Goal: Task Accomplishment & Management: Manage account settings

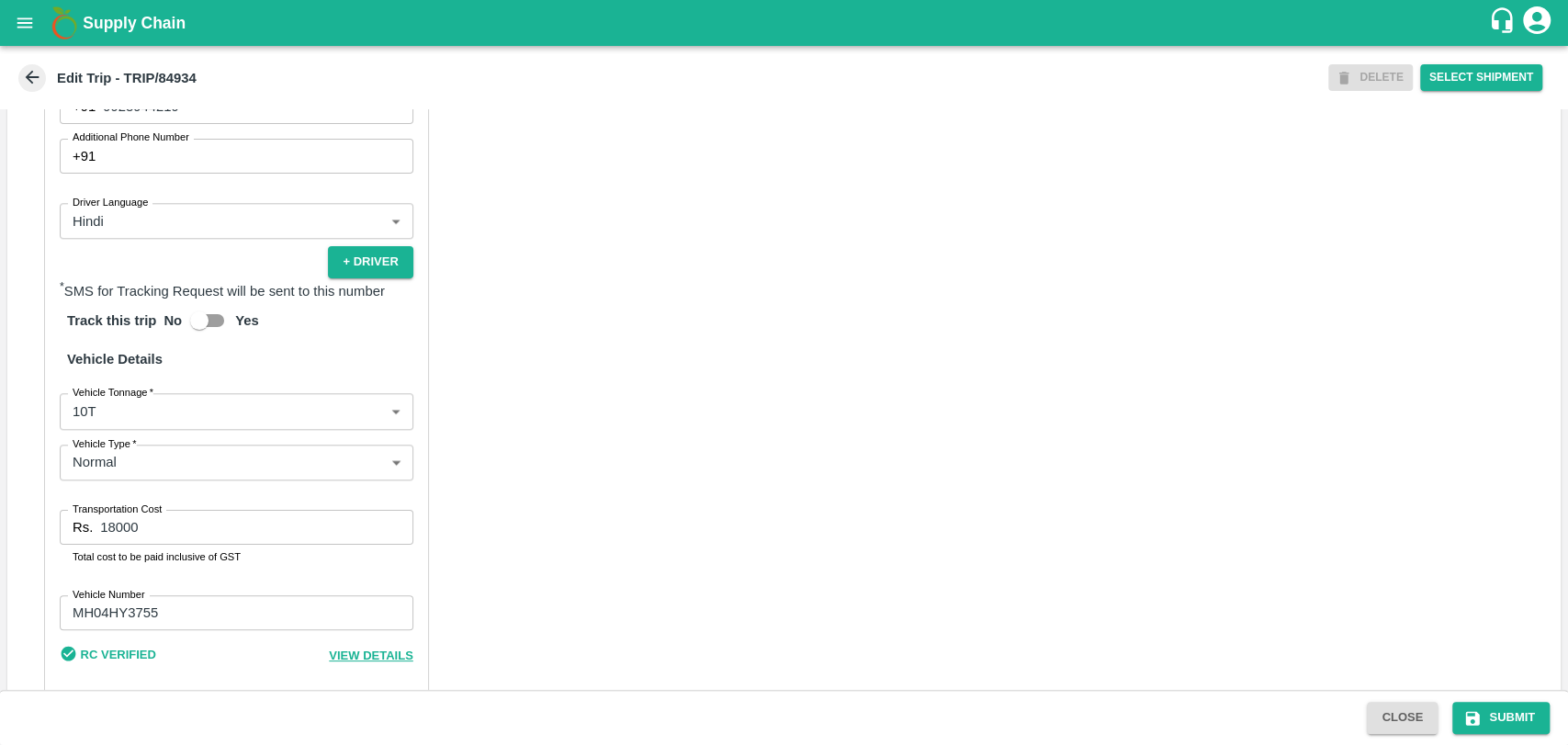
scroll to position [1173, 0]
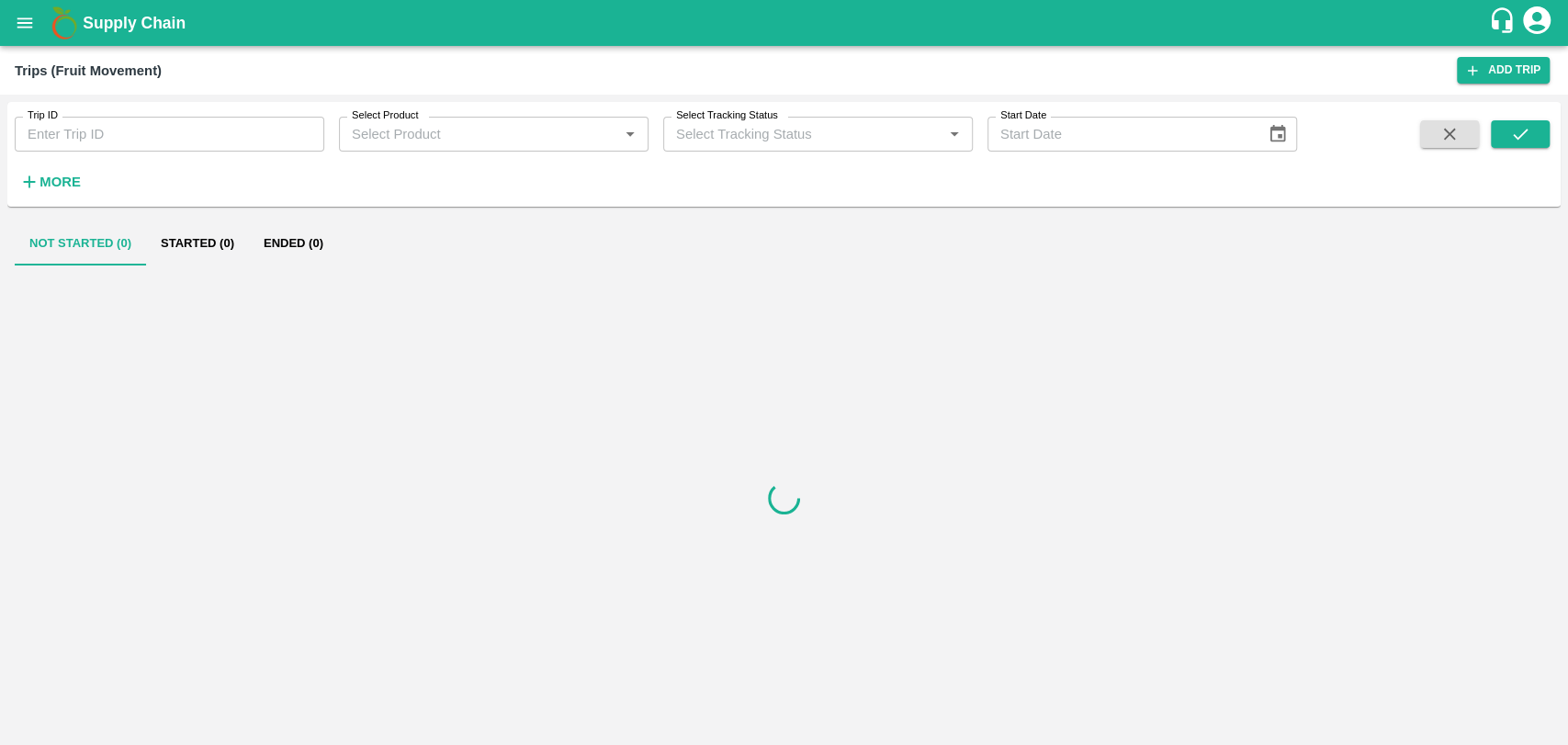
click at [52, 170] on h6 "More" at bounding box center [61, 182] width 42 height 24
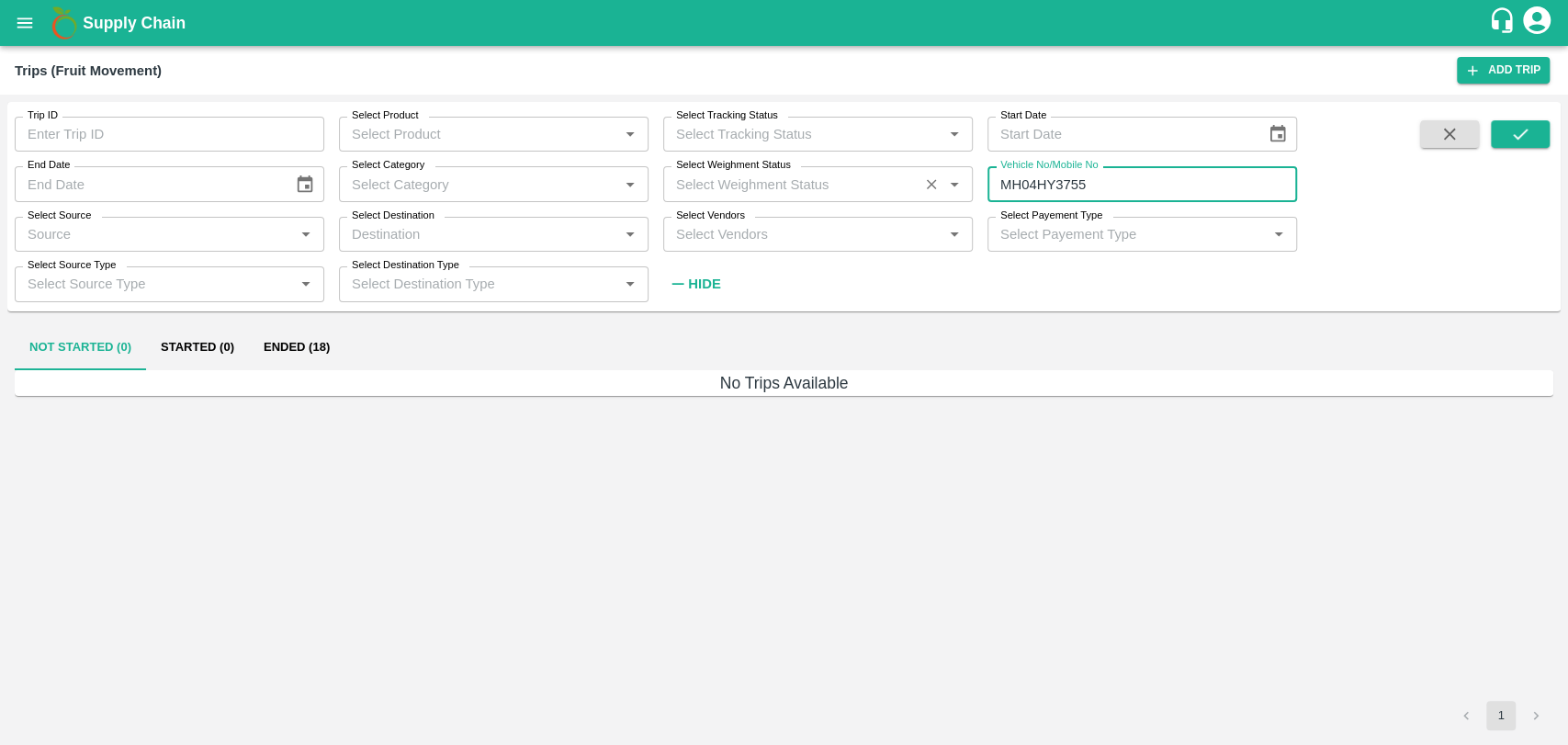
drag, startPoint x: 1172, startPoint y: 189, endPoint x: 858, endPoint y: 191, distance: 314.0
click at [860, 191] on div "Trip ID Trip ID Select Product Select Product   * Select Tracking Status Select…" at bounding box center [648, 201] width 1297 height 199
paste input "text"
type input "MH48AY8631"
click at [1540, 135] on button "submit" at bounding box center [1520, 134] width 59 height 28
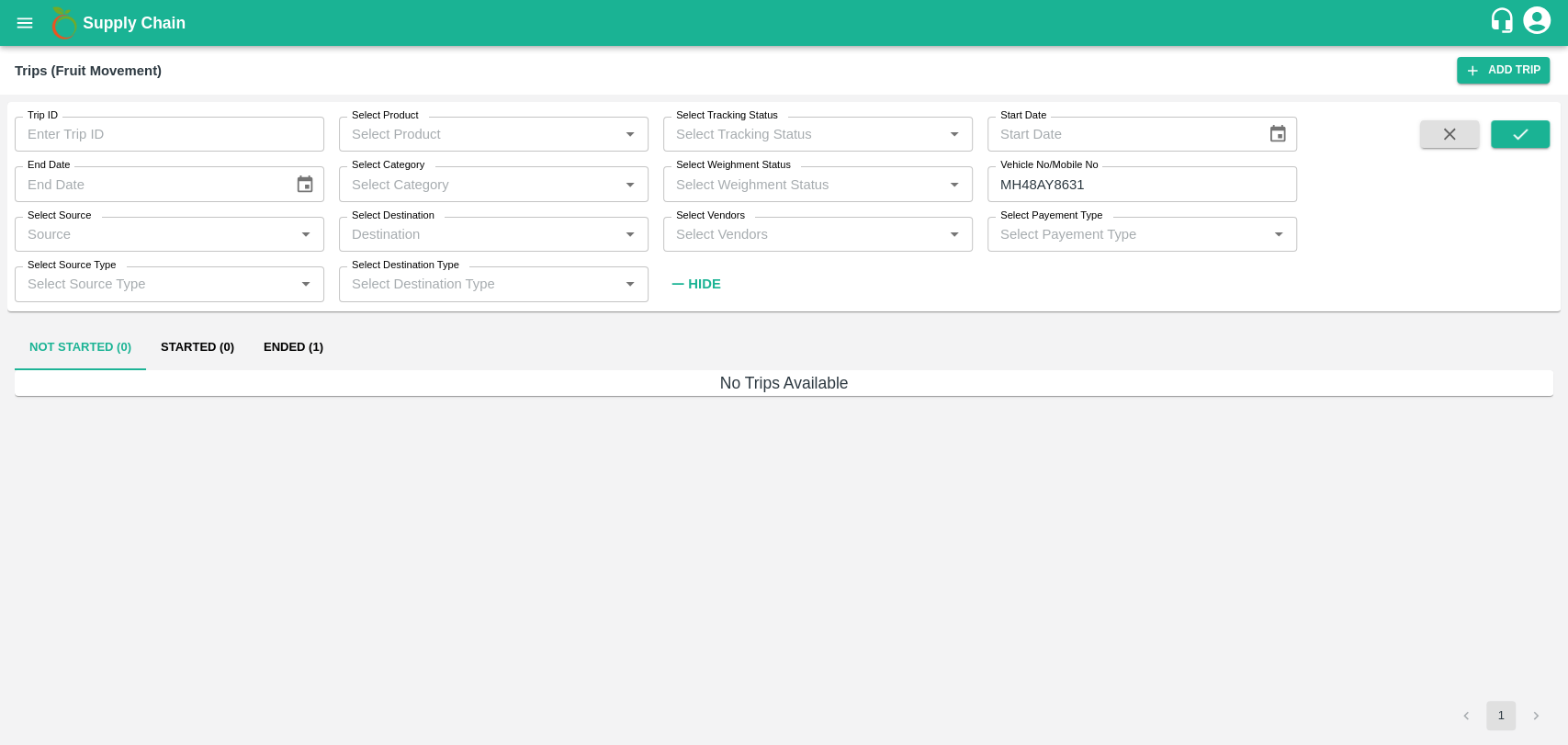
click at [308, 344] on button "Ended (1)" at bounding box center [294, 349] width 90 height 44
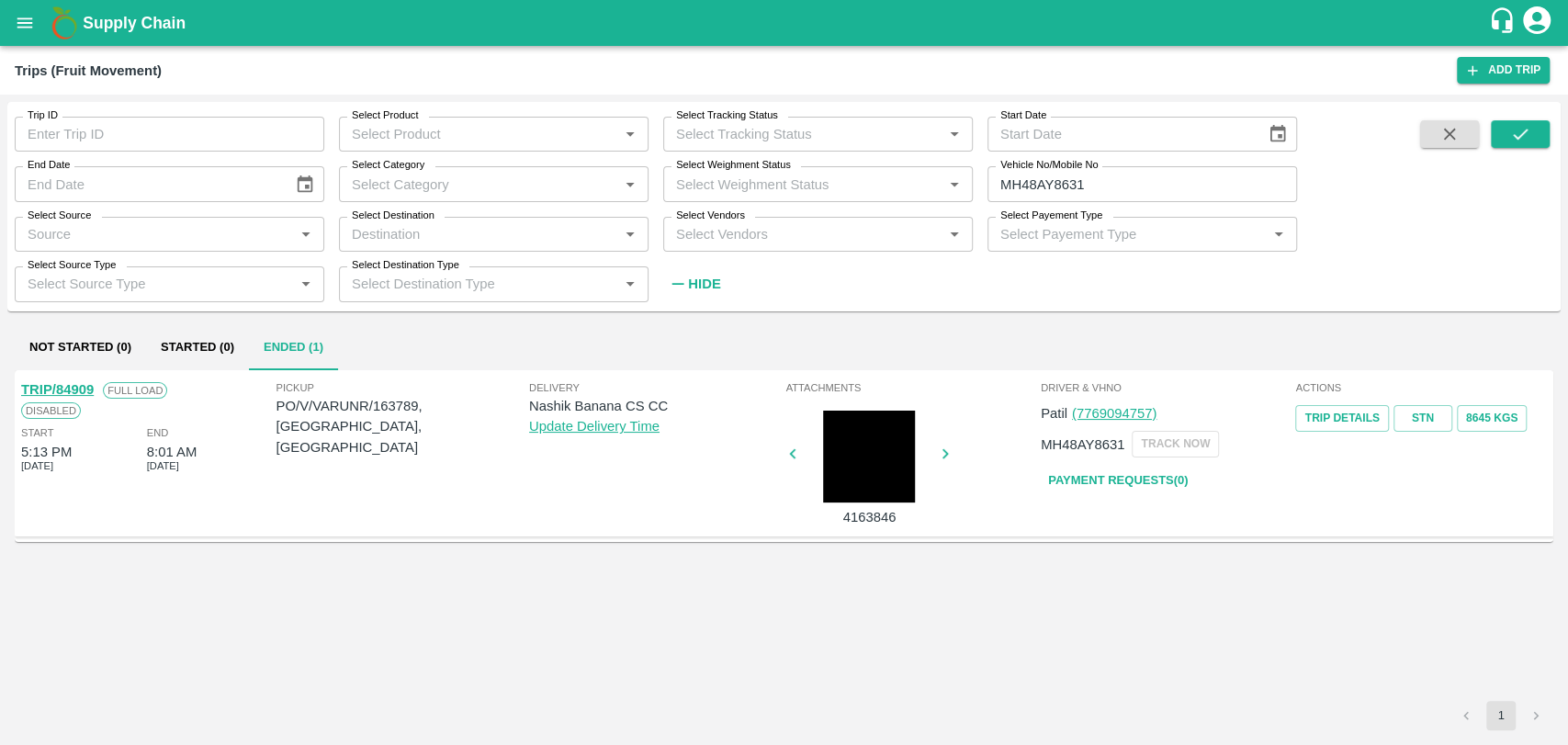
click at [85, 386] on link "TRIP/84909" at bounding box center [57, 389] width 73 height 15
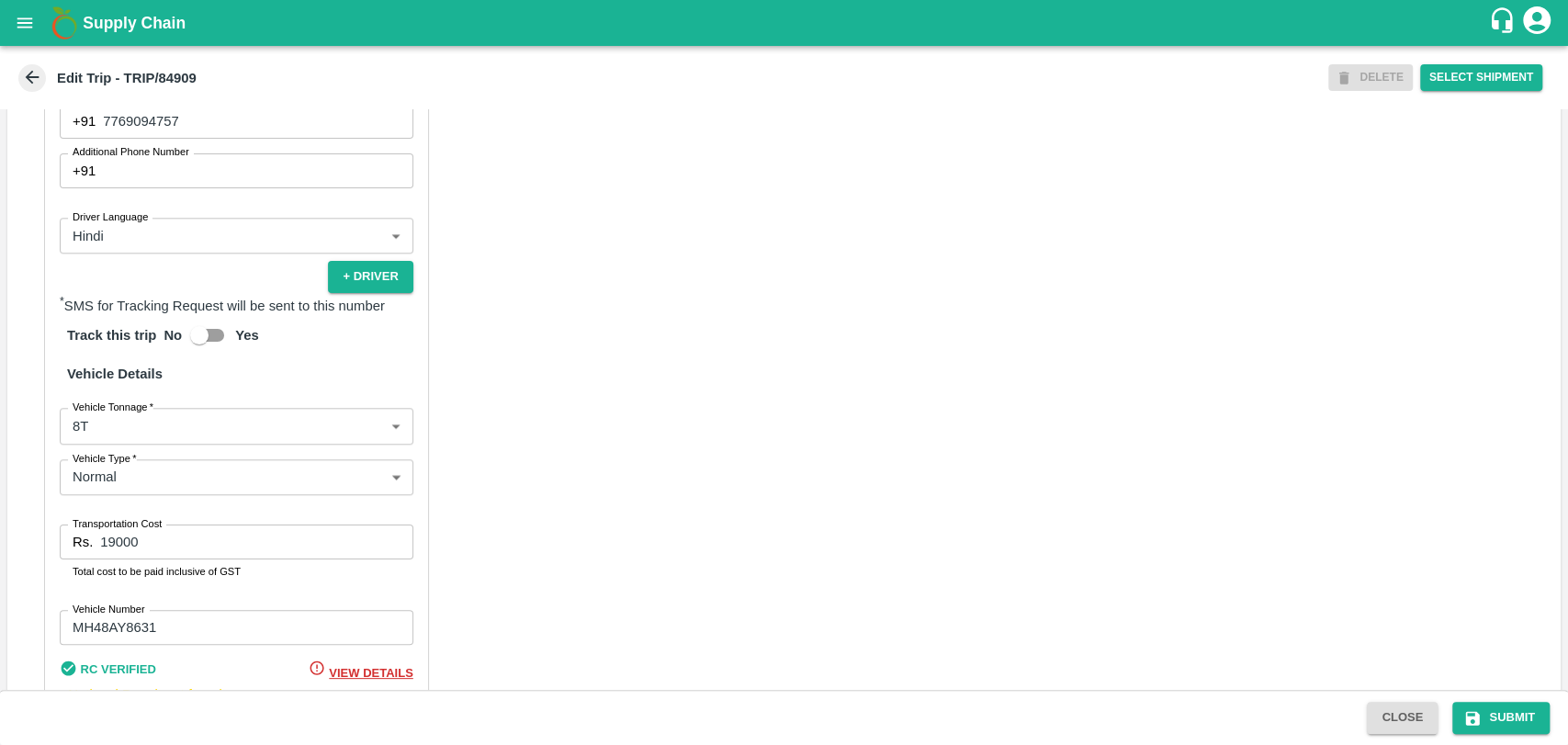
scroll to position [1176, 0]
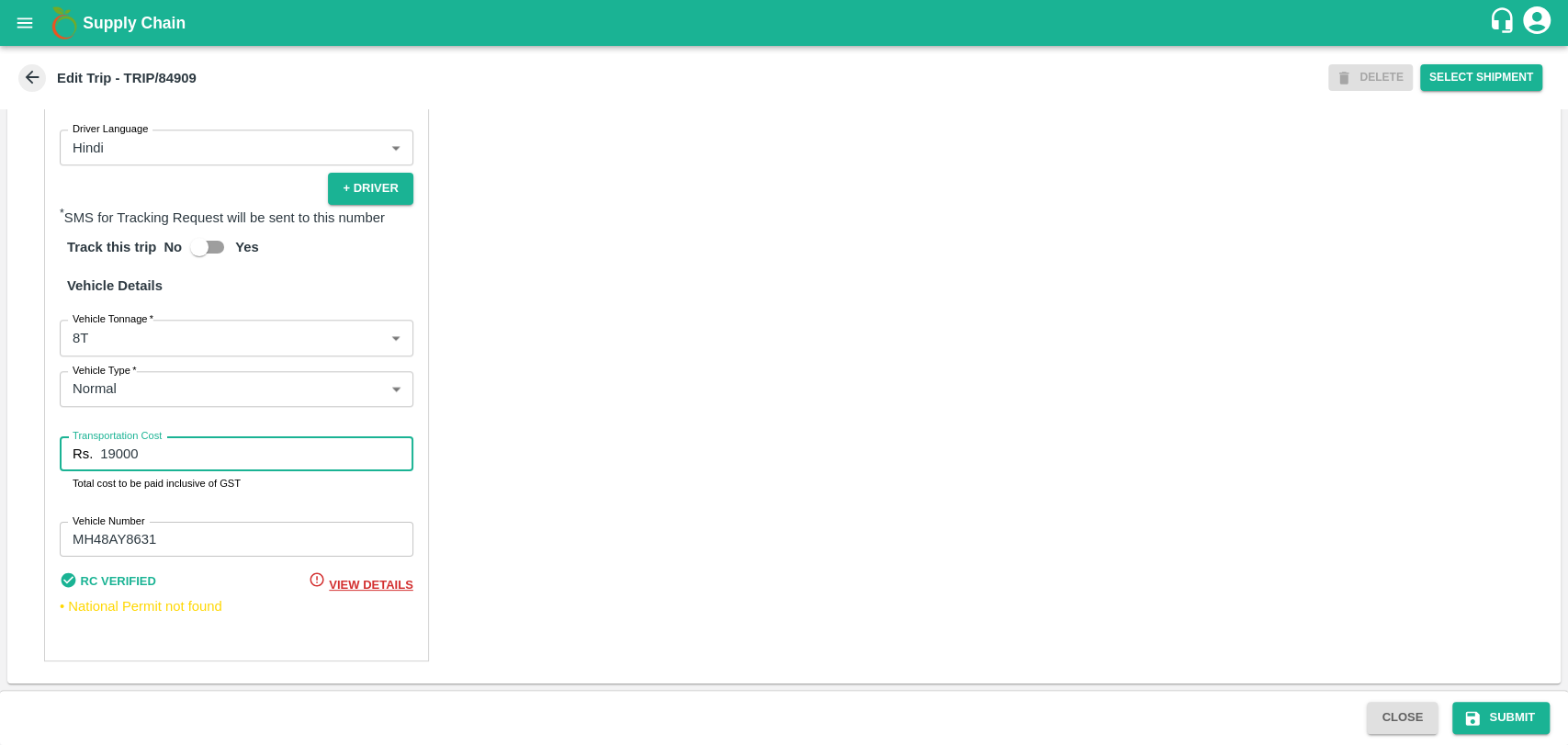
drag, startPoint x: 159, startPoint y: 454, endPoint x: 60, endPoint y: 447, distance: 99.2
click at [61, 447] on div "Rs. 19000 Transportation Cost" at bounding box center [236, 453] width 353 height 35
type input "18000"
click at [1495, 714] on button "Submit" at bounding box center [1501, 718] width 98 height 32
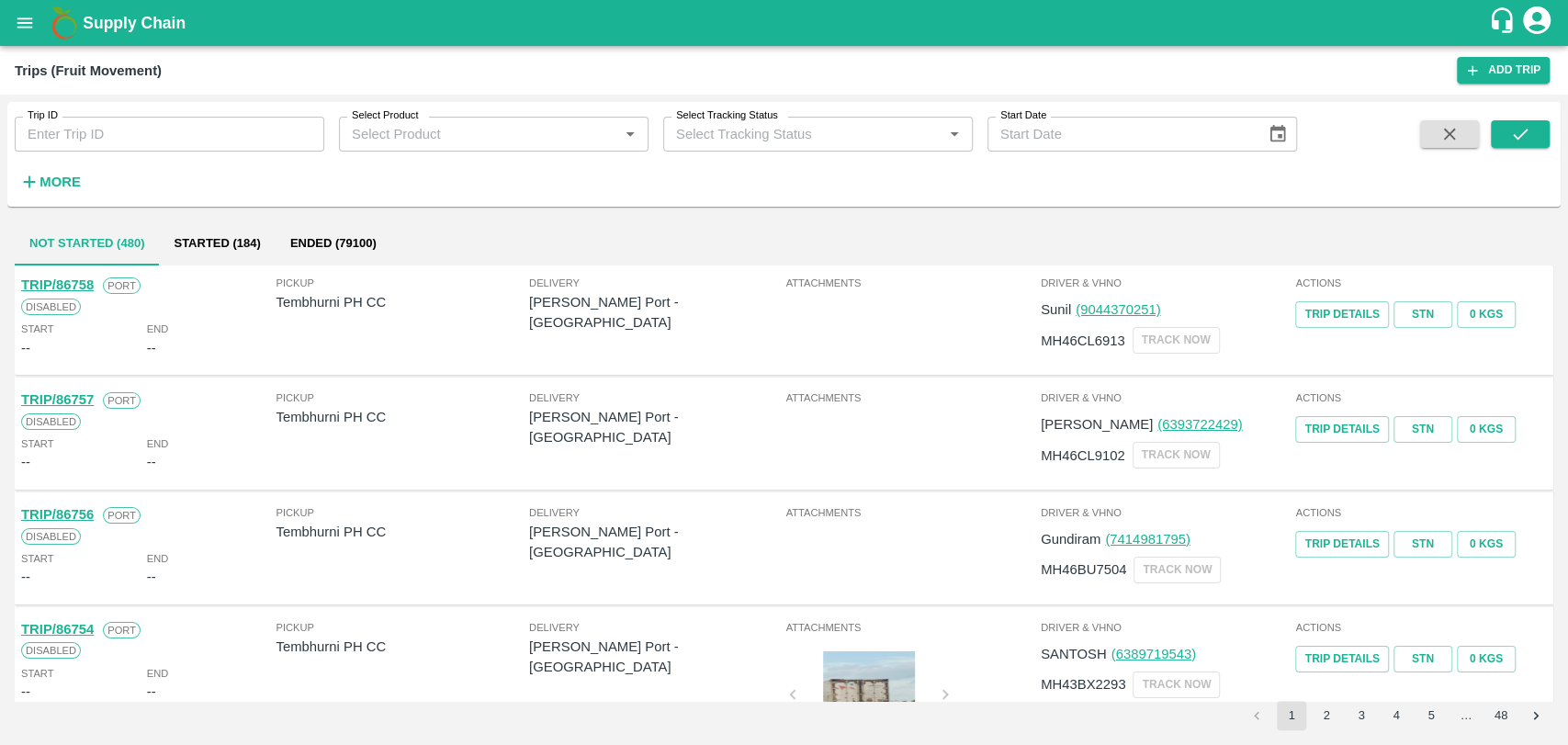
click at [71, 124] on input "Trip ID" at bounding box center [169, 133] width 310 height 35
type input "84854"
click at [1496, 124] on button "submit" at bounding box center [1520, 134] width 59 height 28
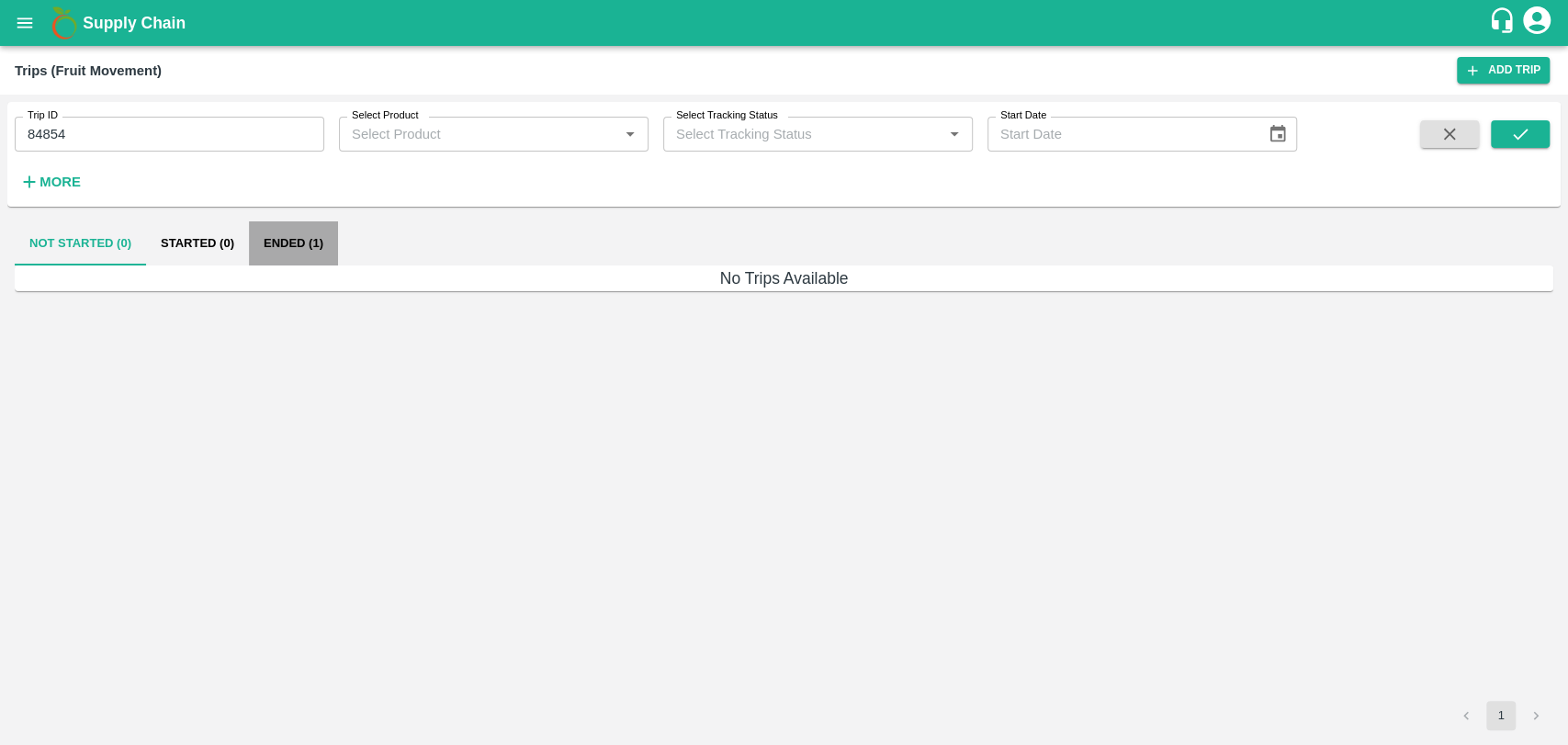
click at [313, 263] on button "Ended (1)" at bounding box center [294, 243] width 90 height 44
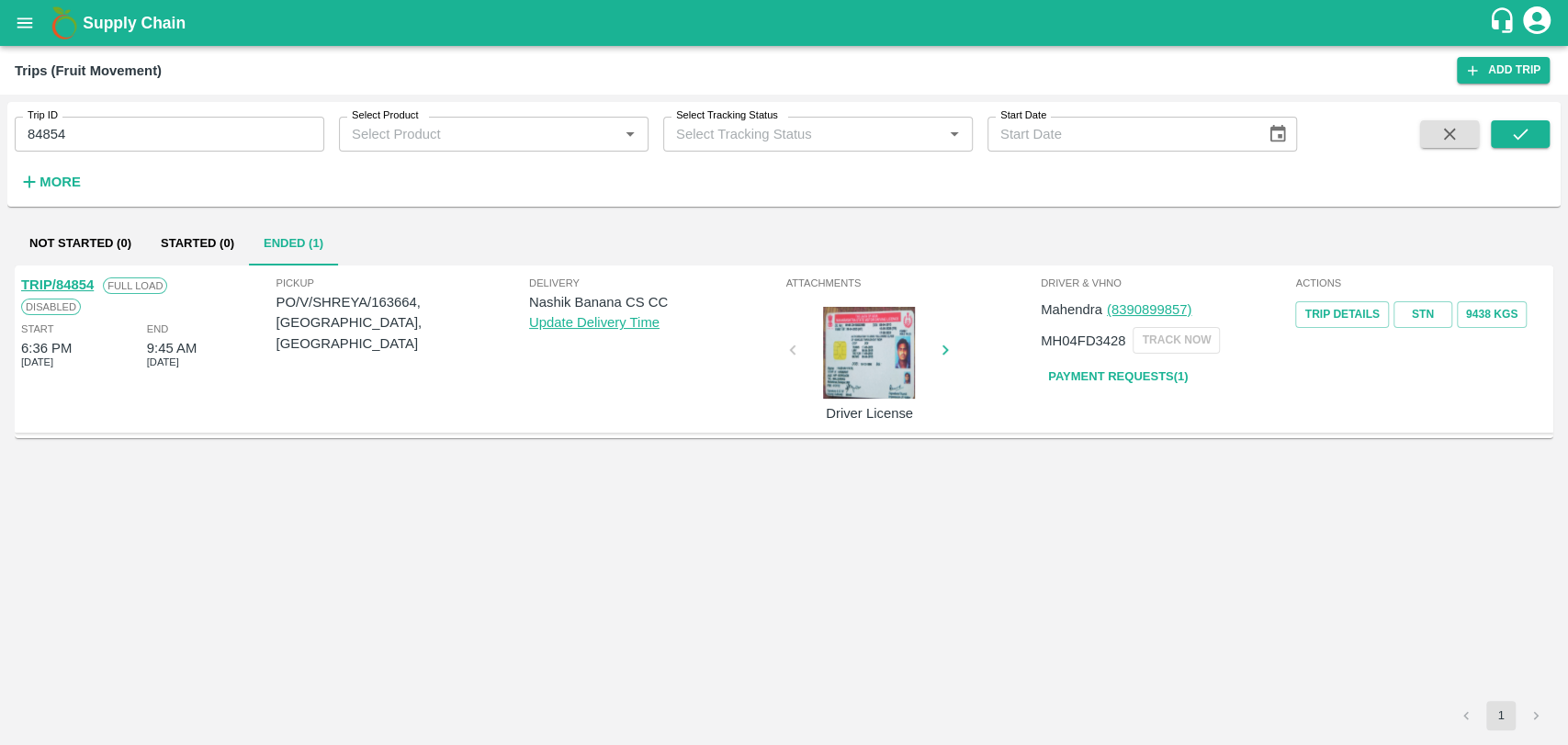
click at [85, 280] on link "TRIP/84854" at bounding box center [57, 285] width 73 height 15
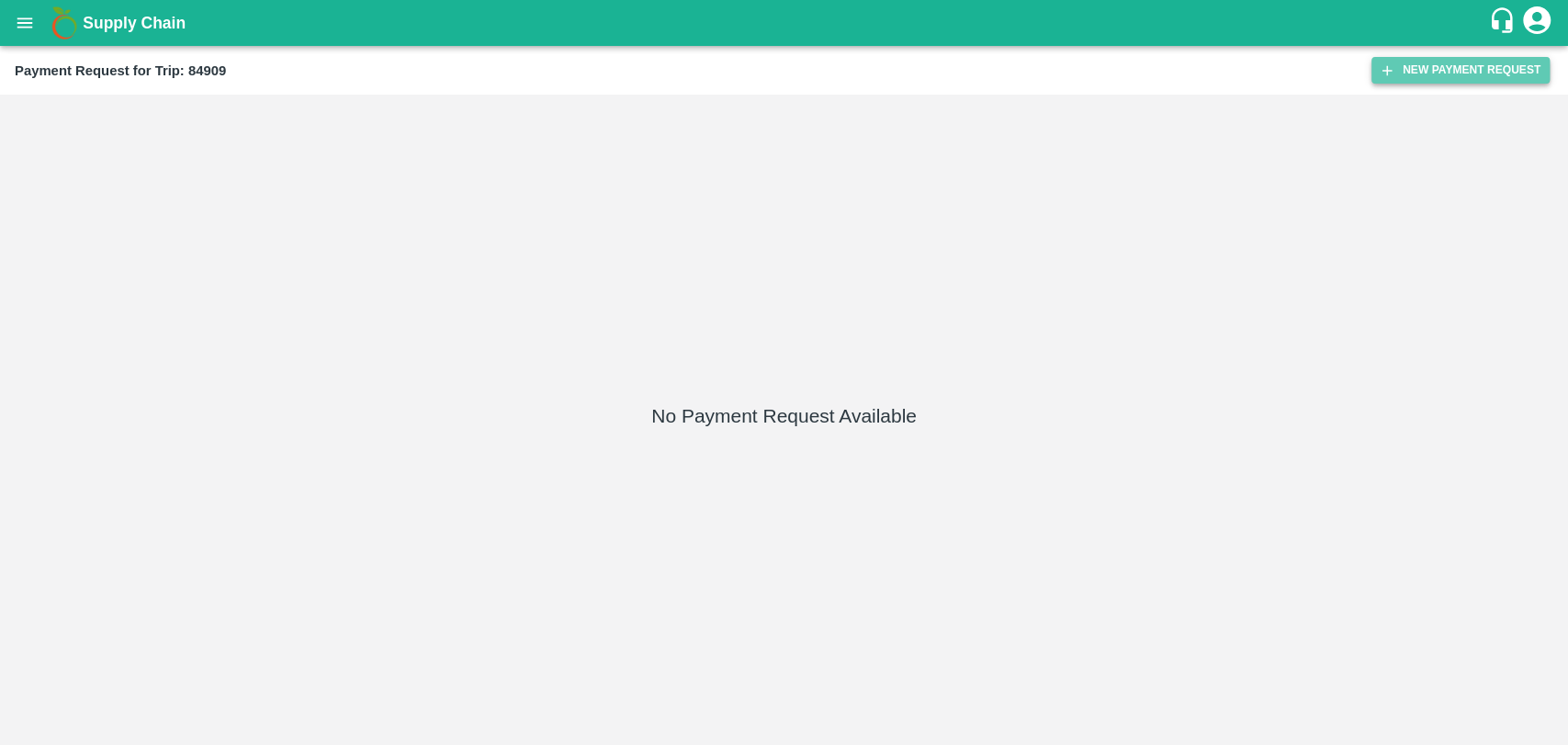
click at [1465, 68] on button "New Payment Request" at bounding box center [1460, 70] width 178 height 27
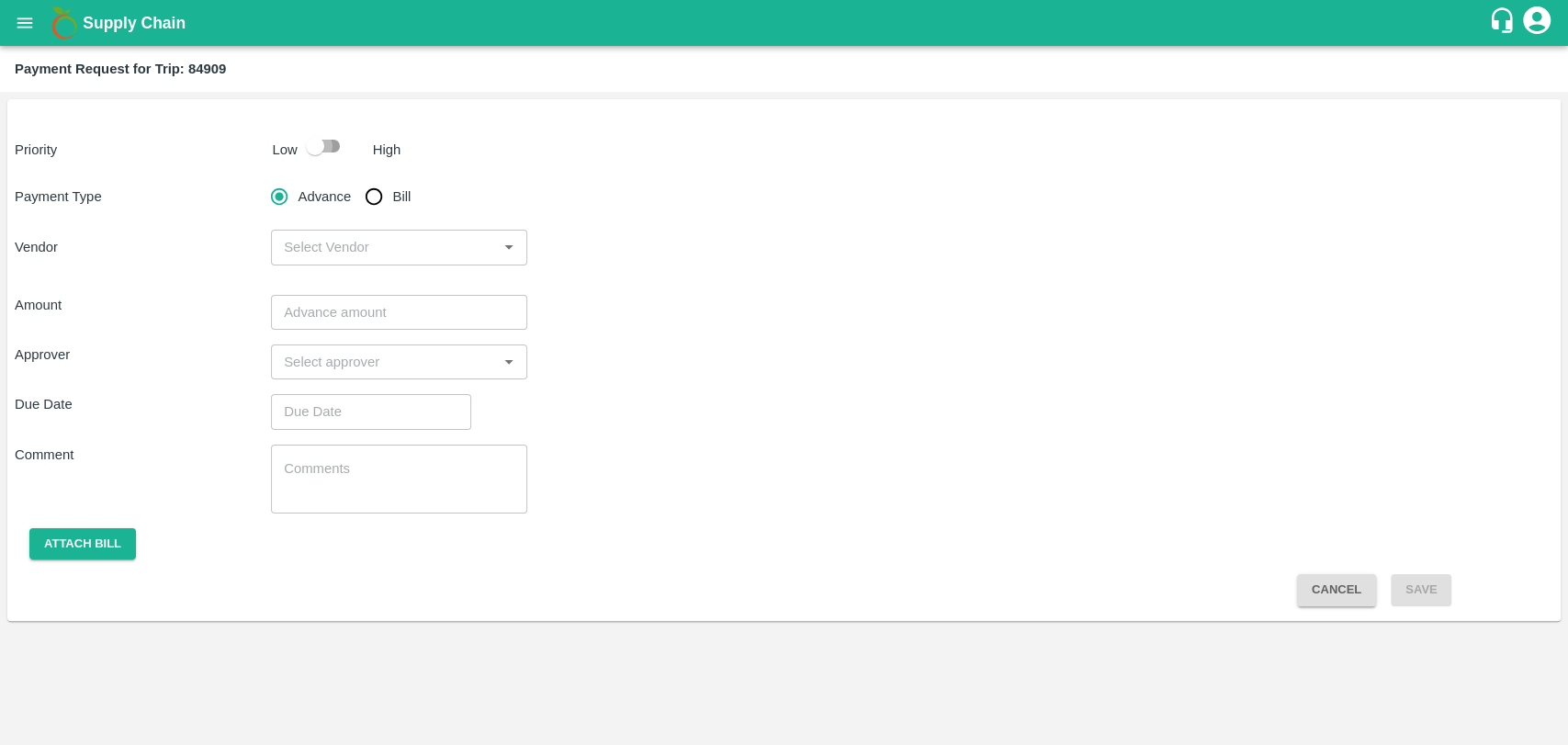
click at [305, 148] on input "checkbox" at bounding box center [315, 145] width 105 height 35
checkbox input "true"
click at [386, 208] on input "Bill" at bounding box center [373, 196] width 37 height 37
radio input "true"
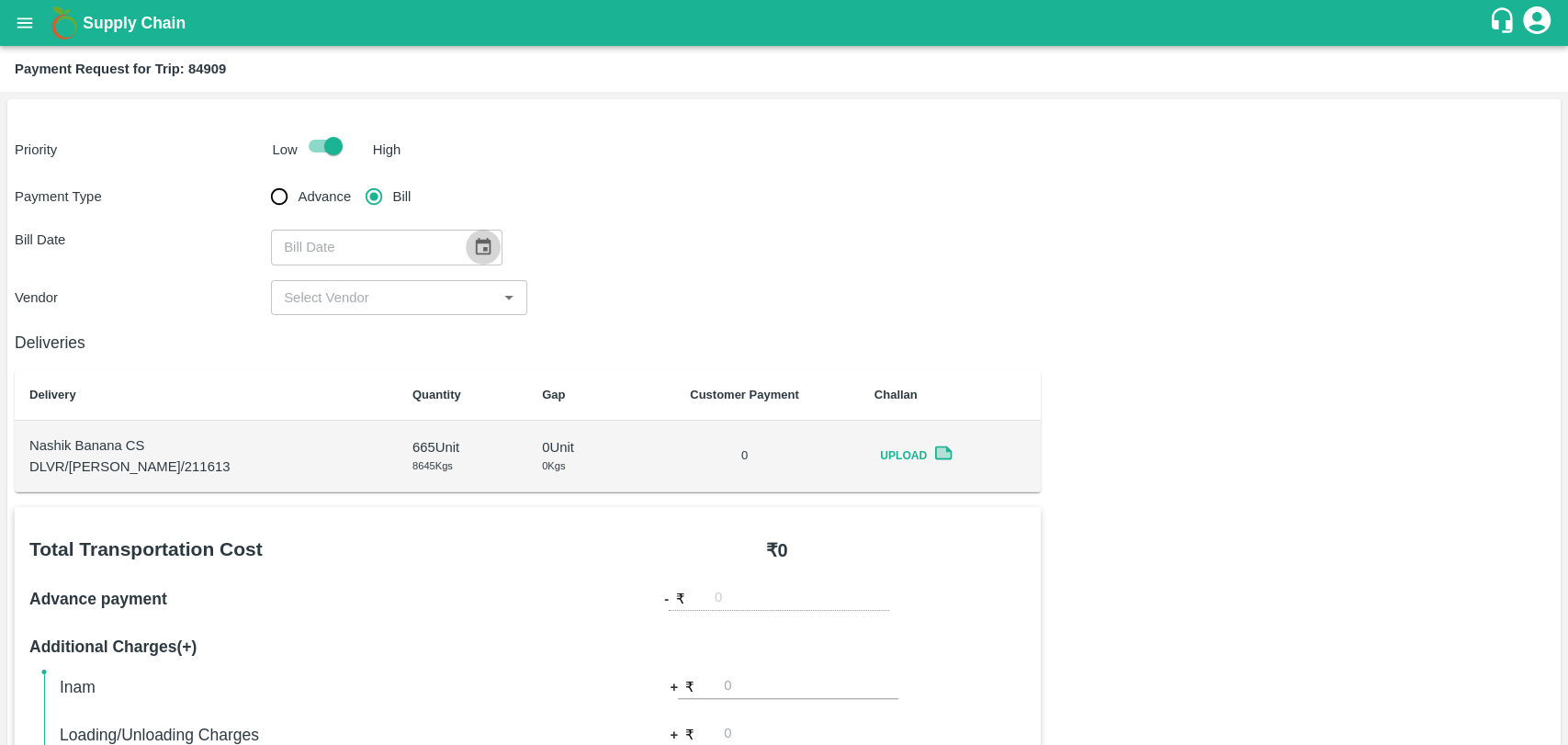
click at [486, 244] on button "Choose date" at bounding box center [483, 247] width 35 height 35
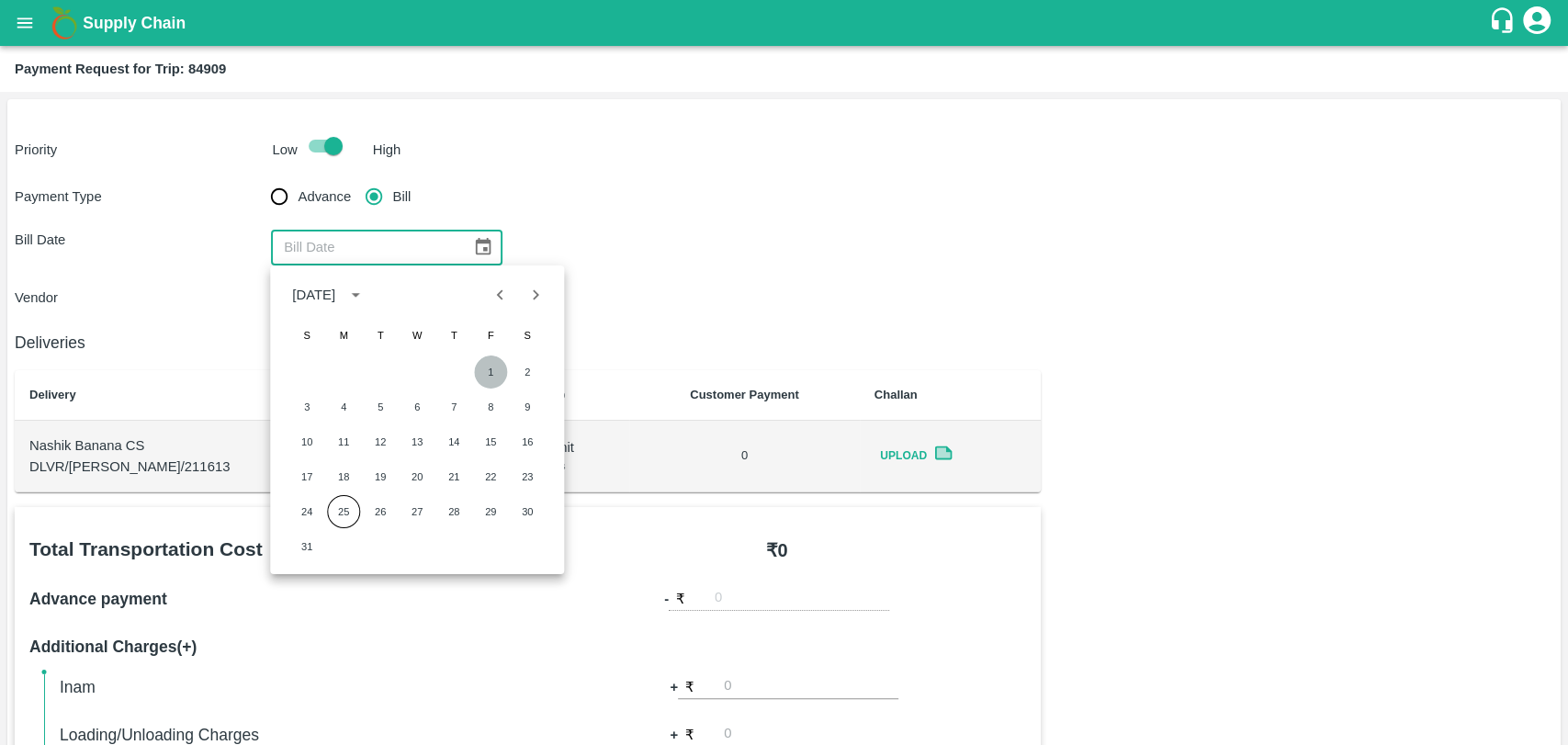
click at [494, 370] on button "1" at bounding box center [490, 372] width 33 height 33
type input "01/08/2025"
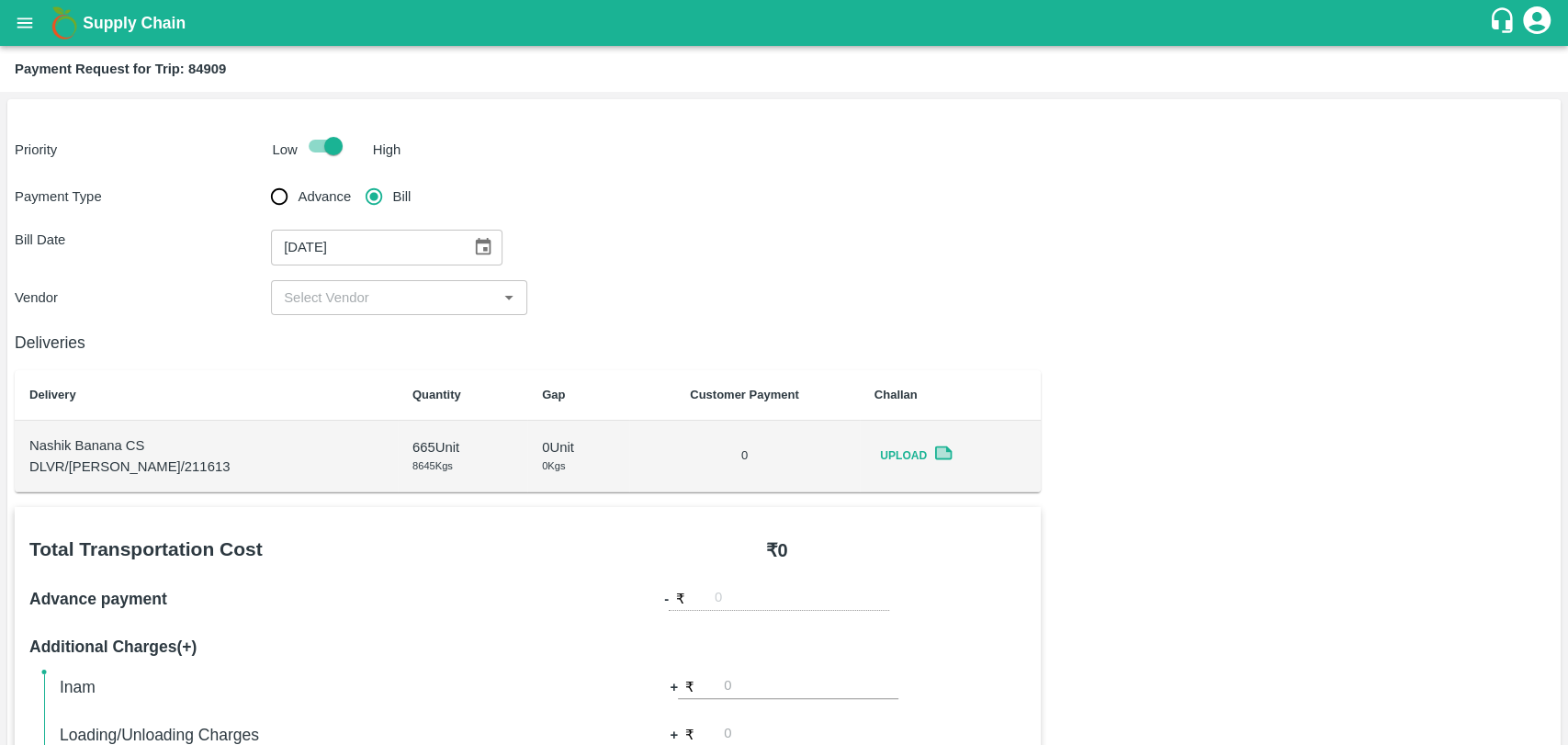
click at [341, 299] on input "input" at bounding box center [384, 298] width 215 height 24
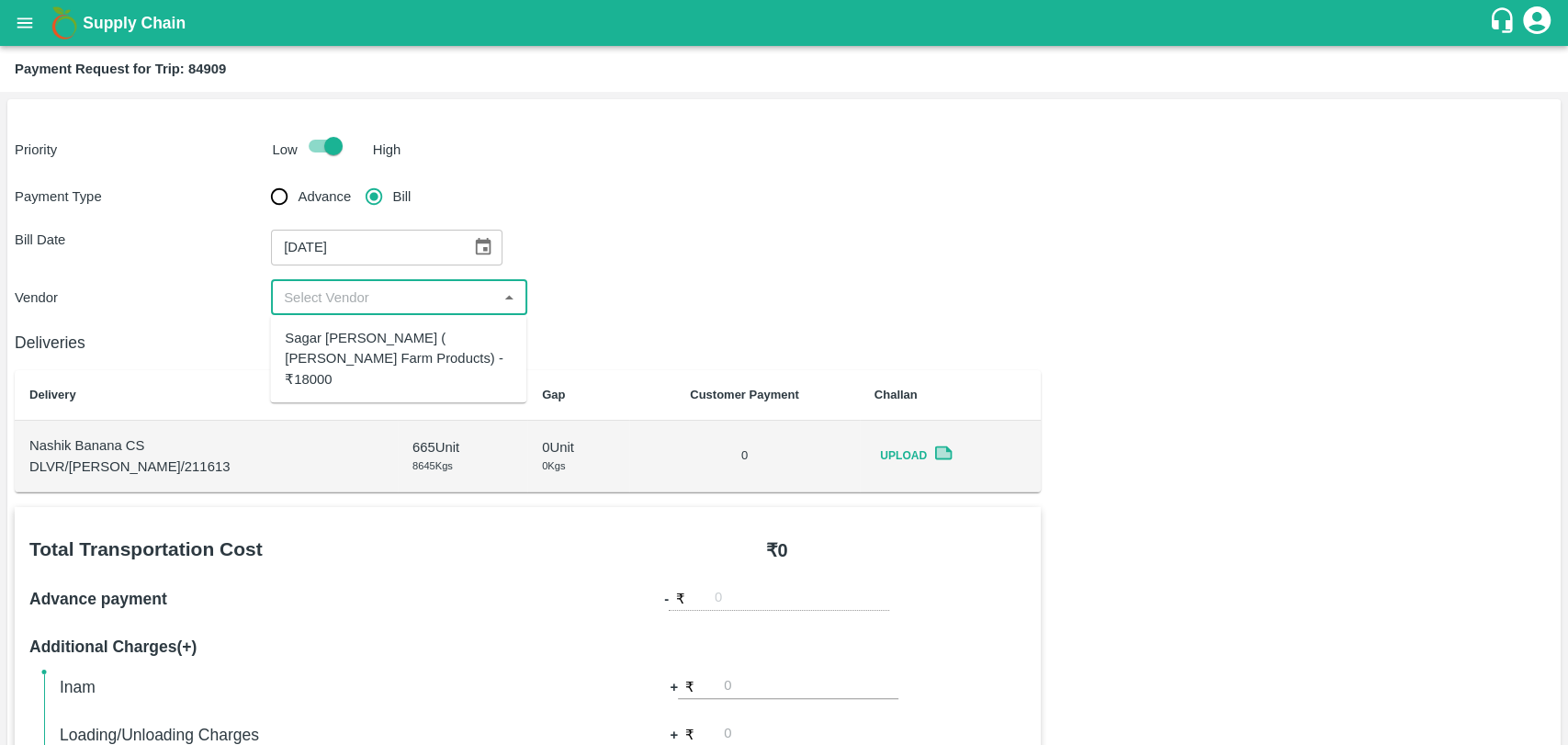
click at [359, 352] on div "Sagar Pramod Patil ( Shreyansh Farm Products) - ₹18000" at bounding box center [398, 359] width 227 height 62
type input "Sagar Pramod Patil ( Shreyansh Farm Products) - ₹18000"
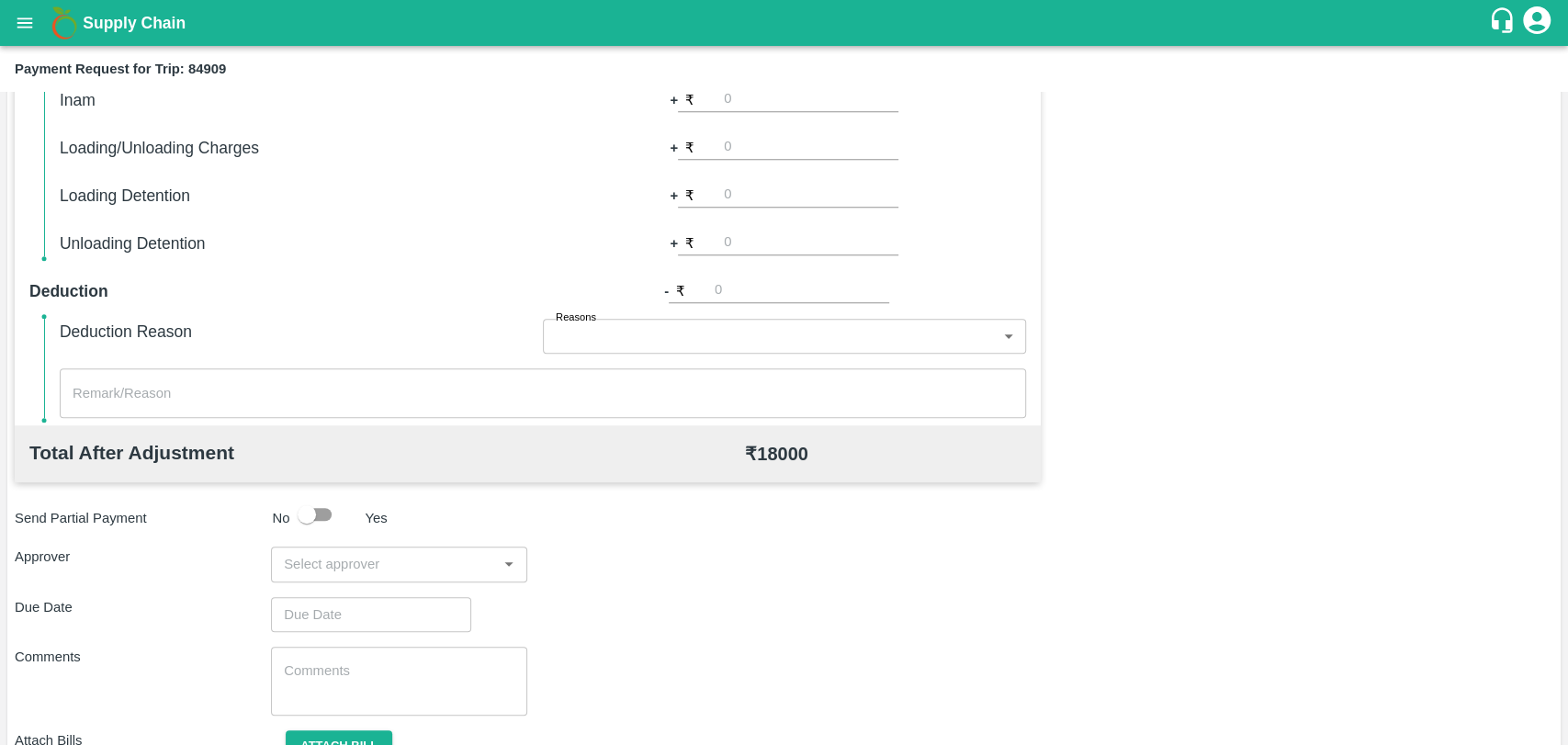
scroll to position [672, 0]
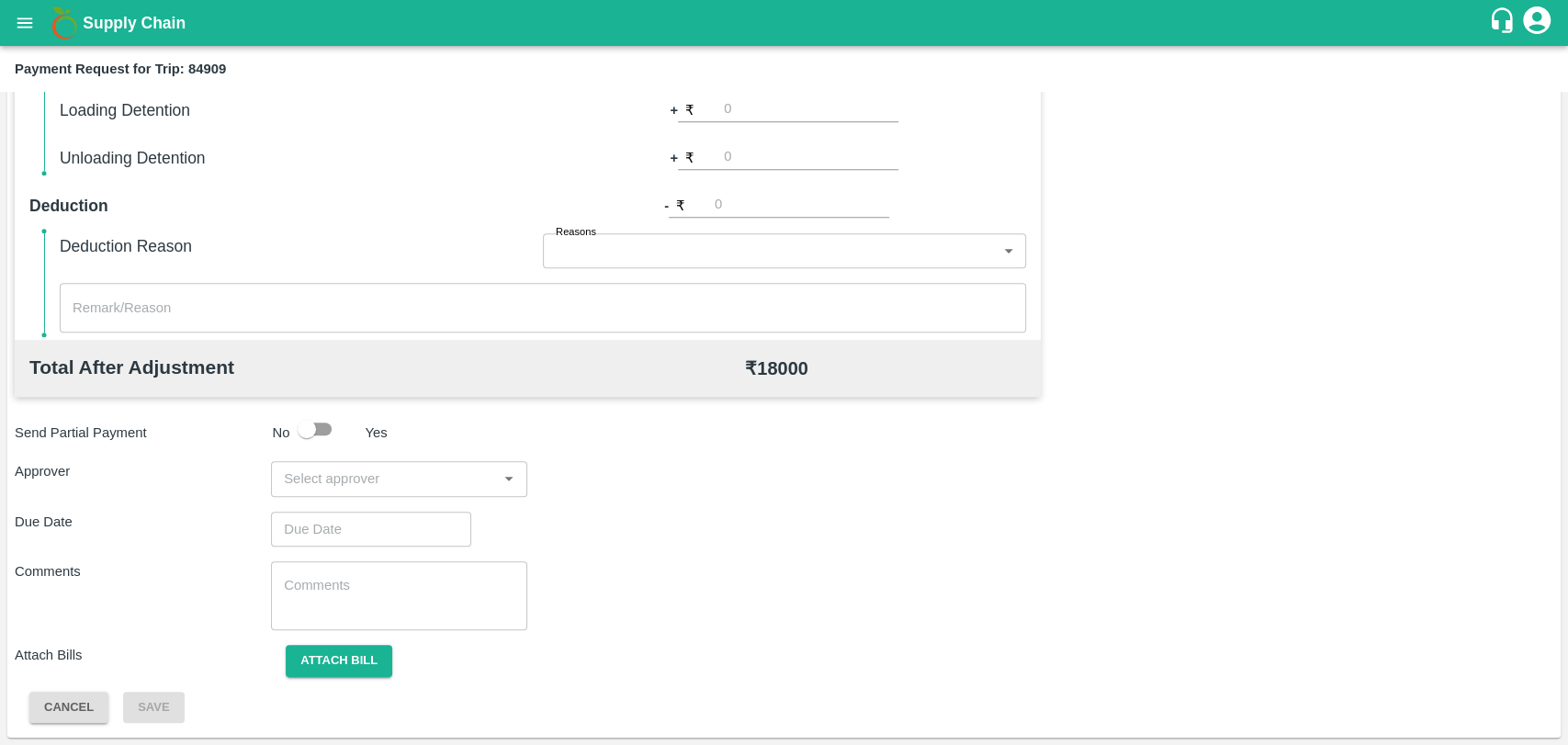
click at [349, 458] on div "Total Transportation Cost ₹ 18000 Advance payment - ₹ Additional Charges(+) Ina…" at bounding box center [784, 279] width 1539 height 889
click at [341, 477] on input "input" at bounding box center [384, 479] width 215 height 24
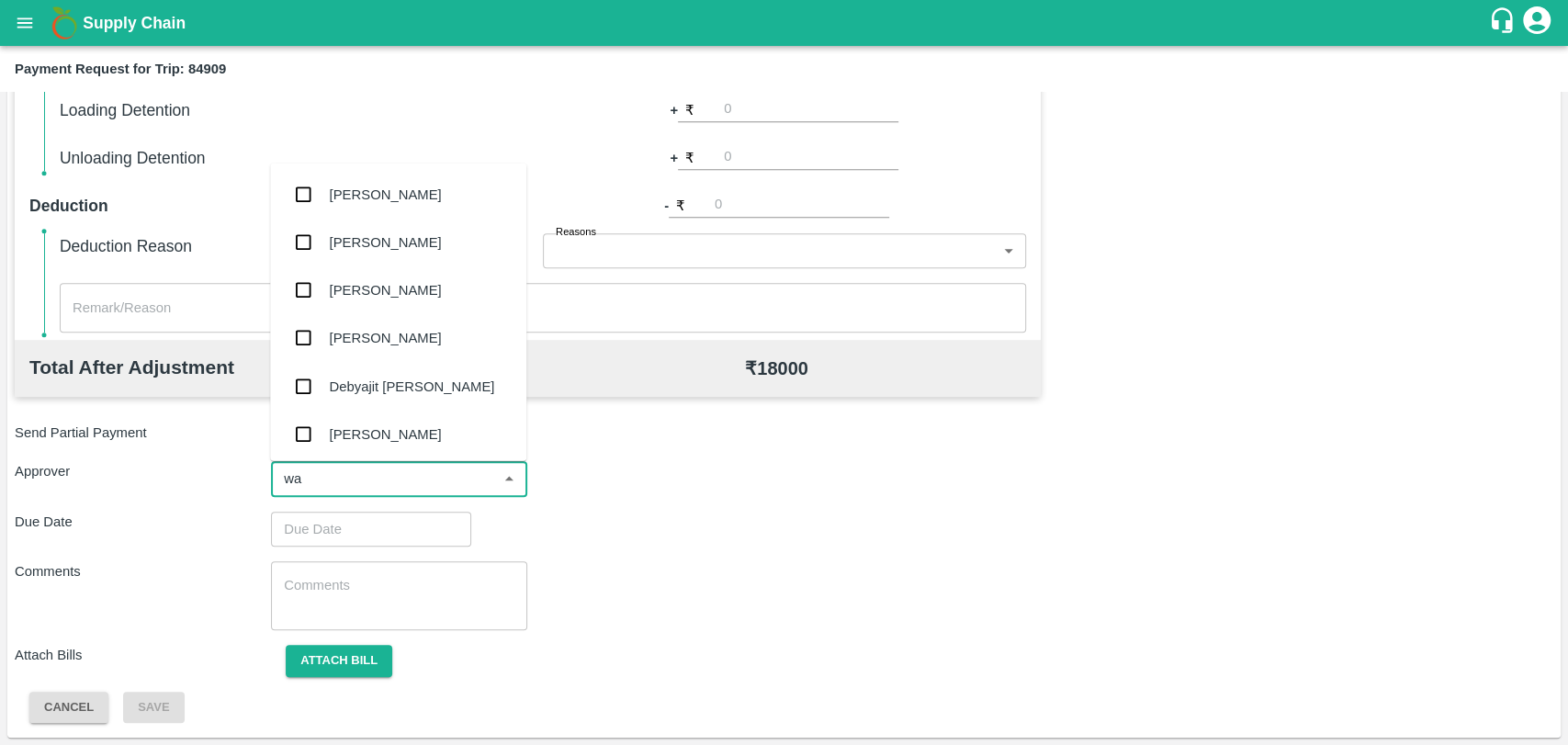
type input "wag"
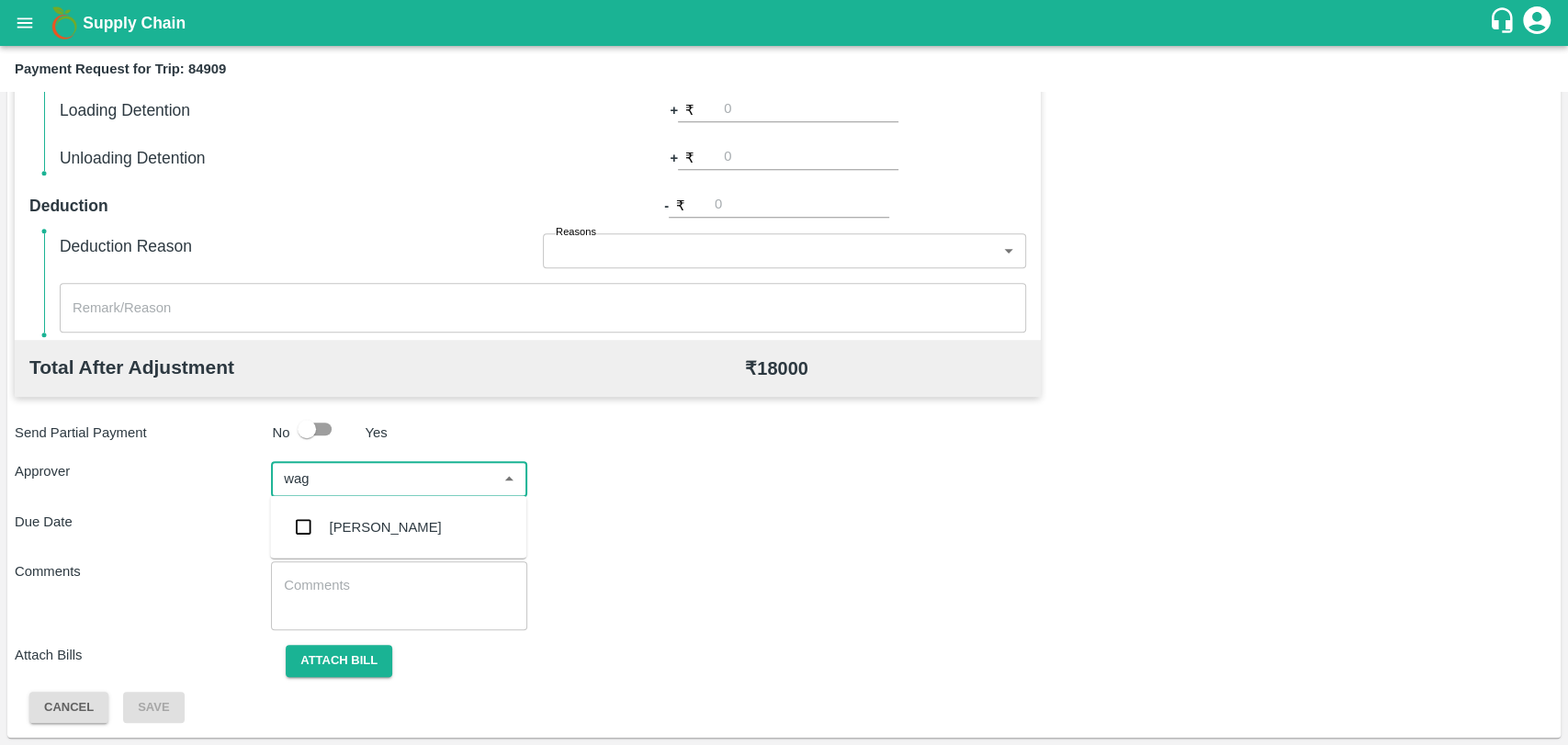
click at [344, 535] on div "Prasad Waghade" at bounding box center [385, 528] width 112 height 20
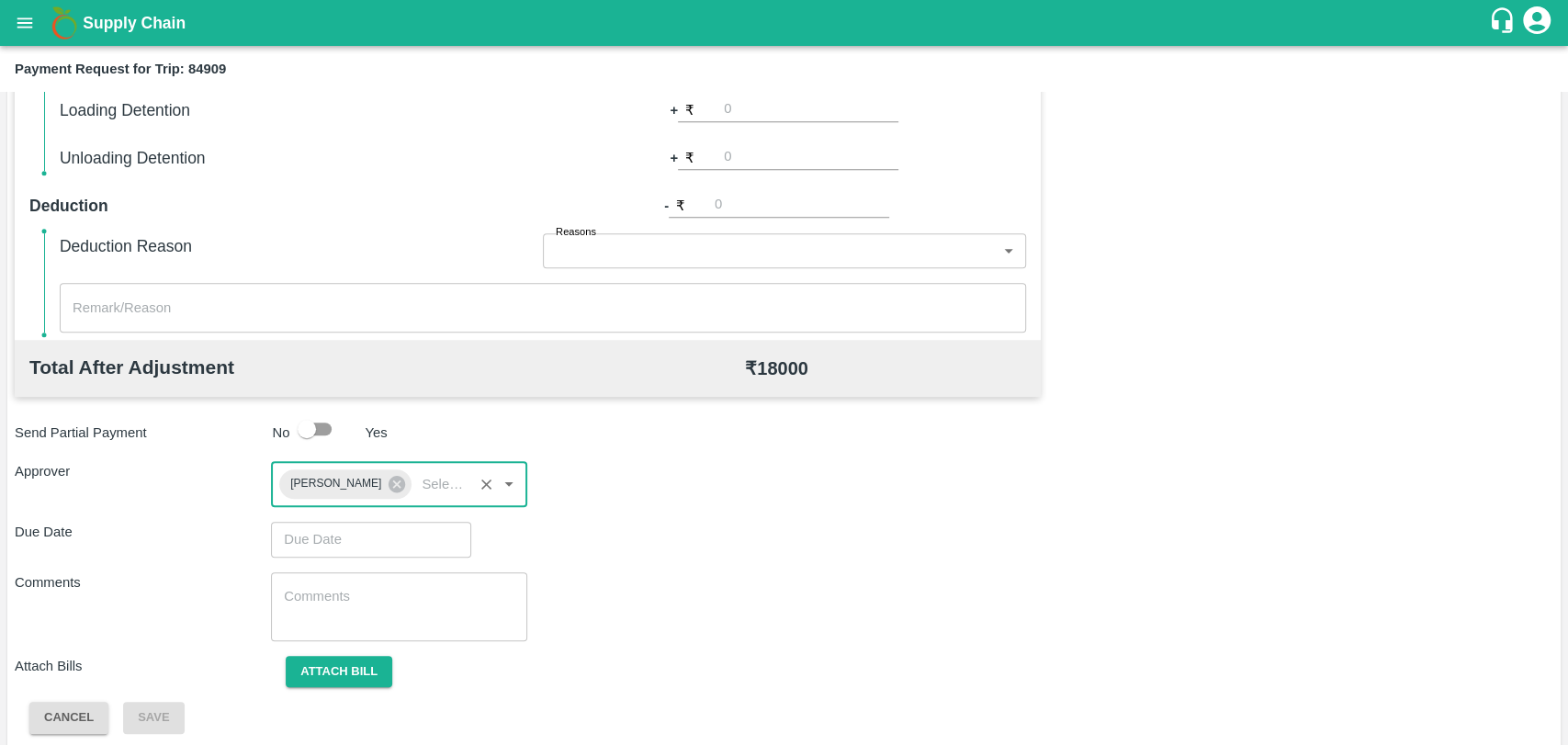
click at [325, 537] on input "Choose date" at bounding box center [364, 539] width 187 height 35
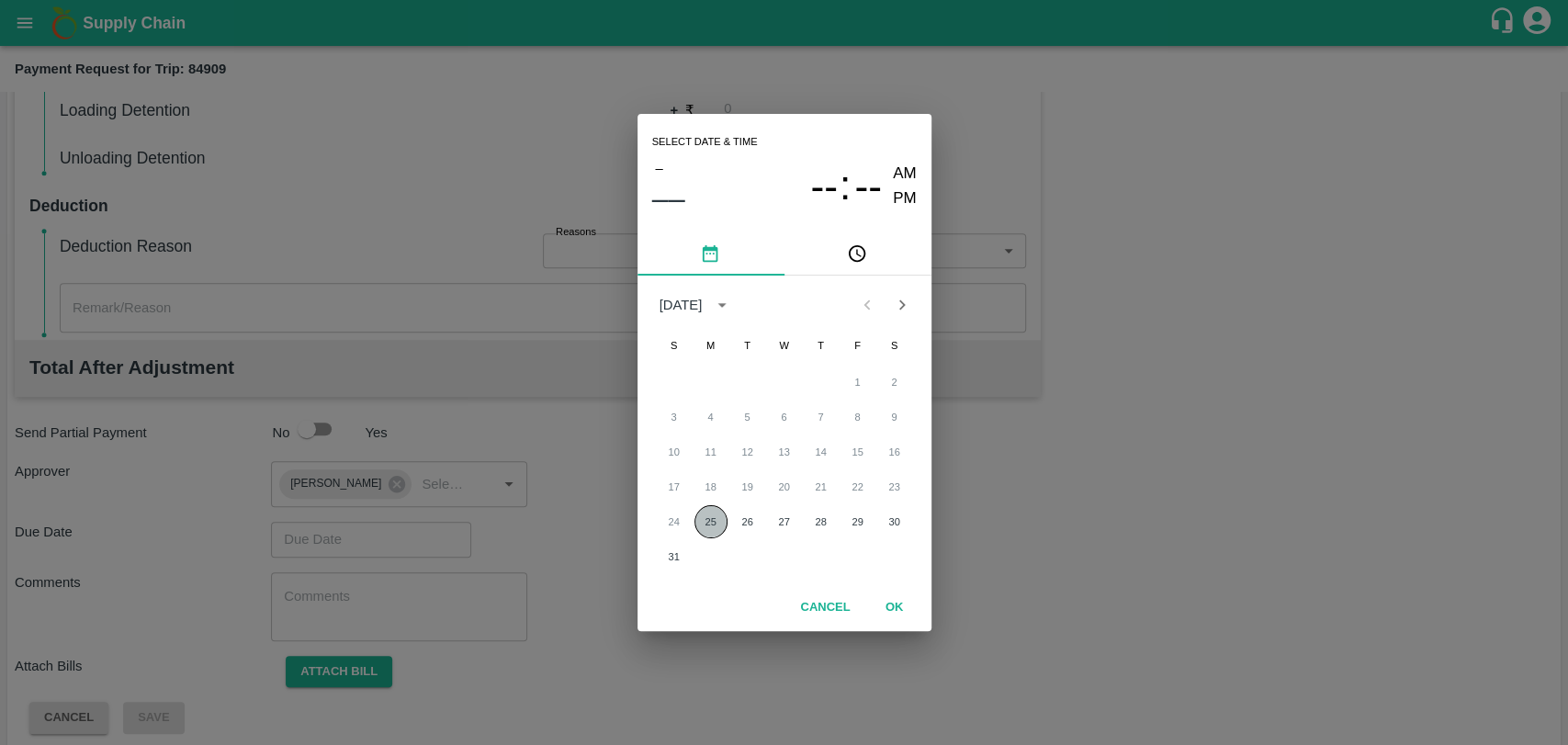
click at [709, 524] on button "25" at bounding box center [711, 522] width 33 height 33
type input "25/08/2025 12:00 AM"
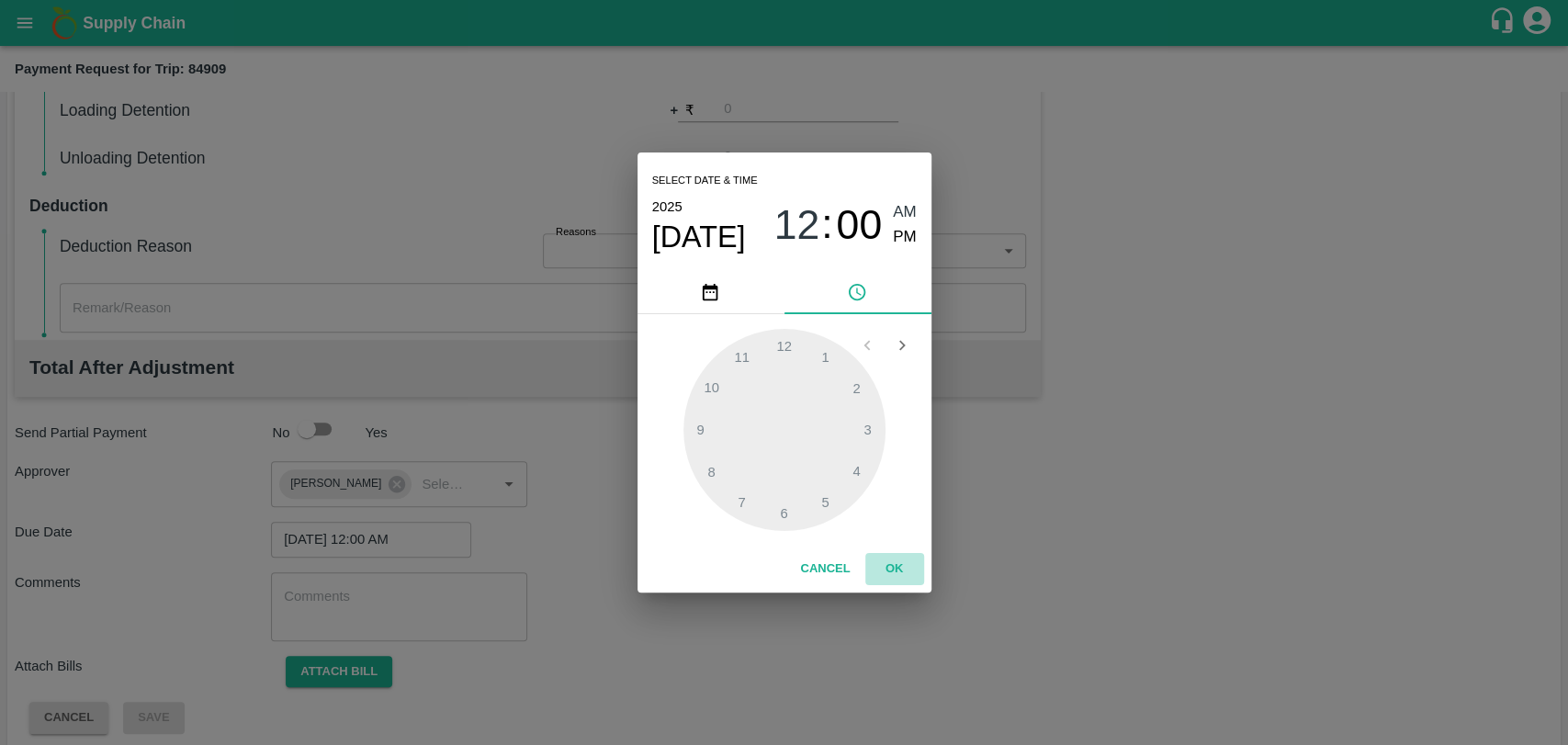
click at [901, 570] on button "OK" at bounding box center [894, 569] width 59 height 32
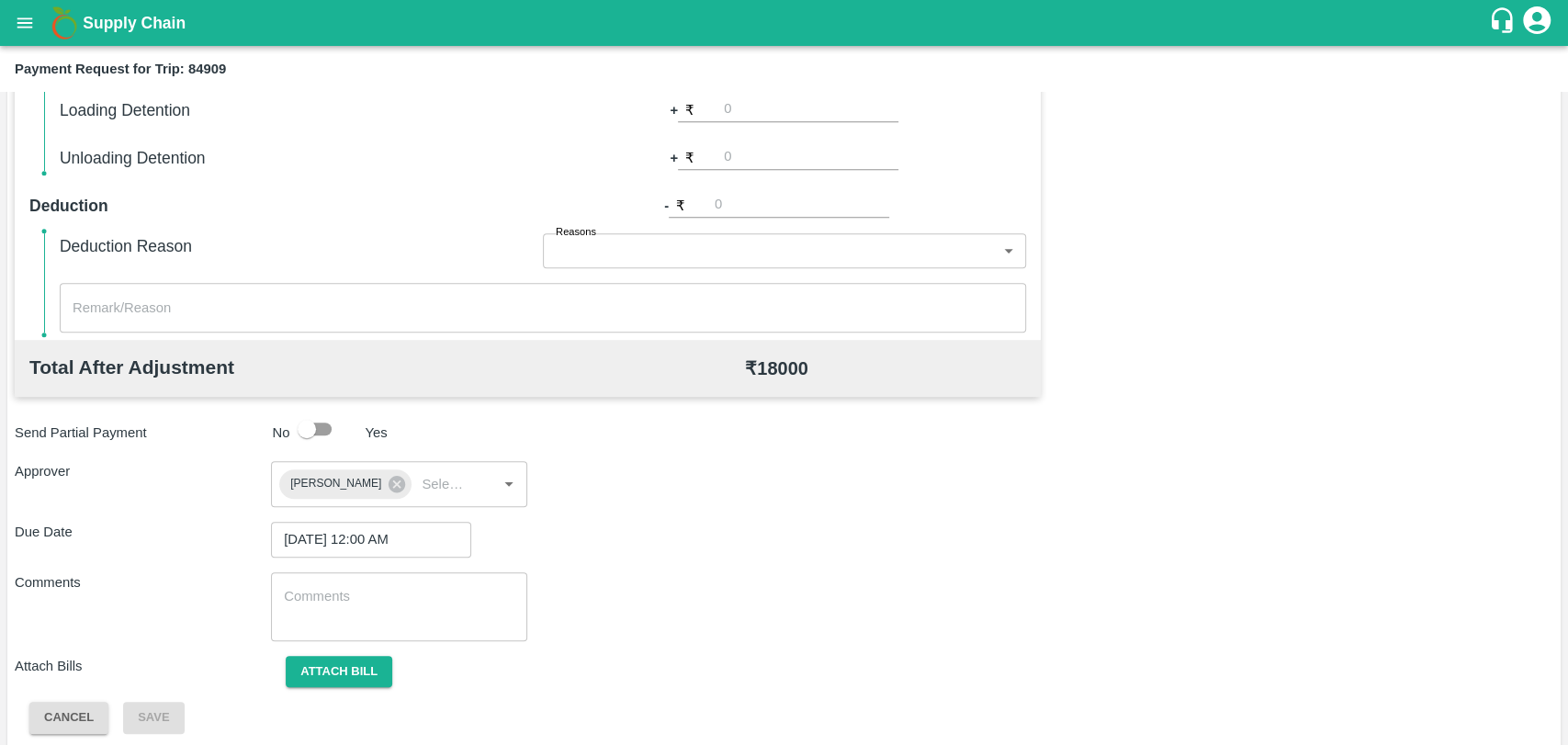
click at [283, 656] on div "Attach bill" at bounding box center [398, 672] width 256 height 32
click at [329, 668] on button "Attach bill" at bounding box center [338, 672] width 107 height 32
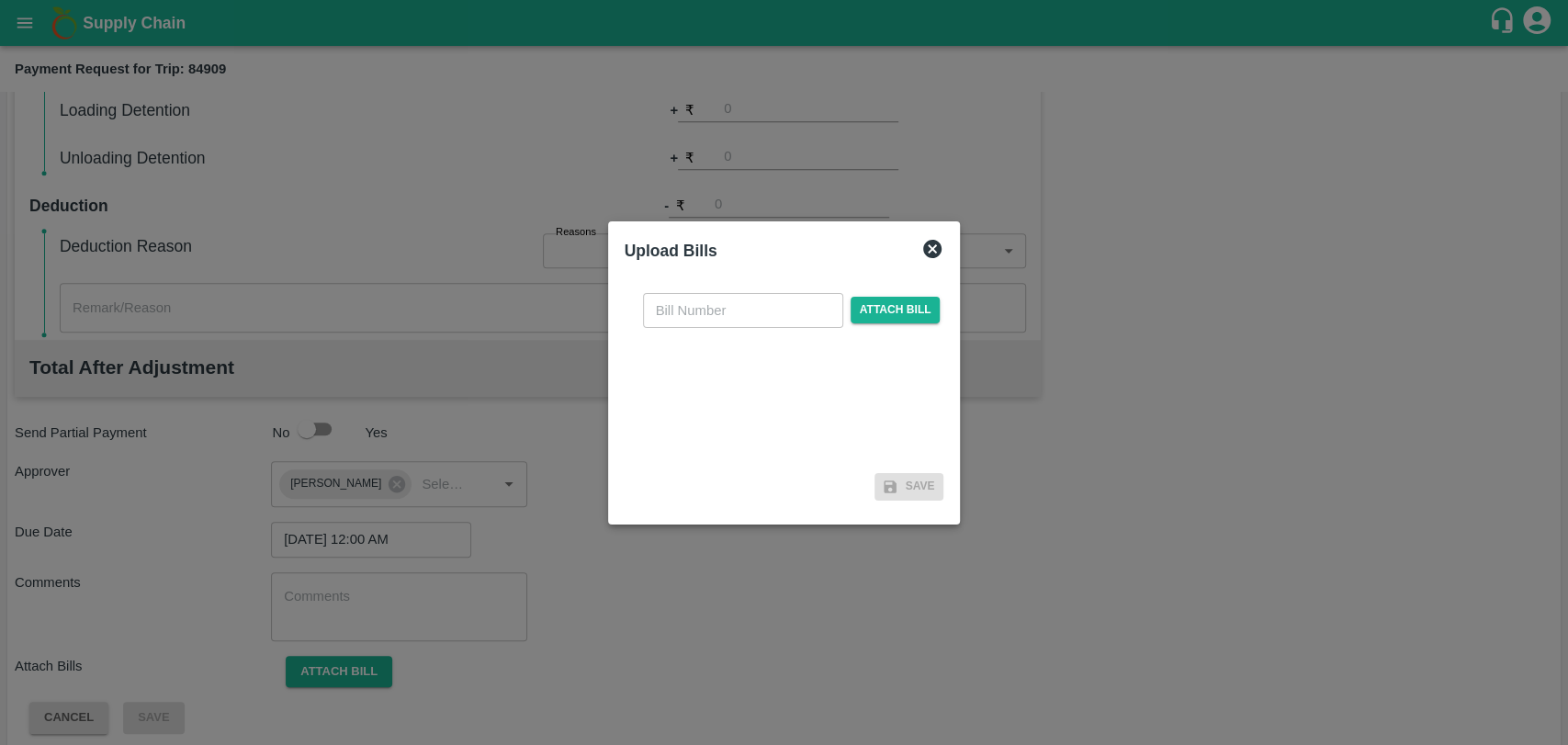
click at [672, 329] on div "​ Attach bill" at bounding box center [784, 372] width 320 height 188
click at [672, 316] on input "text" at bounding box center [743, 310] width 200 height 35
type input "312"
click at [874, 316] on span "Attach bill" at bounding box center [895, 310] width 90 height 27
click at [0, 0] on input "Attach bill" at bounding box center [0, 0] width 0 height 0
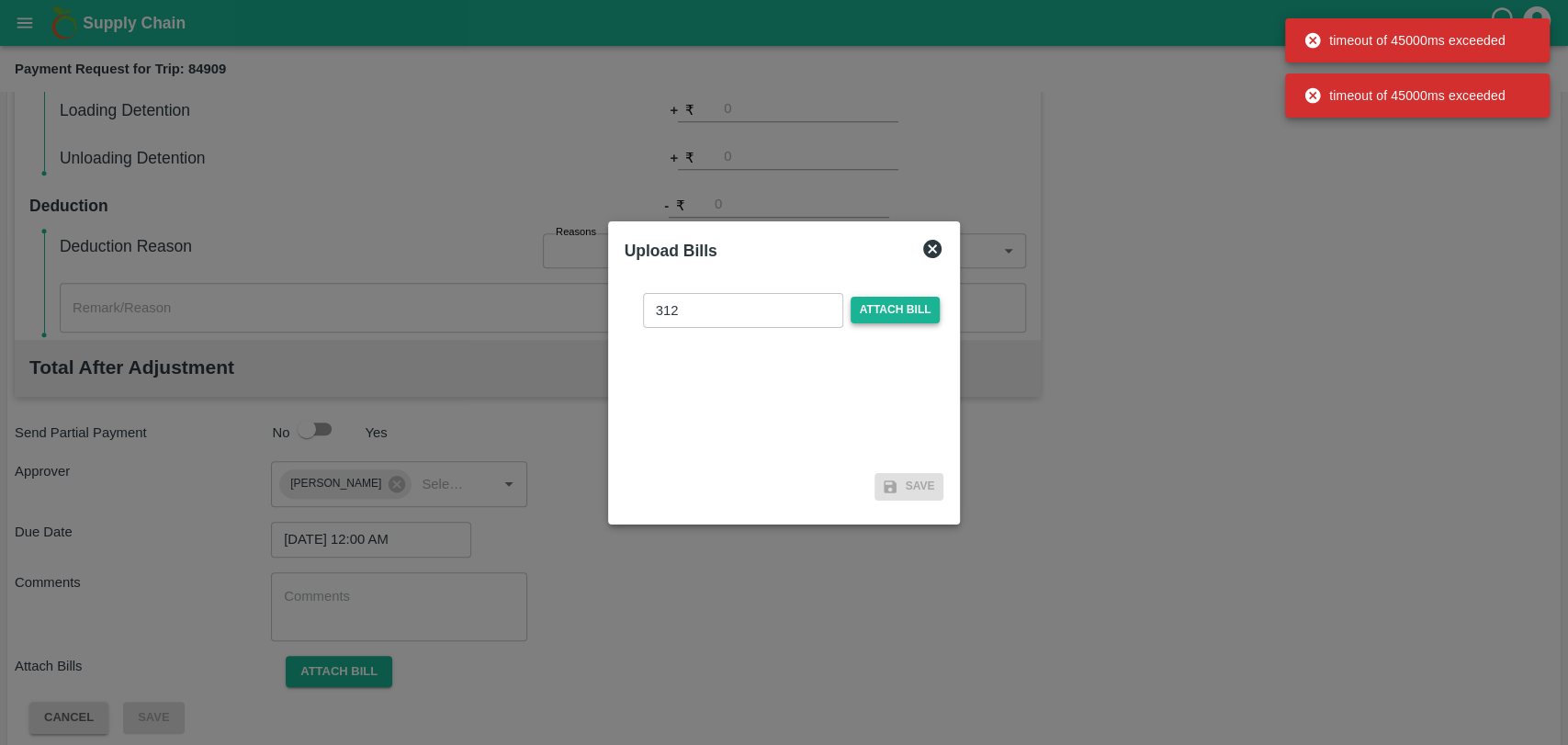
click at [877, 312] on span "Attach bill" at bounding box center [895, 310] width 90 height 27
click at [0, 0] on input "Attach bill" at bounding box center [0, 0] width 0 height 0
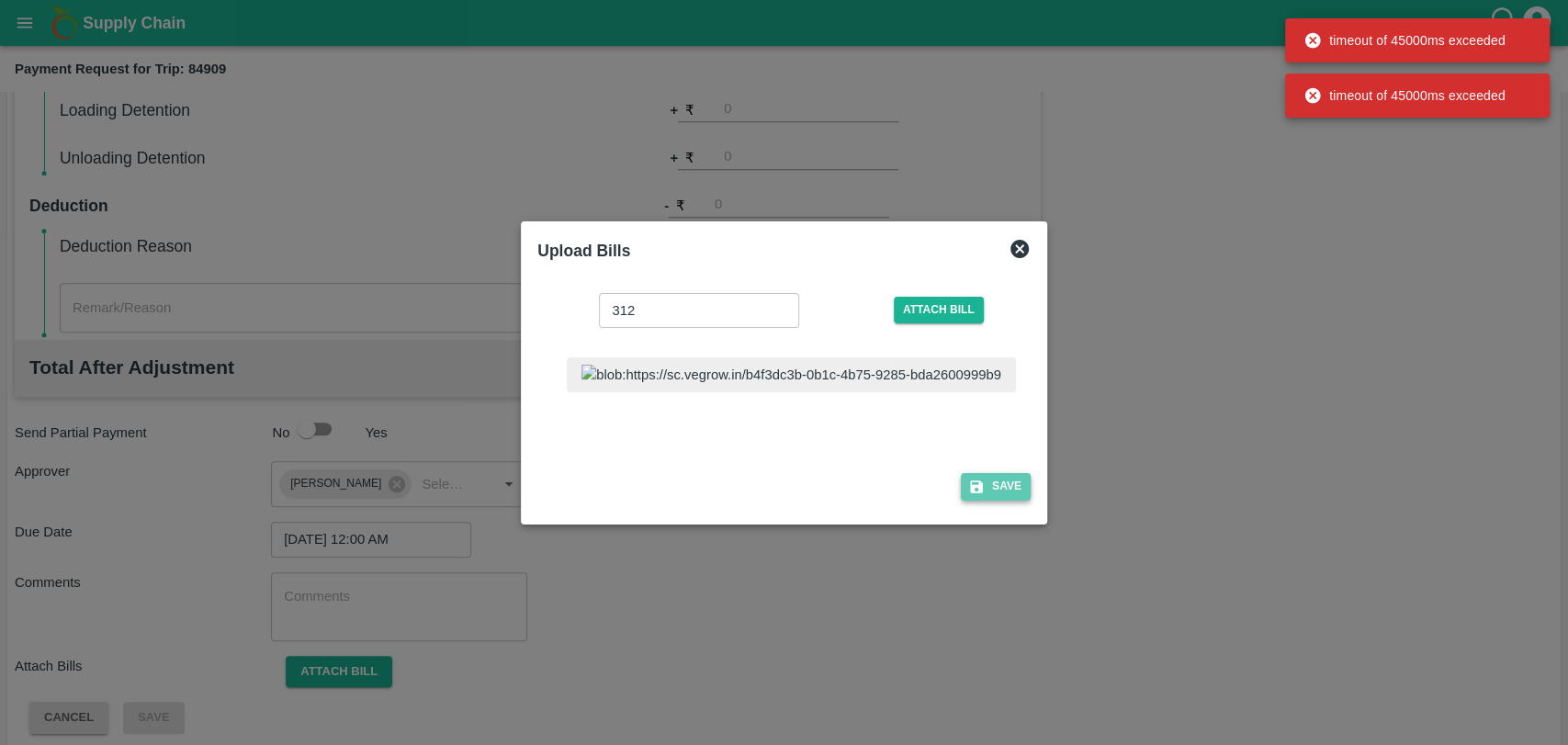
click at [961, 492] on button "Save" at bounding box center [996, 486] width 70 height 27
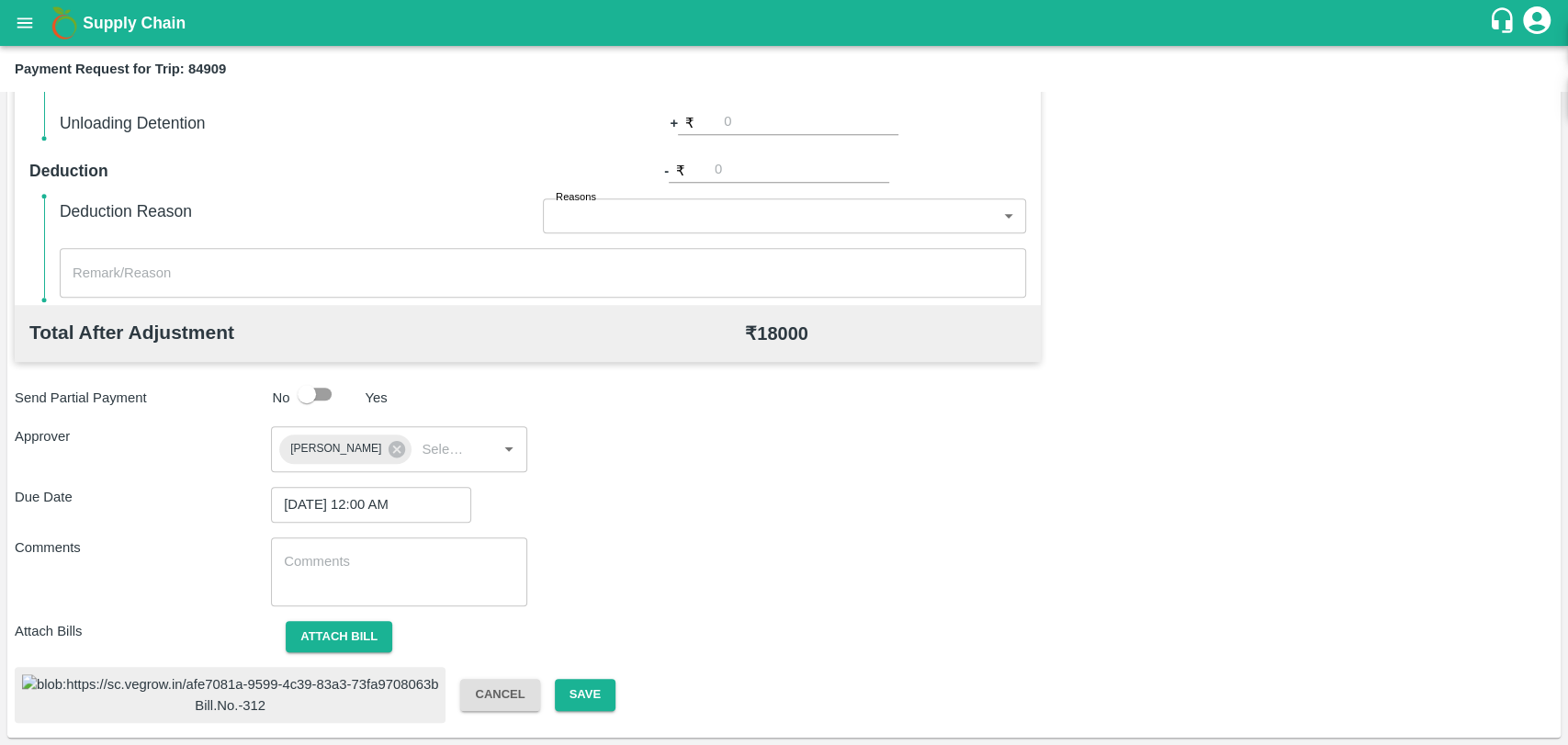
scroll to position [757, 0]
click at [555, 679] on button "Save" at bounding box center [584, 695] width 61 height 32
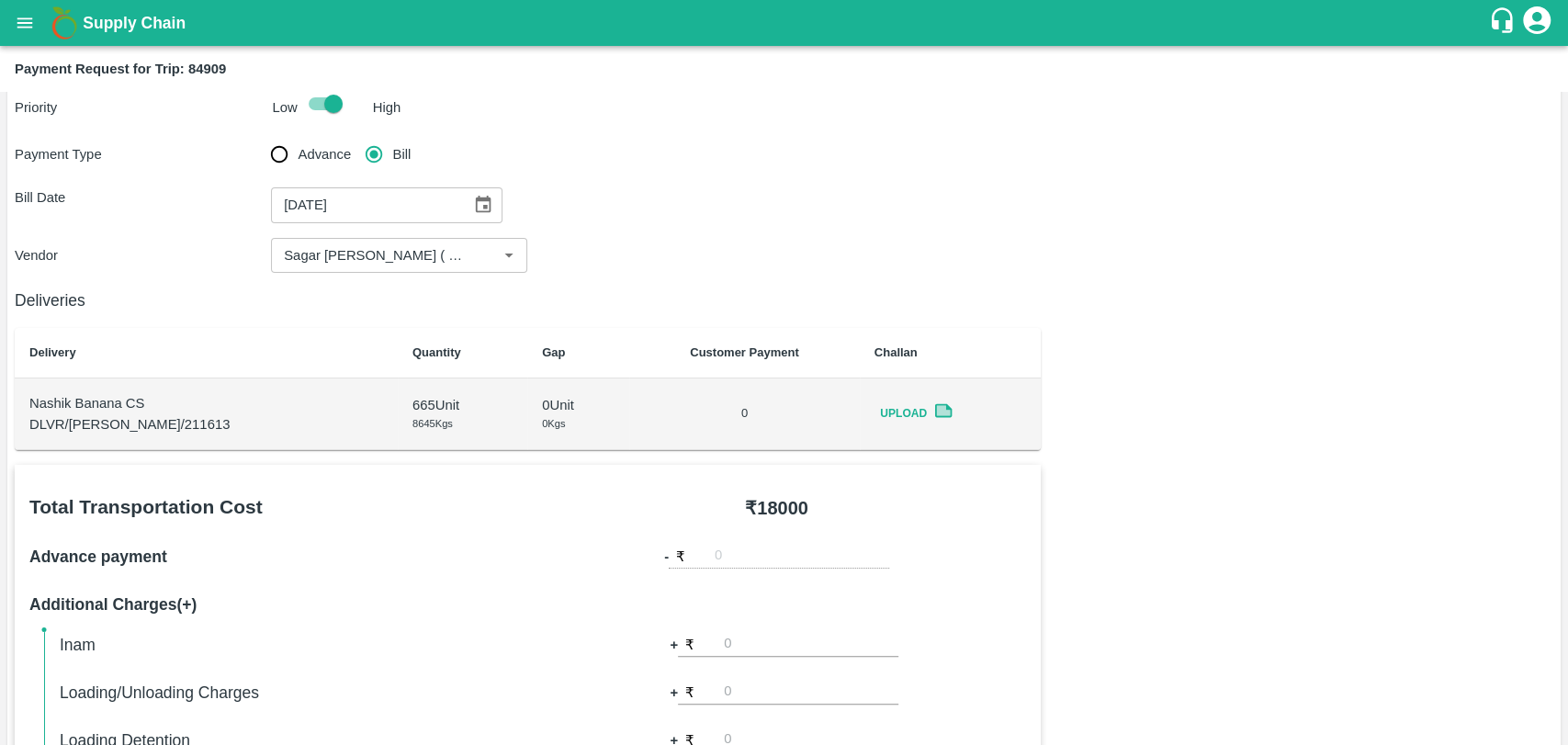
scroll to position [0, 0]
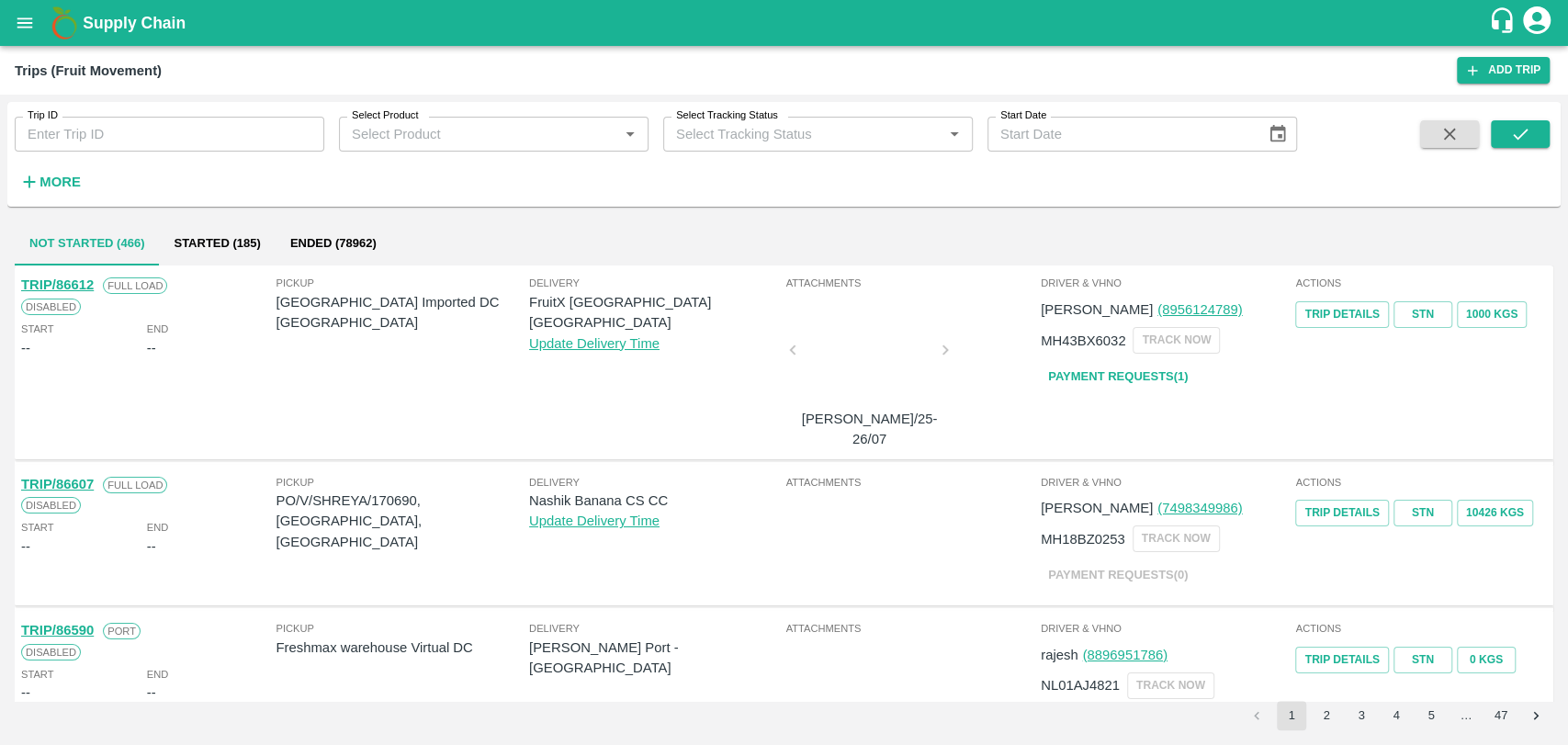
click at [33, 42] on div "Supply Chain" at bounding box center [784, 23] width 1568 height 46
click at [26, 39] on button "open drawer" at bounding box center [25, 23] width 42 height 42
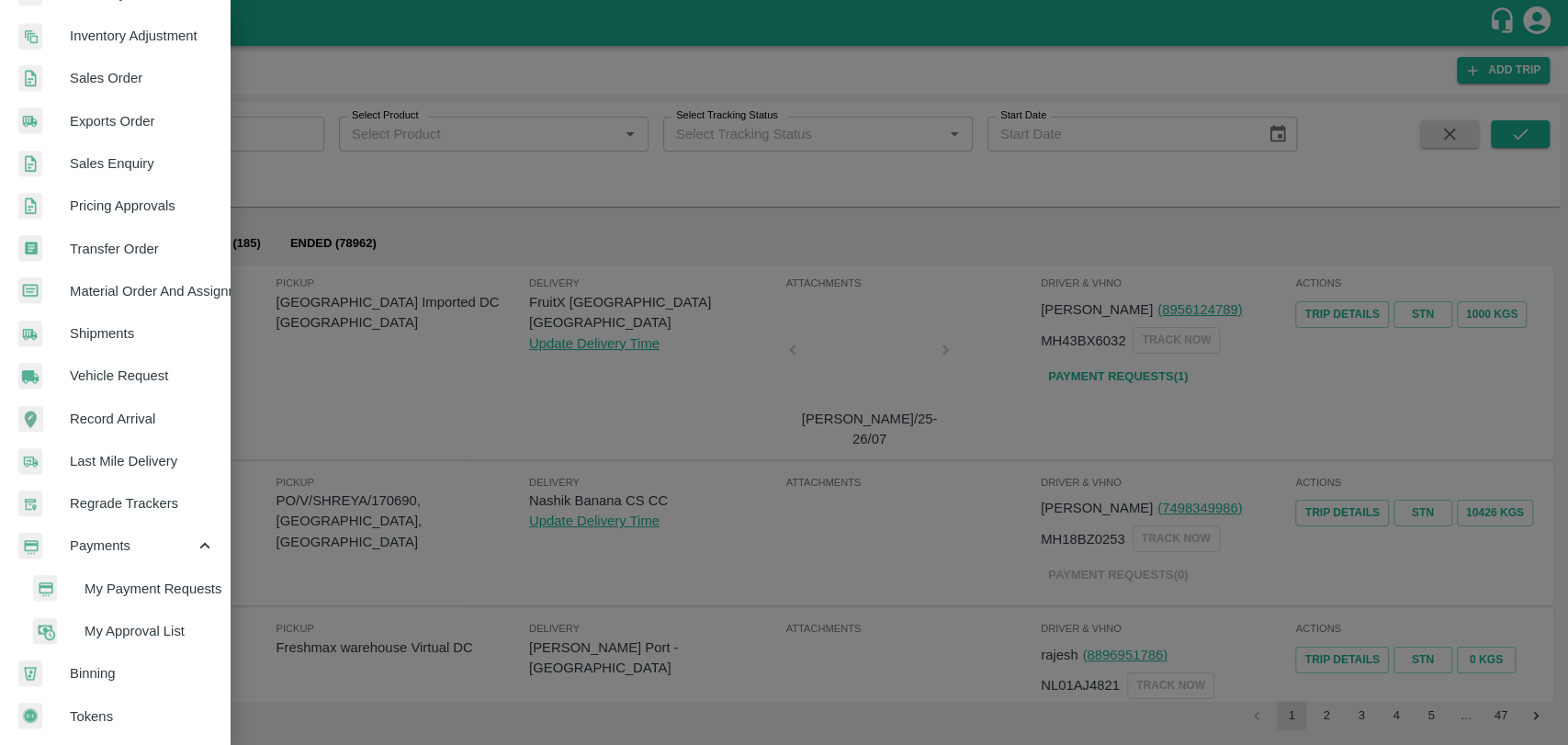
click at [108, 587] on span "My Payment Requests" at bounding box center [149, 589] width 130 height 20
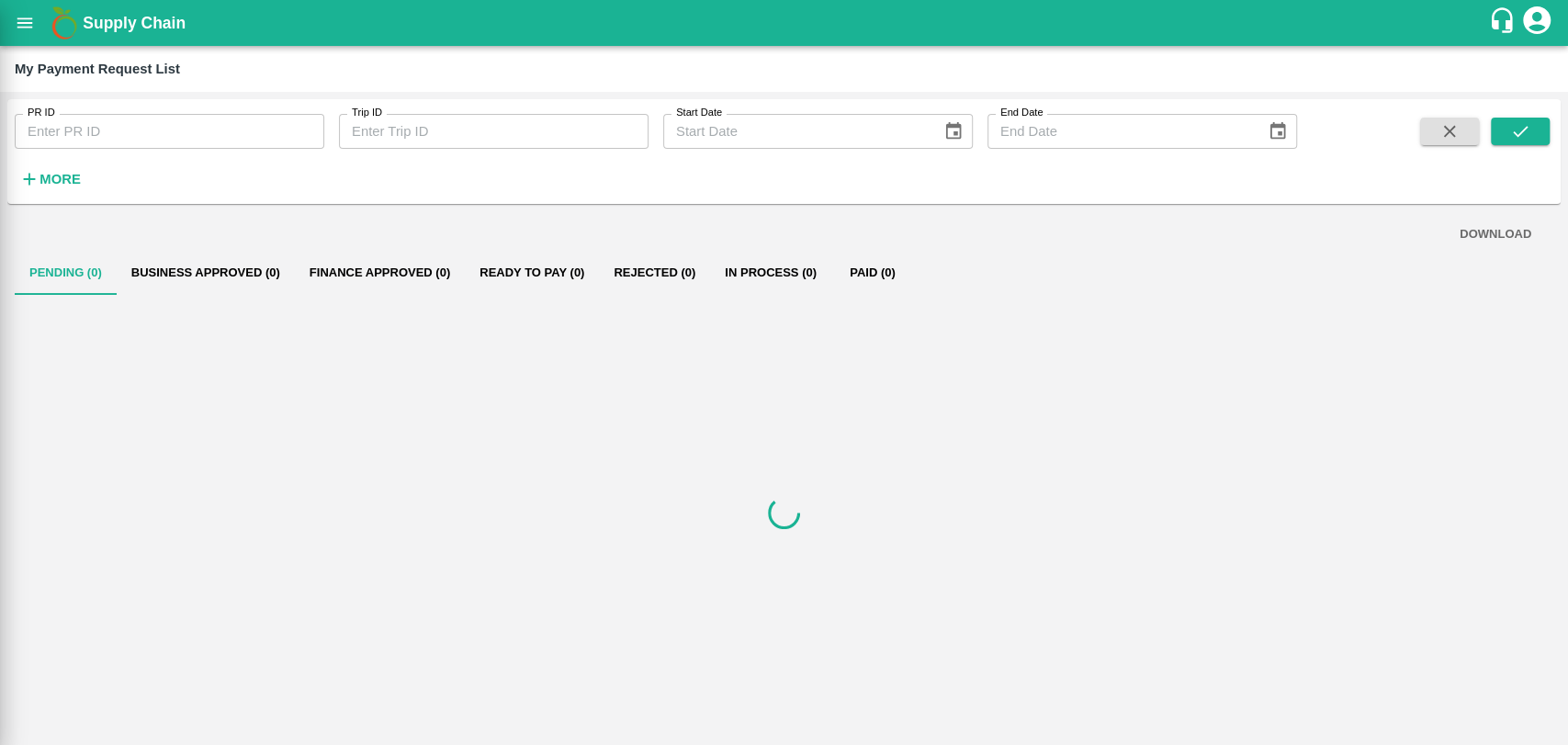
scroll to position [507, 0]
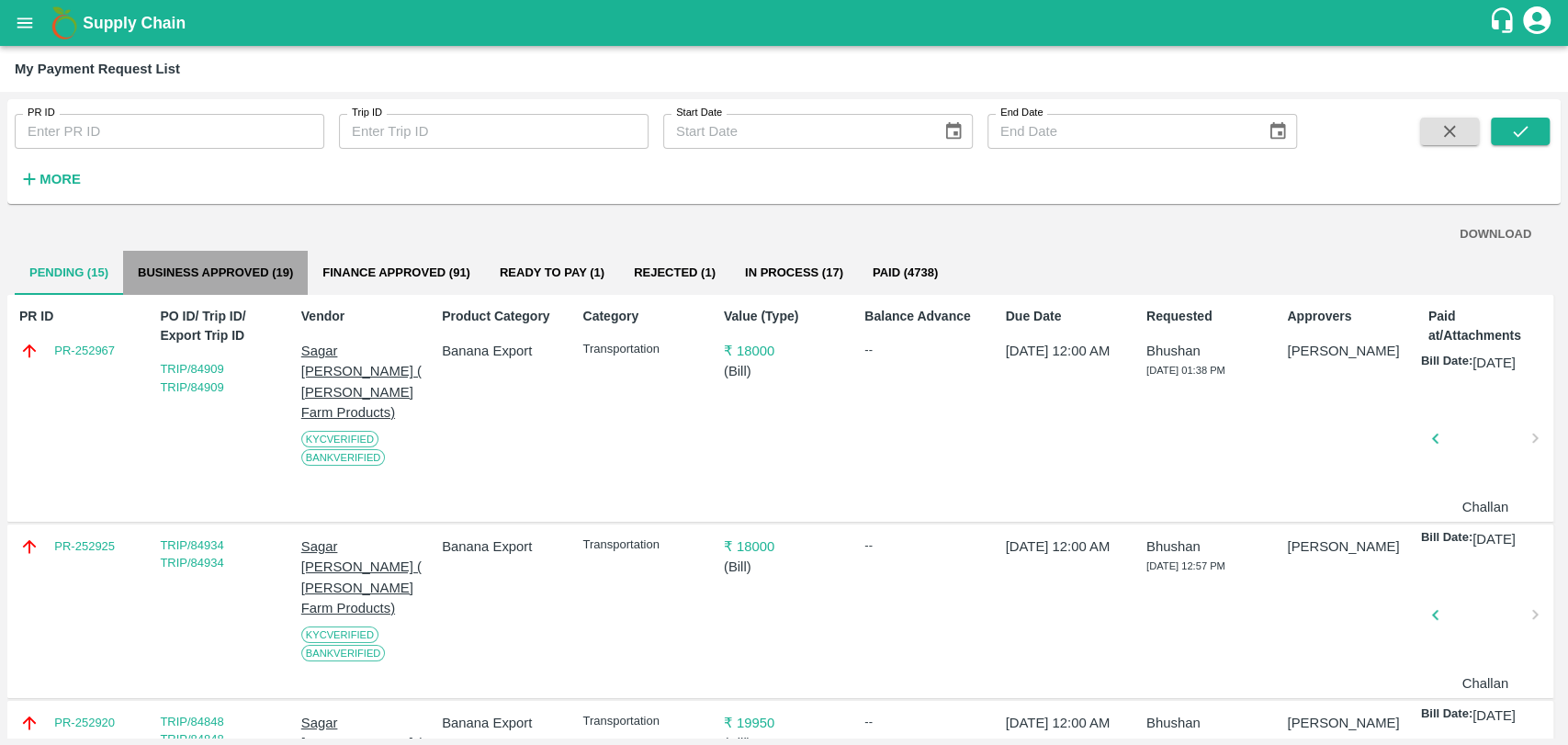
click at [246, 273] on button "Business Approved (19)" at bounding box center [215, 273] width 184 height 44
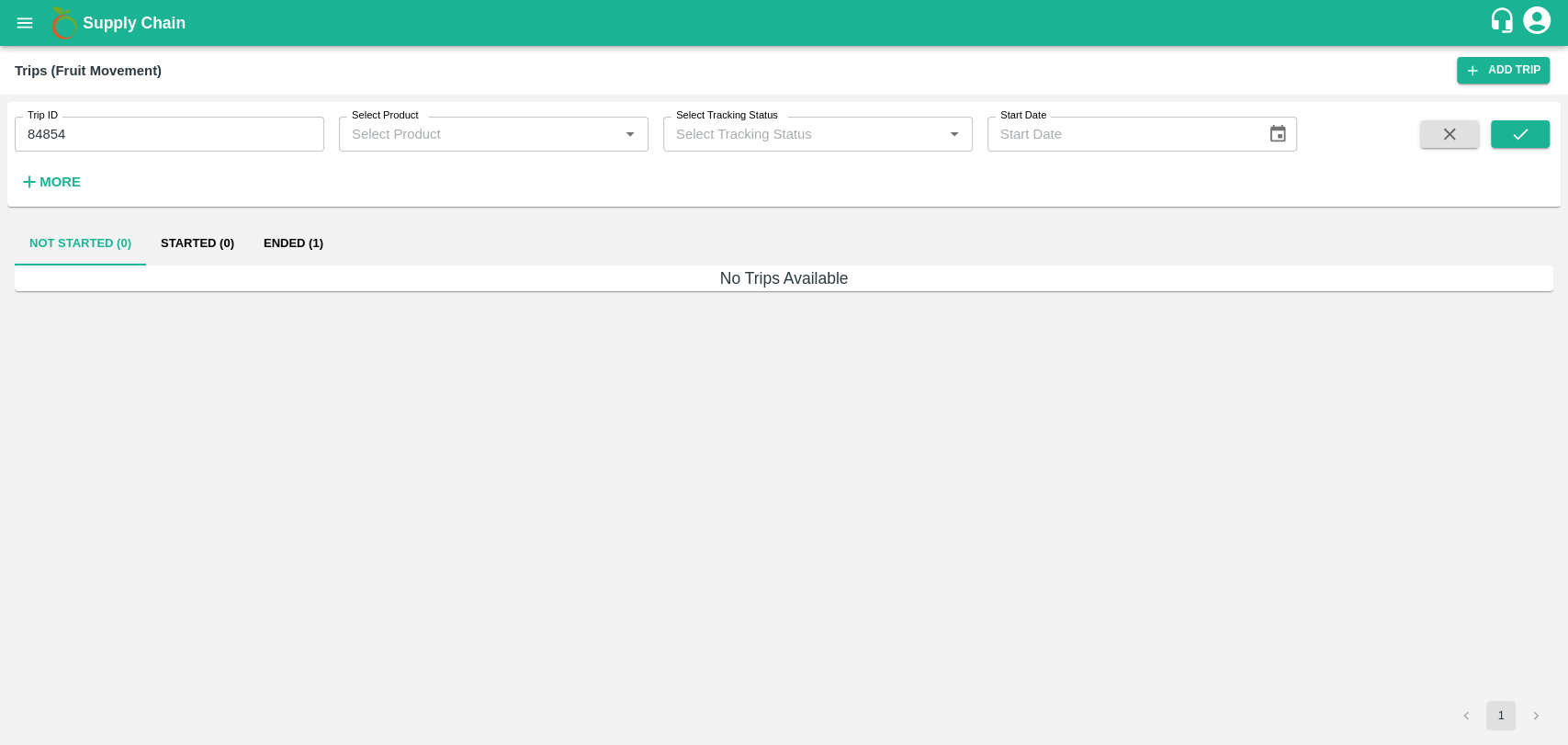
click at [50, 176] on strong "More" at bounding box center [61, 181] width 42 height 15
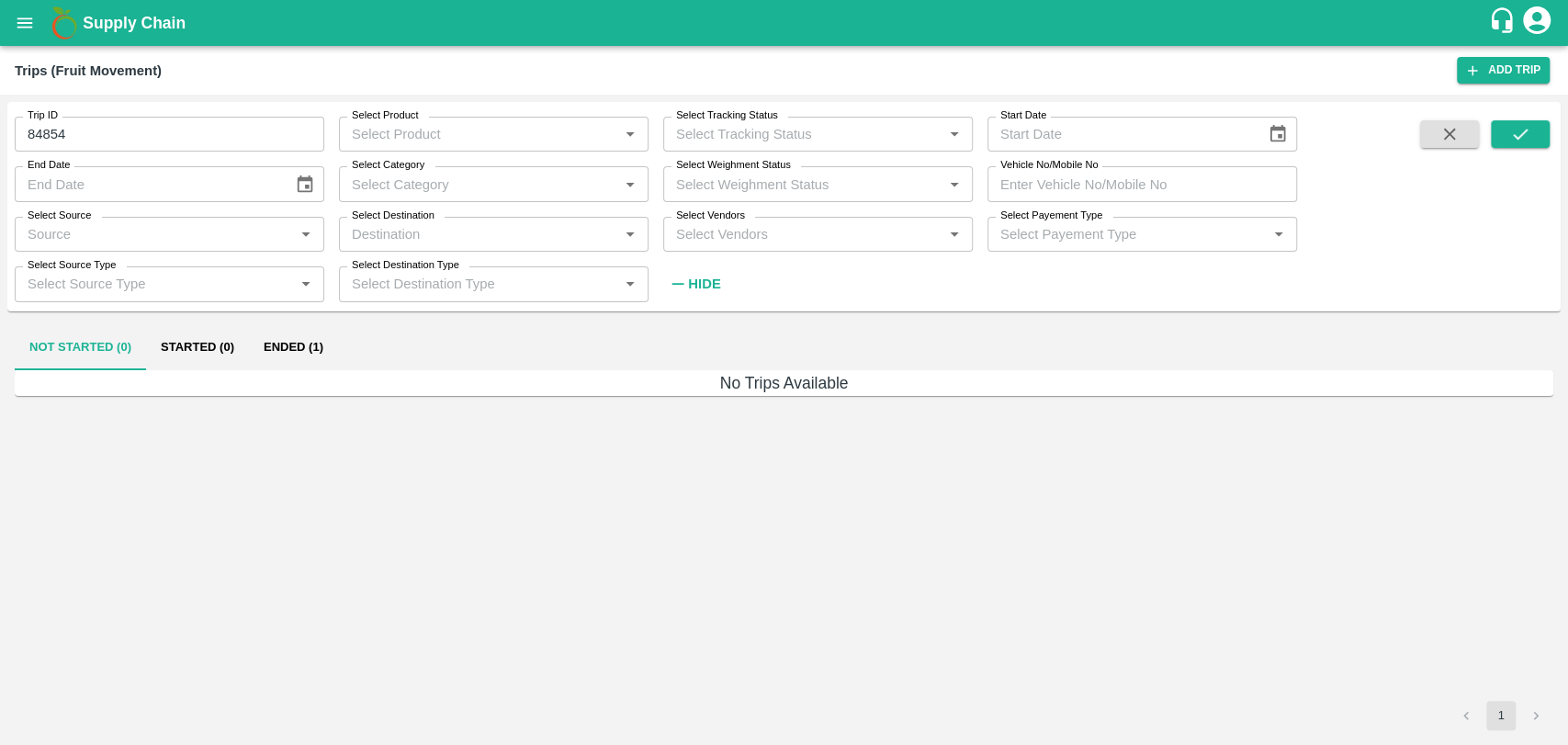
drag, startPoint x: 83, startPoint y: 131, endPoint x: 0, endPoint y: 129, distance: 83.0
click at [0, 130] on div "Trip ID 84854 Trip ID Select Product Select Product   * Select Tracking Status …" at bounding box center [784, 419] width 1568 height 650
type input "84854"
click at [1086, 178] on input "Vehicle No/Mobile No" at bounding box center [1142, 183] width 310 height 35
paste input "MH19CY8754"
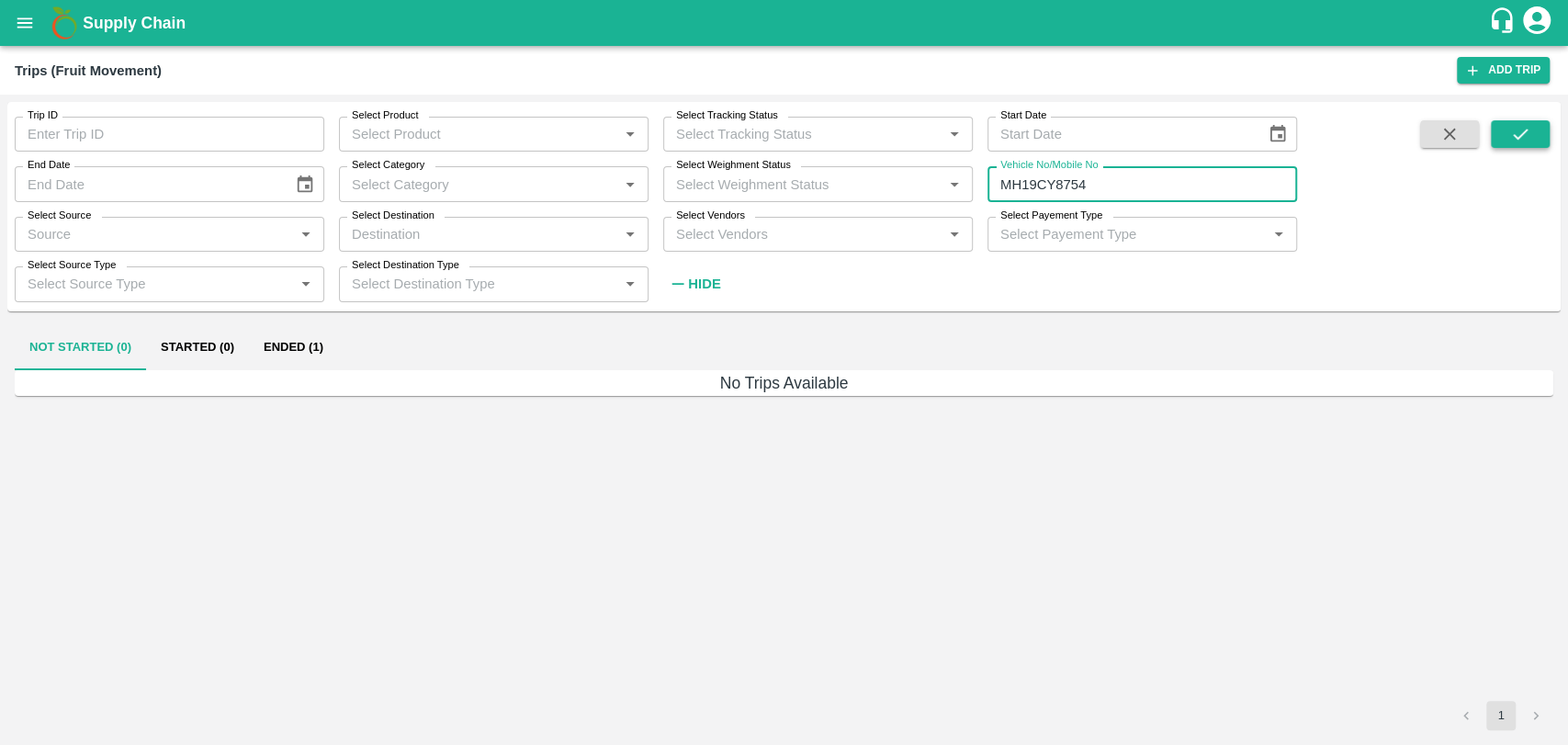
type input "MH19CY8754"
click at [1512, 134] on icon "submit" at bounding box center [1520, 134] width 20 height 20
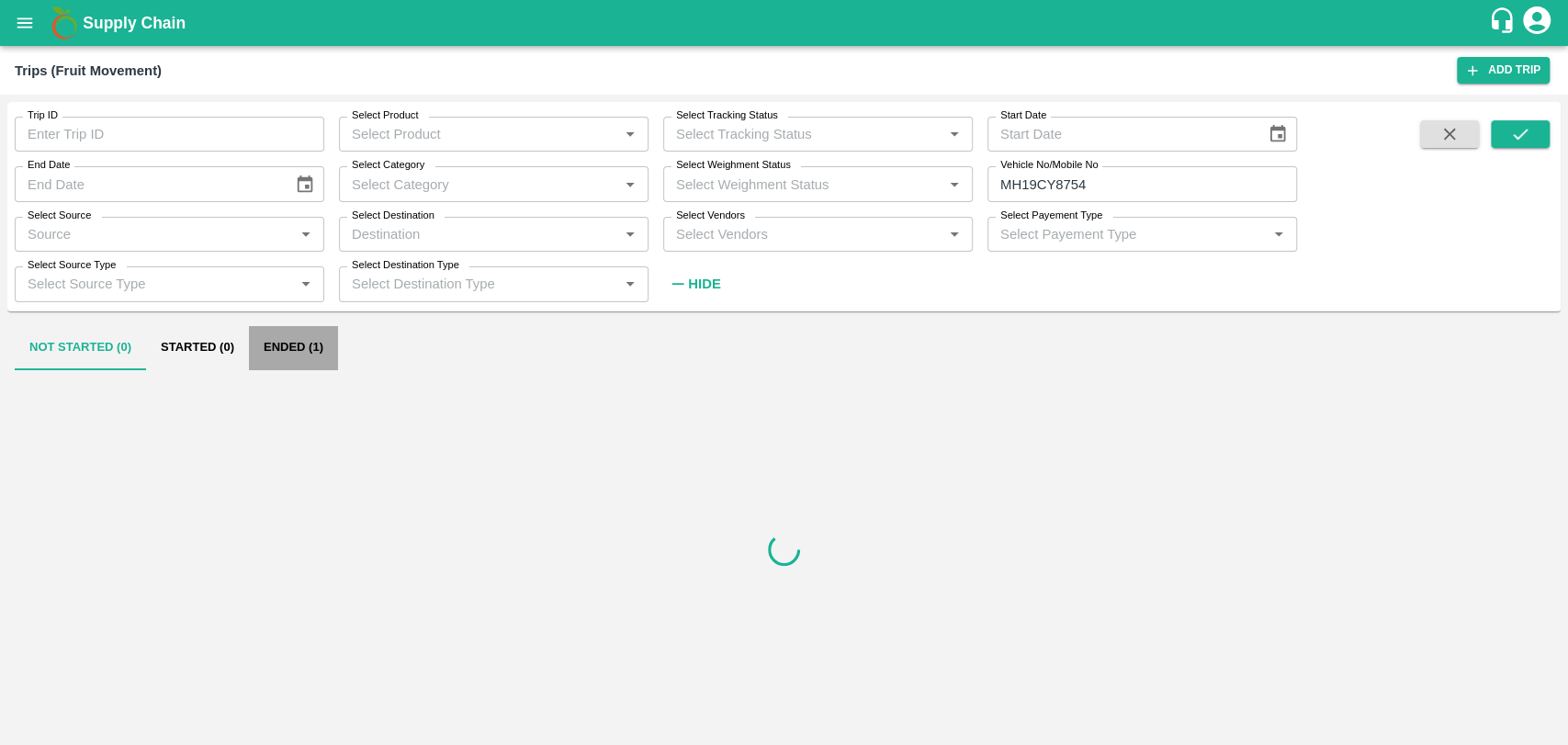
click at [265, 340] on button "Ended (1)" at bounding box center [294, 349] width 90 height 44
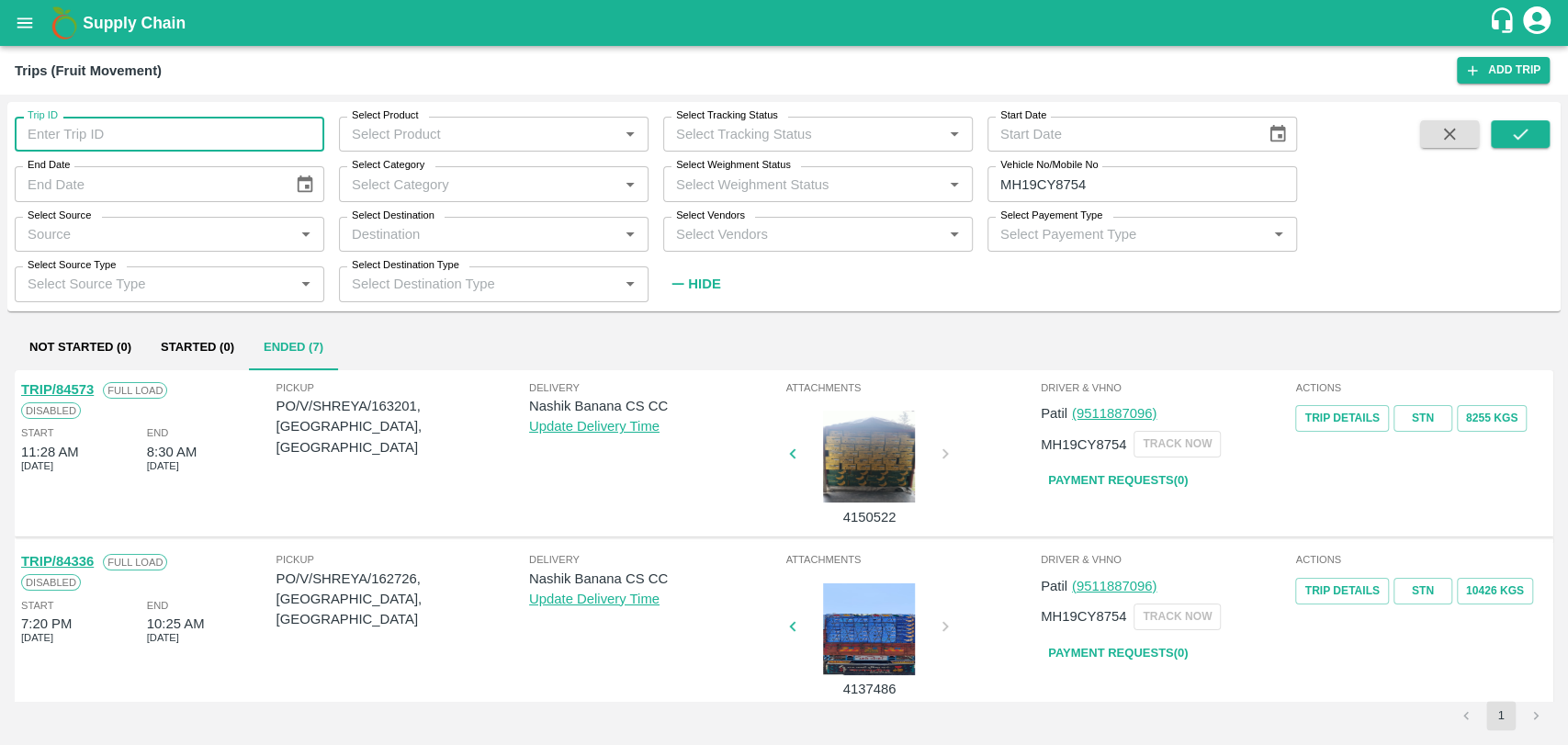
click at [90, 120] on input "Trip ID" at bounding box center [169, 133] width 310 height 35
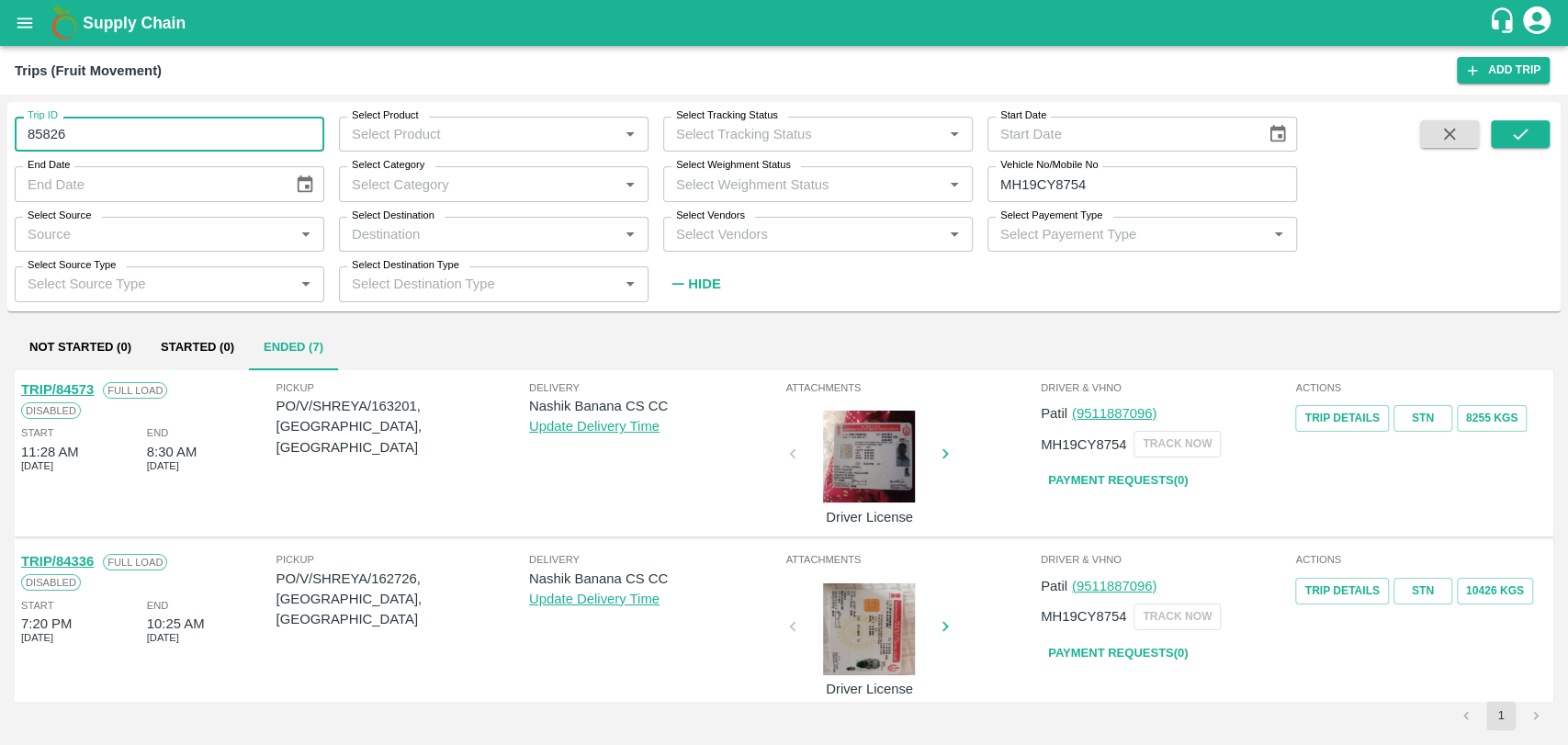
type input "85826"
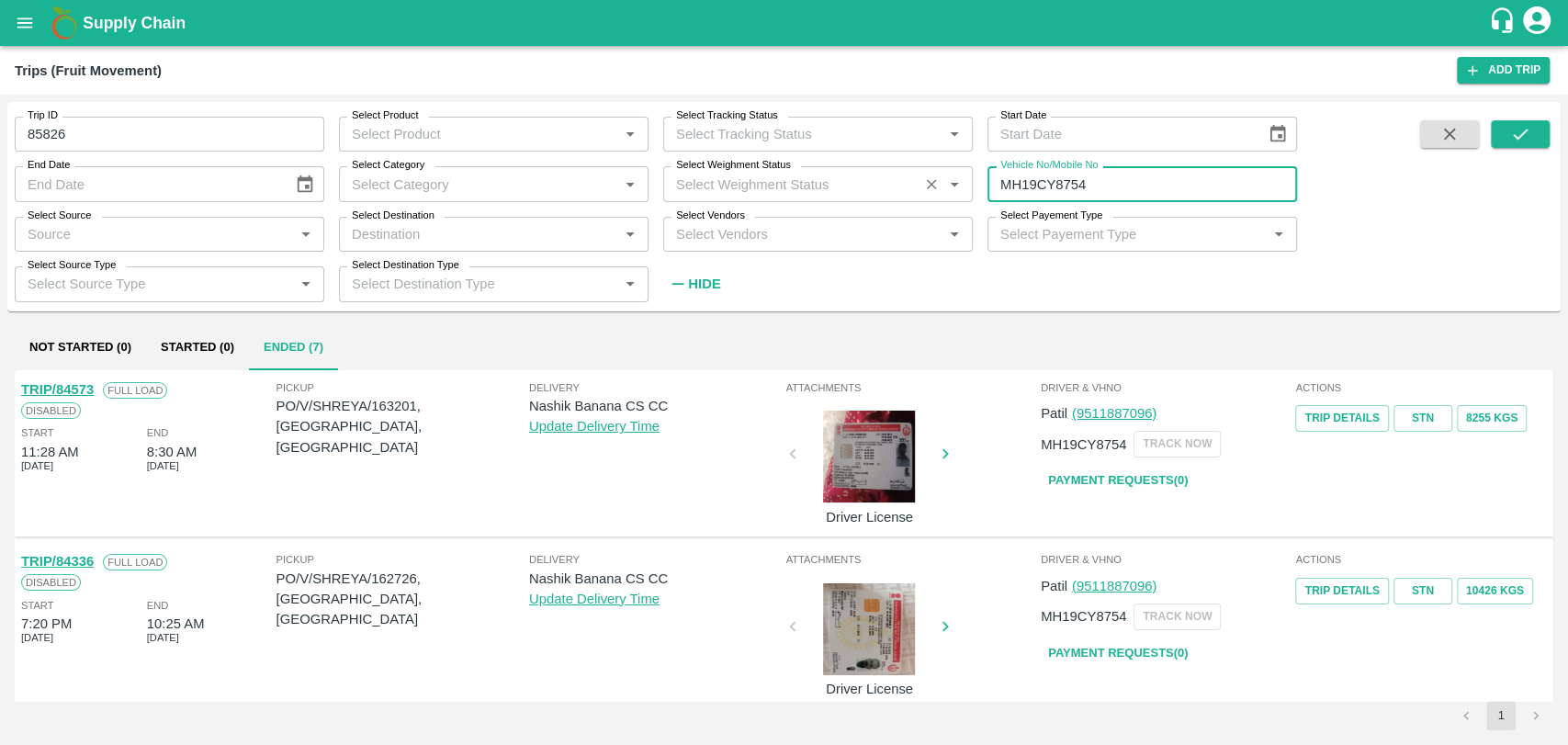
drag, startPoint x: 1007, startPoint y: 181, endPoint x: 862, endPoint y: 201, distance: 146.4
click at [862, 201] on div "Trip ID 85826 Trip ID Select Product Select Product   * Select Tracking Status …" at bounding box center [648, 201] width 1297 height 199
type input "MH19CY8754"
click at [1514, 126] on icon "submit" at bounding box center [1520, 134] width 20 height 20
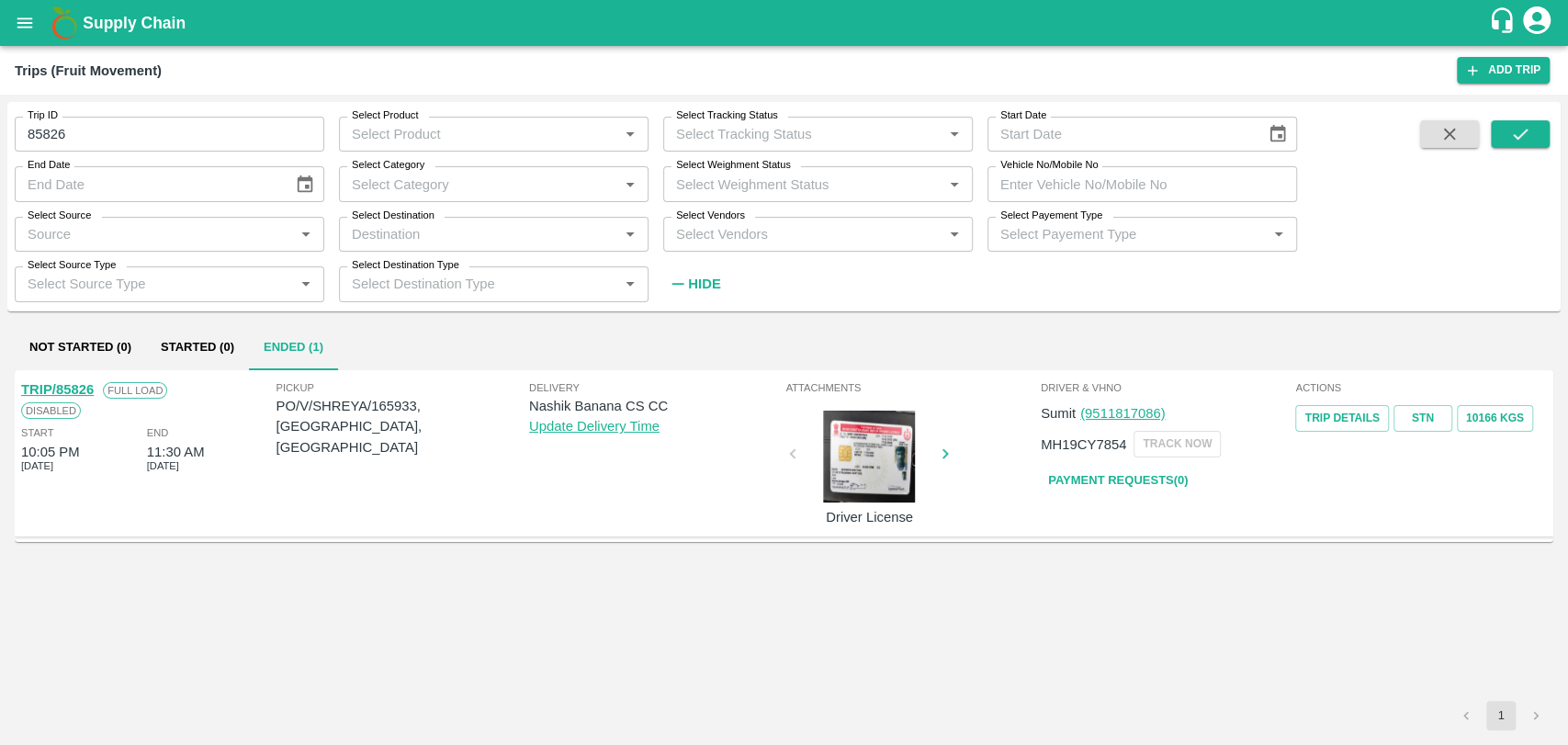
click at [74, 388] on link "TRIP/85826" at bounding box center [57, 389] width 73 height 15
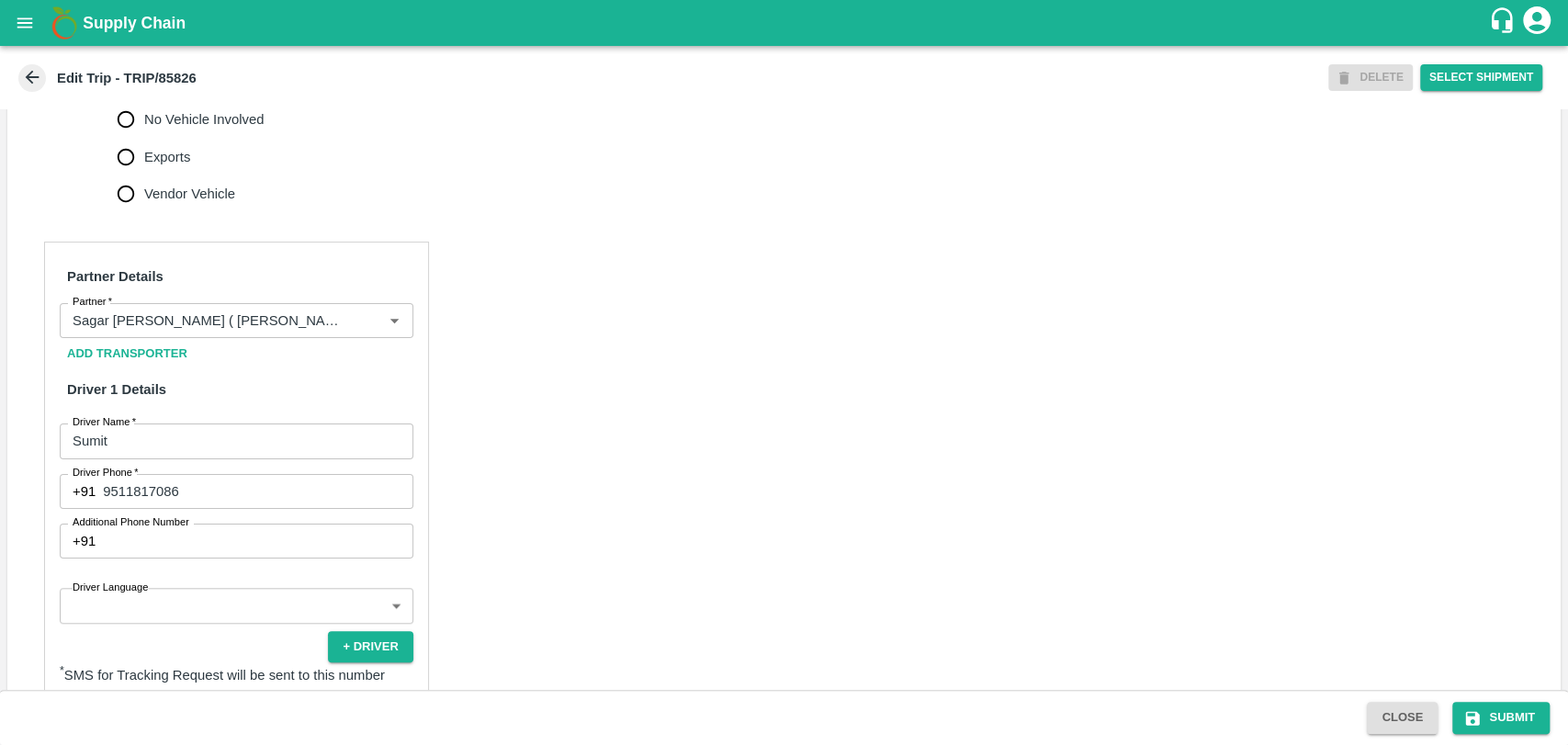
scroll to position [714, 0]
click at [182, 337] on input "Partner   *" at bounding box center [210, 325] width 289 height 24
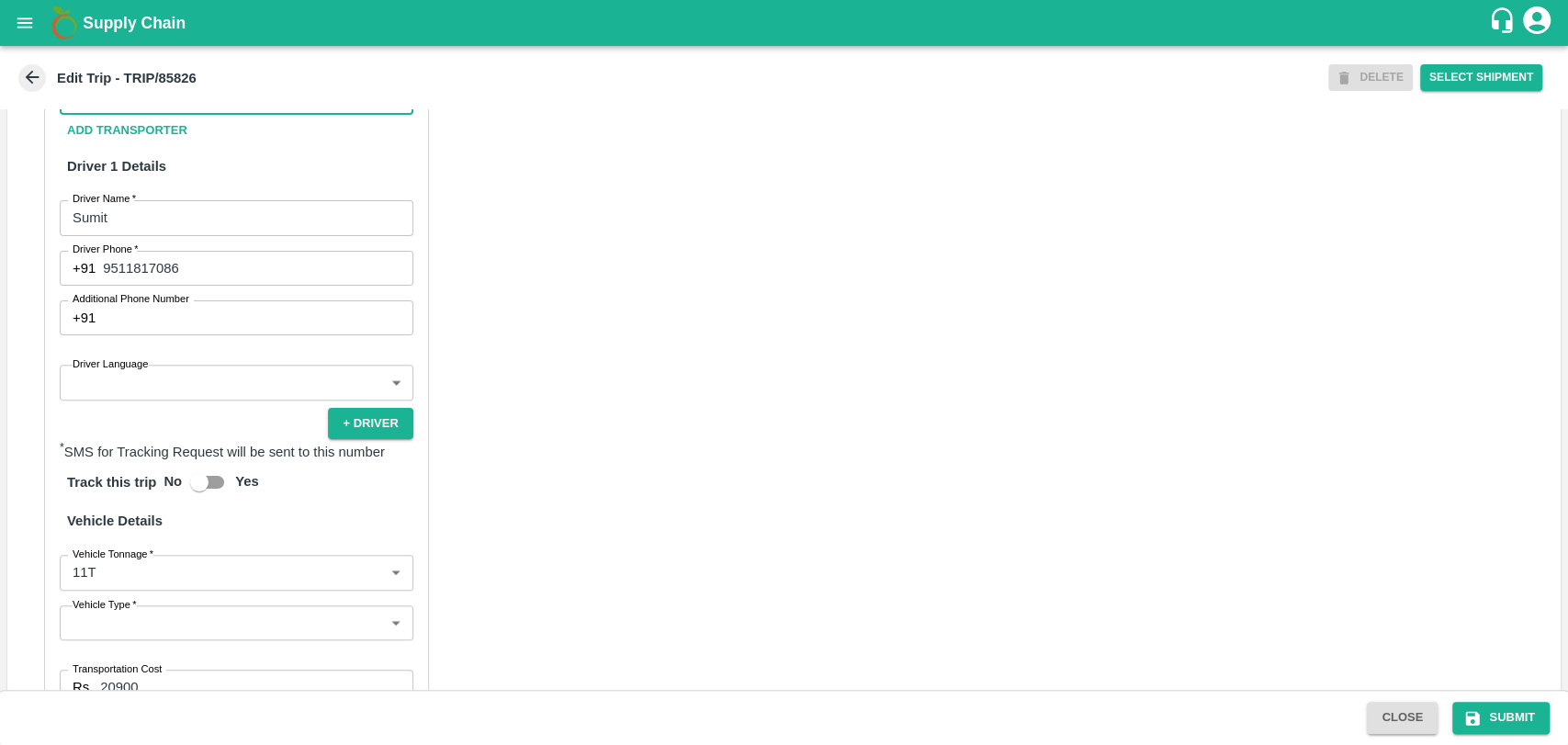
scroll to position [1195, 0]
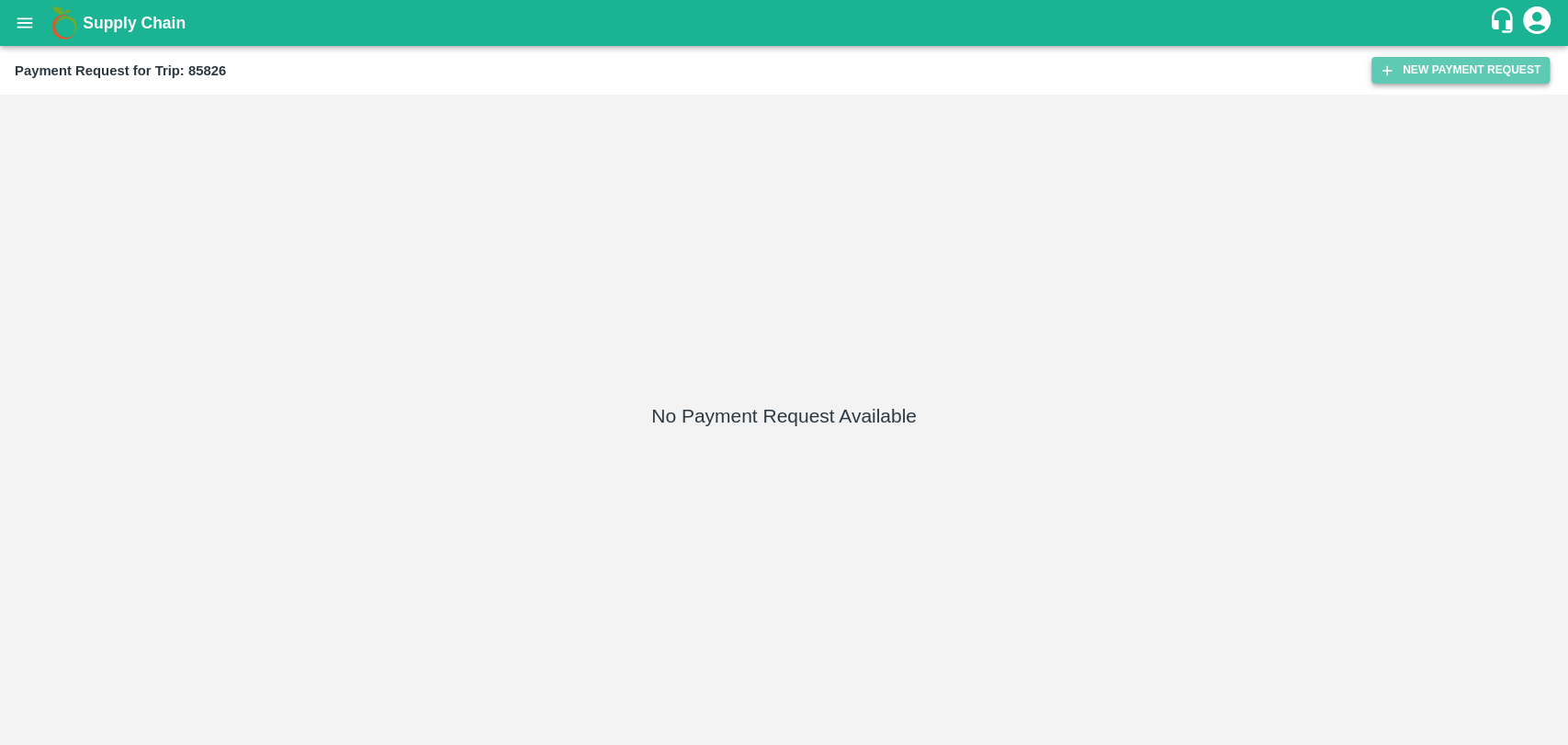
click at [1418, 61] on button "New Payment Request" at bounding box center [1460, 70] width 178 height 27
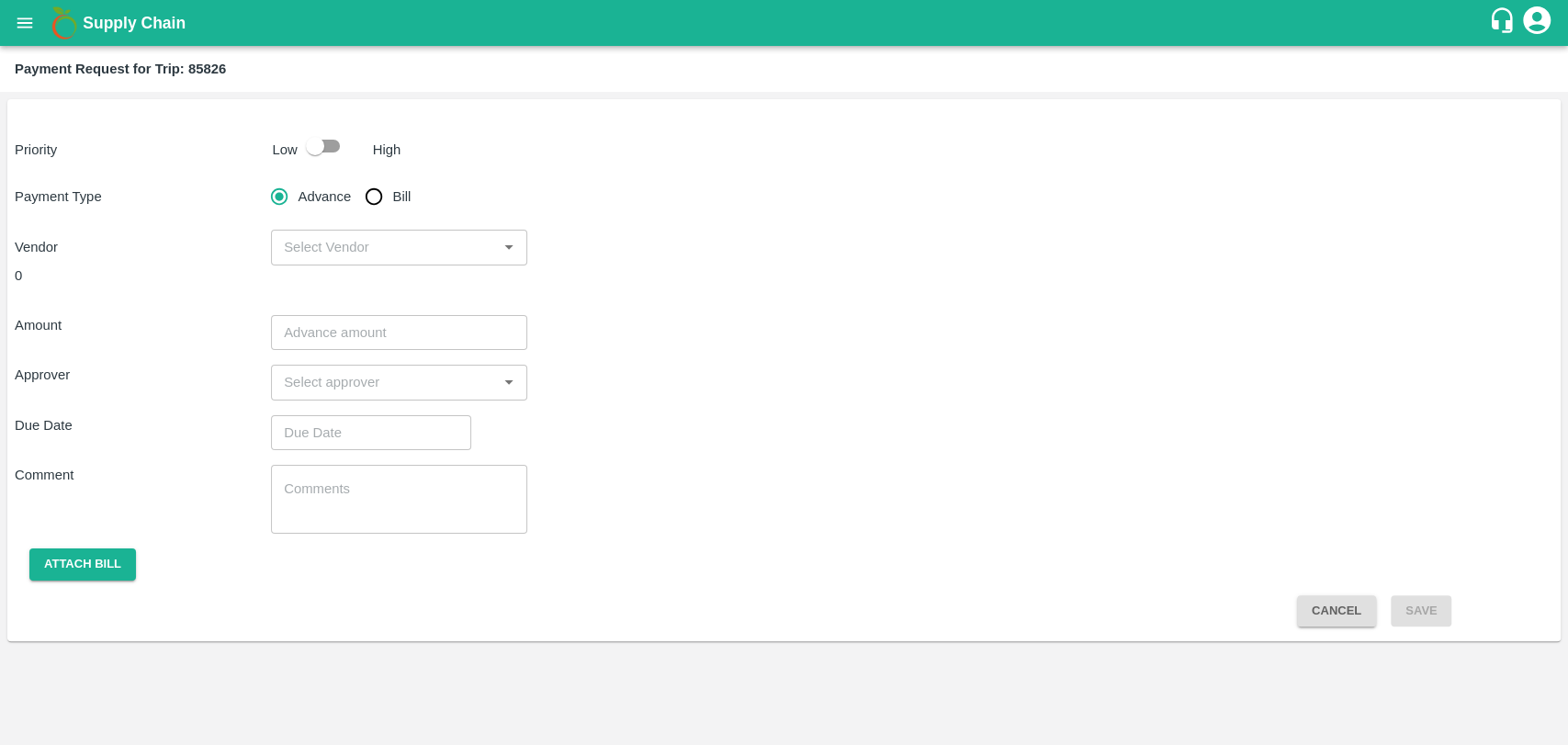
click at [346, 147] on input "checkbox" at bounding box center [315, 145] width 105 height 35
checkbox input "true"
drag, startPoint x: 376, startPoint y: 200, endPoint x: 397, endPoint y: 213, distance: 24.7
click at [375, 200] on input "Bill" at bounding box center [373, 196] width 37 height 37
radio input "true"
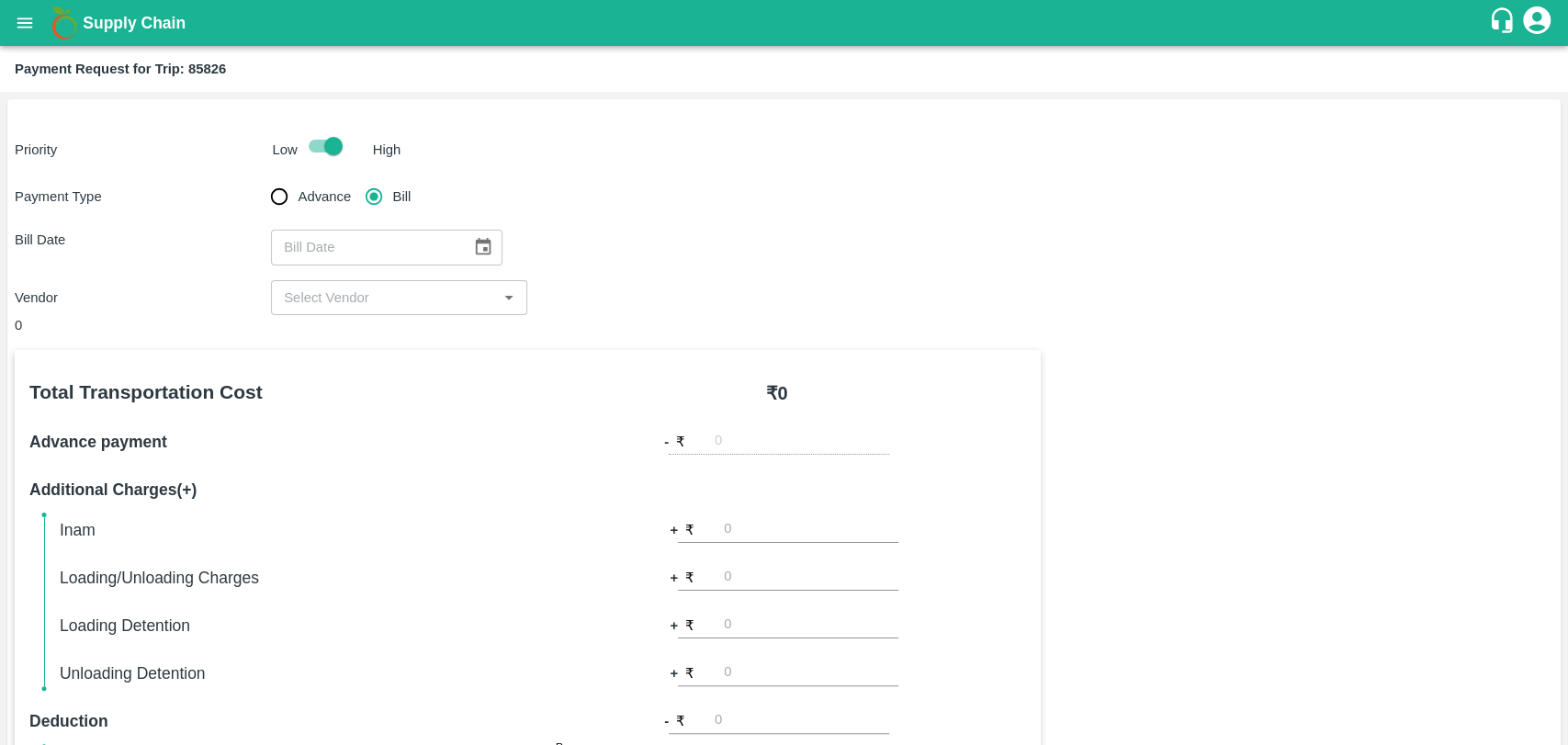
click at [473, 245] on icon "Choose date" at bounding box center [483, 247] width 20 height 20
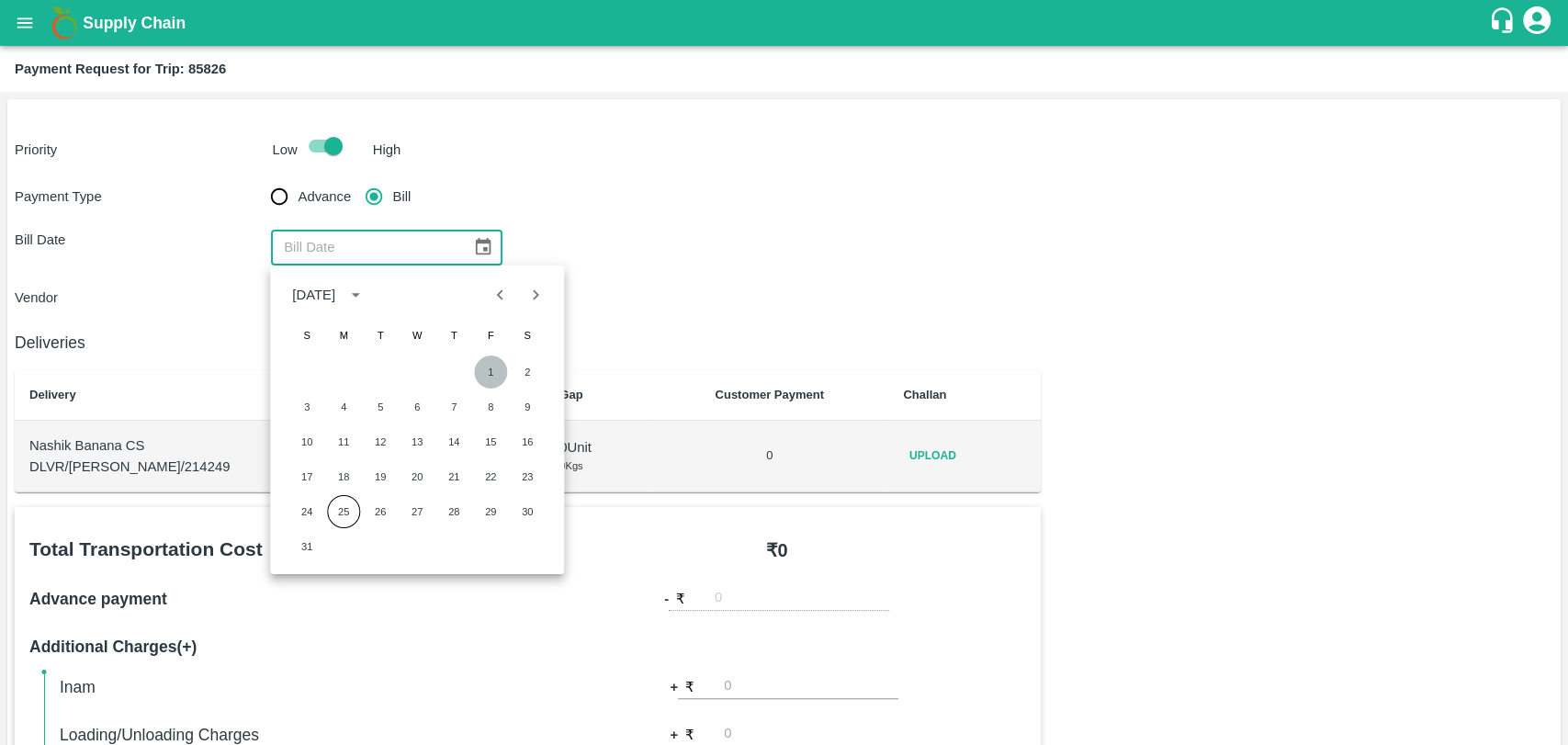
click at [480, 363] on button "1" at bounding box center [490, 372] width 33 height 33
type input "01/08/2025"
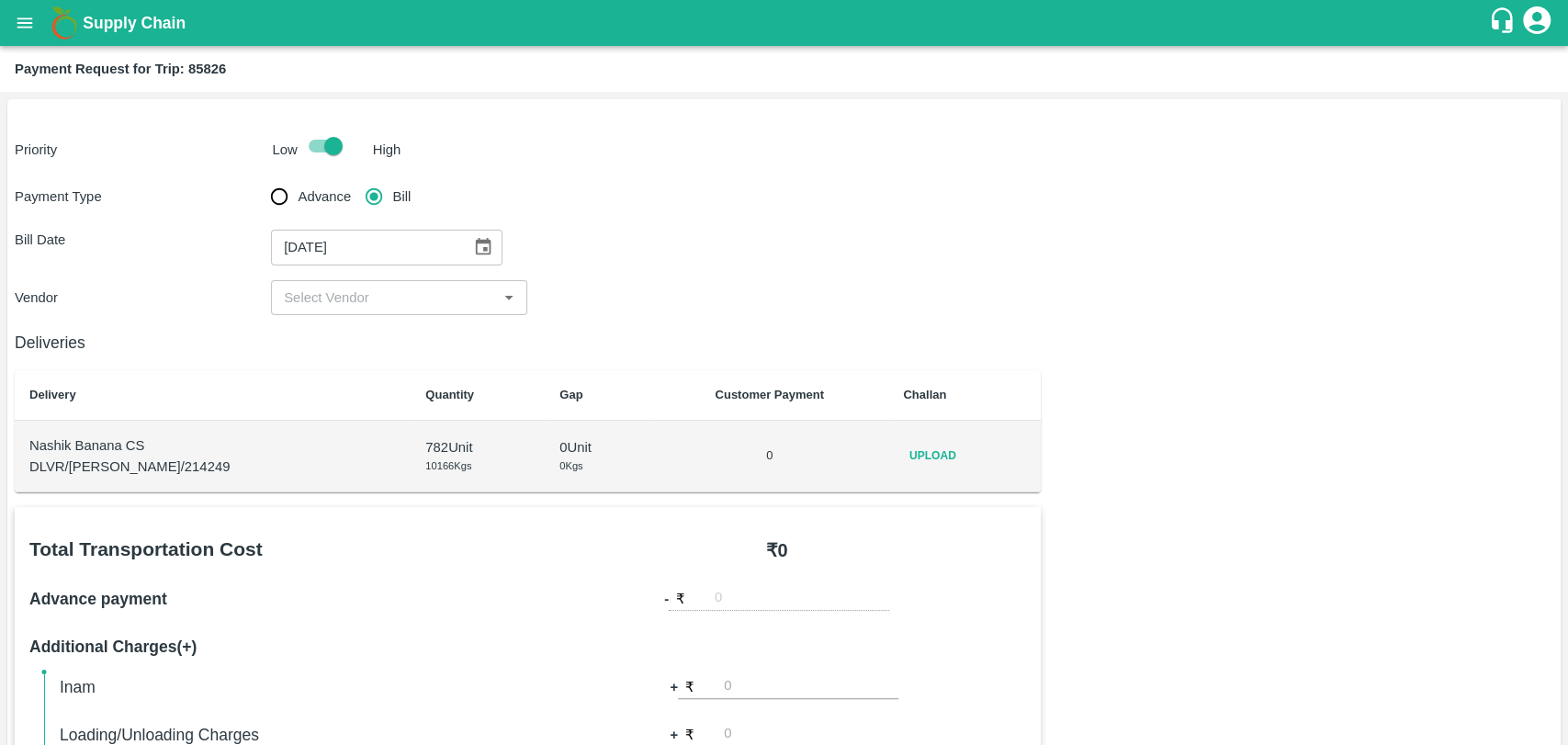
click at [389, 282] on div "​" at bounding box center [398, 297] width 256 height 35
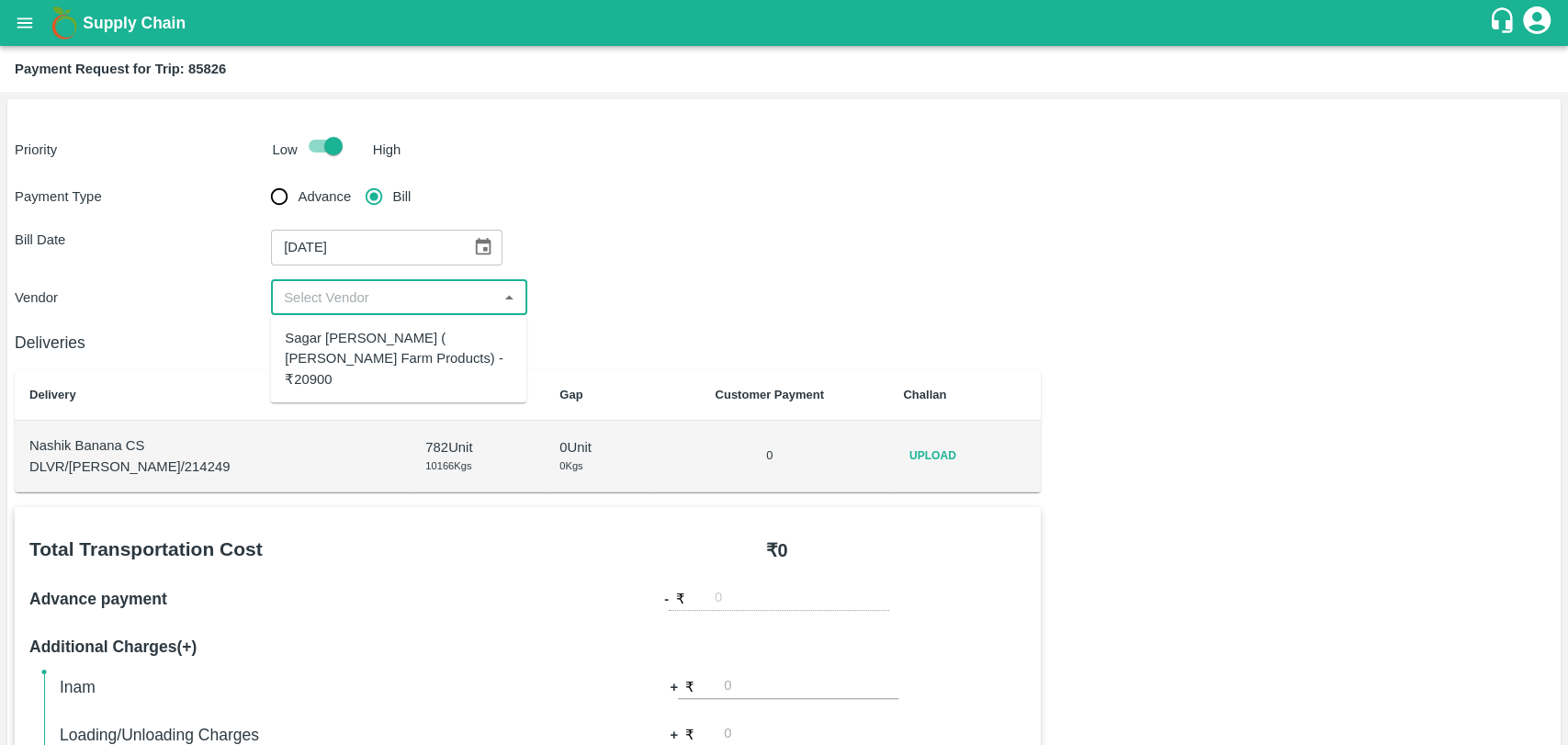
click at [380, 347] on div "Sagar Pramod Patil ( Shreyansh Farm Products) - ₹20900" at bounding box center [398, 359] width 227 height 62
type input "Sagar Pramod Patil ( Shreyansh Farm Products) - ₹20900"
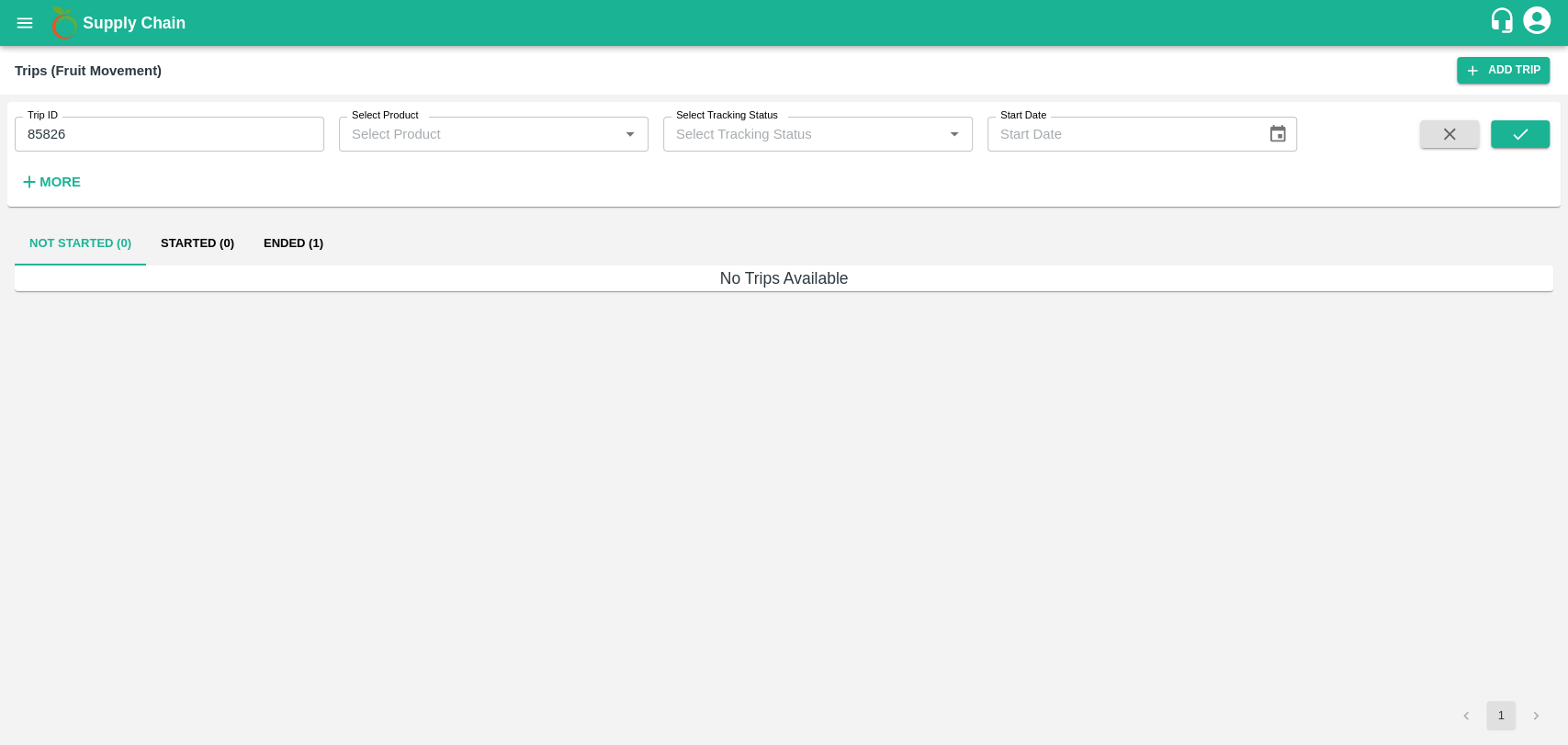
drag, startPoint x: 86, startPoint y: 132, endPoint x: 0, endPoint y: 133, distance: 86.0
click at [0, 133] on div "Trip ID 85826 Trip ID Select Product Select Product   * Select Tracking Status …" at bounding box center [784, 419] width 1568 height 650
type input "85826"
click at [87, 184] on div "Trip ID Trip ID Select Product Select Product   * Select Tracking Status Select…" at bounding box center [648, 149] width 1297 height 96
click at [81, 184] on button "More" at bounding box center [50, 181] width 71 height 31
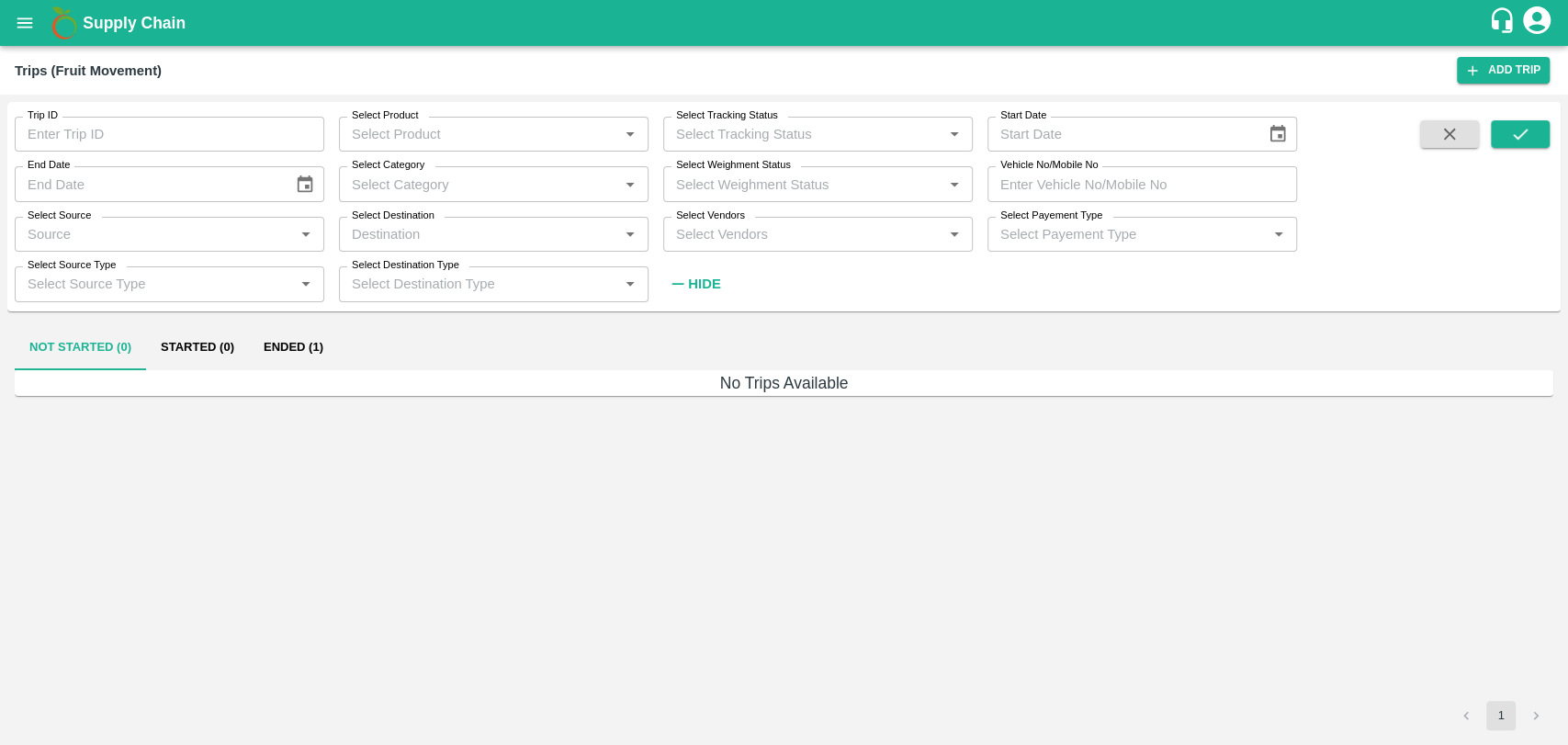
click at [1149, 175] on input "Vehicle No/Mobile No" at bounding box center [1142, 183] width 310 height 35
paste input "MH19CX0515"
type input "MH19CX0515"
click at [1519, 138] on icon "submit" at bounding box center [1520, 134] width 20 height 20
click at [283, 358] on button "Ended (9)" at bounding box center [294, 349] width 90 height 44
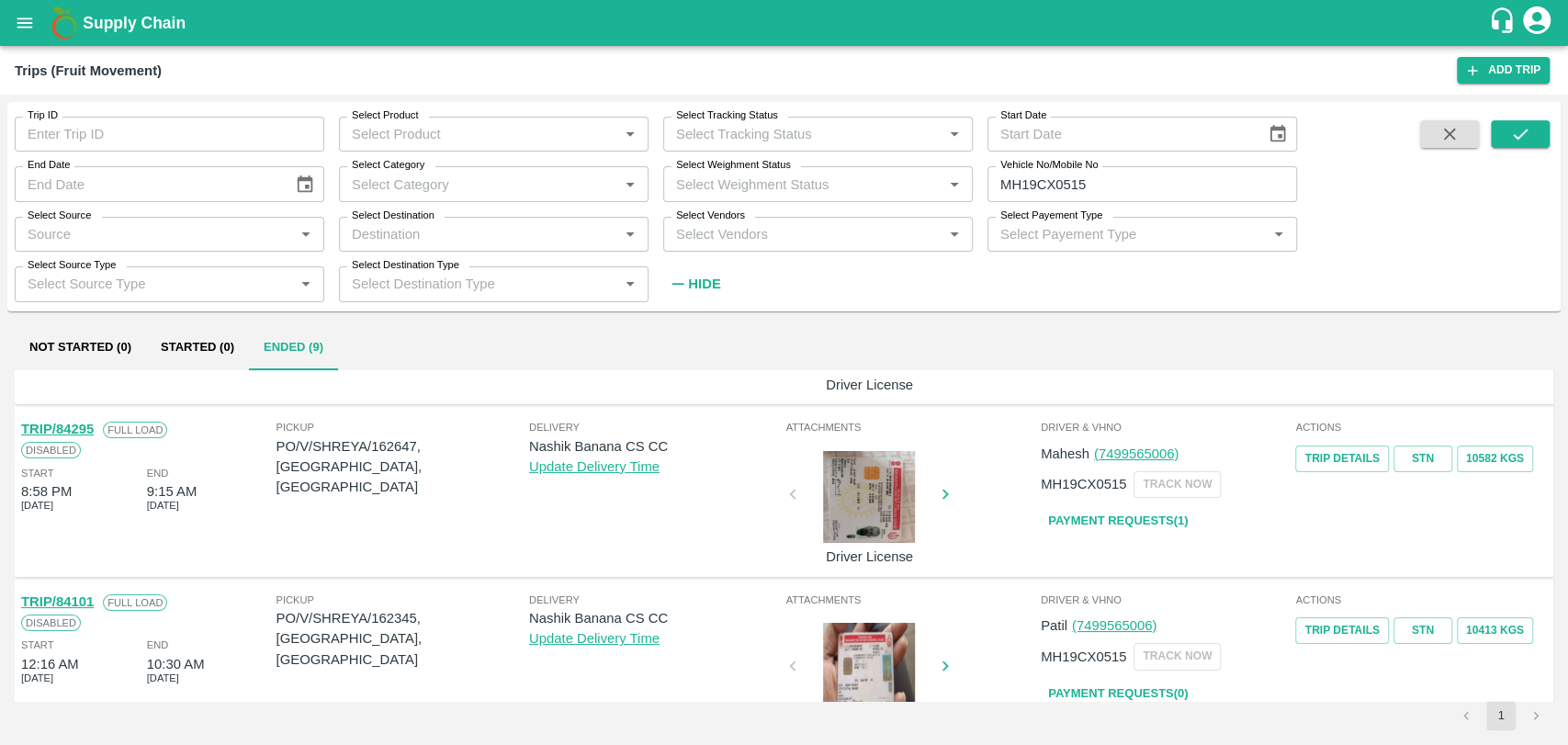
scroll to position [306, 0]
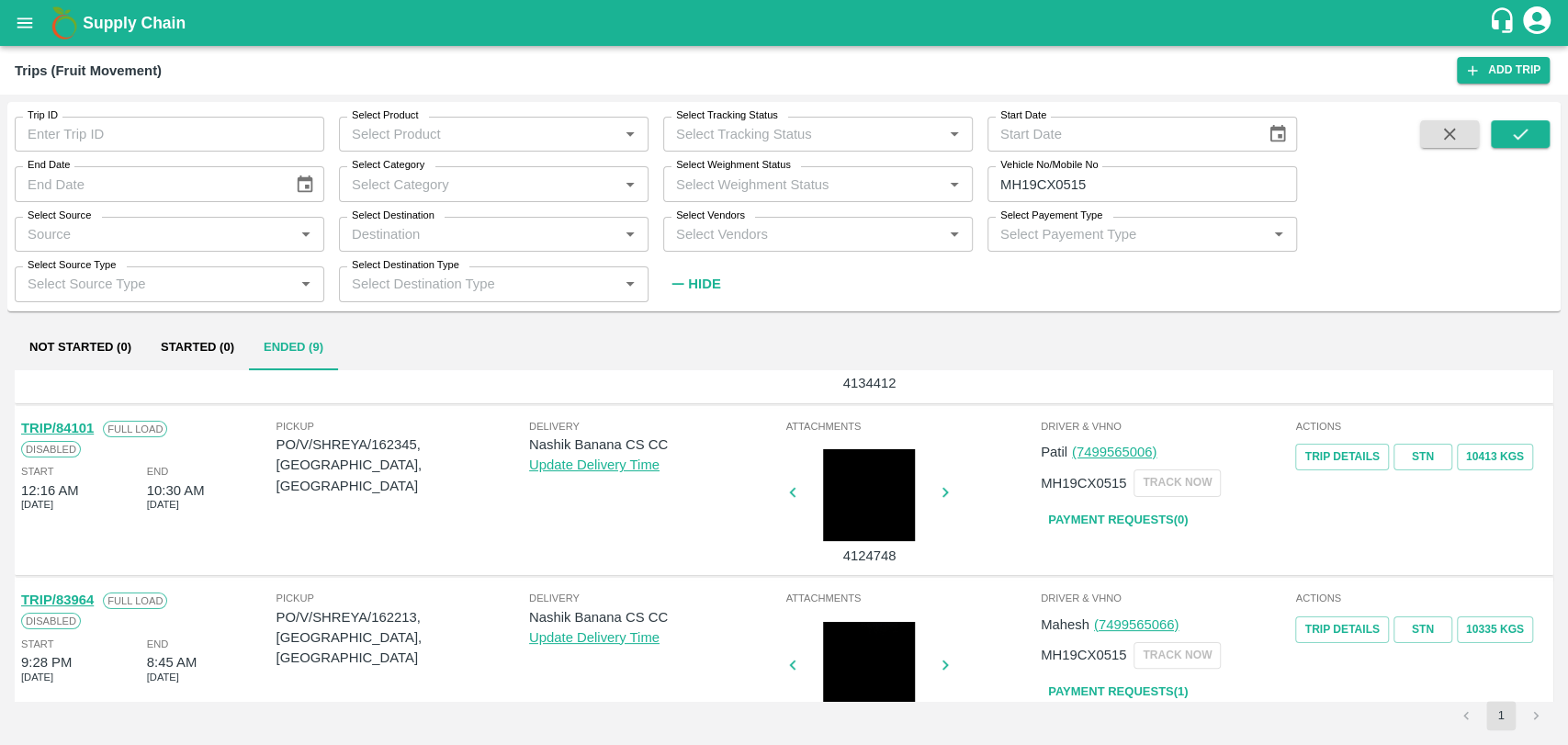
click at [82, 422] on link "TRIP/84101" at bounding box center [57, 428] width 73 height 15
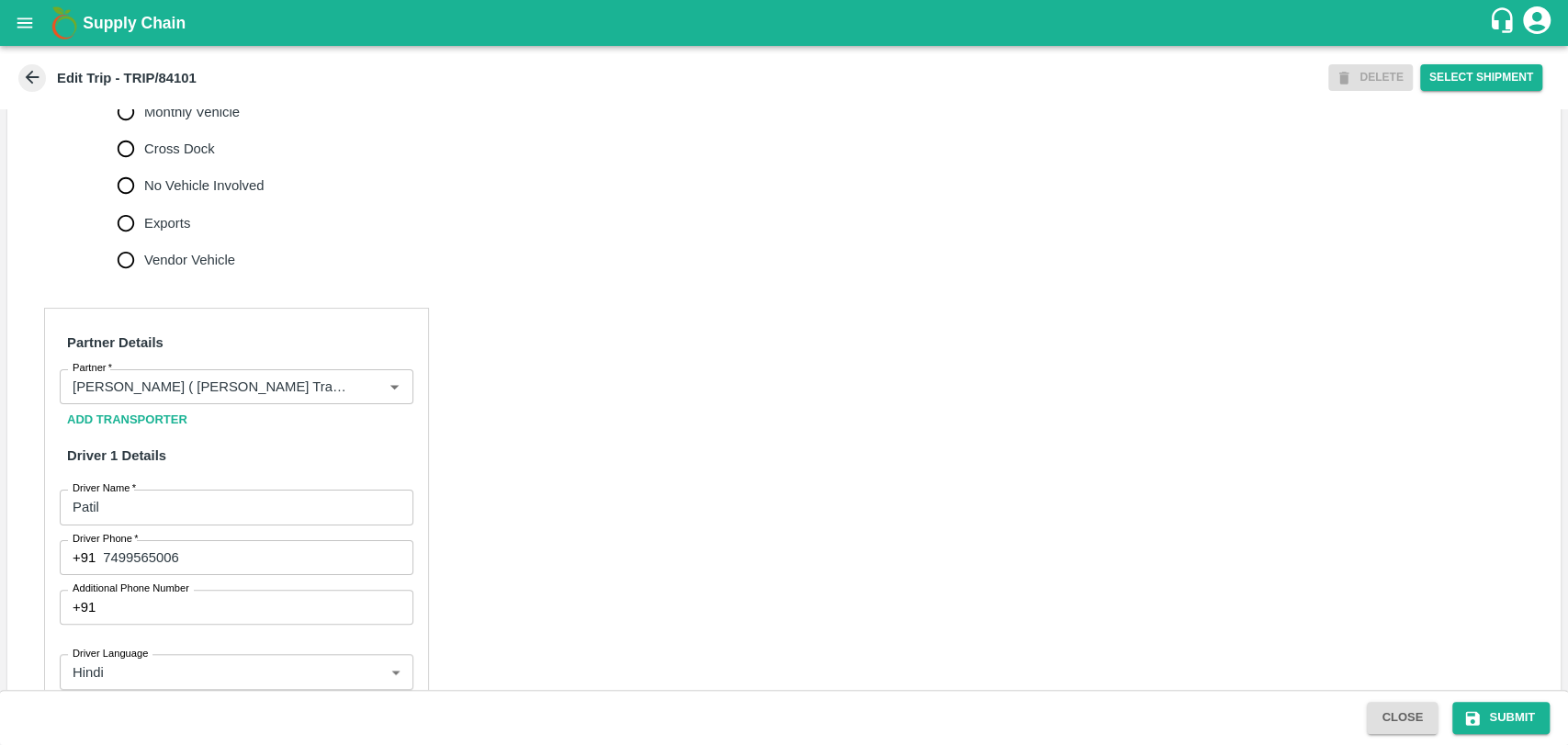
scroll to position [816, 0]
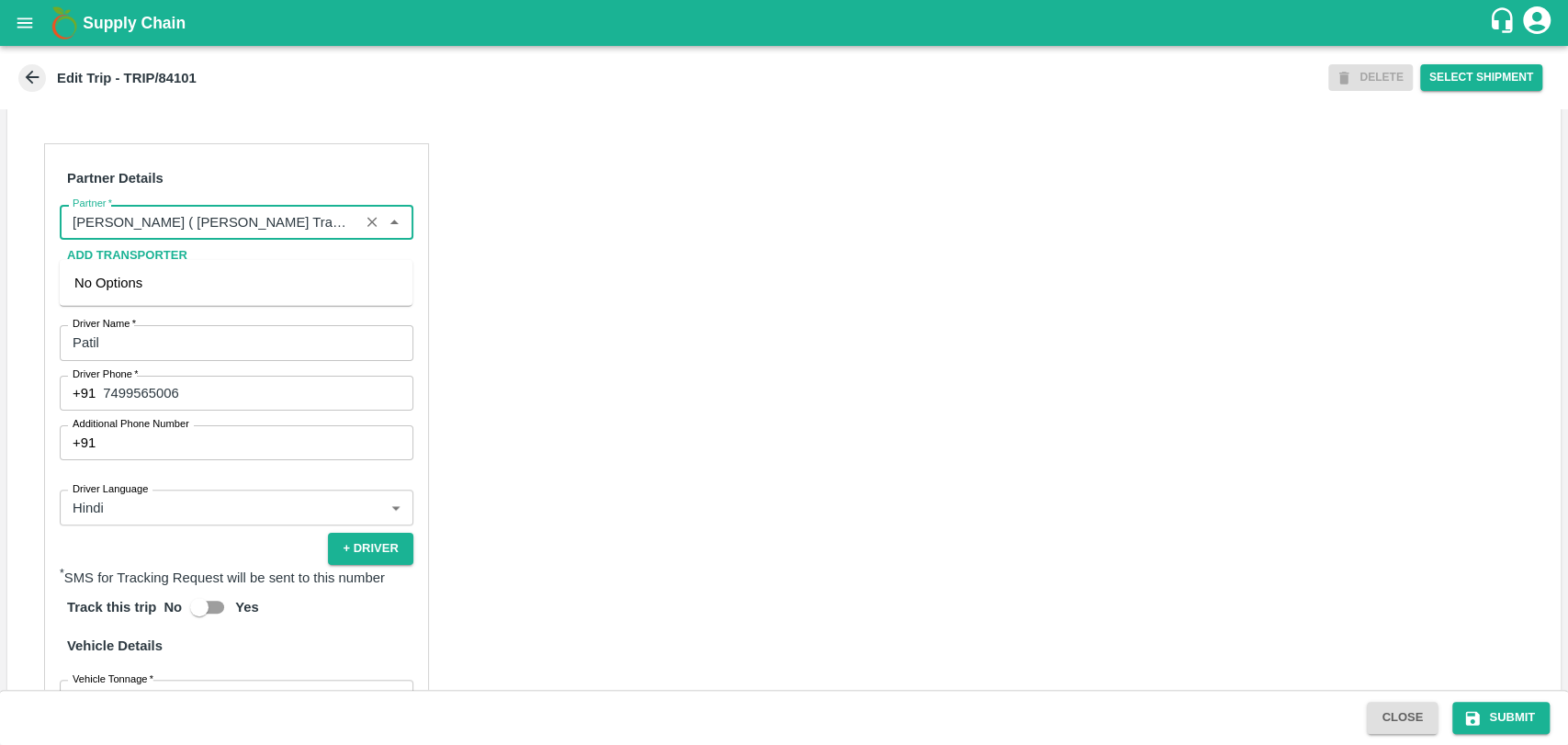
click at [189, 234] on input "Partner   *" at bounding box center [210, 222] width 289 height 24
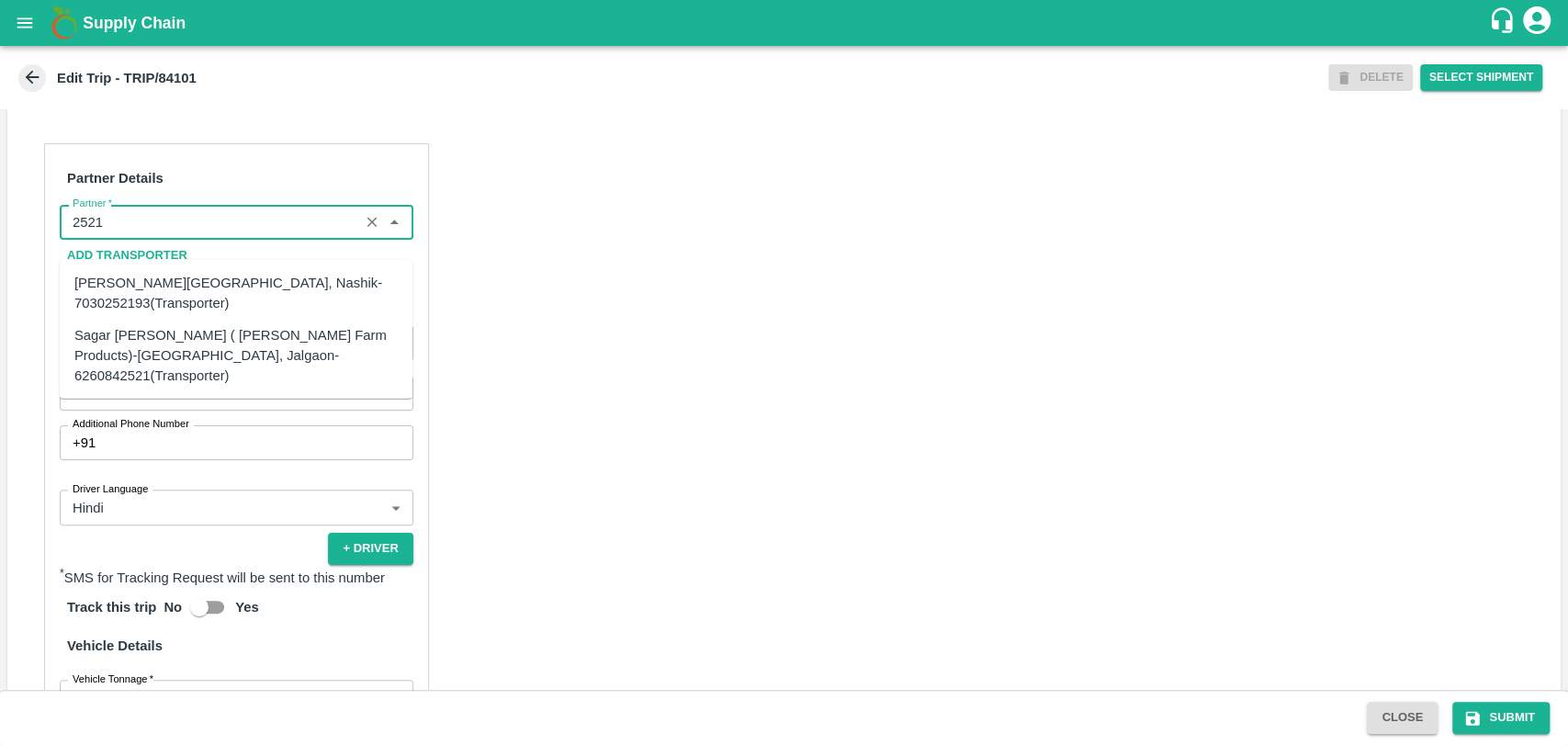
click at [124, 375] on ul "Shubham Rajendra Sonawane-Varkheda, Nashik-7030252193(Transporter) Sagar Pramod…" at bounding box center [236, 329] width 352 height 138
click at [125, 363] on div "Sagar Pramod Patil ( Shreyansh Farm Products)-Jalgaon, Jalgaon-6260842521(Trans…" at bounding box center [236, 356] width 324 height 62
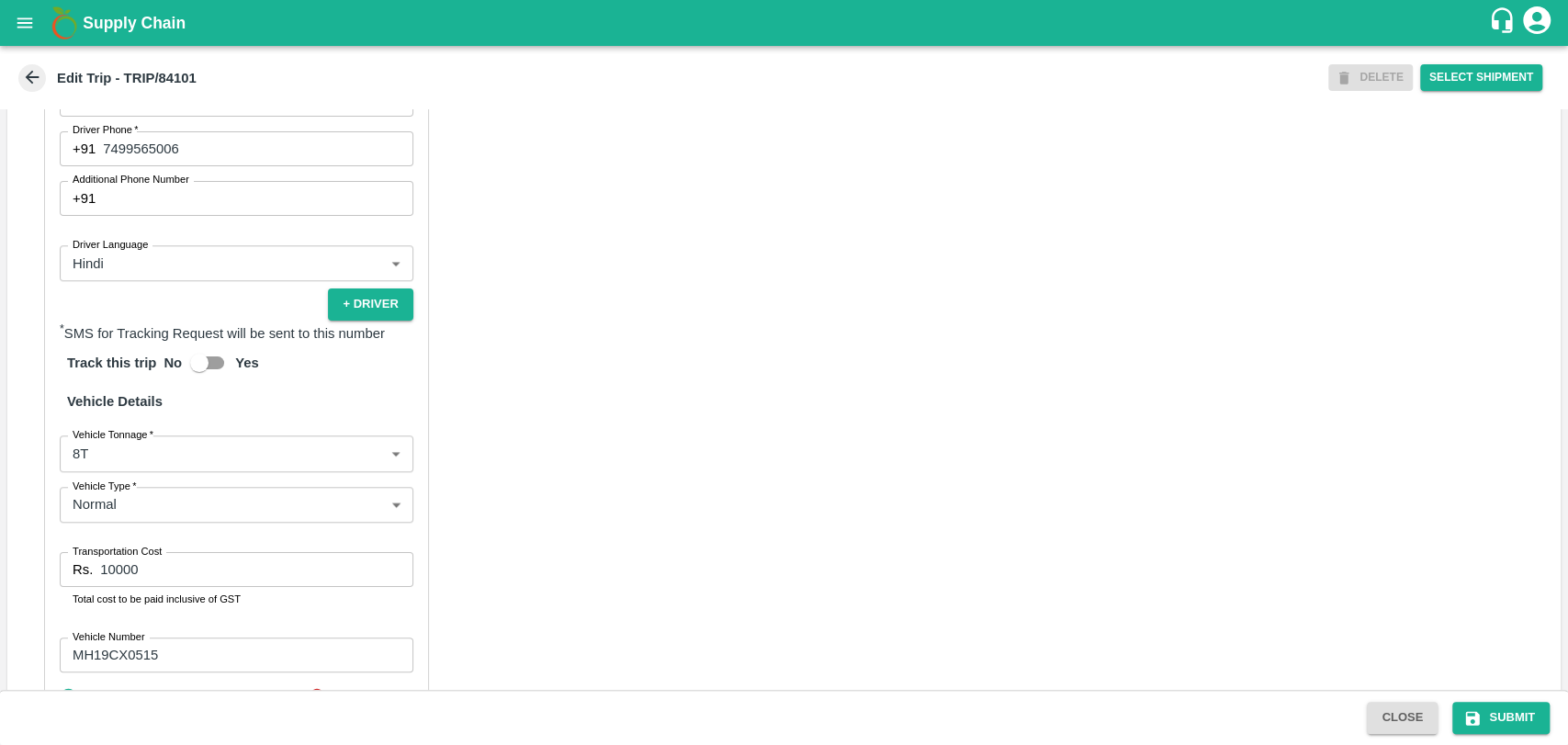
scroll to position [1196, 0]
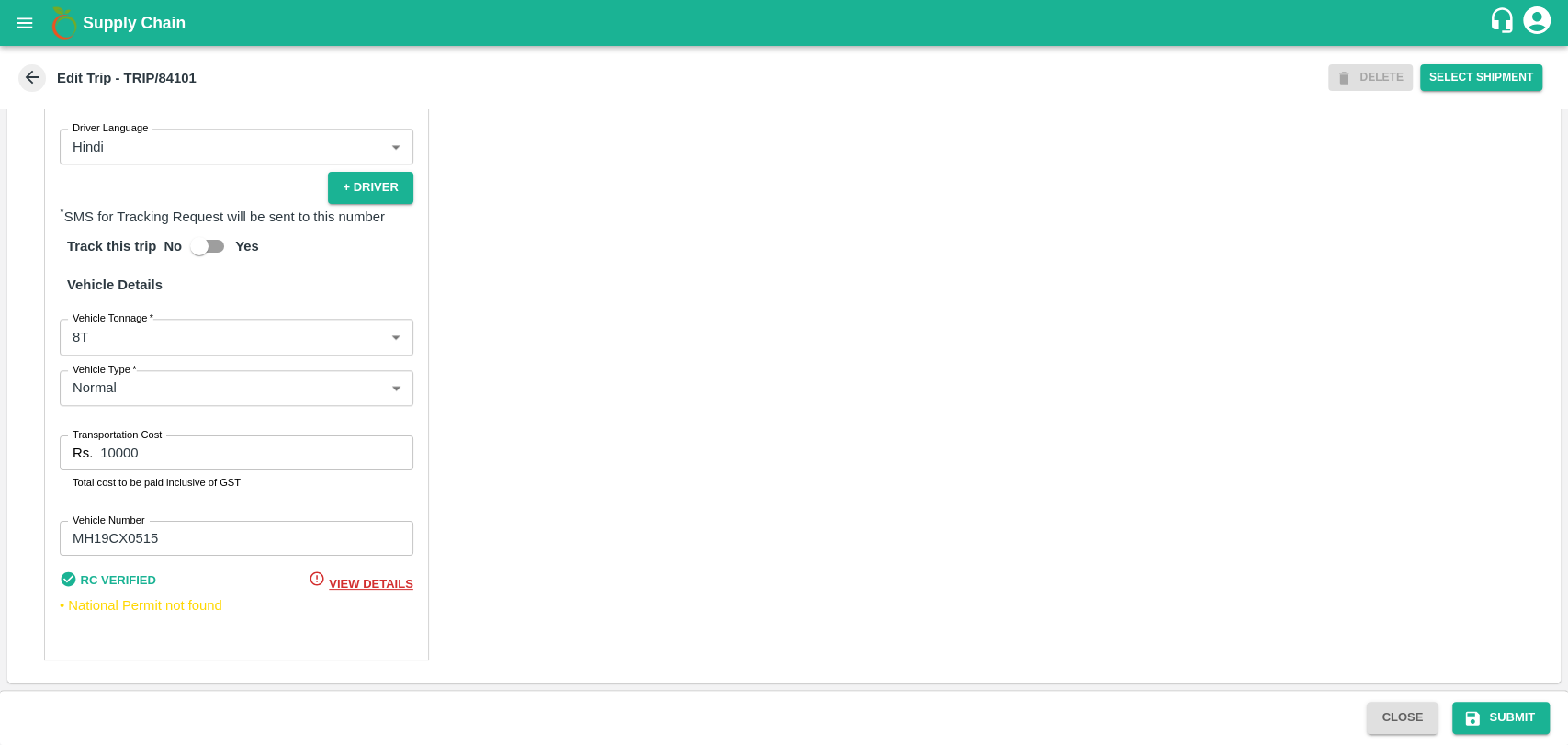
type input "Sagar Pramod Patil ( Shreyansh Farm Products)-Jalgaon, Jalgaon-6260842521(Trans…"
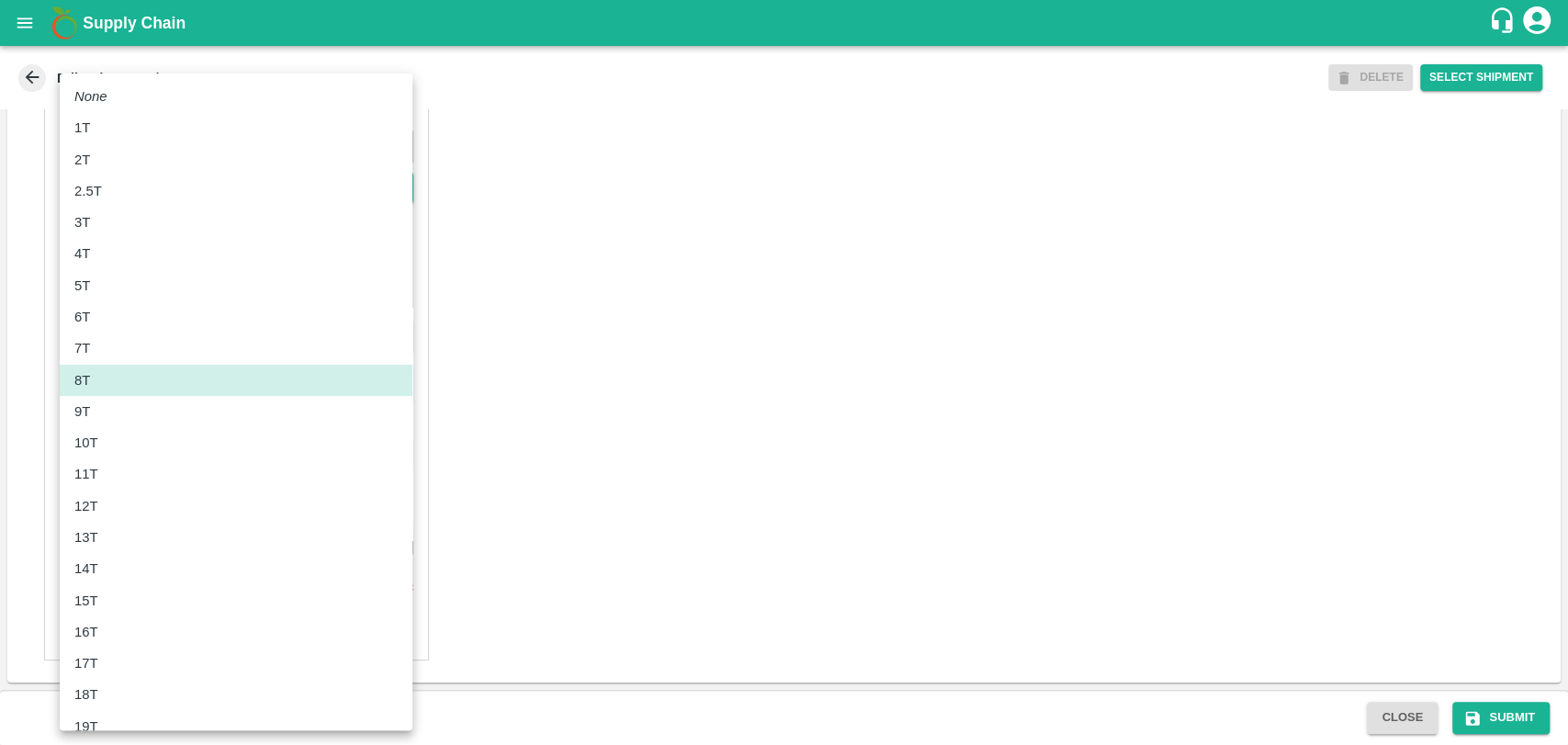
click at [120, 338] on body "Supply Chain Edit Trip - TRIP/84101 DELETE Select Shipment Trip Details Trip Ty…" at bounding box center [784, 372] width 1568 height 745
click at [96, 494] on li "12T" at bounding box center [236, 506] width 352 height 31
type input "12000"
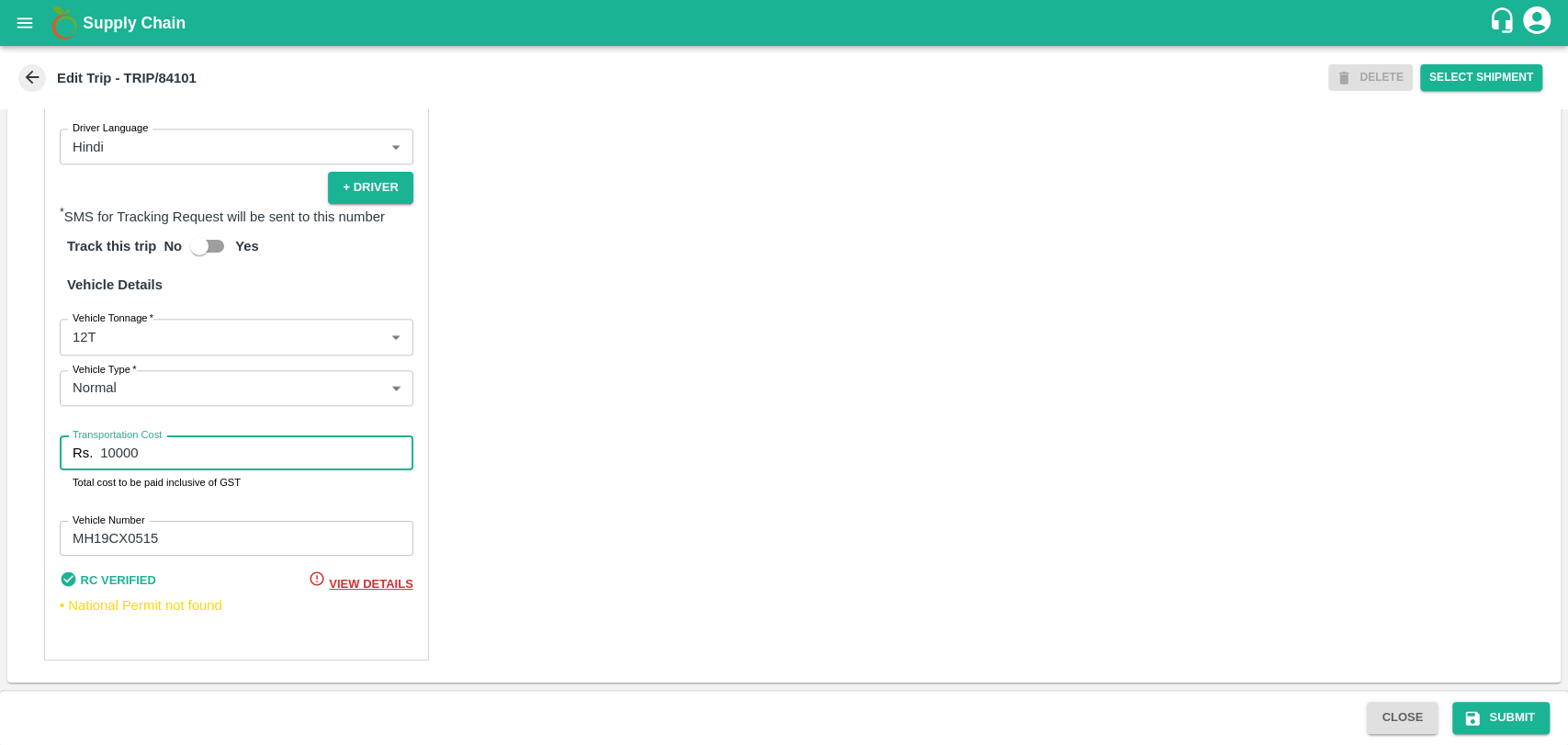
drag, startPoint x: 169, startPoint y: 443, endPoint x: 0, endPoint y: 444, distance: 169.0
click at [0, 445] on div "Trip Details Trip Type Fruit Movement 1 Trip Type Trip Pickup Order SHIP/NASH/3…" at bounding box center [784, 399] width 1568 height 581
type input "23000"
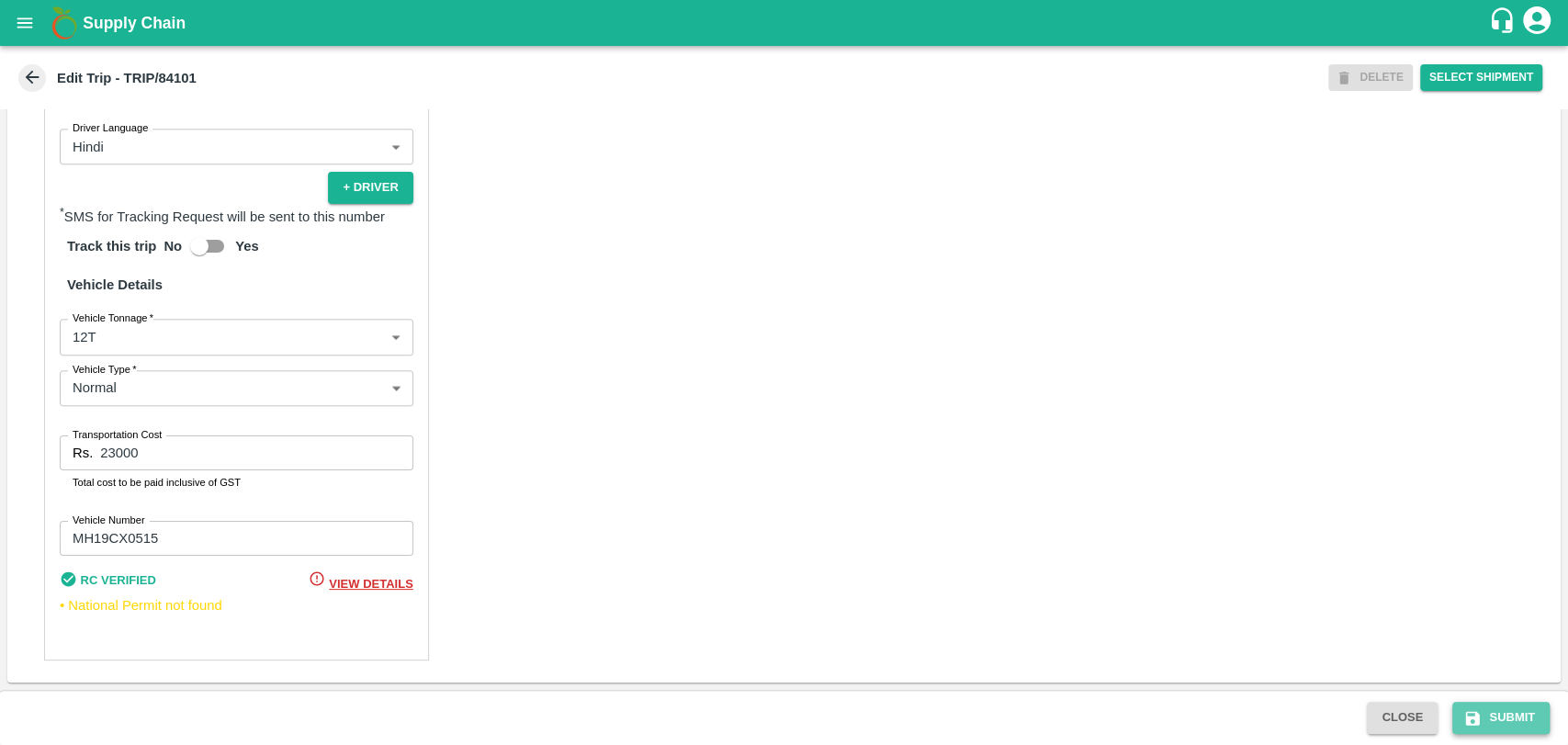
click at [1535, 708] on button "Submit" at bounding box center [1501, 718] width 98 height 32
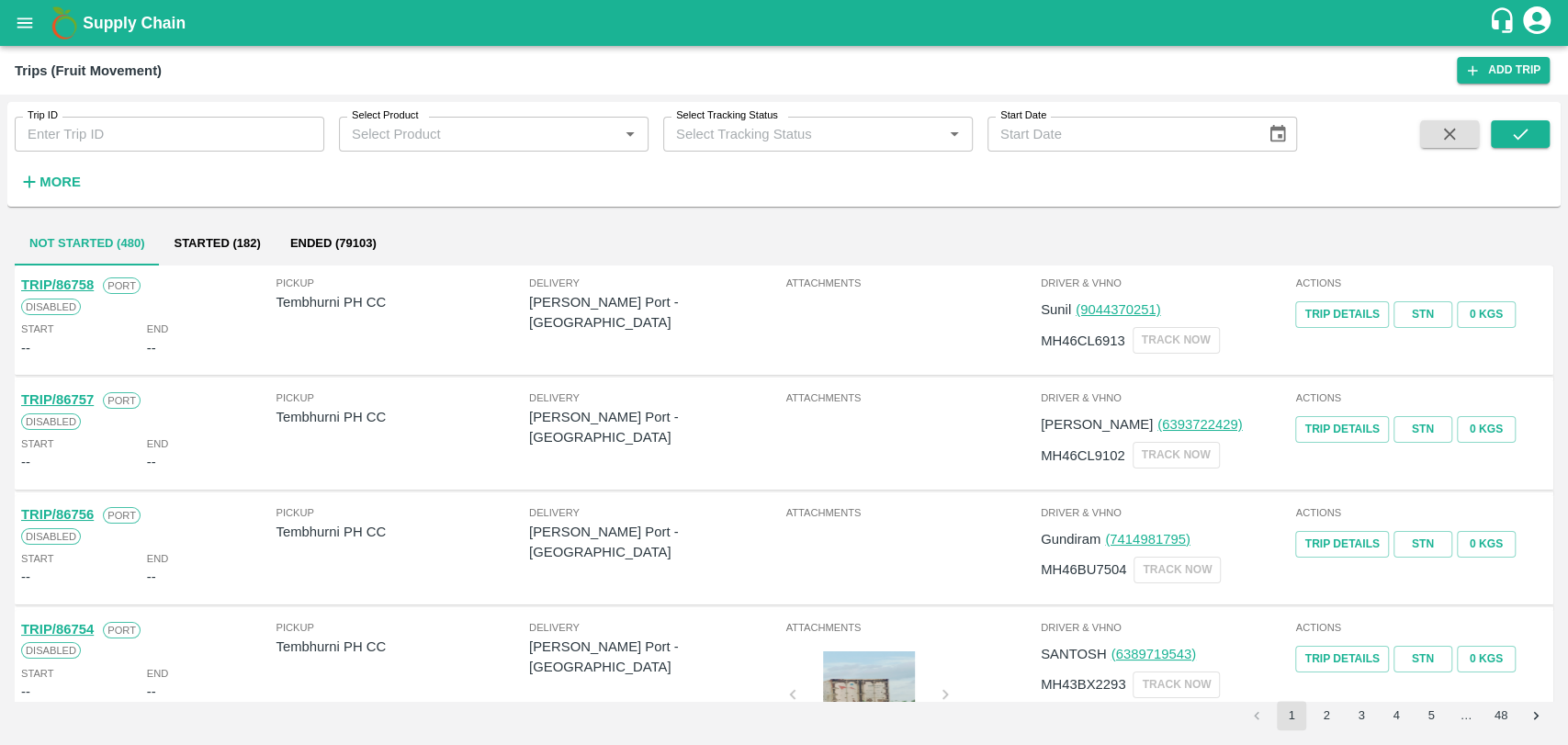
click at [64, 184] on strong "More" at bounding box center [61, 181] width 42 height 15
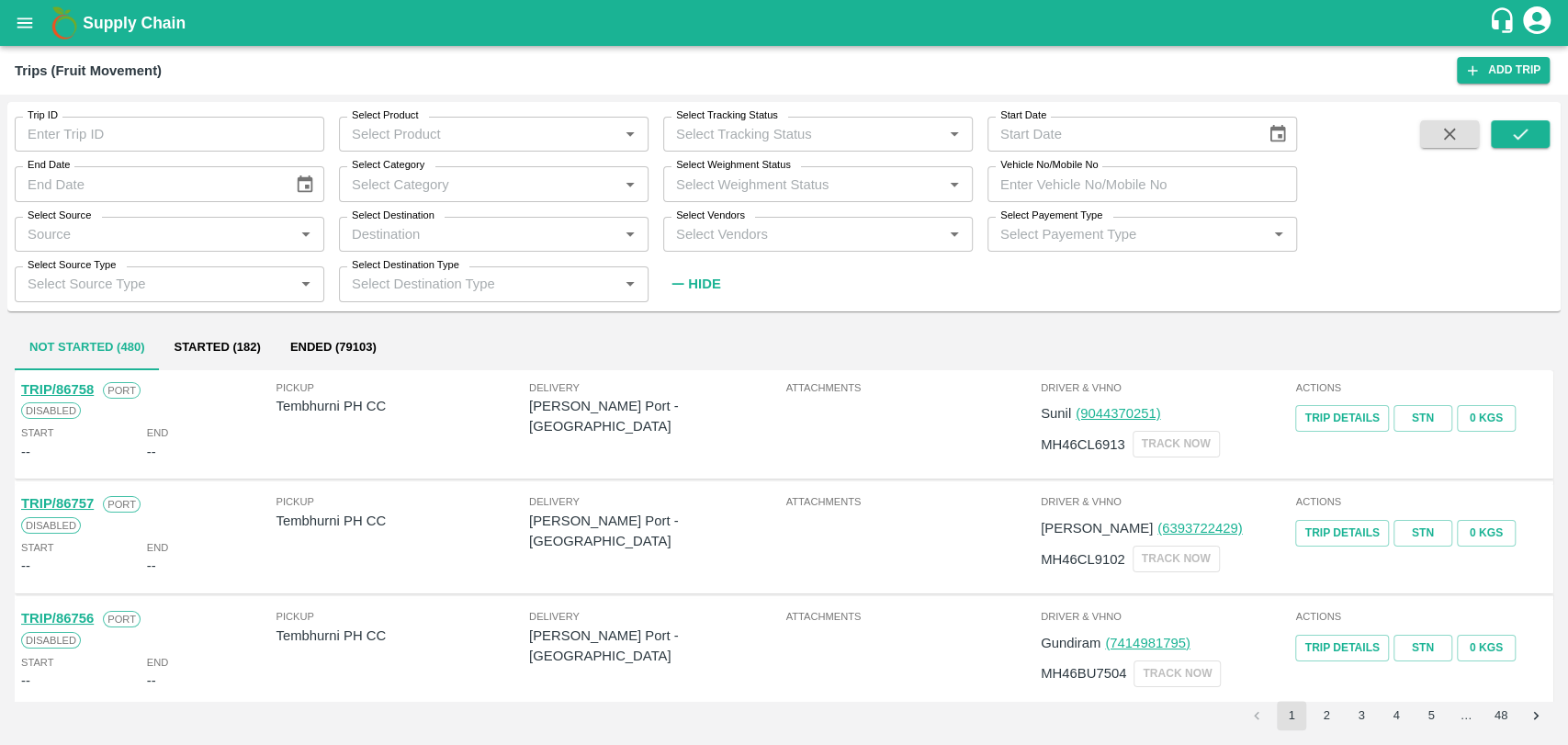
click at [1122, 184] on input "Vehicle No/Mobile No" at bounding box center [1142, 183] width 310 height 35
paste input "MH04HY3755"
type input "MH04HY3755"
click at [1541, 139] on button "submit" at bounding box center [1520, 134] width 59 height 28
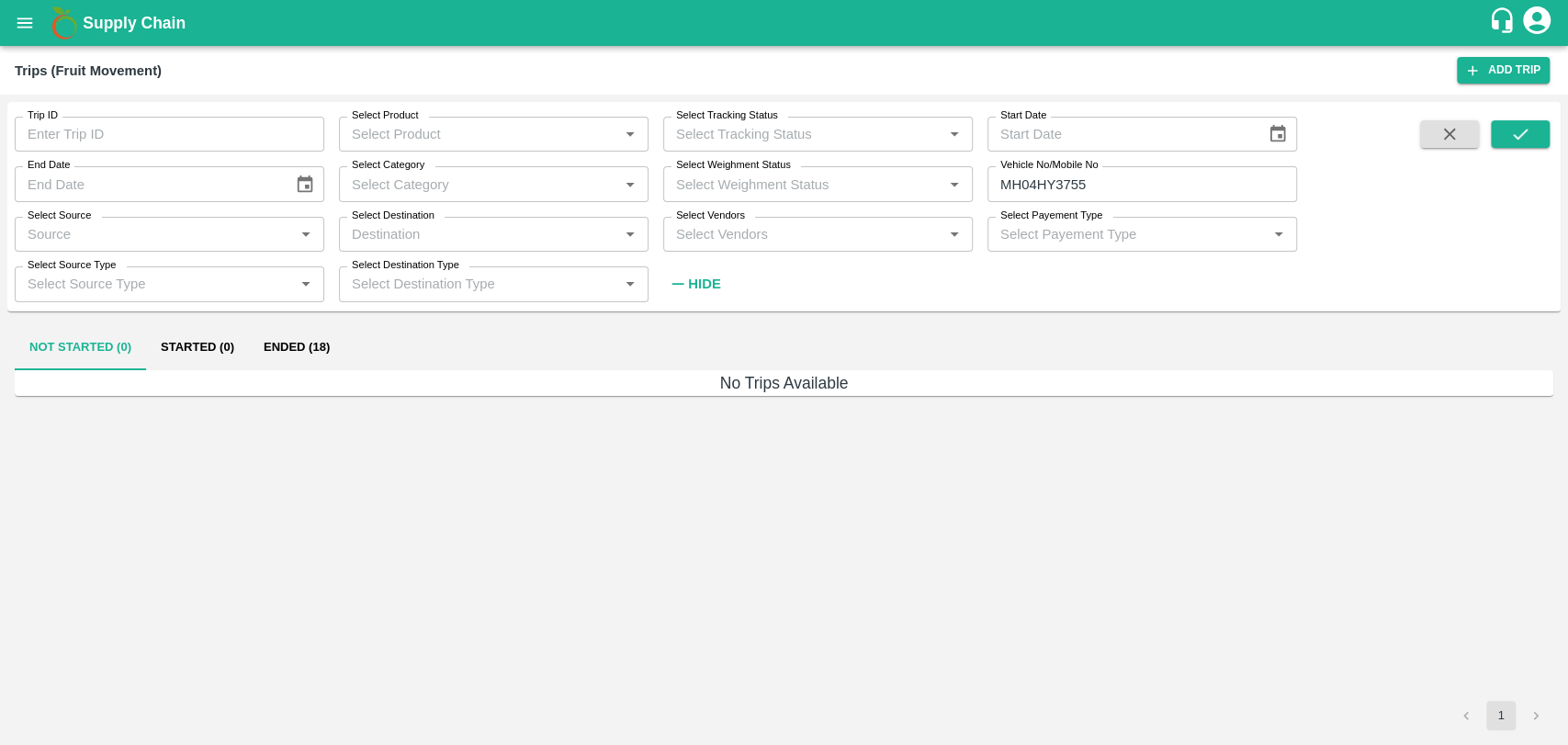
click at [292, 355] on button "Ended (18)" at bounding box center [297, 349] width 96 height 44
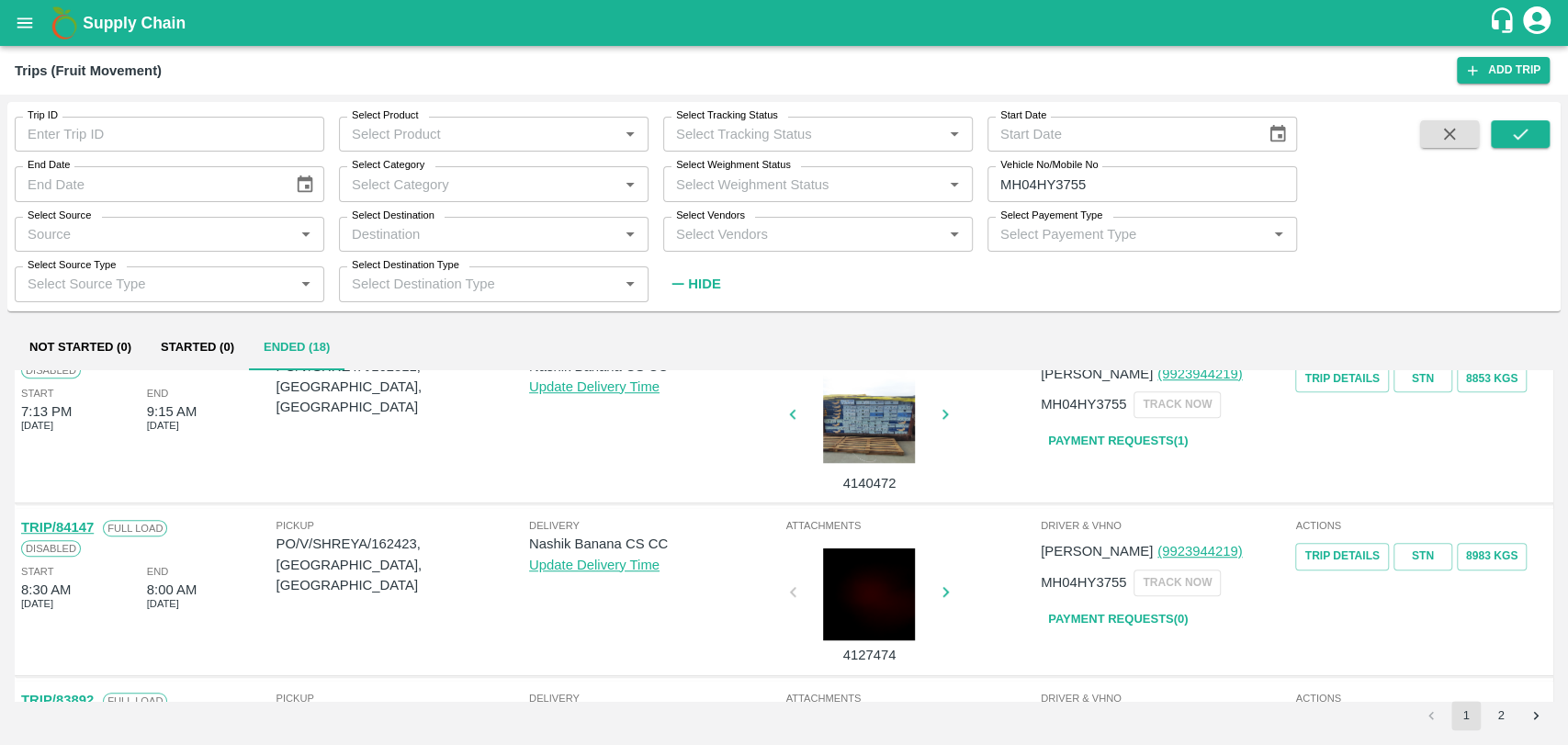
scroll to position [939, 0]
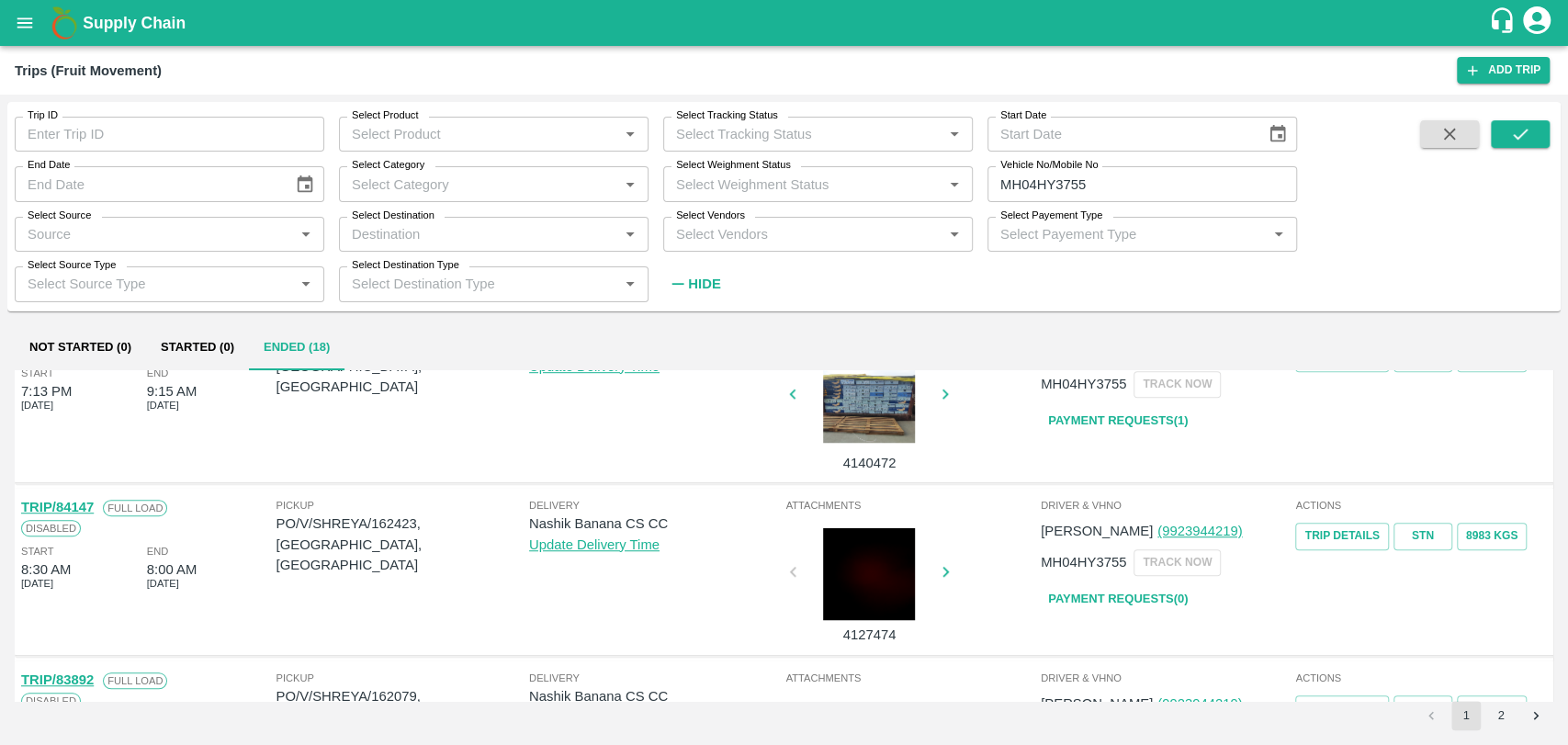
click at [73, 509] on link "TRIP/84147" at bounding box center [57, 507] width 73 height 15
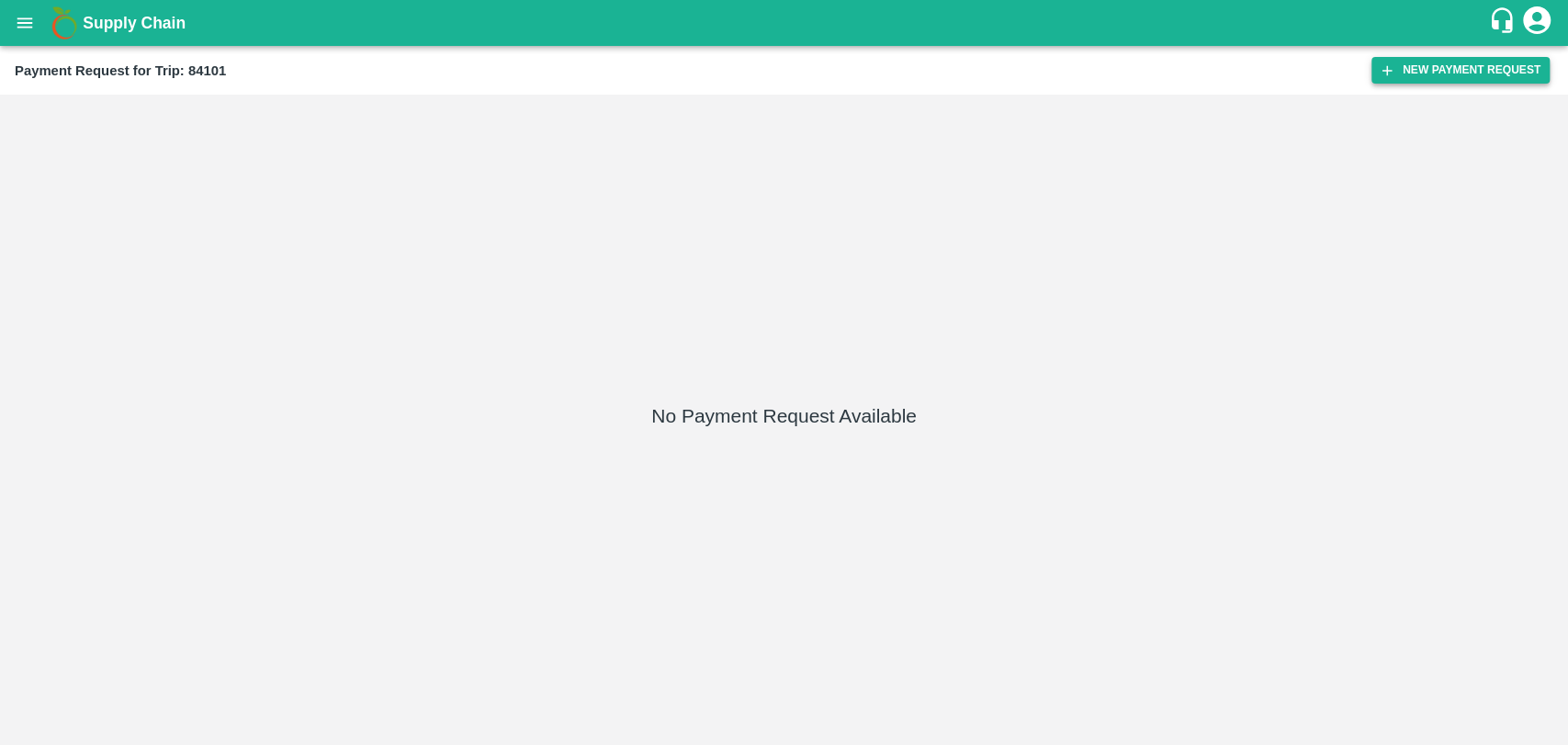
click at [1485, 65] on button "New Payment Request" at bounding box center [1460, 70] width 178 height 27
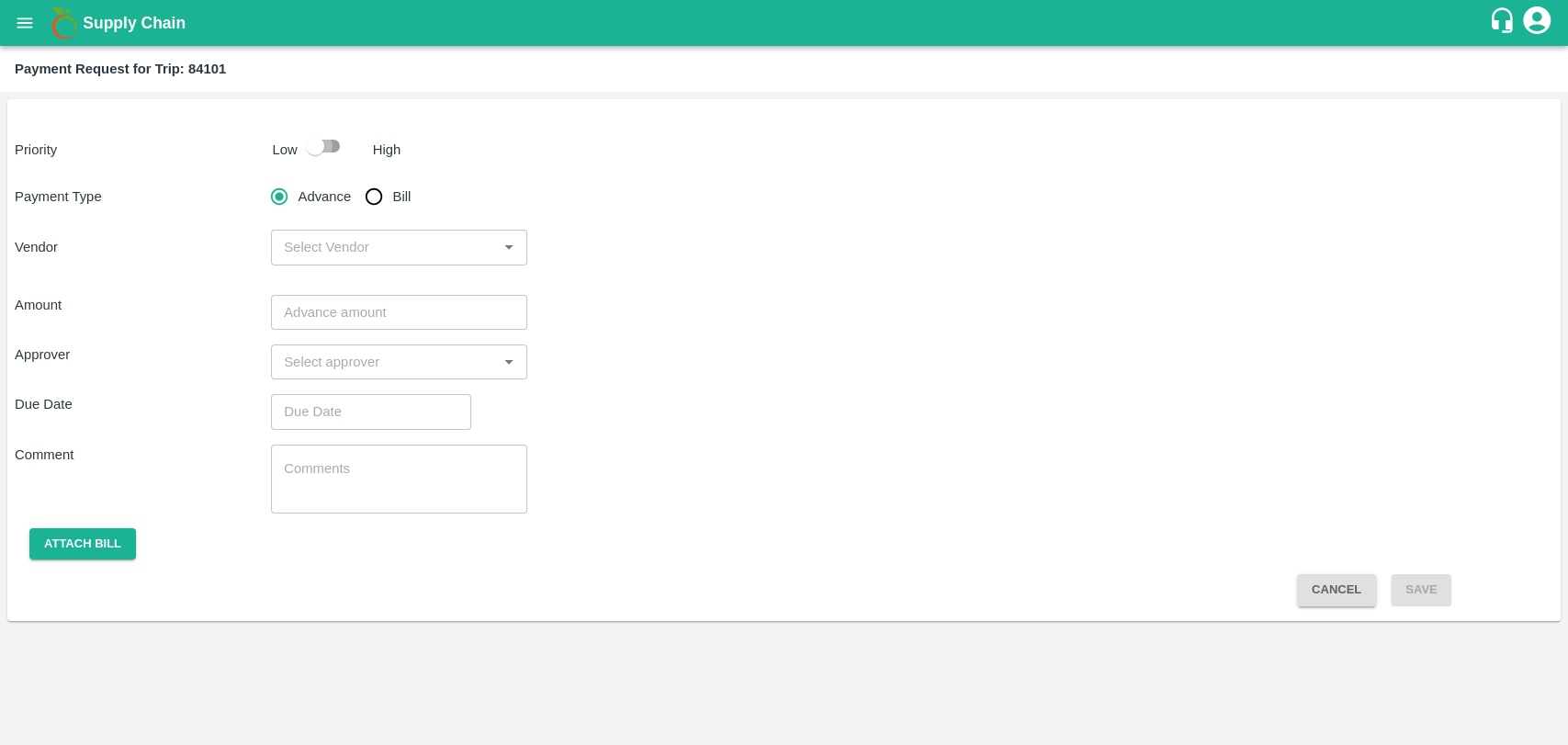
click at [309, 130] on input "checkbox" at bounding box center [315, 145] width 105 height 35
checkbox input "true"
click at [370, 206] on input "Bill" at bounding box center [373, 196] width 37 height 37
radio input "true"
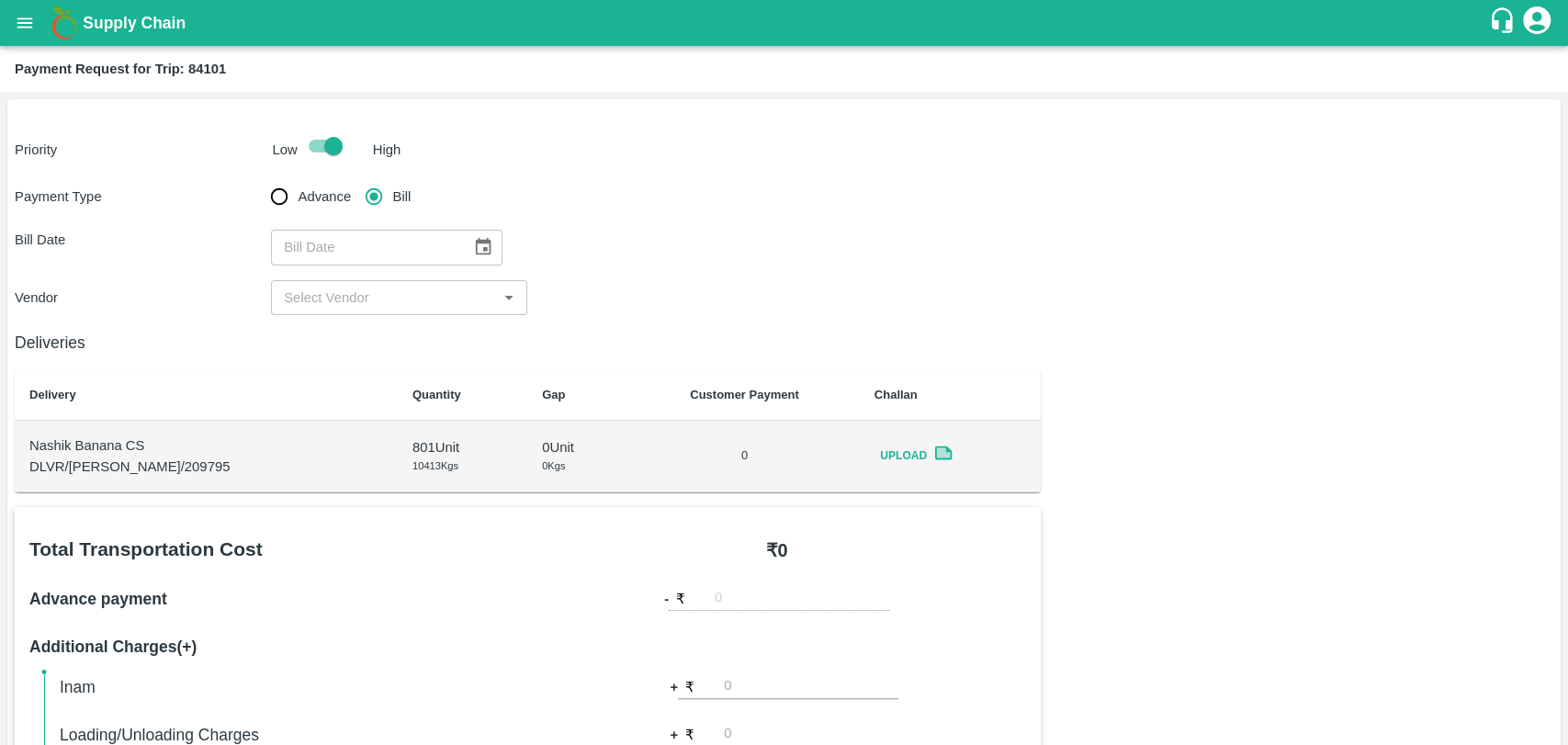
click at [476, 248] on icon "Choose date" at bounding box center [484, 247] width 16 height 18
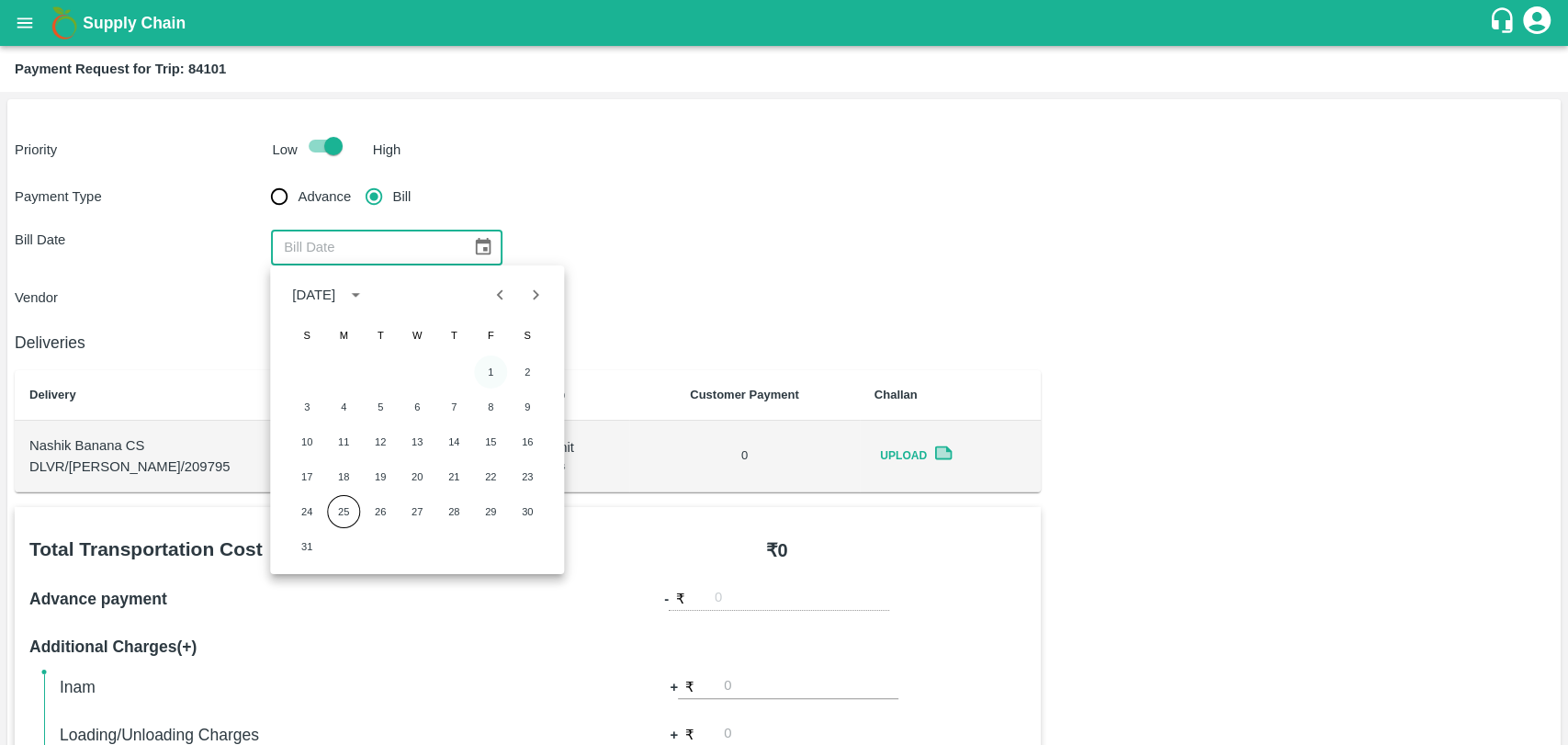
click at [488, 363] on button "1" at bounding box center [490, 372] width 33 height 33
type input "[DATE]"
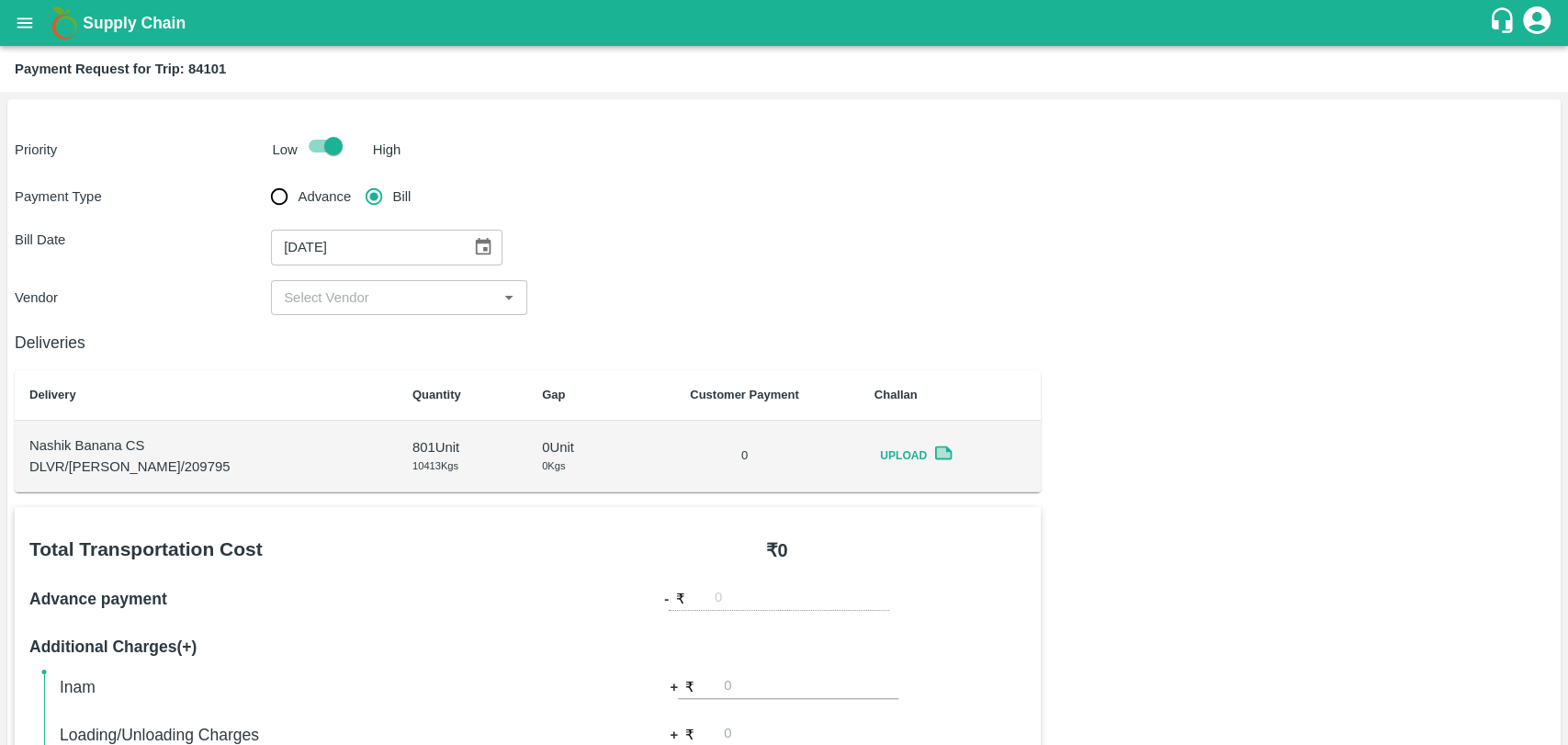
click at [350, 293] on input "input" at bounding box center [384, 298] width 215 height 24
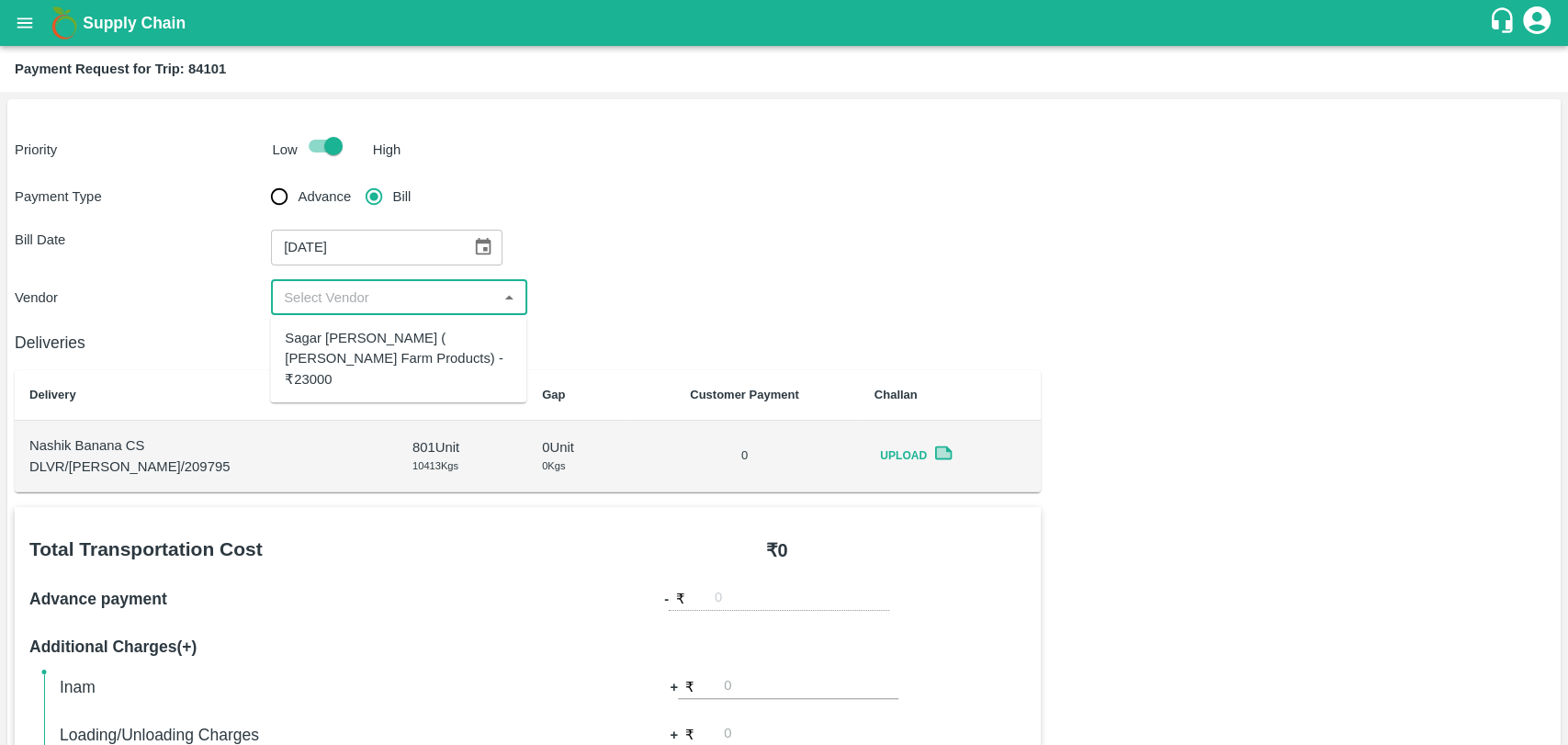
click at [355, 337] on div "Sagar Pramod Patil ( Shreyansh Farm Products) - ₹23000" at bounding box center [398, 359] width 227 height 62
type input "Sagar Pramod Patil ( Shreyansh Farm Products) - ₹23000"
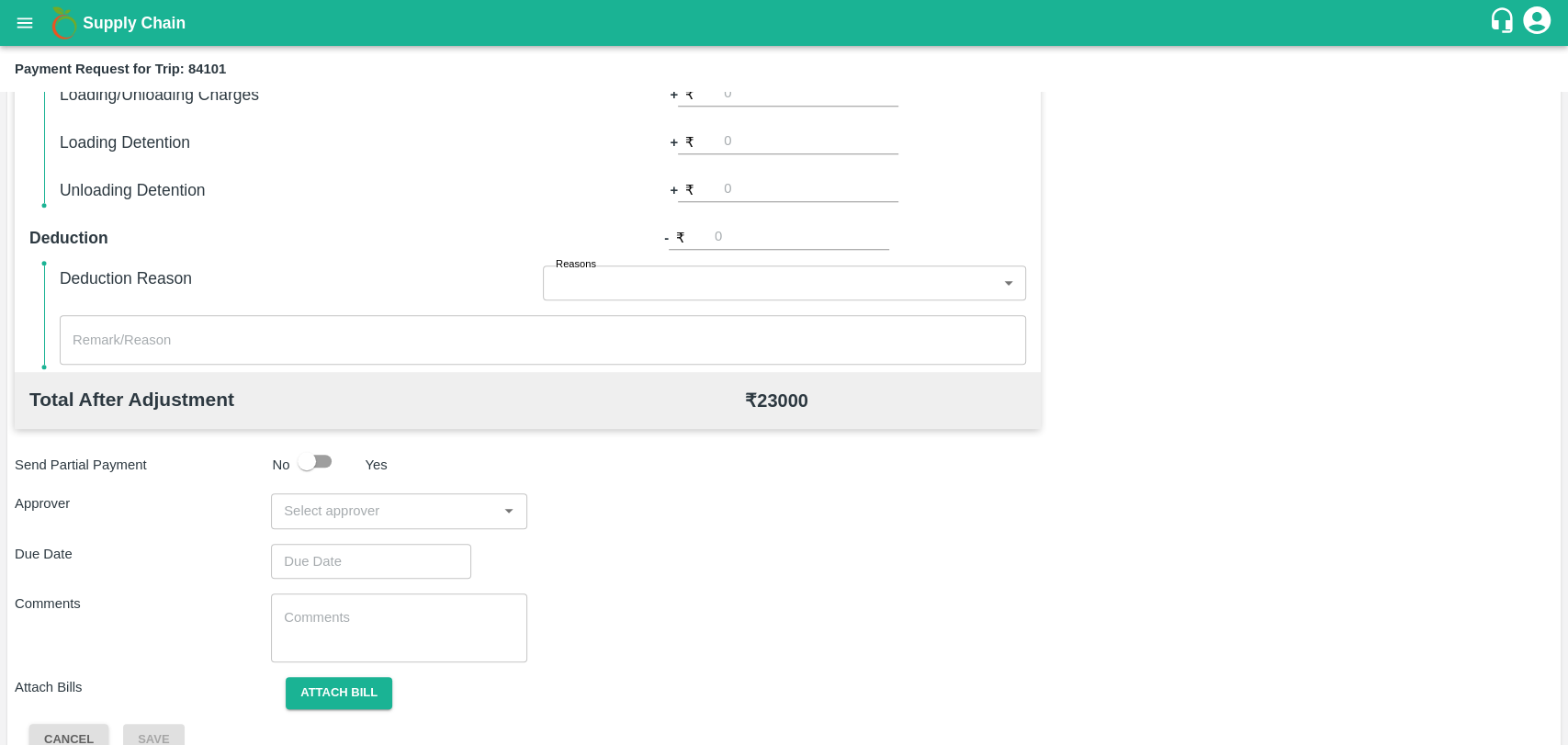
scroll to position [672, 0]
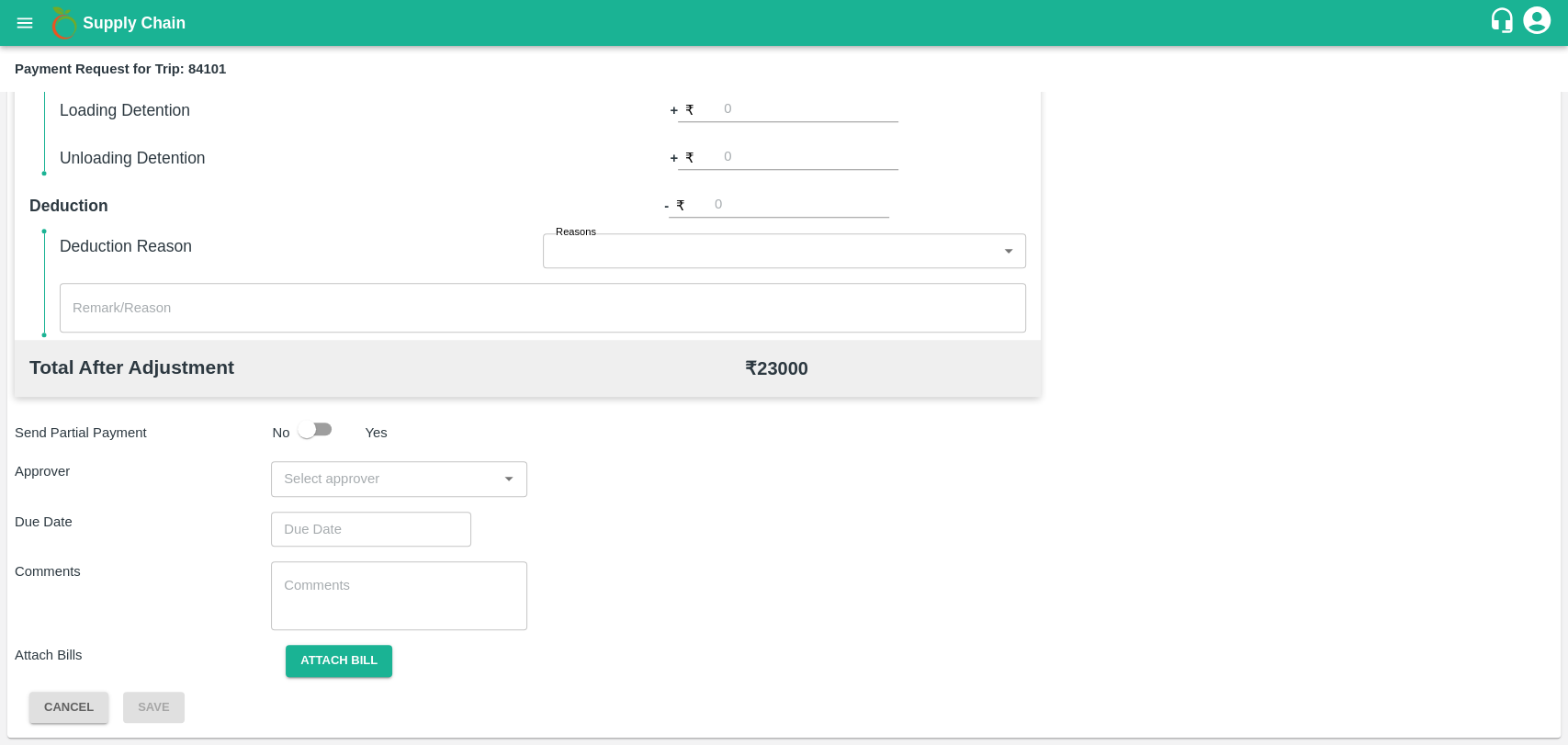
click at [374, 482] on input "input" at bounding box center [384, 479] width 215 height 24
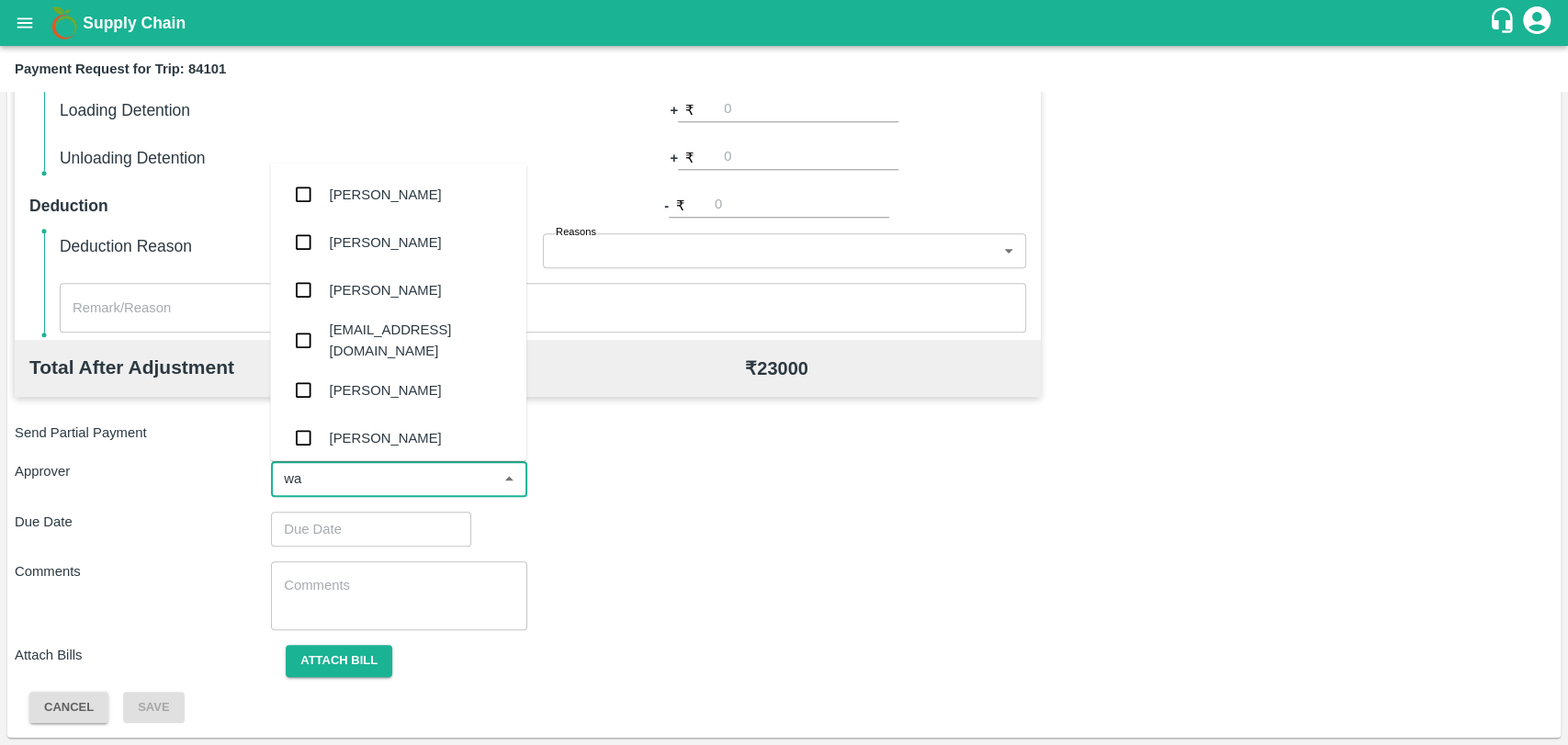
type input "wag"
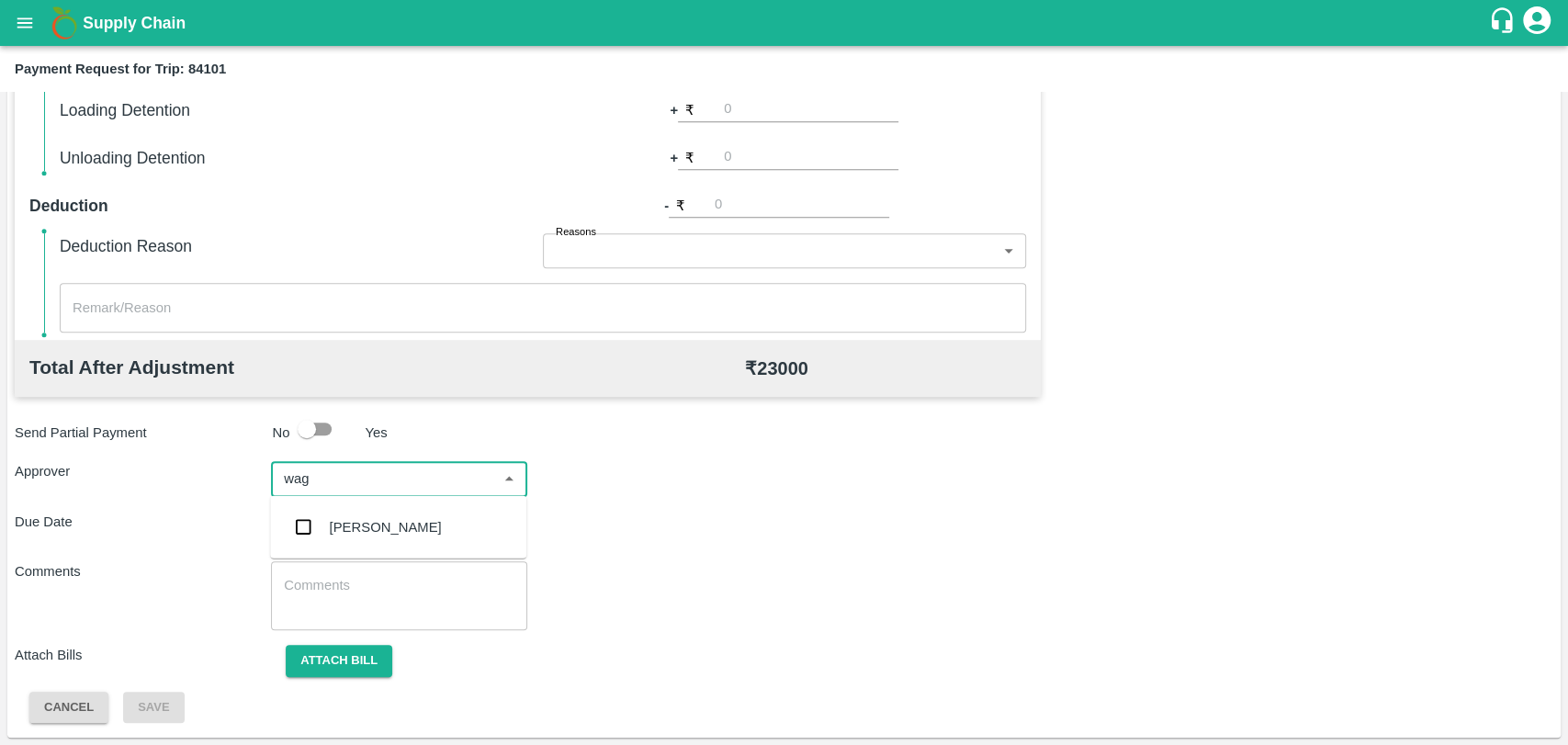
click at [353, 542] on div "[PERSON_NAME]" at bounding box center [397, 528] width 256 height 48
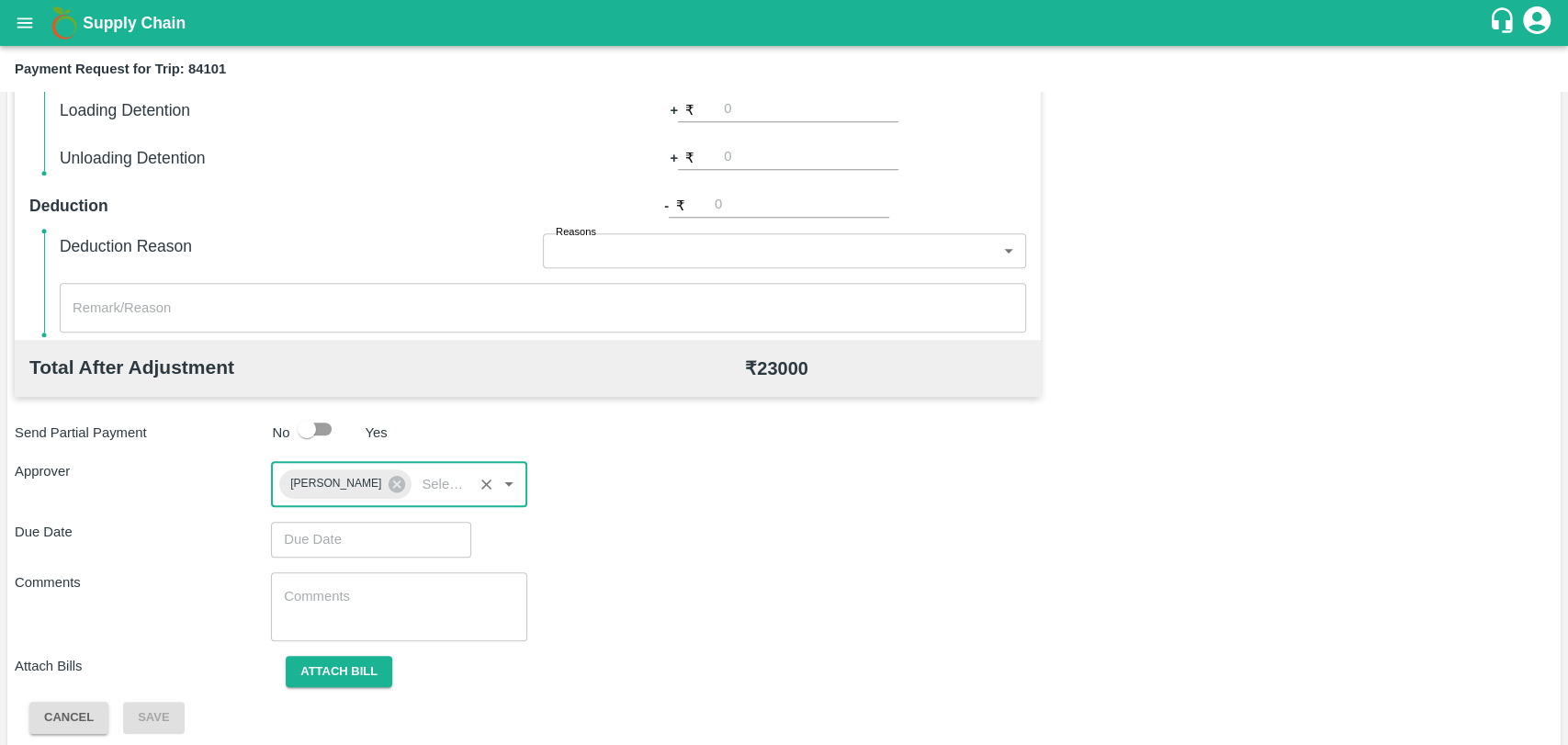
click at [361, 533] on input "Choose date" at bounding box center [364, 539] width 187 height 35
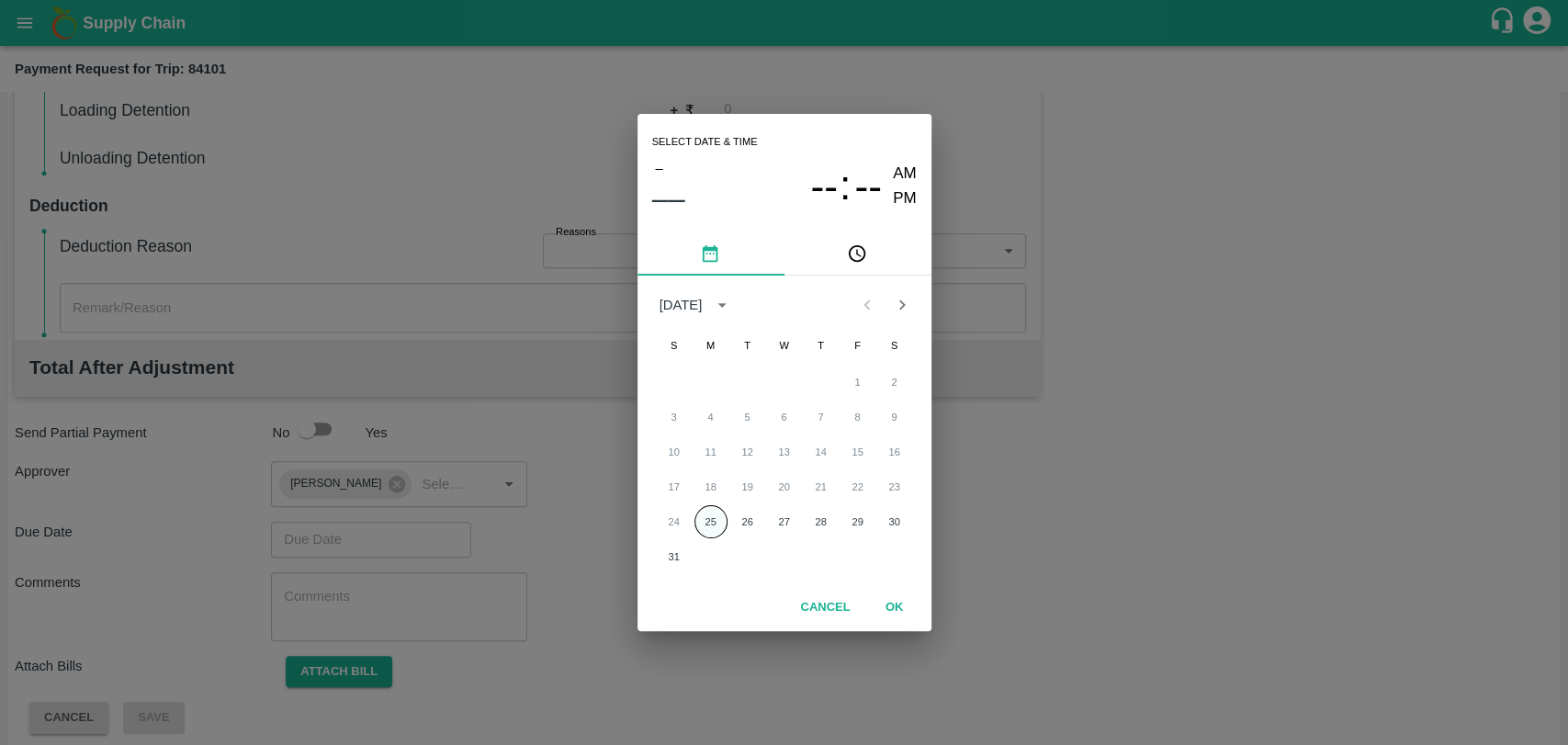
click at [712, 532] on button "25" at bounding box center [711, 522] width 33 height 33
type input "[DATE] 12:00 AM"
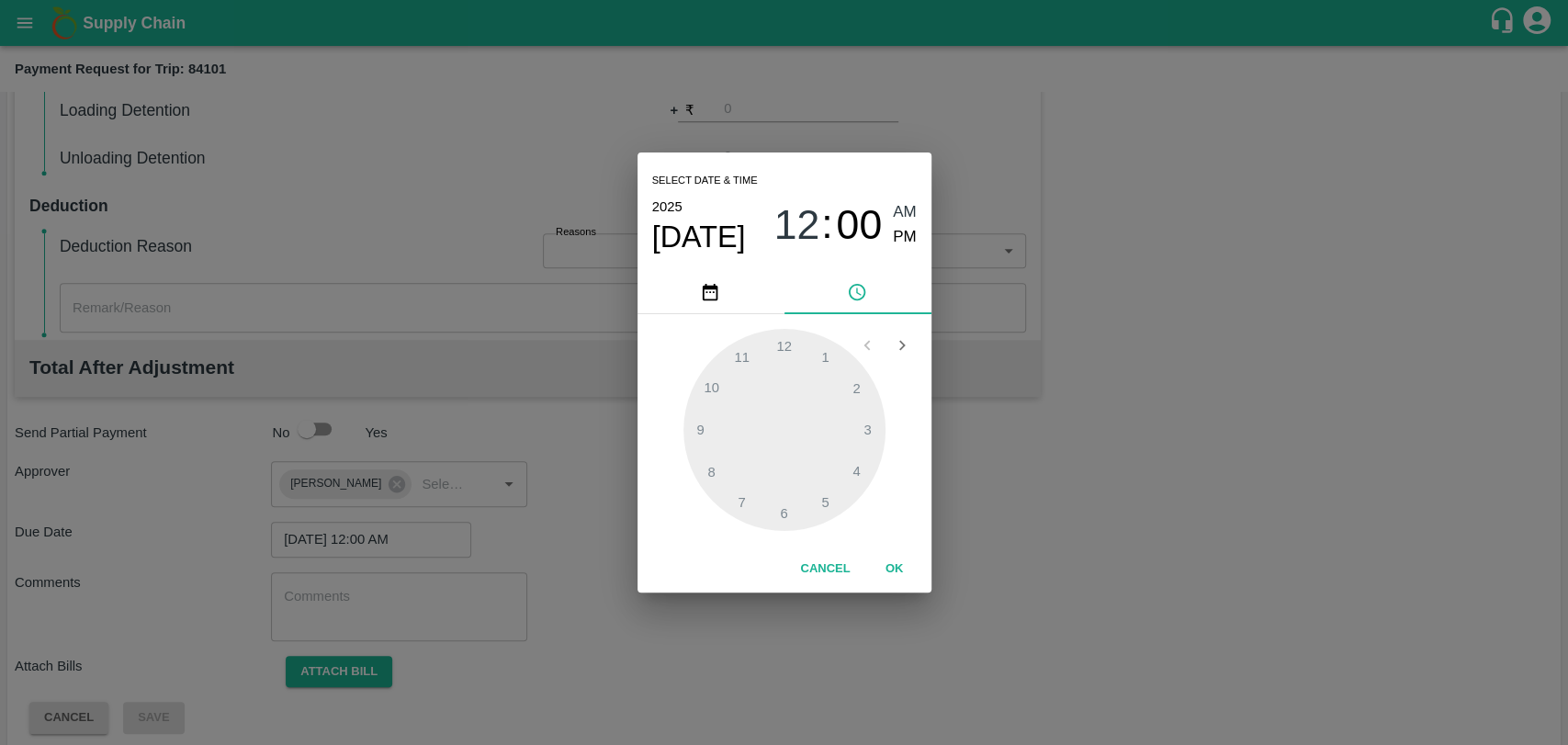
click at [898, 577] on button "OK" at bounding box center [894, 569] width 59 height 32
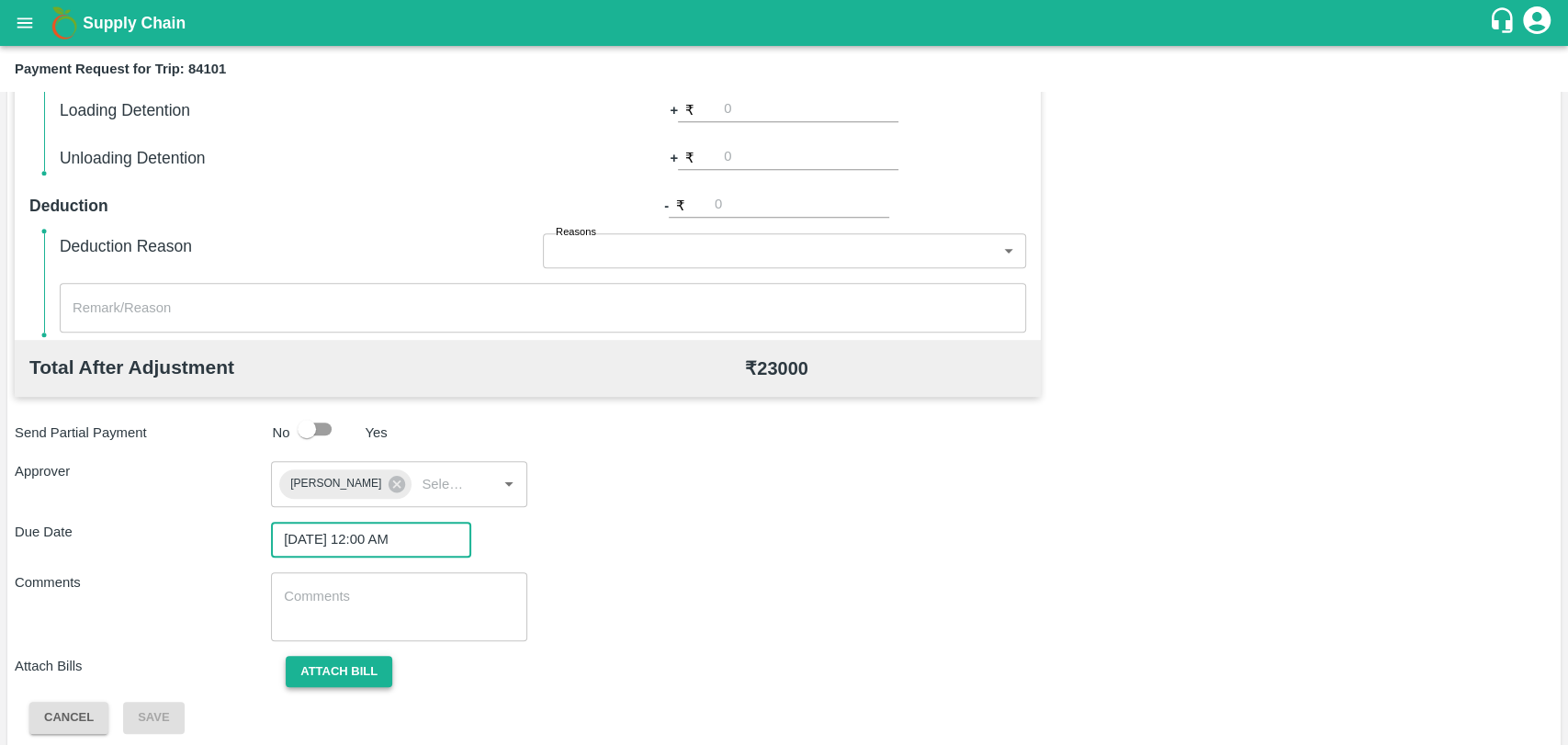
click at [358, 665] on button "Attach bill" at bounding box center [338, 672] width 107 height 32
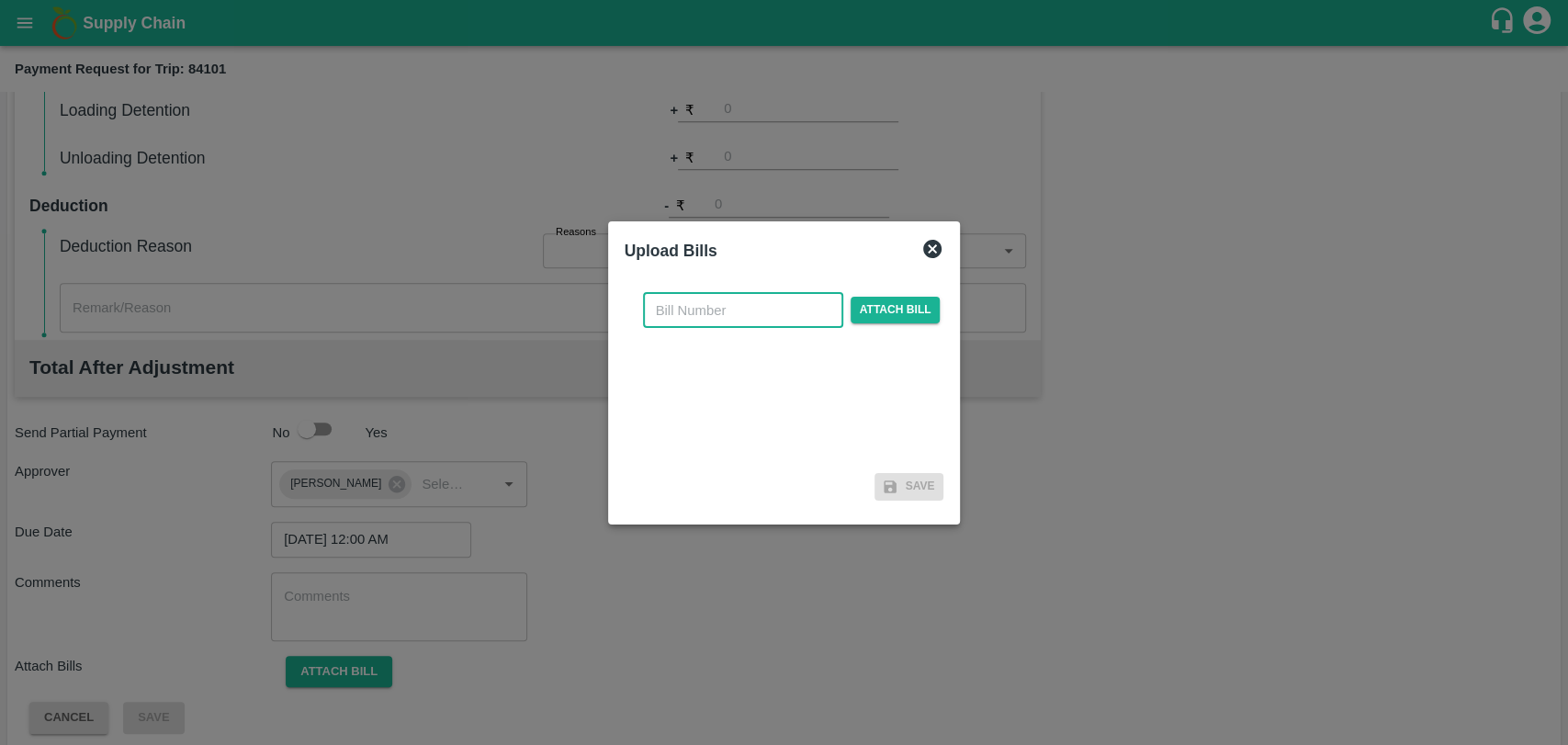
click at [681, 320] on input "text" at bounding box center [743, 310] width 200 height 35
type input "270"
click at [891, 320] on span "Attach bill" at bounding box center [895, 310] width 90 height 27
click at [0, 0] on input "Attach bill" at bounding box center [0, 0] width 0 height 0
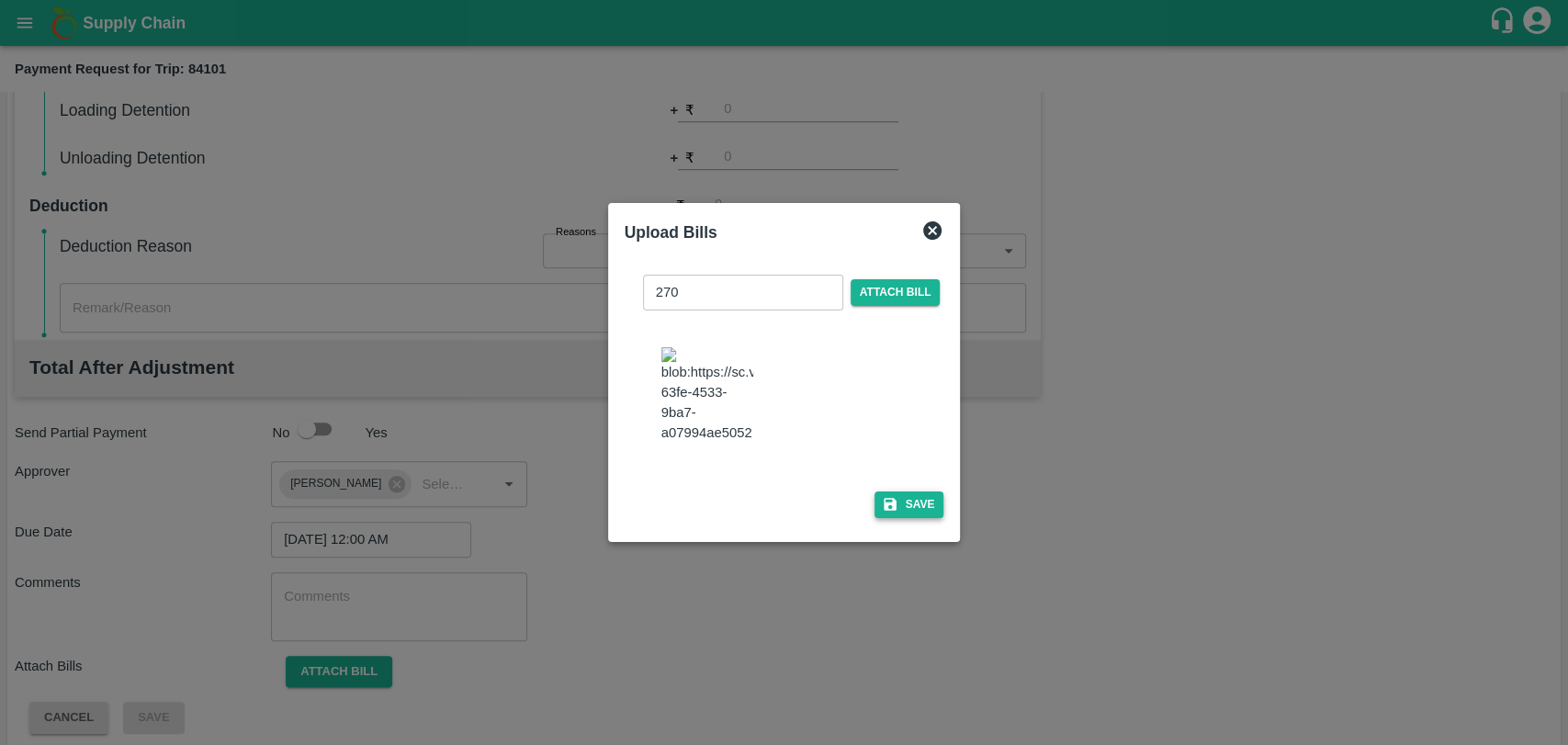
click at [893, 496] on icon "button" at bounding box center [890, 504] width 17 height 17
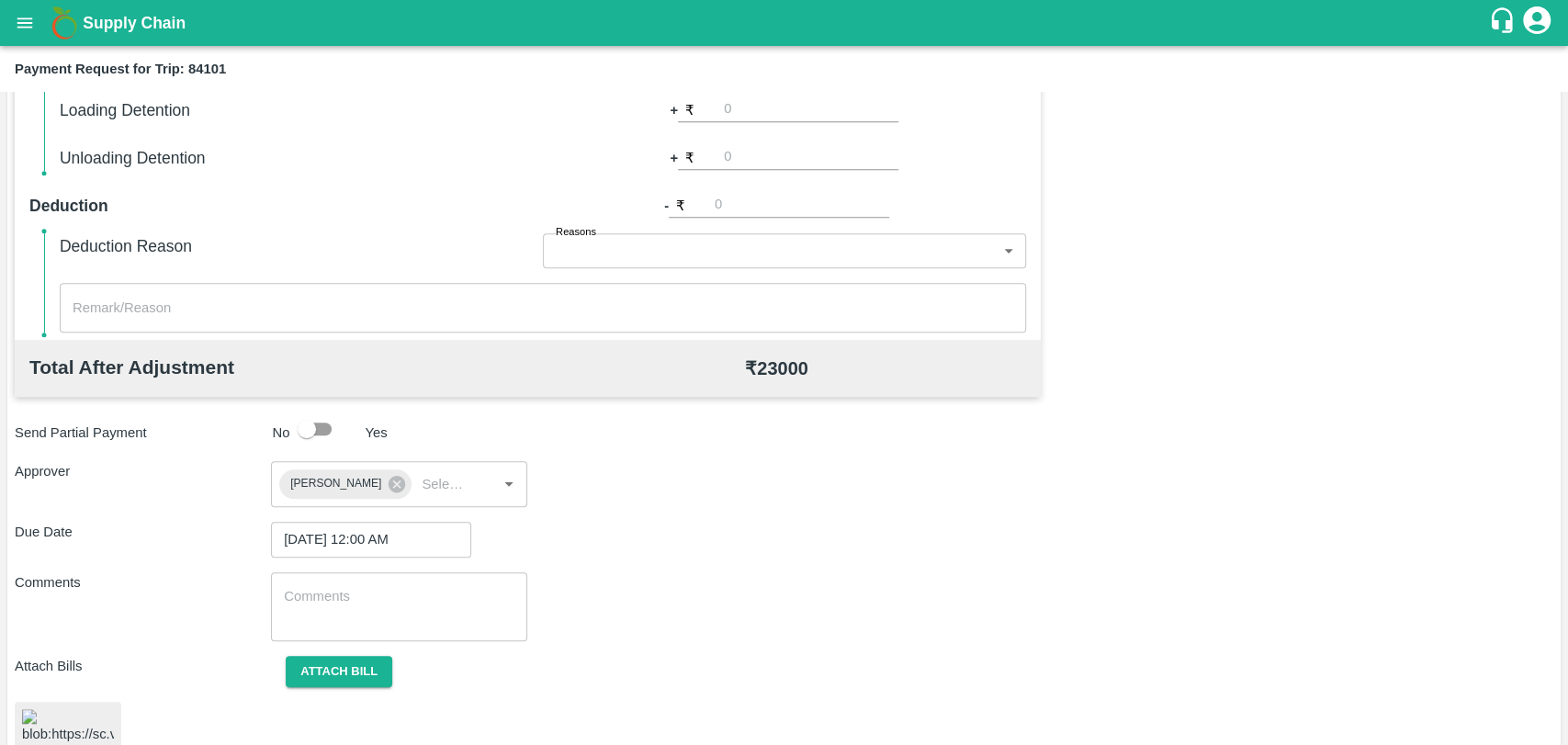
scroll to position [757, 0]
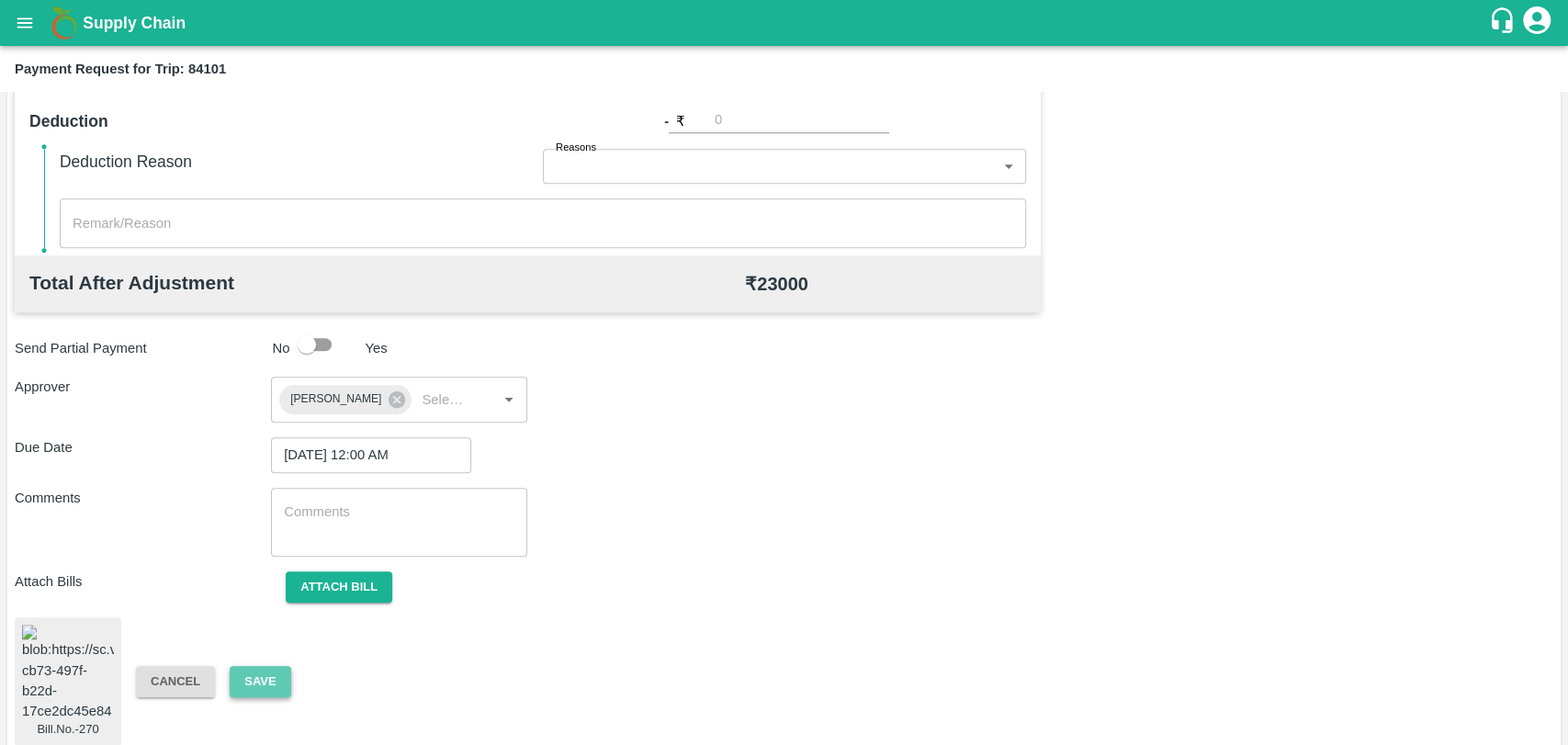
click at [280, 669] on button "Save" at bounding box center [260, 682] width 61 height 32
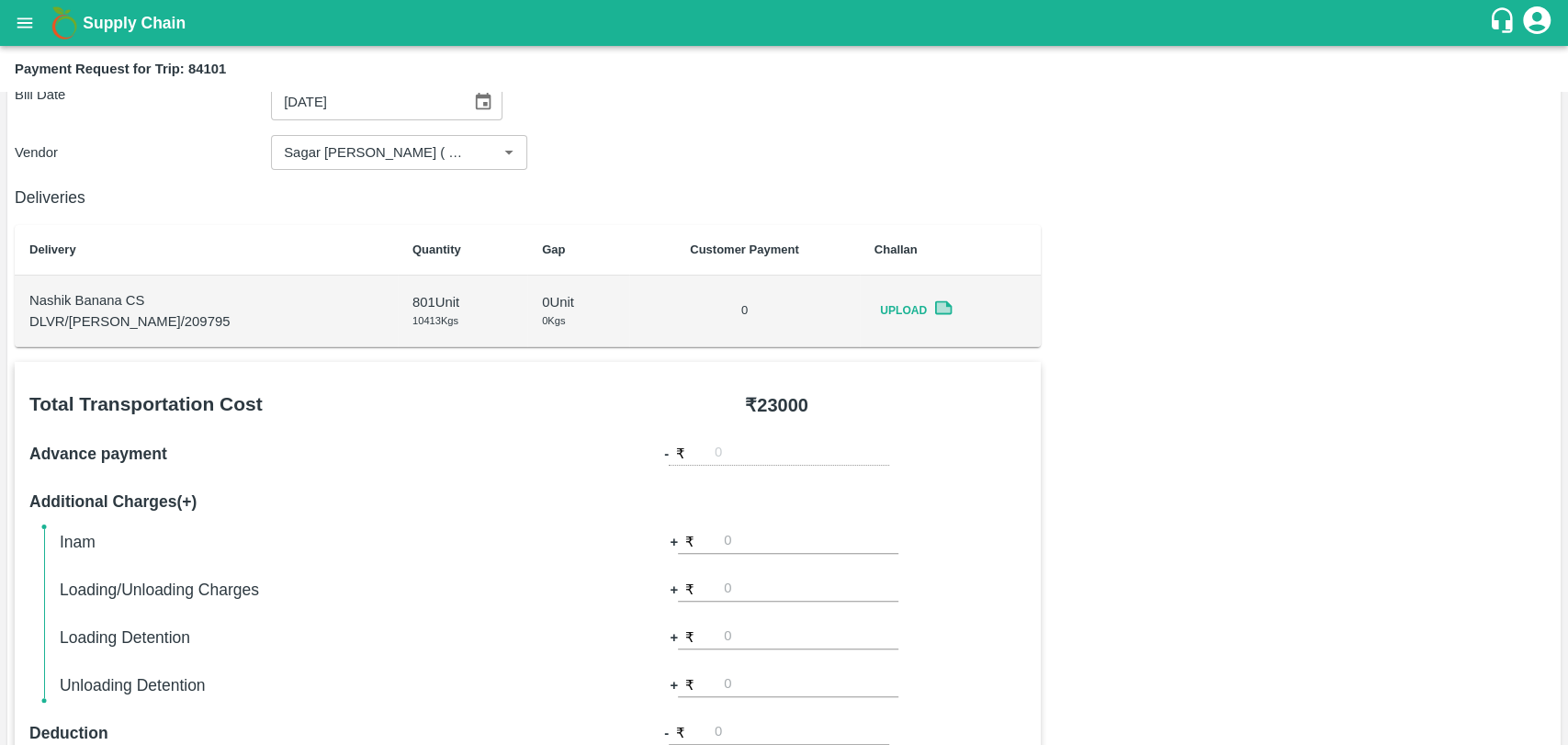
scroll to position [0, 0]
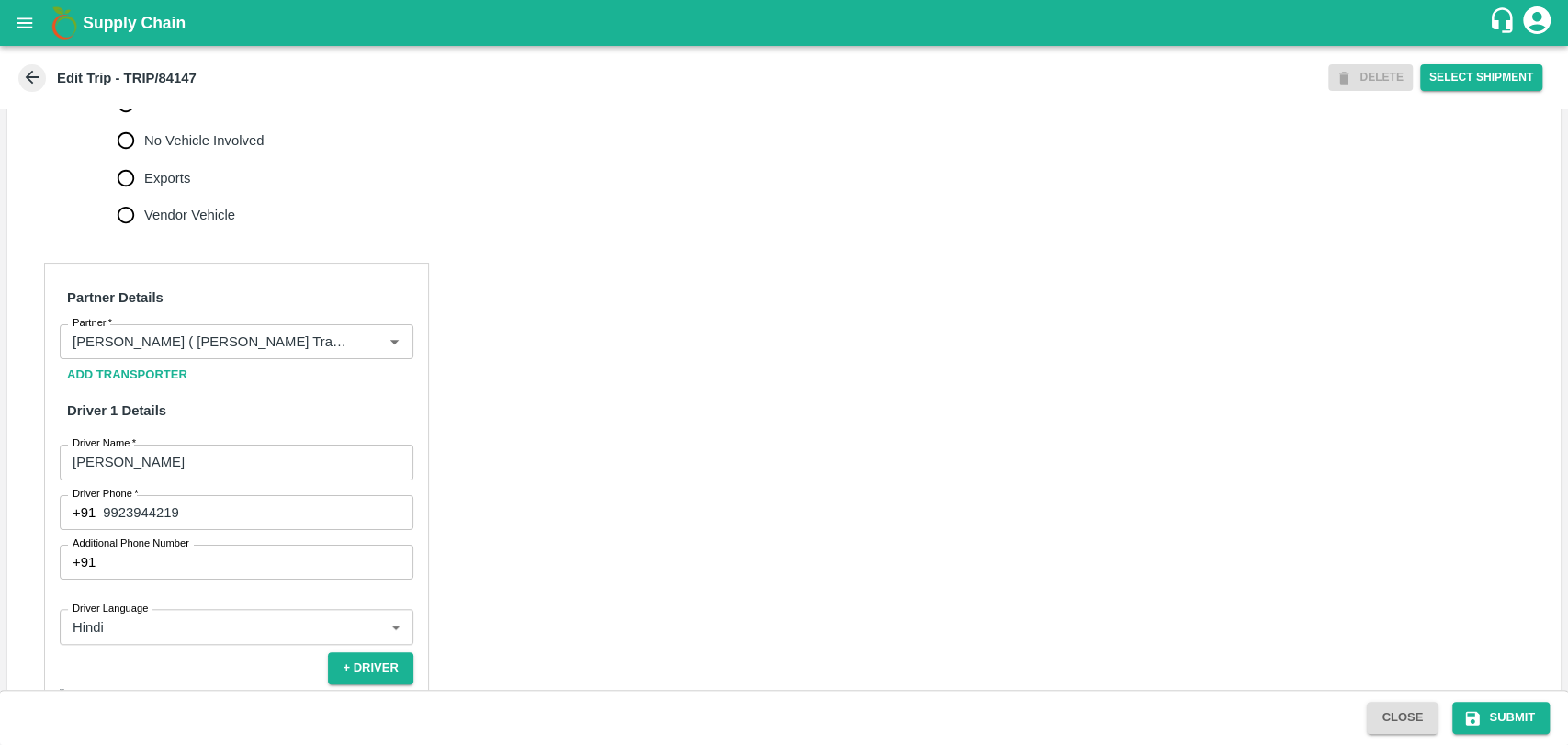
scroll to position [919, 0]
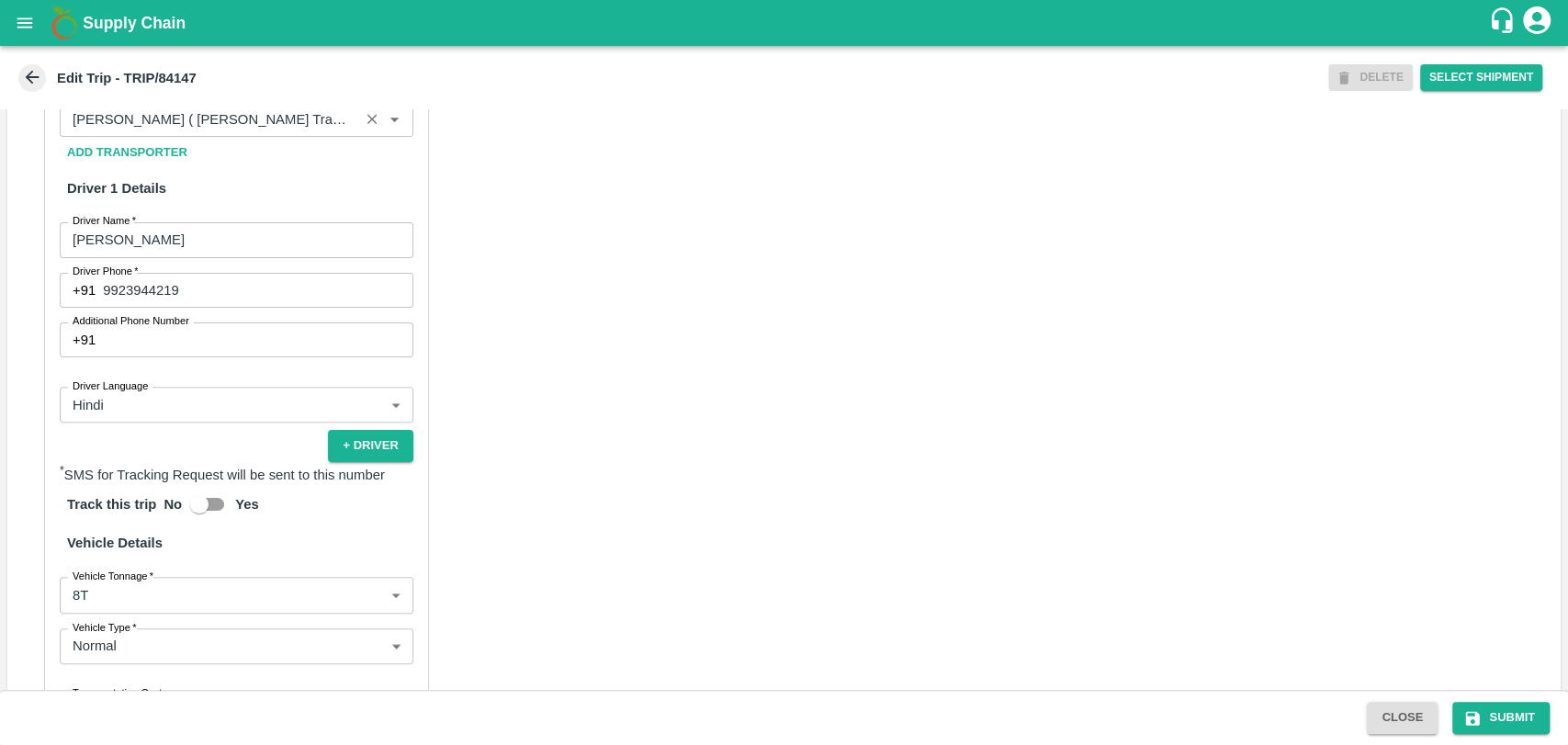
click at [263, 128] on input "Partner   *" at bounding box center [210, 120] width 289 height 24
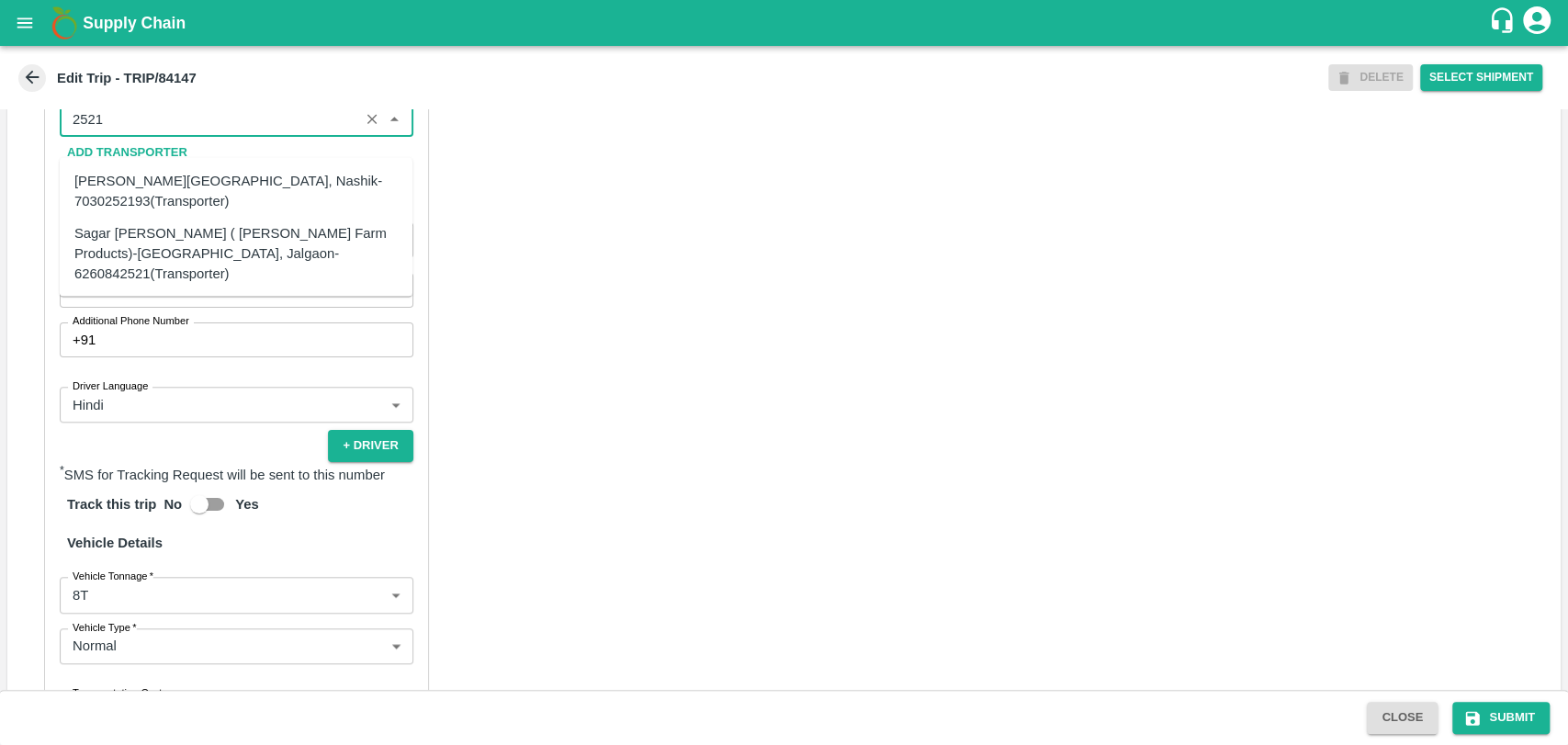
click at [142, 237] on div "Sagar Pramod Patil ( Shreyansh Farm Products)-Jalgaon, Jalgaon-6260842521(Trans…" at bounding box center [236, 253] width 324 height 62
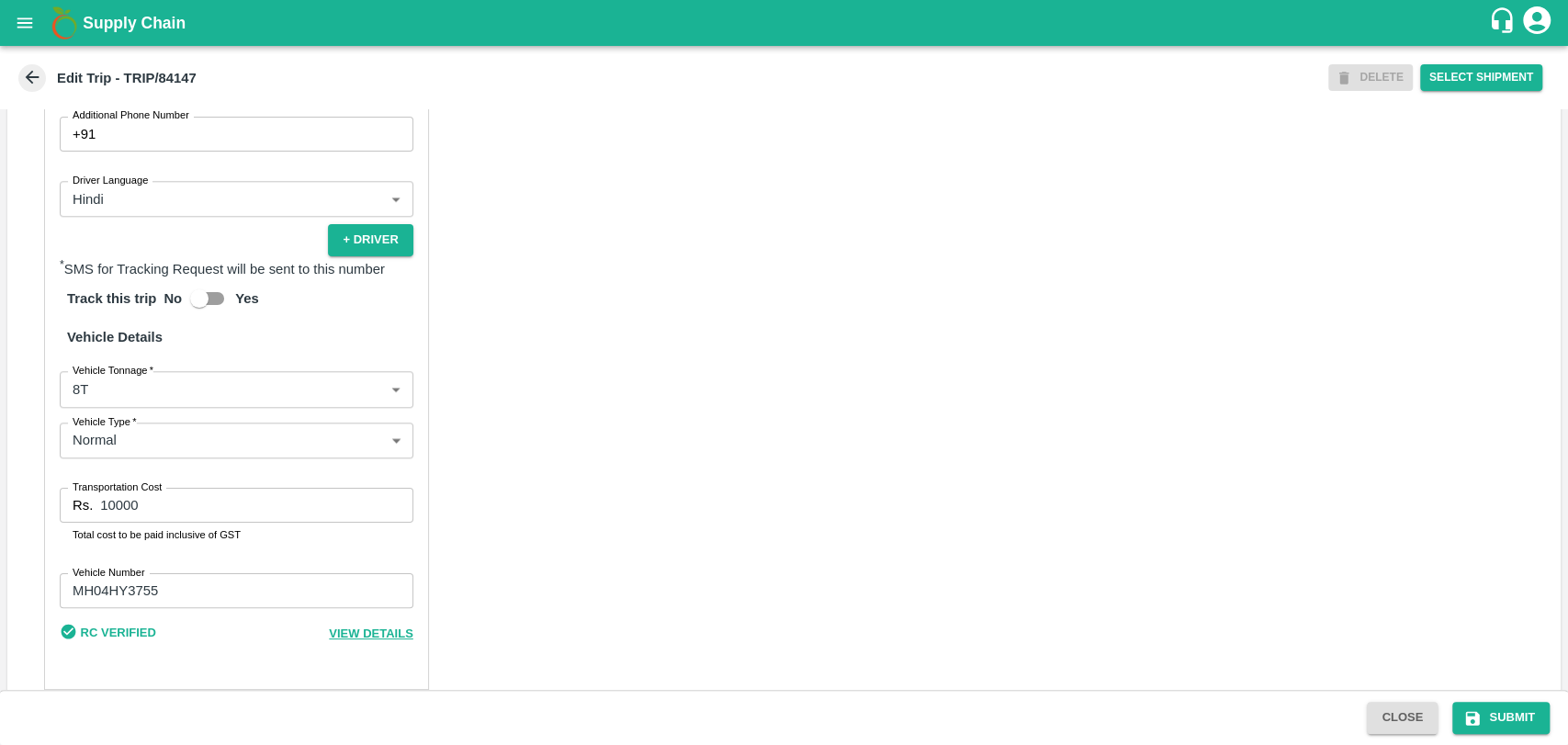
scroll to position [1173, 0]
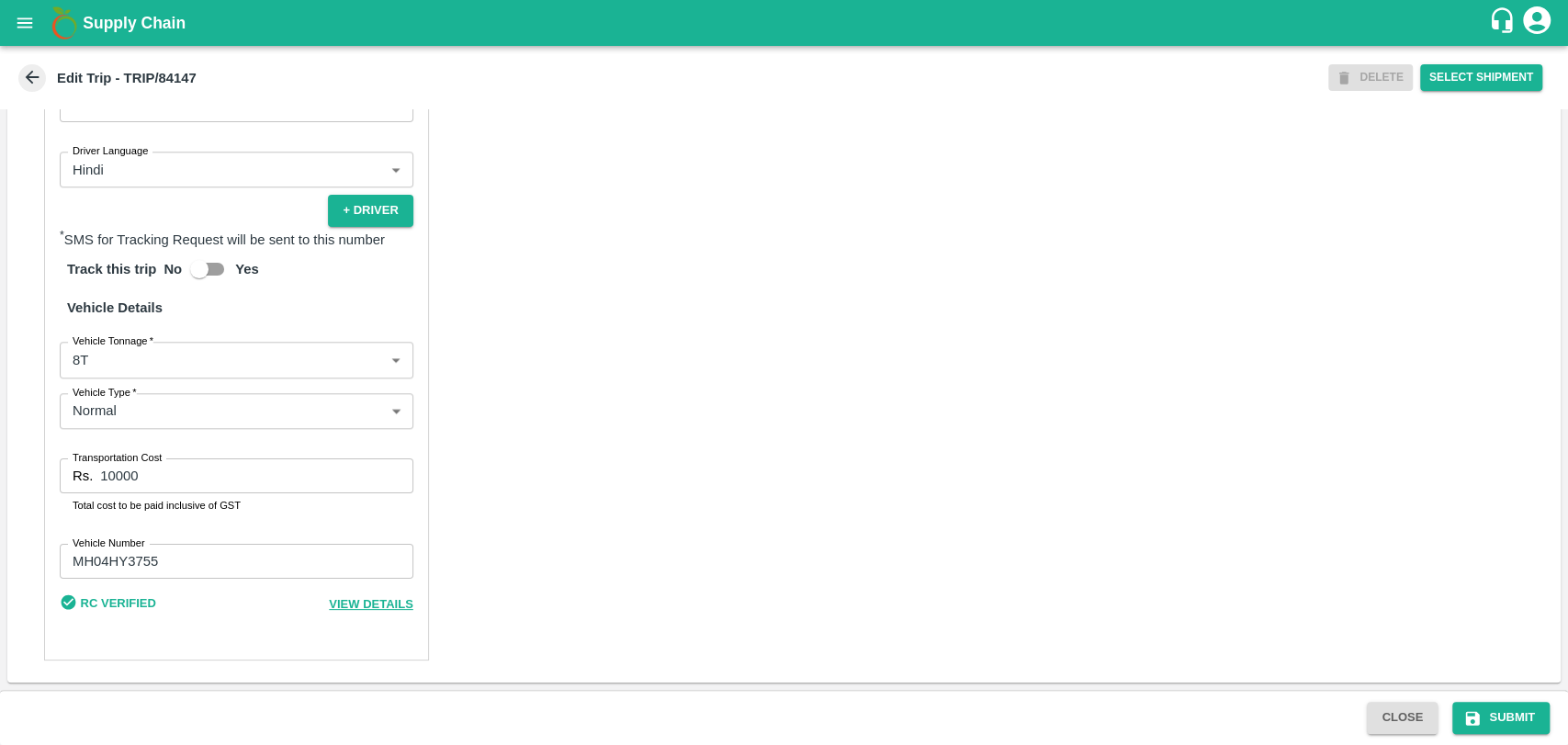
type input "Sagar Pramod Patil ( Shreyansh Farm Products)-Jalgaon, Jalgaon-6260842521(Trans…"
click at [144, 369] on body "Supply Chain Edit Trip - TRIP/84147 DELETE Select Shipment Trip Details Trip Ty…" at bounding box center [784, 372] width 1568 height 745
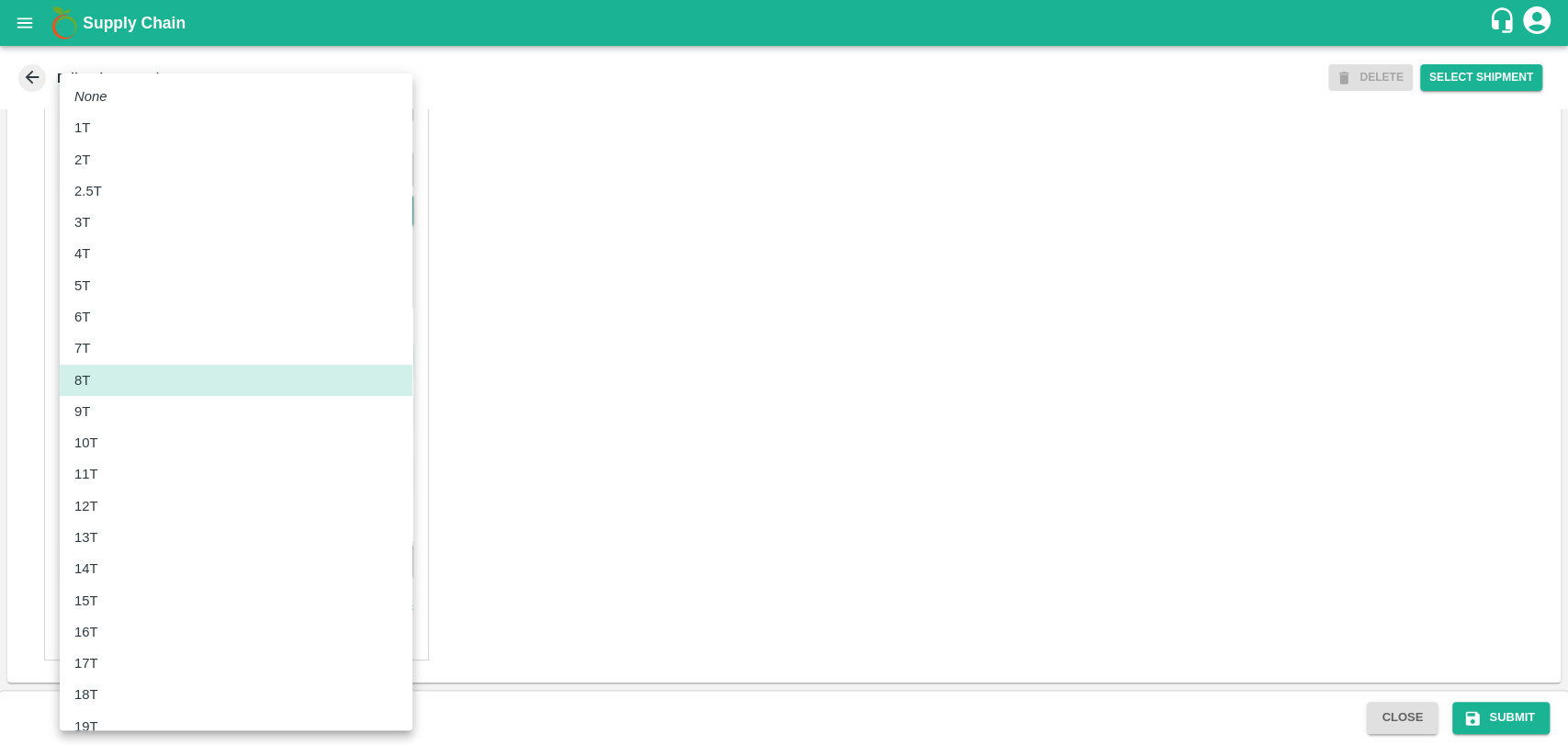
click at [124, 451] on div "10T" at bounding box center [236, 443] width 324 height 20
type input "10000"
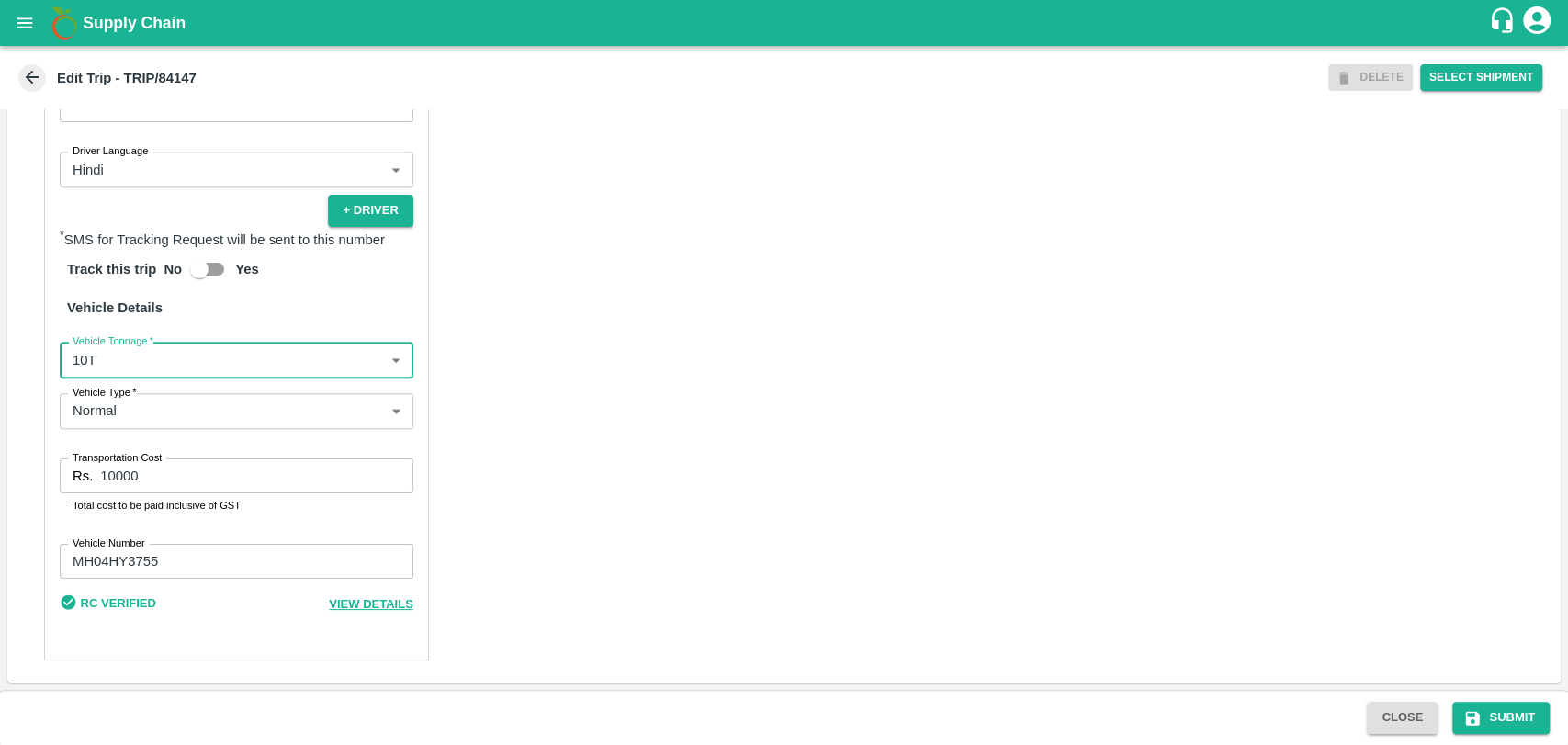
drag, startPoint x: 162, startPoint y: 478, endPoint x: 27, endPoint y: 447, distance: 138.5
click at [32, 450] on div "Partner Details Partner   * Partner Add Transporter Driver 1 Details Driver Nam…" at bounding box center [784, 232] width 1553 height 899
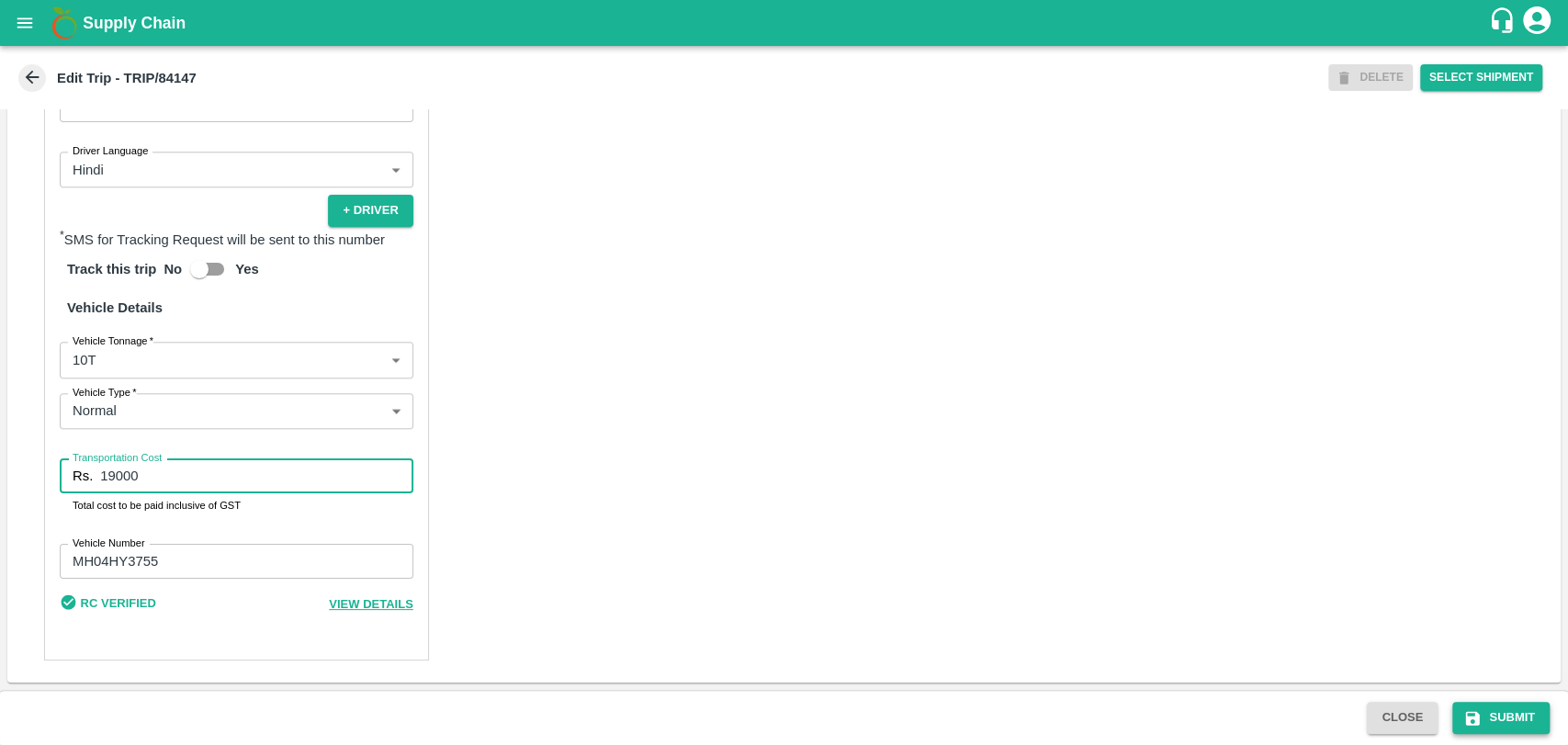
type input "19000"
click at [1504, 720] on button "Submit" at bounding box center [1501, 718] width 98 height 32
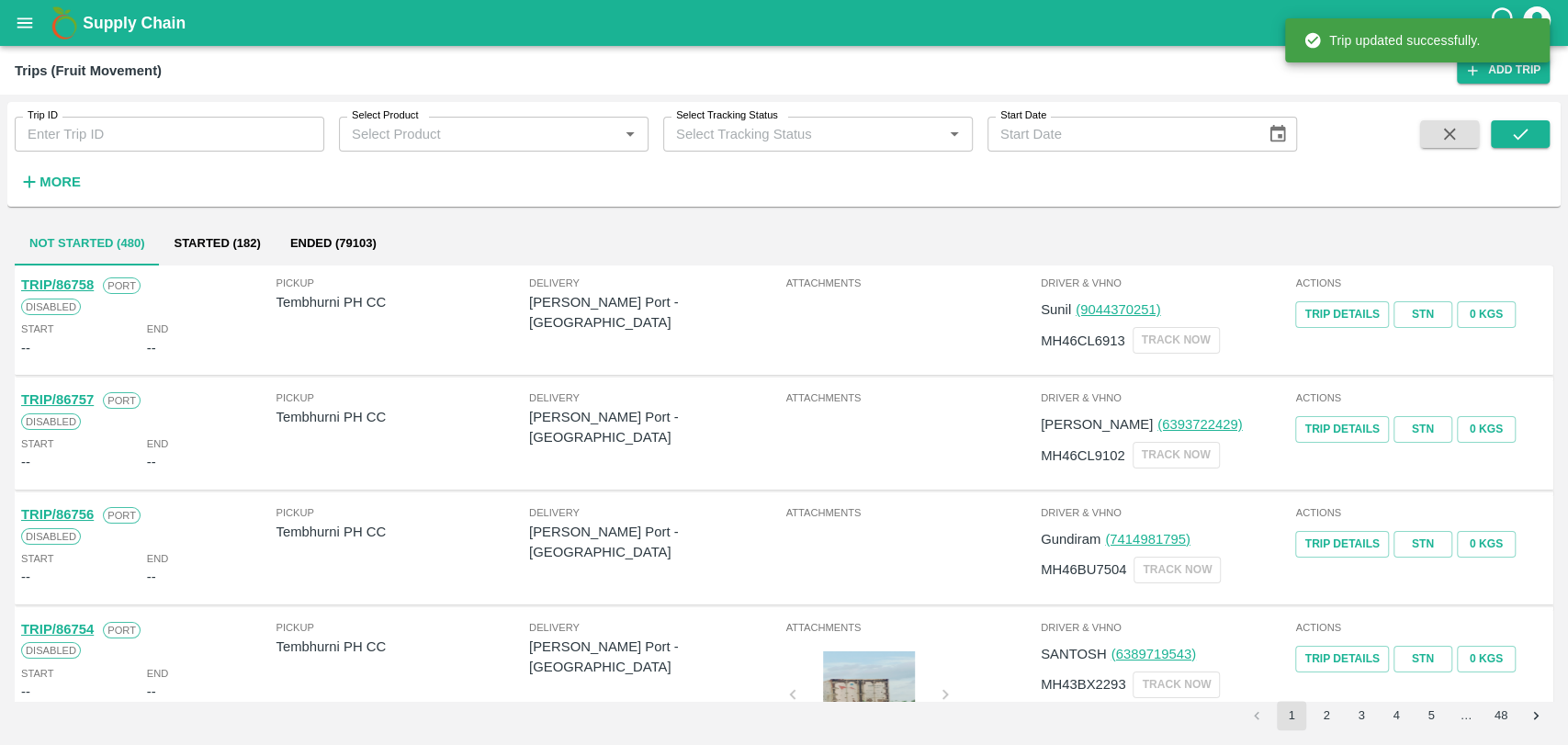
click at [34, 178] on icon "button" at bounding box center [29, 182] width 20 height 20
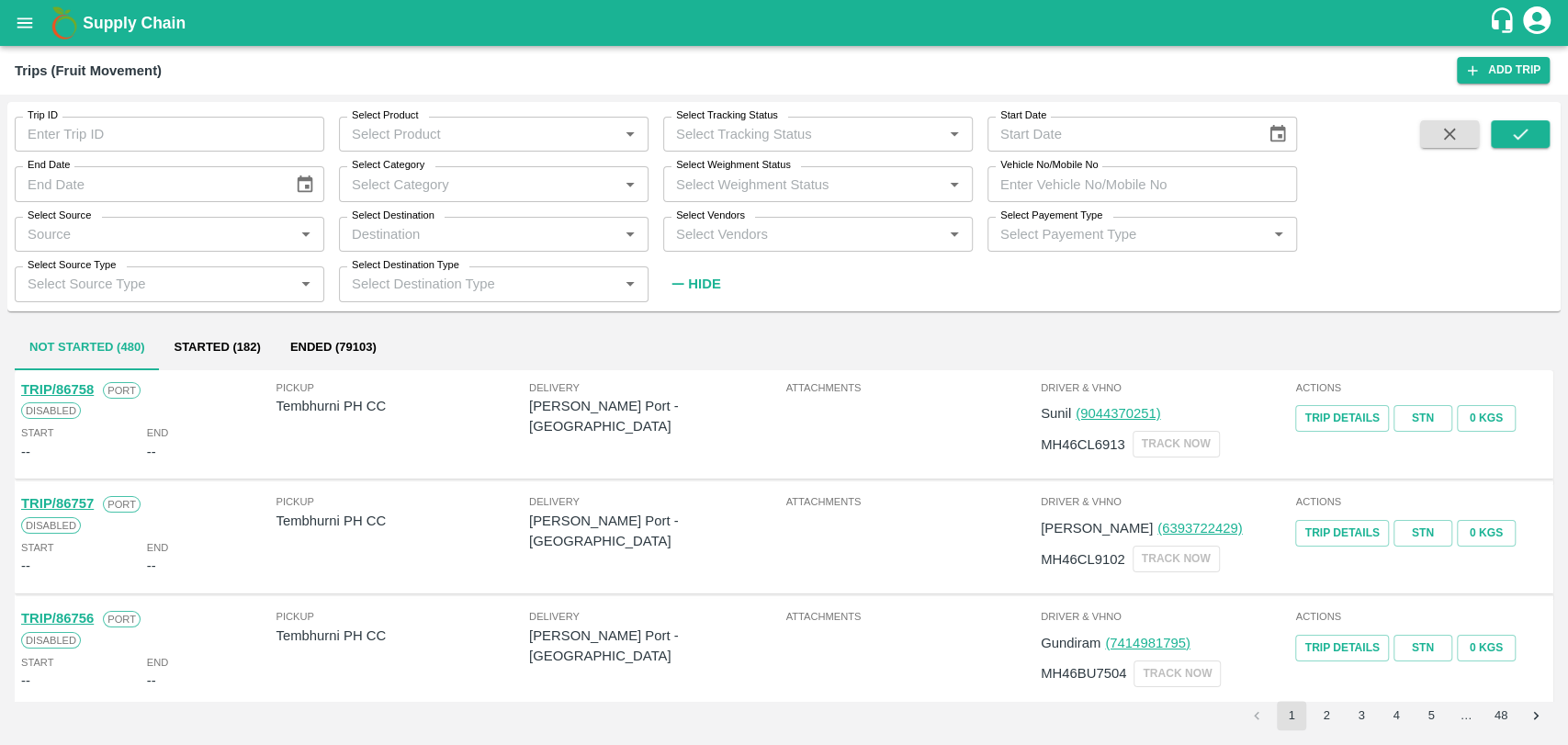
click at [1159, 184] on input "Vehicle No/Mobile No" at bounding box center [1142, 183] width 310 height 35
paste input "MH19CX0078"
type input "MH19CX0078"
click at [1545, 132] on button "submit" at bounding box center [1520, 134] width 59 height 28
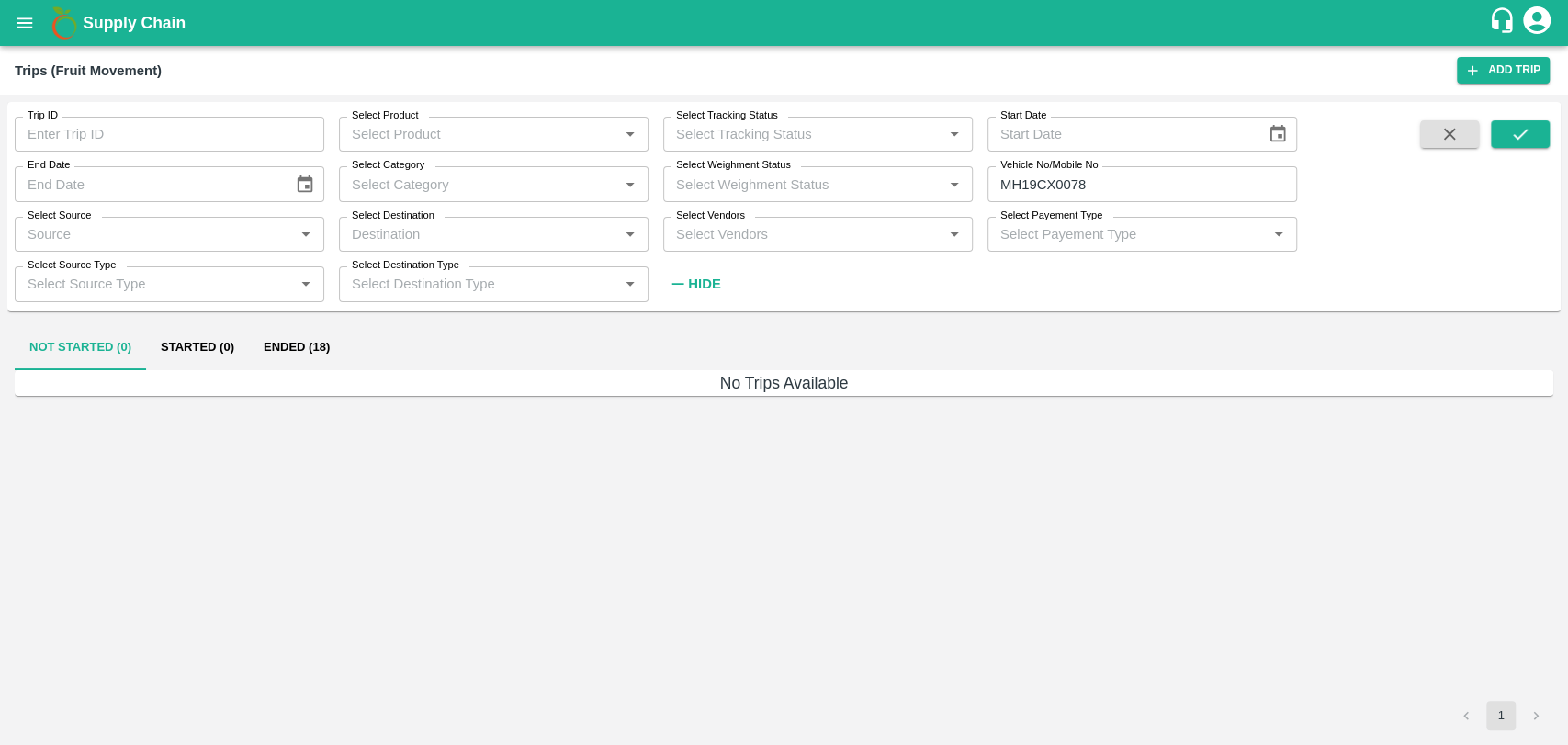
click at [328, 344] on button "Ended (18)" at bounding box center [297, 349] width 96 height 44
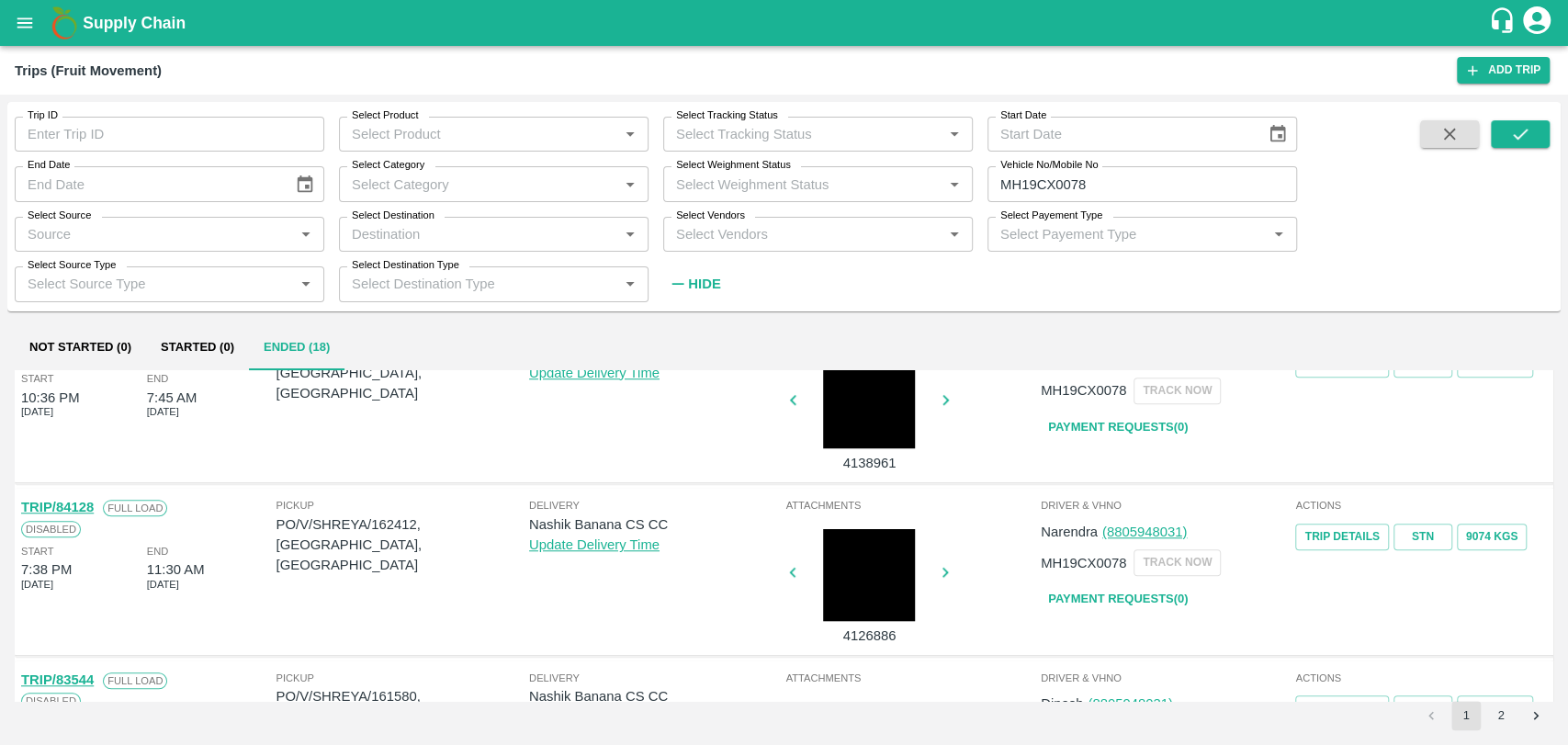
scroll to position [1123, 0]
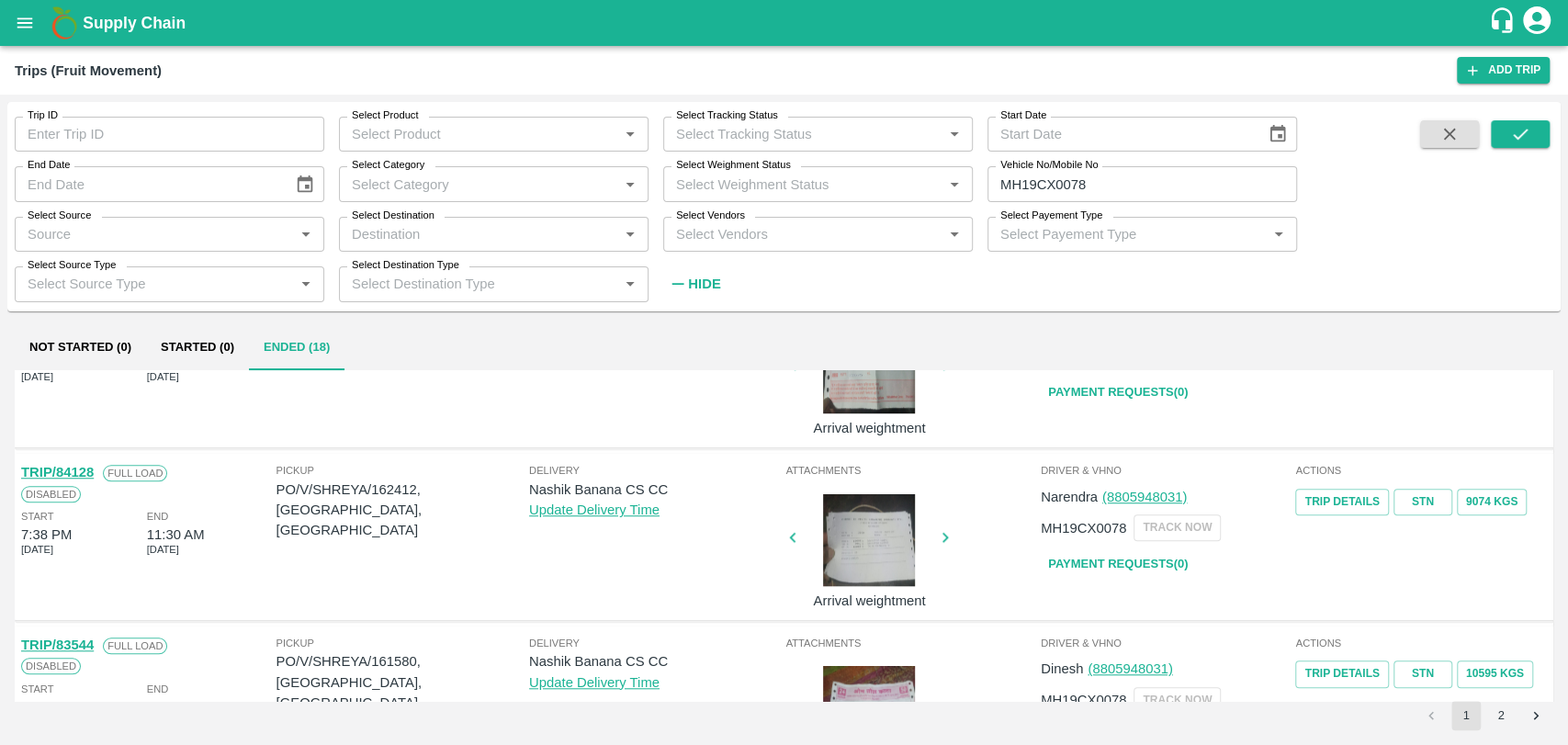
click at [61, 465] on link "TRIP/84128" at bounding box center [57, 472] width 73 height 15
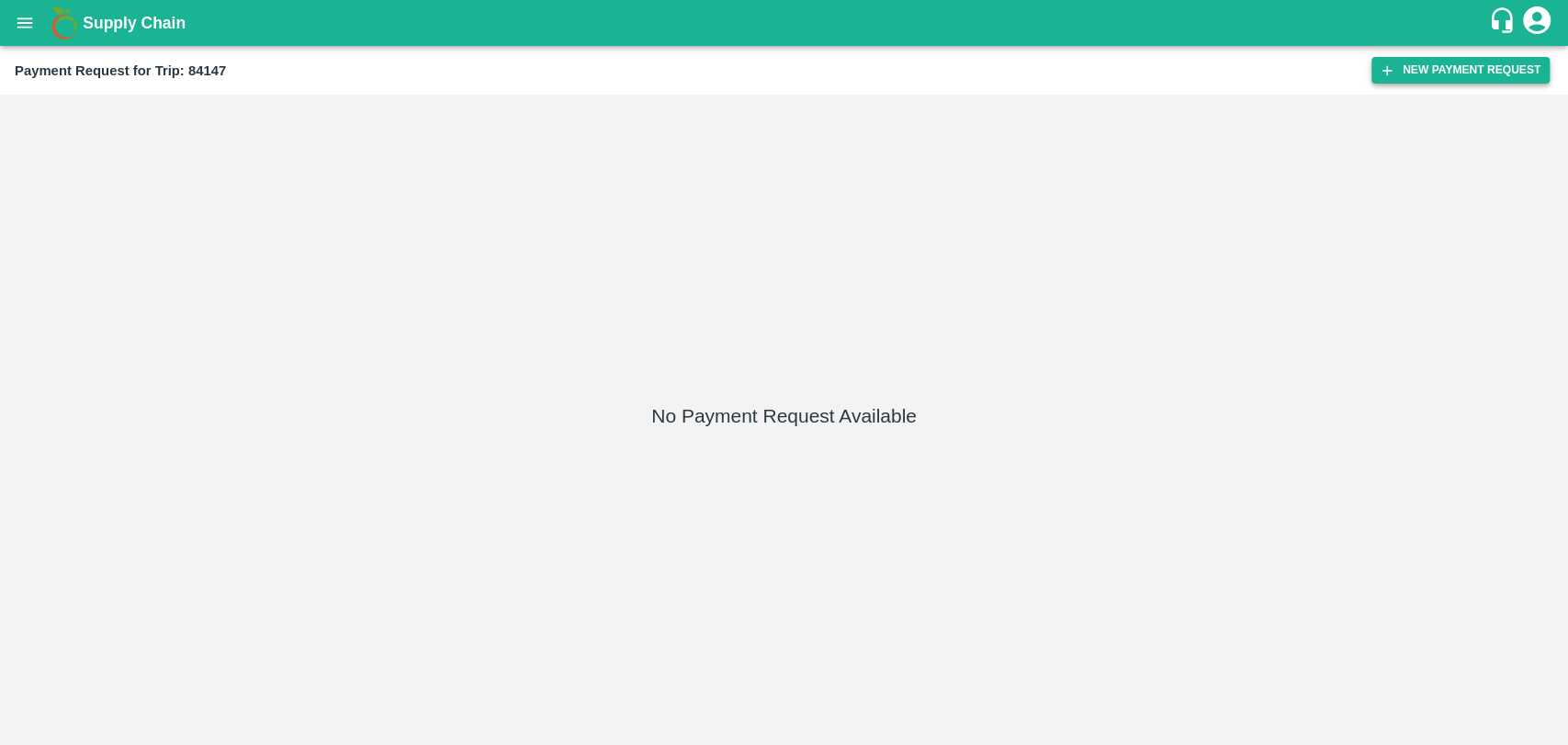
click at [1462, 61] on button "New Payment Request" at bounding box center [1460, 70] width 178 height 27
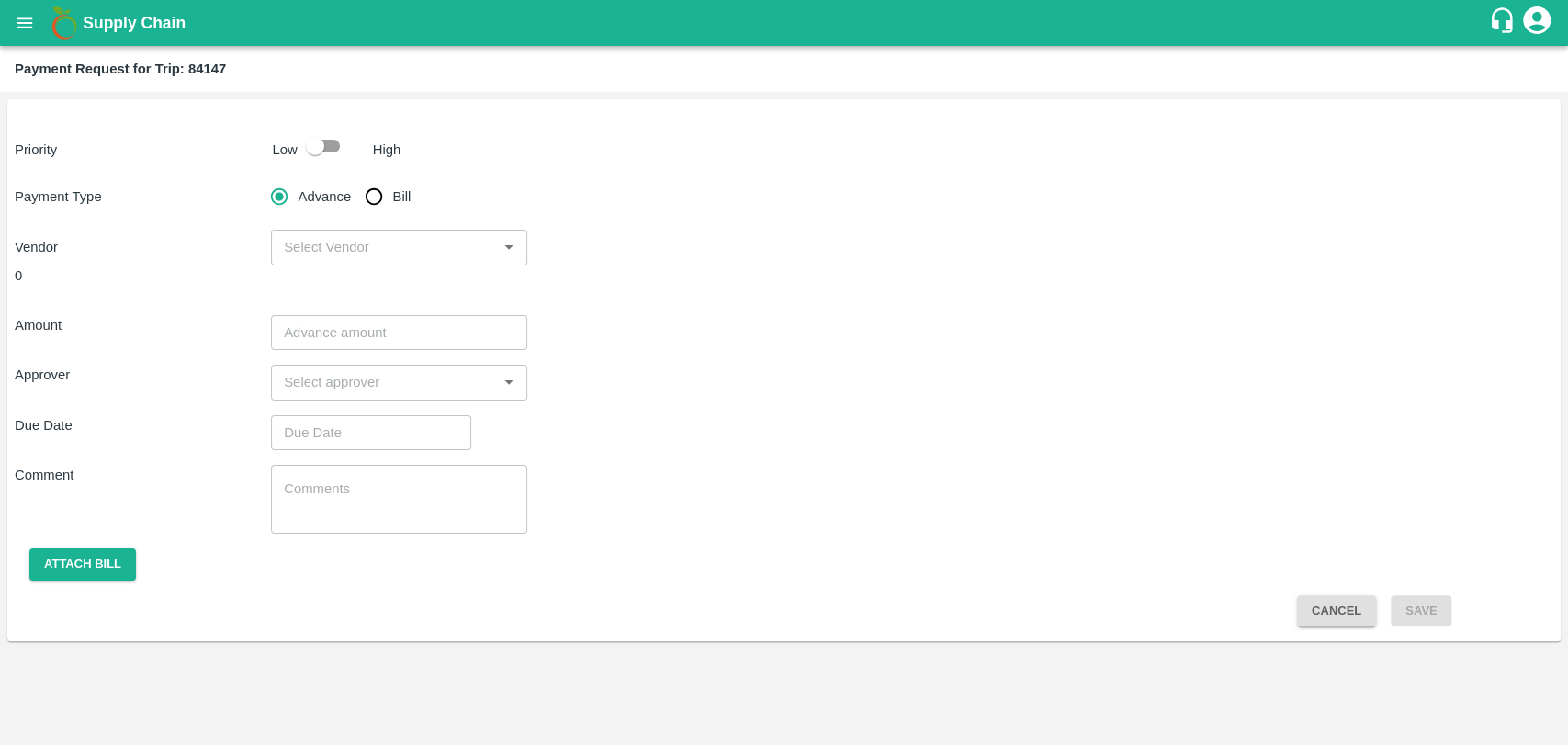
click at [307, 131] on input "checkbox" at bounding box center [315, 145] width 105 height 35
checkbox input "true"
click at [384, 194] on input "Bill" at bounding box center [373, 196] width 37 height 37
radio input "true"
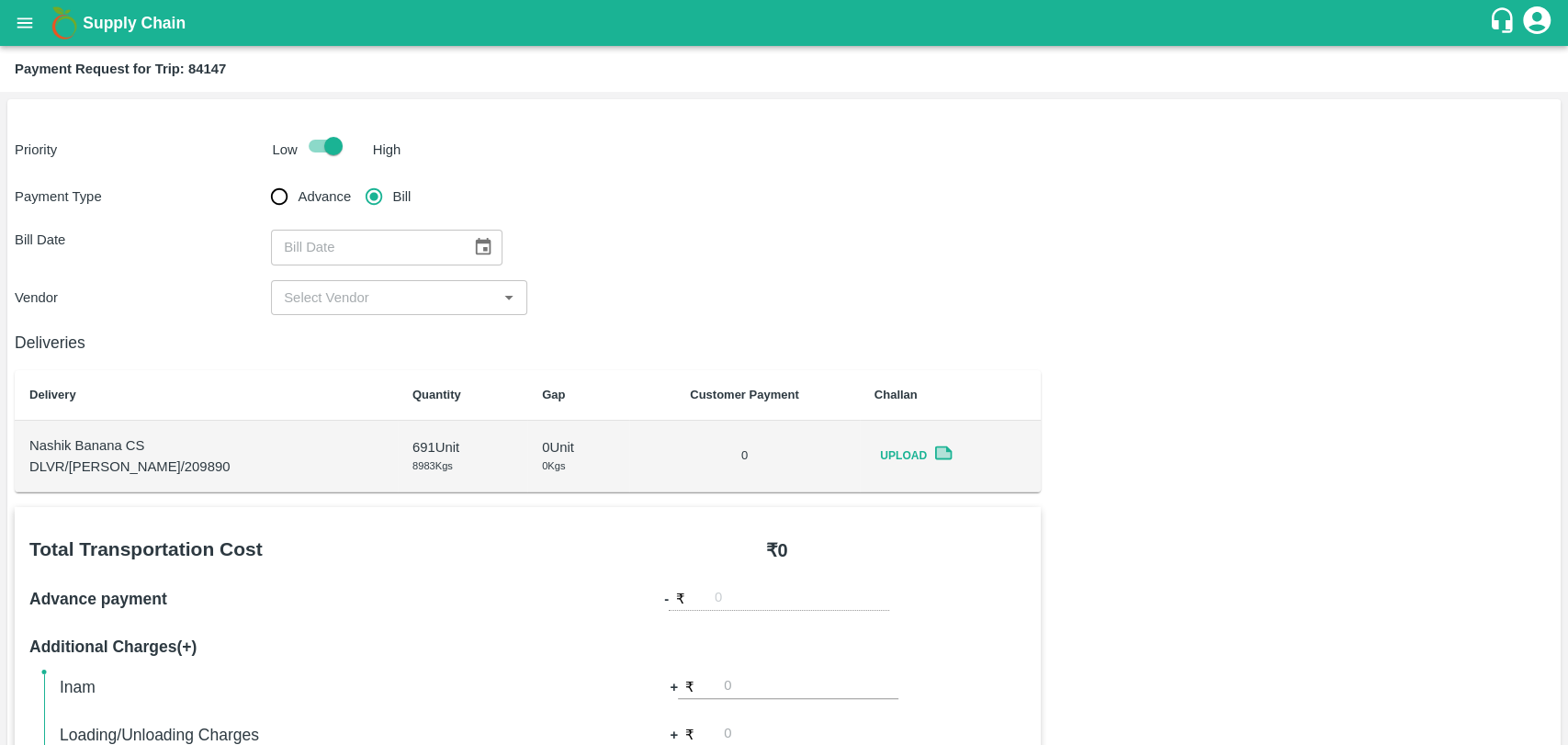
click at [473, 238] on icon "Choose date" at bounding box center [483, 247] width 20 height 20
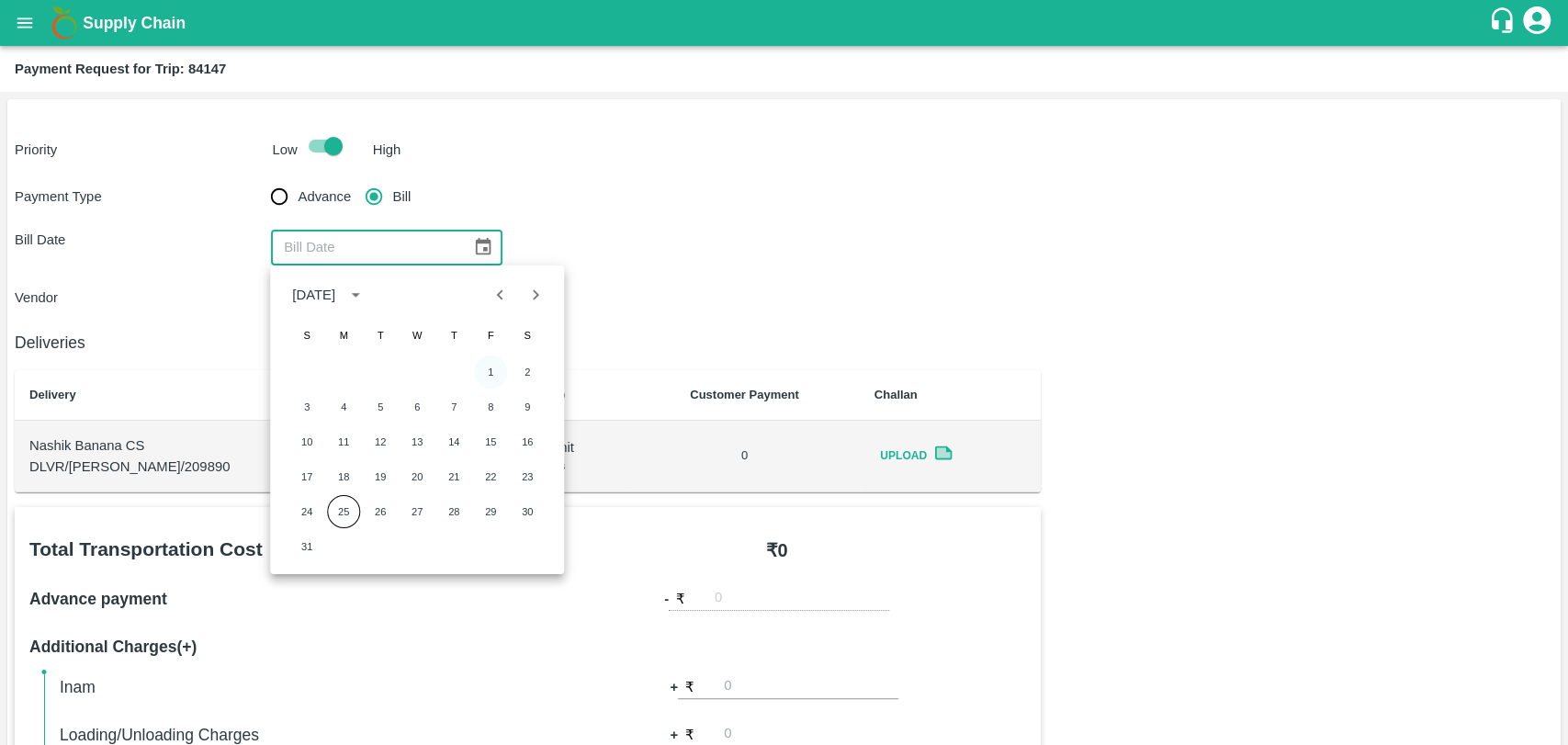
click at [488, 375] on button "1" at bounding box center [490, 372] width 33 height 33
type input "[DATE]"
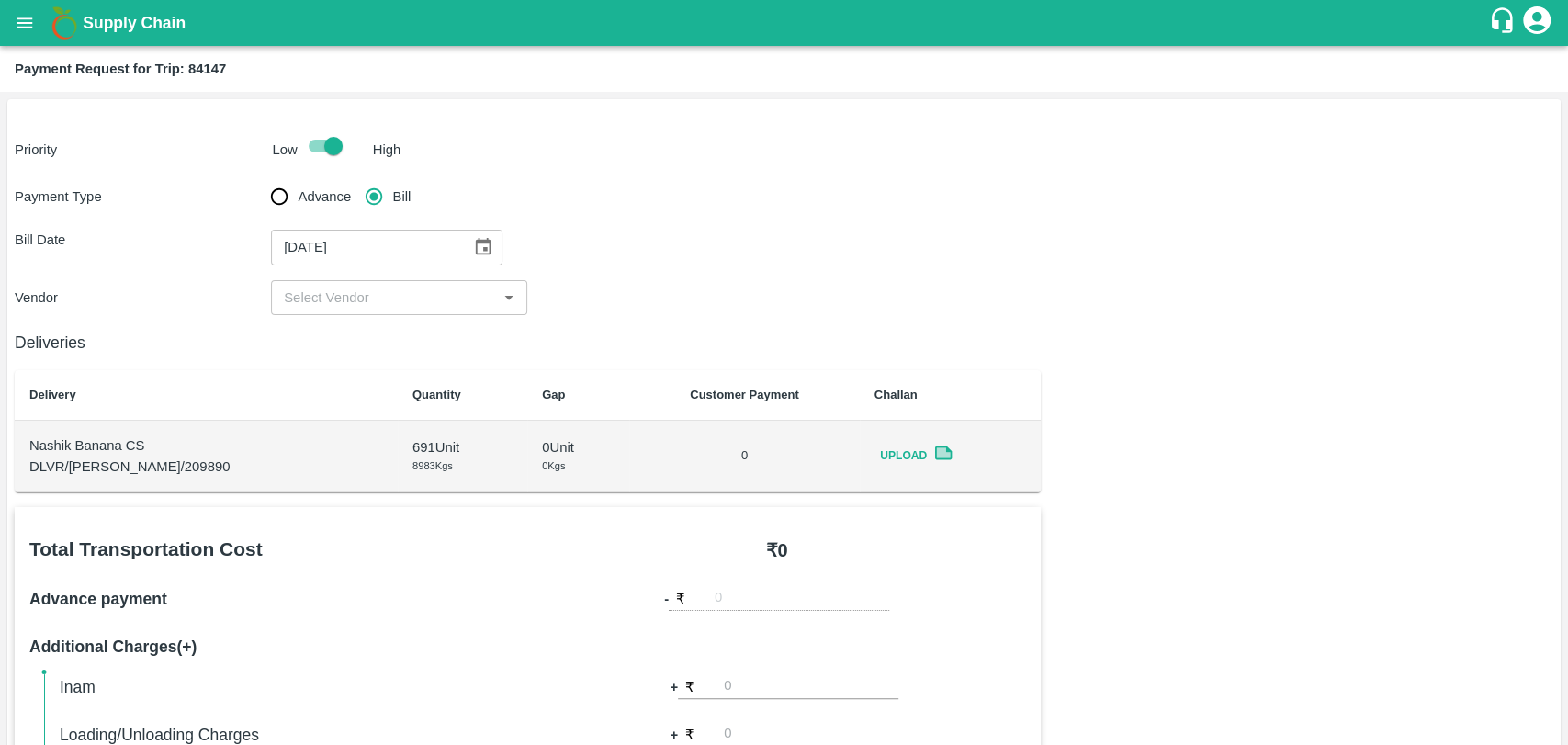
drag, startPoint x: 360, startPoint y: 316, endPoint x: 360, endPoint y: 305, distance: 11.0
click at [360, 315] on div "Priority Low High Payment Type Advance Bill Bill Date [DATE] ​ Vendor ​ Deliver…" at bounding box center [784, 755] width 1553 height 1312
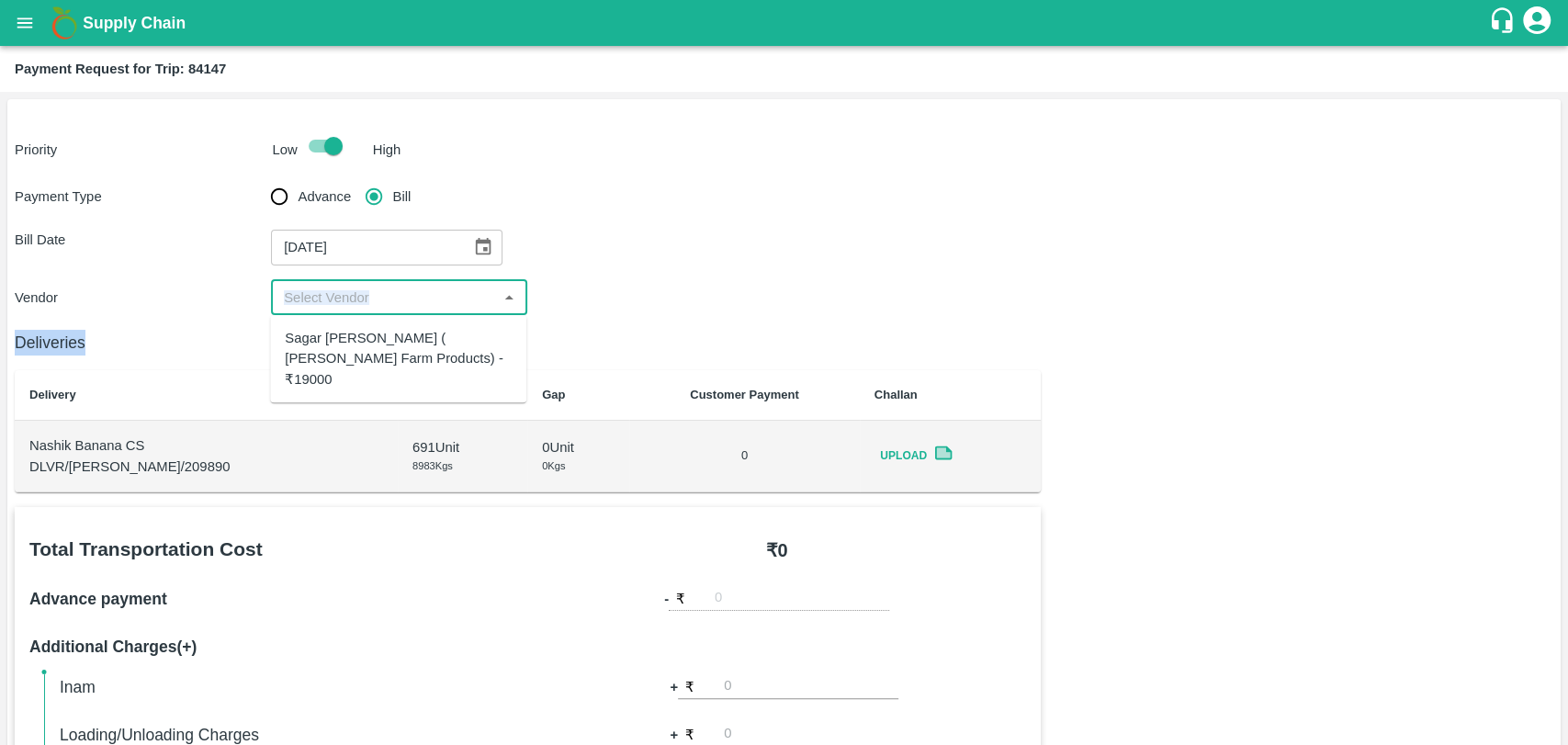
click at [360, 305] on input "input" at bounding box center [384, 298] width 215 height 24
click at [362, 348] on div "Sagar [PERSON_NAME] ( [PERSON_NAME] Farm Products) - ₹19000" at bounding box center [398, 359] width 227 height 62
type input "Sagar [PERSON_NAME] ( [PERSON_NAME] Farm Products) - ₹19000"
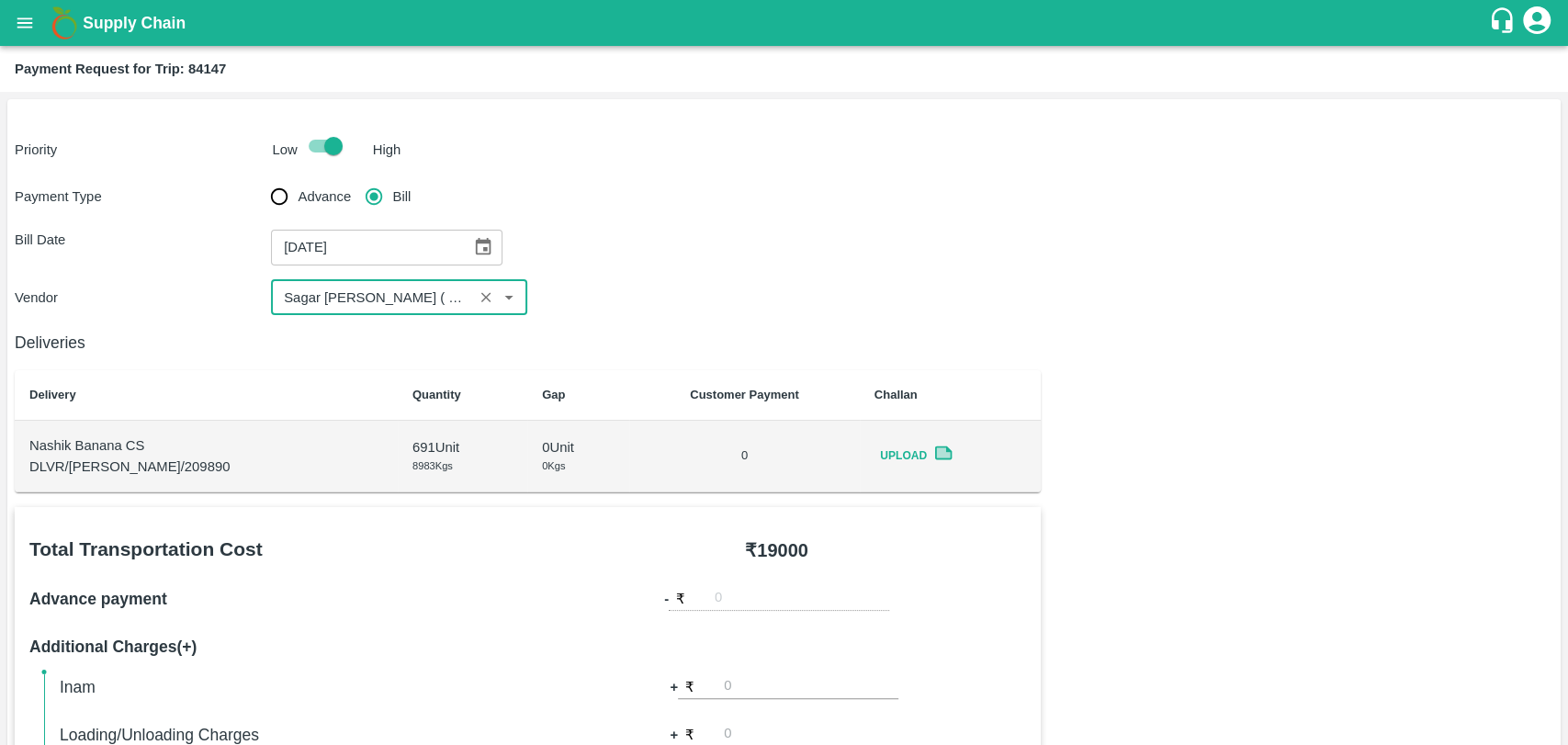
scroll to position [672, 0]
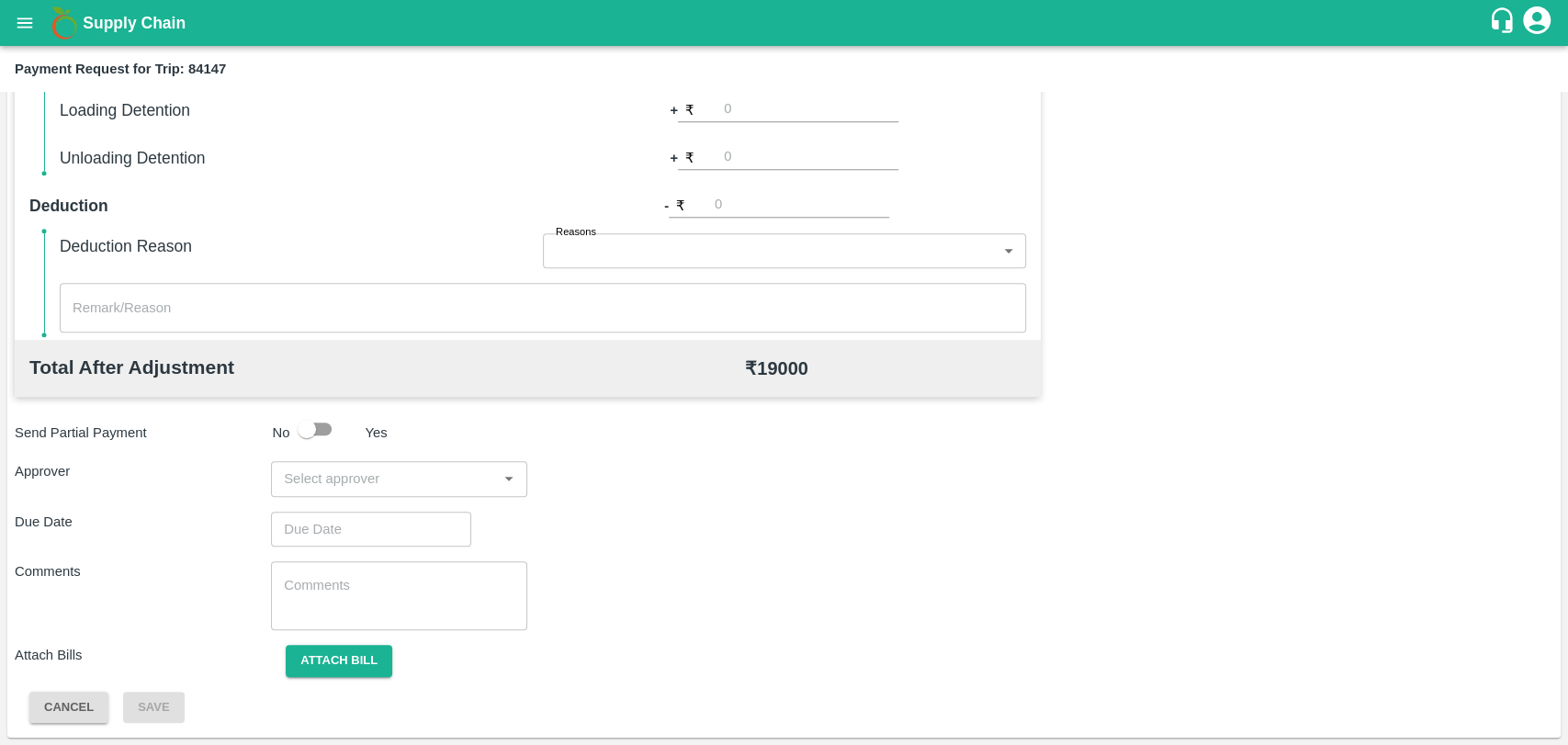
click at [363, 480] on input "input" at bounding box center [384, 479] width 215 height 24
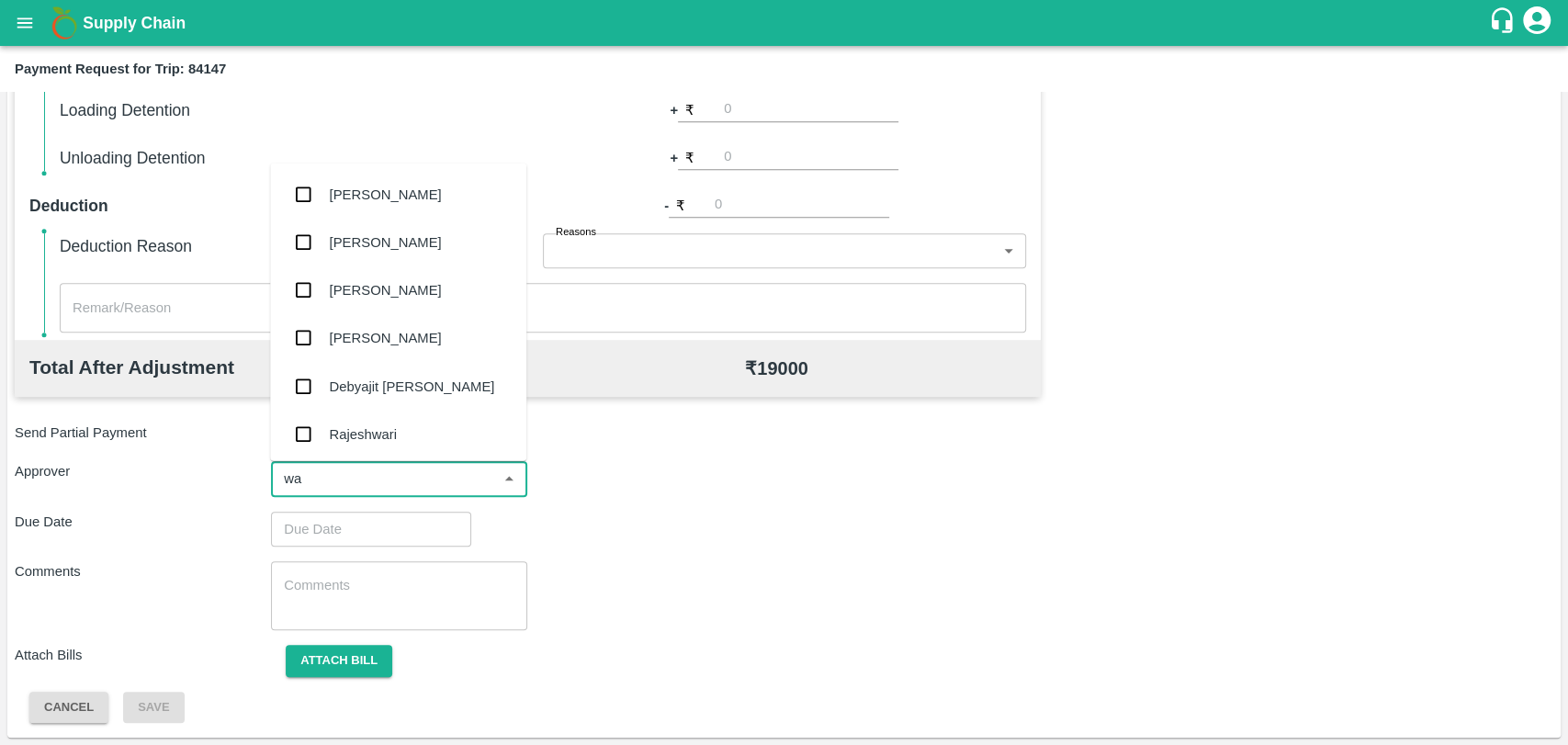
type input "wag"
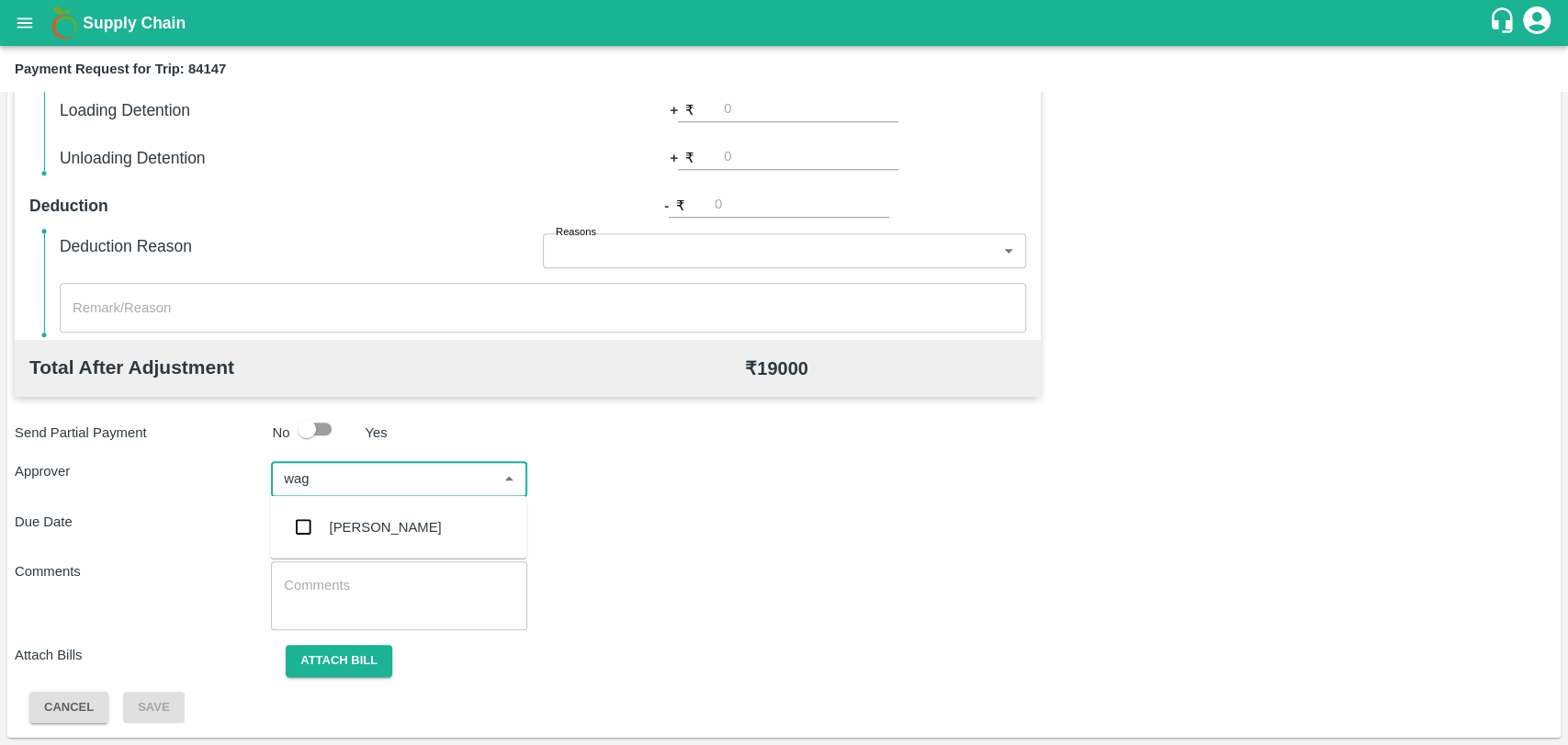
click at [345, 520] on div "[PERSON_NAME]" at bounding box center [385, 528] width 112 height 20
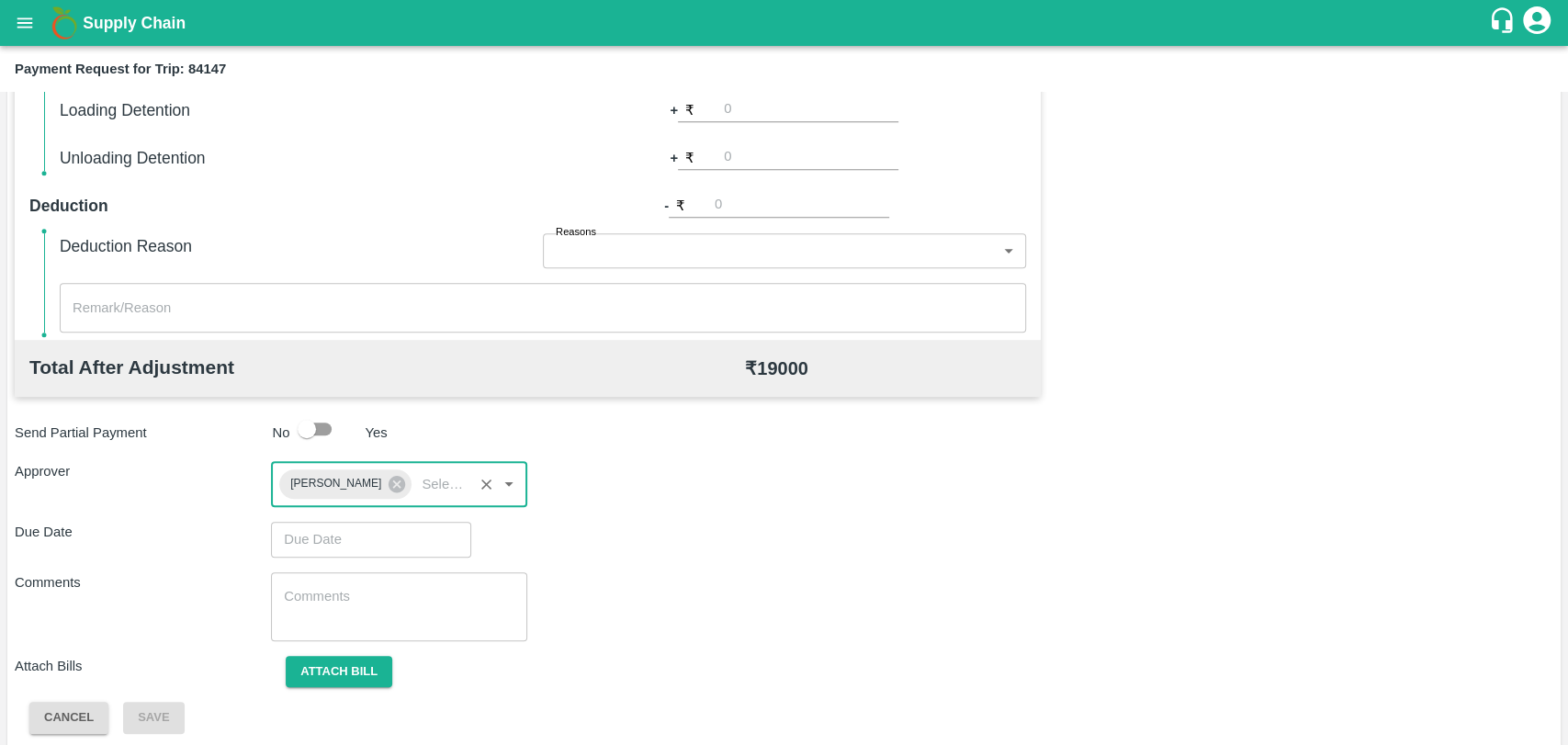
click at [336, 526] on input "Choose date" at bounding box center [364, 539] width 187 height 35
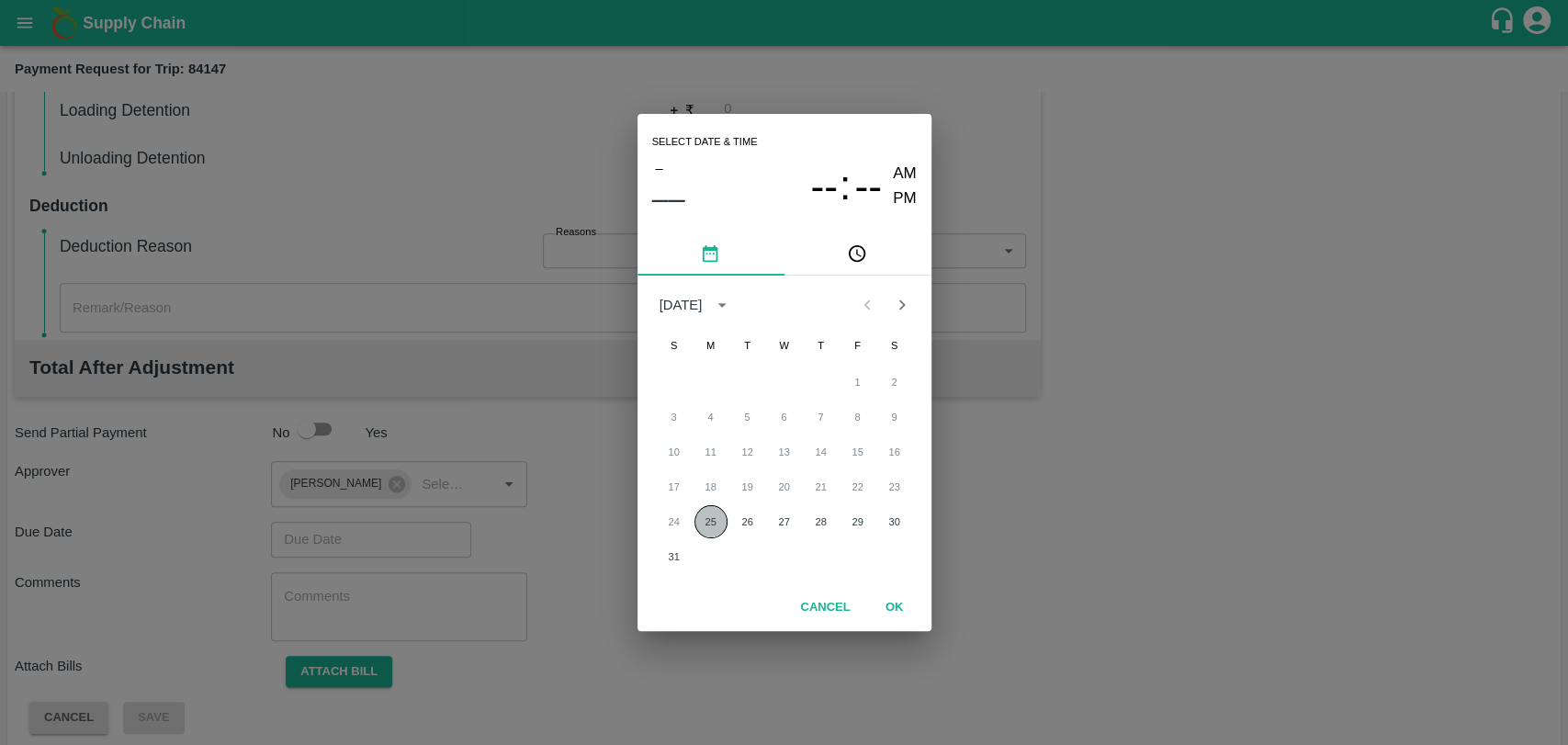
click at [703, 512] on button "25" at bounding box center [711, 522] width 33 height 33
type input "[DATE] 12:00 AM"
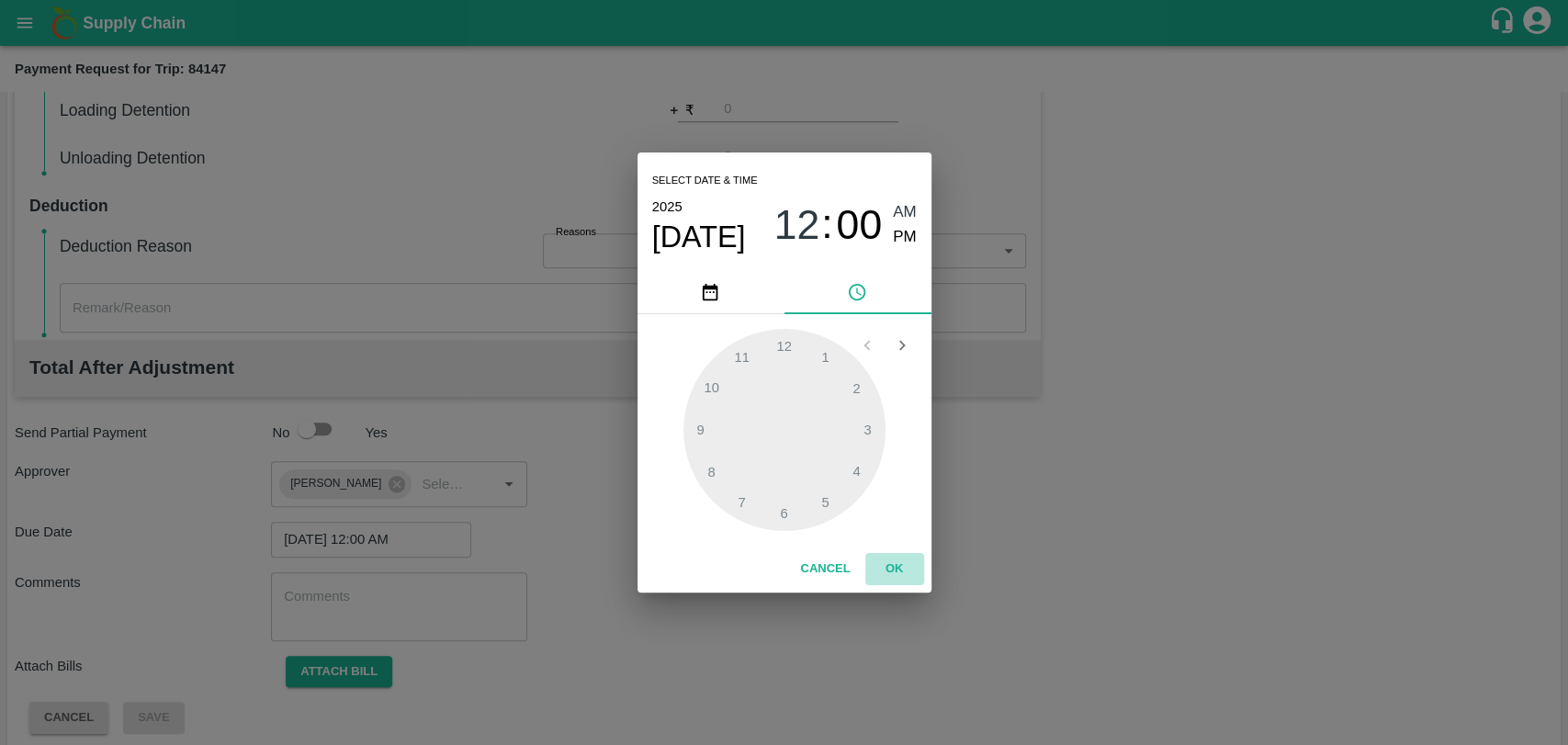
click at [886, 560] on button "OK" at bounding box center [894, 569] width 59 height 32
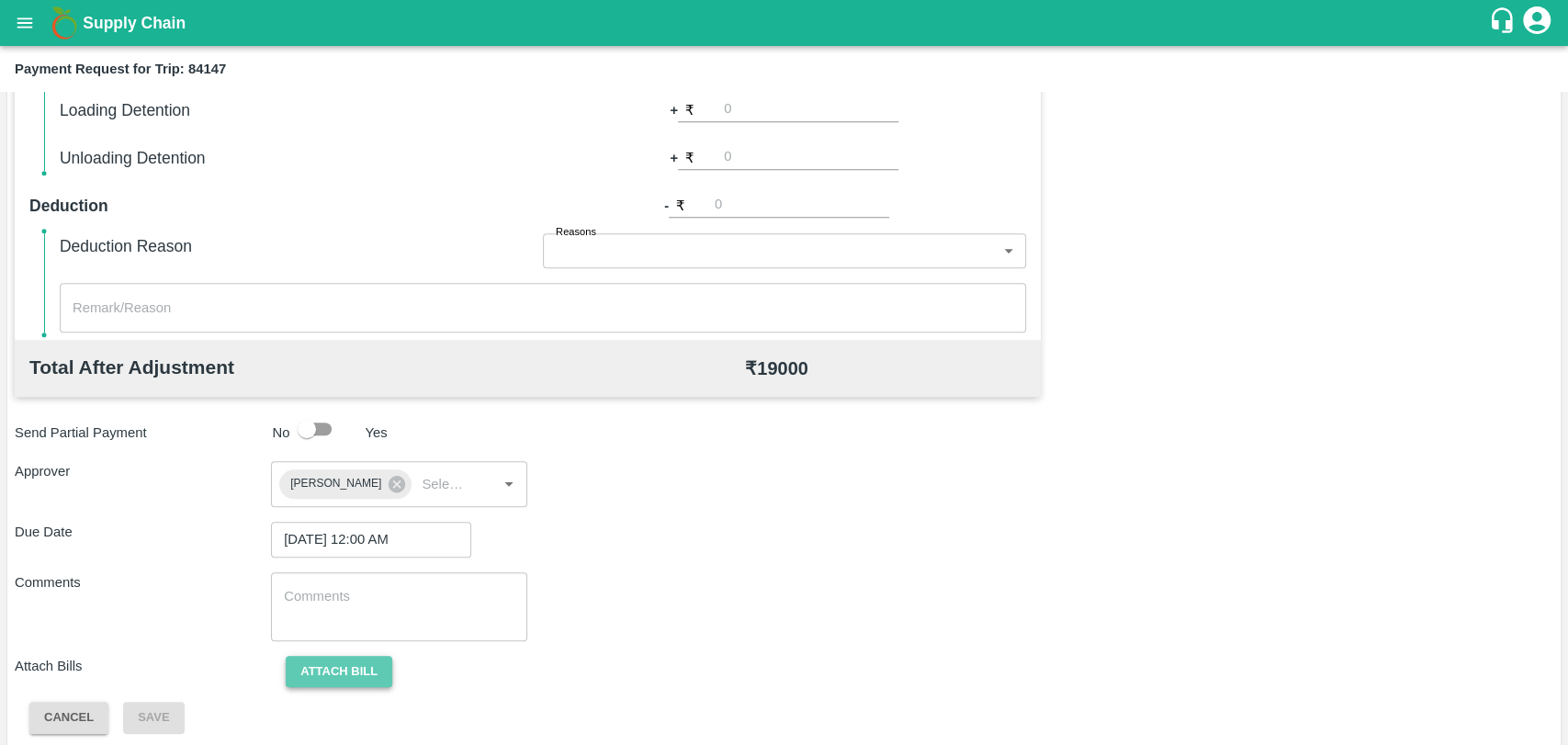
click at [352, 668] on button "Attach bill" at bounding box center [338, 672] width 107 height 32
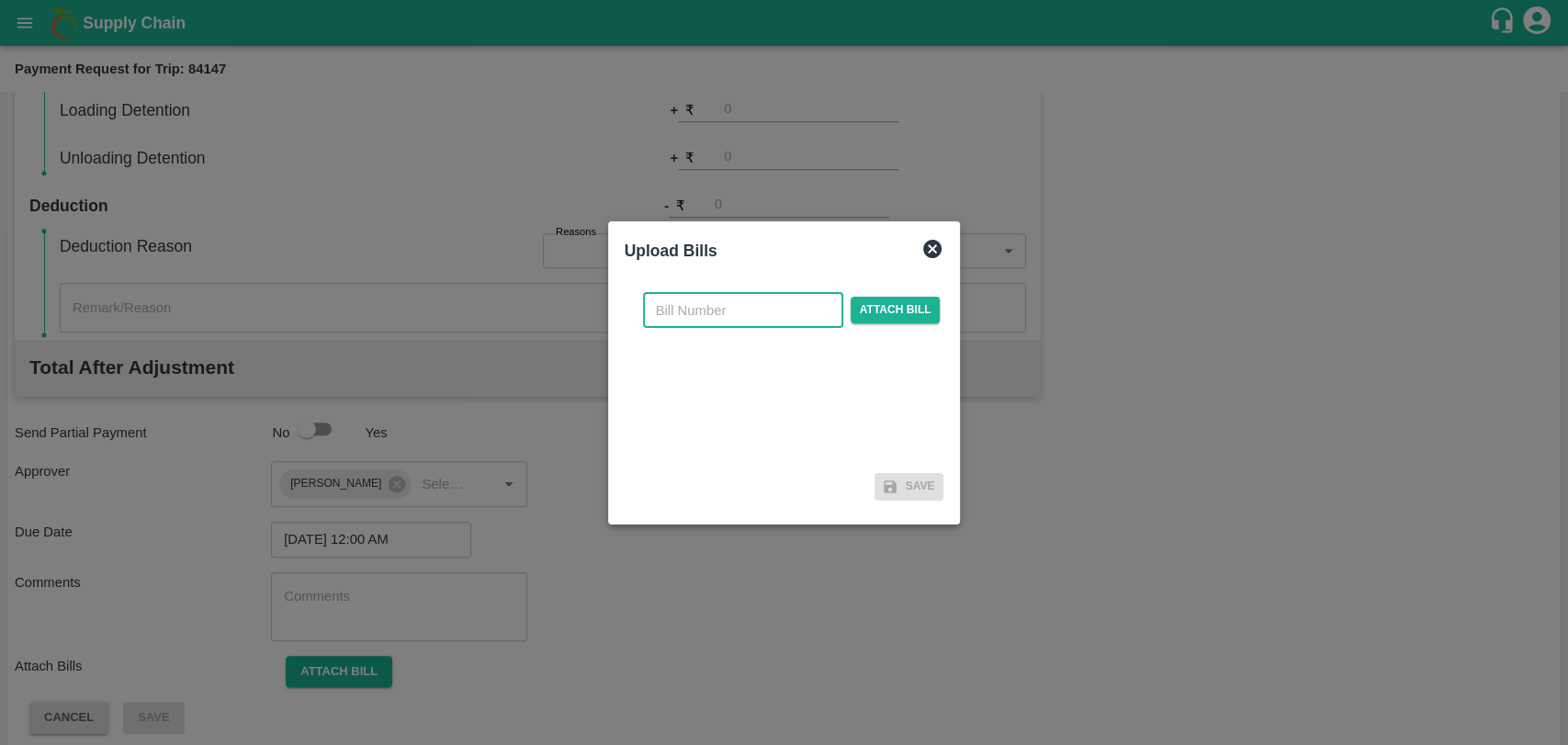
click at [661, 318] on input "text" at bounding box center [743, 310] width 200 height 35
type input "272"
click at [916, 304] on span "Attach bill" at bounding box center [895, 310] width 90 height 27
click at [0, 0] on input "Attach bill" at bounding box center [0, 0] width 0 height 0
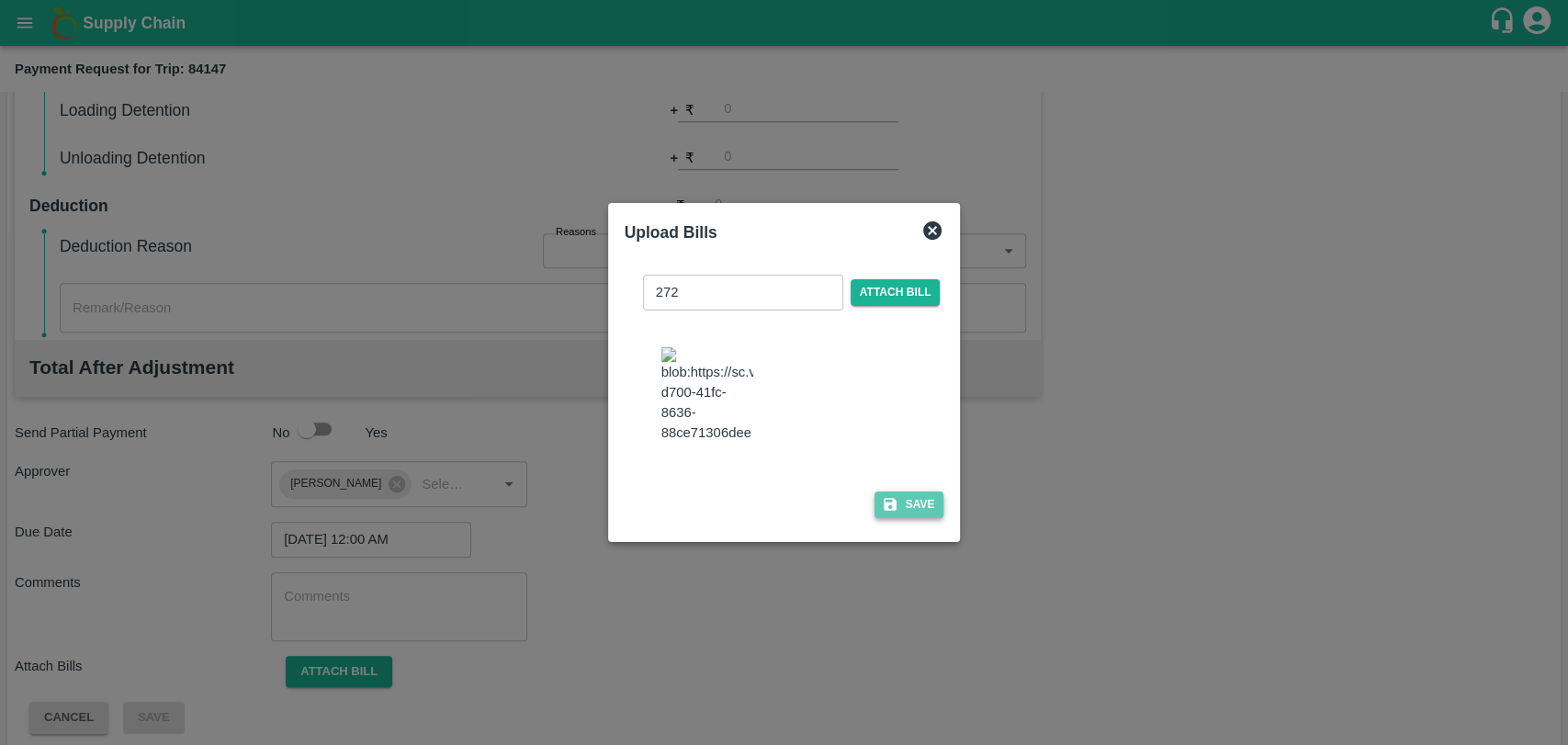
click at [892, 498] on icon "button" at bounding box center [890, 504] width 17 height 17
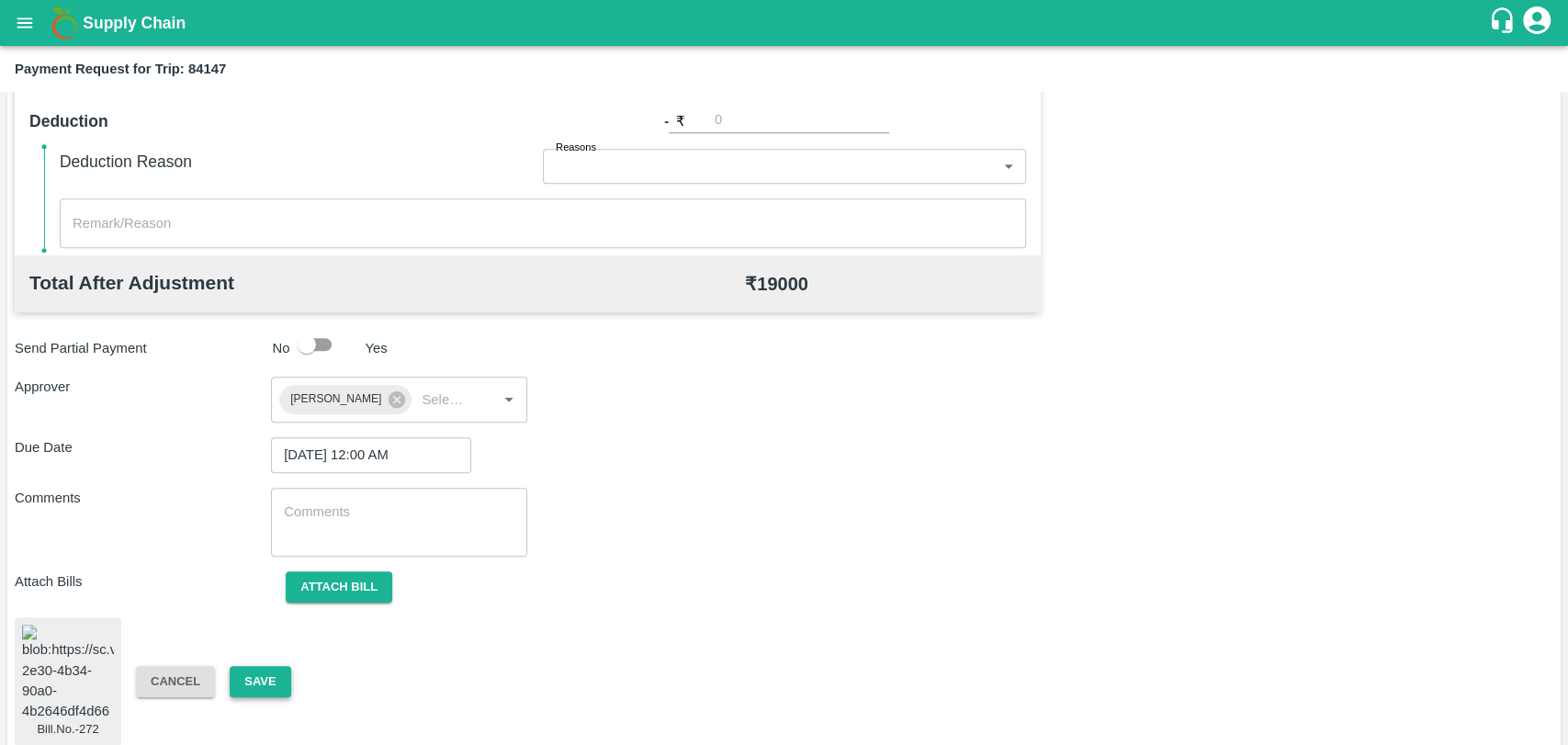
click at [269, 666] on button "Save" at bounding box center [260, 682] width 61 height 32
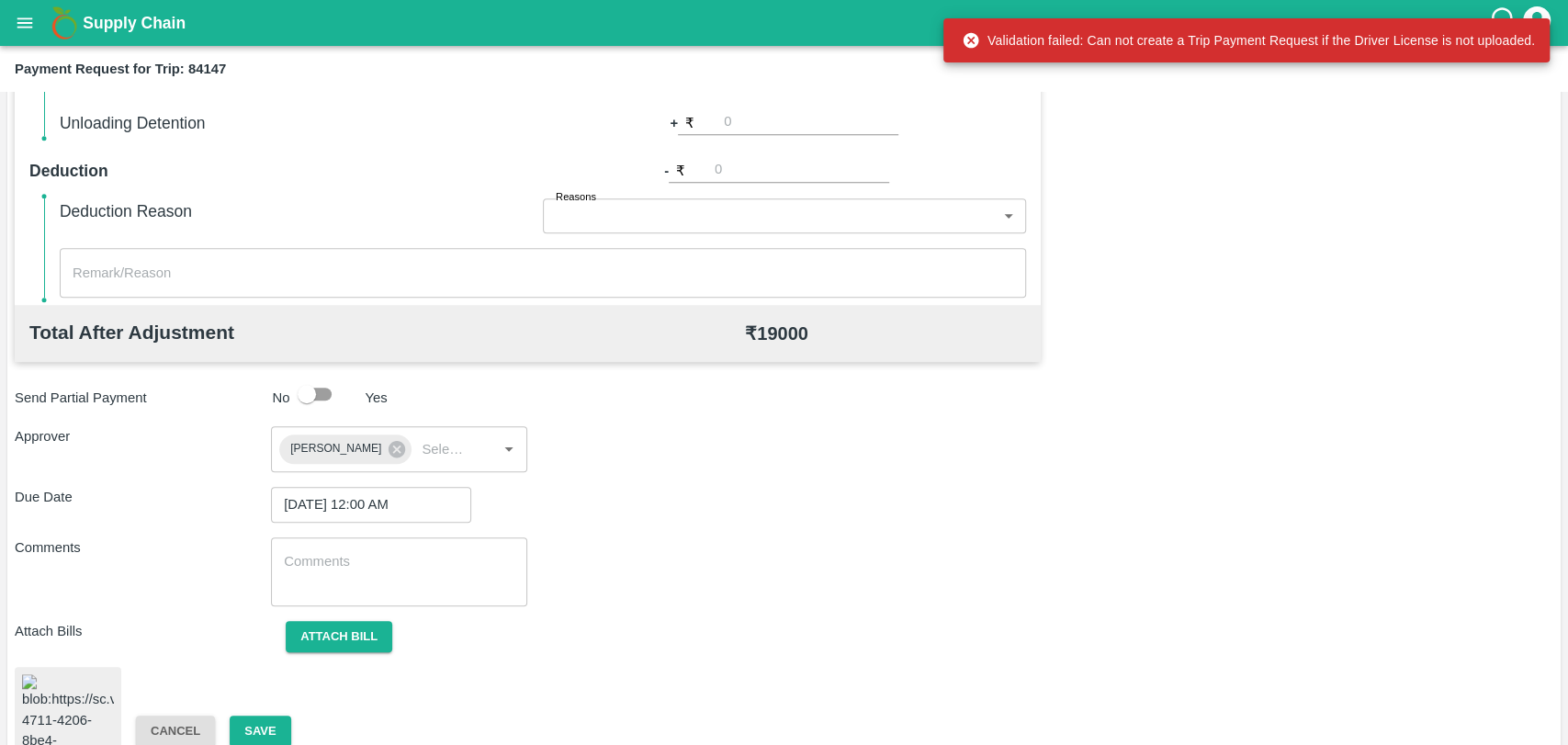
scroll to position [757, 0]
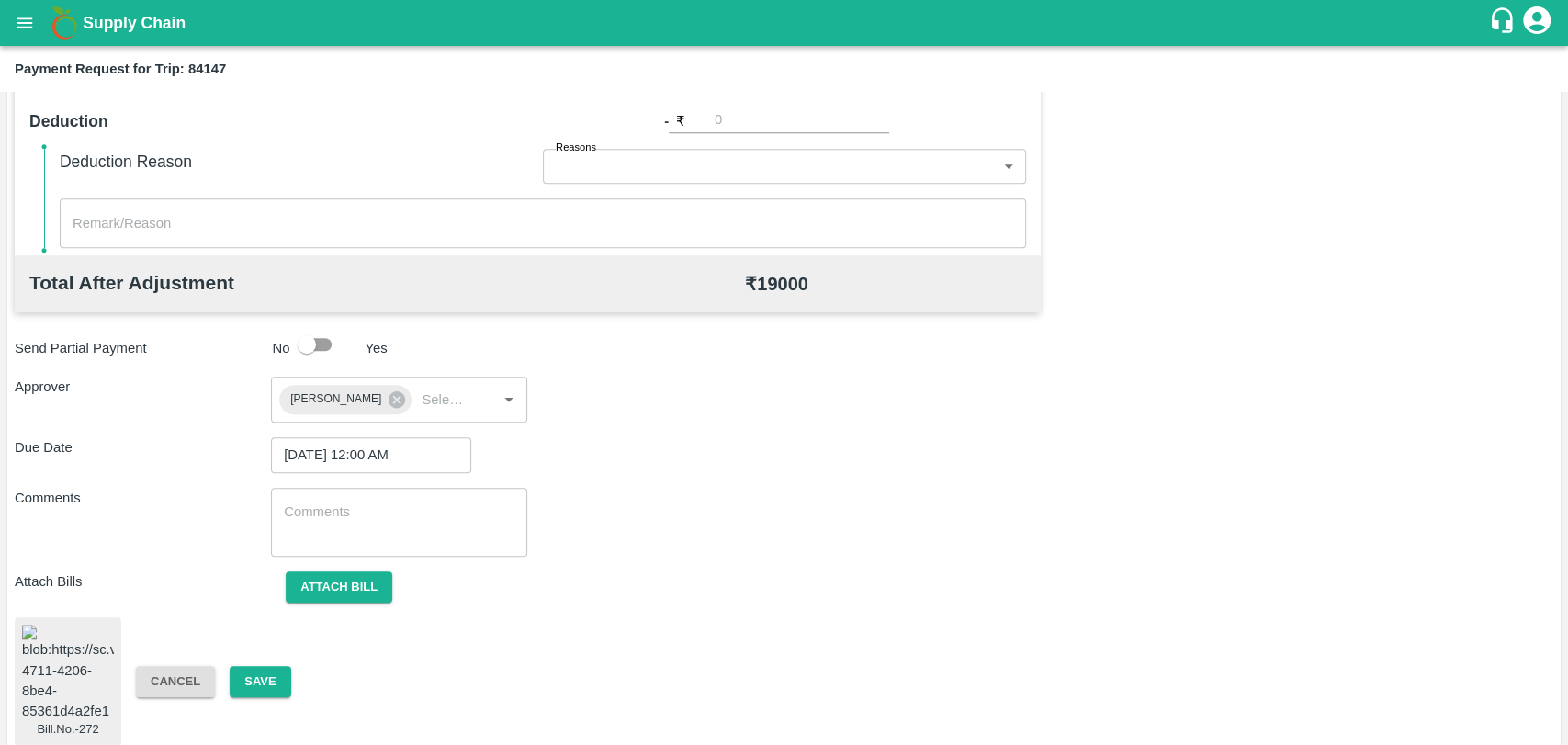
drag, startPoint x: 263, startPoint y: 669, endPoint x: 281, endPoint y: 628, distance: 44.8
click at [263, 669] on button "Save" at bounding box center [260, 682] width 61 height 32
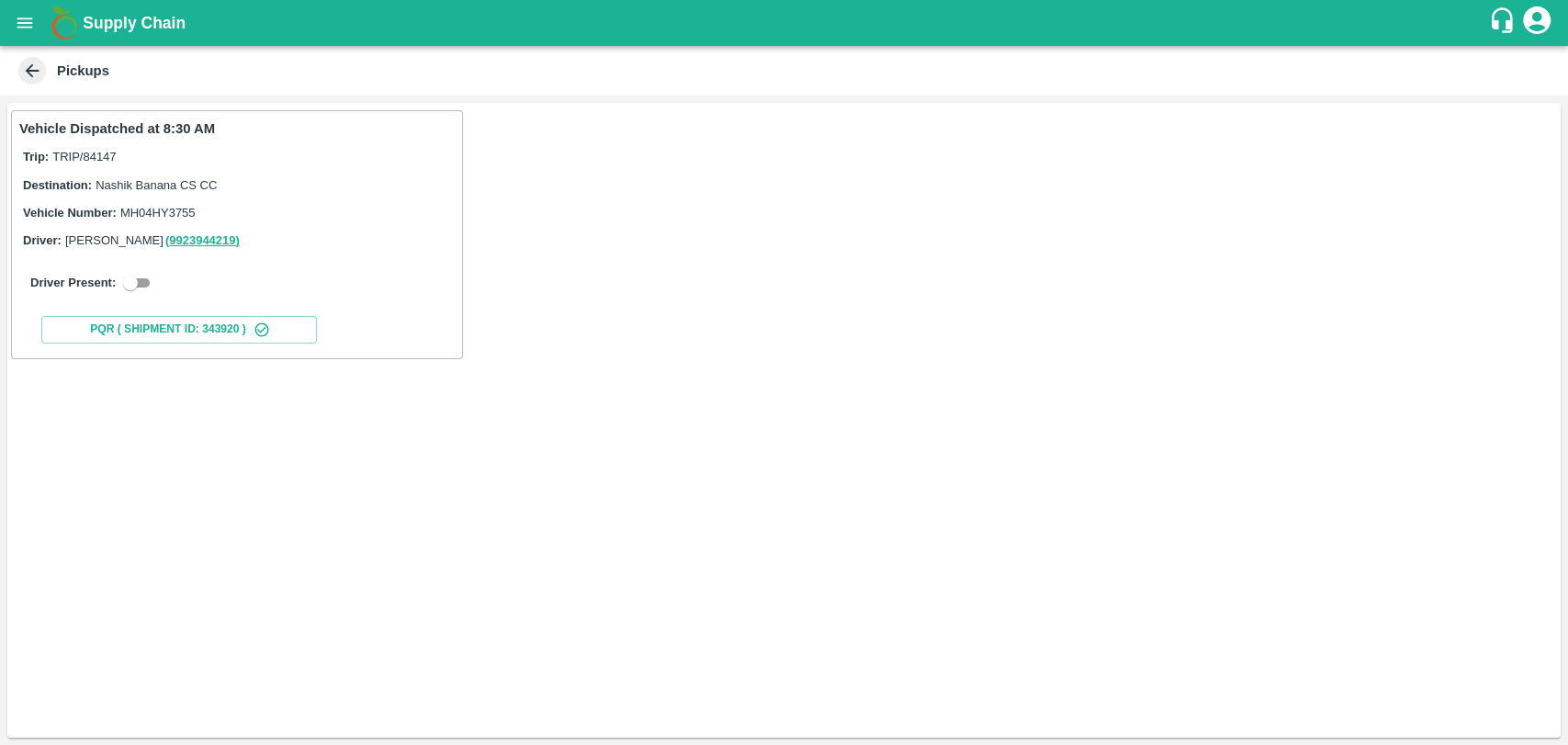
click at [145, 277] on input "checkbox" at bounding box center [130, 283] width 66 height 22
checkbox input "true"
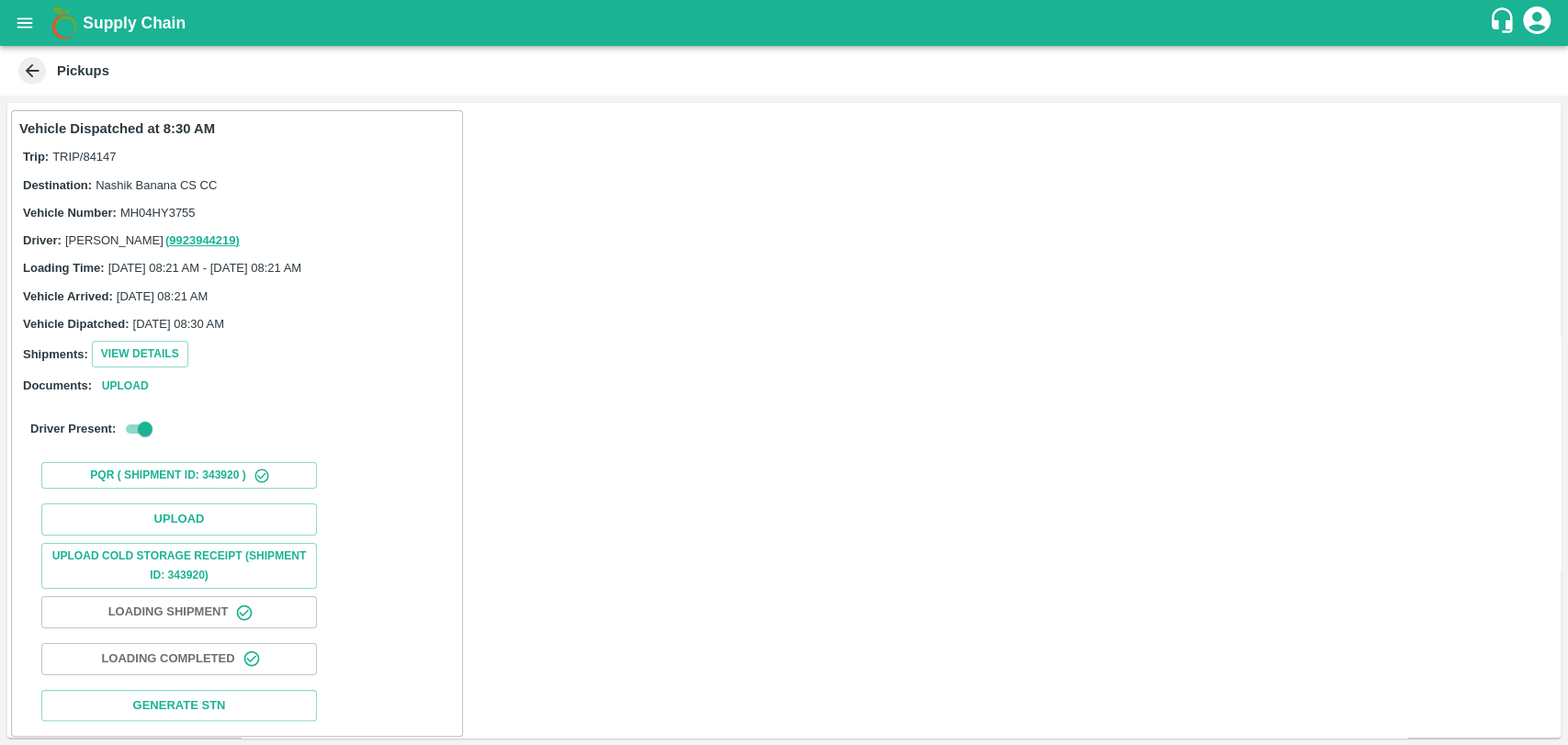
click at [195, 497] on div "Upload Upload Cold Storage Receipt (SHIPMENT ID: 343920) Loading Shipment Loadi…" at bounding box center [236, 612] width 435 height 232
click at [192, 512] on button "Upload" at bounding box center [179, 520] width 276 height 32
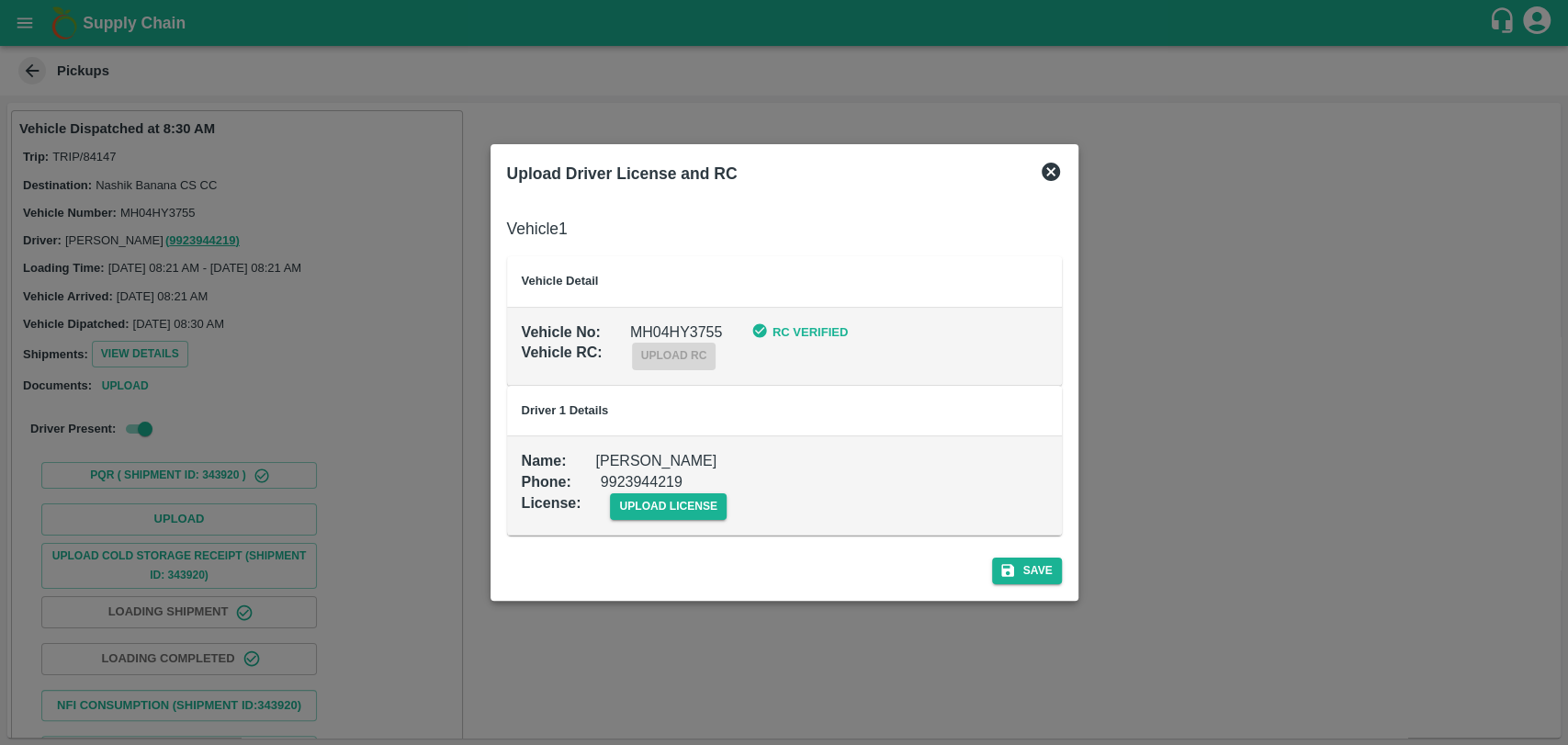
click at [693, 492] on div "upload license" at bounding box center [653, 492] width 146 height 56
click at [693, 505] on span "upload license" at bounding box center [668, 507] width 116 height 27
click at [0, 0] on input "upload license" at bounding box center [0, 0] width 0 height 0
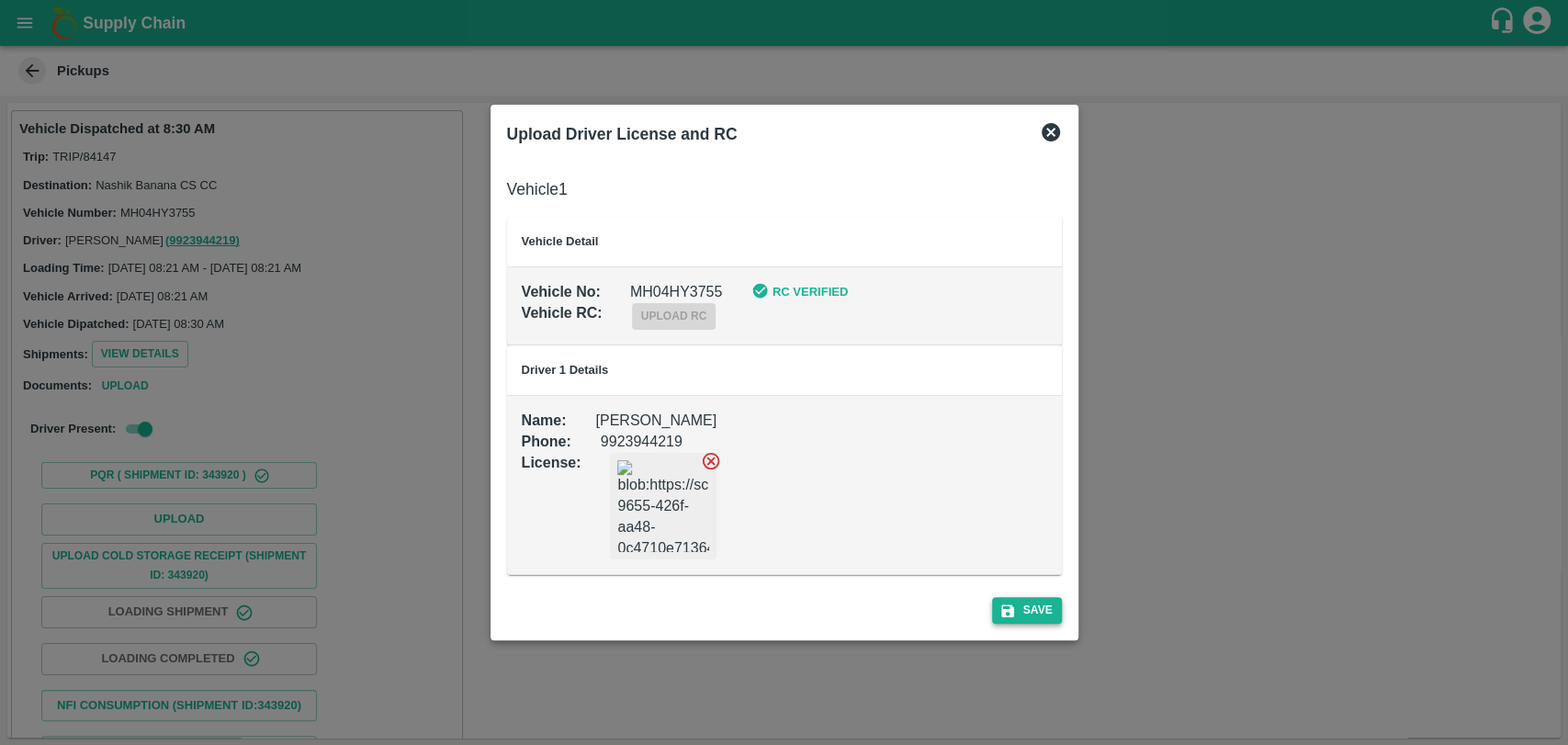
click at [1004, 621] on button "Save" at bounding box center [1027, 611] width 70 height 27
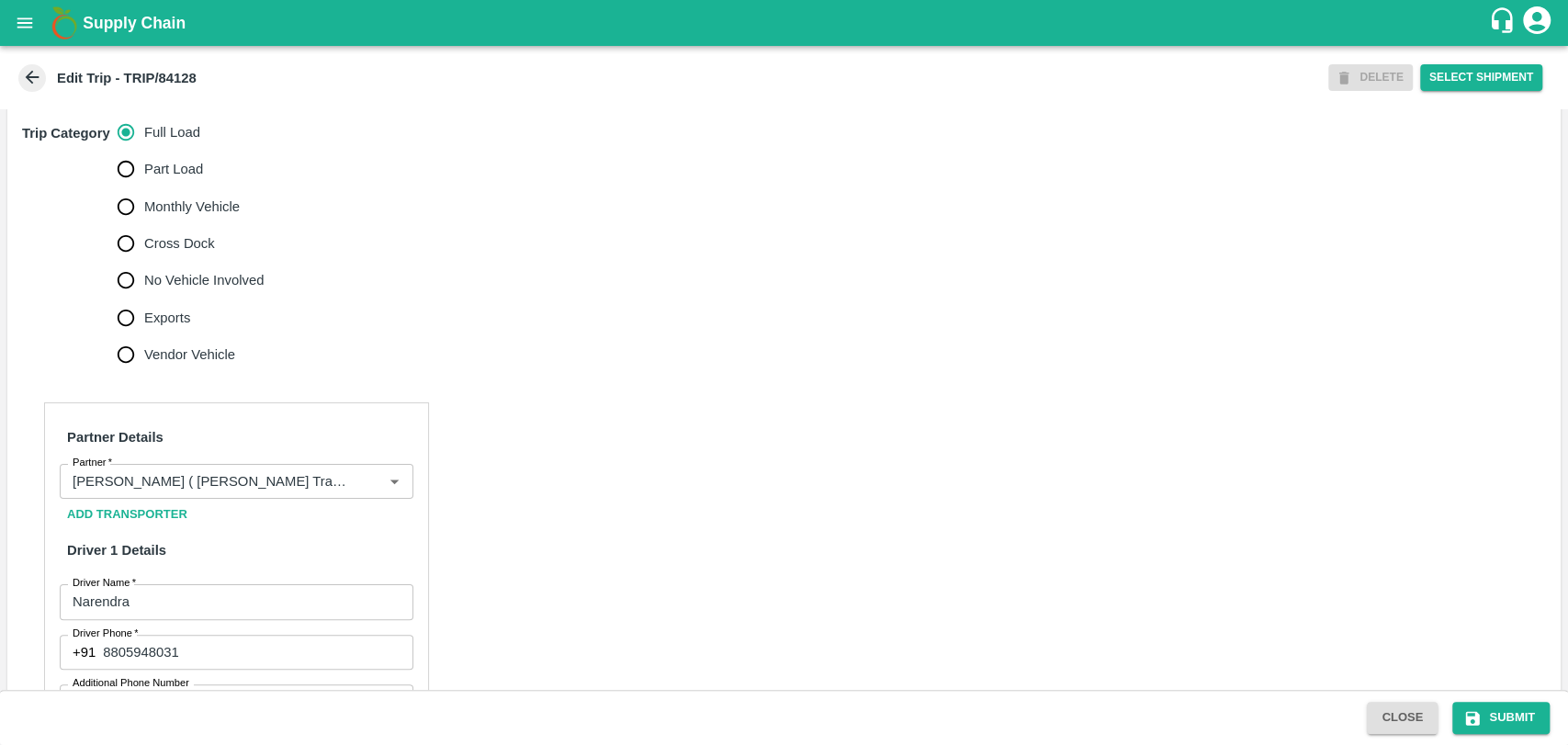
scroll to position [613, 0]
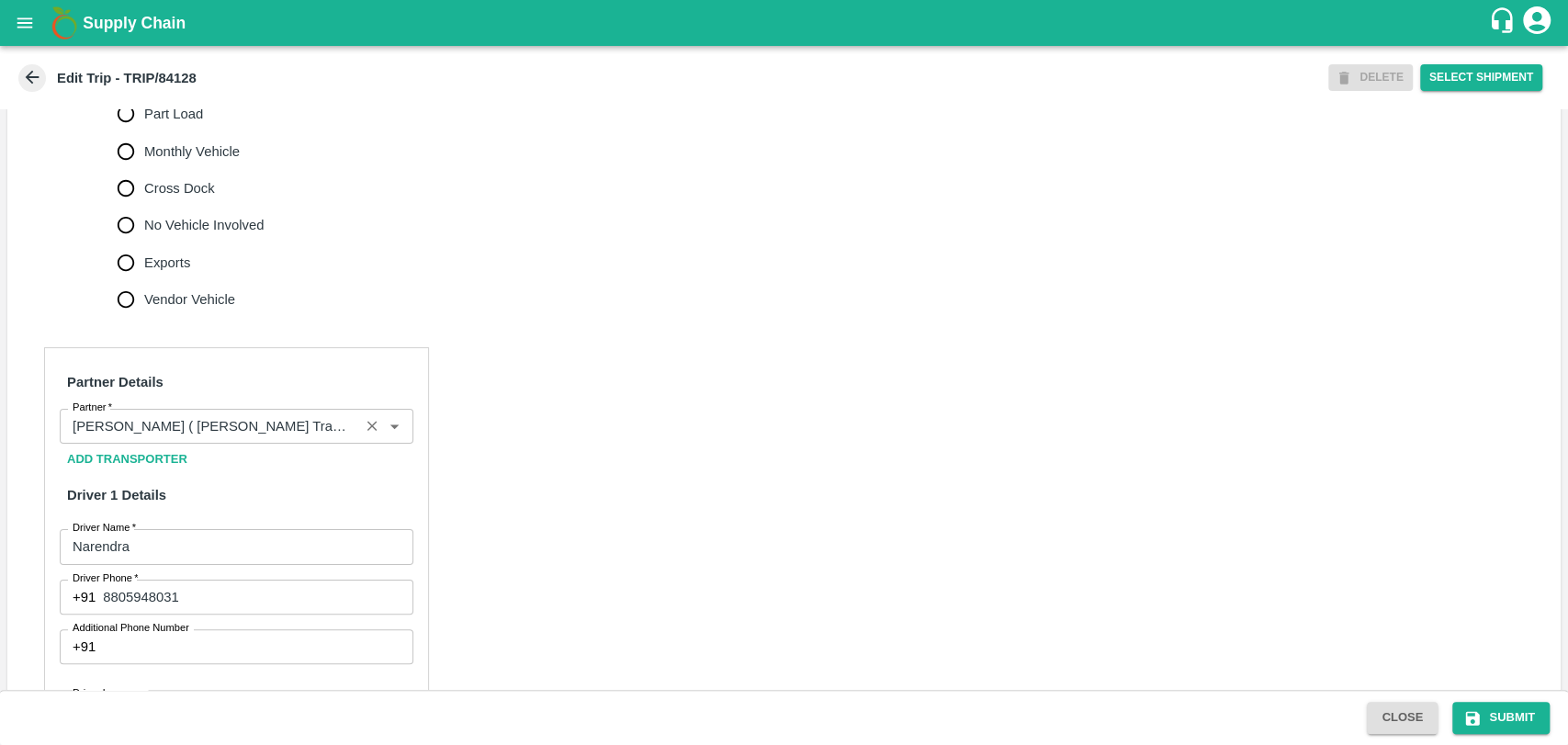
click at [185, 444] on div "Partner" at bounding box center [236, 426] width 353 height 35
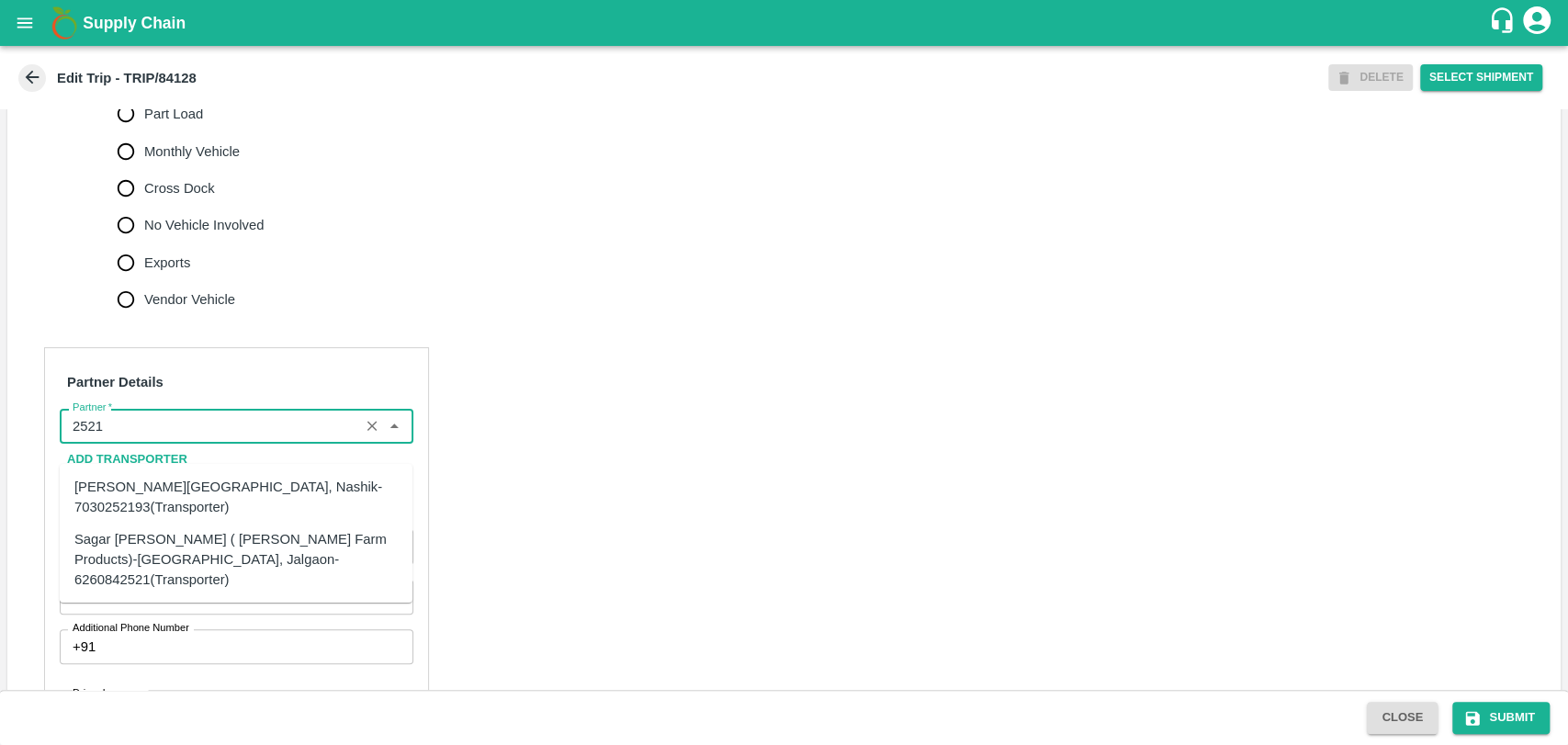
click at [124, 518] on div "[PERSON_NAME][GEOGRAPHIC_DATA], Nashik-7030252193(Transporter)" at bounding box center [236, 497] width 352 height 53
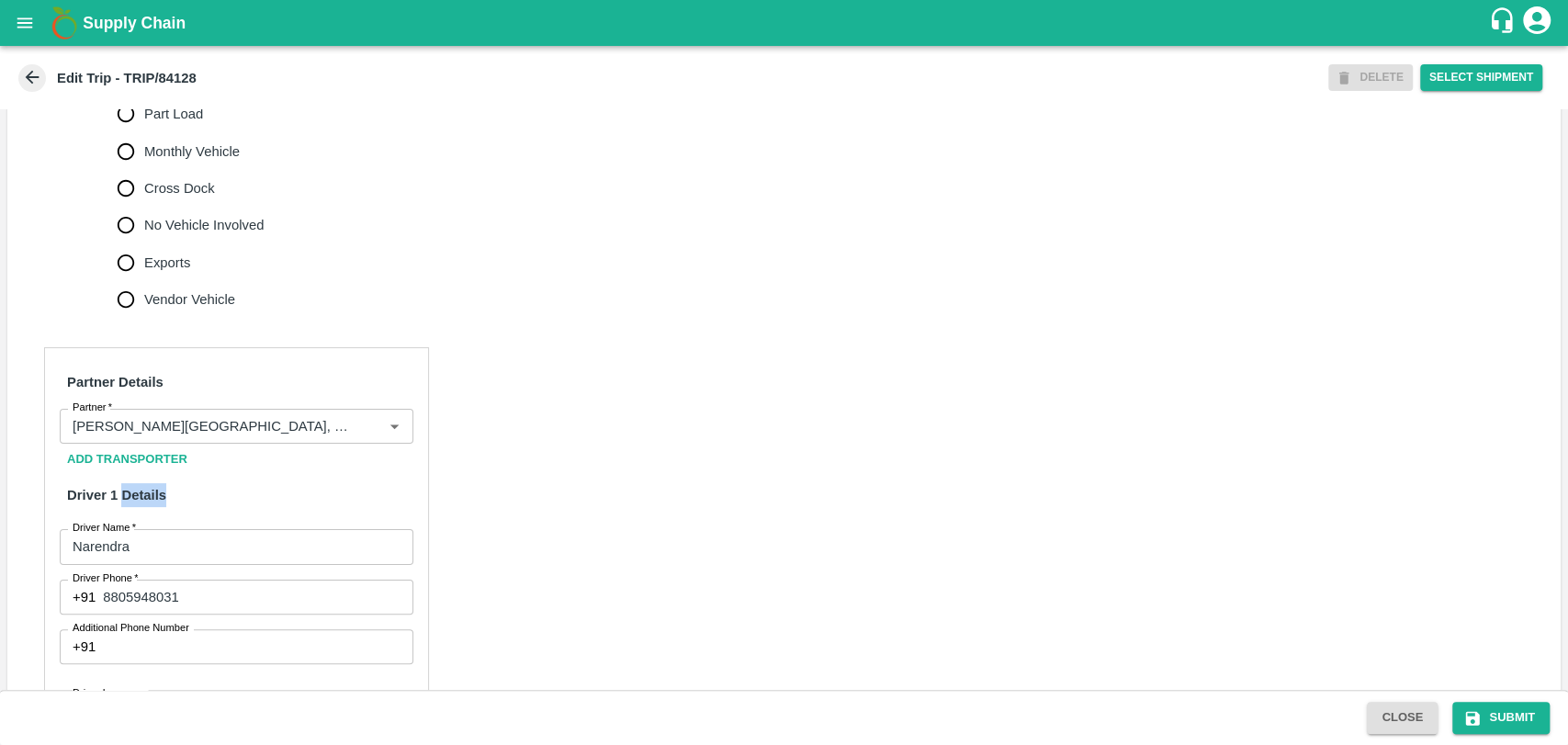
click at [124, 503] on strong "Driver 1 Details" at bounding box center [116, 495] width 100 height 15
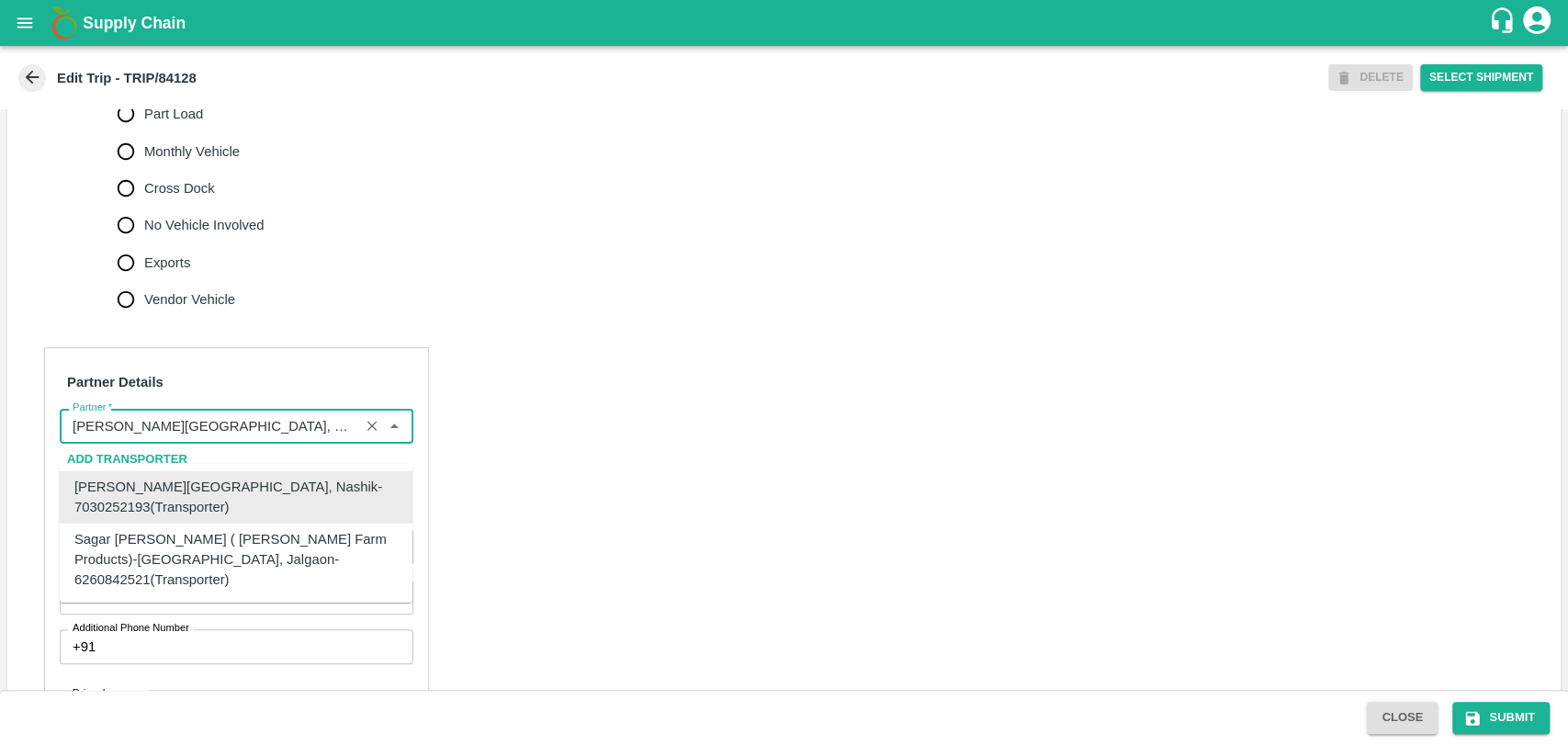
click at [142, 438] on input "Partner   *" at bounding box center [210, 426] width 289 height 24
click at [138, 538] on div "Sagar Pramod Patil ( Shreyansh Farm Products)-Jalgaon, Jalgaon-6260842521(Trans…" at bounding box center [236, 560] width 324 height 62
type input "Sagar Pramod Patil ( Shreyansh Farm Products)-Jalgaon, Jalgaon-6260842521(Trans…"
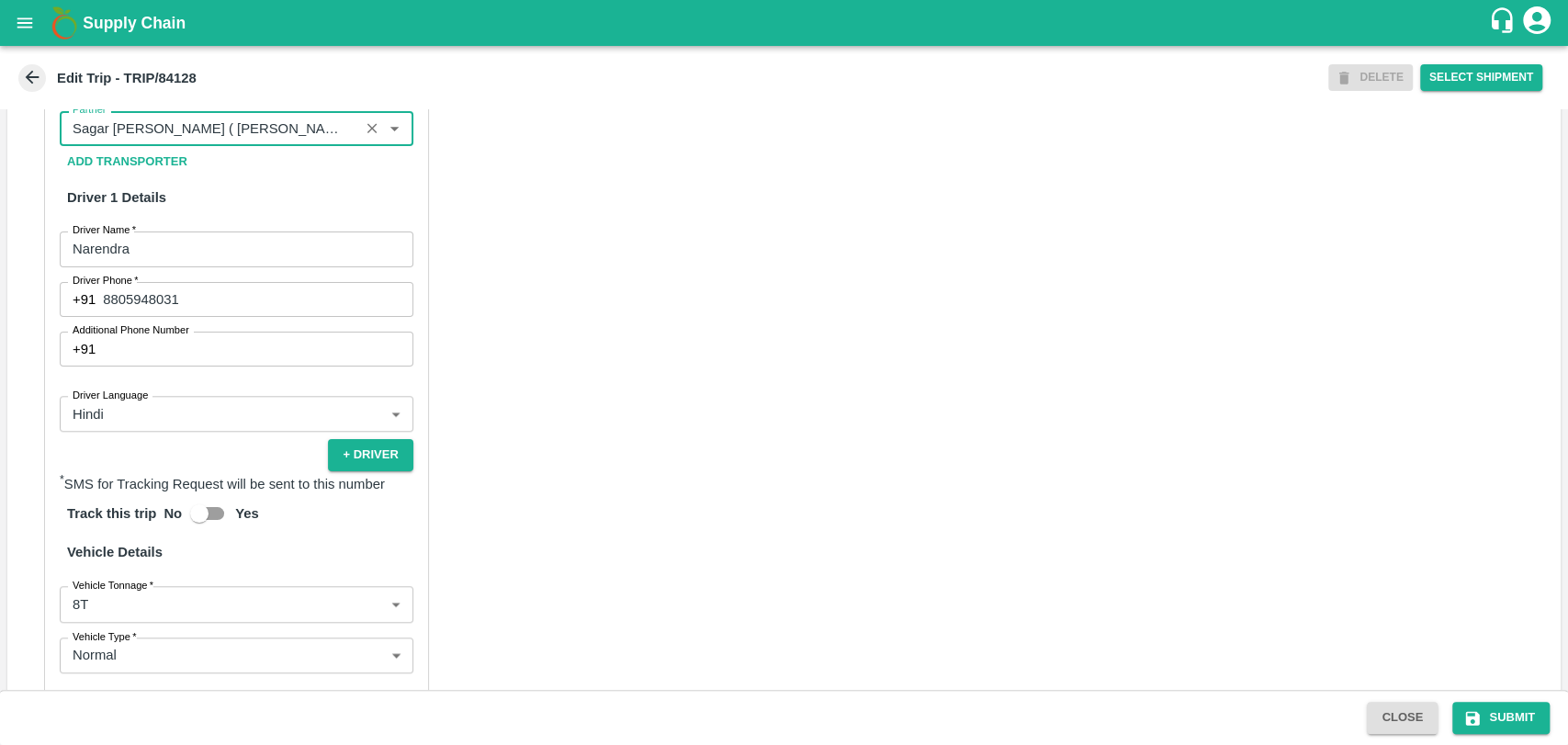
scroll to position [1225, 0]
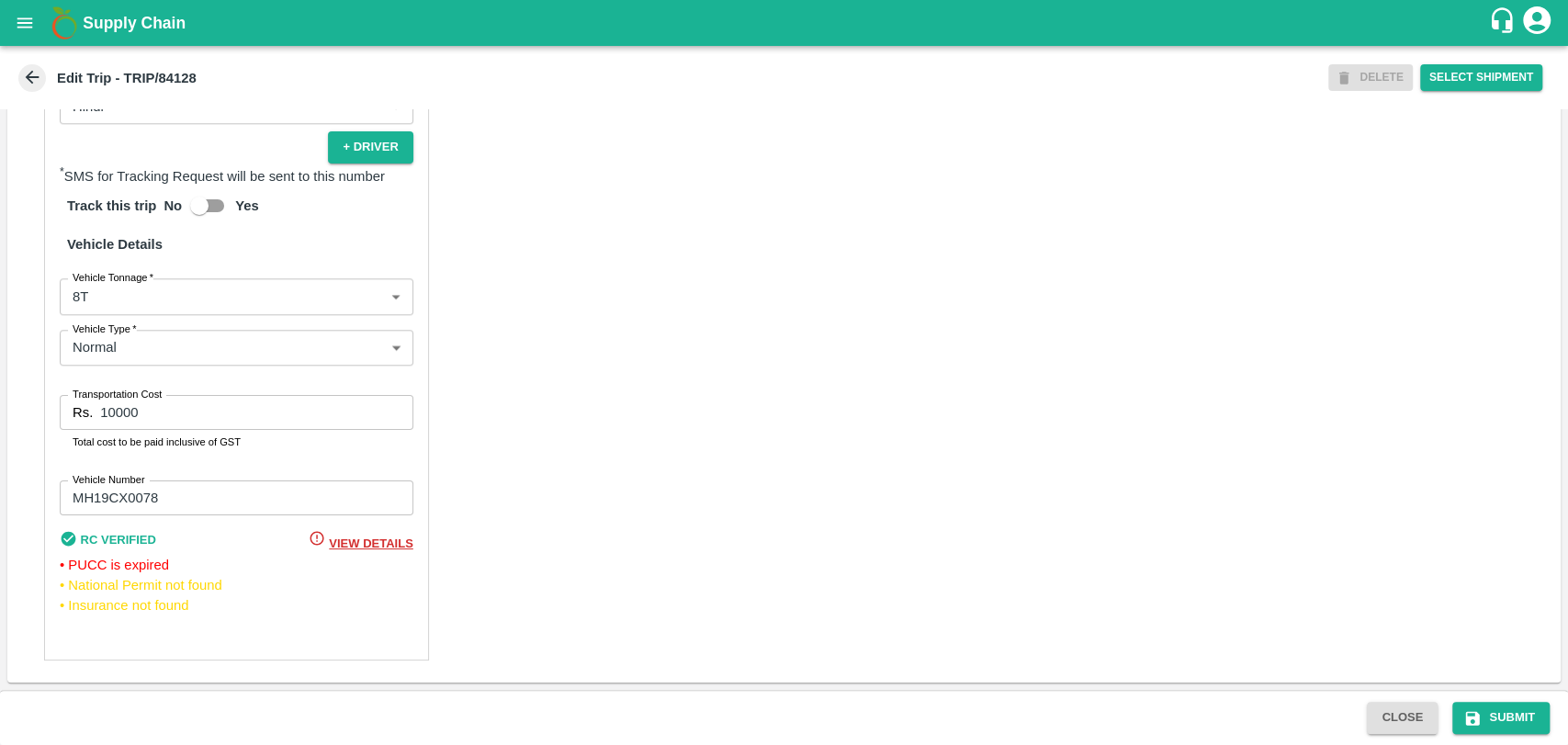
click at [124, 308] on body "Supply Chain Edit Trip - TRIP/84128 DELETE Select Shipment Trip Details Trip Ty…" at bounding box center [784, 372] width 1568 height 745
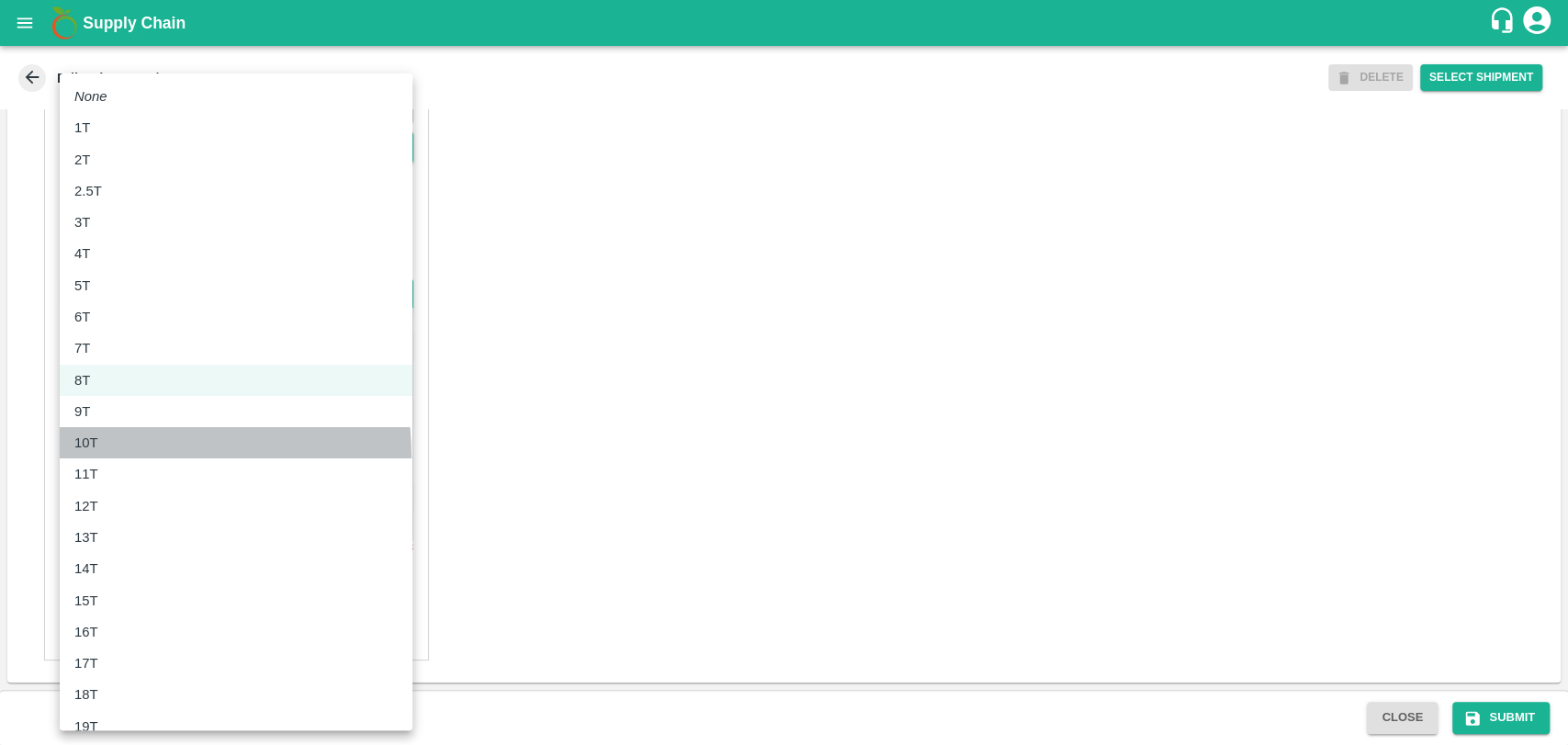
click at [114, 458] on li "10T" at bounding box center [236, 442] width 352 height 31
type input "10000"
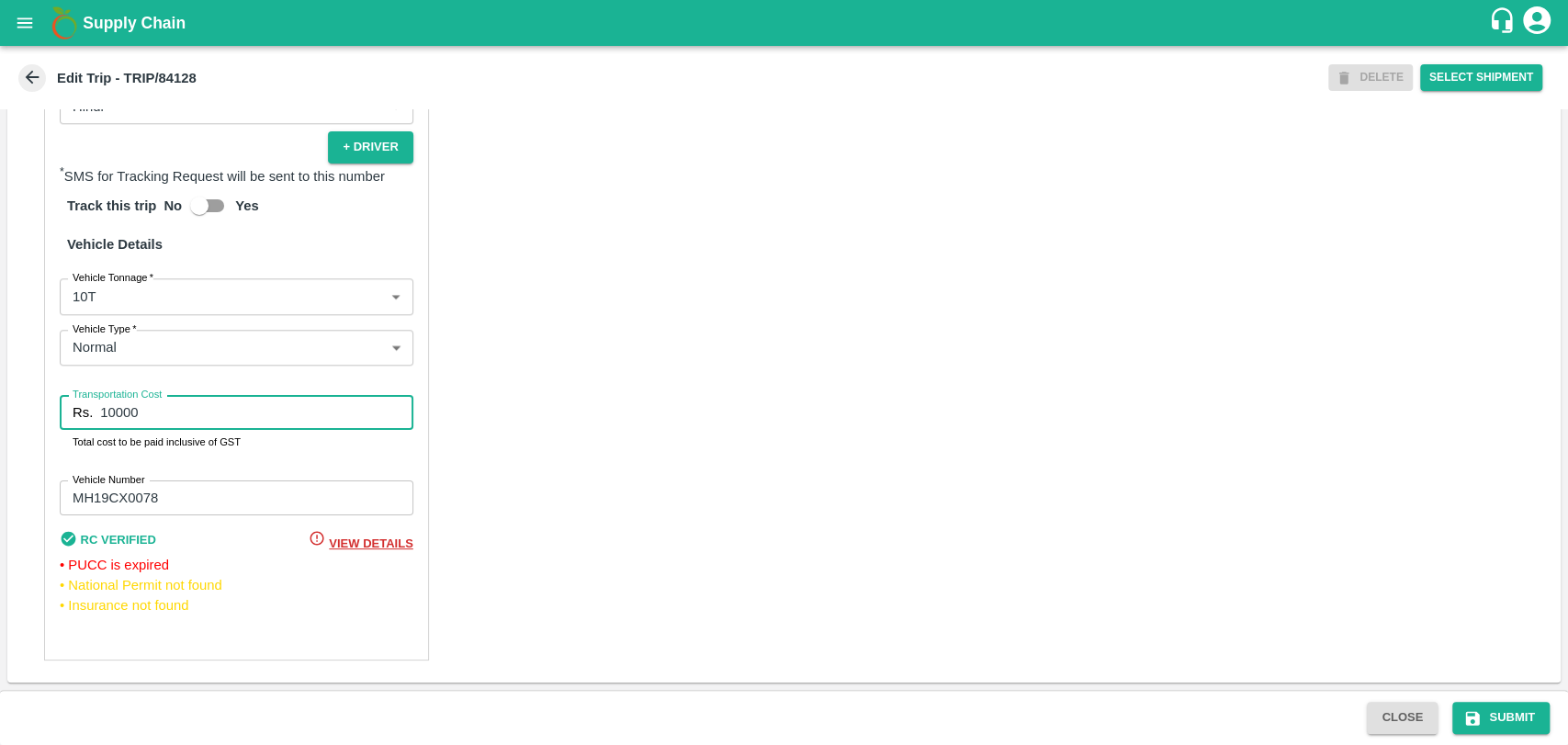
drag, startPoint x: 156, startPoint y: 438, endPoint x: 10, endPoint y: 418, distance: 147.4
click at [10, 418] on div "Partner Details Partner   * Partner Add Transporter Driver 1 Details Driver Nam…" at bounding box center [784, 201] width 1553 height 963
type input "19000"
click at [1477, 727] on button "Submit" at bounding box center [1501, 718] width 98 height 32
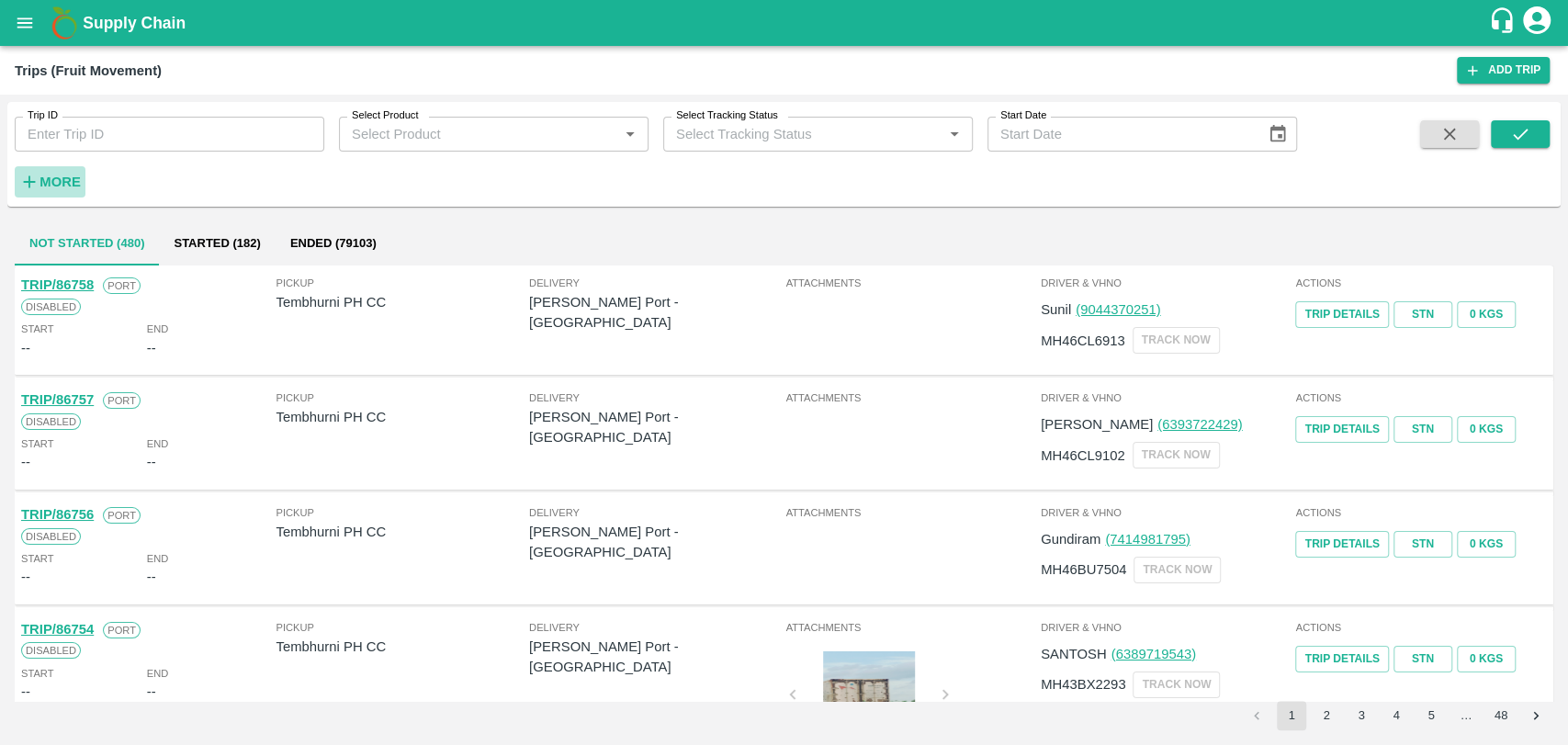
click at [59, 185] on strong "More" at bounding box center [61, 181] width 42 height 15
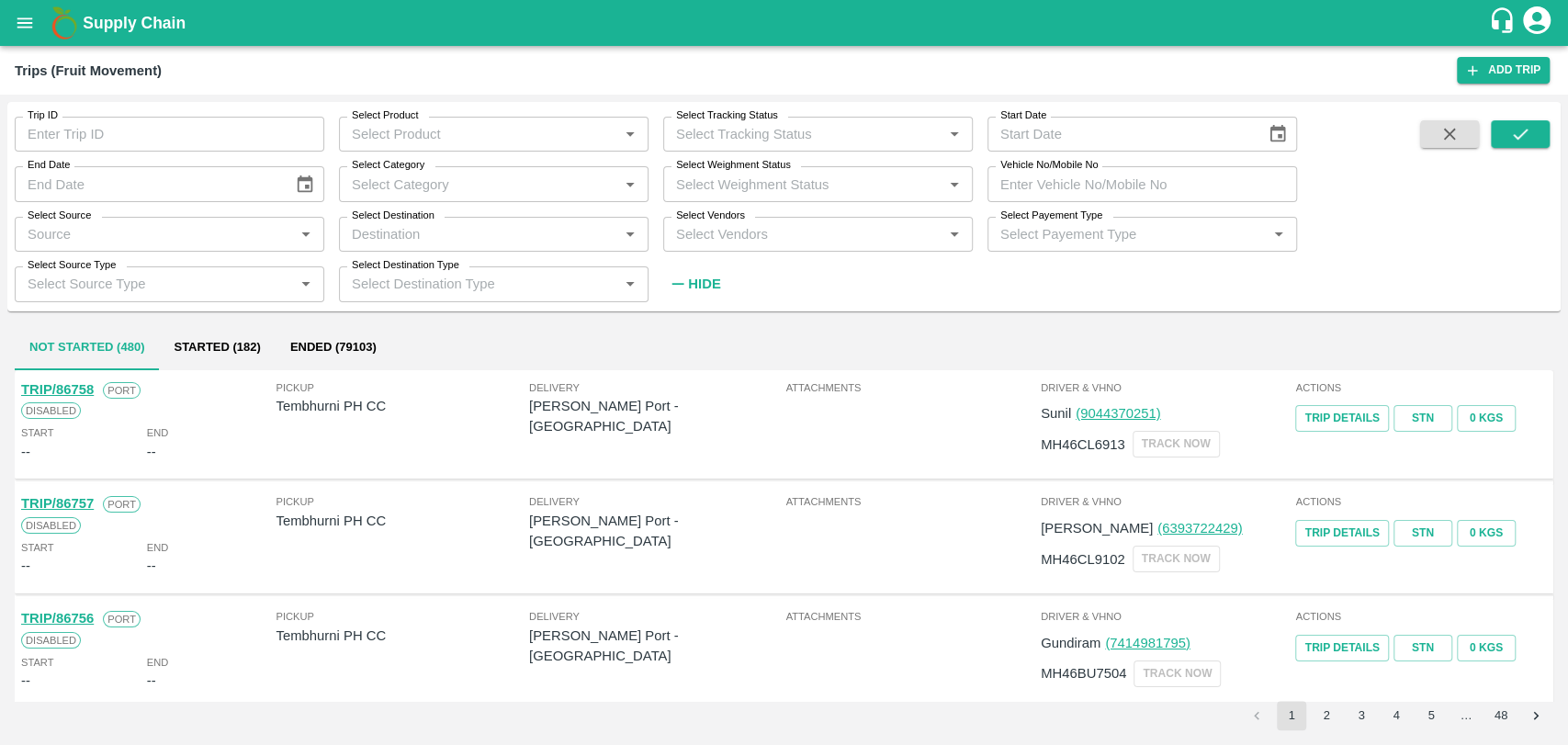
click at [1124, 192] on input "Vehicle No/Mobile No" at bounding box center [1142, 183] width 310 height 35
paste input "MH41AU8405"
type input "MH41AU8405"
click at [1528, 136] on icon "submit" at bounding box center [1520, 134] width 20 height 20
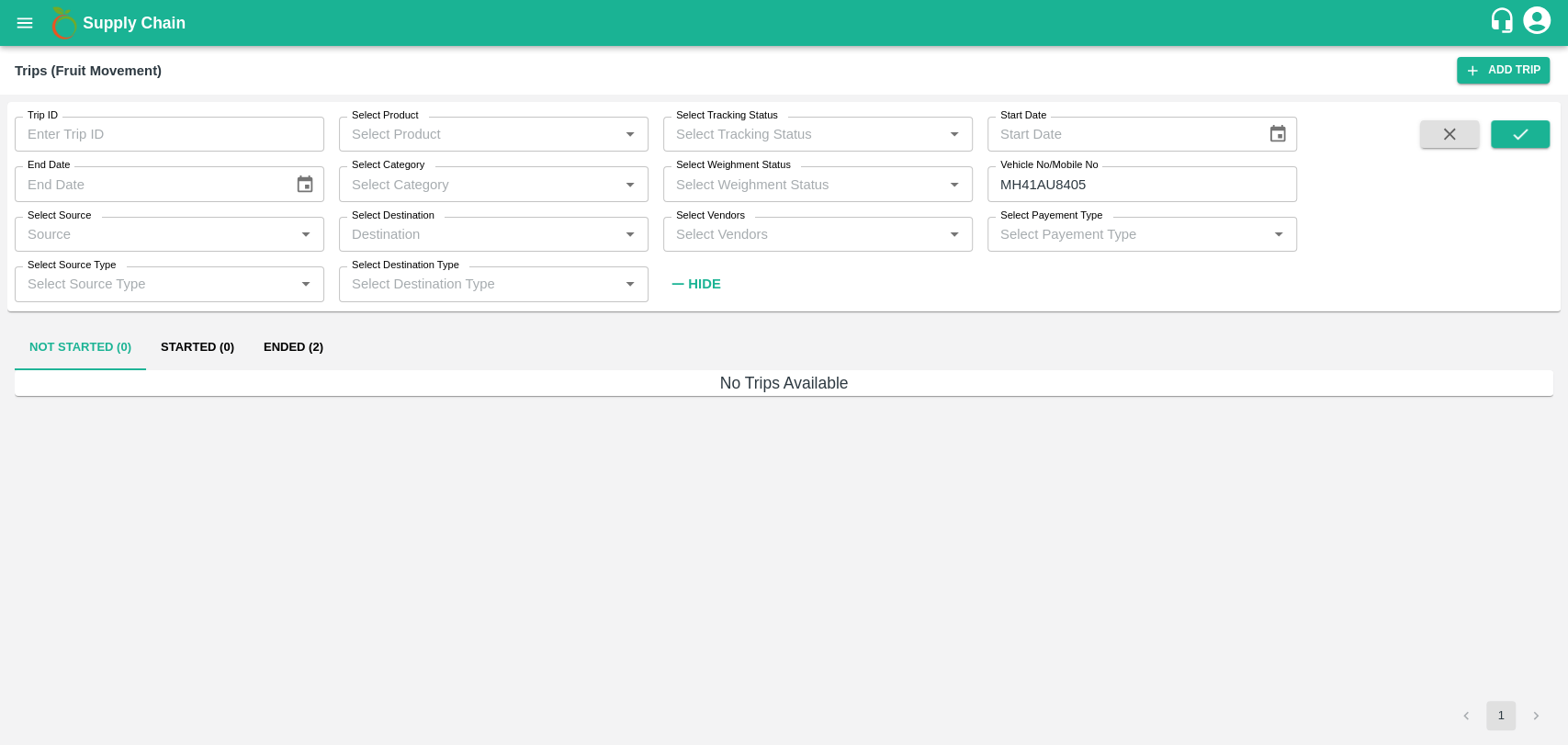
click at [316, 342] on button "Ended (2)" at bounding box center [294, 349] width 90 height 44
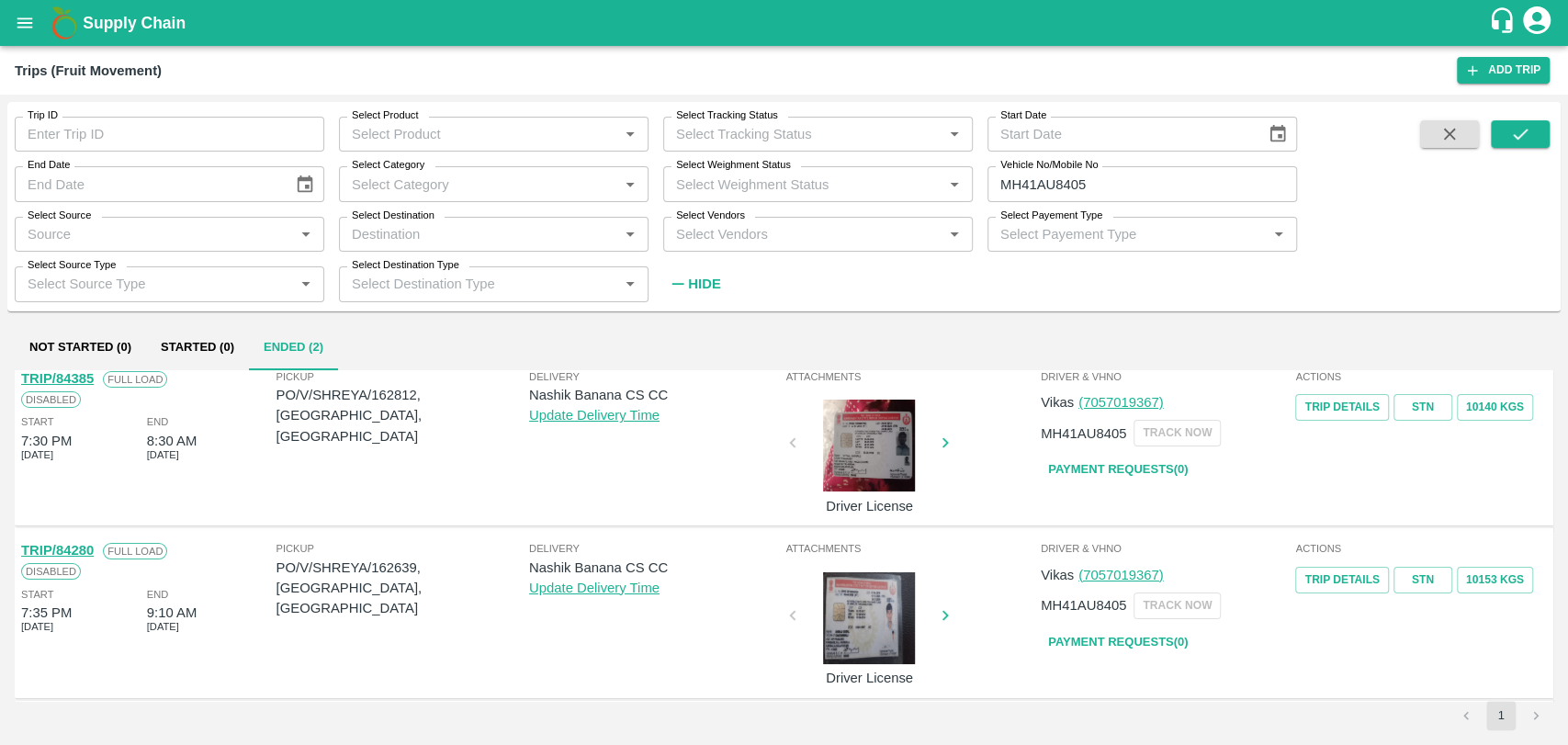
scroll to position [14, 0]
click at [88, 544] on link "TRIP/84280" at bounding box center [57, 548] width 73 height 15
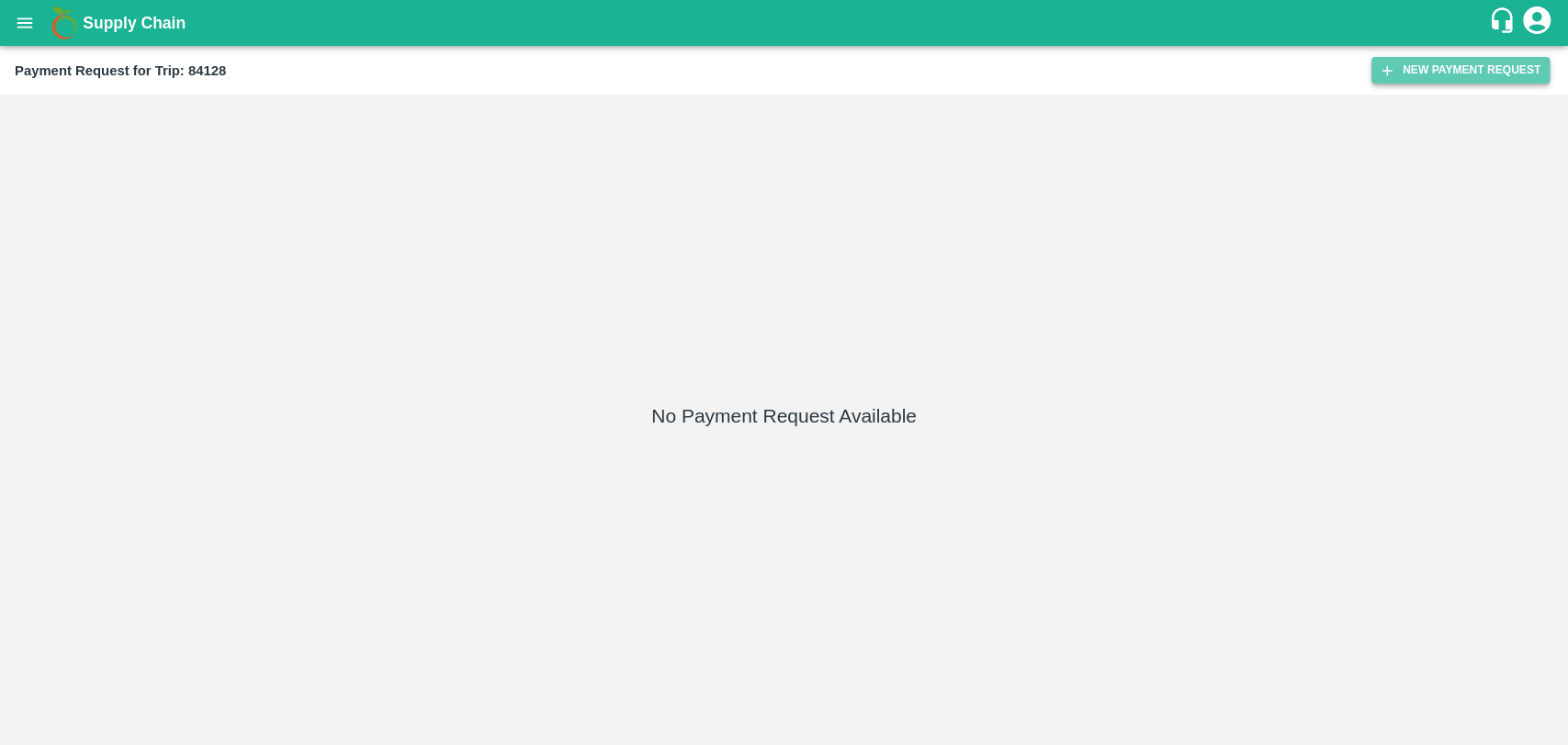
click at [1443, 60] on button "New Payment Request" at bounding box center [1460, 70] width 178 height 27
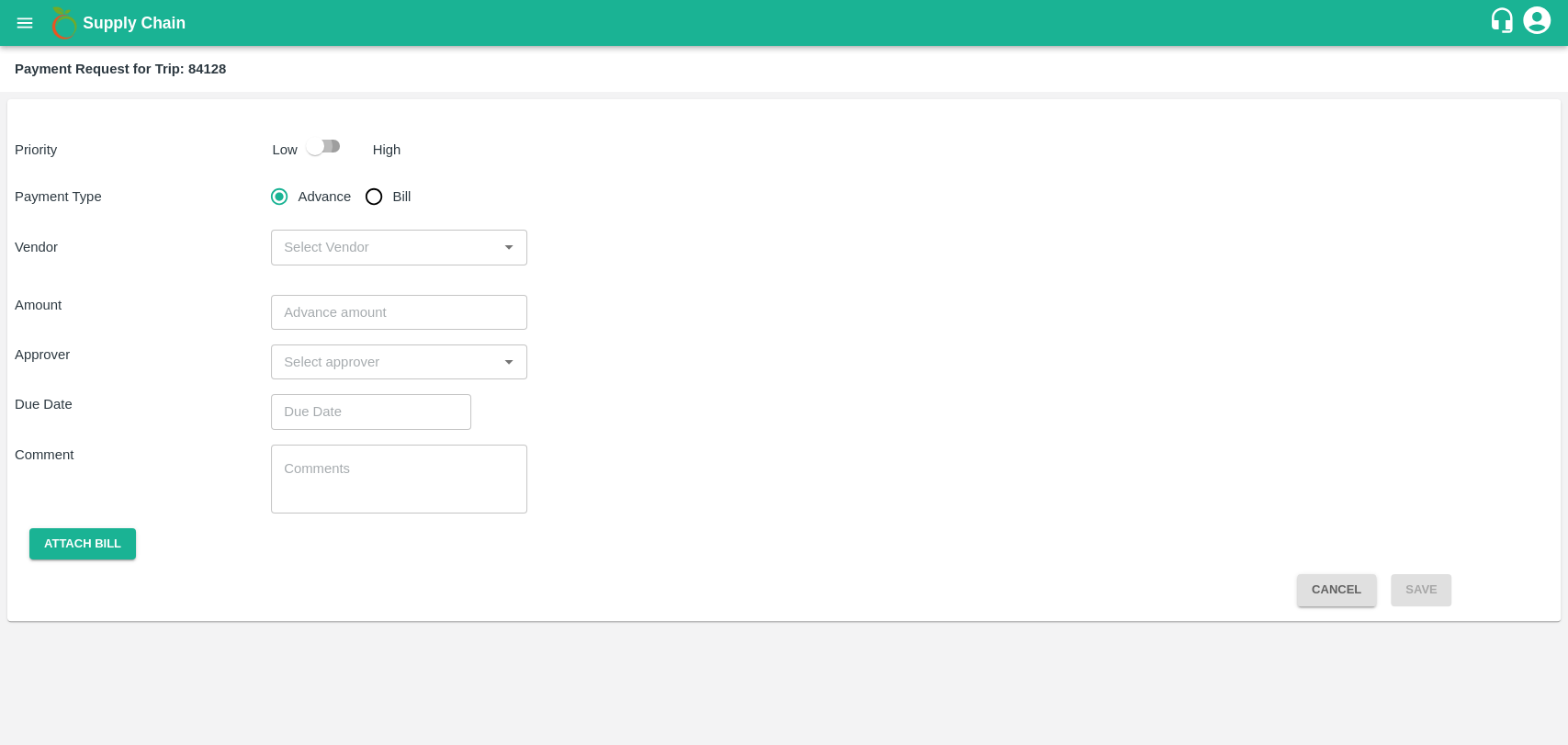
click at [313, 143] on input "checkbox" at bounding box center [315, 145] width 105 height 35
checkbox input "true"
click at [371, 185] on input "Bill" at bounding box center [373, 196] width 37 height 37
radio input "true"
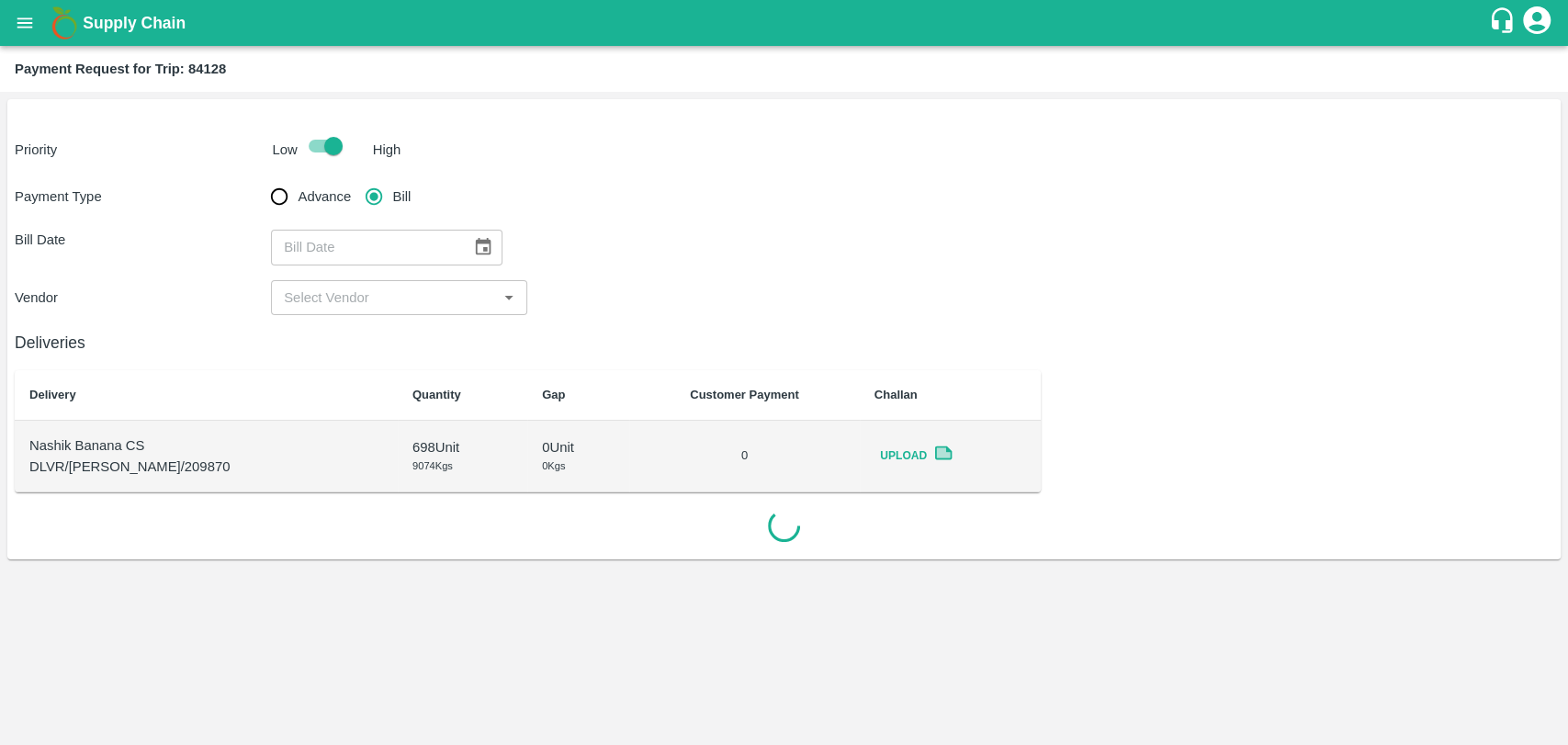
click at [470, 236] on button "Choose date" at bounding box center [483, 247] width 35 height 35
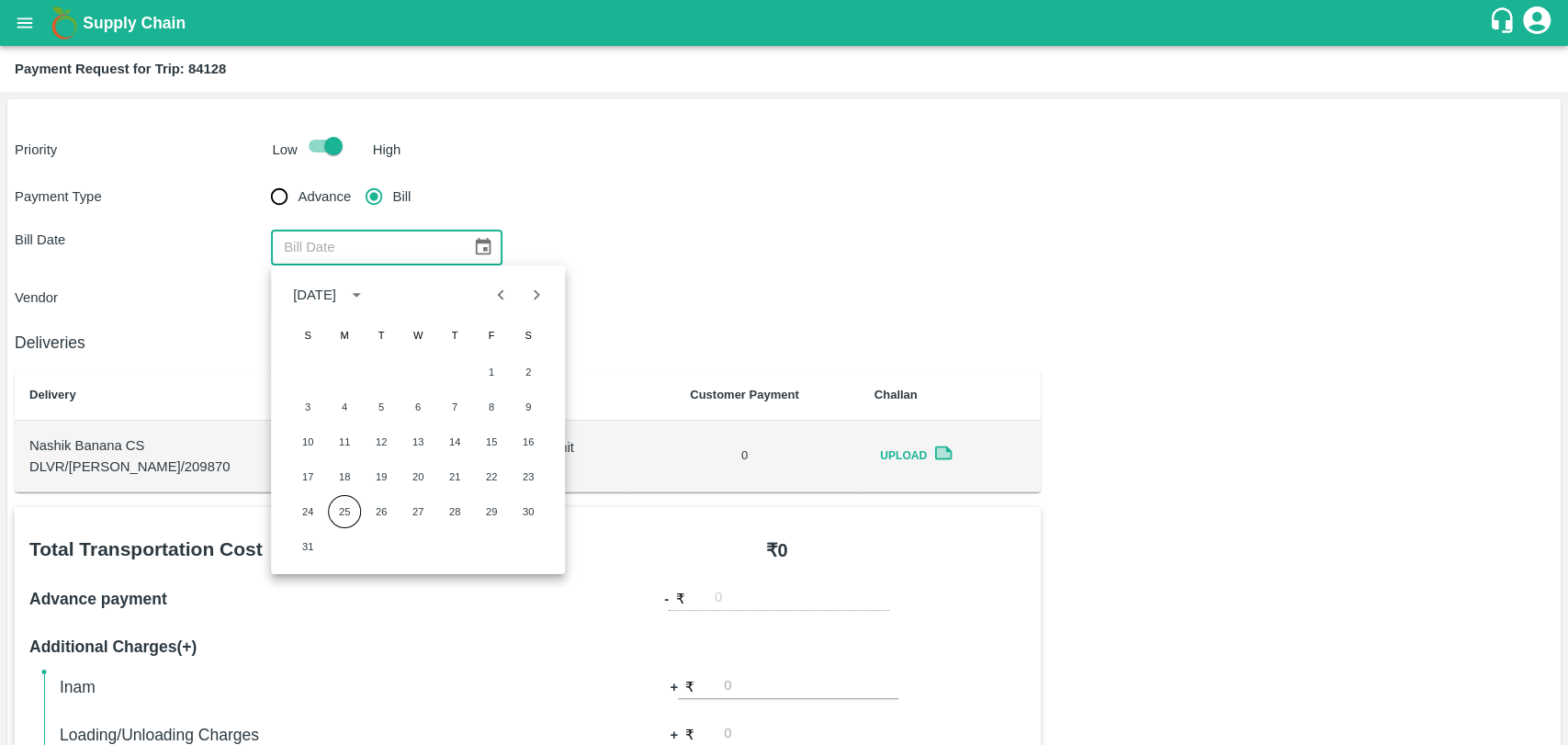
click at [471, 363] on div "1 2" at bounding box center [417, 372] width 294 height 33
click at [474, 363] on div "1 2" at bounding box center [416, 372] width 294 height 33
click at [483, 370] on button "1" at bounding box center [490, 372] width 33 height 33
type input "[DATE]"
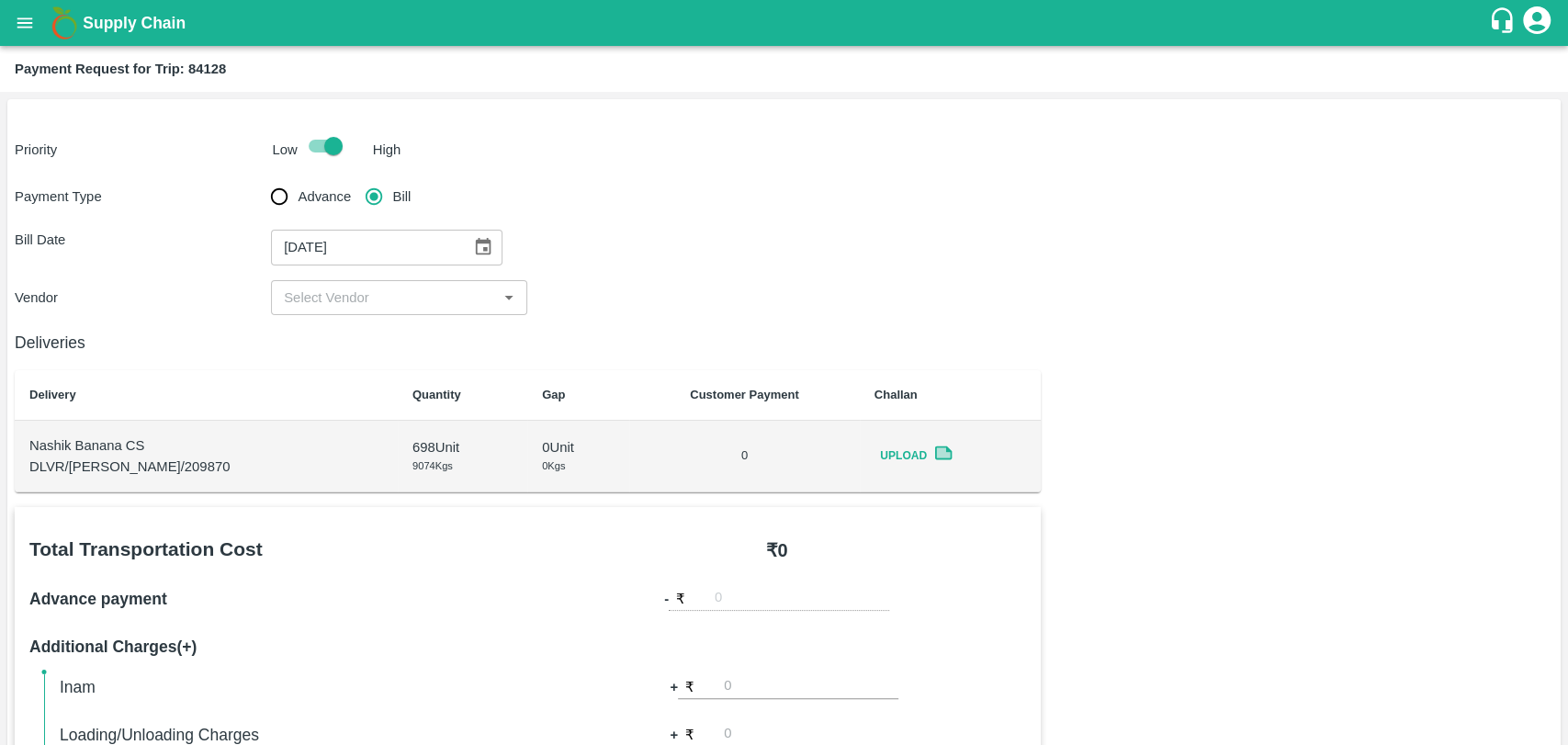
click at [360, 295] on input "input" at bounding box center [384, 298] width 215 height 24
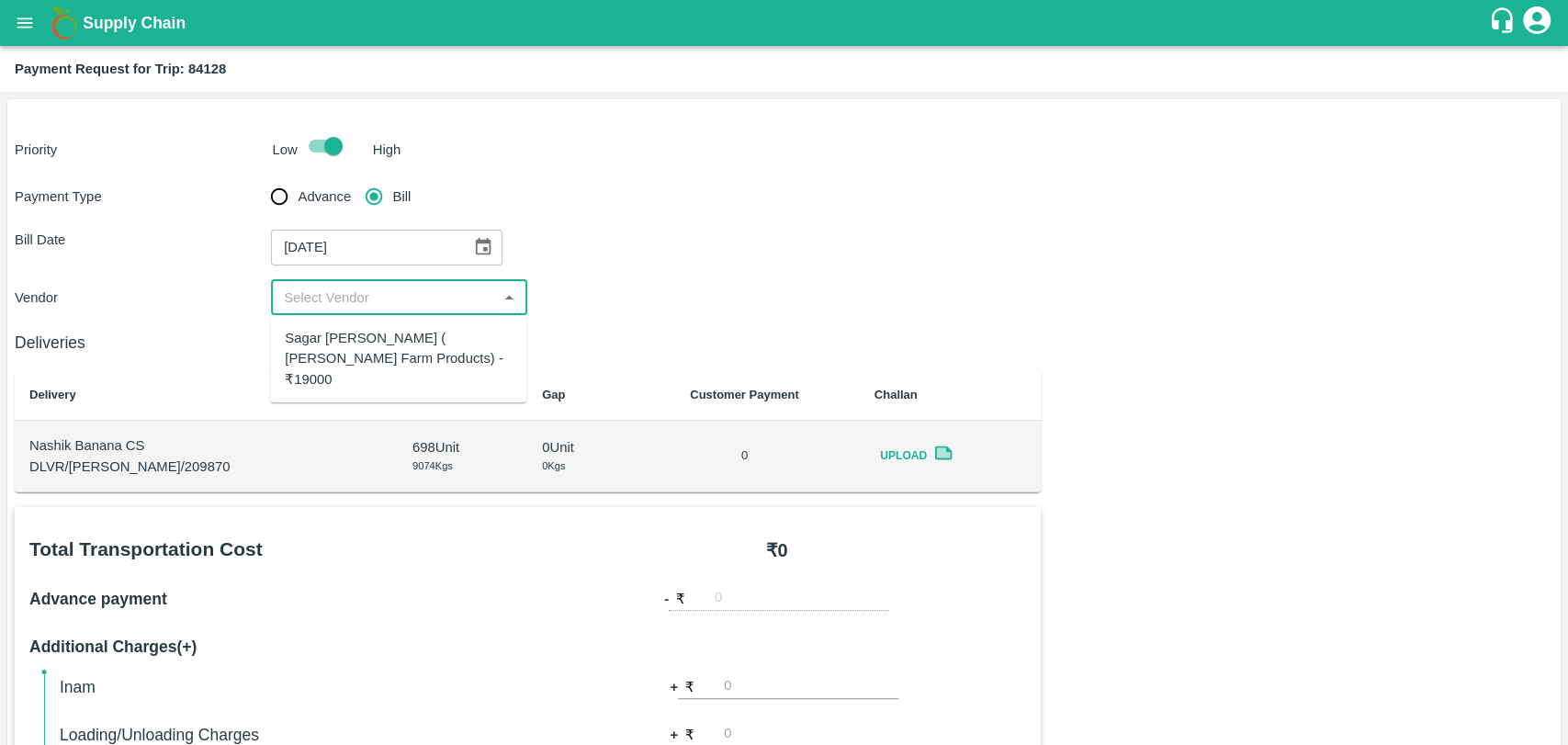
click at [367, 339] on div "Sagar Pramod Patil ( Shreyansh Farm Products) - ₹19000" at bounding box center [398, 359] width 227 height 62
type input "Sagar Pramod Patil ( Shreyansh Farm Products) - ₹19000"
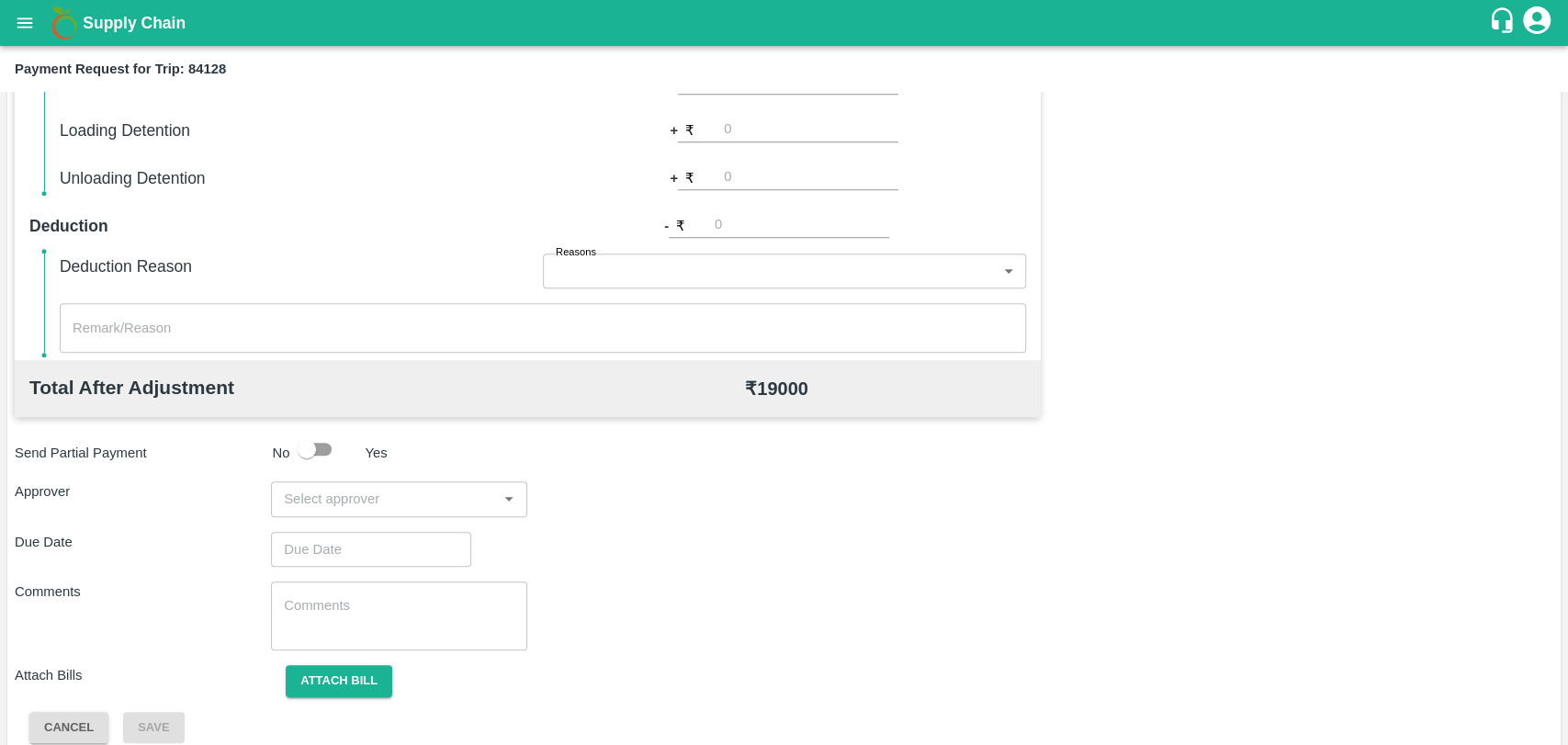
scroll to position [672, 0]
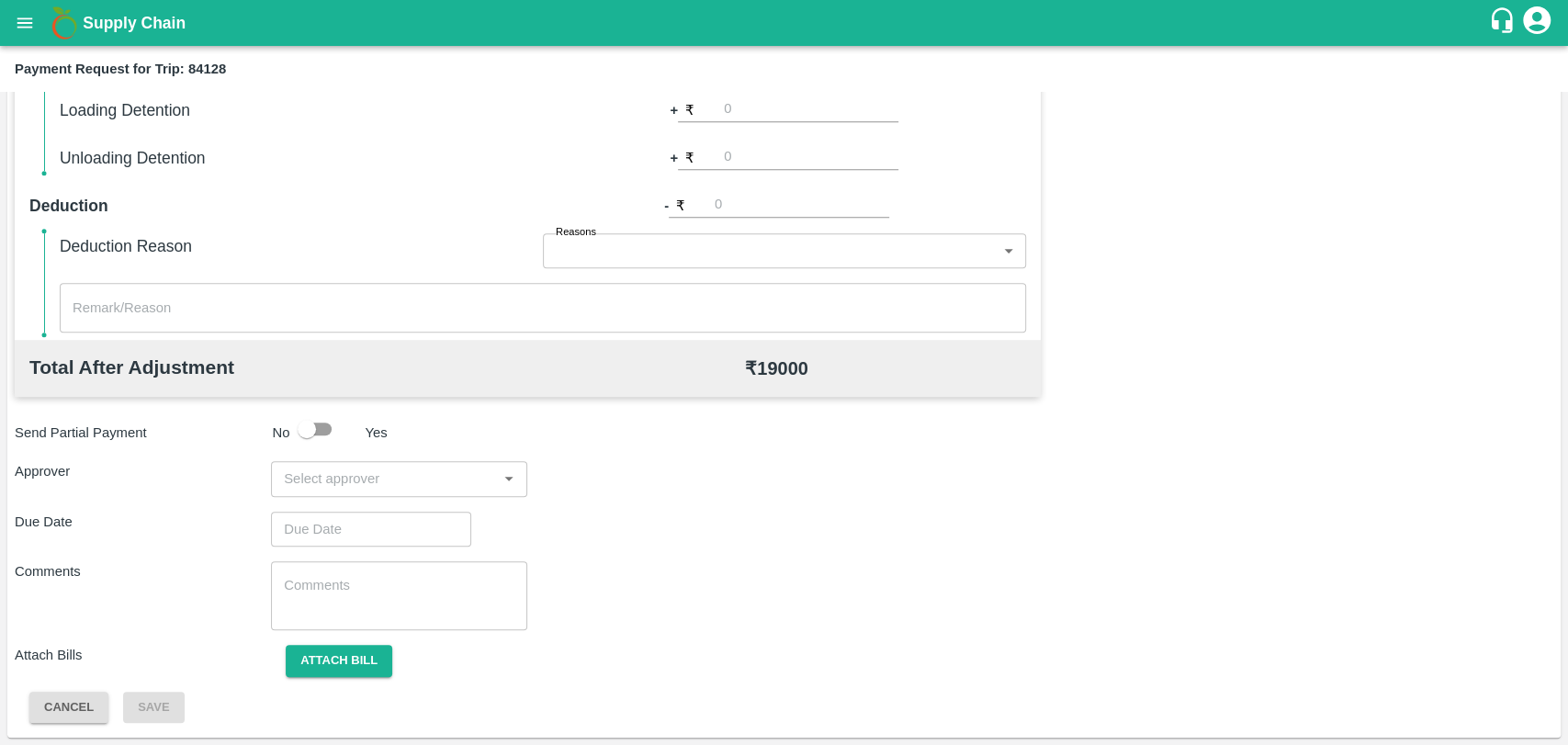
click at [420, 461] on div "​" at bounding box center [398, 478] width 256 height 35
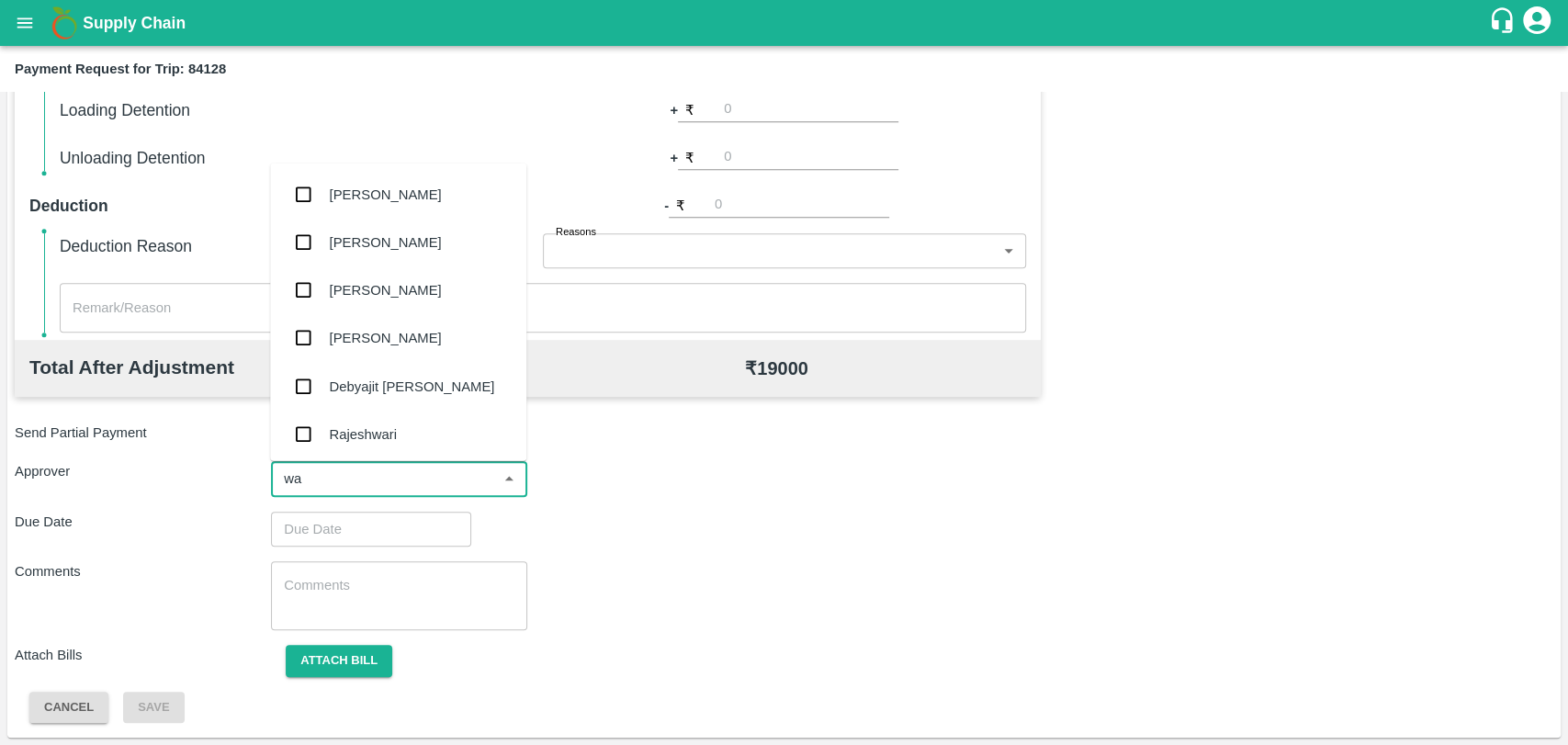
type input "wag"
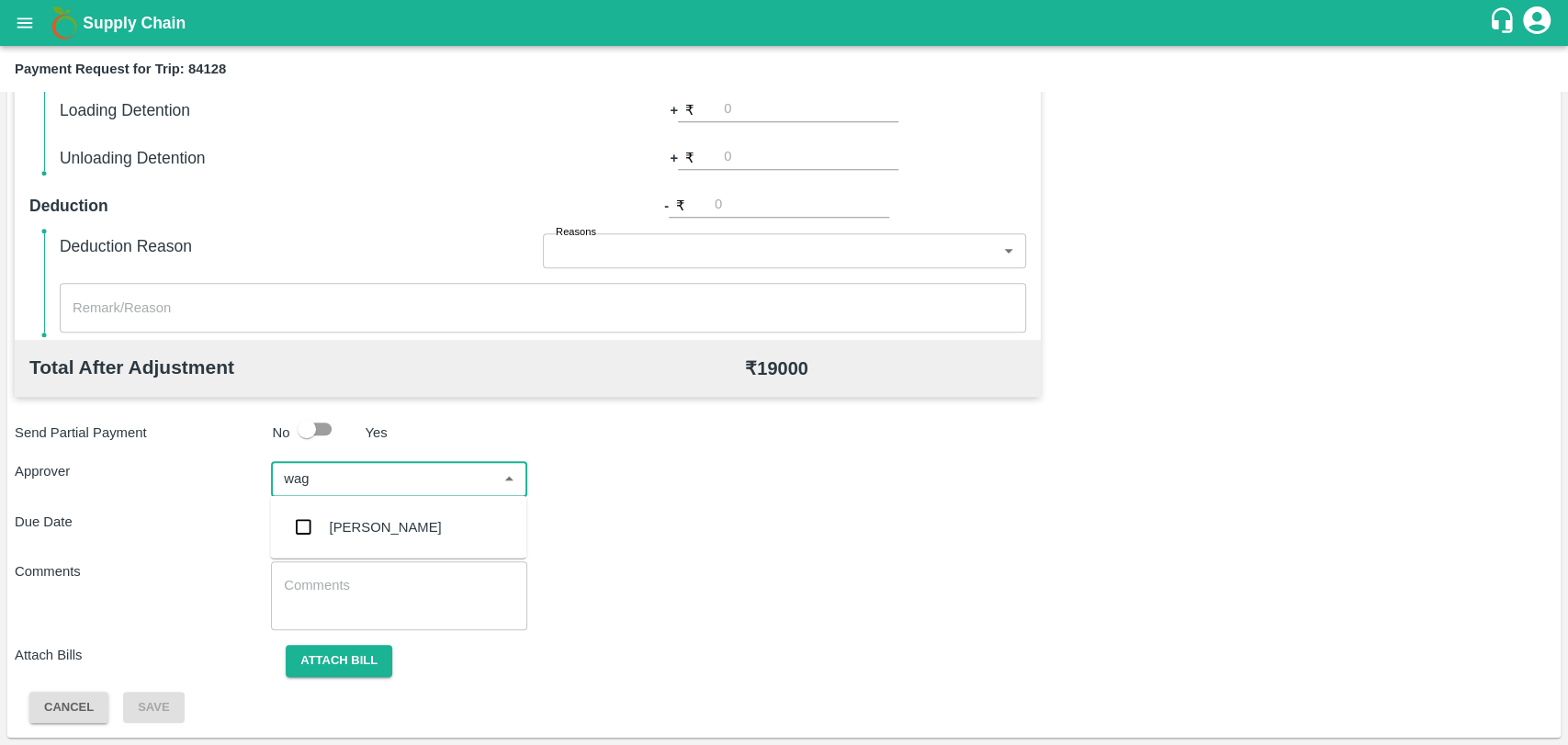
click at [386, 523] on div "[PERSON_NAME]" at bounding box center [385, 528] width 112 height 20
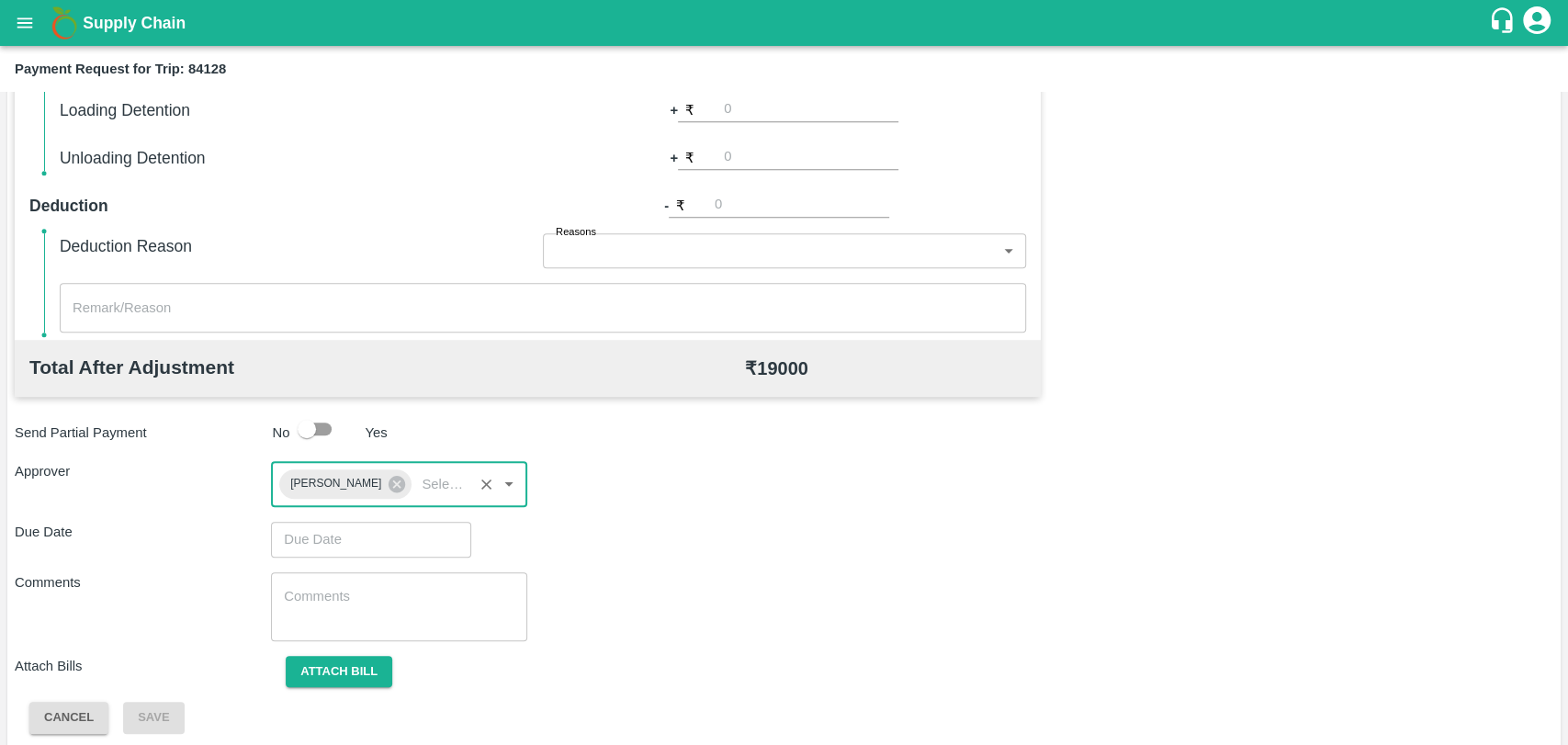
type input "DD/MM/YYYY hh:mm aa"
click at [357, 541] on input "DD/MM/YYYY hh:mm aa" at bounding box center [364, 539] width 187 height 35
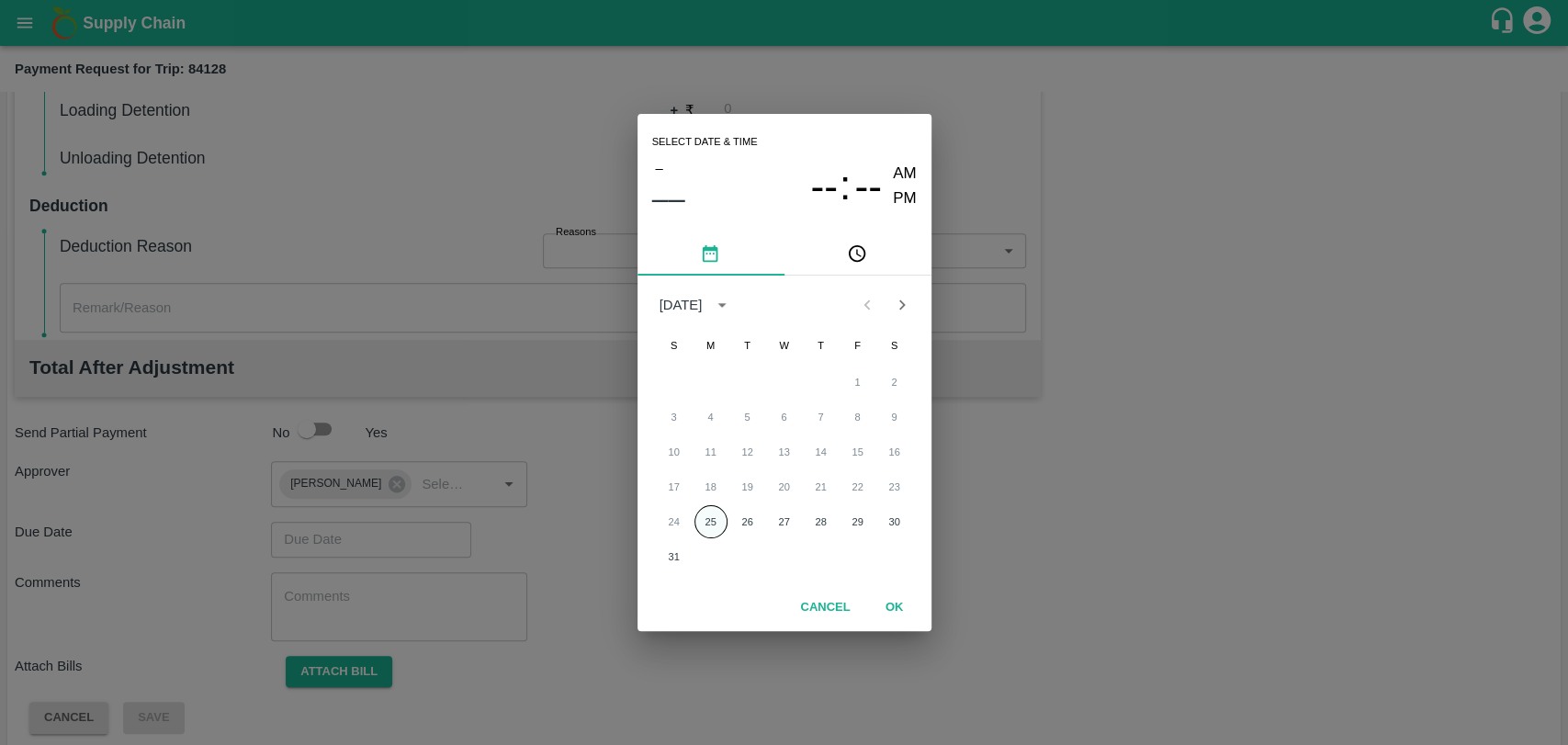
click at [704, 516] on button "25" at bounding box center [711, 522] width 33 height 33
type input "[DATE] 12:00 AM"
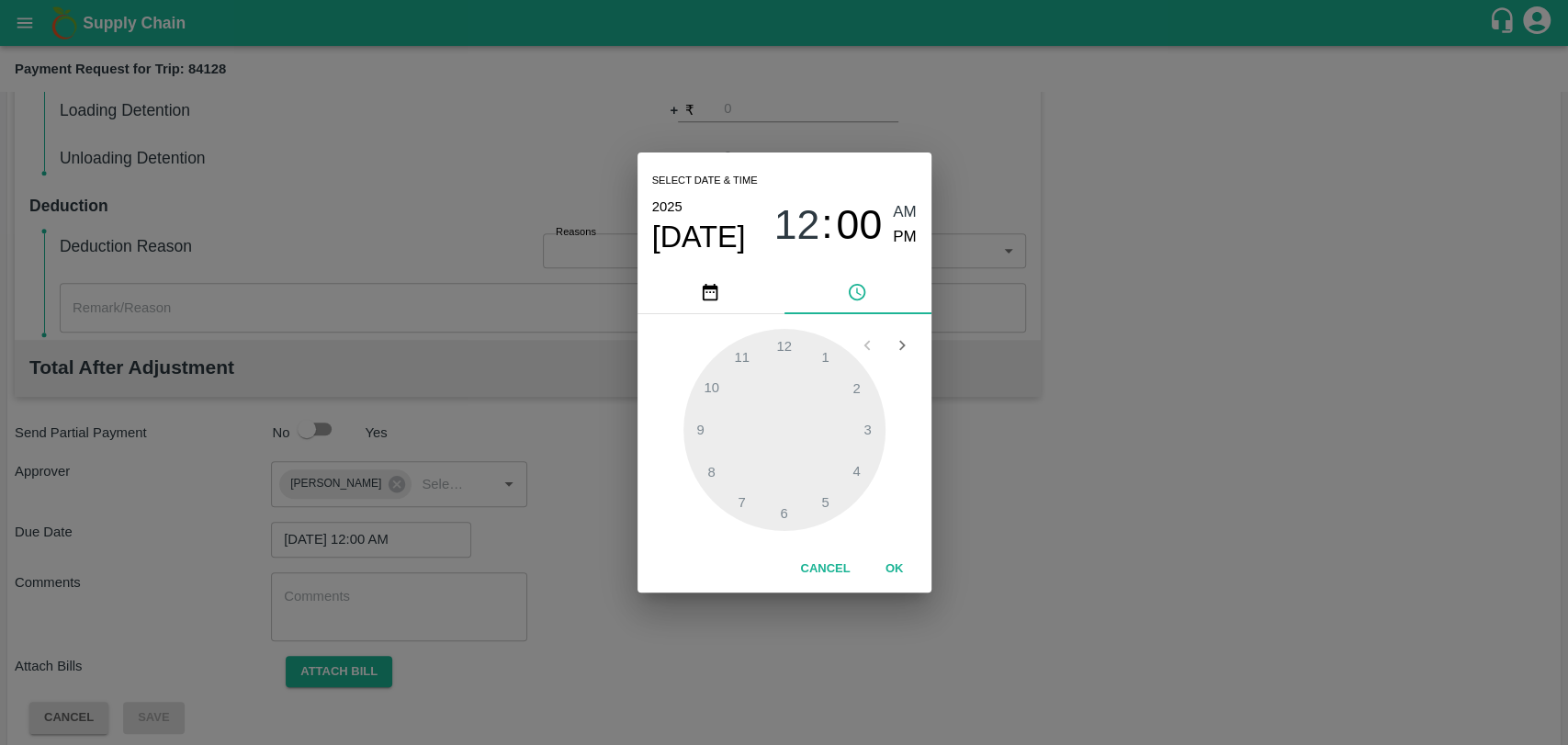
click at [889, 548] on div "Cancel OK" at bounding box center [784, 569] width 294 height 47
click at [891, 570] on button "OK" at bounding box center [894, 569] width 59 height 32
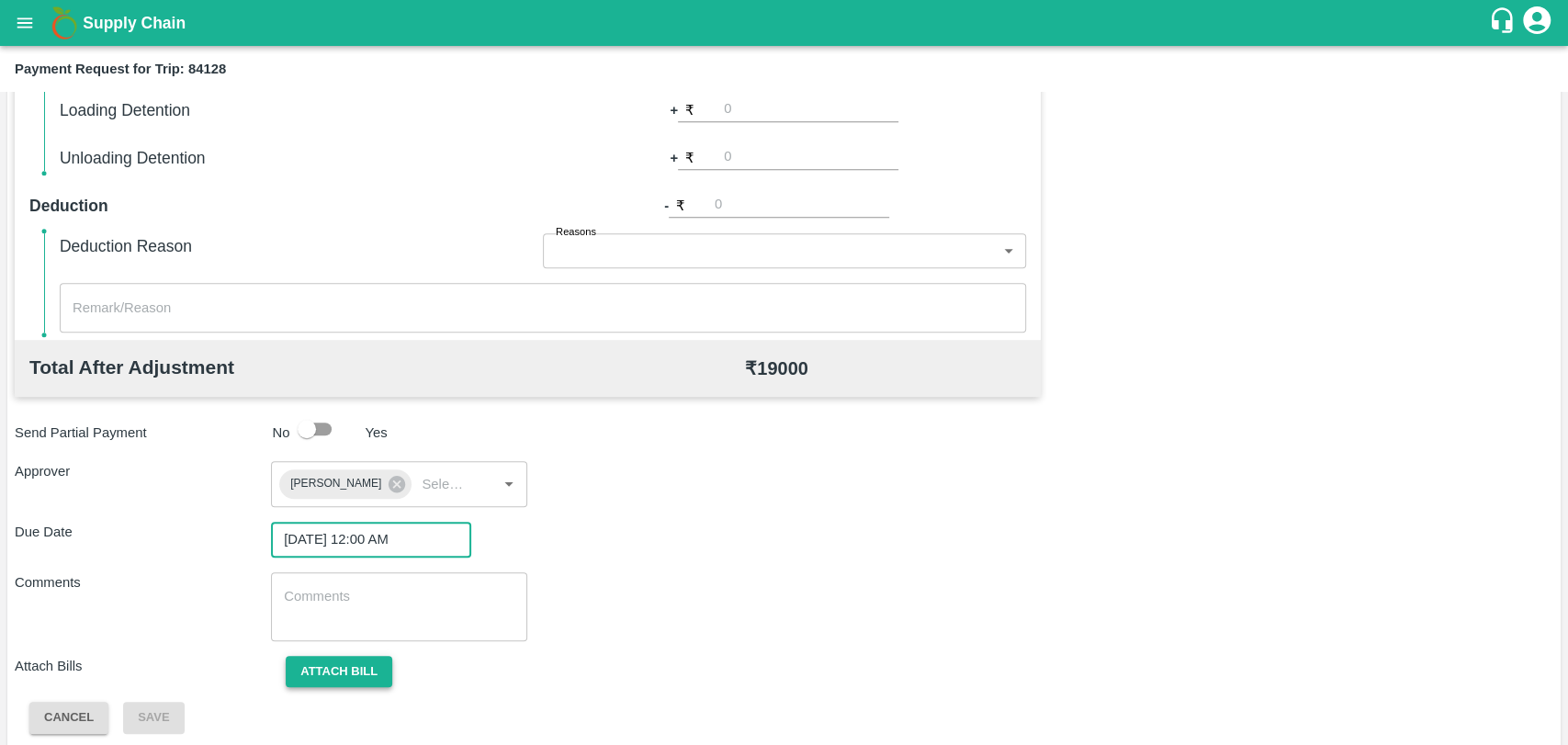
click at [385, 659] on button "Attach bill" at bounding box center [338, 672] width 107 height 32
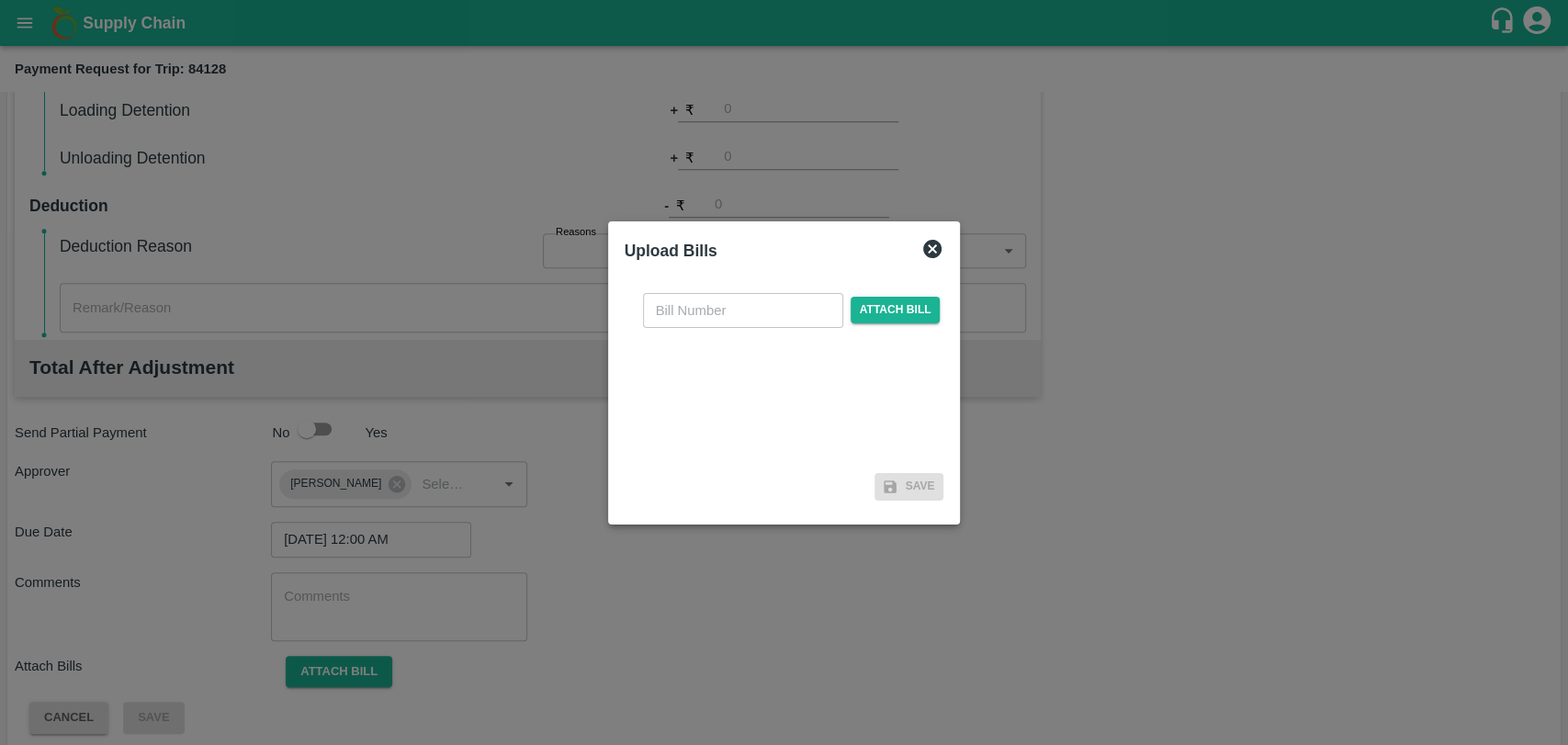
click at [672, 318] on input "text" at bounding box center [743, 310] width 200 height 35
type input "273"
click at [874, 304] on span "Attach bill" at bounding box center [895, 310] width 90 height 27
click at [0, 0] on input "Attach bill" at bounding box center [0, 0] width 0 height 0
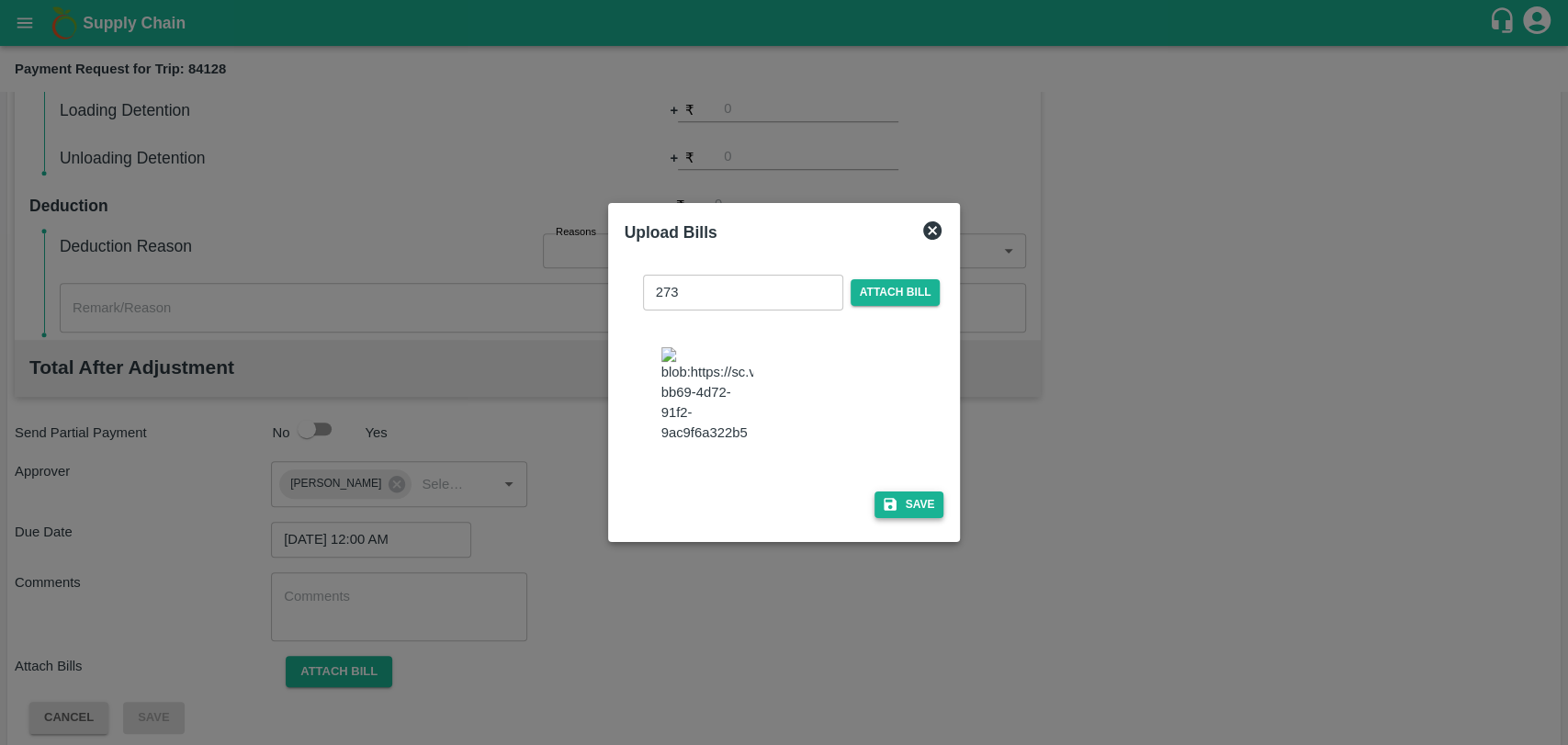
click at [917, 492] on button "Save" at bounding box center [909, 505] width 70 height 27
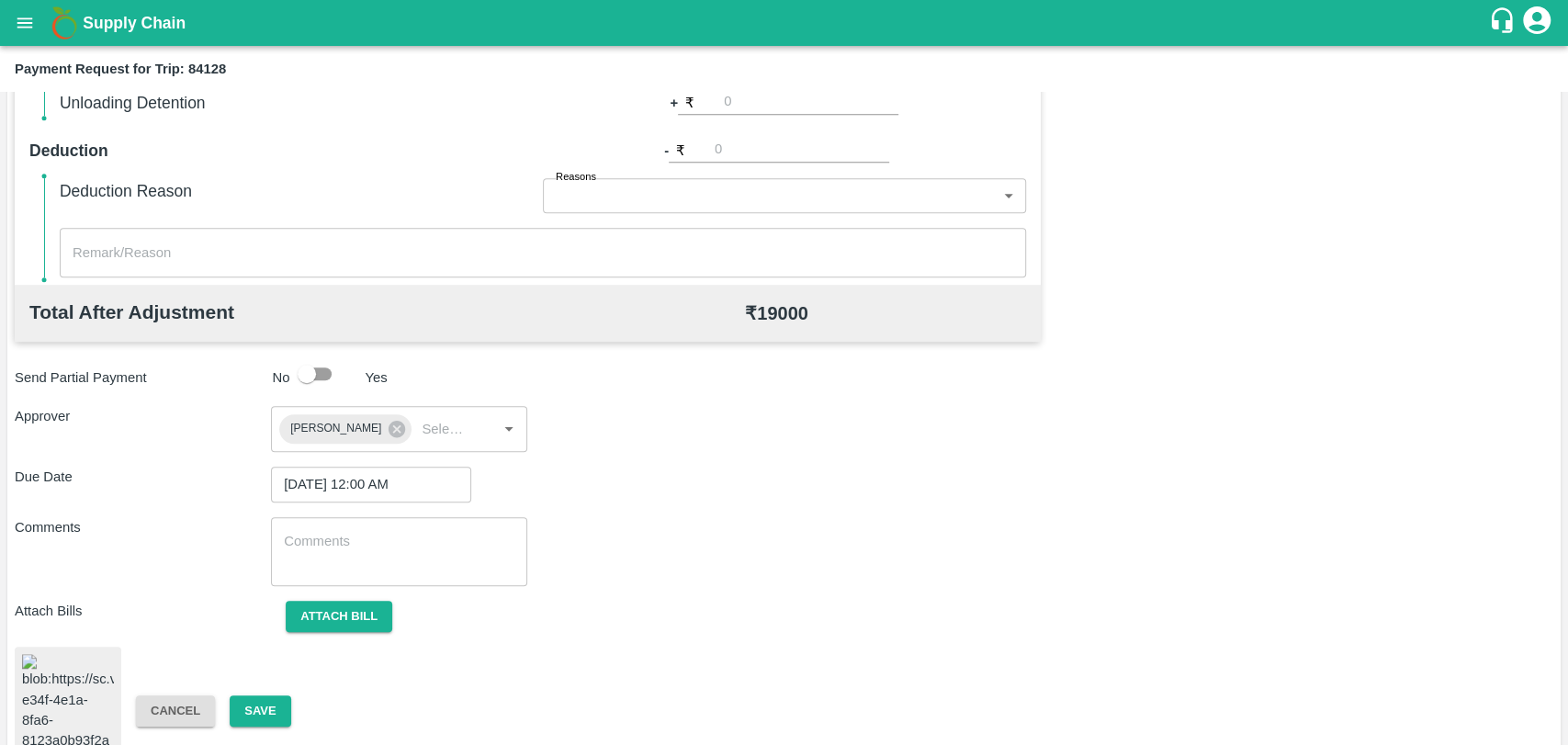
scroll to position [755, 0]
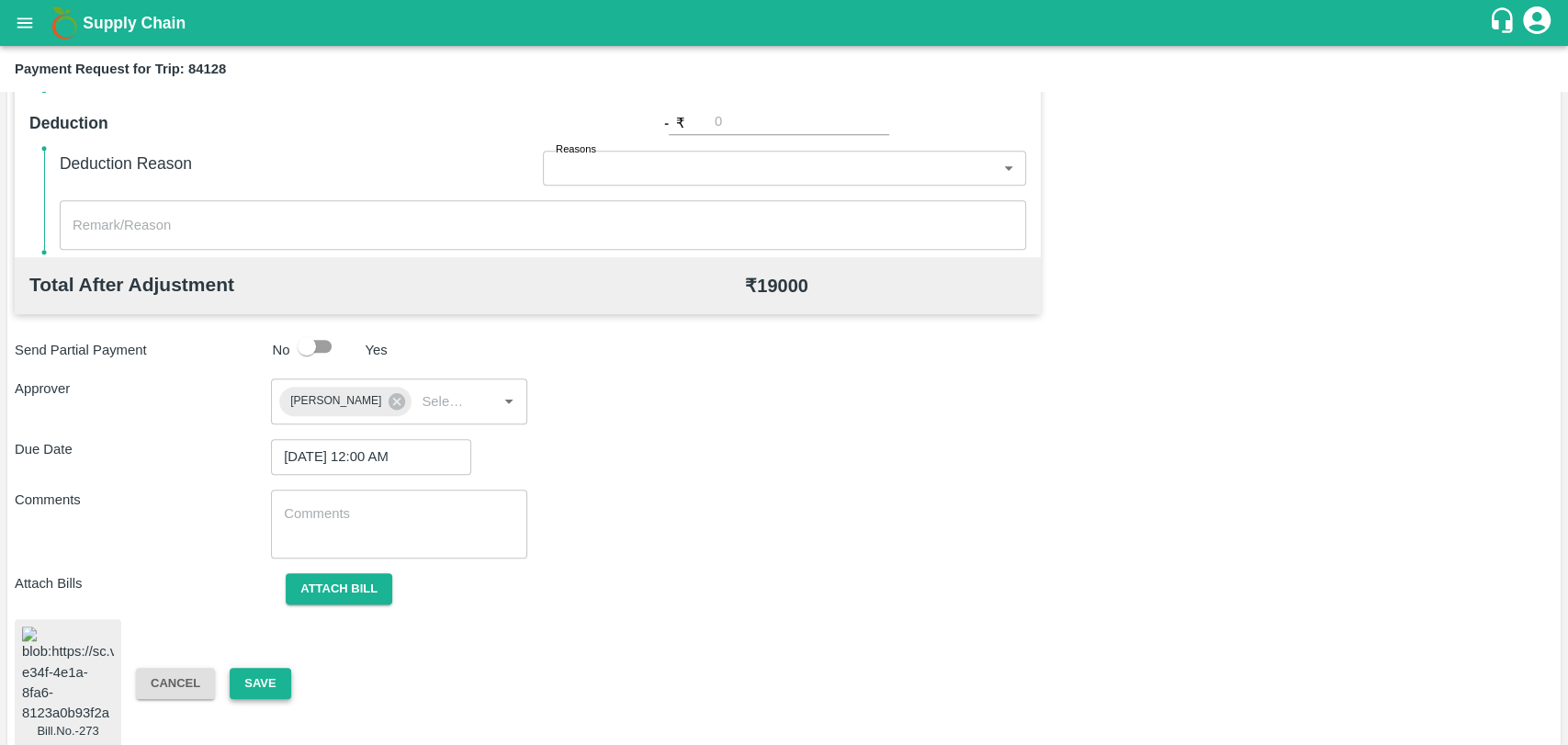
click at [272, 671] on button "Save" at bounding box center [260, 684] width 61 height 32
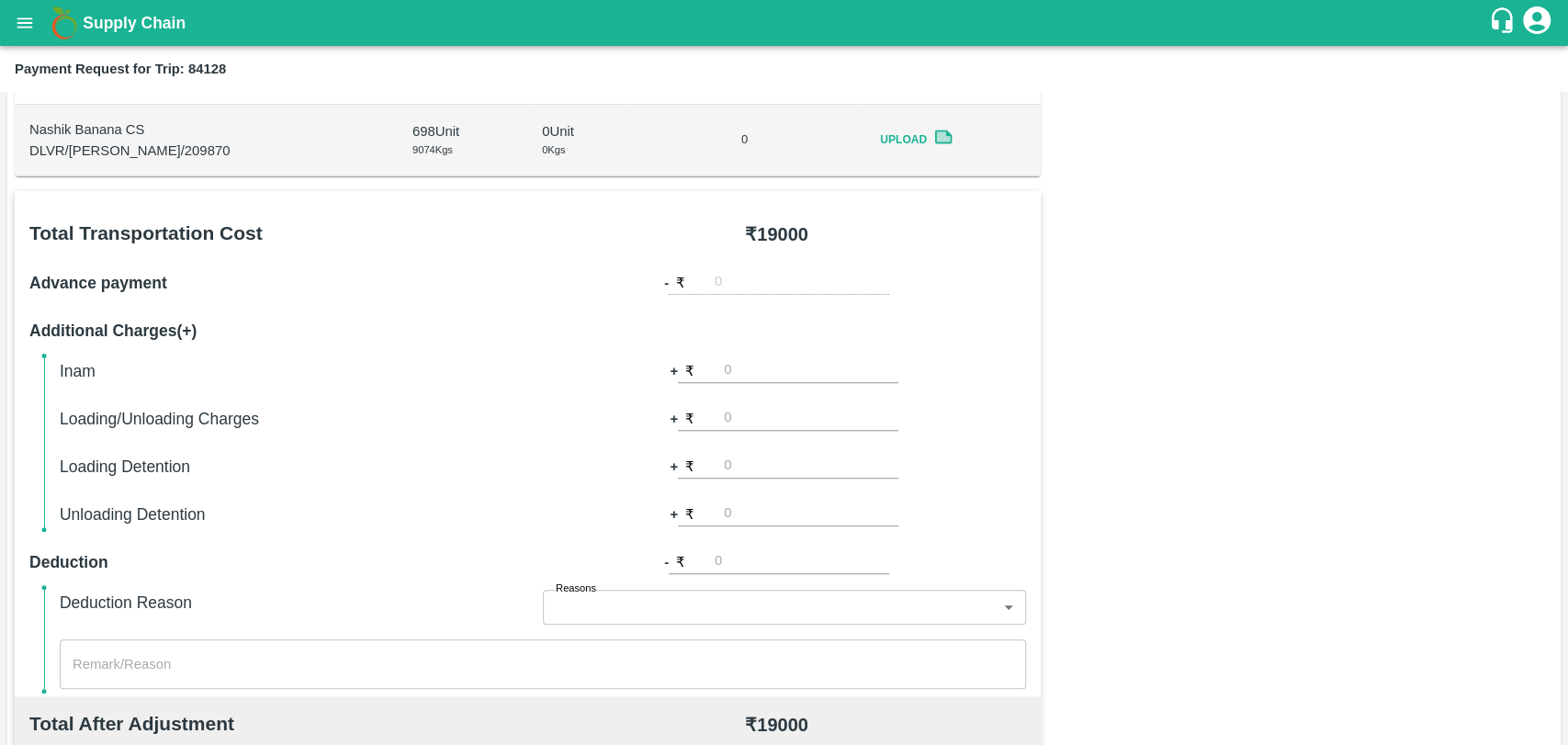
scroll to position [142, 0]
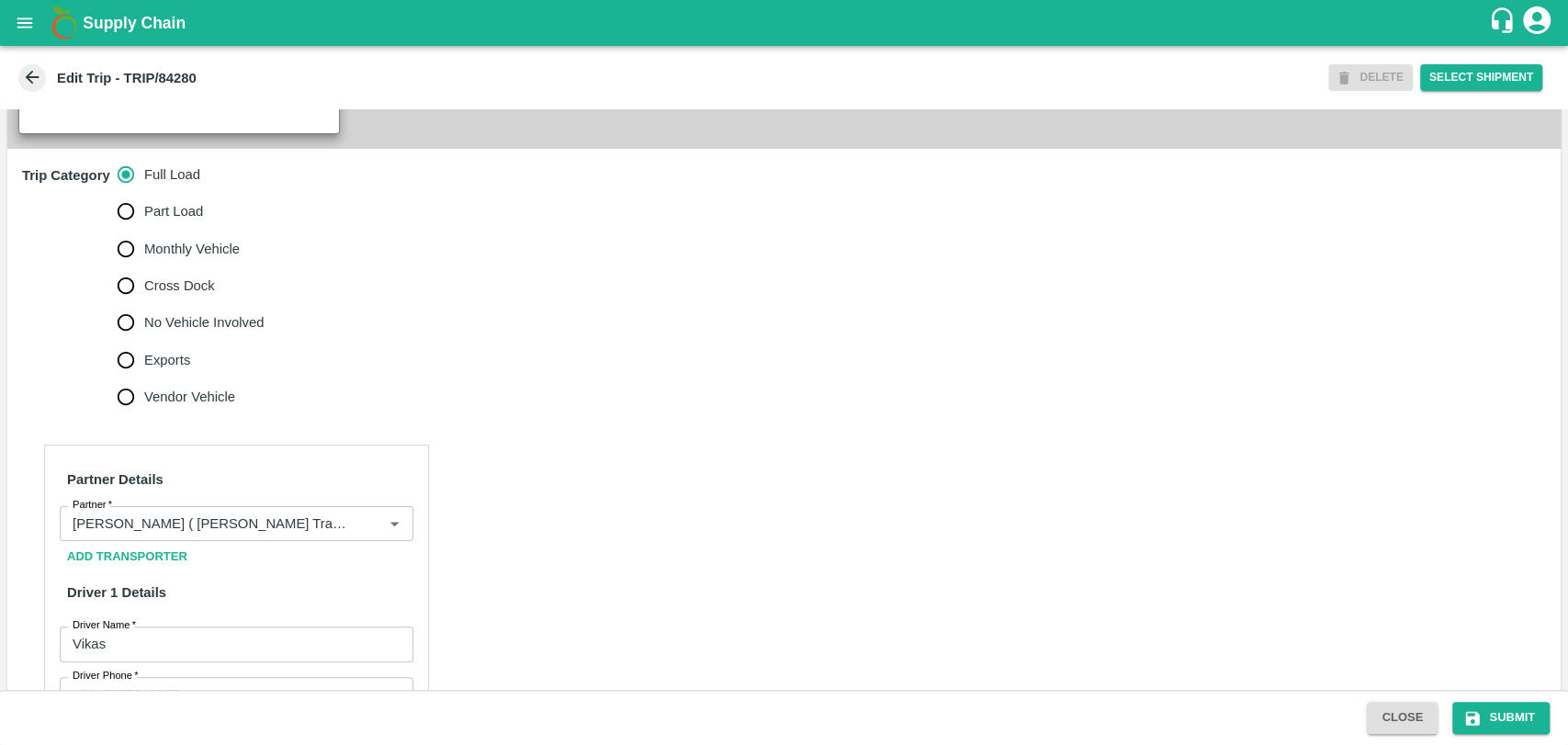
scroll to position [613, 0]
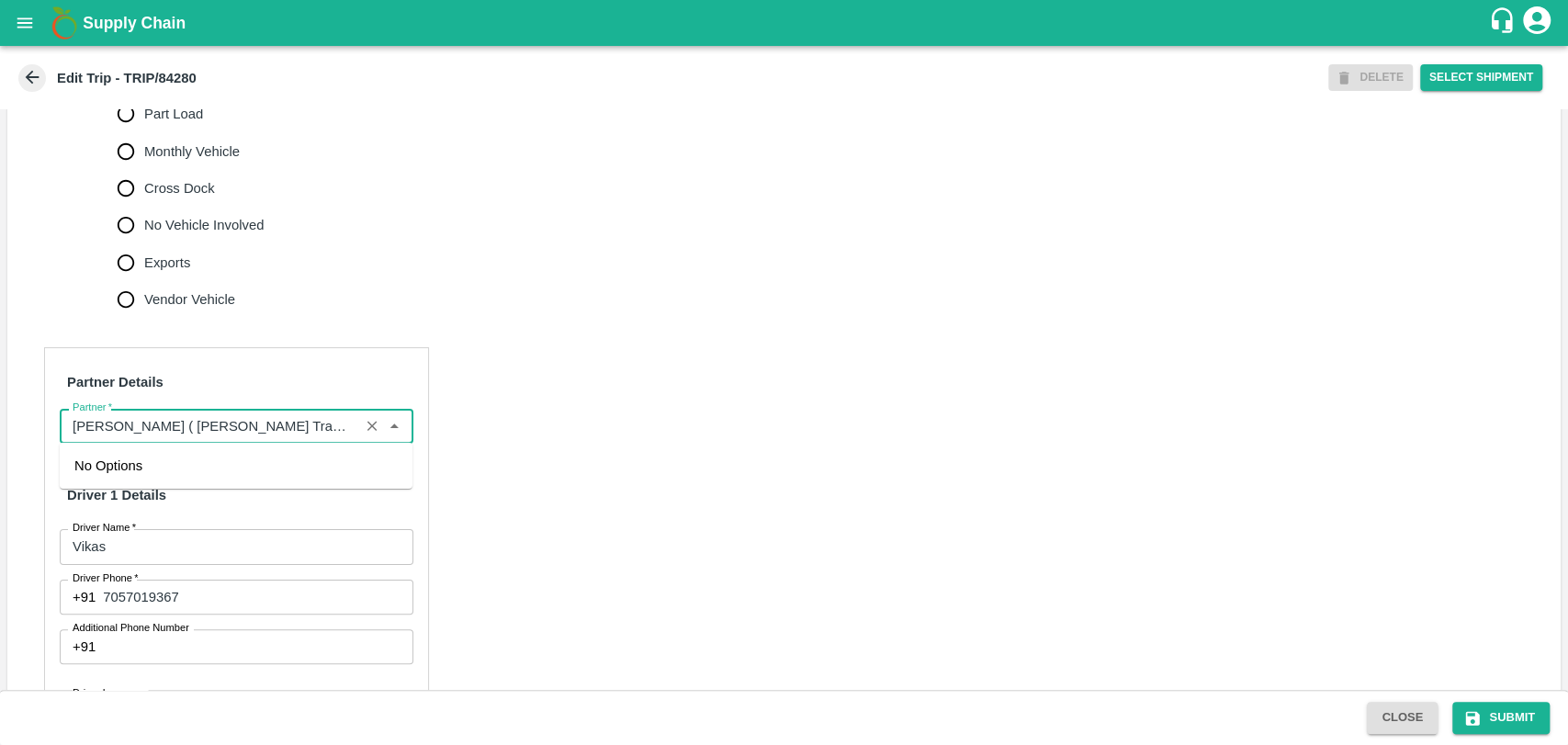
click at [193, 421] on input "Partner   *" at bounding box center [210, 426] width 289 height 24
type input "Nitin Rasal ( Bhaira2521nath Transport )-Deulgaon, Pune-9860466997(Transporter)"
click at [374, 423] on icon "Clear" at bounding box center [372, 427] width 18 height 18
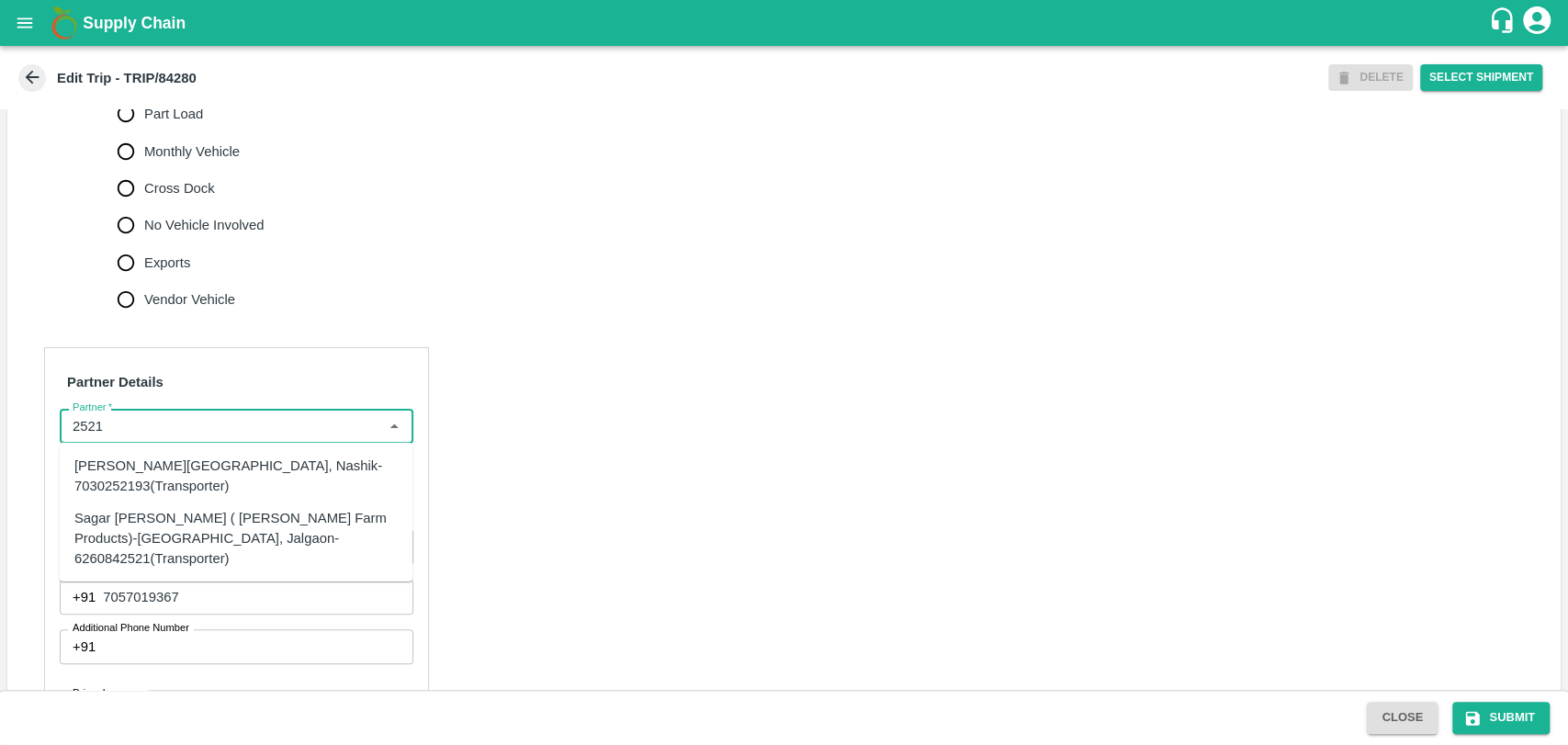
click at [133, 533] on div "Sagar Pramod Patil ( Shreyansh Farm Products)-Jalgaon, Jalgaon-6260842521(Trans…" at bounding box center [236, 538] width 324 height 62
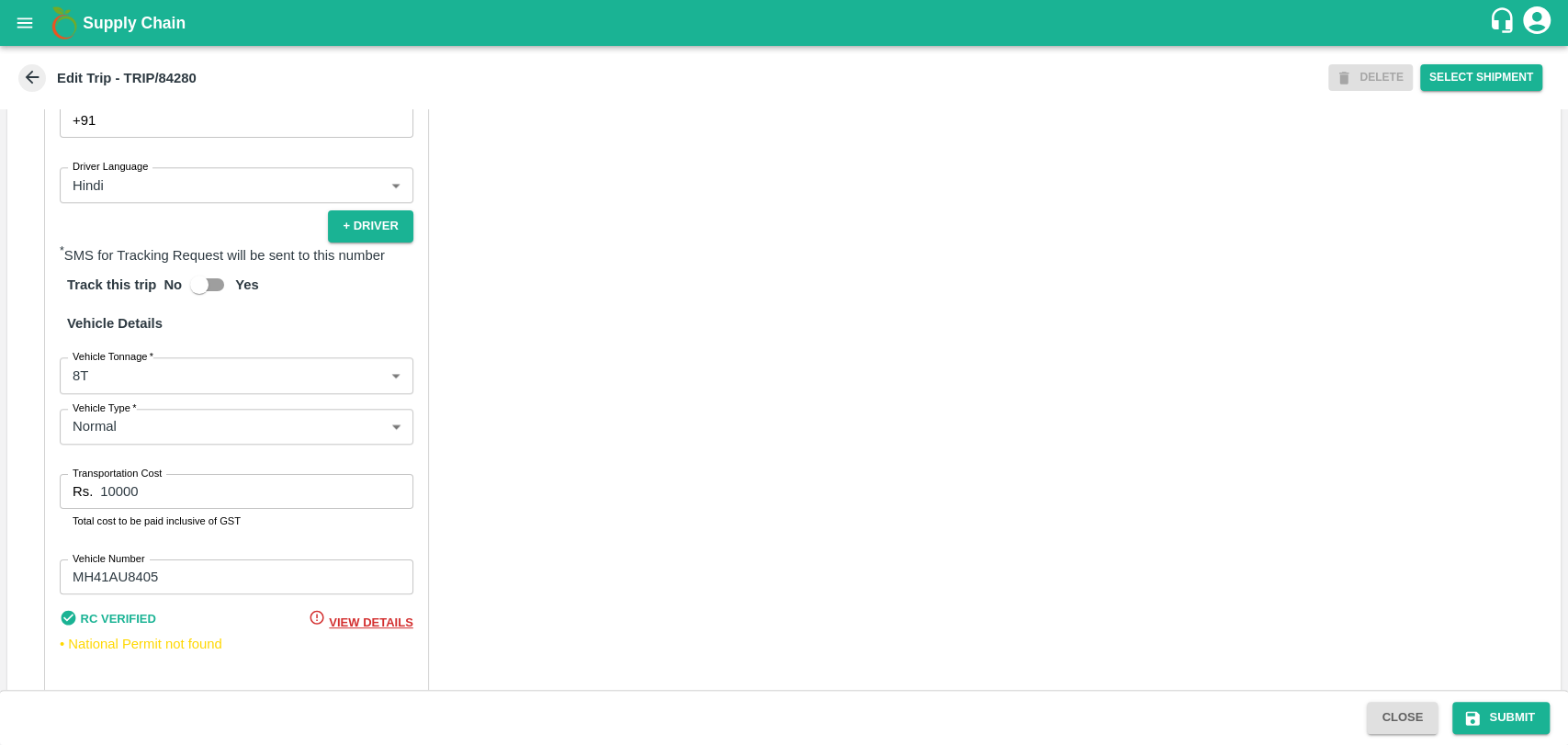
scroll to position [1176, 0]
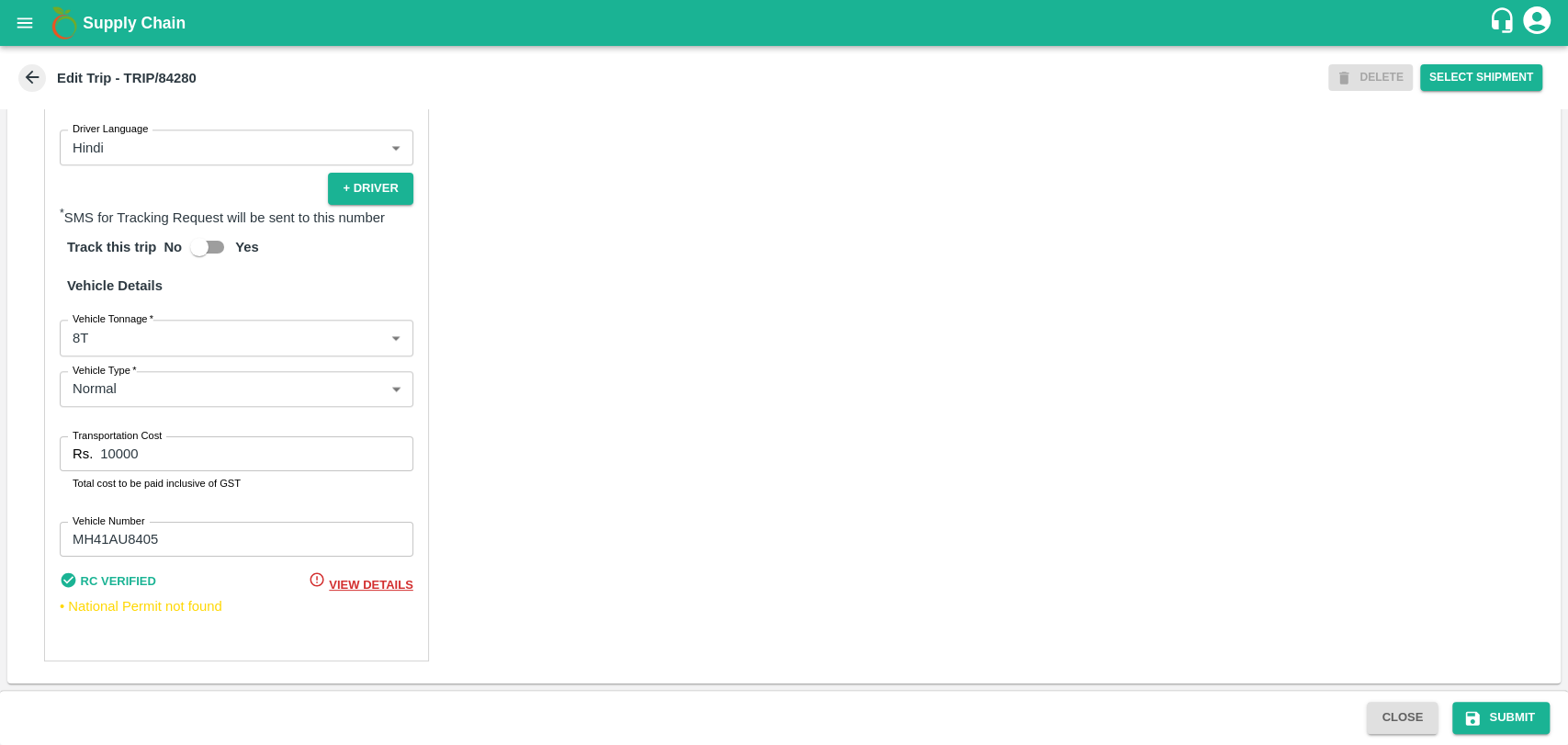
type input "Sagar Pramod Patil ( Shreyansh Farm Products)-Jalgaon, Jalgaon-6260842521(Trans…"
click at [128, 337] on body "Supply Chain Edit Trip - TRIP/84280 DELETE Select Shipment Trip Details Trip Ty…" at bounding box center [784, 372] width 1568 height 745
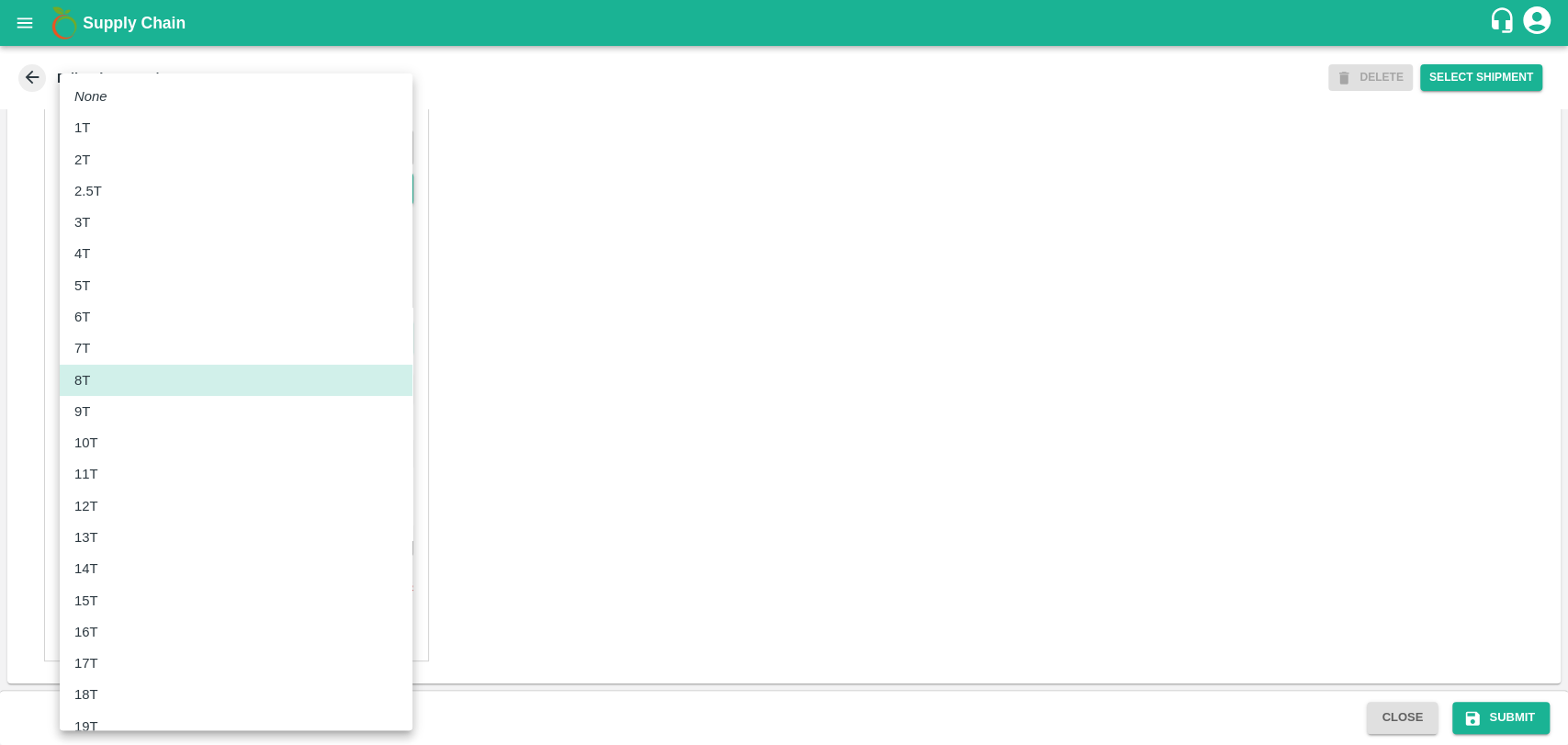
click at [83, 491] on li "12T" at bounding box center [236, 506] width 352 height 31
type input "12000"
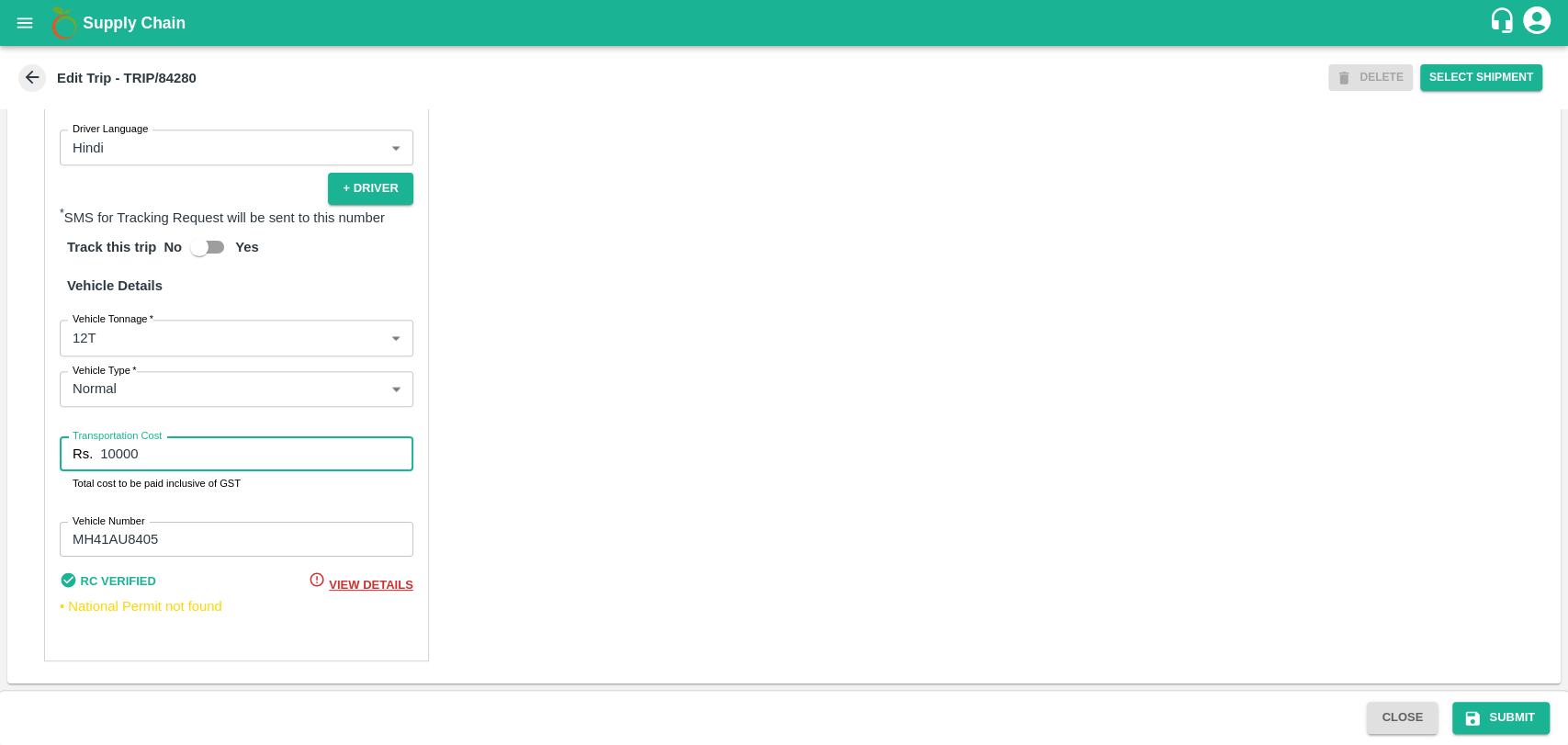
drag, startPoint x: 162, startPoint y: 446, endPoint x: 2, endPoint y: 453, distance: 160.2
click at [30, 453] on div "Partner Details Partner   * Partner Add Transporter Driver 1 Details Driver Nam…" at bounding box center [784, 222] width 1553 height 922
type input "23000"
click at [1492, 721] on button "Submit" at bounding box center [1501, 718] width 98 height 32
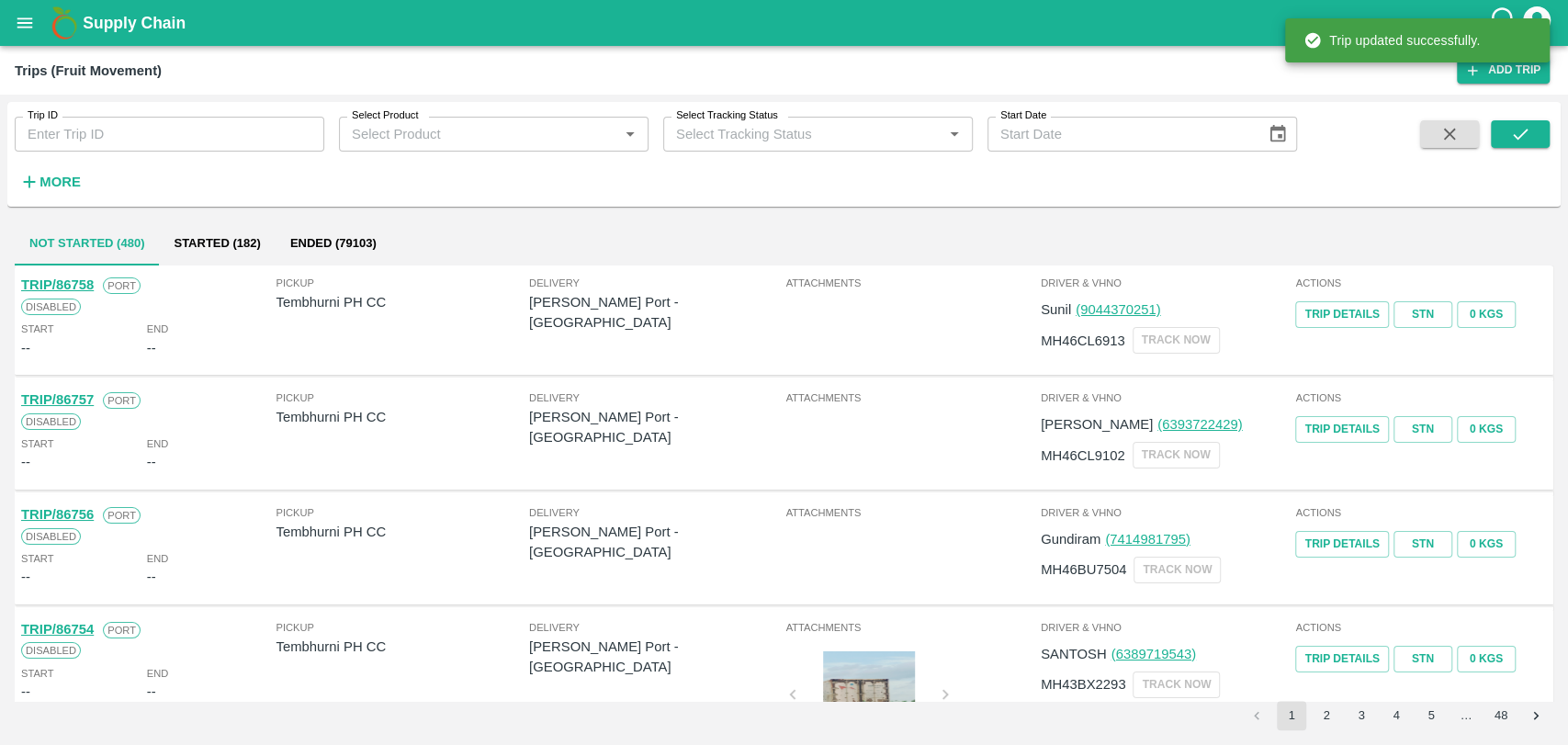
click at [40, 188] on strong "More" at bounding box center [61, 181] width 42 height 15
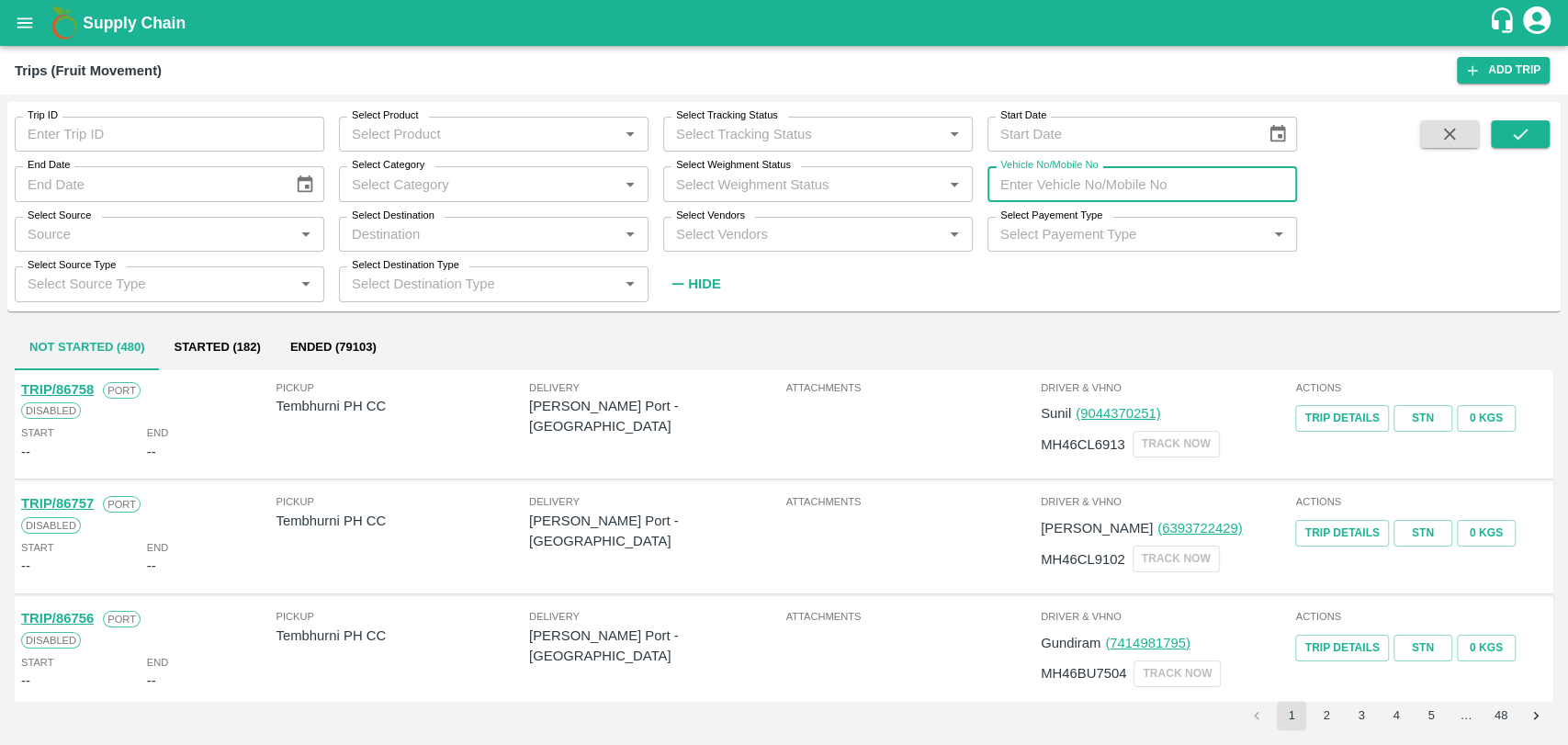
click at [1079, 181] on input "Vehicle No/Mobile No" at bounding box center [1142, 183] width 310 height 35
paste input "MH19CY9598"
type input "MH19CY9598"
click at [1526, 133] on icon "submit" at bounding box center [1520, 134] width 20 height 20
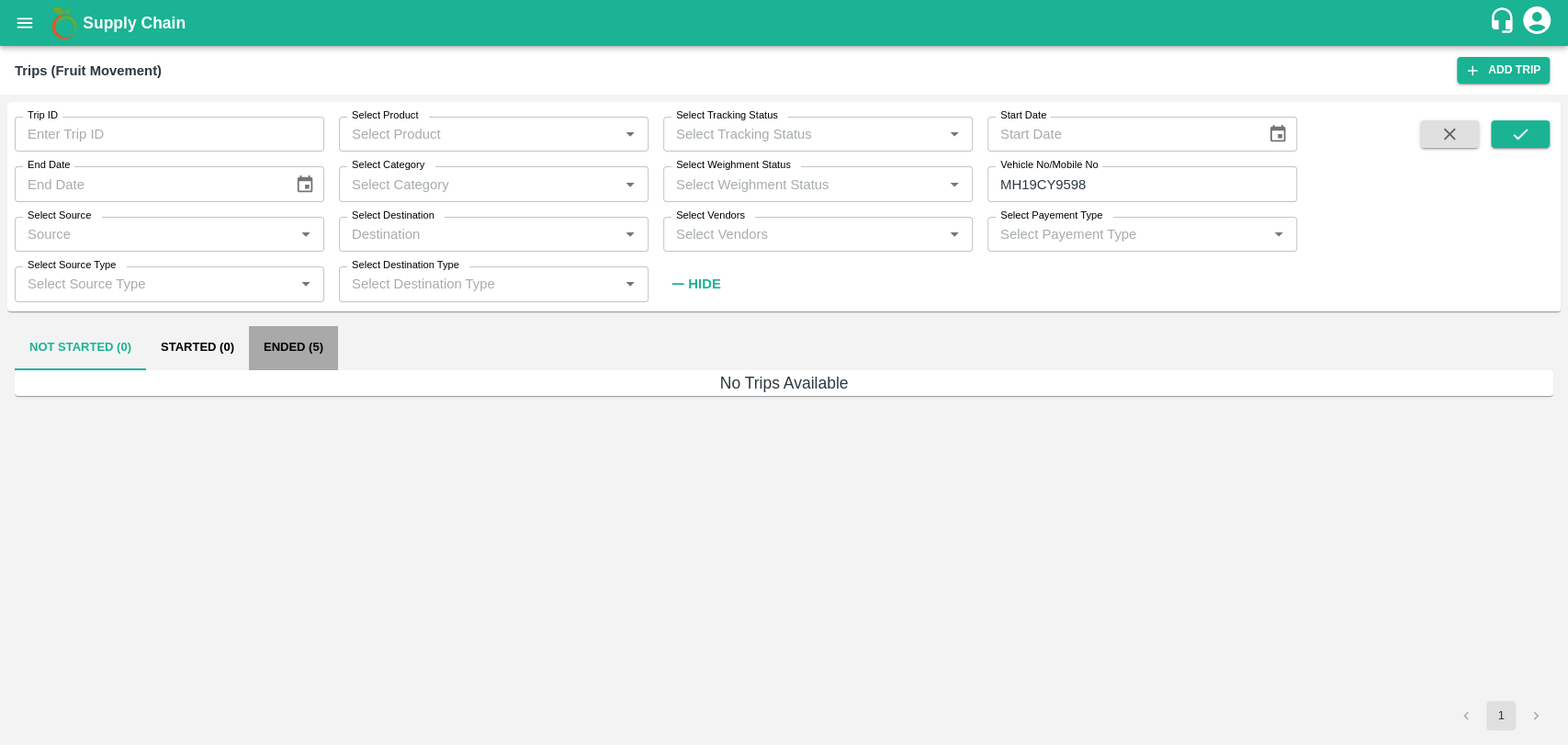
click at [301, 364] on button "Ended (5)" at bounding box center [294, 349] width 90 height 44
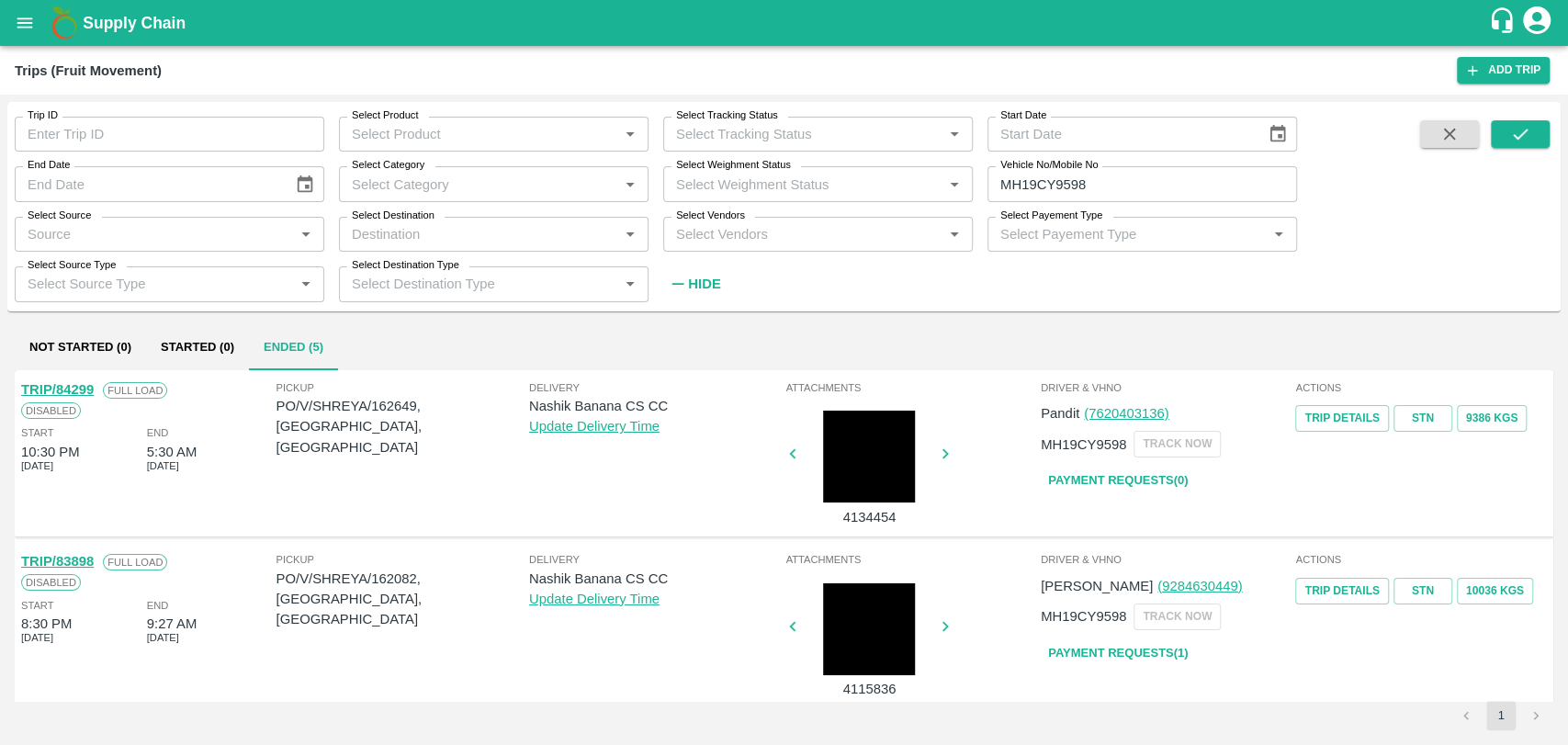
click at [89, 390] on link "TRIP/84299" at bounding box center [57, 389] width 73 height 15
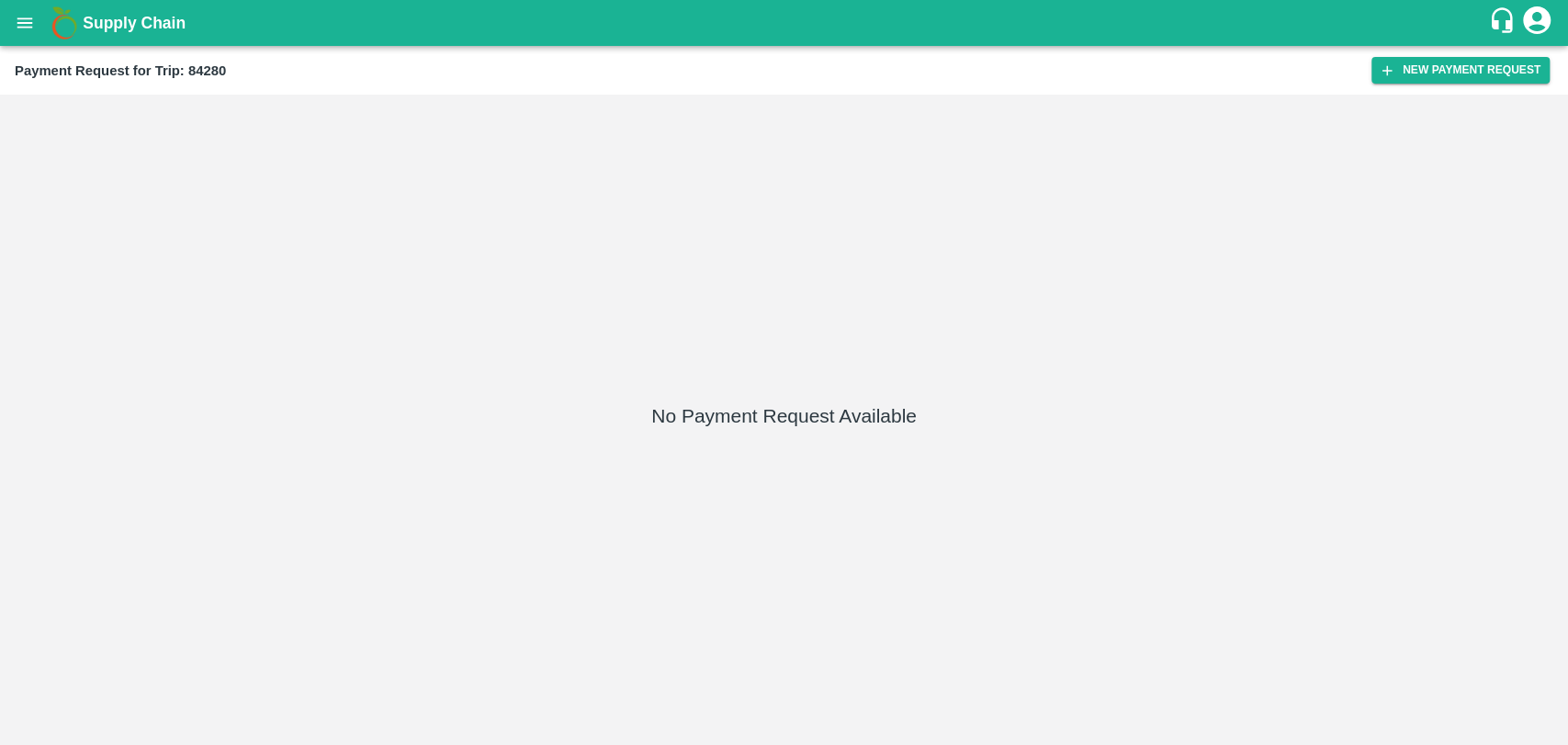
click at [1435, 49] on div "Payment Request for Trip: 84280 New Payment Request" at bounding box center [784, 70] width 1568 height 49
click at [1430, 71] on button "New Payment Request" at bounding box center [1460, 70] width 178 height 27
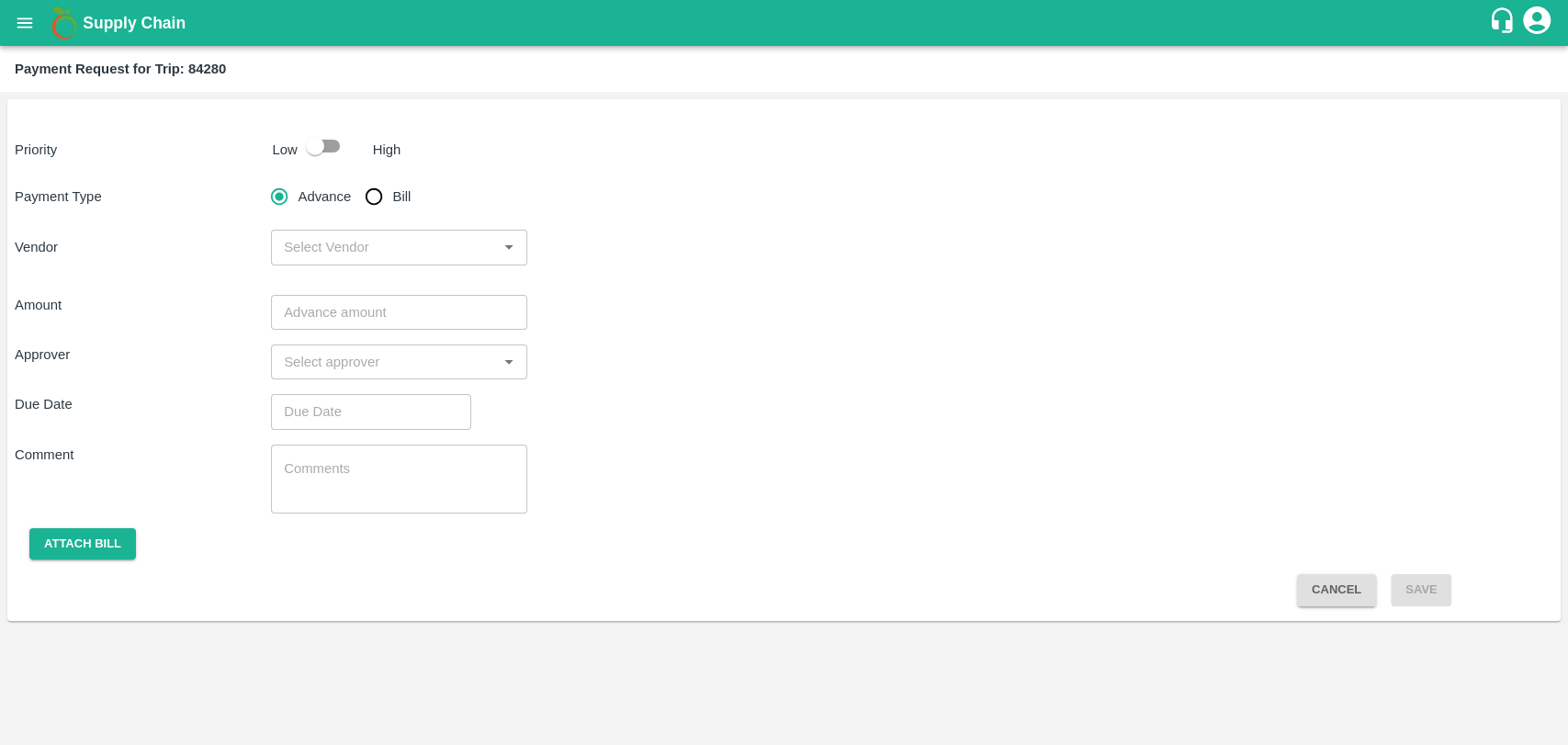
drag, startPoint x: 316, startPoint y: 138, endPoint x: 319, endPoint y: 148, distance: 10.4
click at [317, 139] on input "checkbox" at bounding box center [315, 145] width 105 height 35
checkbox input "true"
click at [382, 189] on input "Bill" at bounding box center [373, 196] width 37 height 37
radio input "true"
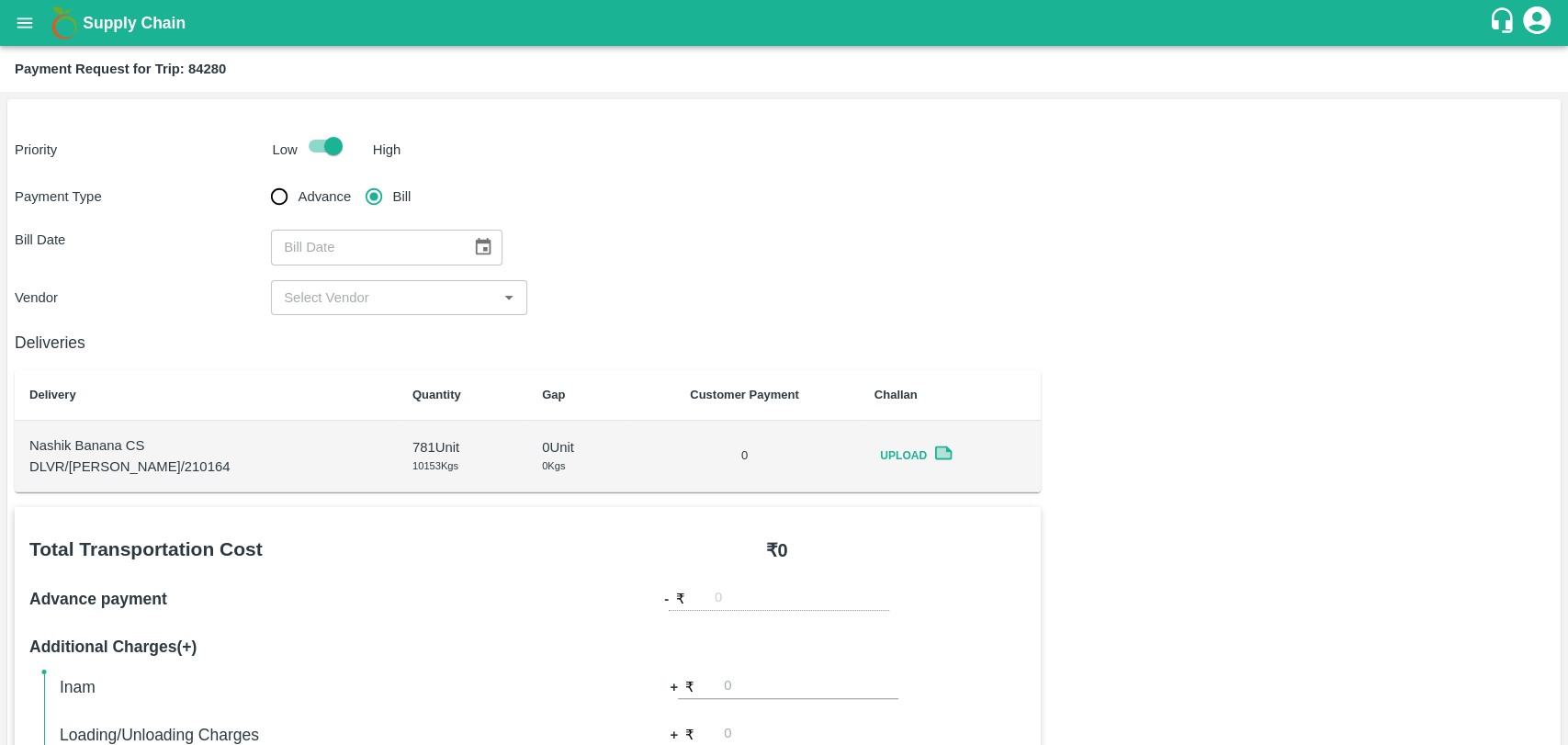
click at [476, 243] on icon "Choose date" at bounding box center [484, 247] width 16 height 18
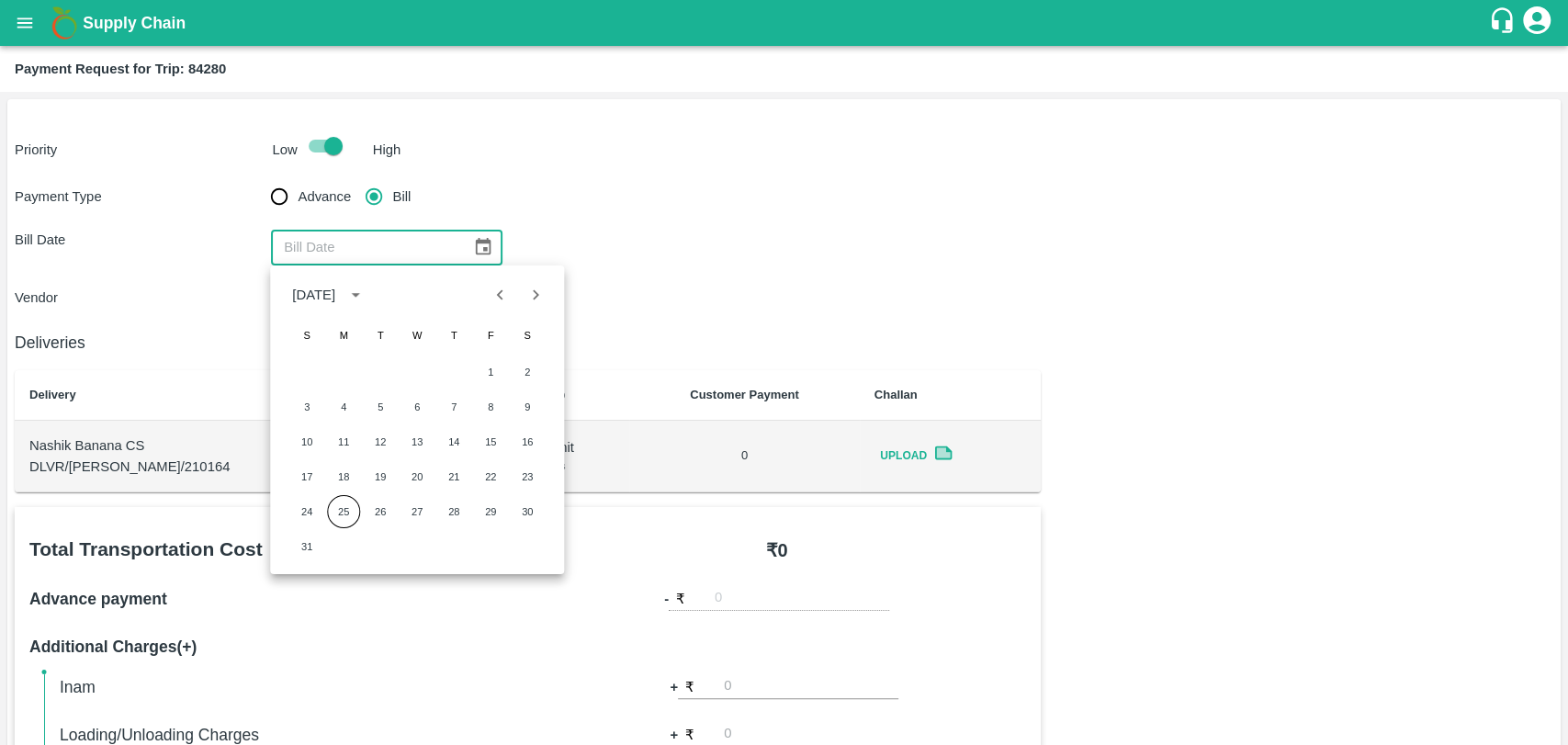
click at [468, 368] on div "1 2" at bounding box center [416, 372] width 294 height 33
click at [479, 367] on button "1" at bounding box center [490, 372] width 33 height 33
type input "[DATE]"
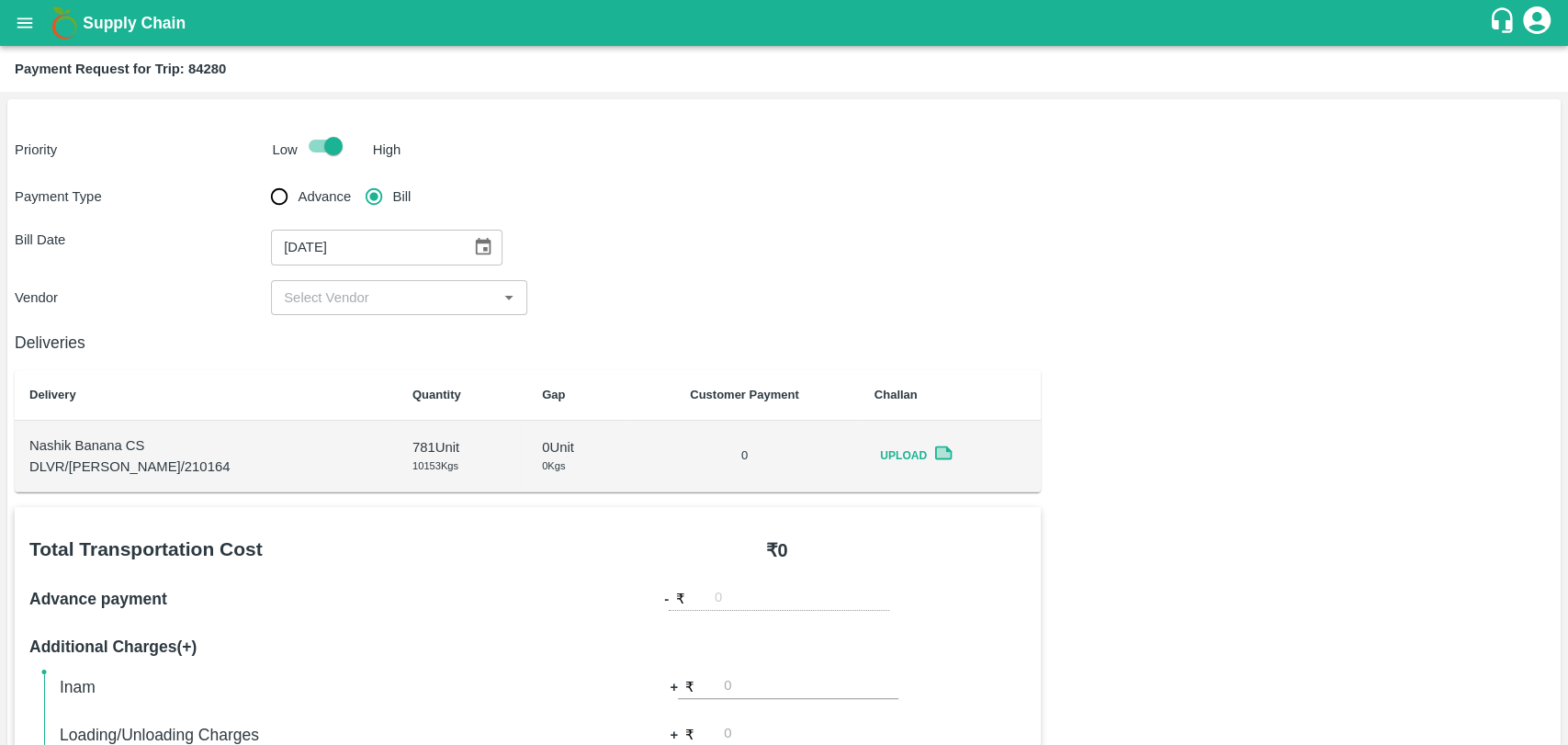
click at [350, 308] on input "input" at bounding box center [384, 298] width 215 height 24
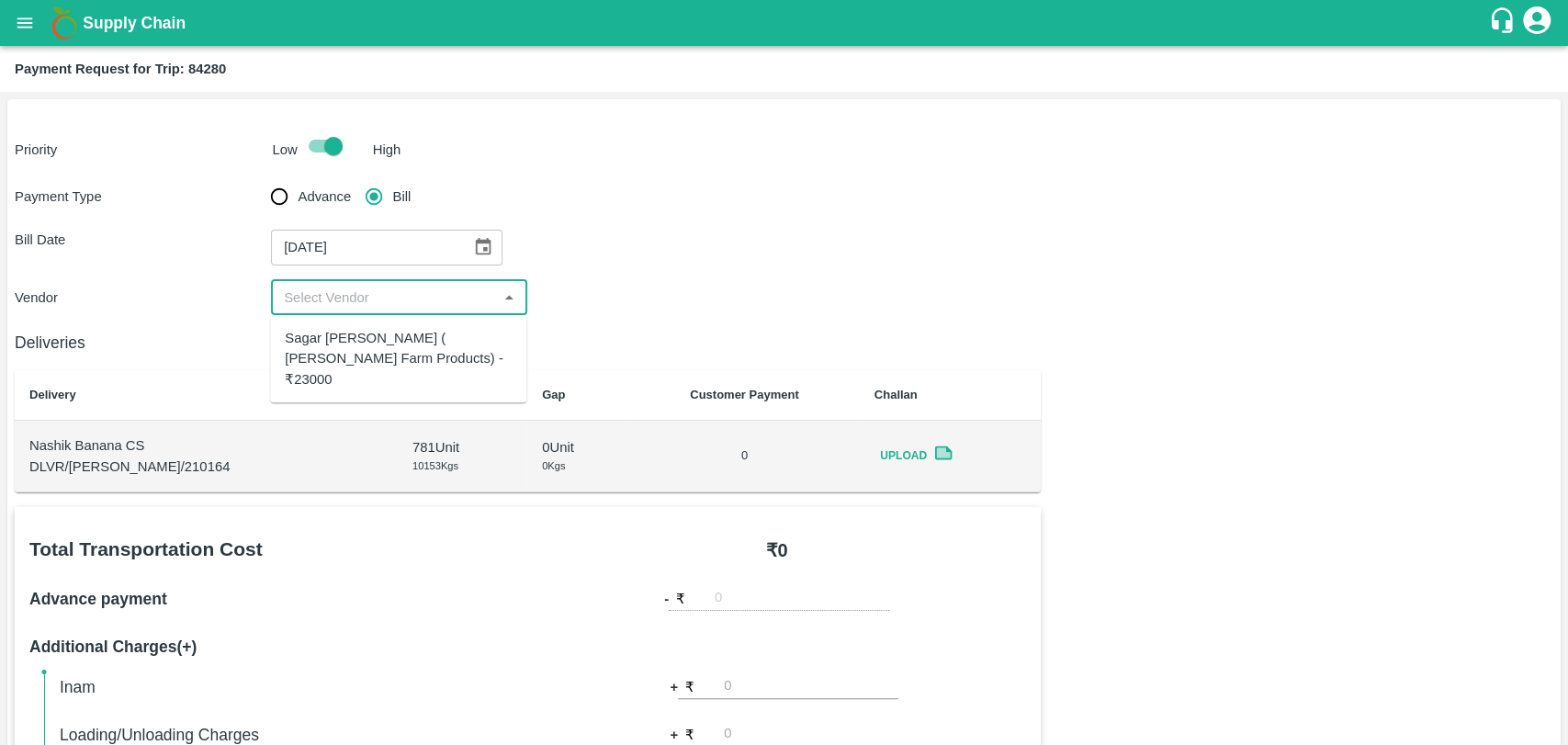
click at [360, 335] on div "Sagar [PERSON_NAME] ( [PERSON_NAME] Farm Products) - ₹23000" at bounding box center [398, 359] width 227 height 62
type input "Sagar [PERSON_NAME] ( [PERSON_NAME] Farm Products) - ₹23000"
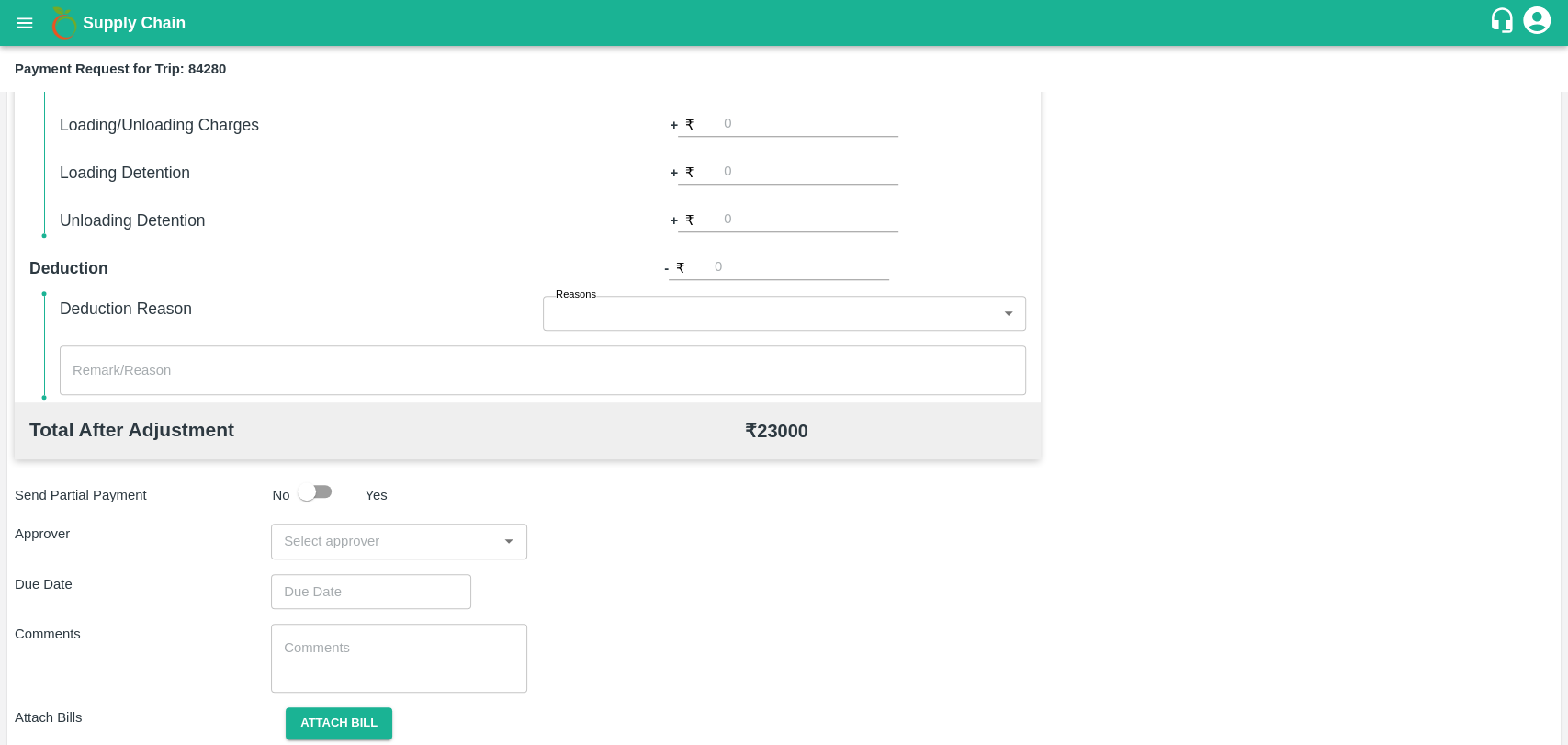
scroll to position [613, 0]
click at [377, 533] on input "input" at bounding box center [384, 540] width 215 height 24
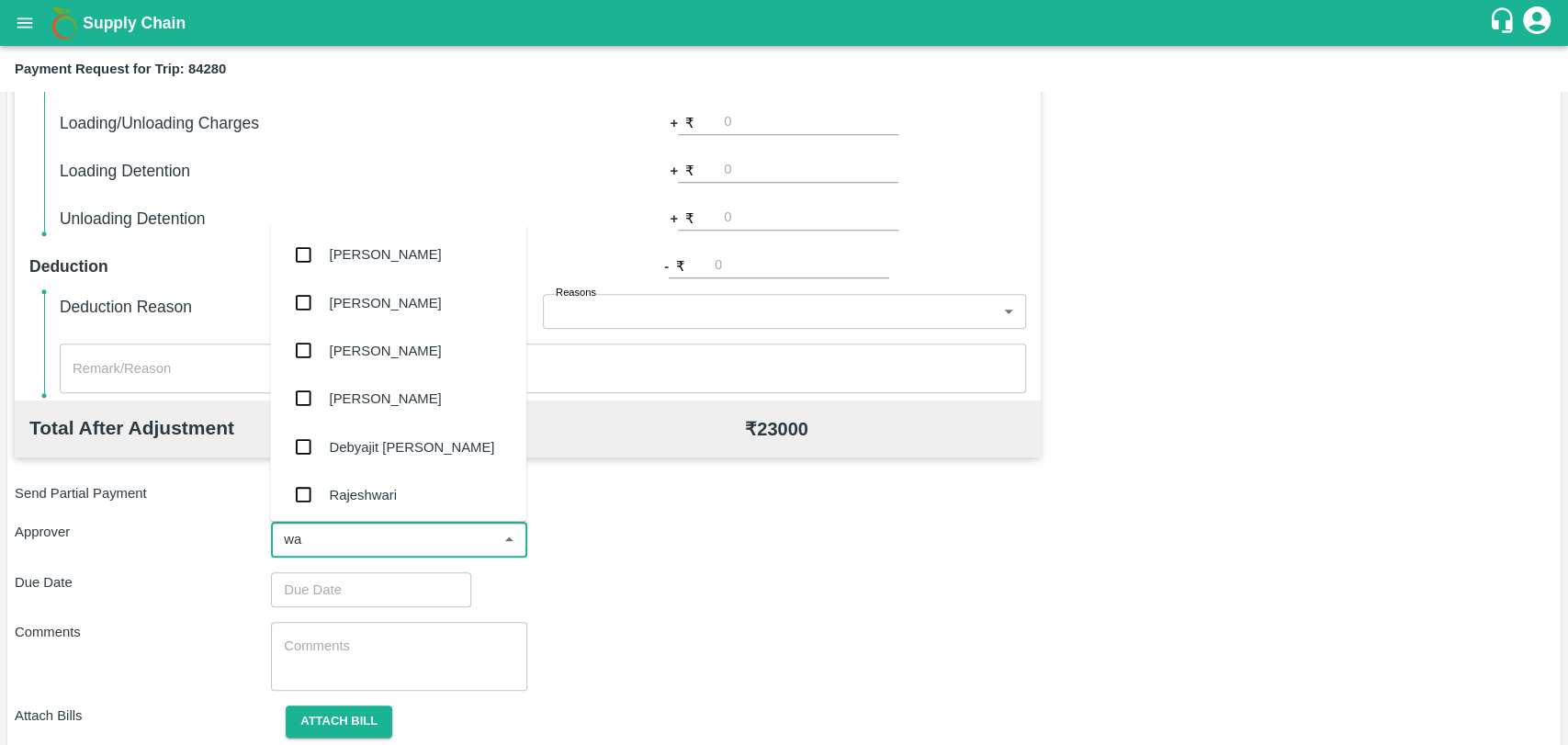
type input "wag"
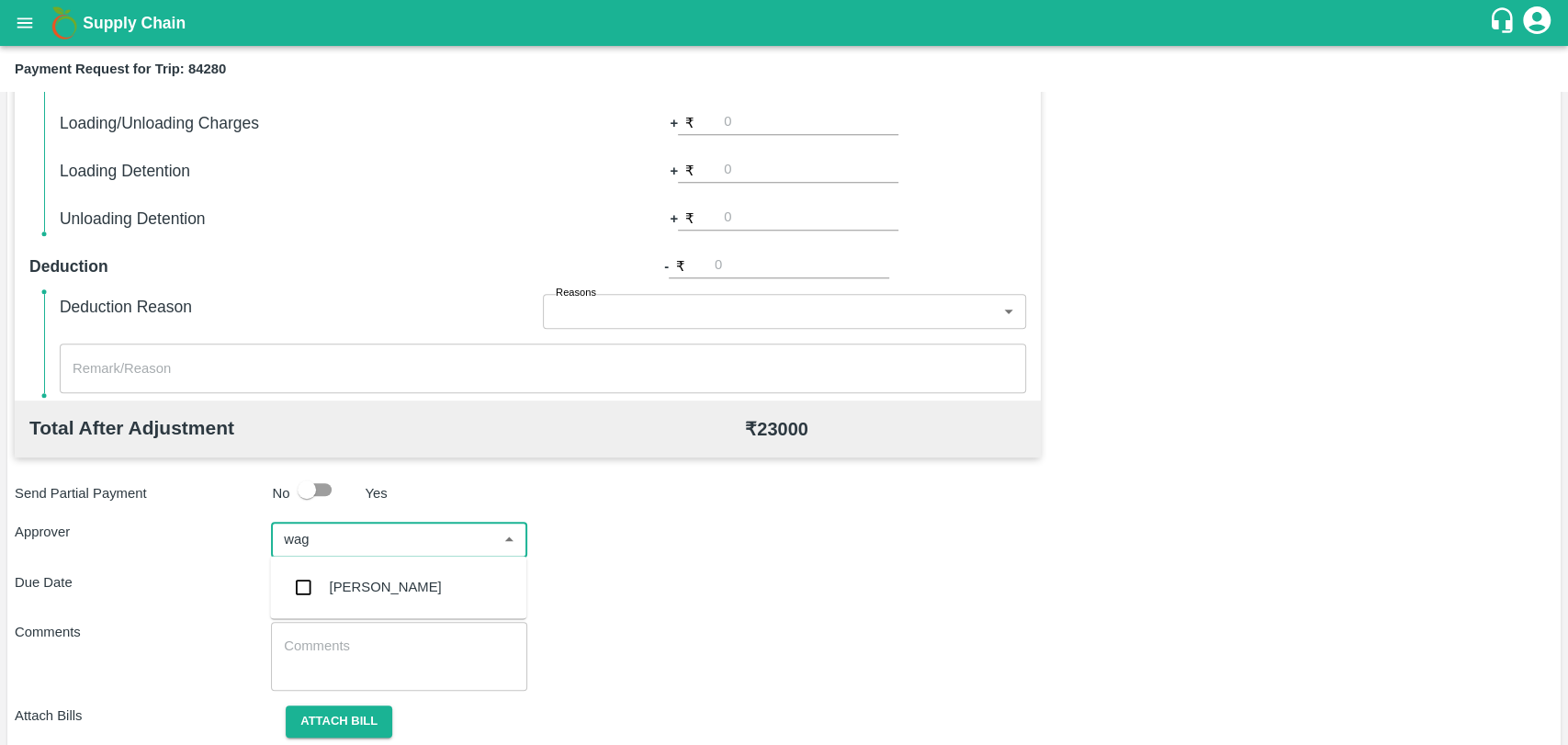
click at [335, 570] on div "[PERSON_NAME]" at bounding box center [397, 588] width 256 height 48
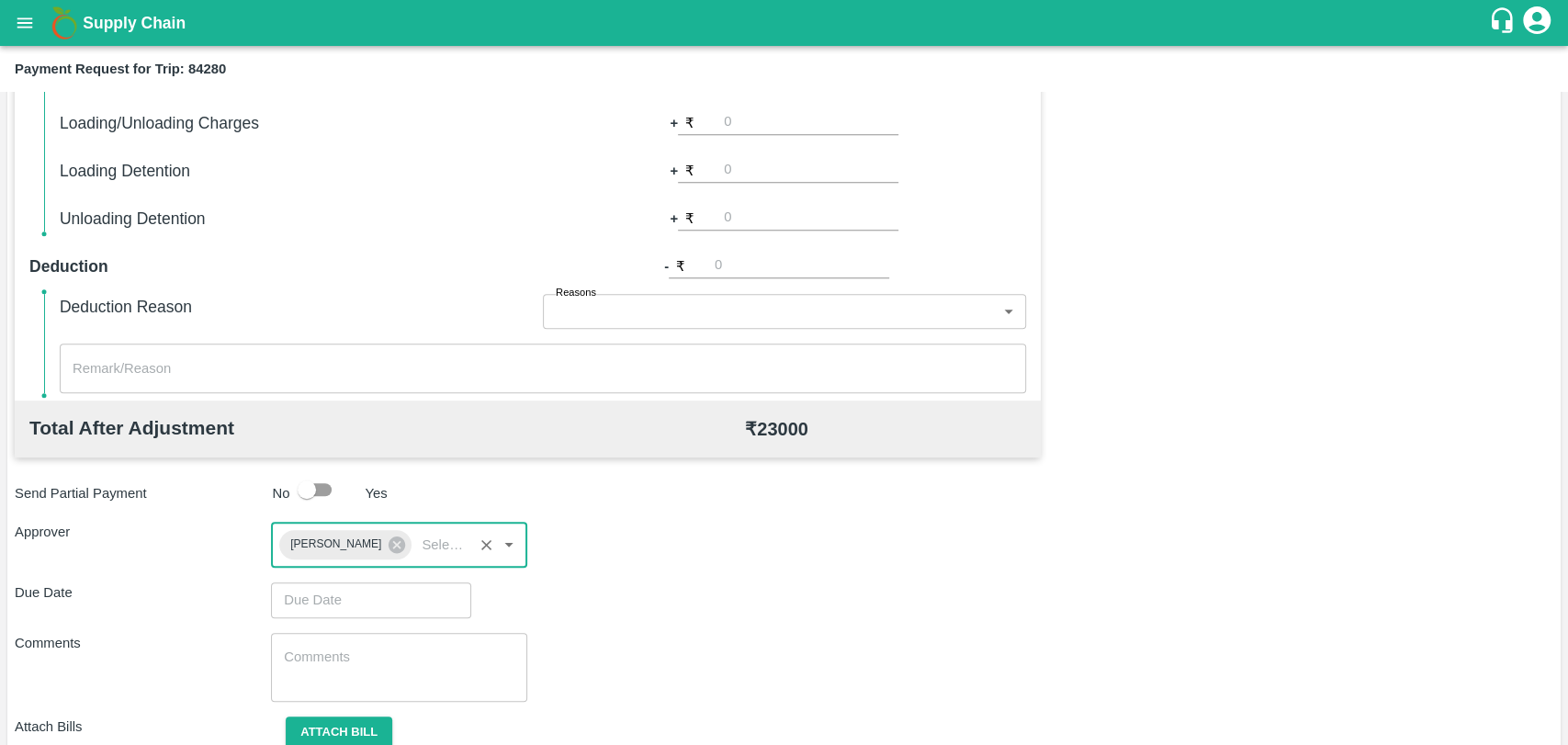
type input "DD/MM/YYYY hh:mm aa"
click at [328, 605] on input "DD/MM/YYYY hh:mm aa" at bounding box center [364, 600] width 187 height 35
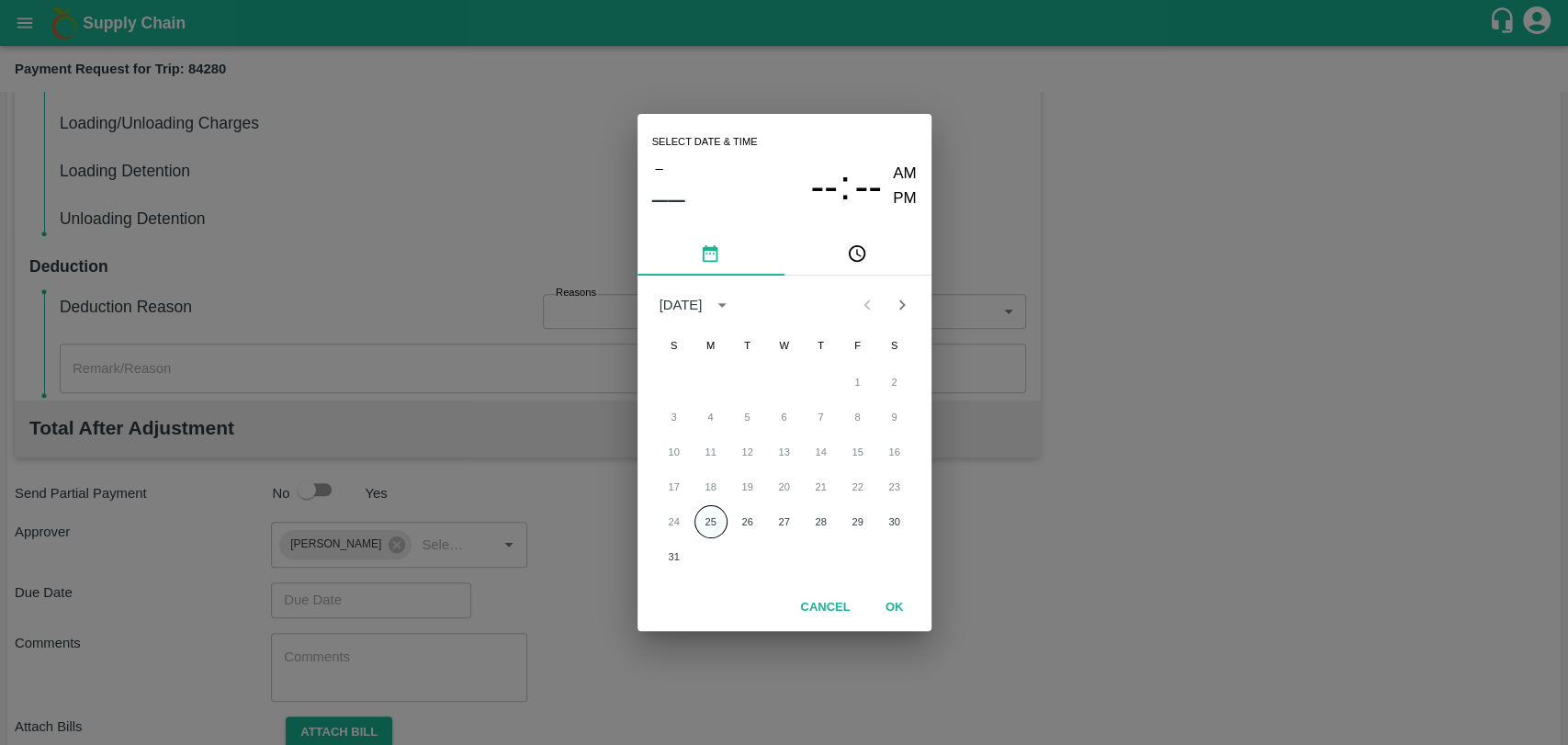
click at [715, 524] on button "25" at bounding box center [711, 522] width 33 height 33
type input "[DATE] 12:00 AM"
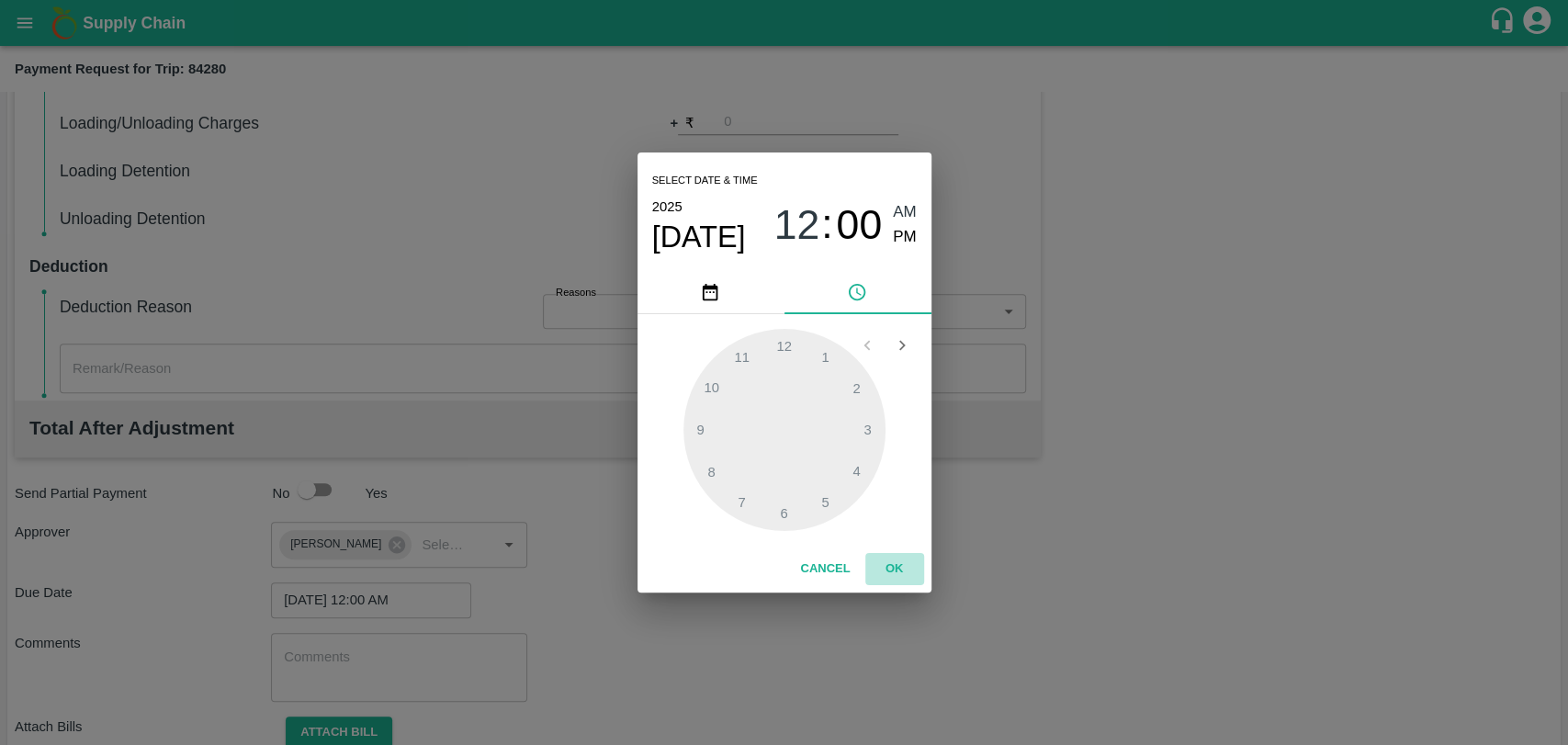
click at [881, 563] on button "OK" at bounding box center [894, 569] width 59 height 32
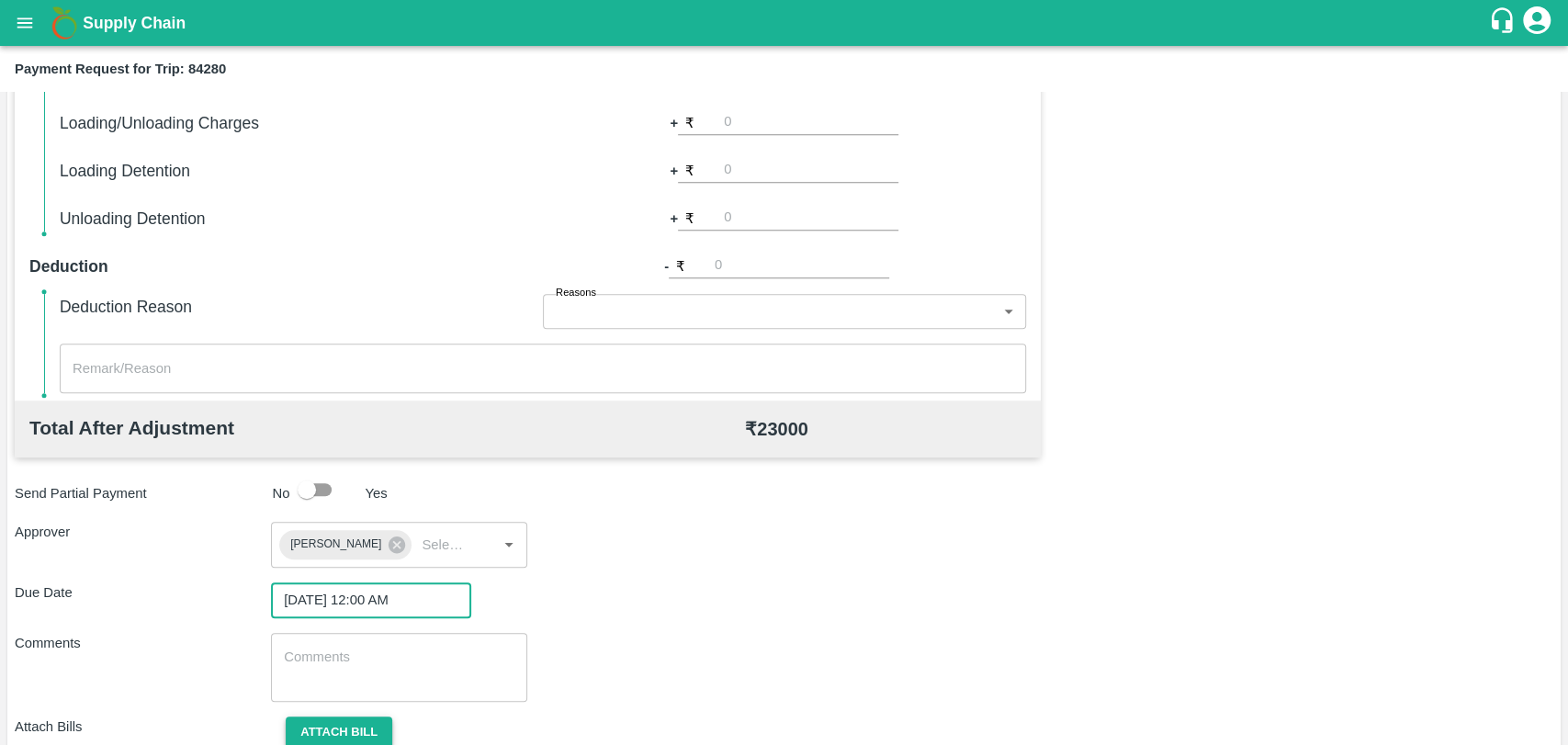
click at [367, 722] on button "Attach bill" at bounding box center [338, 733] width 107 height 32
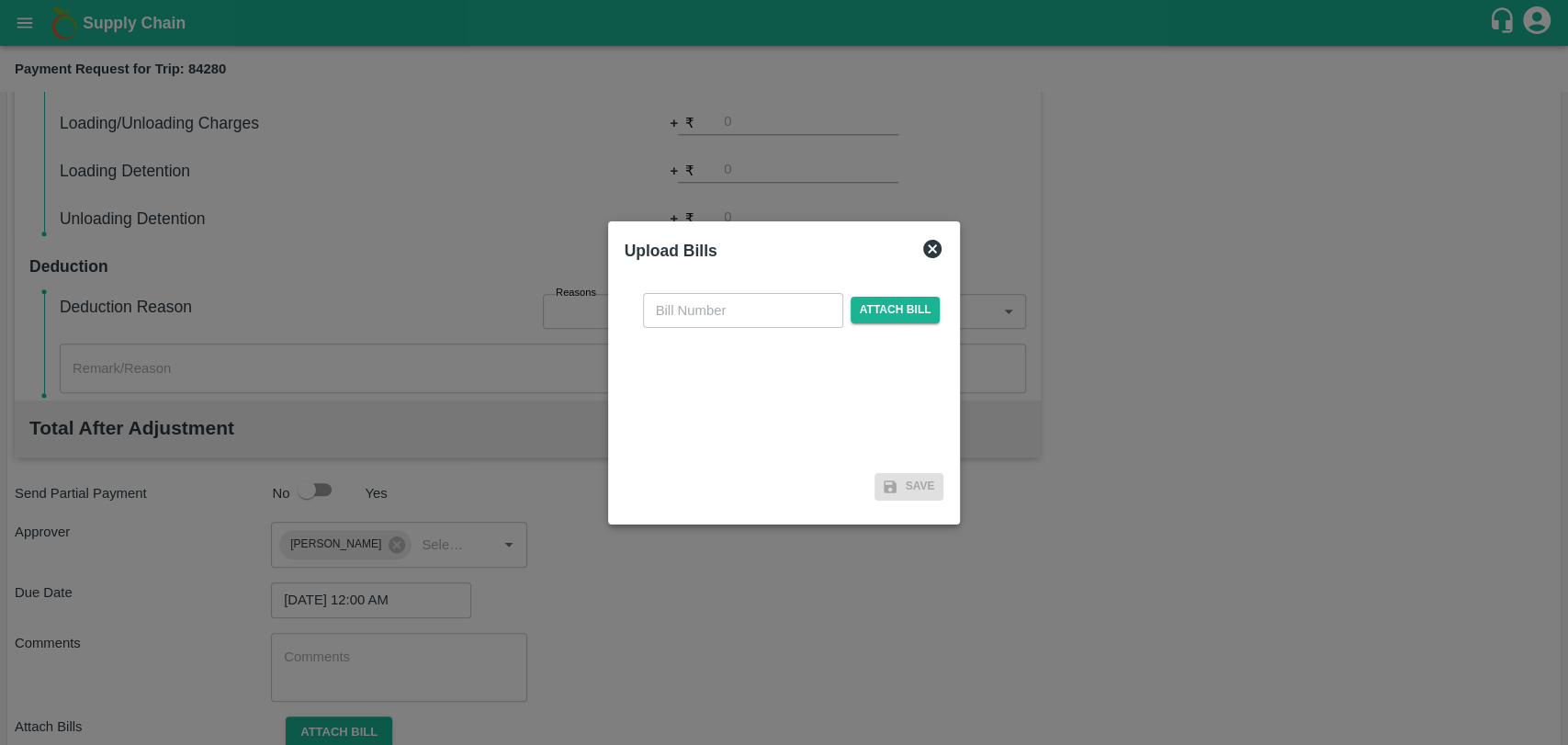
click at [684, 304] on input "text" at bounding box center [743, 310] width 200 height 35
type input "277"
click at [888, 316] on span "Attach bill" at bounding box center [895, 310] width 90 height 27
click at [0, 0] on input "Attach bill" at bounding box center [0, 0] width 0 height 0
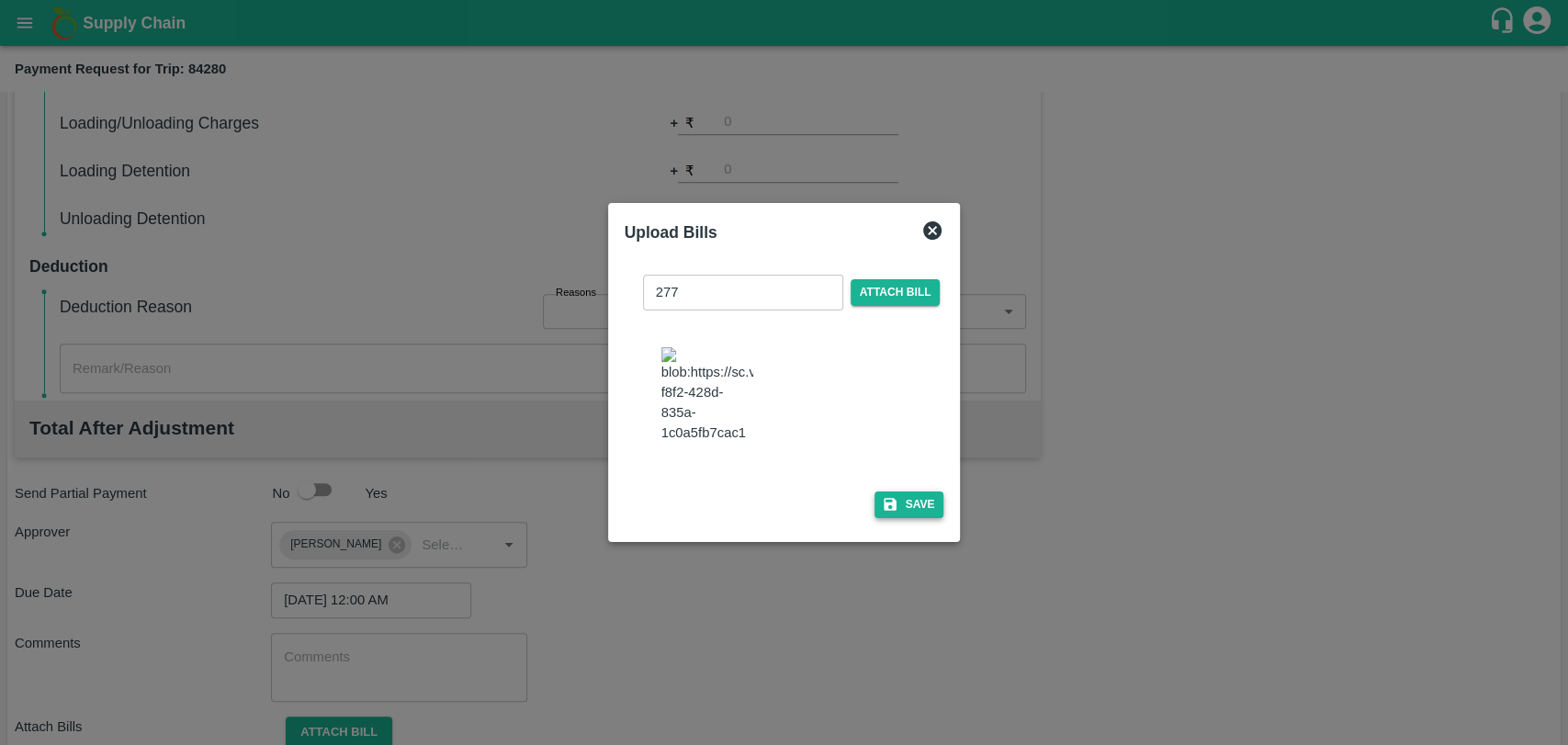
click at [892, 496] on icon "button" at bounding box center [890, 504] width 17 height 17
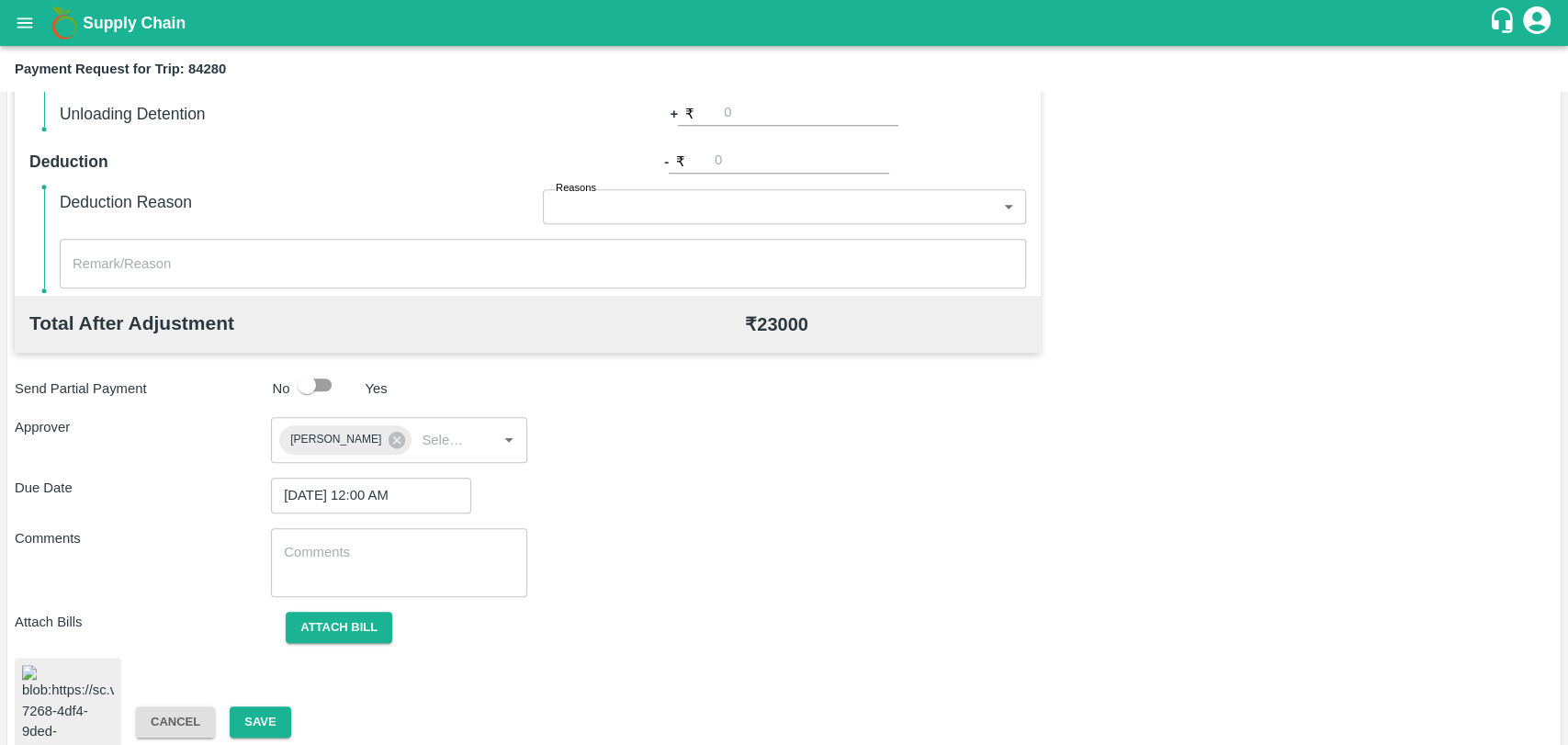
scroll to position [756, 0]
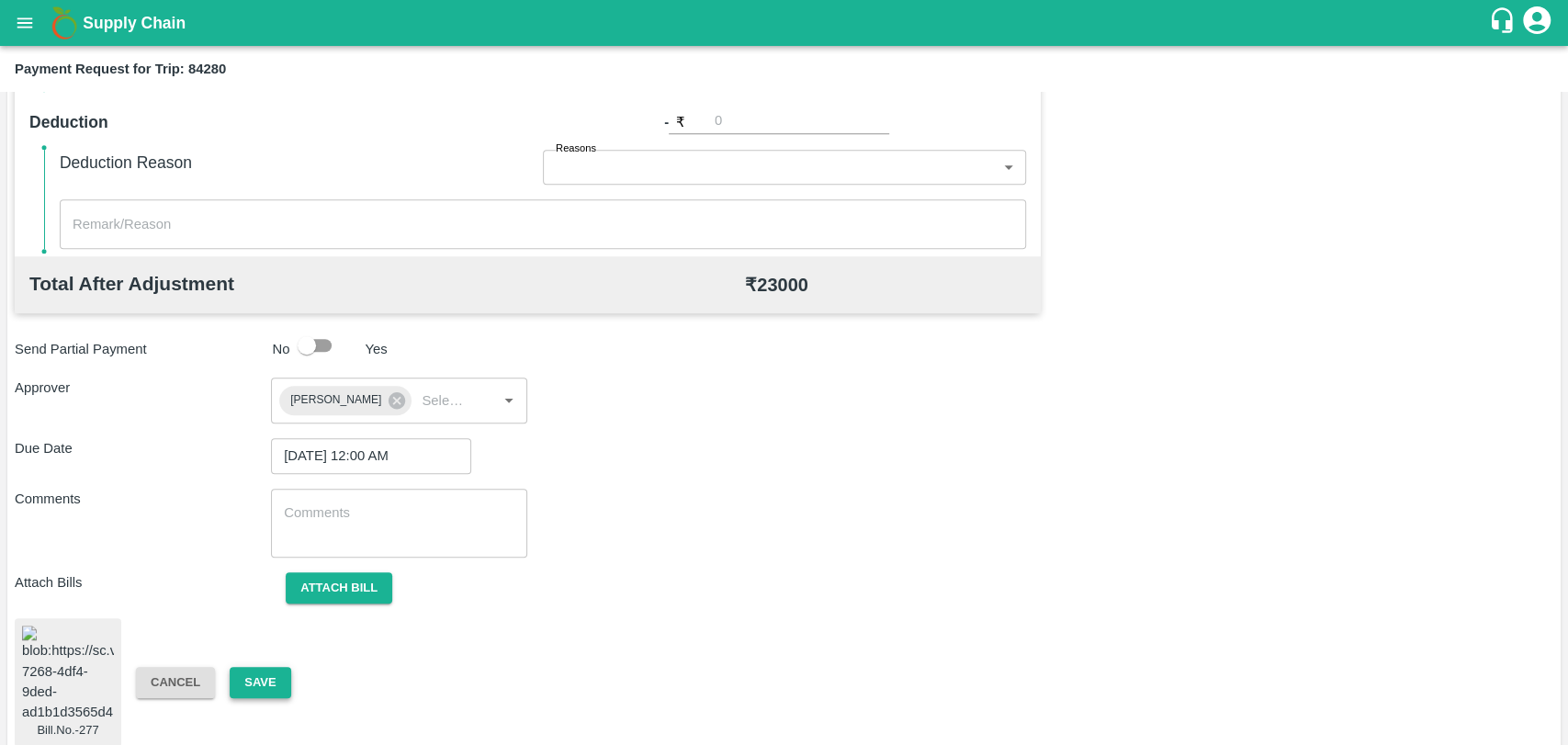
click at [266, 667] on button "Save" at bounding box center [260, 683] width 61 height 32
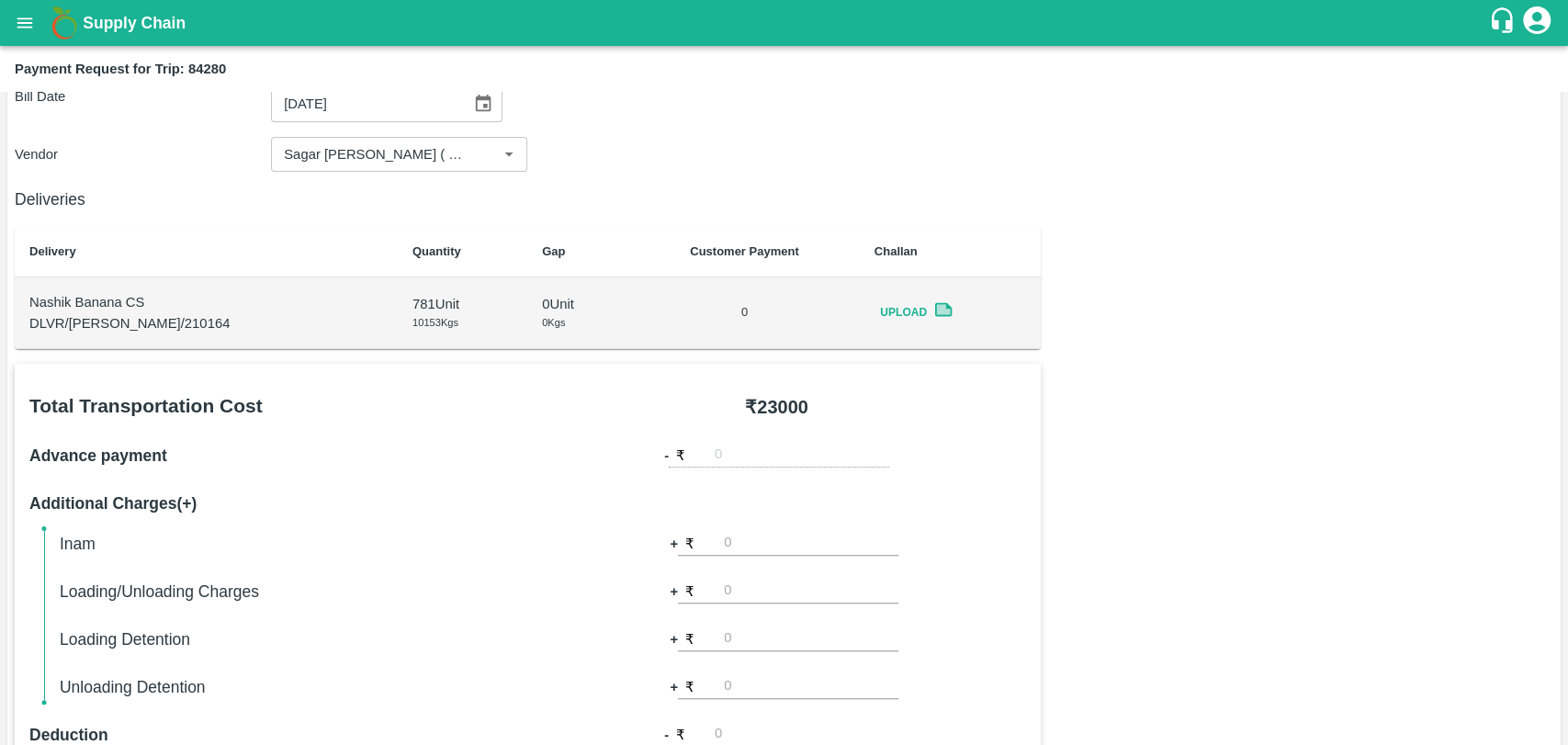
scroll to position [99, 0]
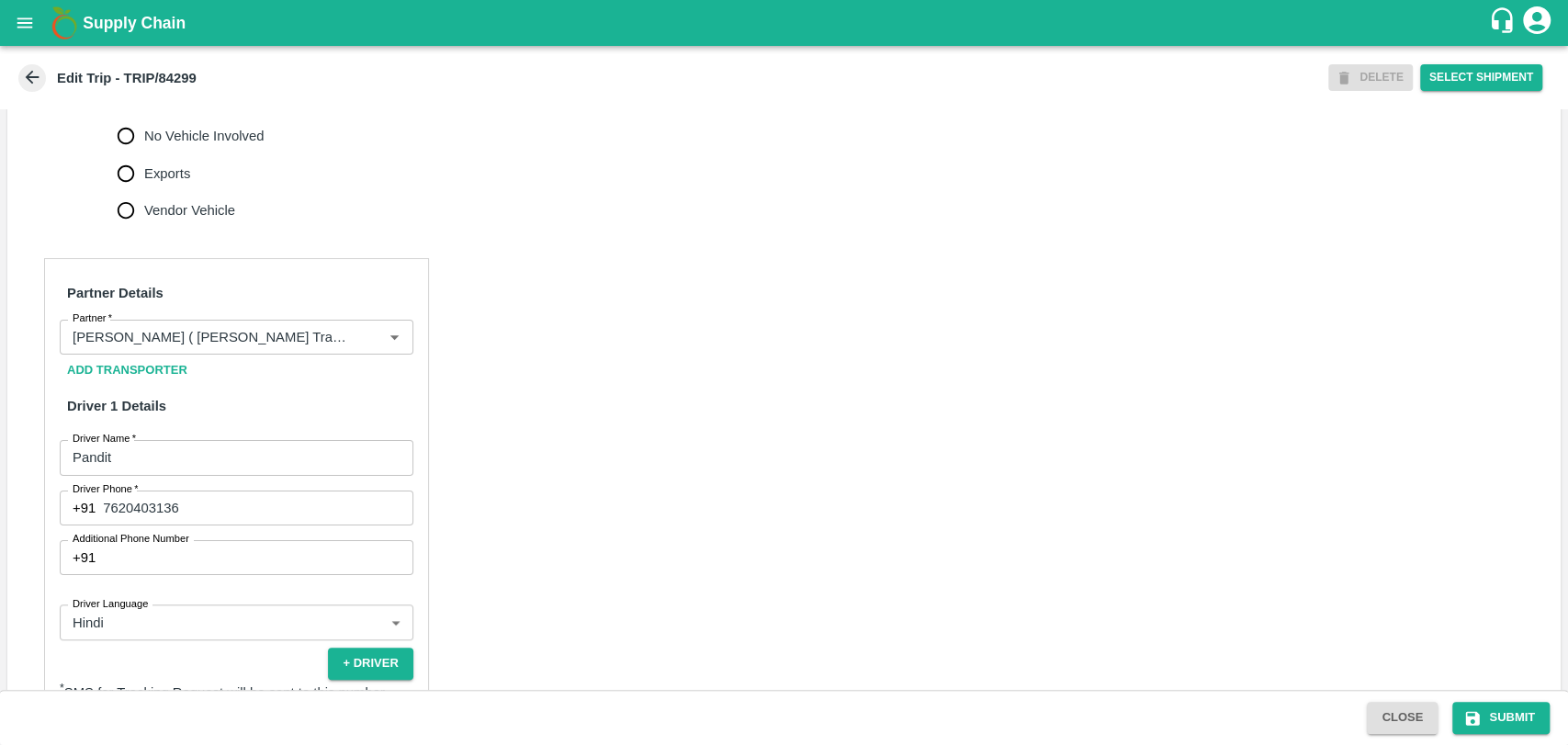
scroll to position [714, 0]
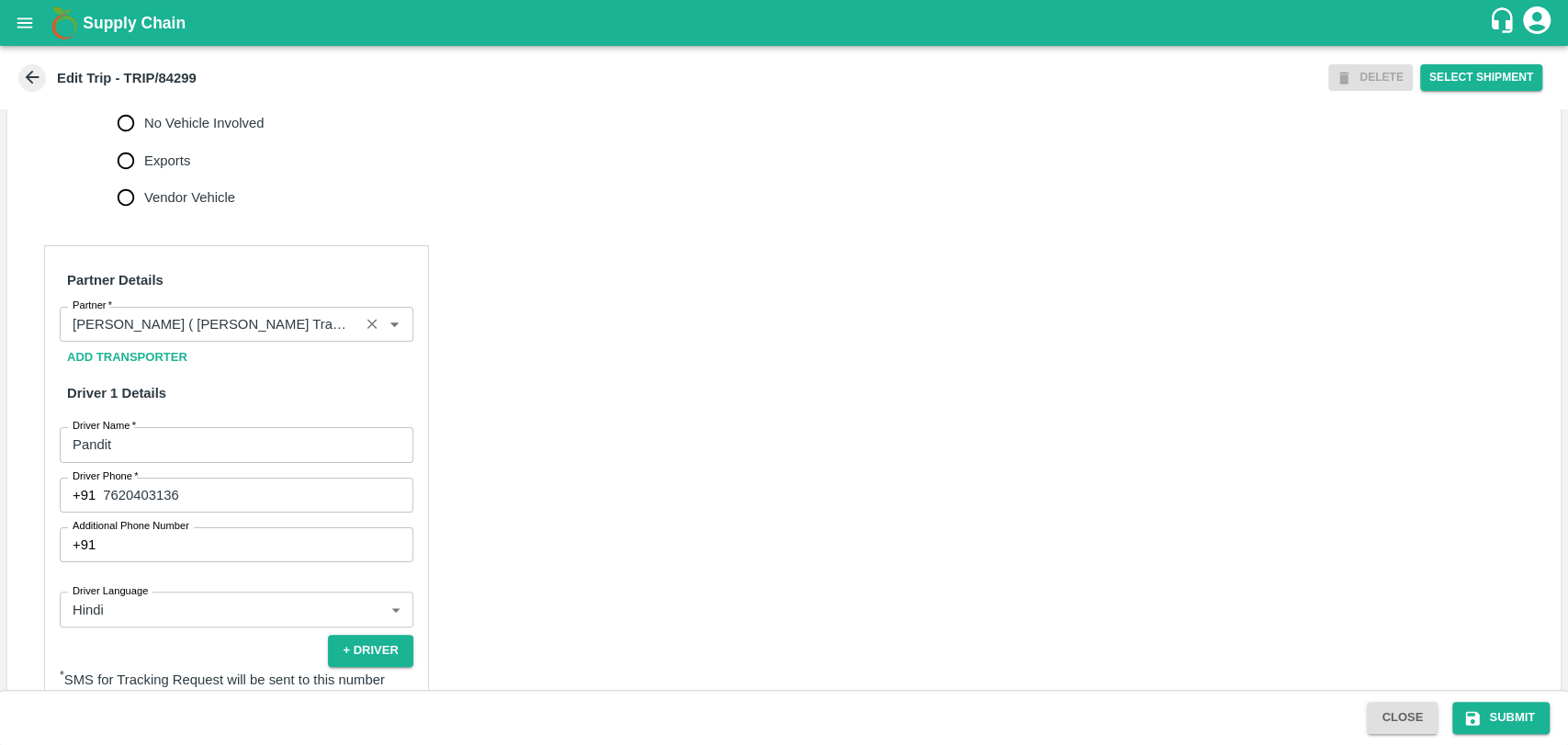
click at [264, 337] on input "Partner   *" at bounding box center [210, 325] width 289 height 24
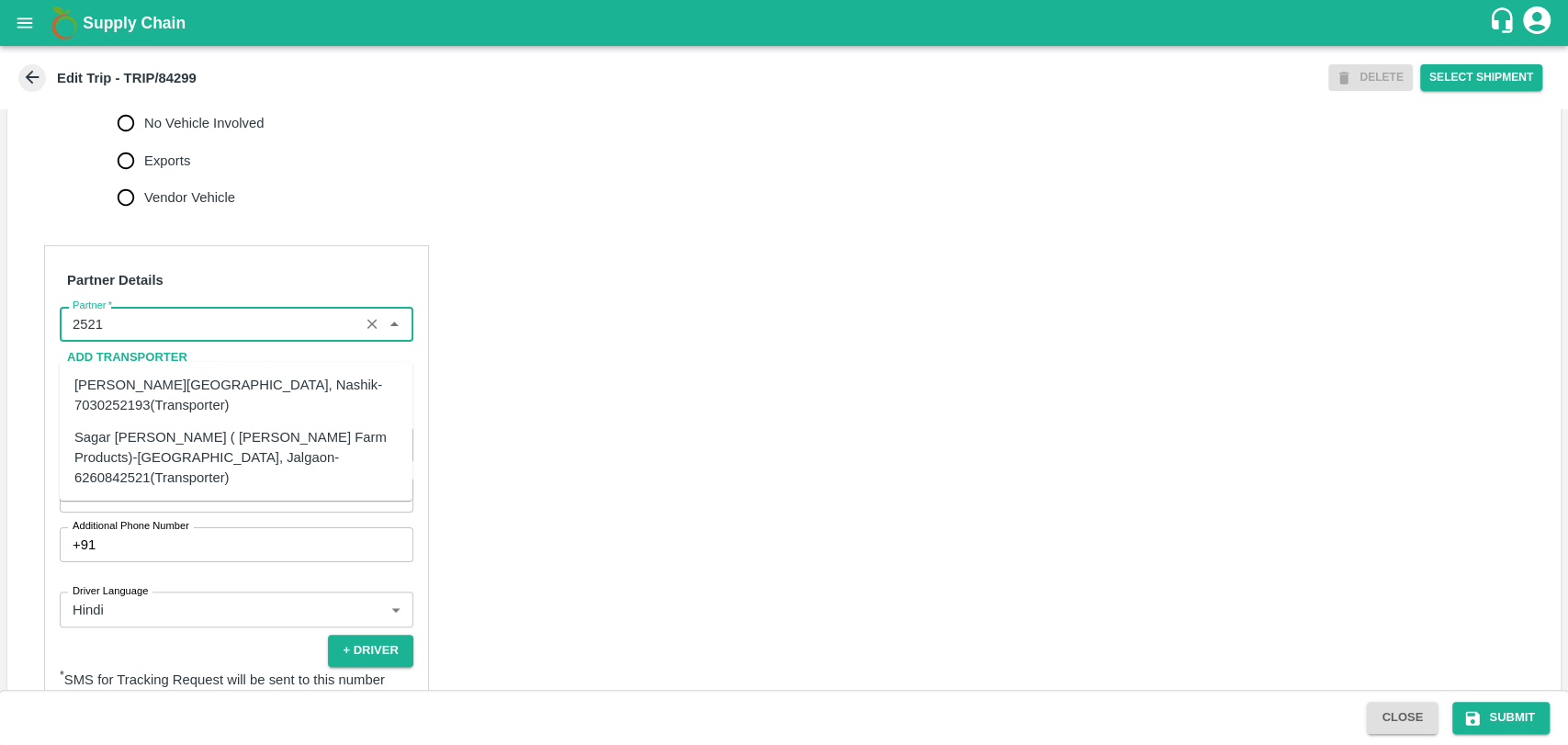
click at [279, 451] on div "Sagar Pramod Patil ( Shreyansh Farm Products)-Jalgaon, Jalgaon-6260842521(Trans…" at bounding box center [236, 457] width 324 height 62
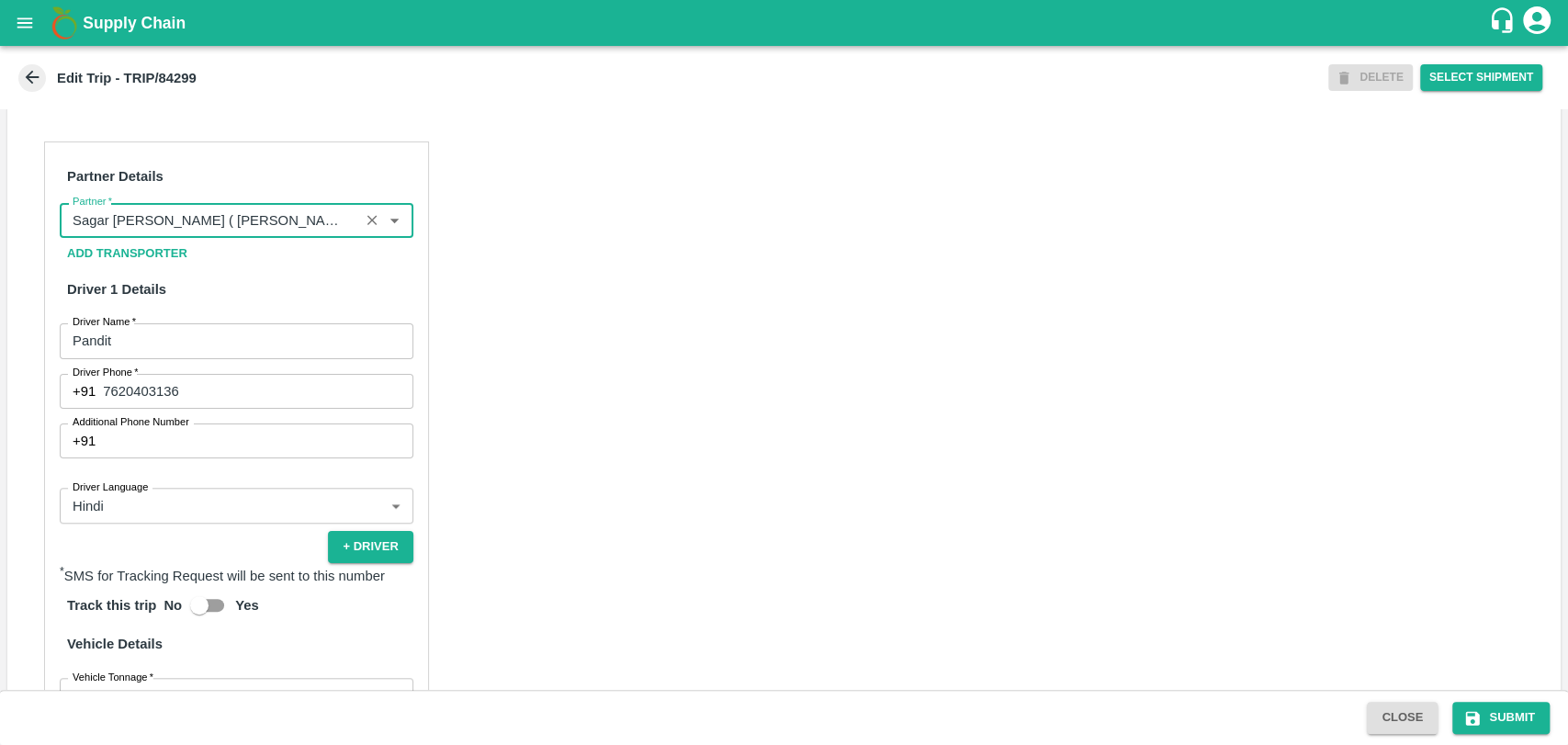
scroll to position [1217, 0]
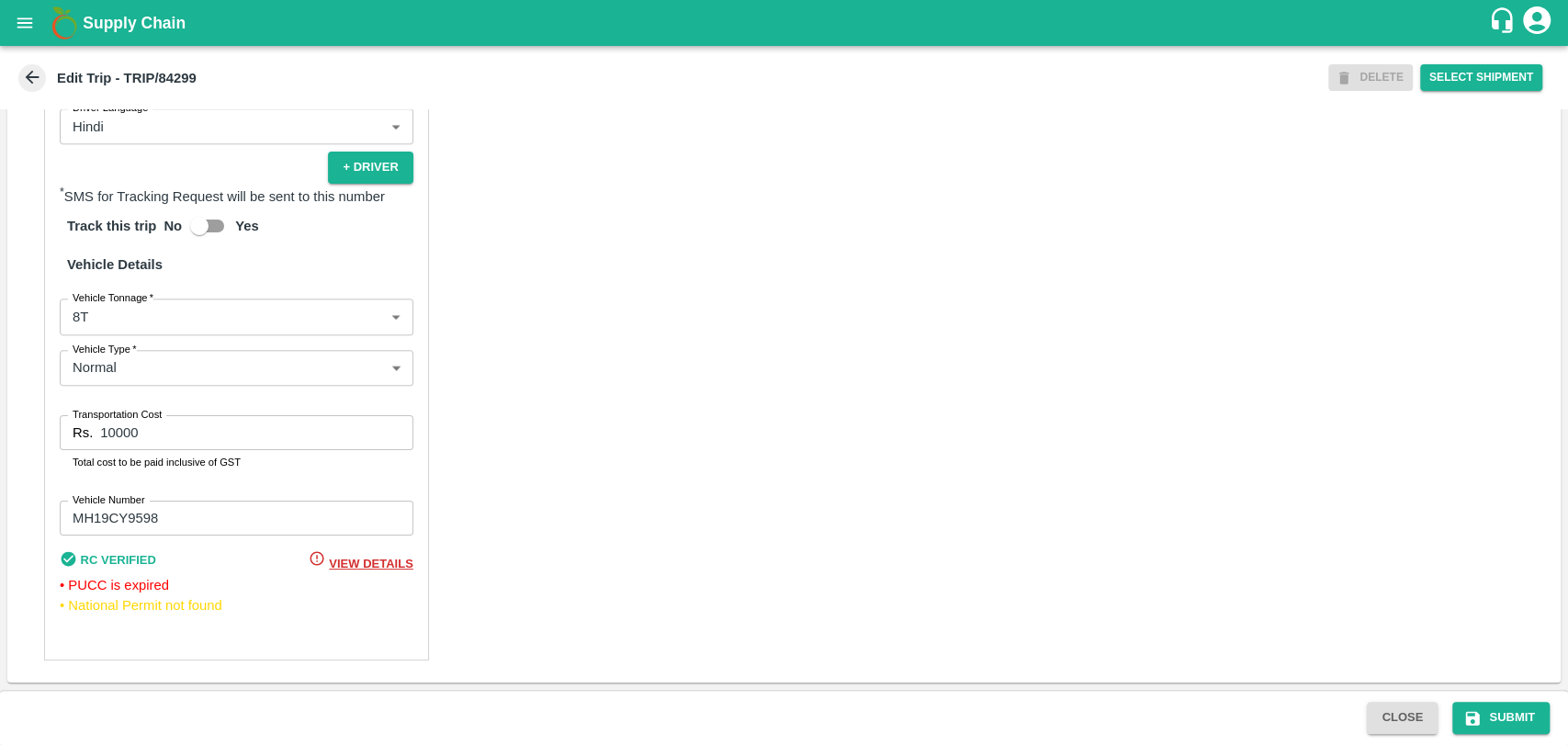
type input "Sagar Pramod Patil ( Shreyansh Farm Products)-Jalgaon, Jalgaon-6260842521(Trans…"
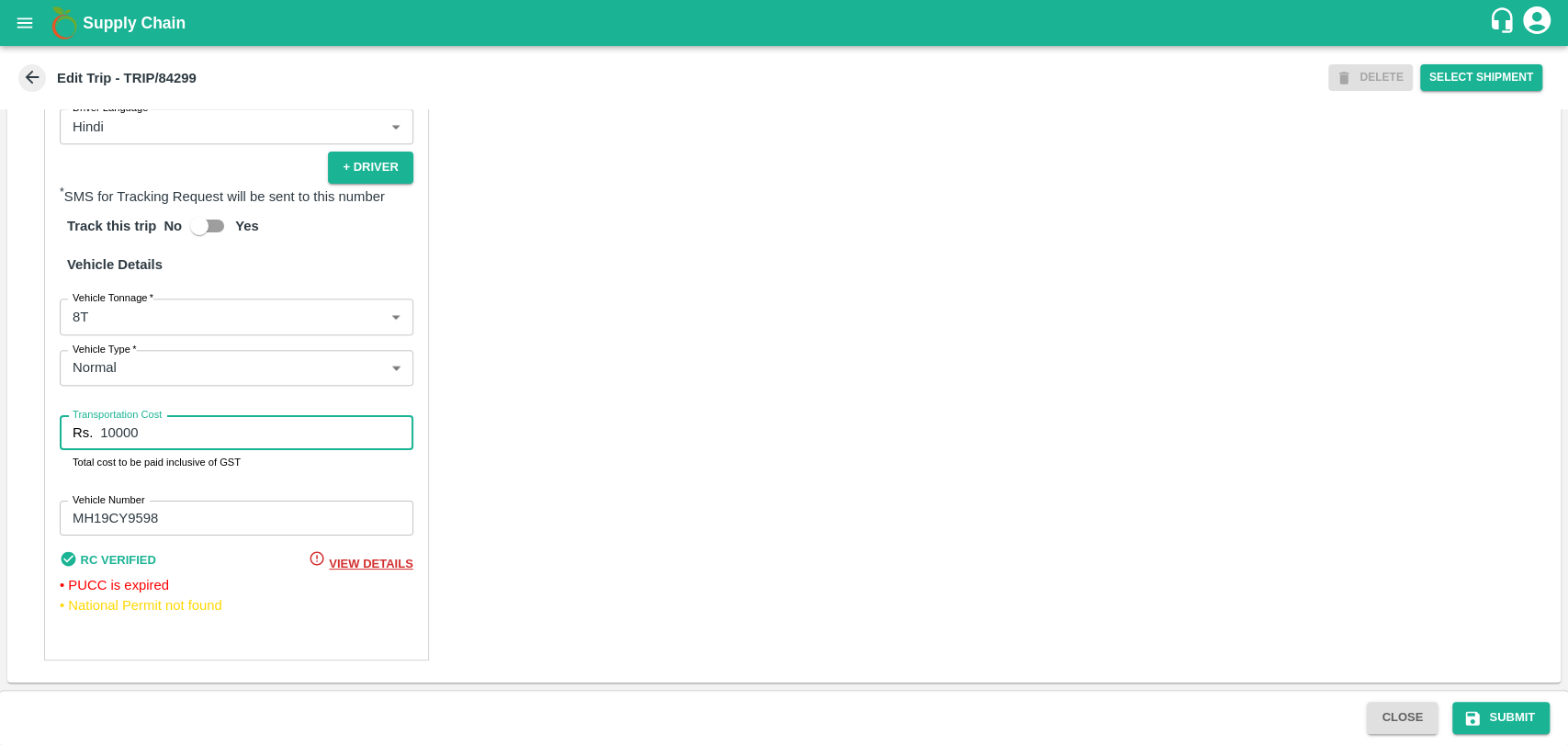
drag, startPoint x: 123, startPoint y: 453, endPoint x: 53, endPoint y: 441, distance: 71.0
click at [54, 441] on div "Partner Details Partner   * Partner Add Transporter Driver 1 Details Driver Nam…" at bounding box center [236, 211] width 385 height 898
type input "19000"
click at [1486, 710] on button "Submit" at bounding box center [1501, 718] width 98 height 32
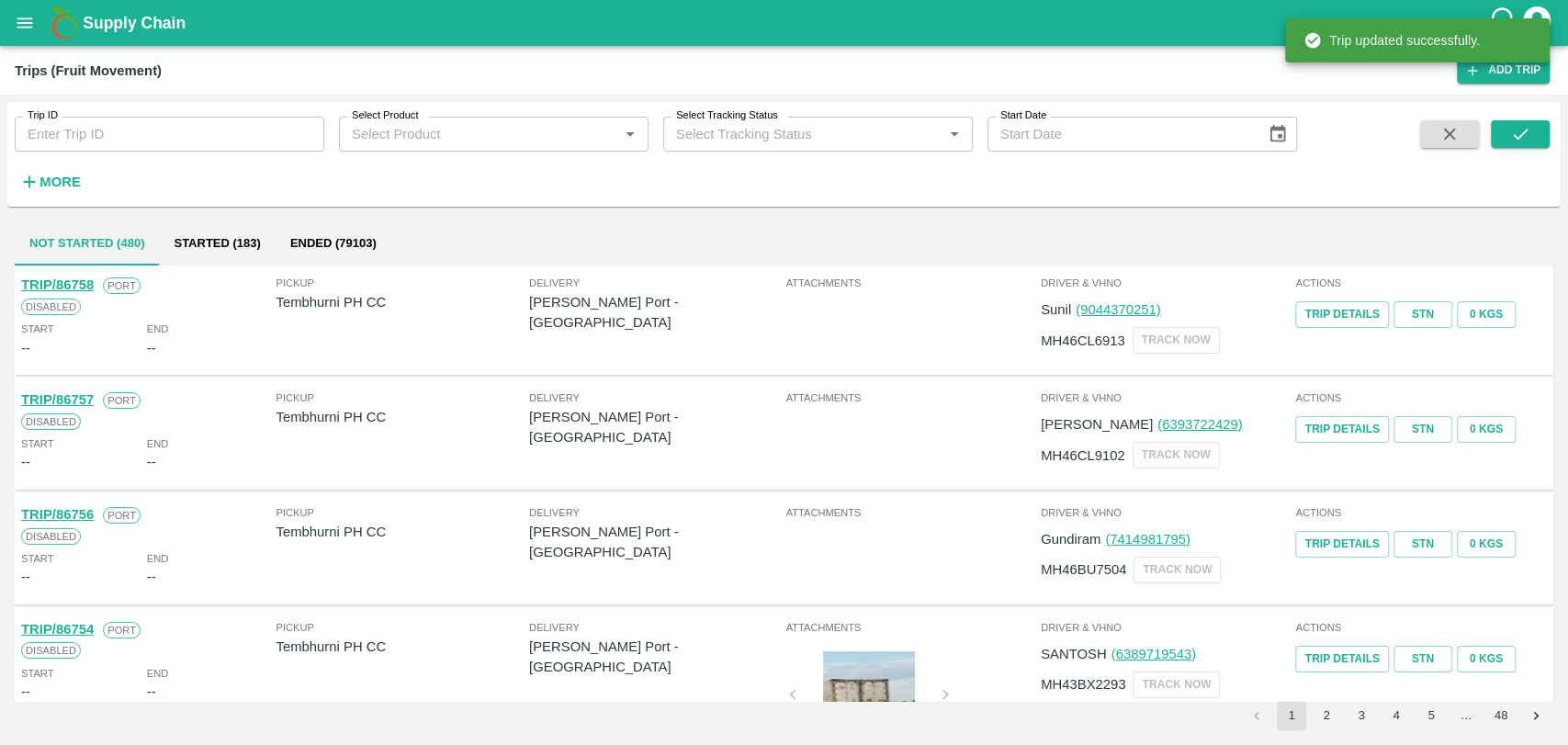
drag, startPoint x: 52, startPoint y: 180, endPoint x: 114, endPoint y: 113, distance: 91.3
click at [52, 180] on strong "More" at bounding box center [61, 181] width 42 height 15
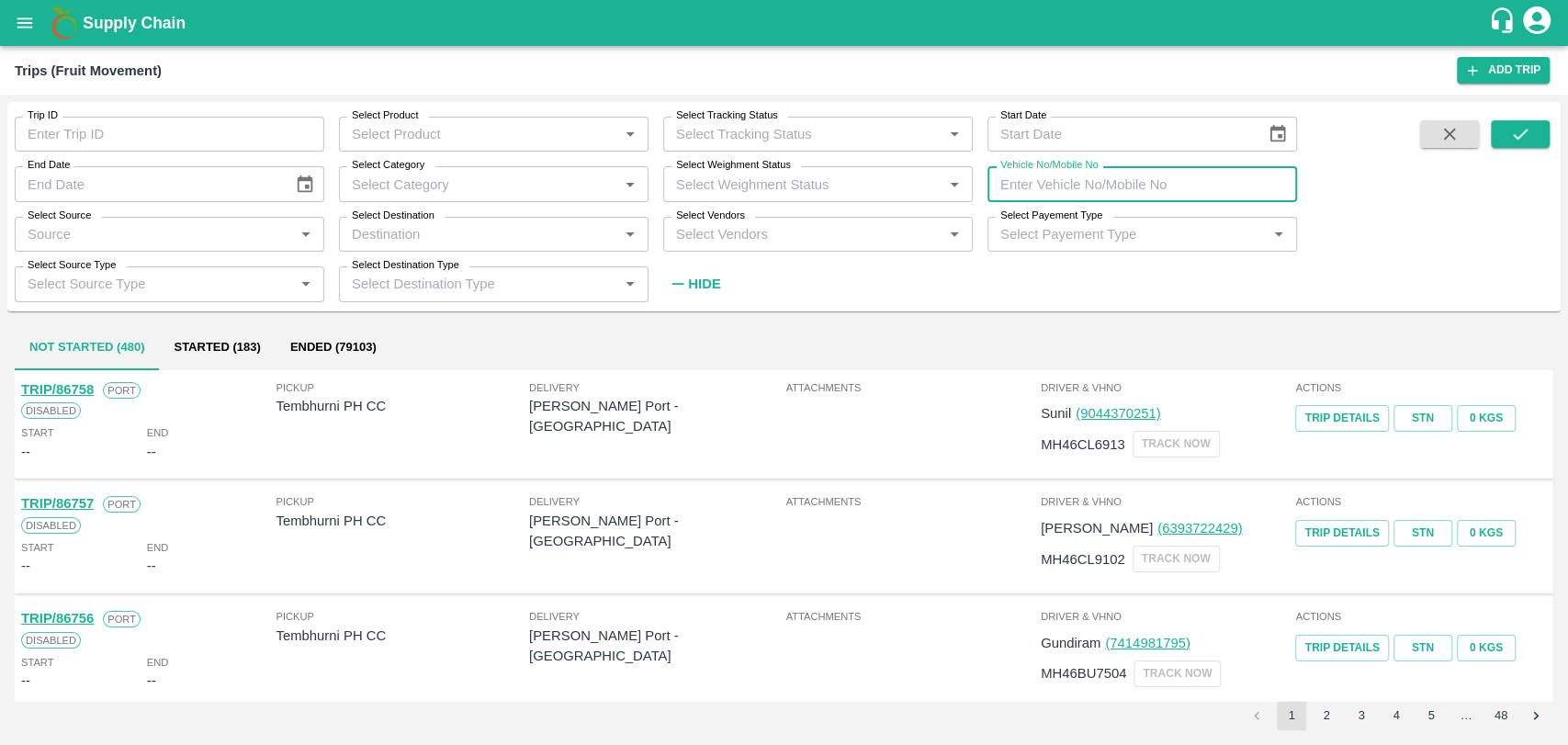
click at [1056, 189] on input "Vehicle No/Mobile No" at bounding box center [1142, 183] width 310 height 35
paste input "MH19Z3904"
type input "MH19Z3904"
click at [1514, 143] on icon "submit" at bounding box center [1520, 134] width 20 height 20
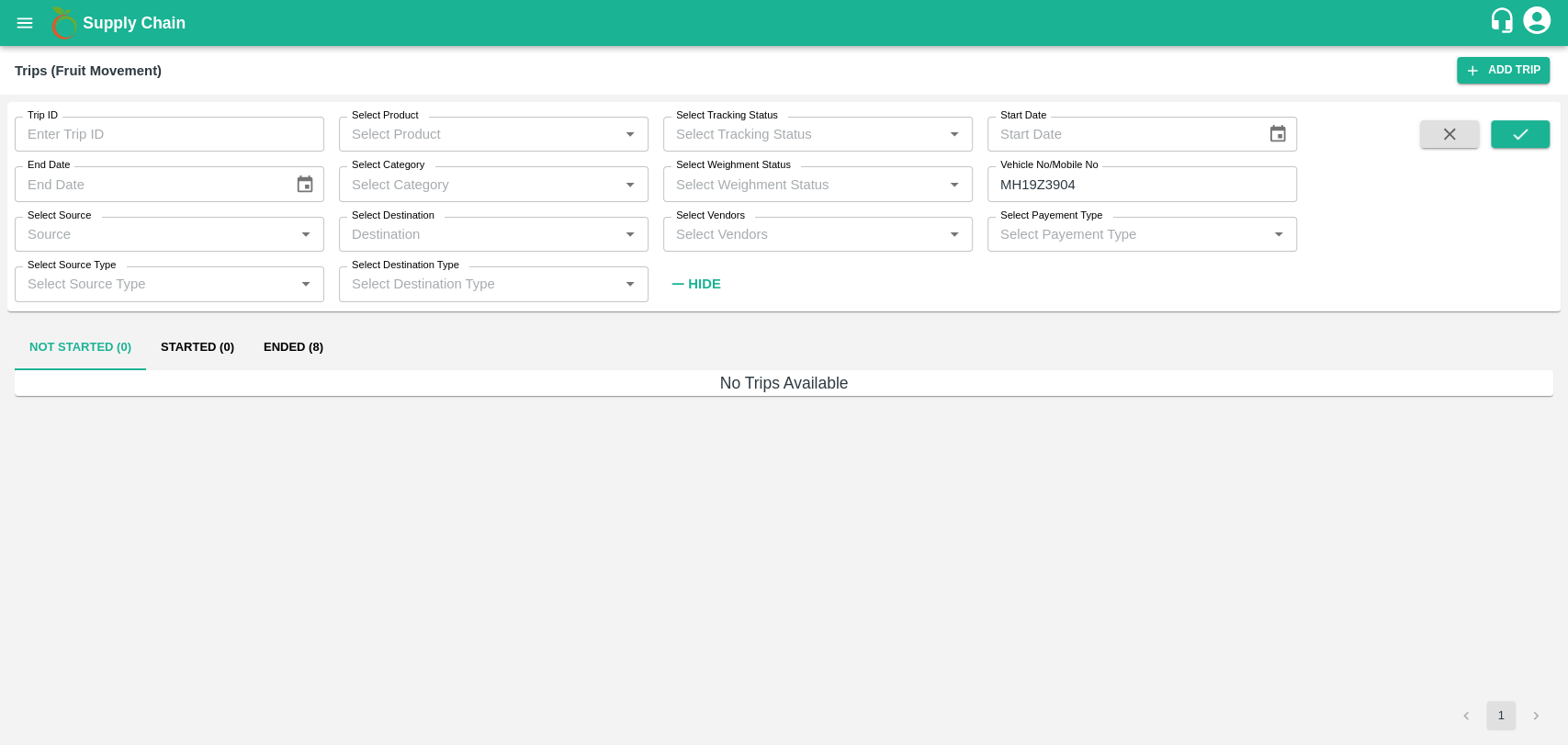
click at [333, 346] on button "Ended (8)" at bounding box center [294, 349] width 90 height 44
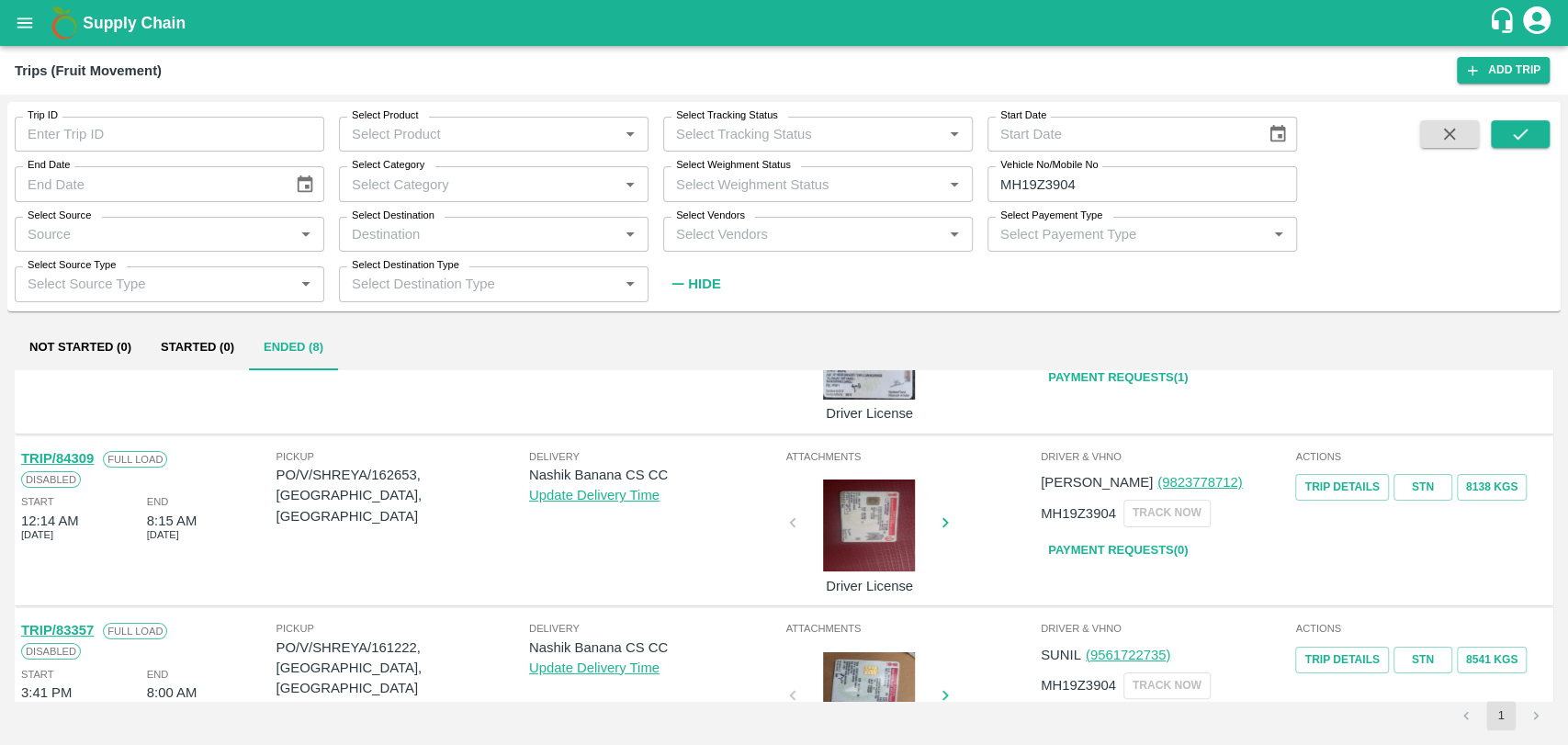
scroll to position [306, 0]
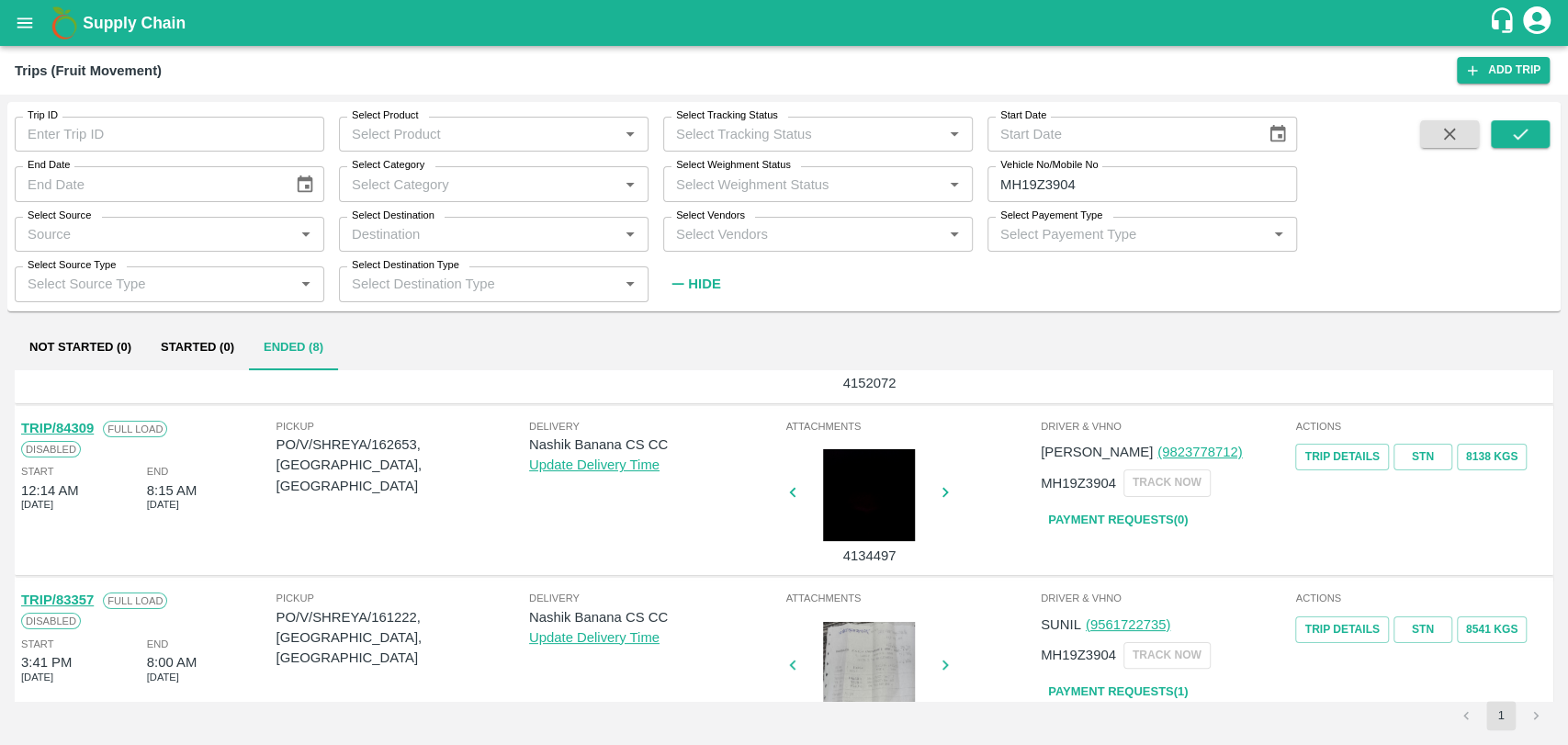
click at [85, 433] on link "TRIP/84309" at bounding box center [57, 428] width 73 height 15
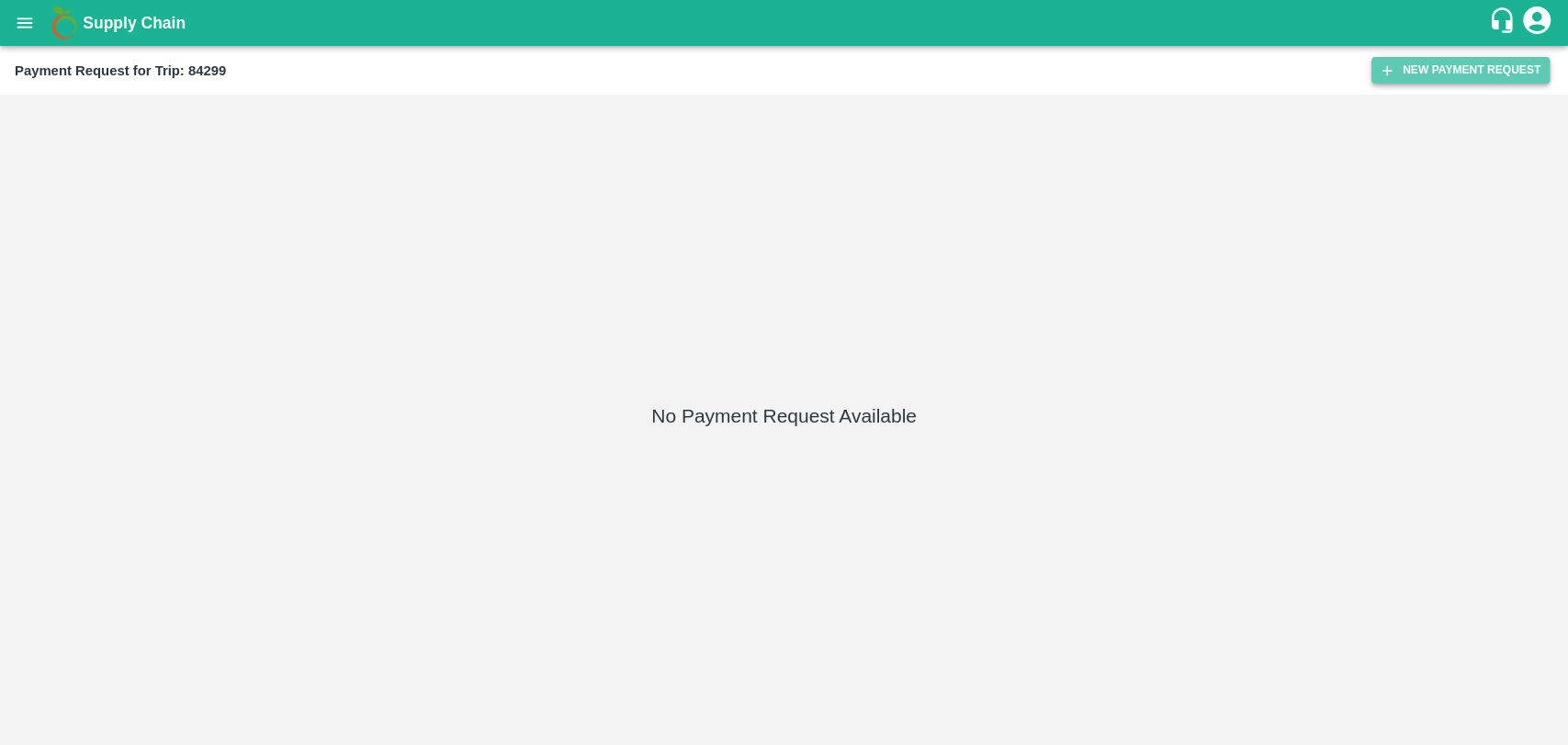
click at [1389, 72] on icon "button" at bounding box center [1387, 71] width 17 height 17
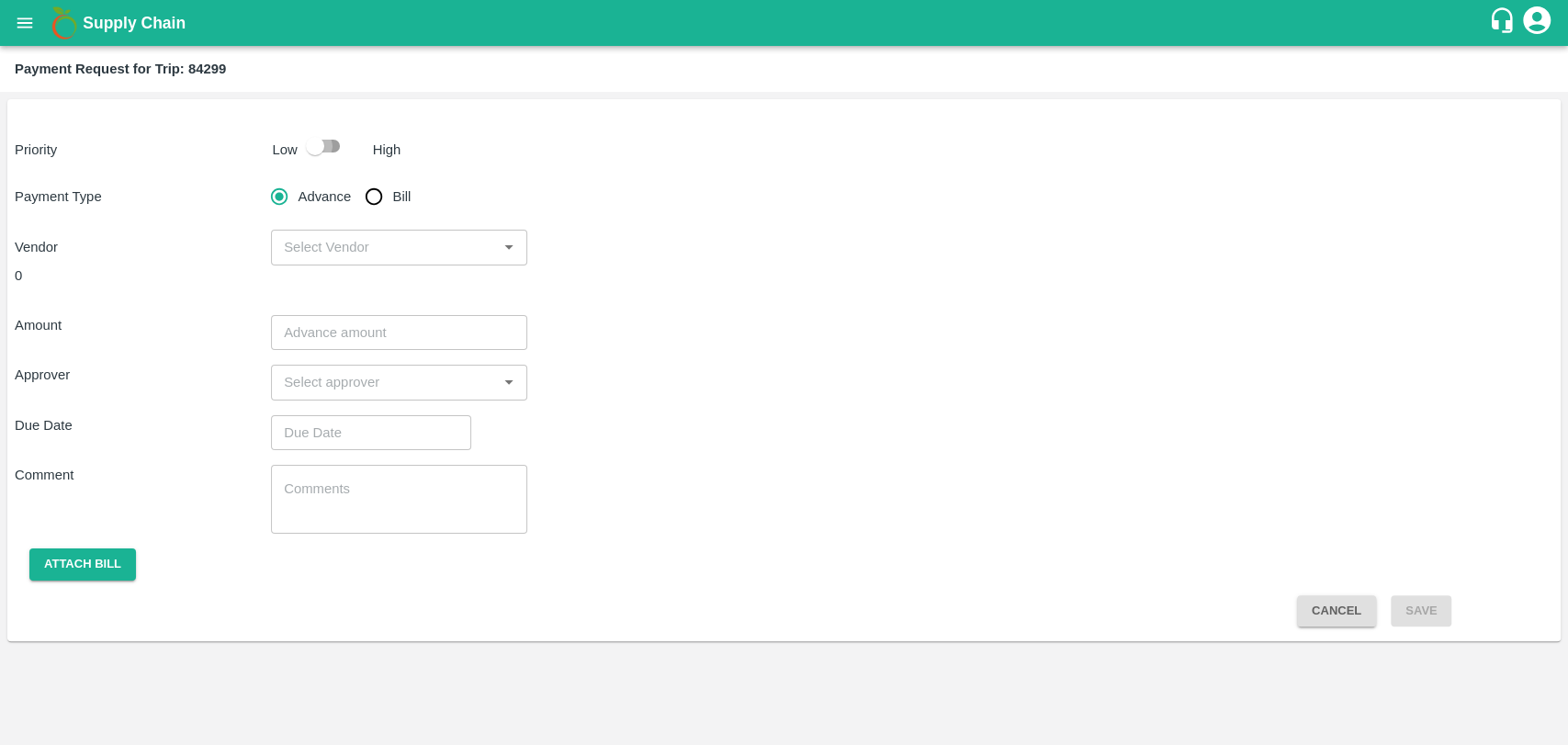
click at [341, 146] on input "checkbox" at bounding box center [315, 145] width 105 height 35
checkbox input "true"
click at [381, 204] on input "Bill" at bounding box center [373, 196] width 37 height 37
radio input "true"
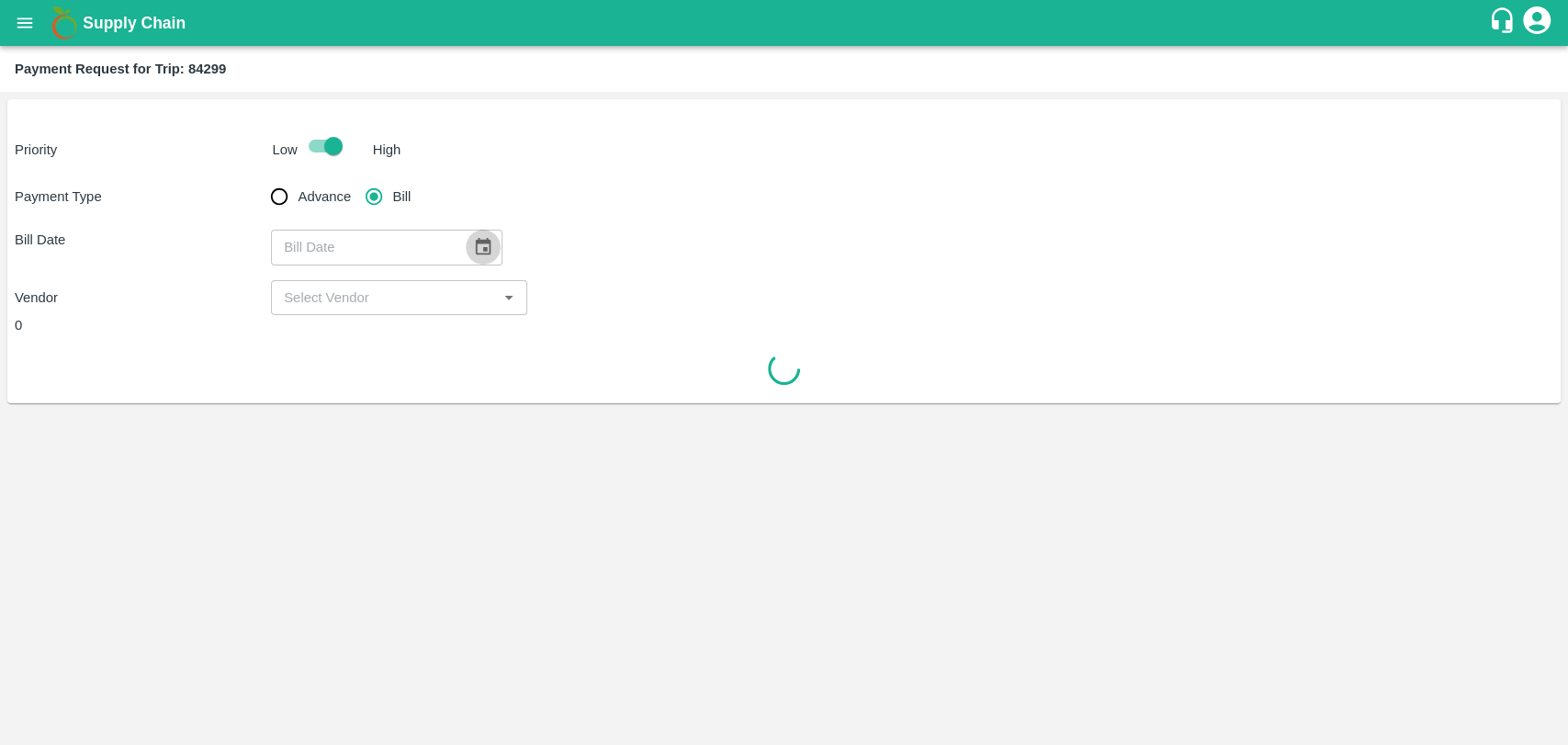
click at [466, 248] on button "Choose date" at bounding box center [483, 247] width 35 height 35
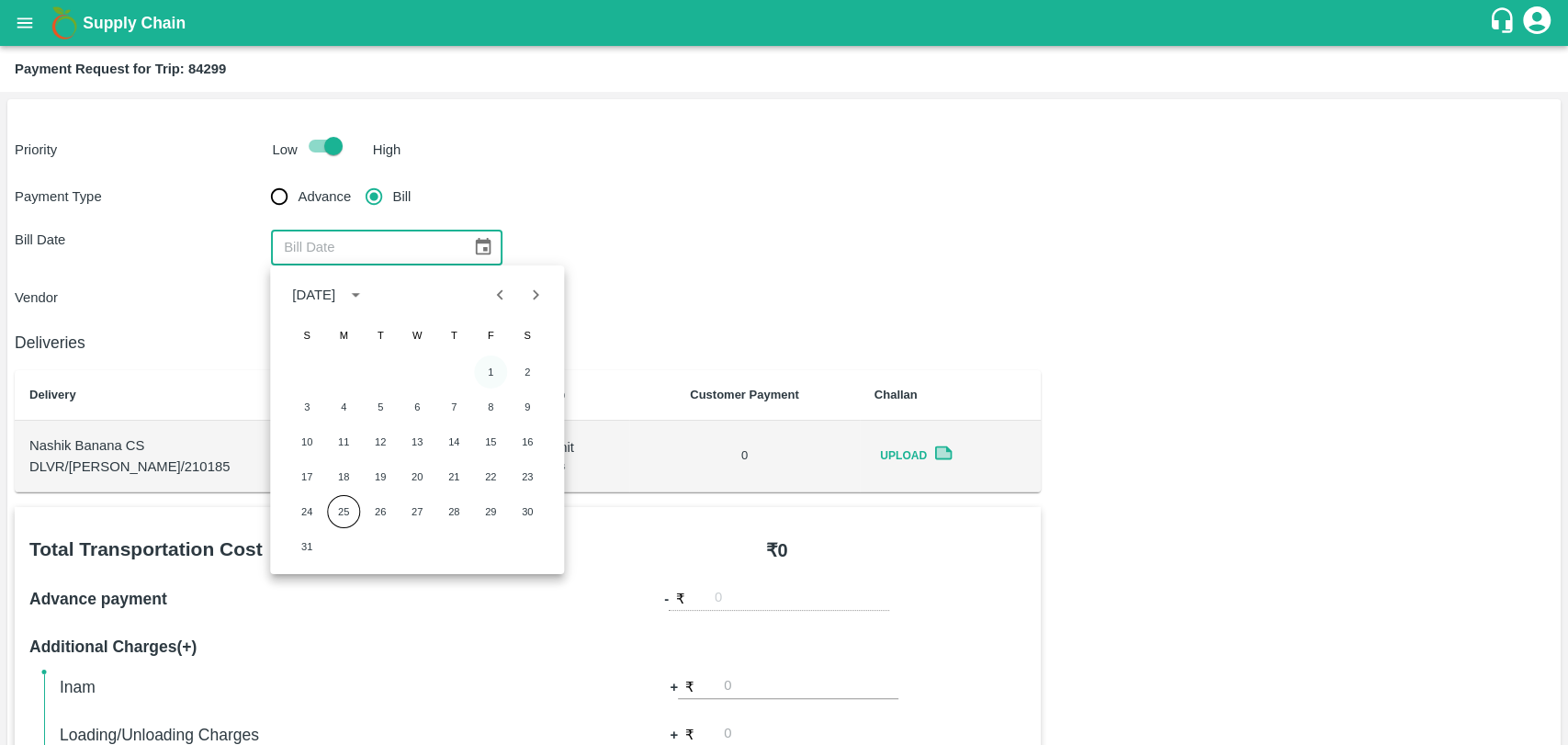
click at [484, 360] on button "1" at bounding box center [490, 372] width 33 height 33
type input "[DATE]"
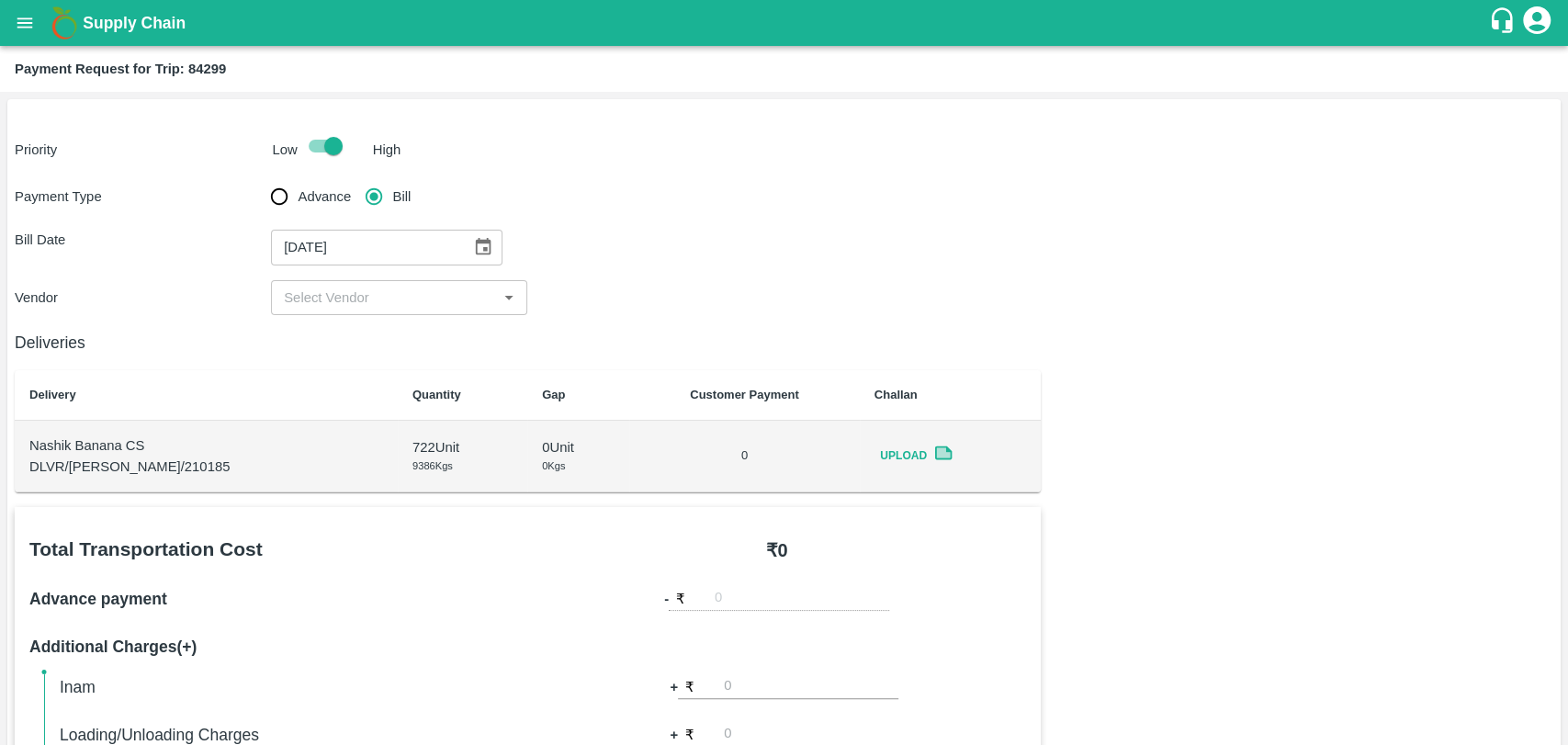
click at [379, 302] on input "input" at bounding box center [384, 298] width 215 height 24
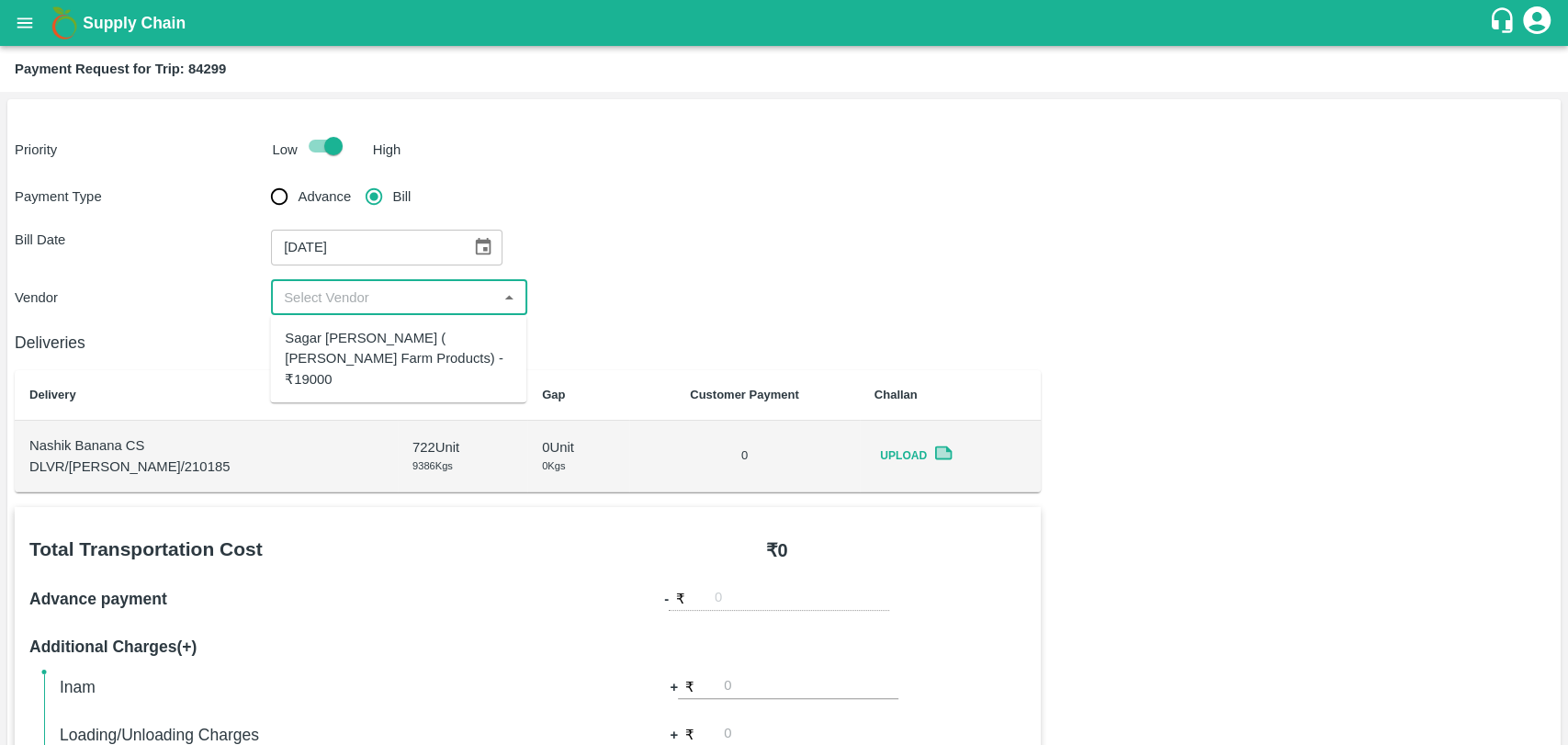
click at [367, 329] on div "Sagar [PERSON_NAME] ( [PERSON_NAME] Farm Products) - ₹19000" at bounding box center [398, 359] width 227 height 62
type input "Sagar [PERSON_NAME] ( [PERSON_NAME] Farm Products) - ₹19000"
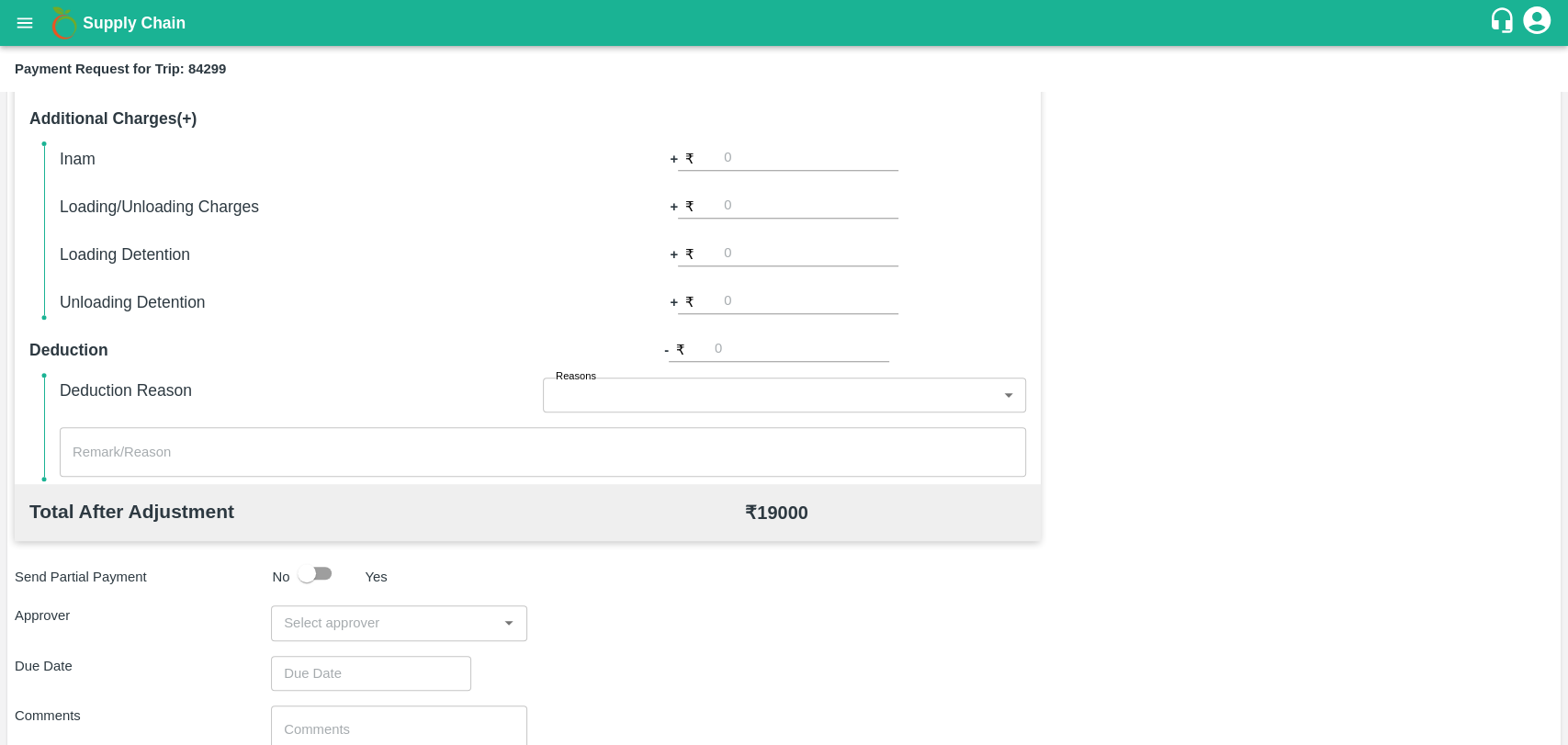
scroll to position [672, 0]
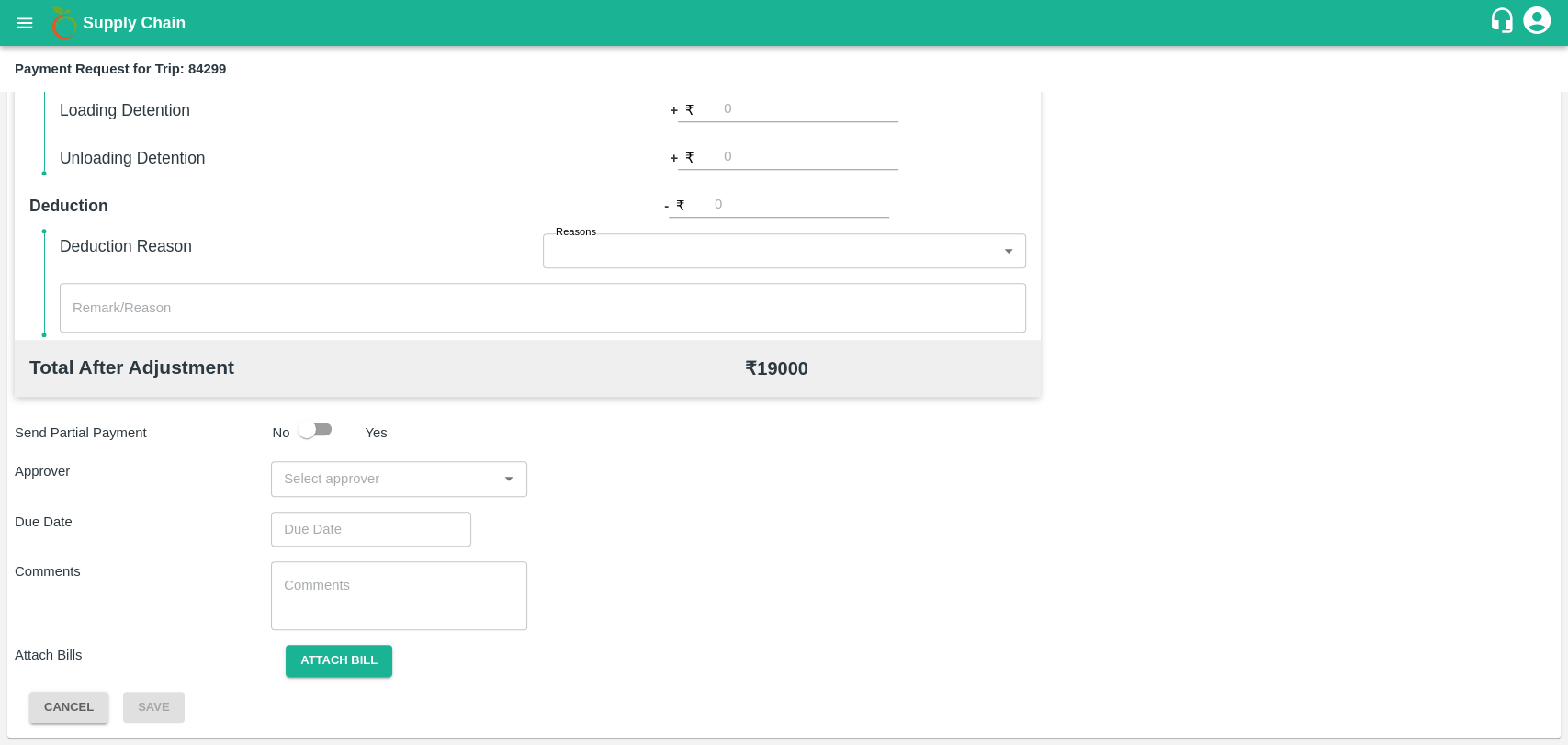
click at [323, 479] on input "input" at bounding box center [384, 479] width 215 height 24
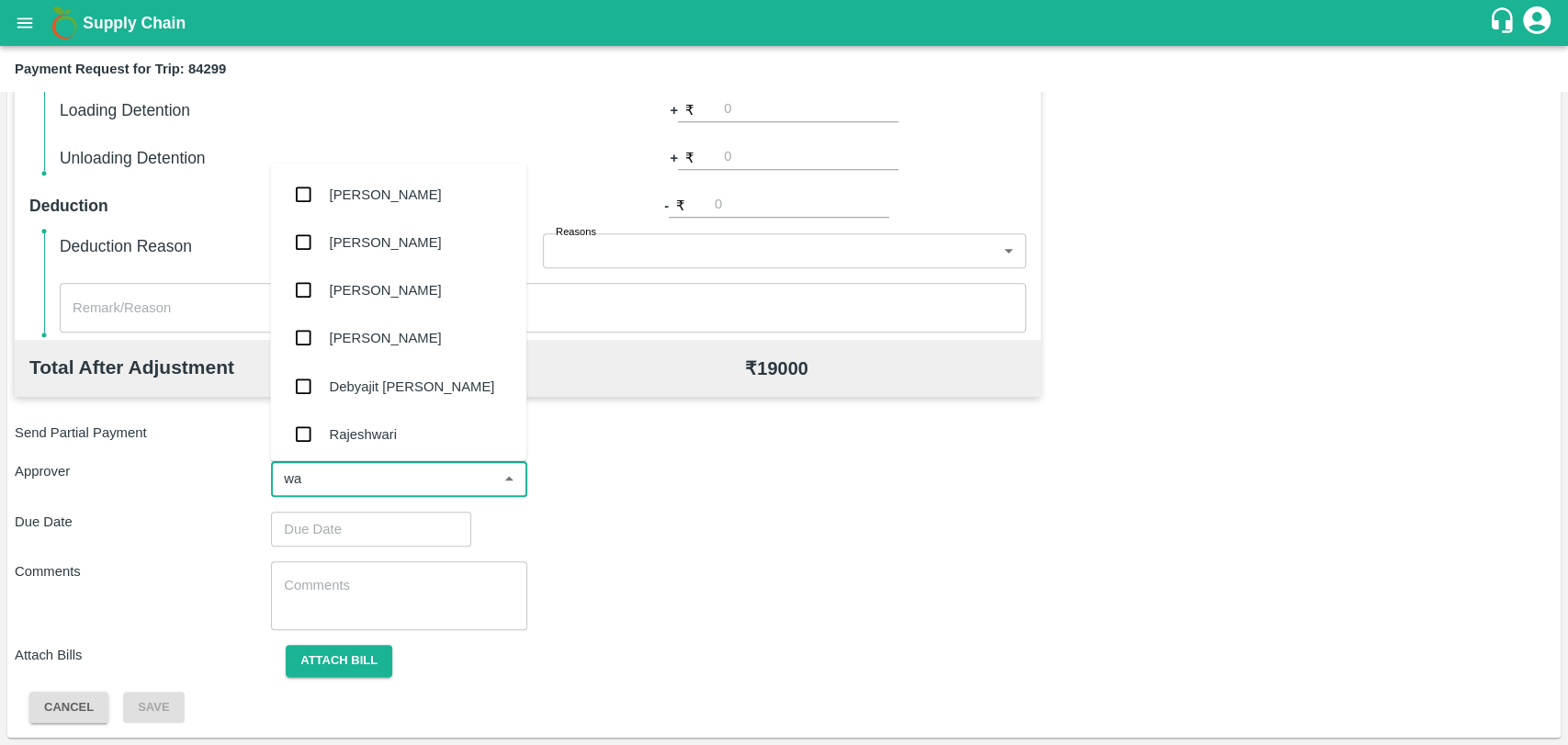
type input "wag"
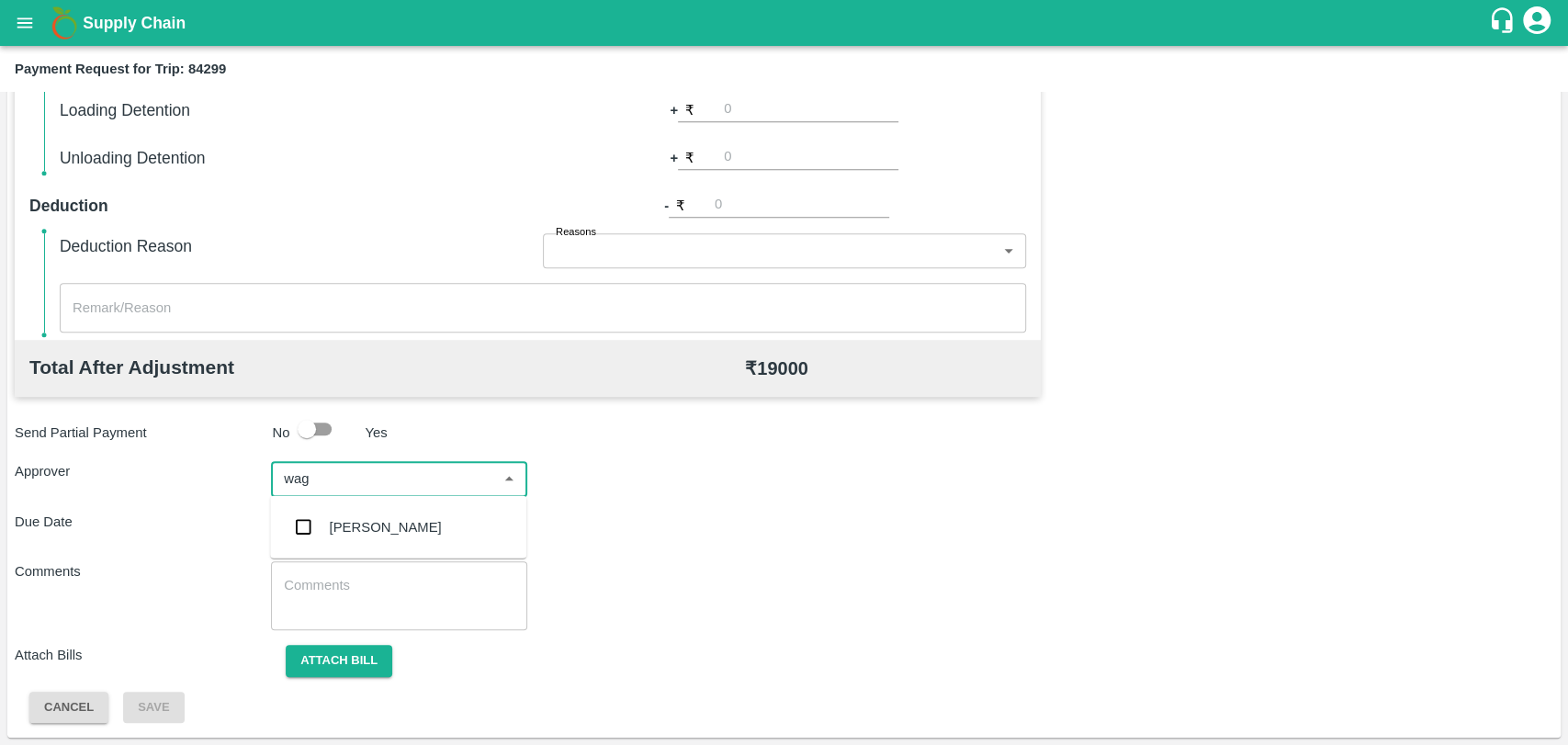
click at [326, 534] on div "[PERSON_NAME]" at bounding box center [397, 528] width 256 height 48
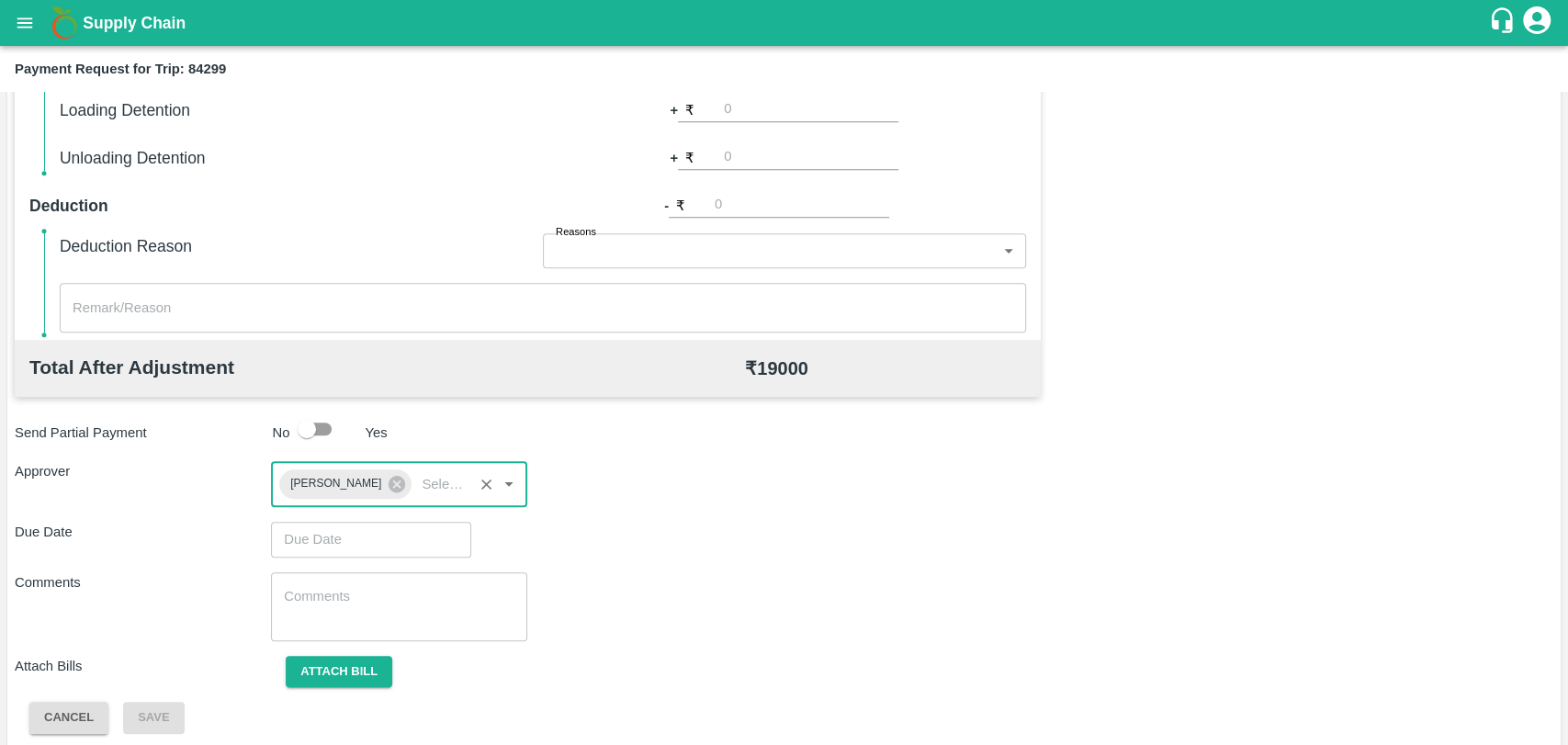
type input "DD/MM/YYYY hh:mm aa"
click at [322, 539] on input "DD/MM/YYYY hh:mm aa" at bounding box center [364, 539] width 187 height 35
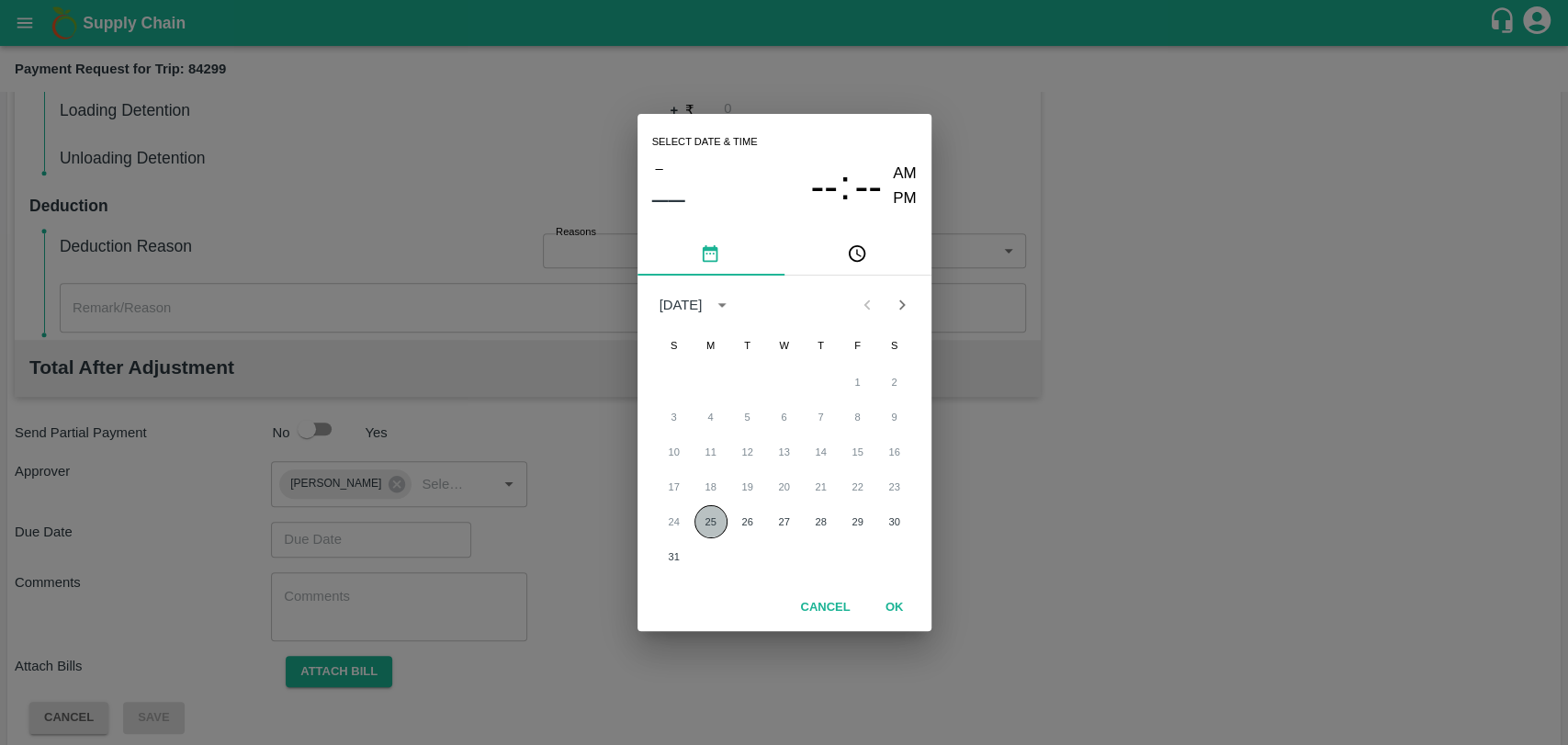
click at [705, 516] on button "25" at bounding box center [711, 522] width 33 height 33
type input "[DATE] 12:00 AM"
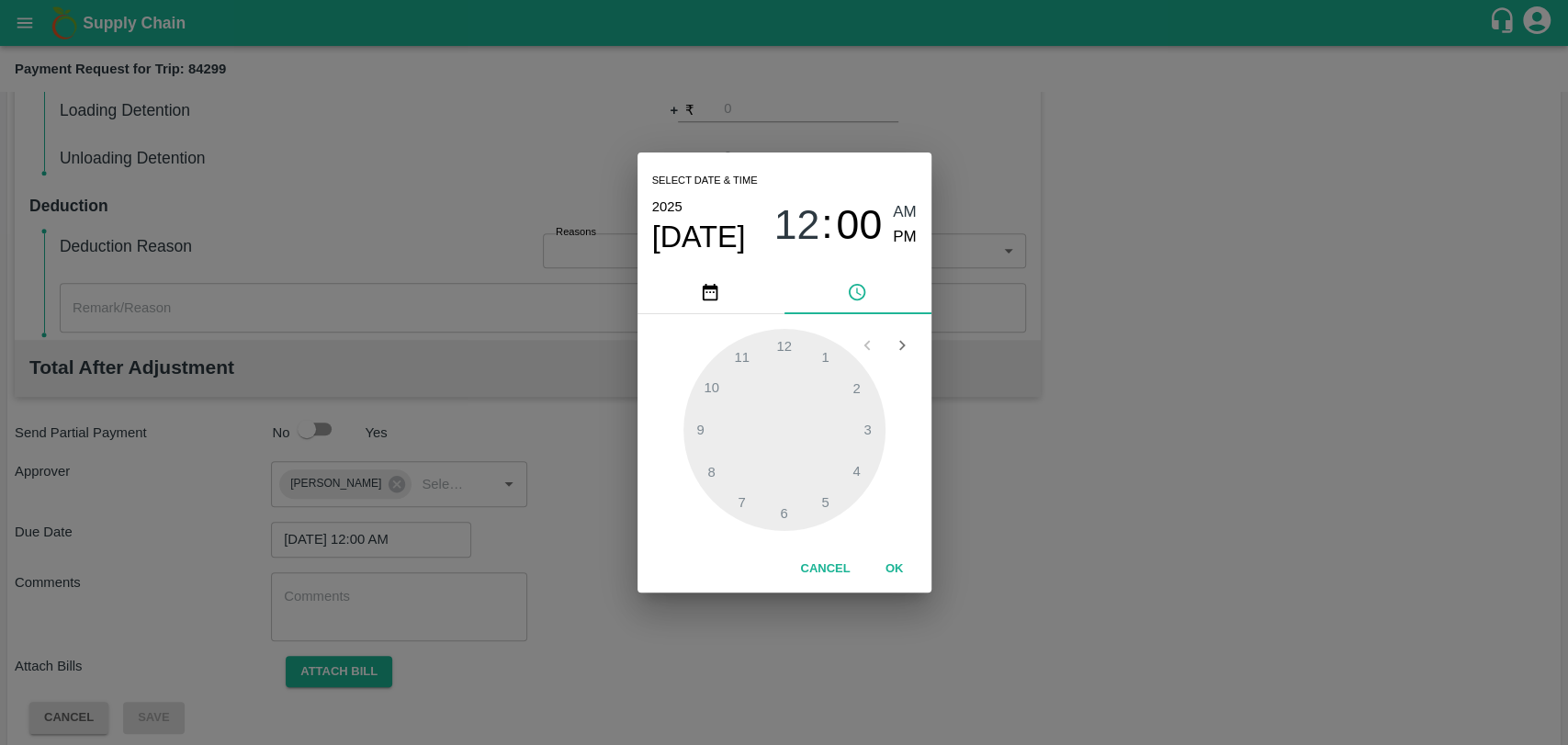
click at [888, 576] on button "OK" at bounding box center [894, 569] width 59 height 32
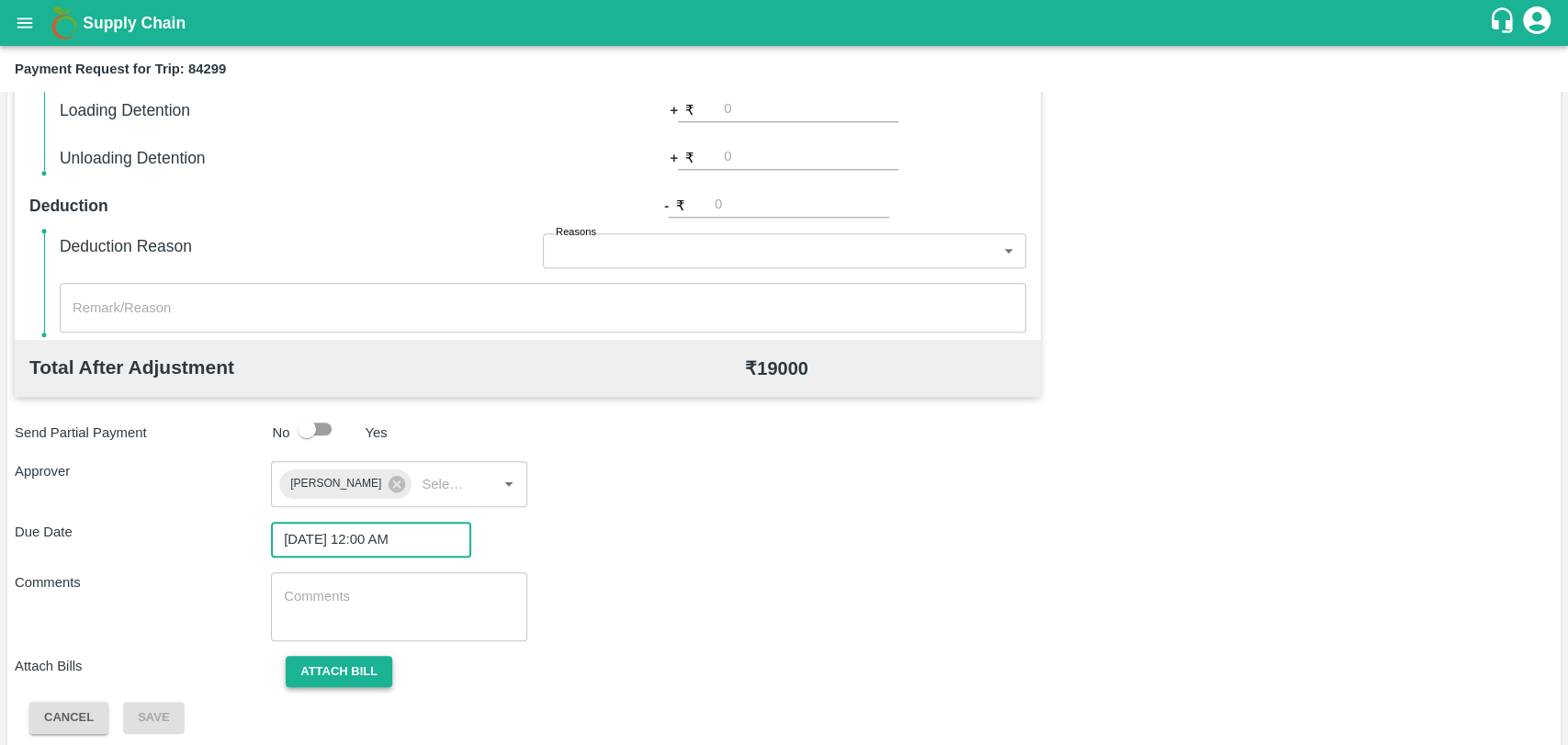
click at [325, 656] on button "Attach bill" at bounding box center [338, 672] width 107 height 32
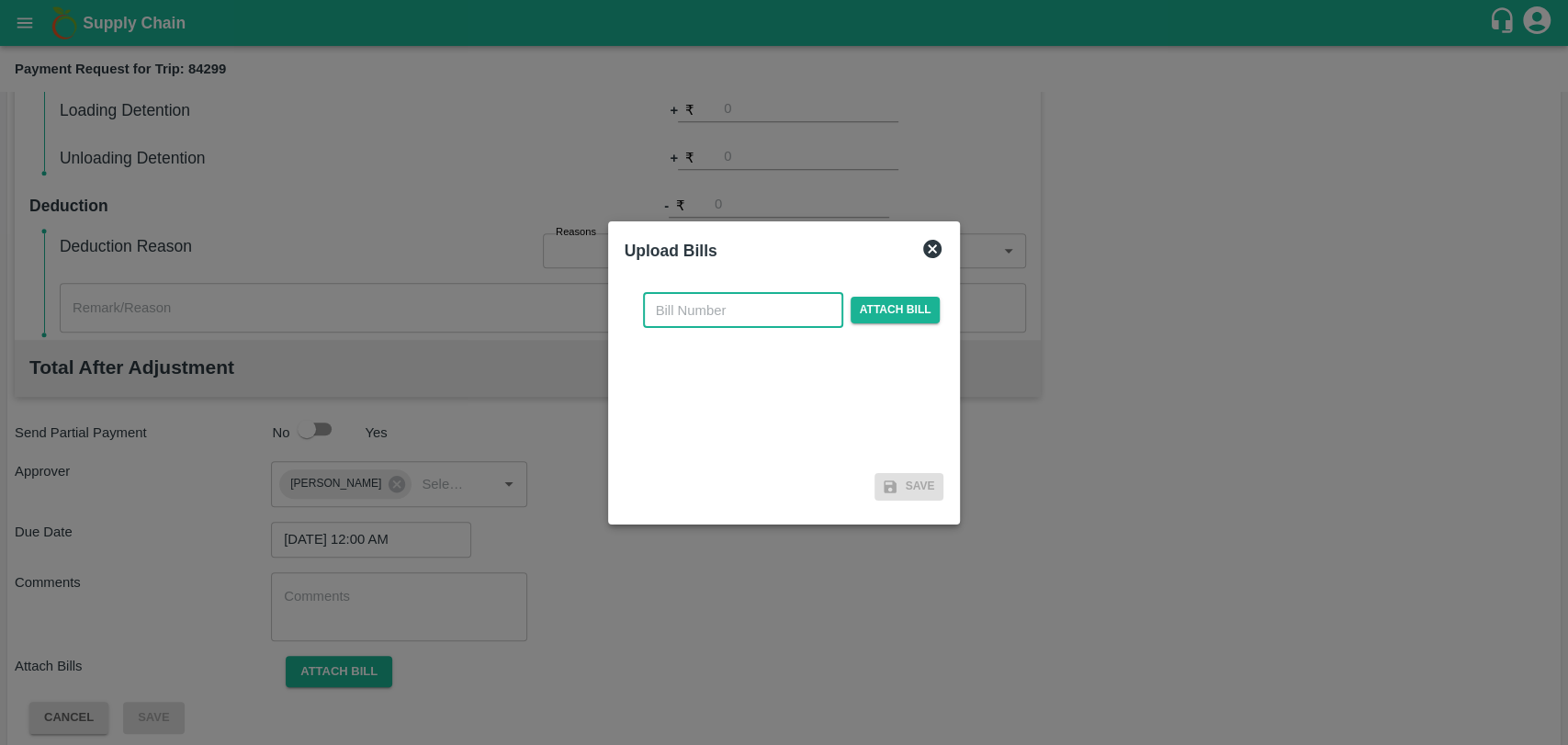
click at [741, 323] on input "text" at bounding box center [743, 310] width 200 height 35
type input "278"
click at [912, 298] on span "Attach bill" at bounding box center [895, 310] width 90 height 27
click at [0, 0] on input "Attach bill" at bounding box center [0, 0] width 0 height 0
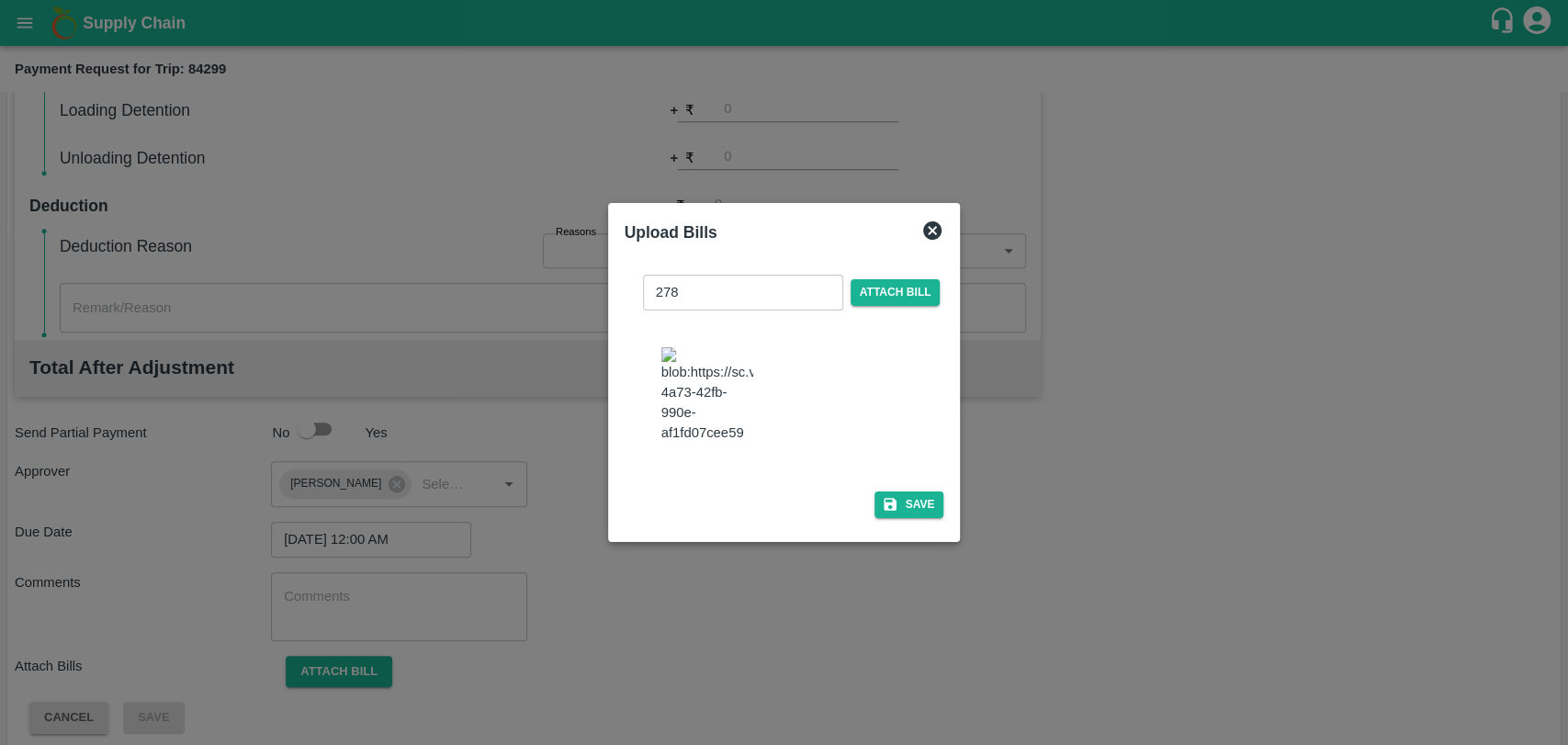
click at [863, 492] on div "Save" at bounding box center [784, 505] width 320 height 27
click at [885, 496] on icon "button" at bounding box center [890, 504] width 17 height 17
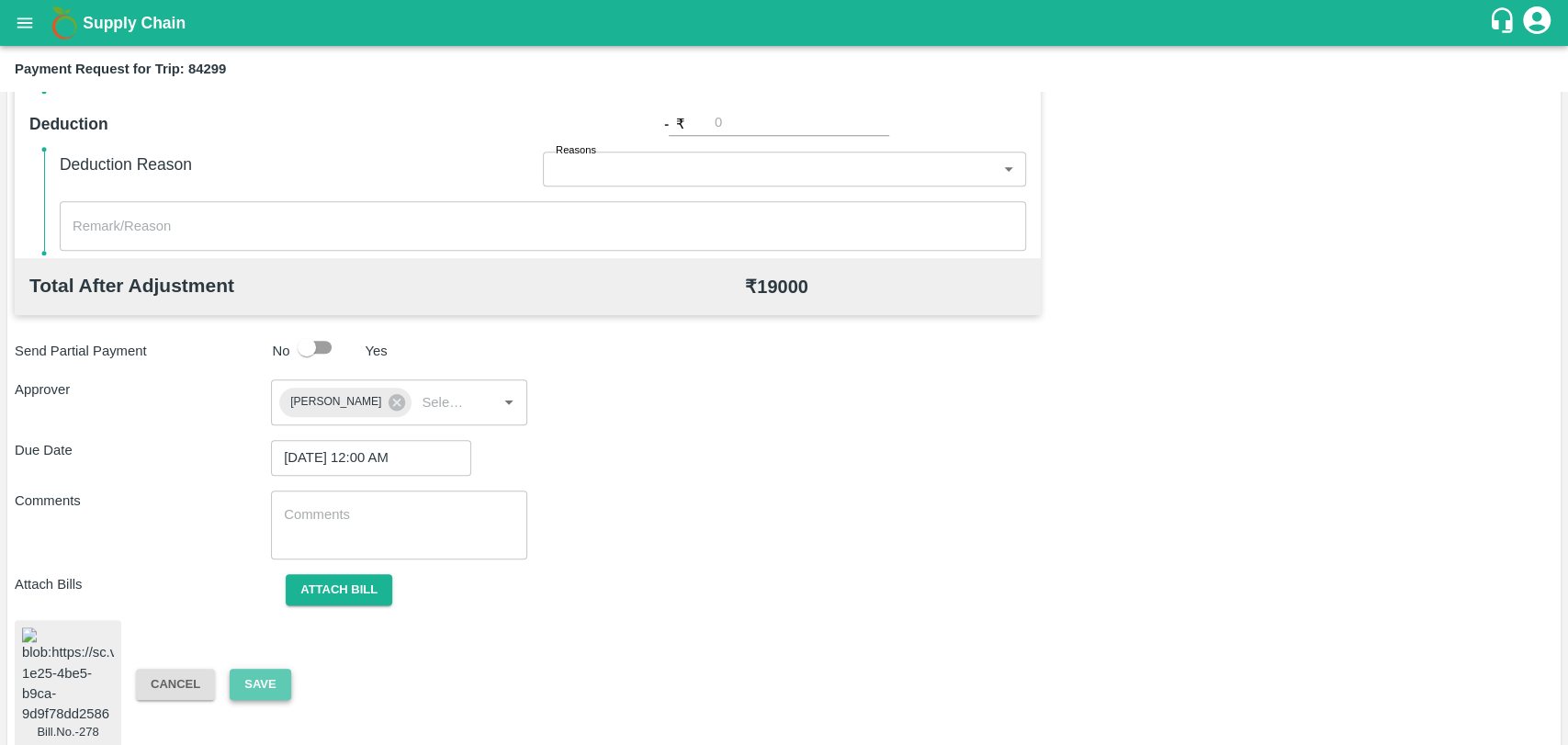
click at [285, 670] on button "Save" at bounding box center [260, 685] width 61 height 32
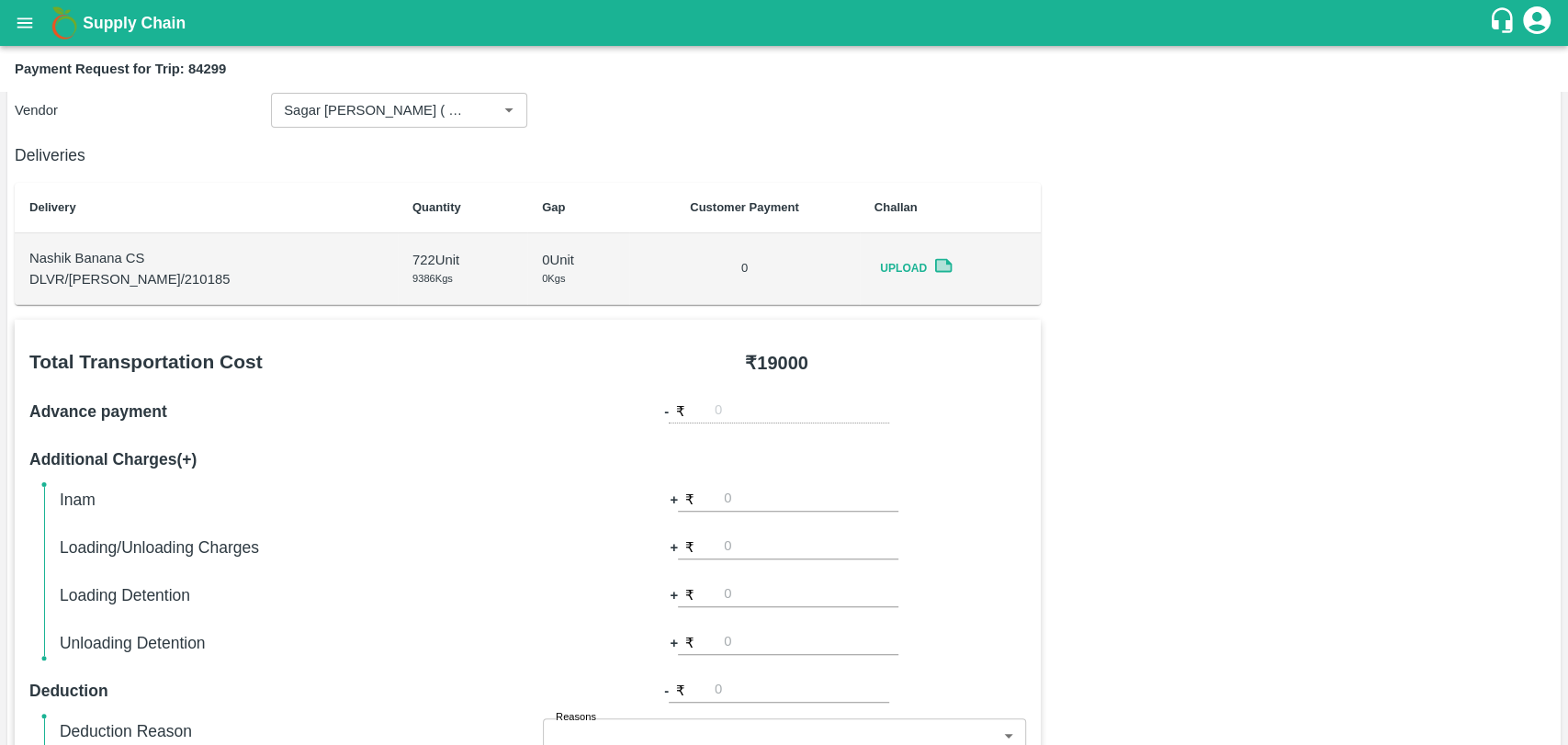
scroll to position [141, 0]
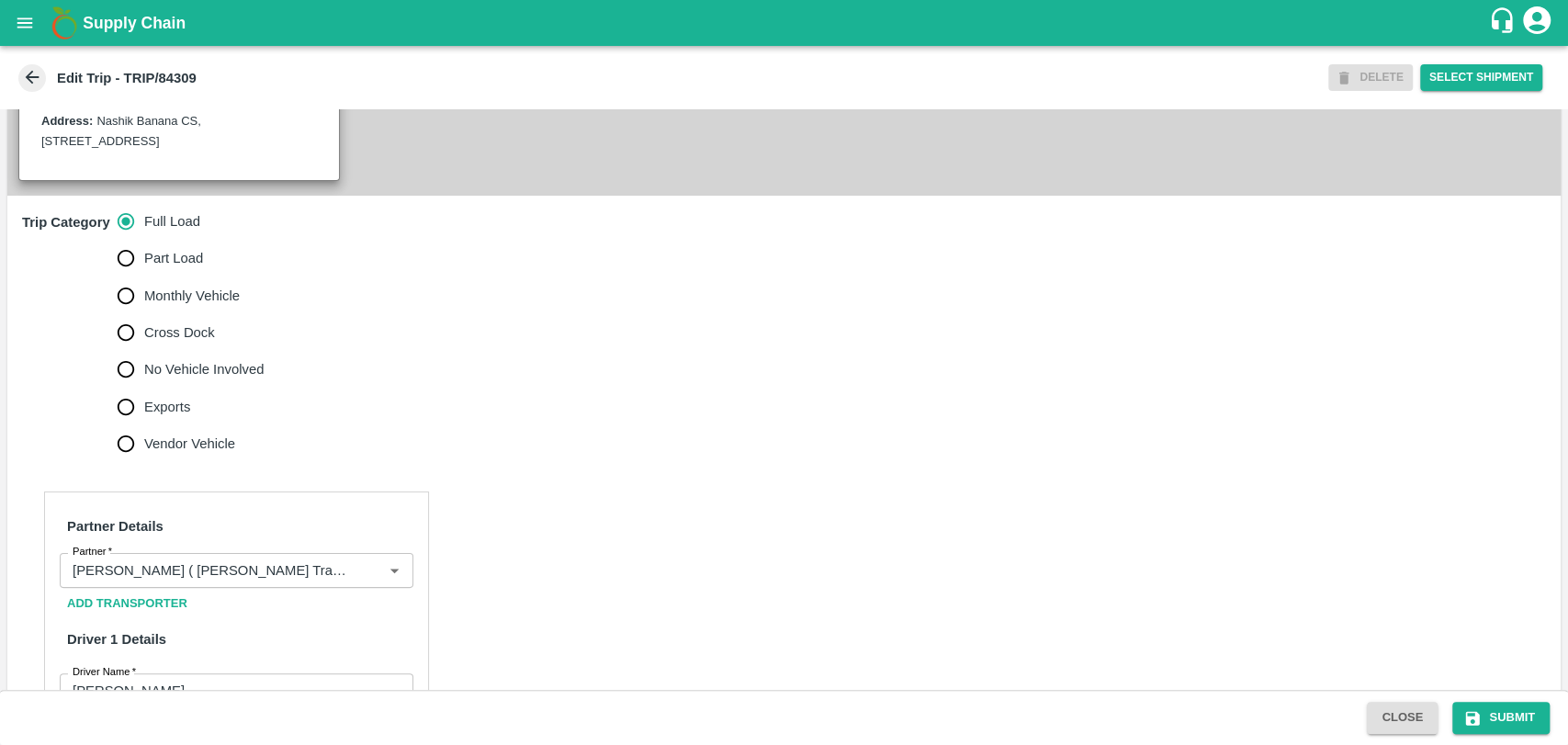
scroll to position [510, 0]
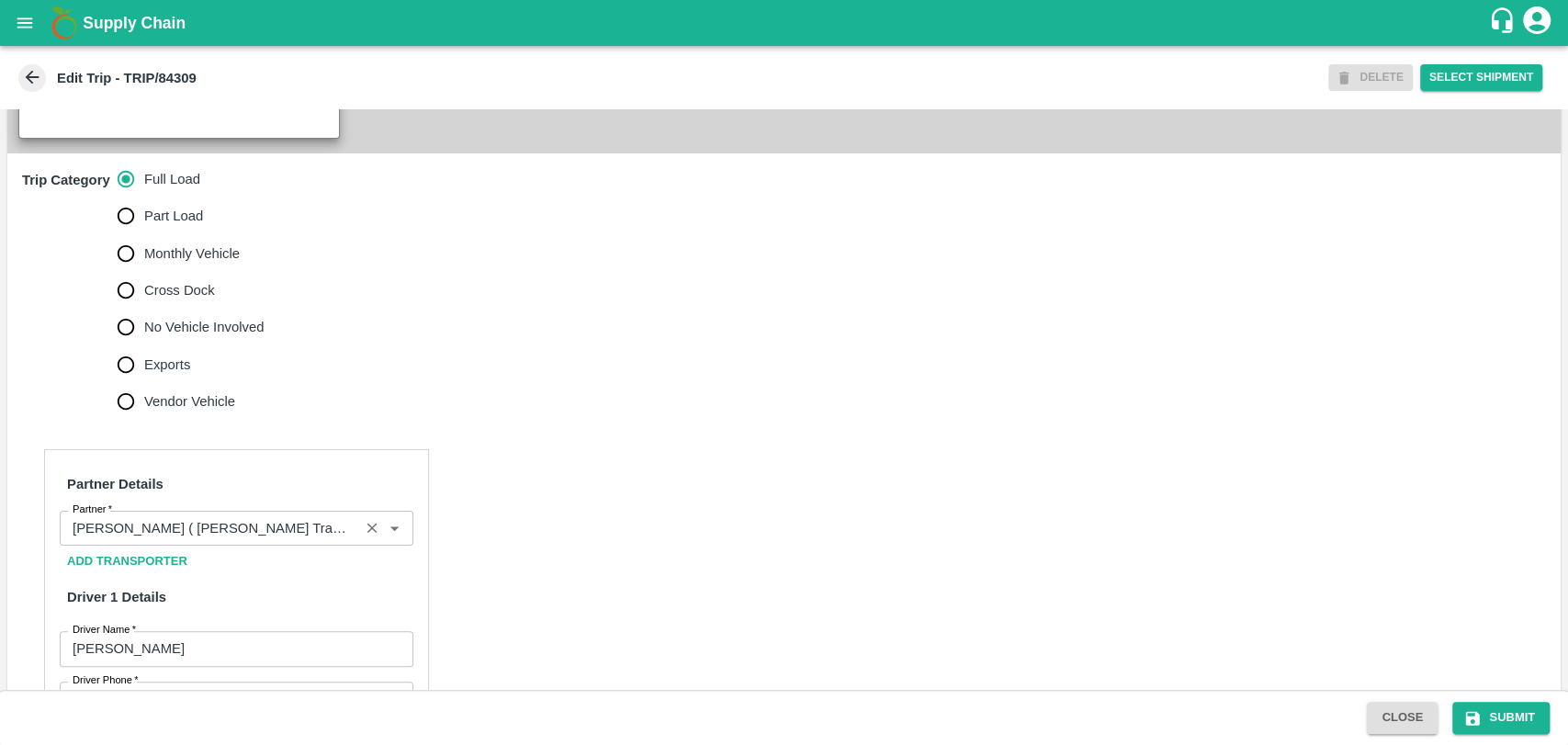
click at [265, 541] on input "Partner   *" at bounding box center [210, 529] width 289 height 24
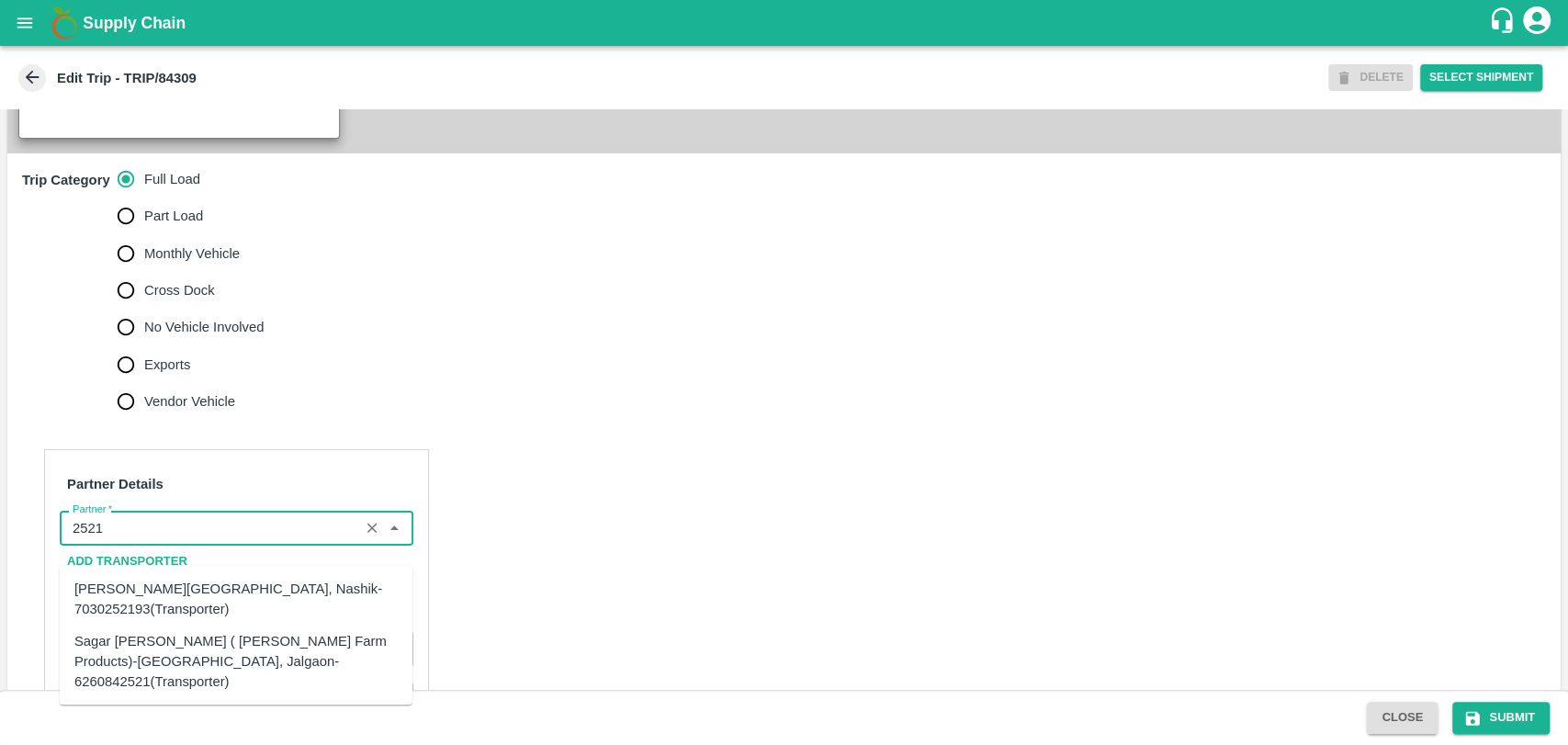
click at [165, 648] on div "Sagar Pramod Patil ( Shreyansh Farm Products)-Jalgaon, Jalgaon-6260842521(Trans…" at bounding box center [236, 662] width 324 height 62
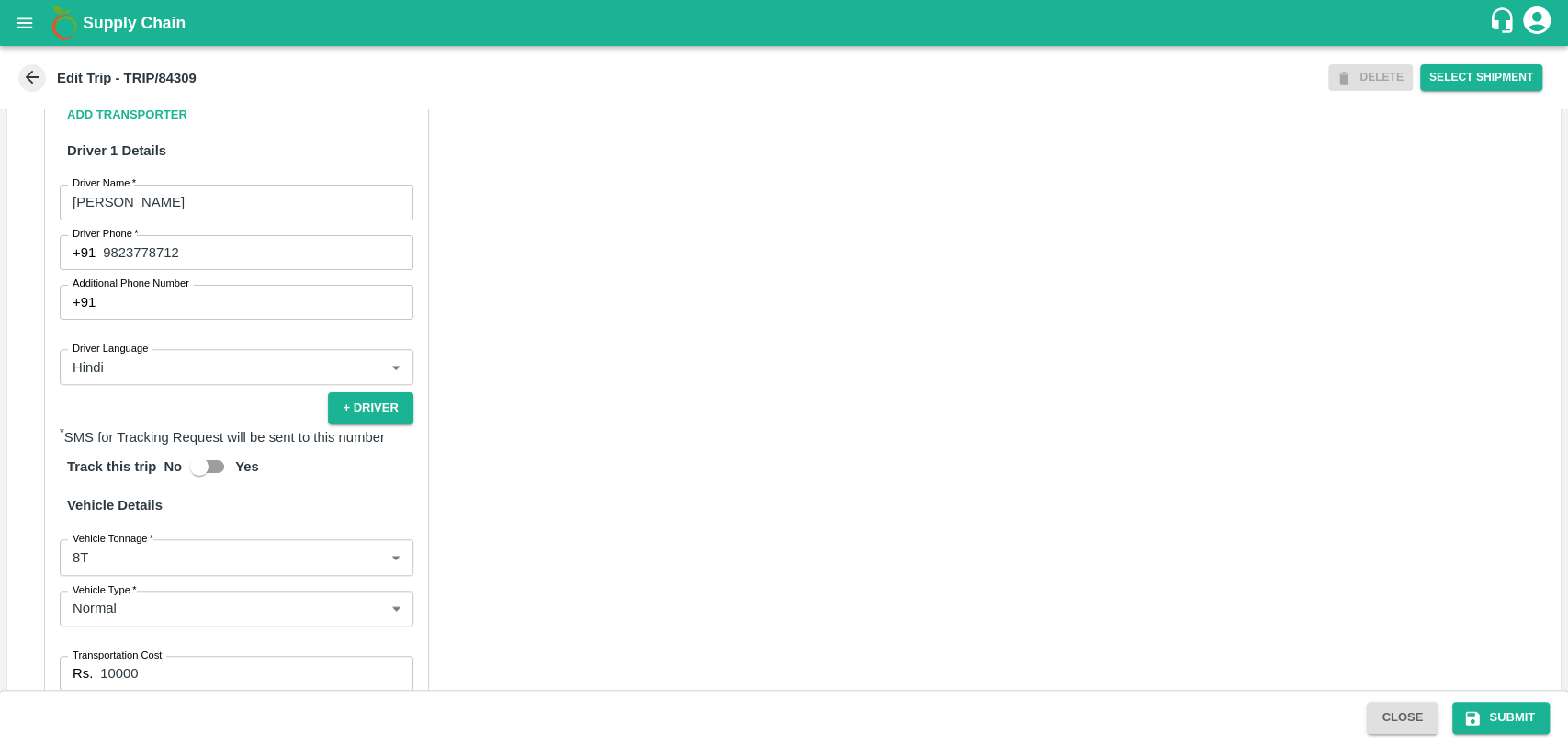
scroll to position [1021, 0]
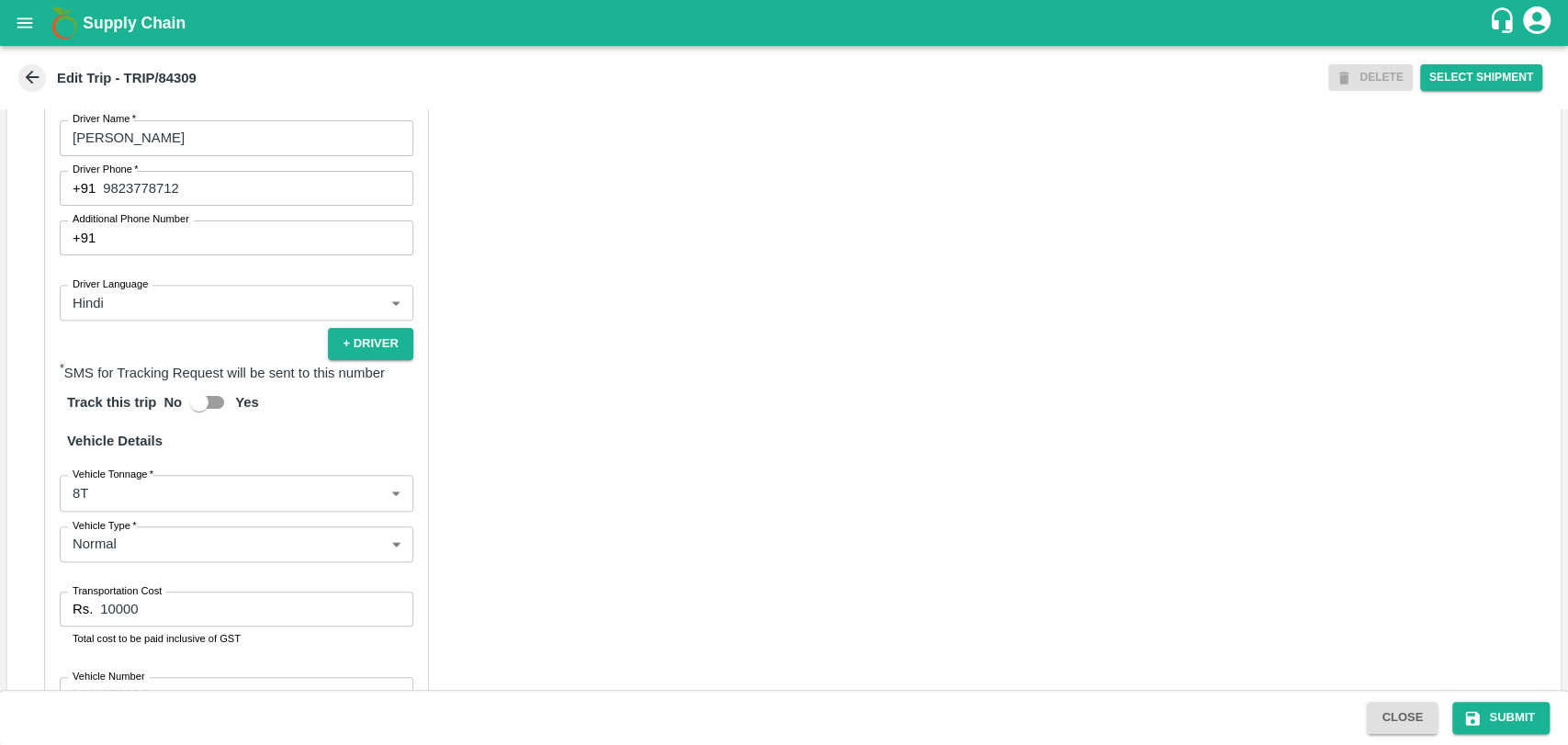
type input "Sagar Pramod Patil ( Shreyansh Farm Products)-Jalgaon, Jalgaon-6260842521(Trans…"
click at [127, 524] on body "Supply Chain Edit Trip - TRIP/84309 DELETE Select Shipment Trip Details Trip Ty…" at bounding box center [784, 372] width 1568 height 745
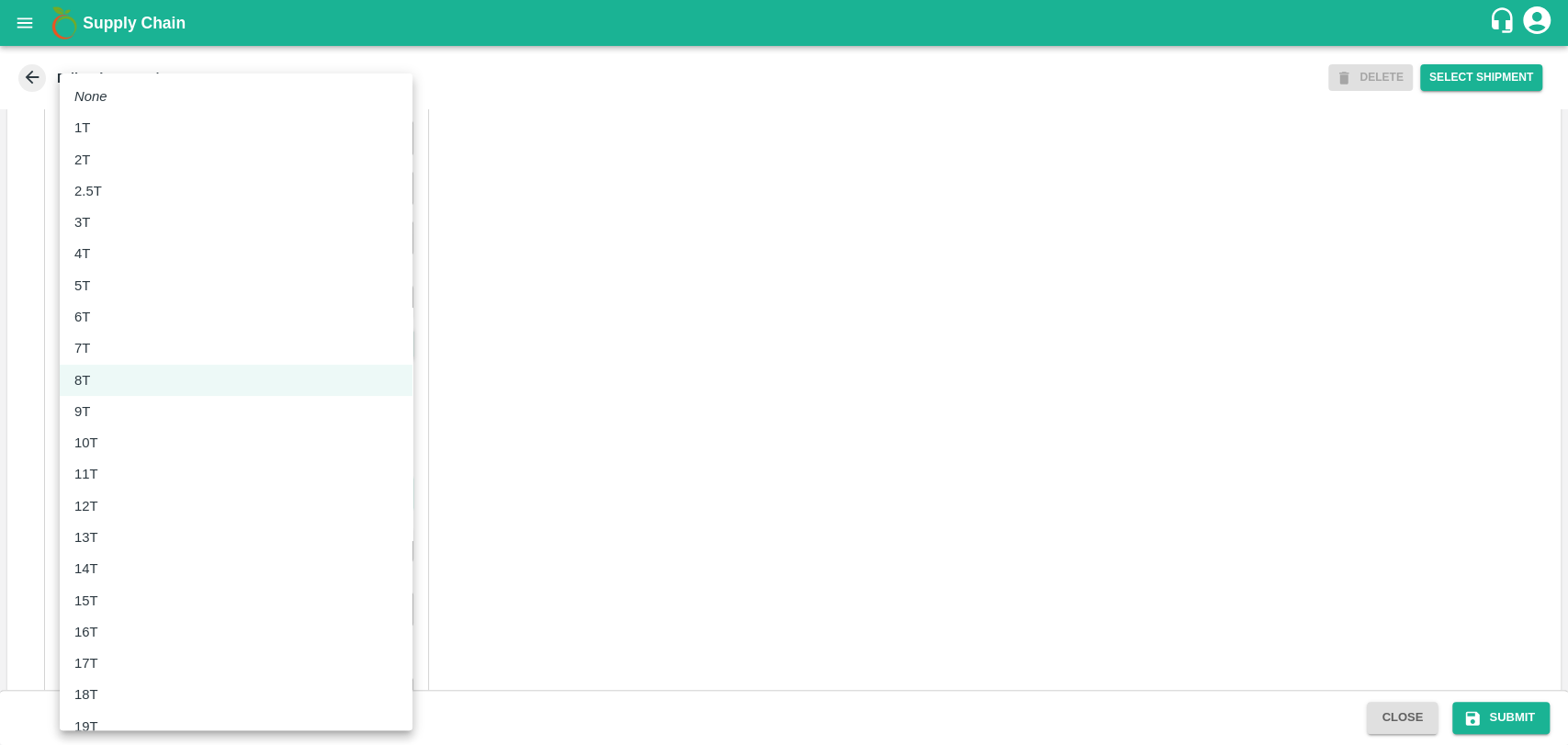
drag, startPoint x: 112, startPoint y: 459, endPoint x: 113, endPoint y: 450, distance: 9.1
click at [113, 450] on ul "None 1T 2T 2.5T 3T 4T 5T 6T 7T 8T 9T 10T 11T 12T 13T 14T 15T 16T 17T 18T 19T 20…" at bounding box center [236, 601] width 352 height 1054
click at [113, 450] on div "10T" at bounding box center [236, 443] width 324 height 20
type input "10000"
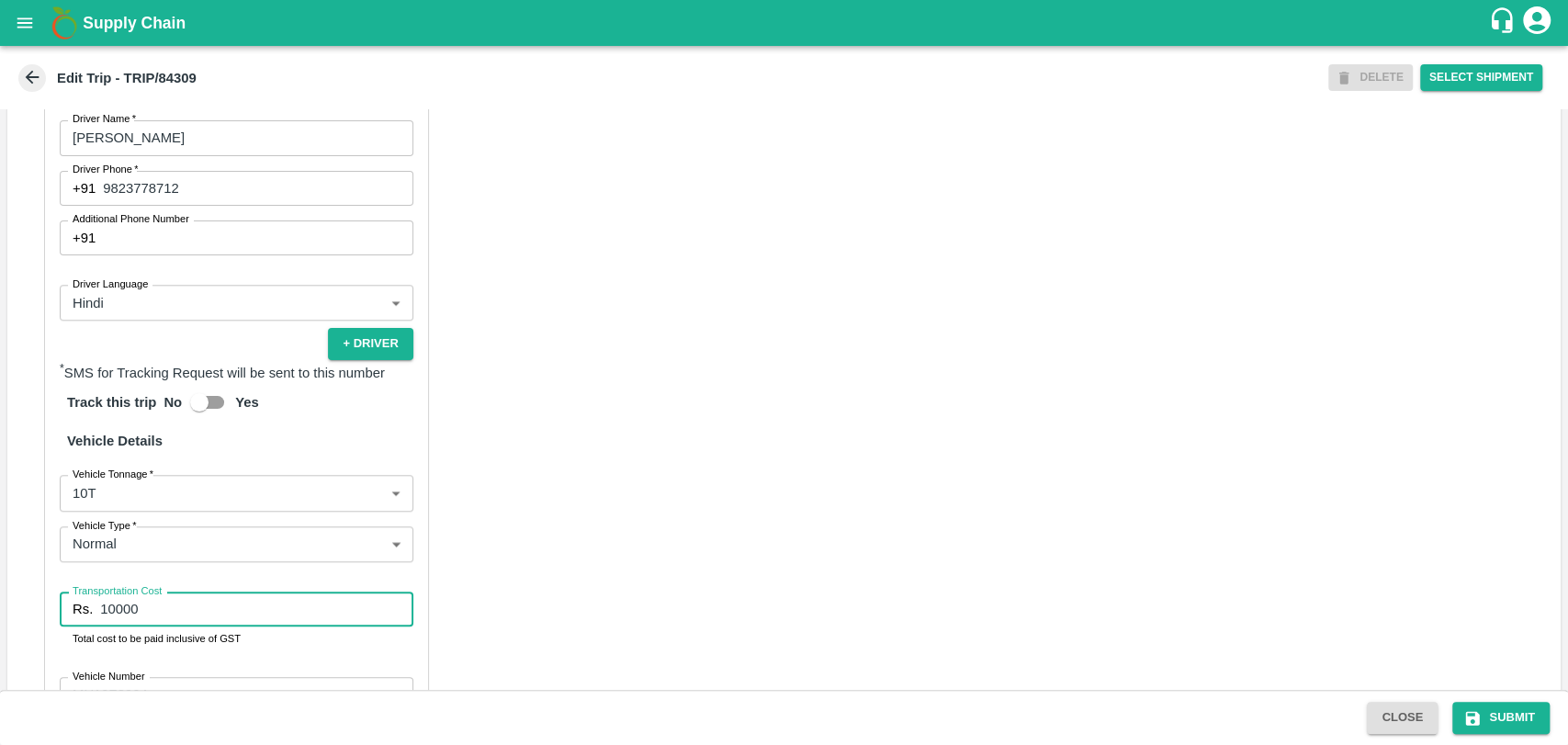
drag, startPoint x: 154, startPoint y: 635, endPoint x: 32, endPoint y: 609, distance: 124.7
click at [32, 609] on div "Partner Details Partner   * Partner Add Transporter Driver 1 Details Driver Nam…" at bounding box center [784, 387] width 1553 height 943
type input "19000"
click at [1515, 716] on button "Submit" at bounding box center [1501, 718] width 98 height 32
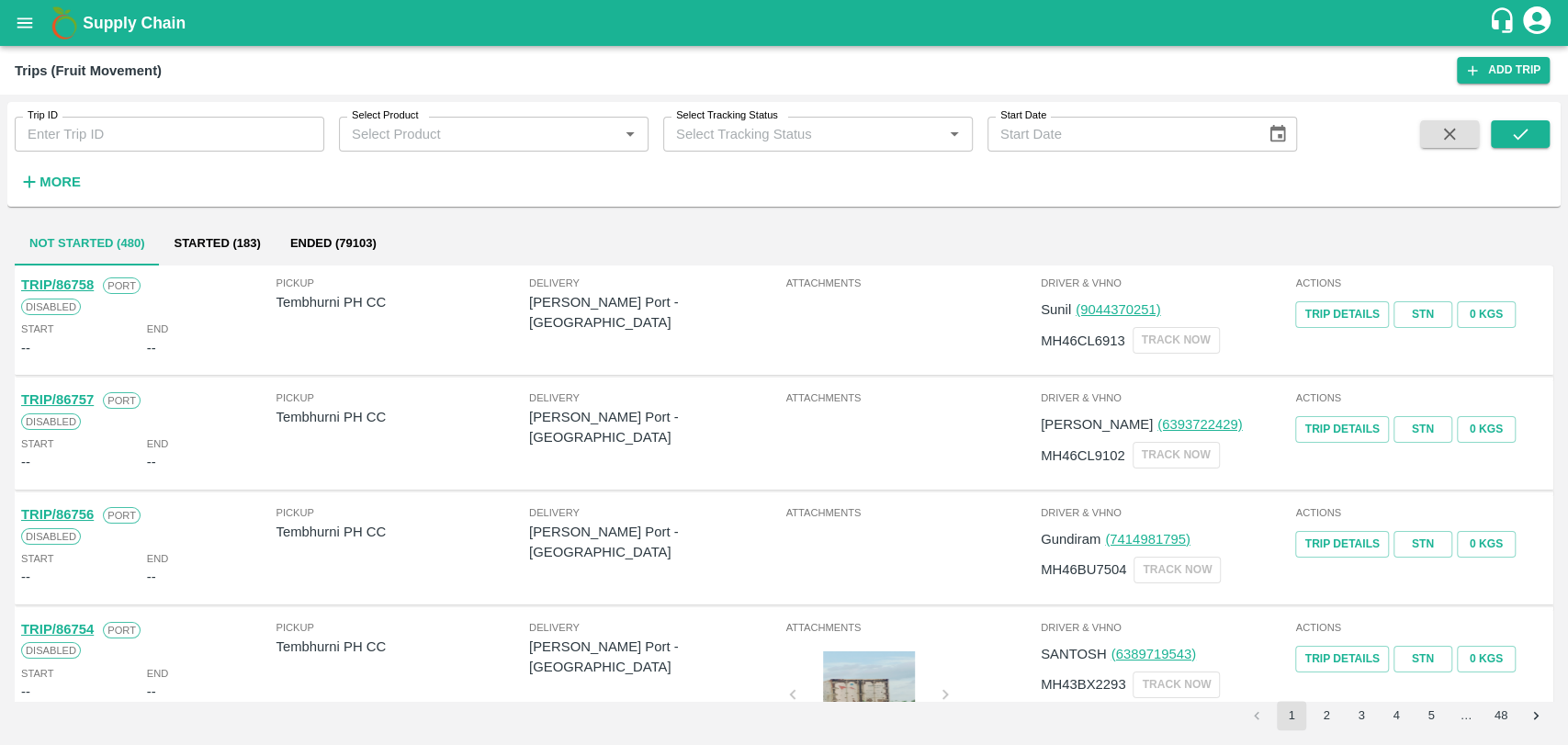
click at [60, 179] on strong "More" at bounding box center [61, 181] width 42 height 15
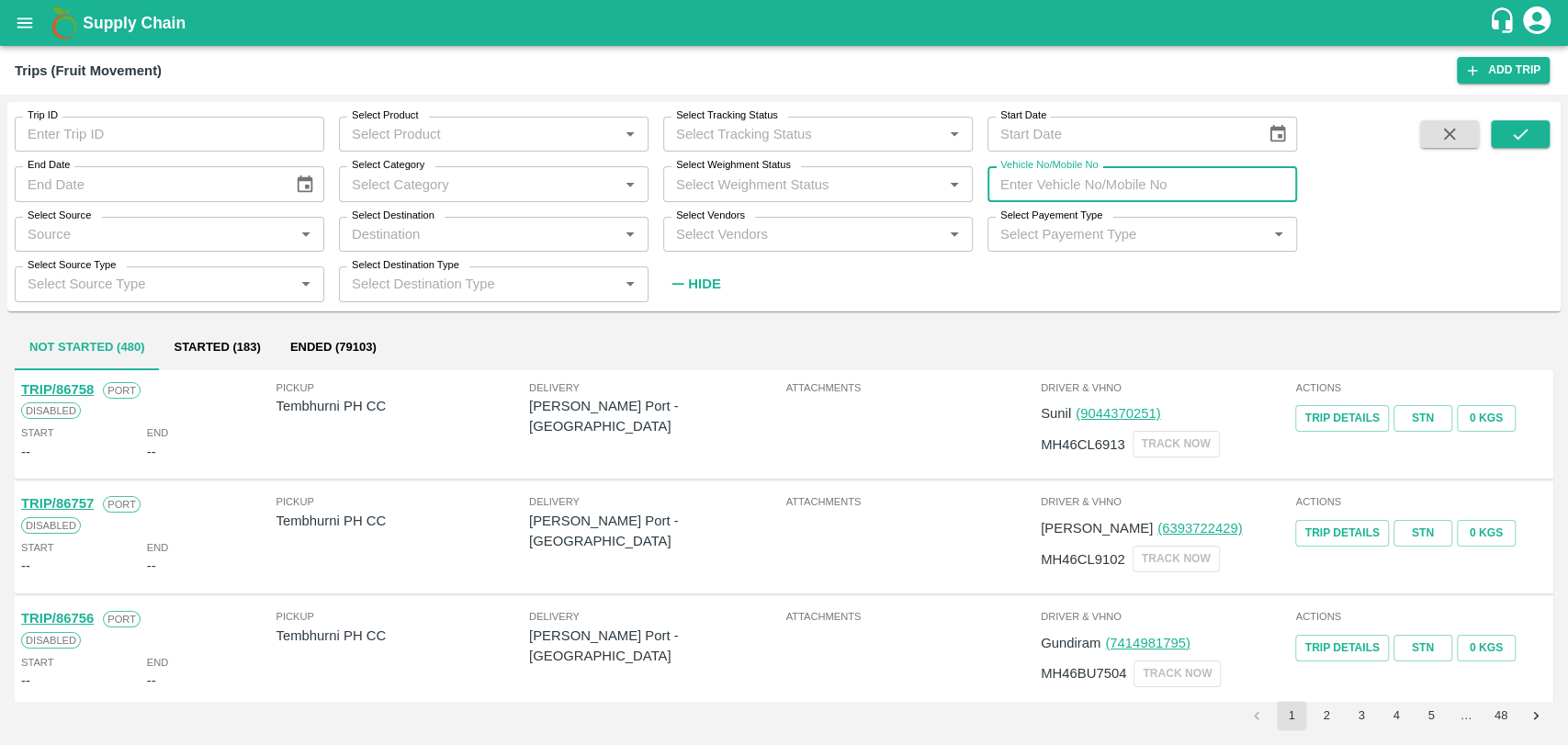
click at [1094, 200] on input "Vehicle No/Mobile No" at bounding box center [1142, 183] width 310 height 35
paste input "MH16CD3333"
type input "MH16CD3333"
click at [1523, 133] on icon "submit" at bounding box center [1520, 133] width 15 height 11
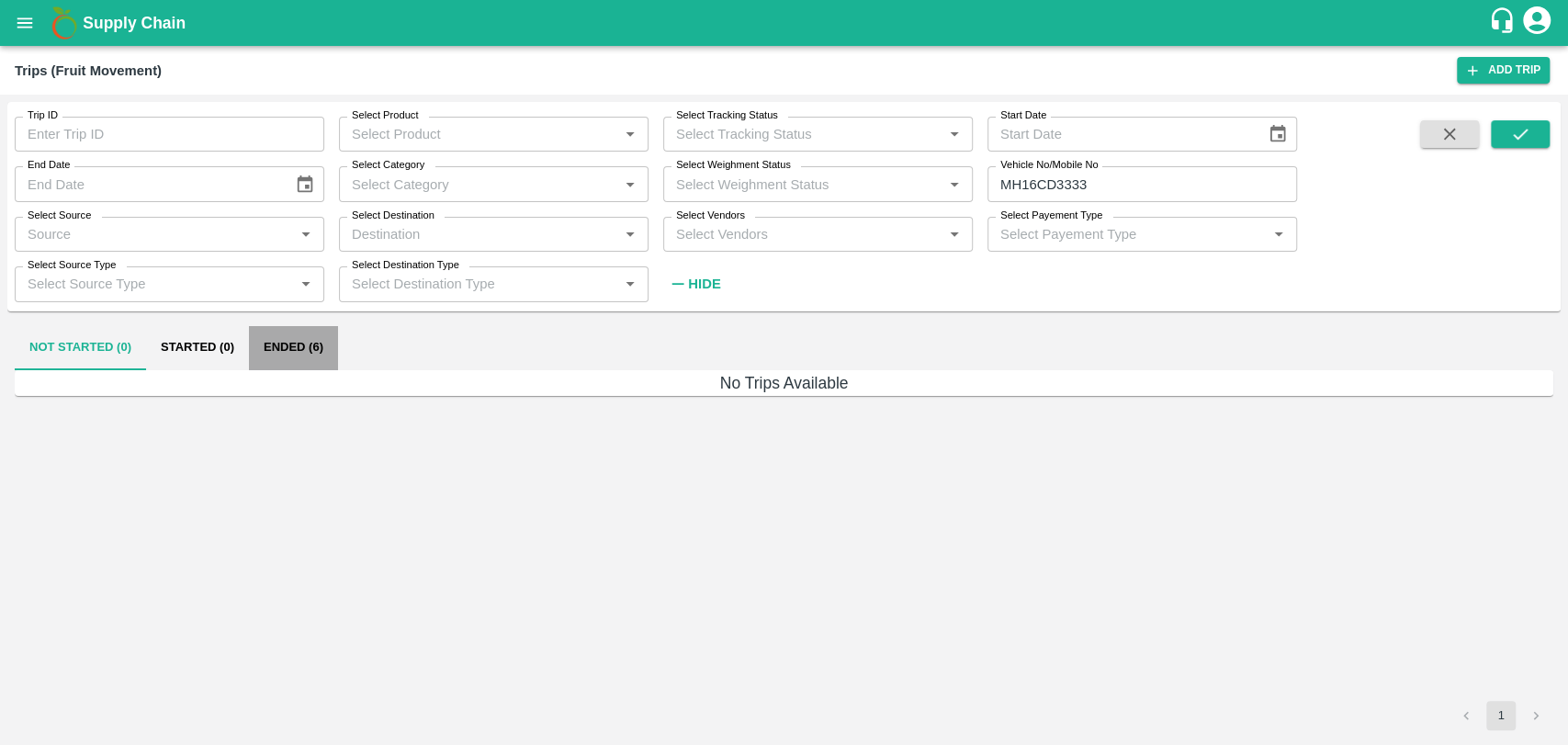
click at [336, 335] on button "Ended (6)" at bounding box center [294, 349] width 90 height 44
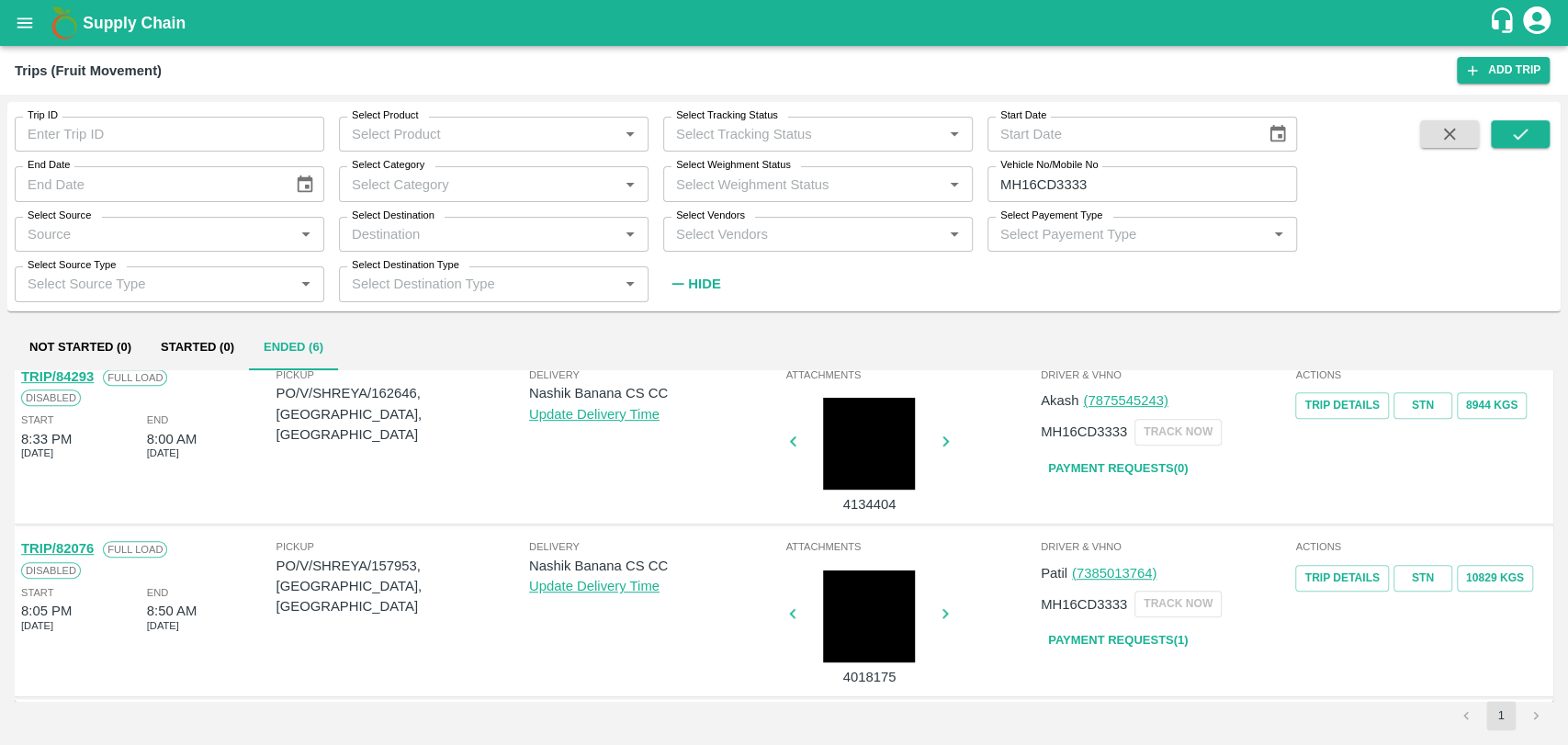
scroll to position [601, 0]
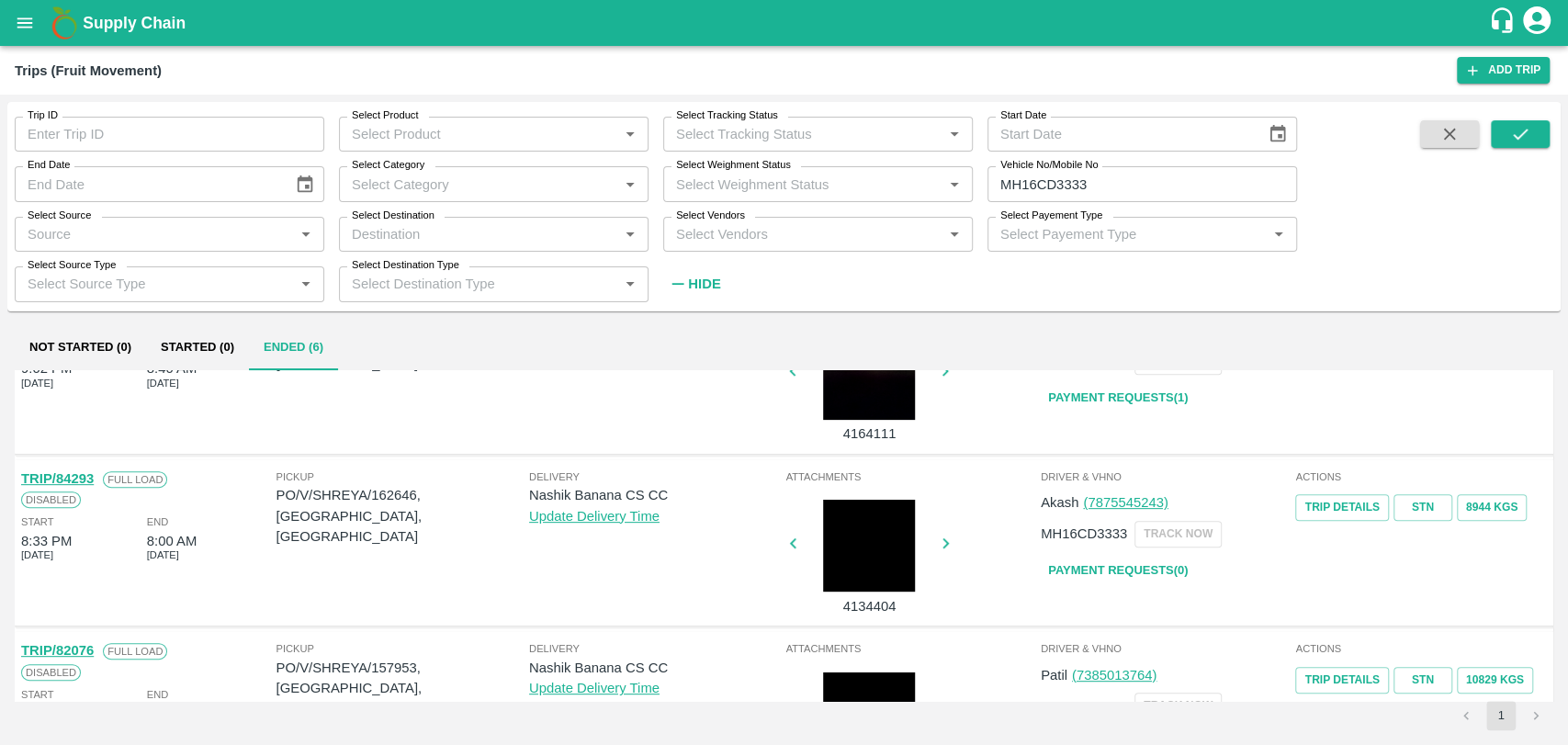
click at [88, 480] on link "TRIP/84293" at bounding box center [57, 478] width 73 height 15
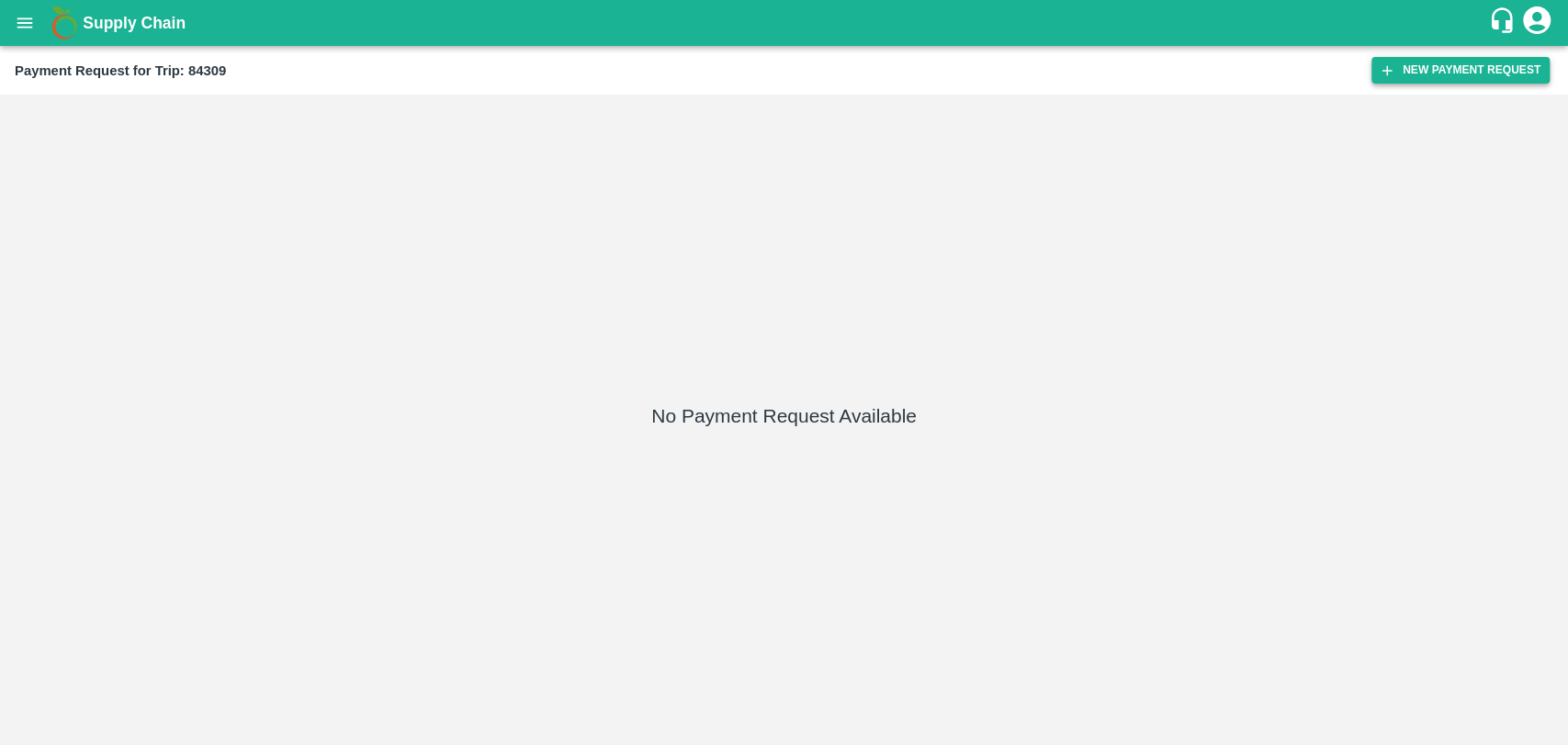
click at [1432, 63] on button "New Payment Request" at bounding box center [1460, 70] width 178 height 27
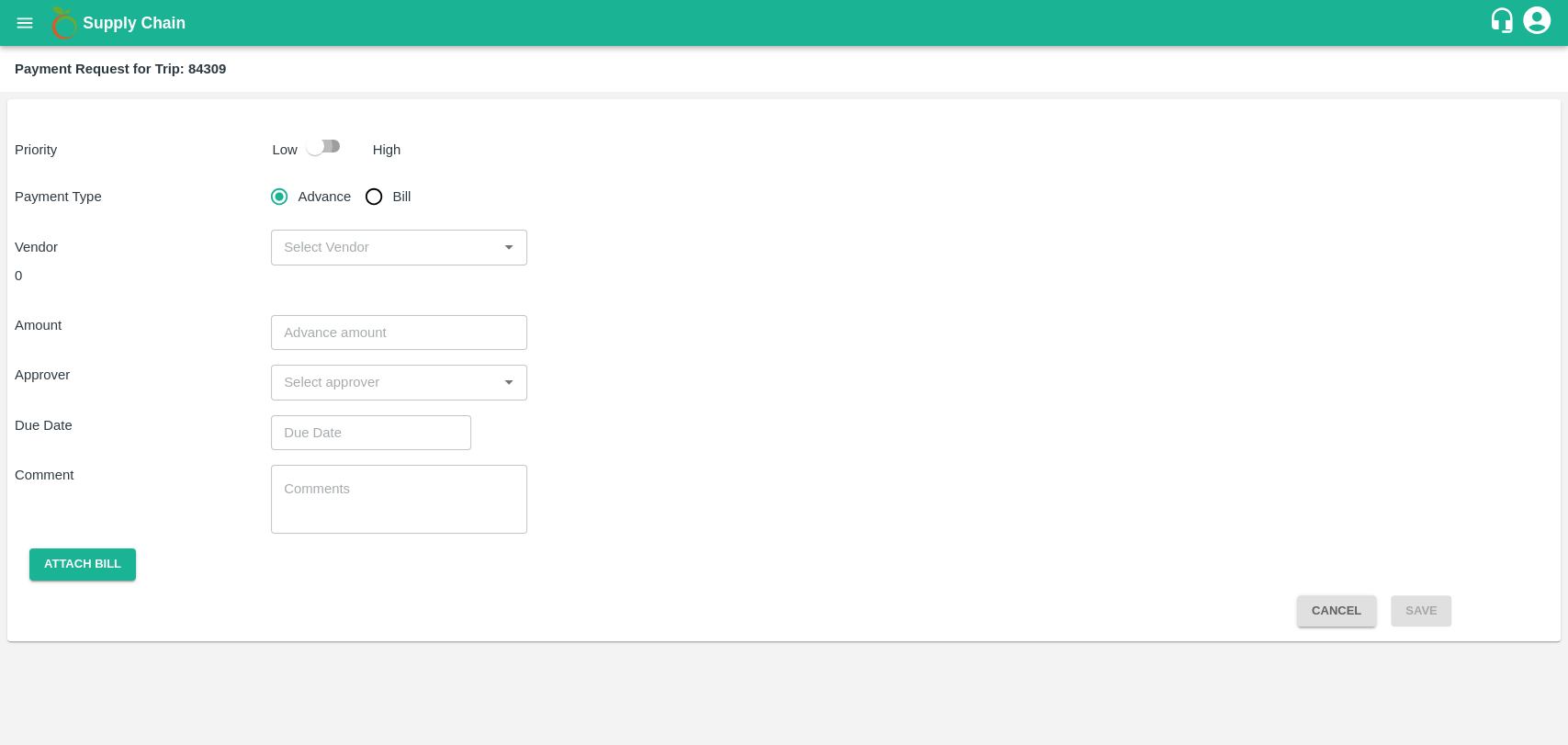
click at [315, 136] on input "checkbox" at bounding box center [315, 145] width 105 height 35
checkbox input "true"
click at [374, 189] on input "Bill" at bounding box center [373, 196] width 37 height 37
radio input "true"
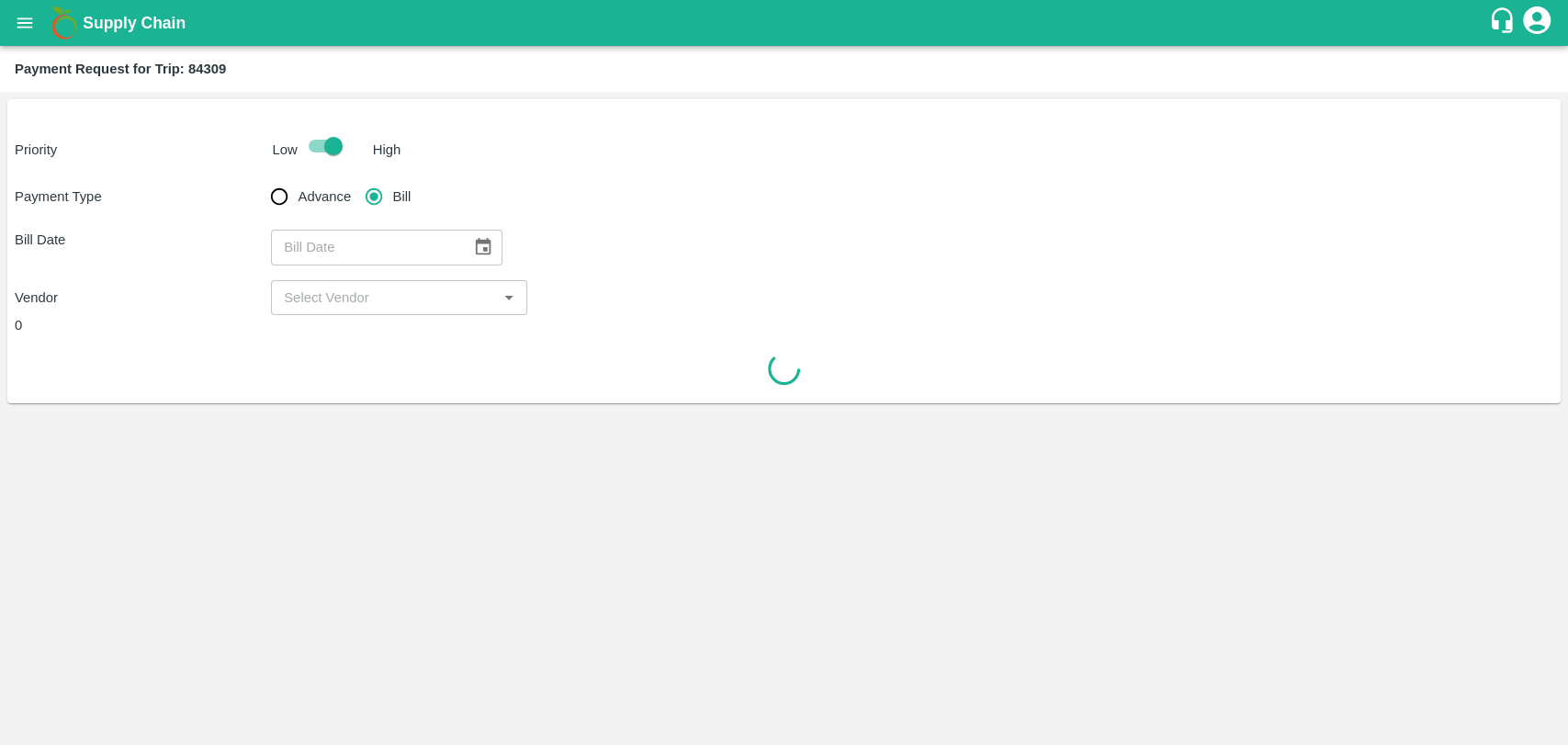
click at [476, 242] on icon "Choose date" at bounding box center [484, 247] width 16 height 18
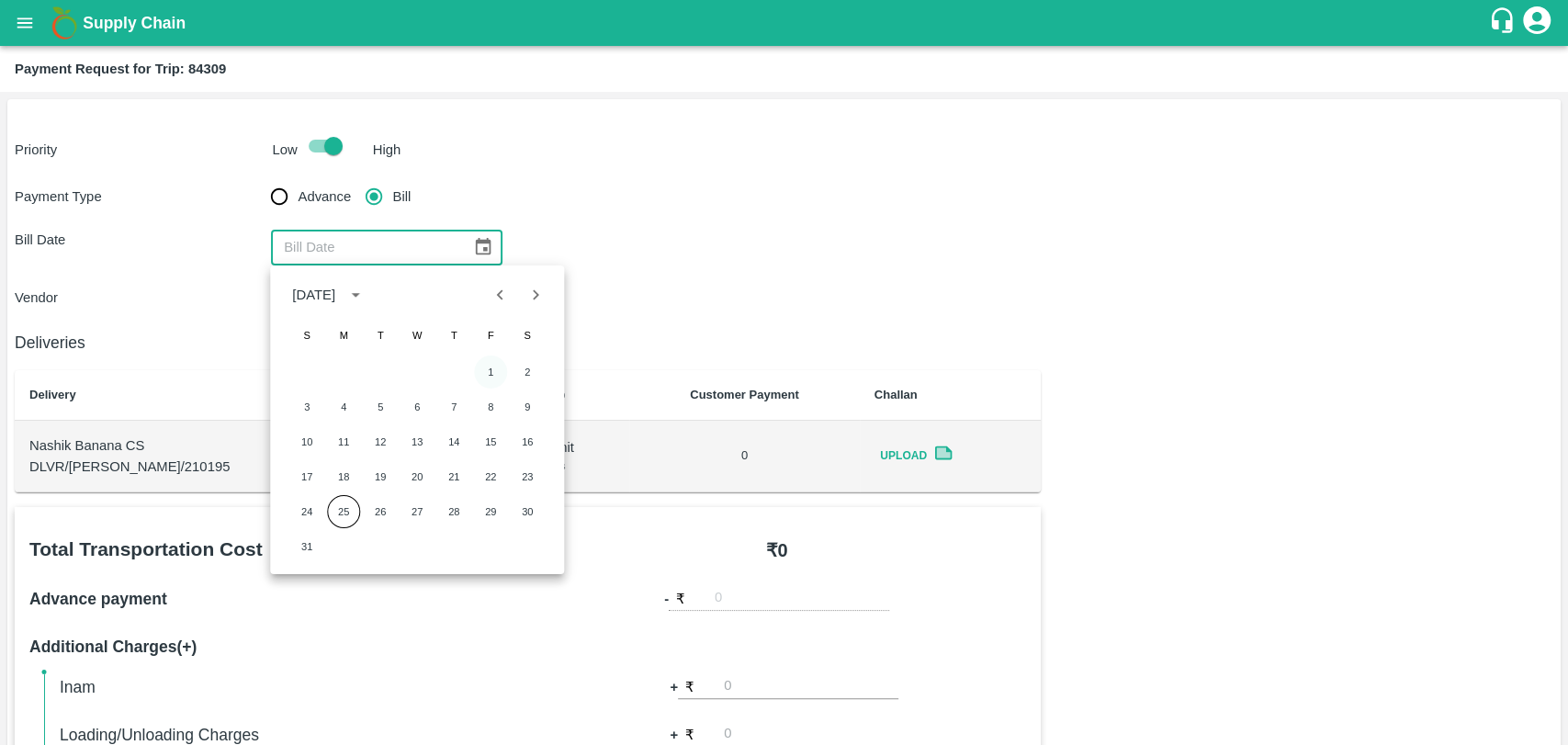
click at [486, 376] on button "1" at bounding box center [490, 372] width 33 height 33
type input "[DATE]"
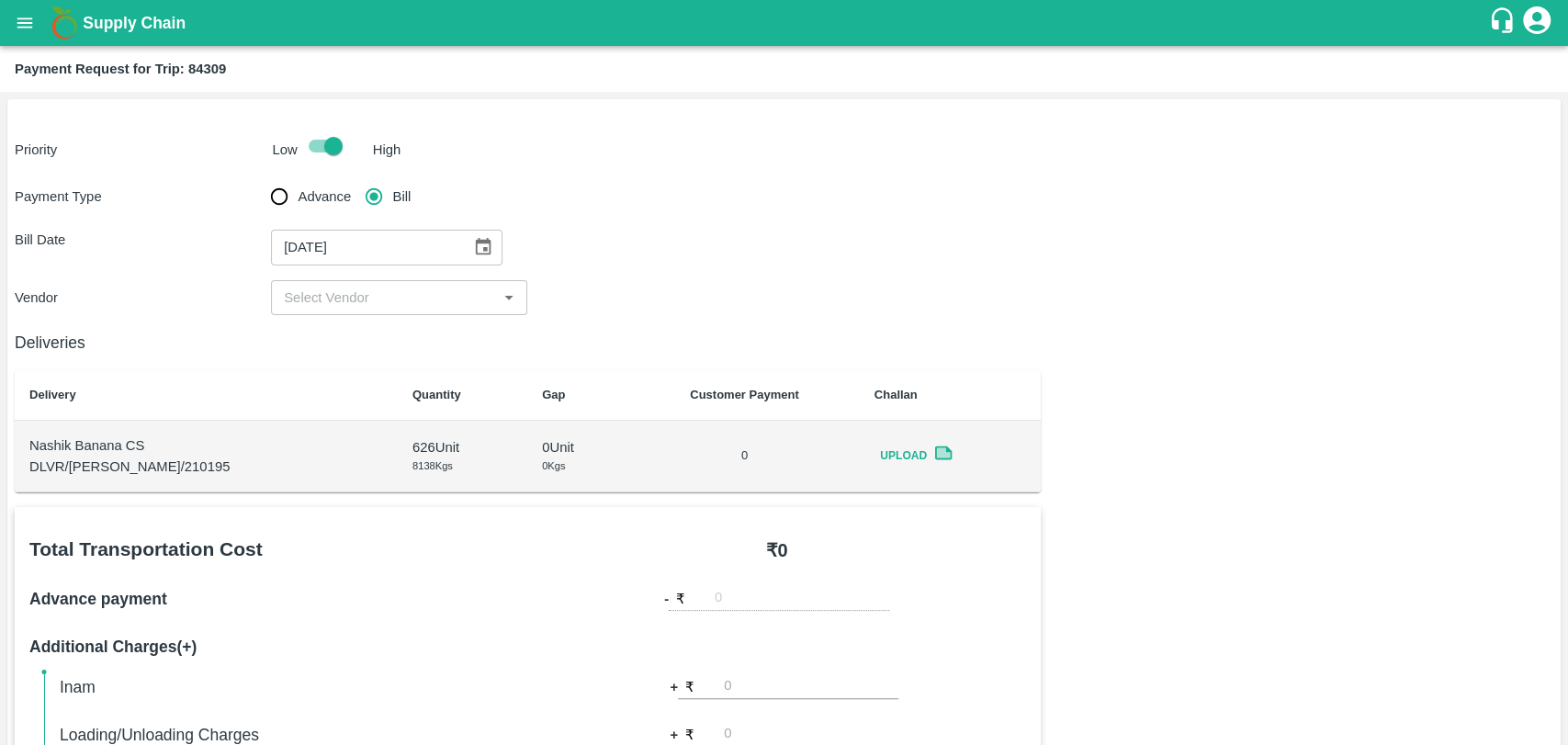
click at [354, 313] on div "​" at bounding box center [398, 297] width 256 height 35
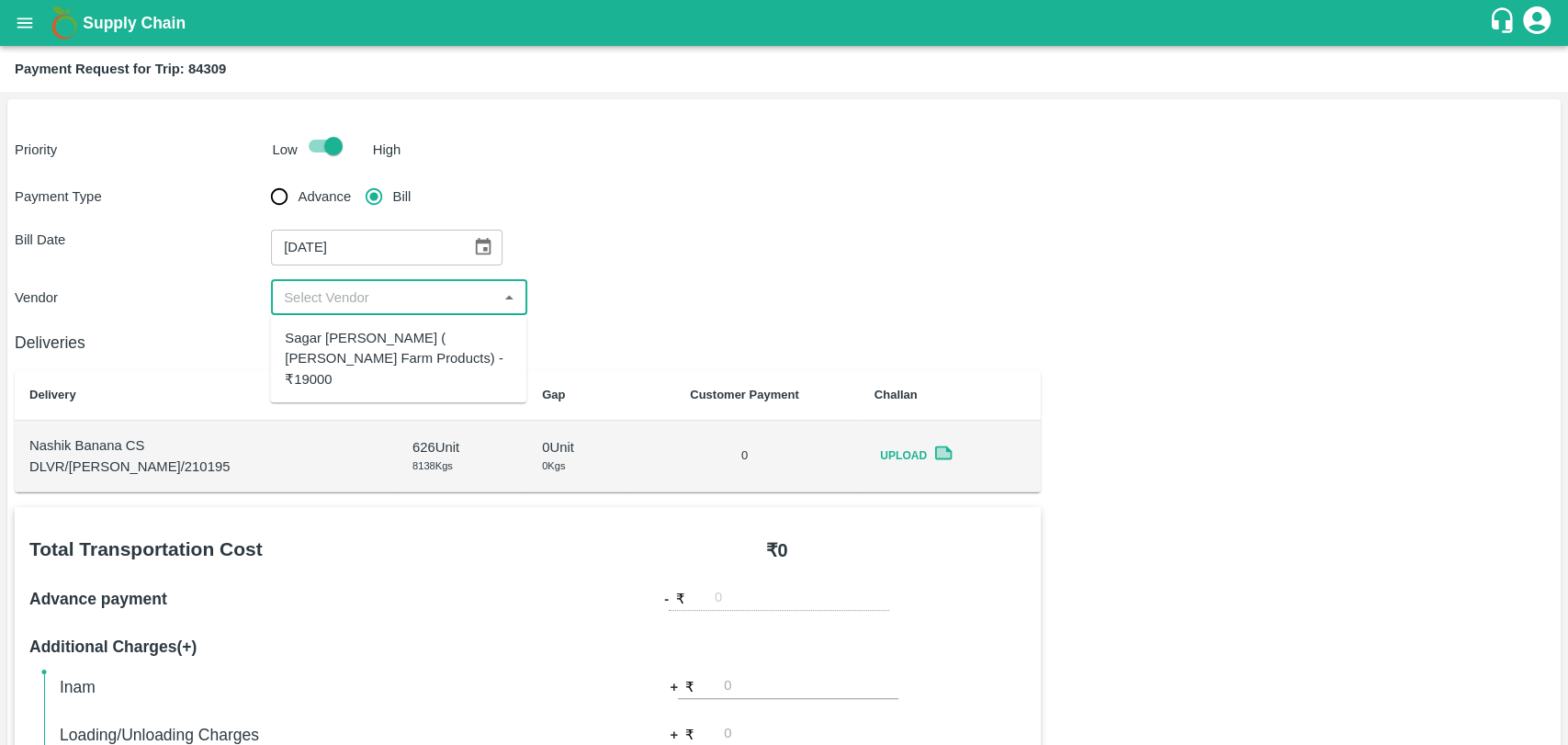
click at [347, 300] on input "input" at bounding box center [384, 298] width 215 height 24
click at [337, 290] on input "input" at bounding box center [384, 298] width 215 height 24
click at [344, 328] on div "Sagar [PERSON_NAME] ( [PERSON_NAME] Farm Products) - ₹19000" at bounding box center [398, 359] width 227 height 62
type input "Sagar [PERSON_NAME] ( [PERSON_NAME] Farm Products) - ₹19000"
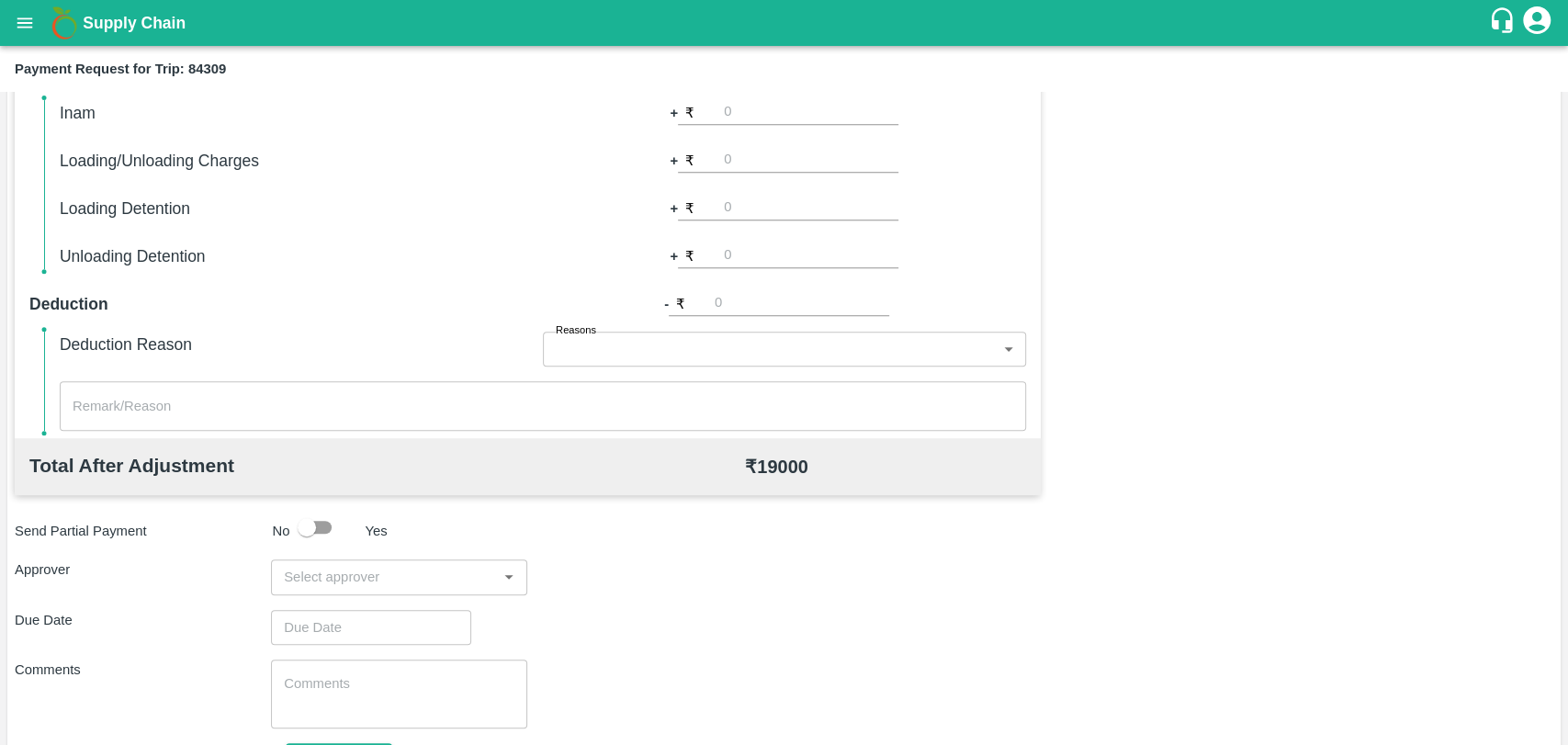
scroll to position [672, 0]
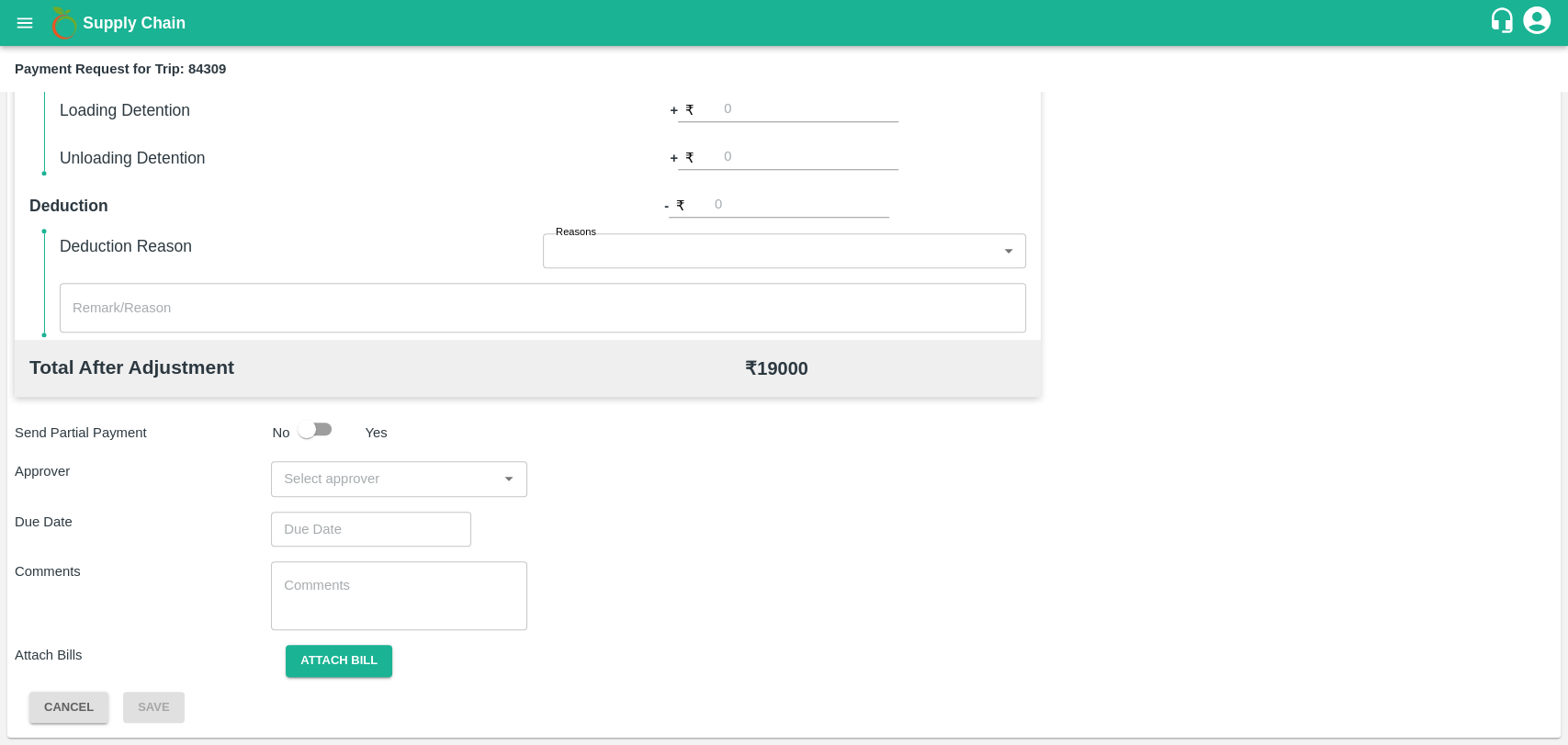
click at [366, 470] on input "input" at bounding box center [384, 479] width 215 height 24
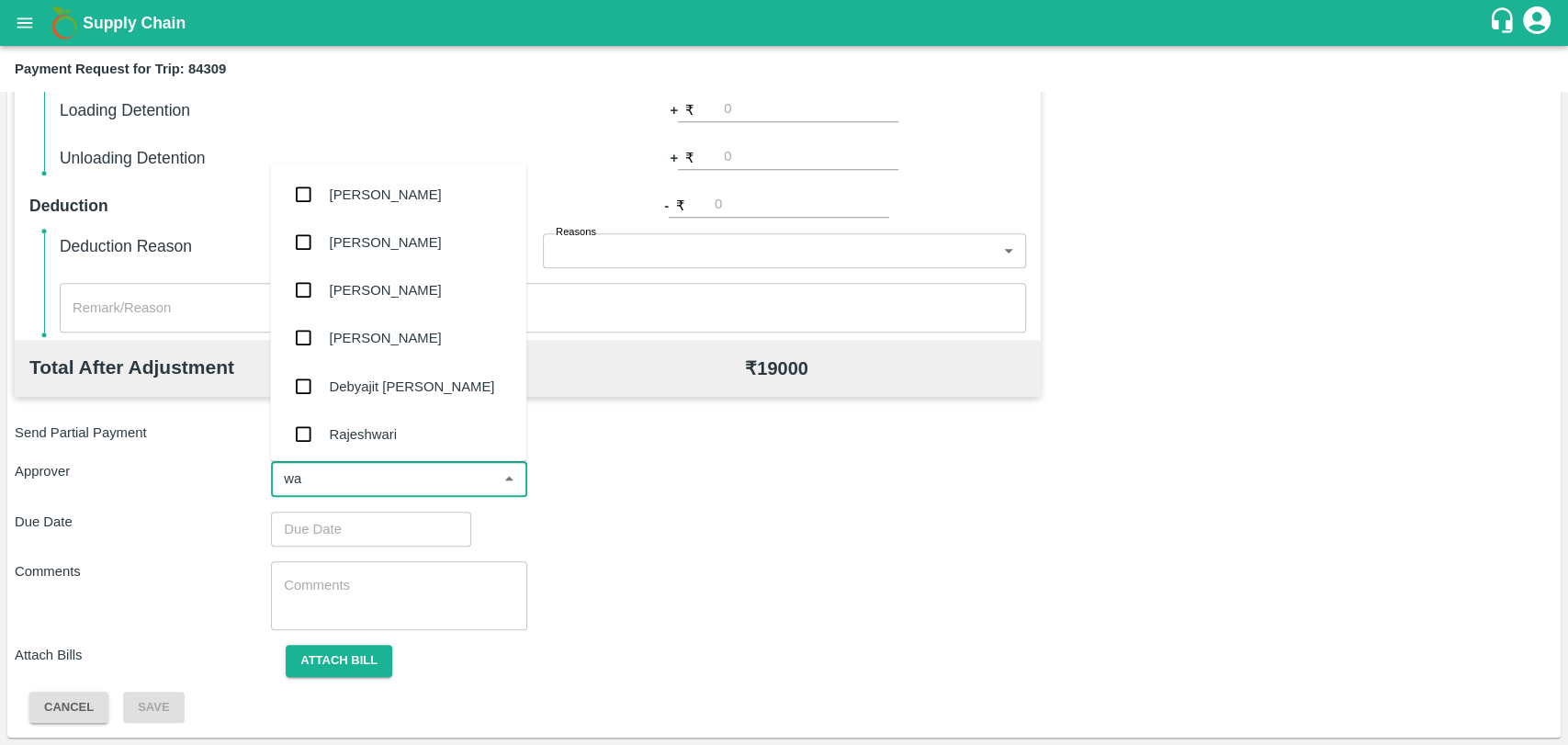
type input "wag"
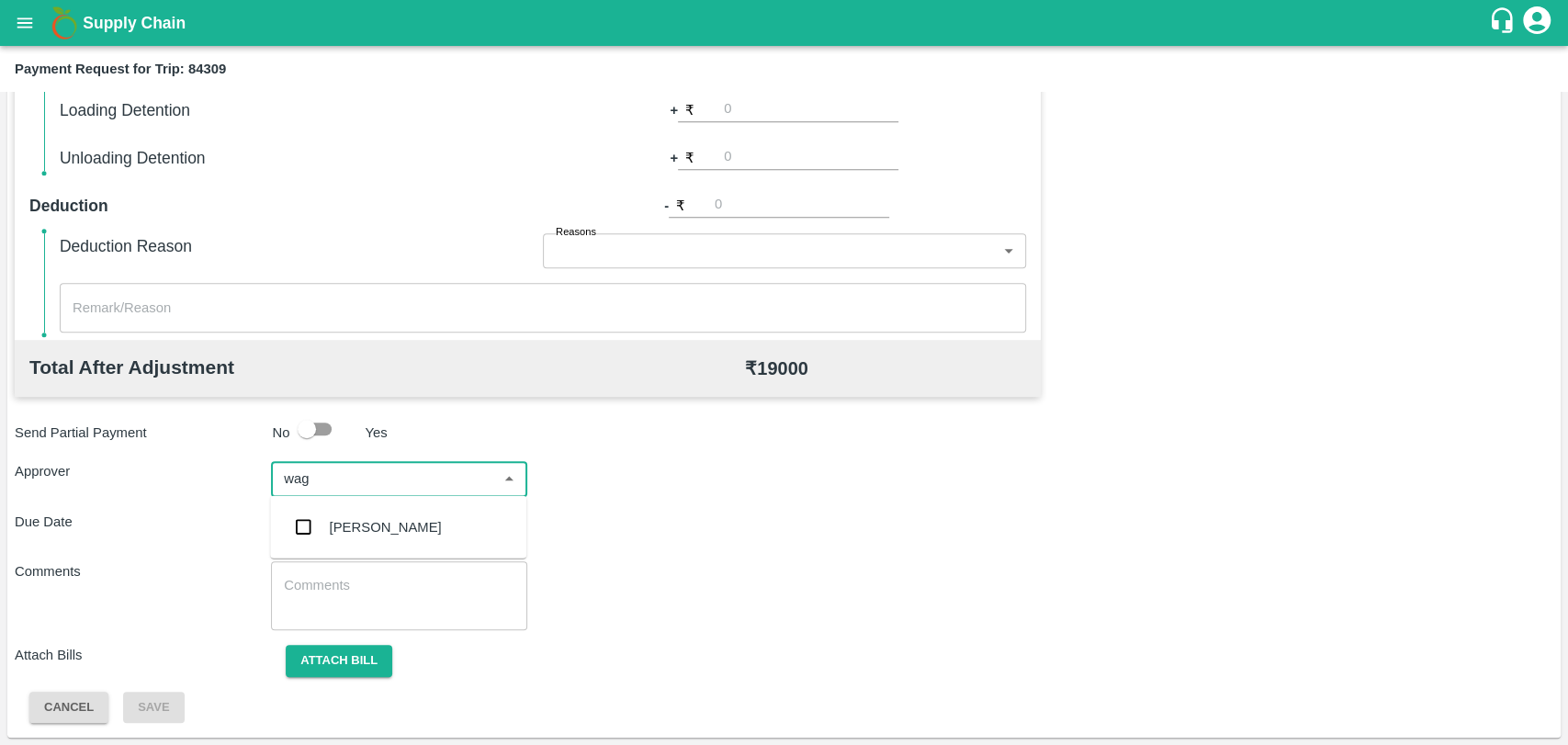
click at [388, 541] on div "[PERSON_NAME]" at bounding box center [397, 528] width 256 height 48
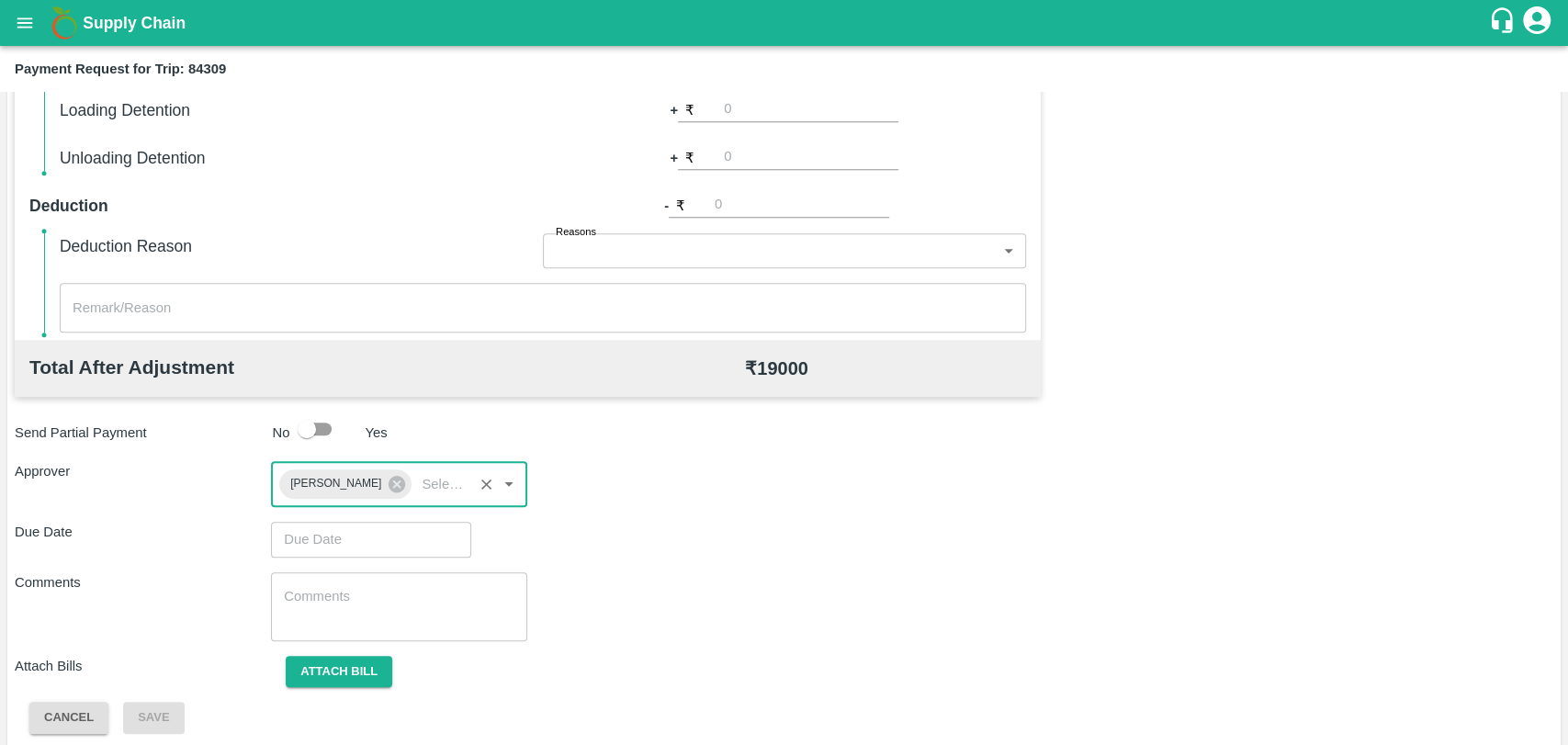
type input "DD/MM/YYYY hh:mm aa"
click at [367, 528] on input "DD/MM/YYYY hh:mm aa" at bounding box center [364, 539] width 187 height 35
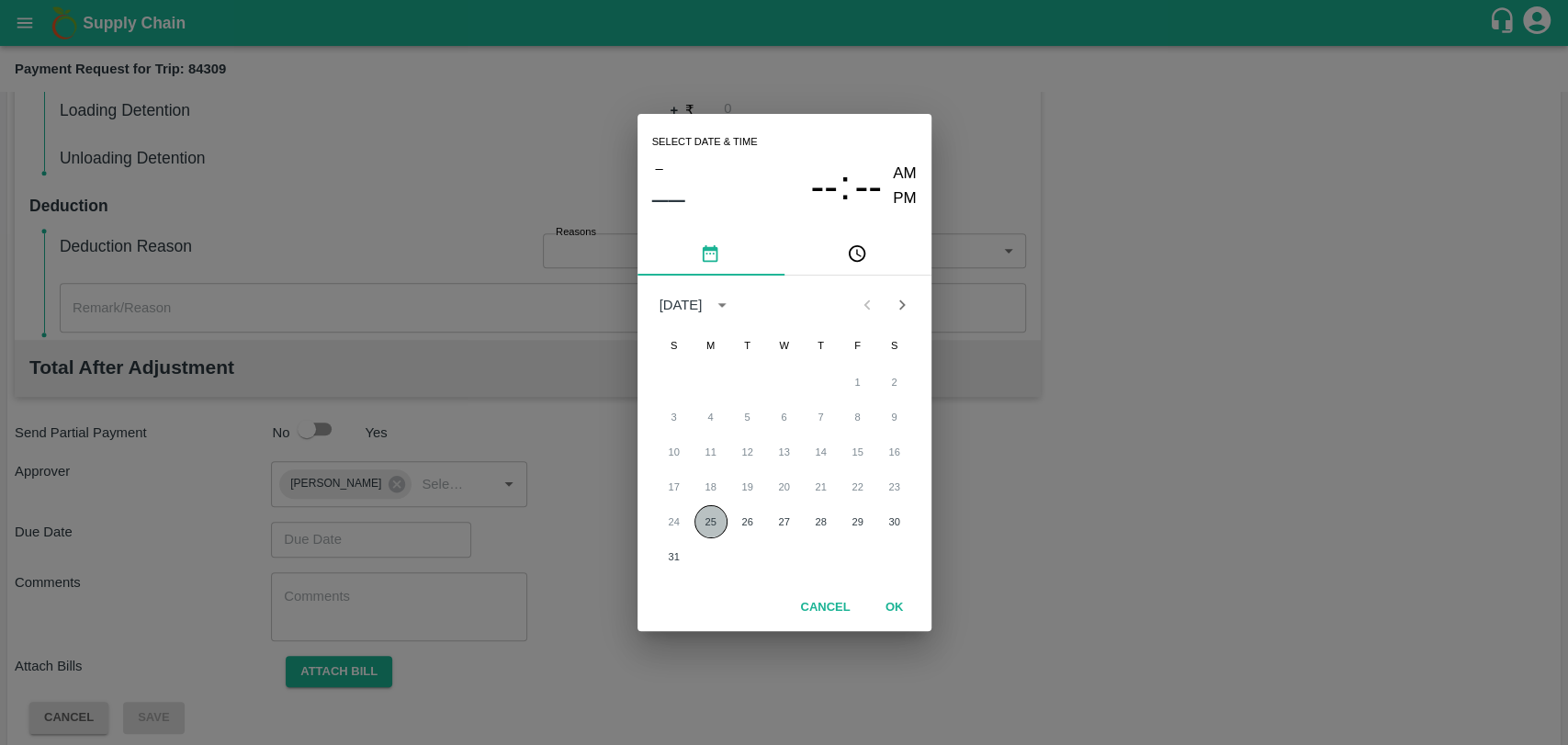
click at [699, 510] on button "25" at bounding box center [711, 522] width 33 height 33
type input "[DATE] 12:00 AM"
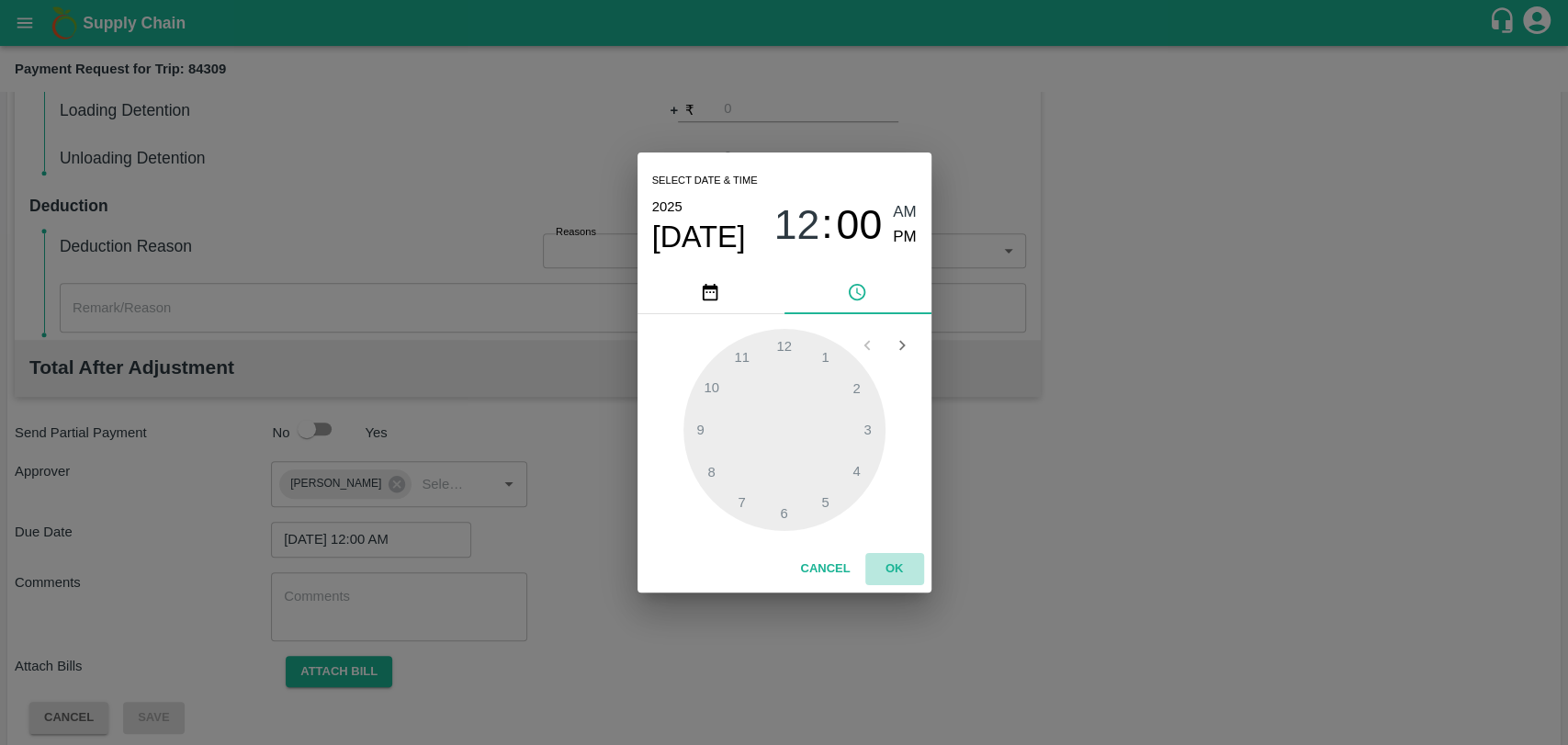
click at [888, 557] on button "OK" at bounding box center [894, 569] width 59 height 32
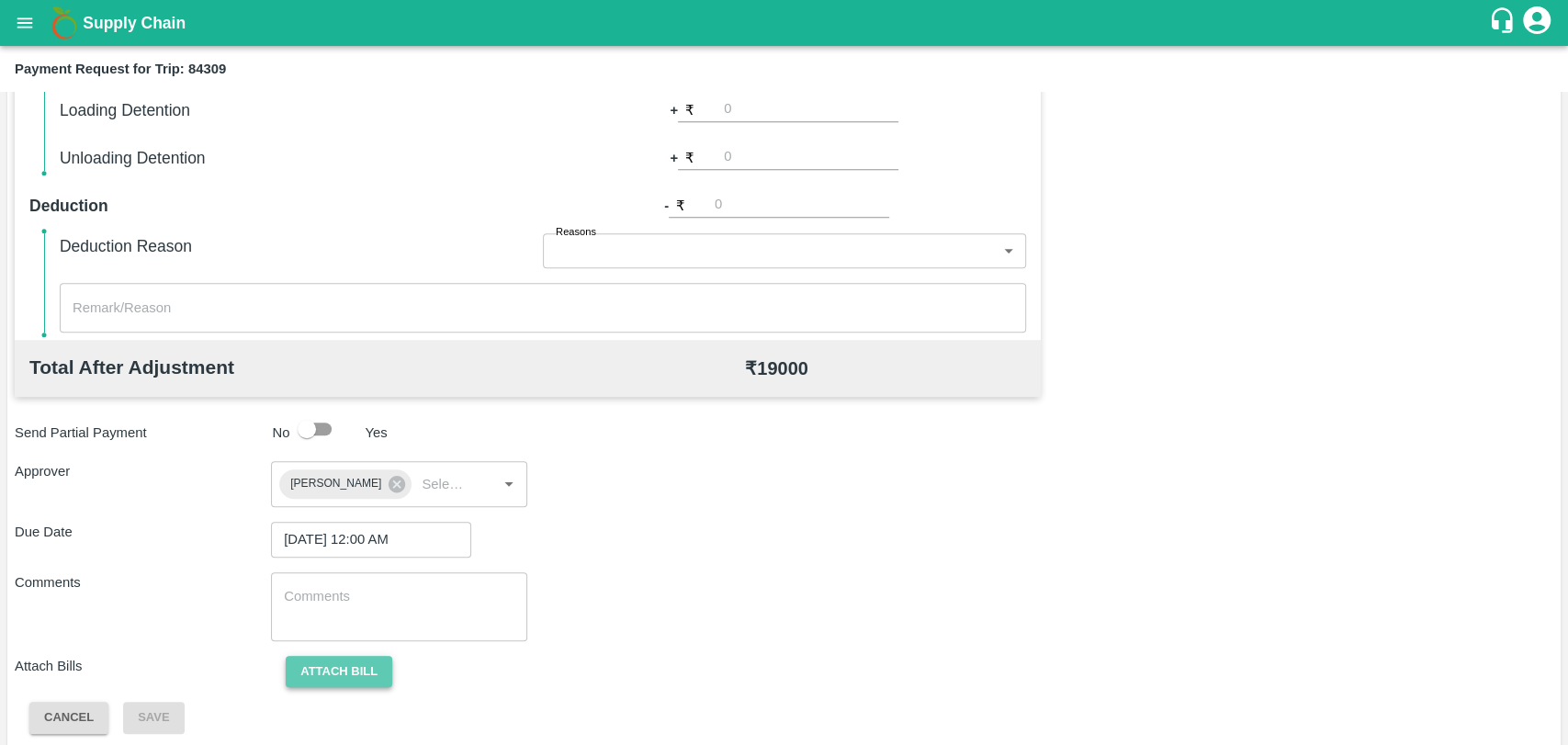
click at [358, 677] on button "Attach bill" at bounding box center [338, 672] width 107 height 32
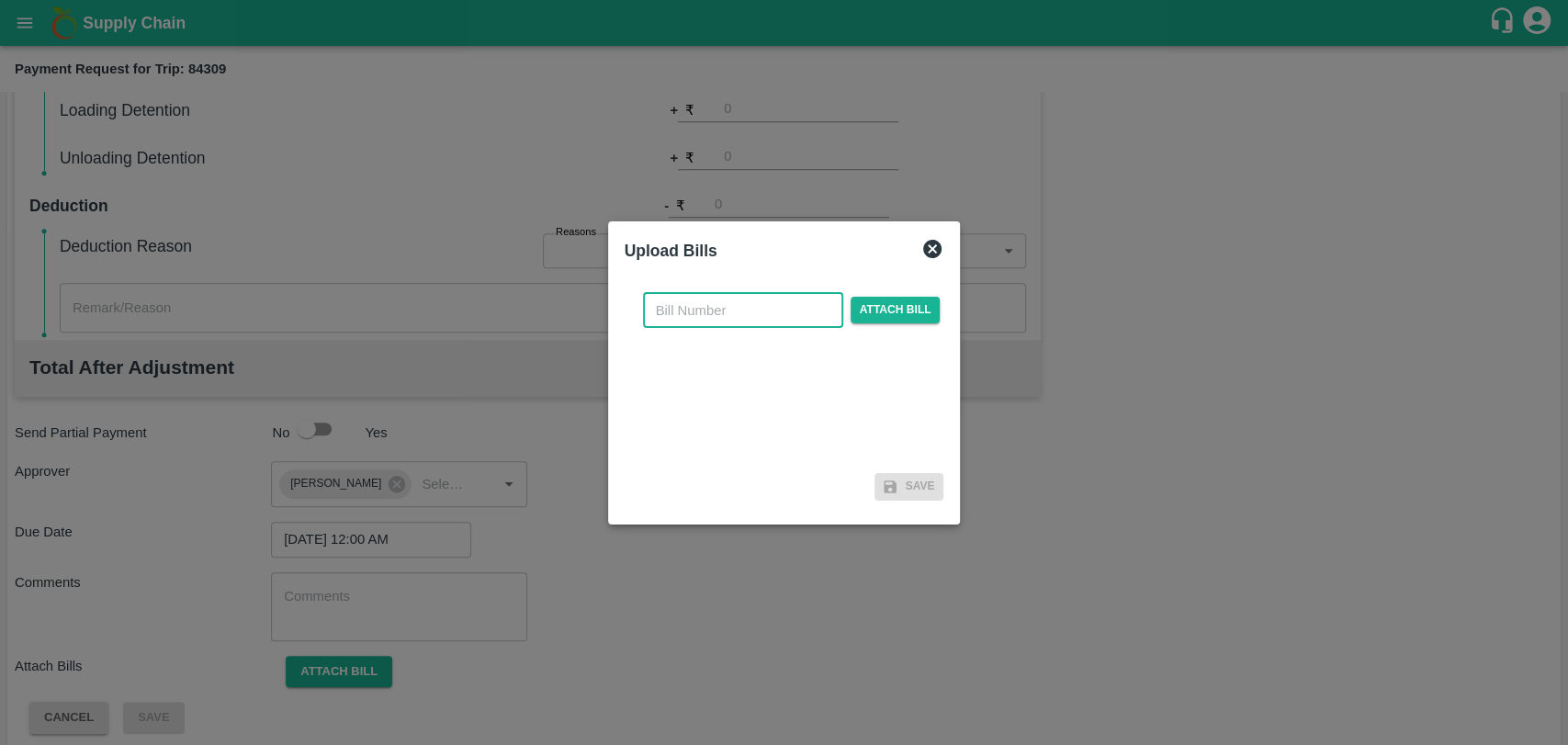
click at [684, 315] on input "text" at bounding box center [743, 310] width 200 height 35
type input "279"
click at [915, 315] on span "Attach bill" at bounding box center [895, 310] width 90 height 27
click at [0, 0] on input "Attach bill" at bounding box center [0, 0] width 0 height 0
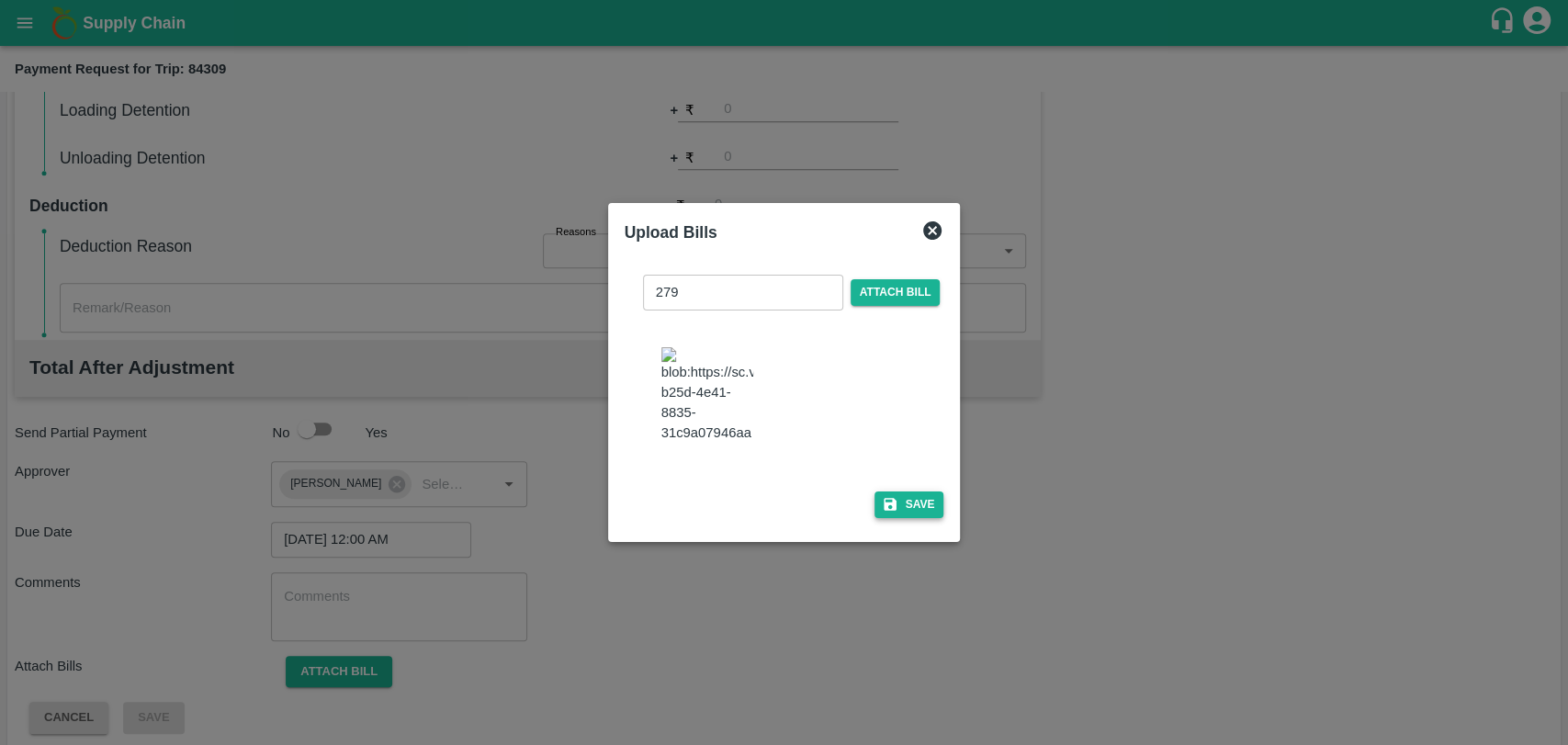
click at [886, 498] on icon "button" at bounding box center [890, 504] width 13 height 13
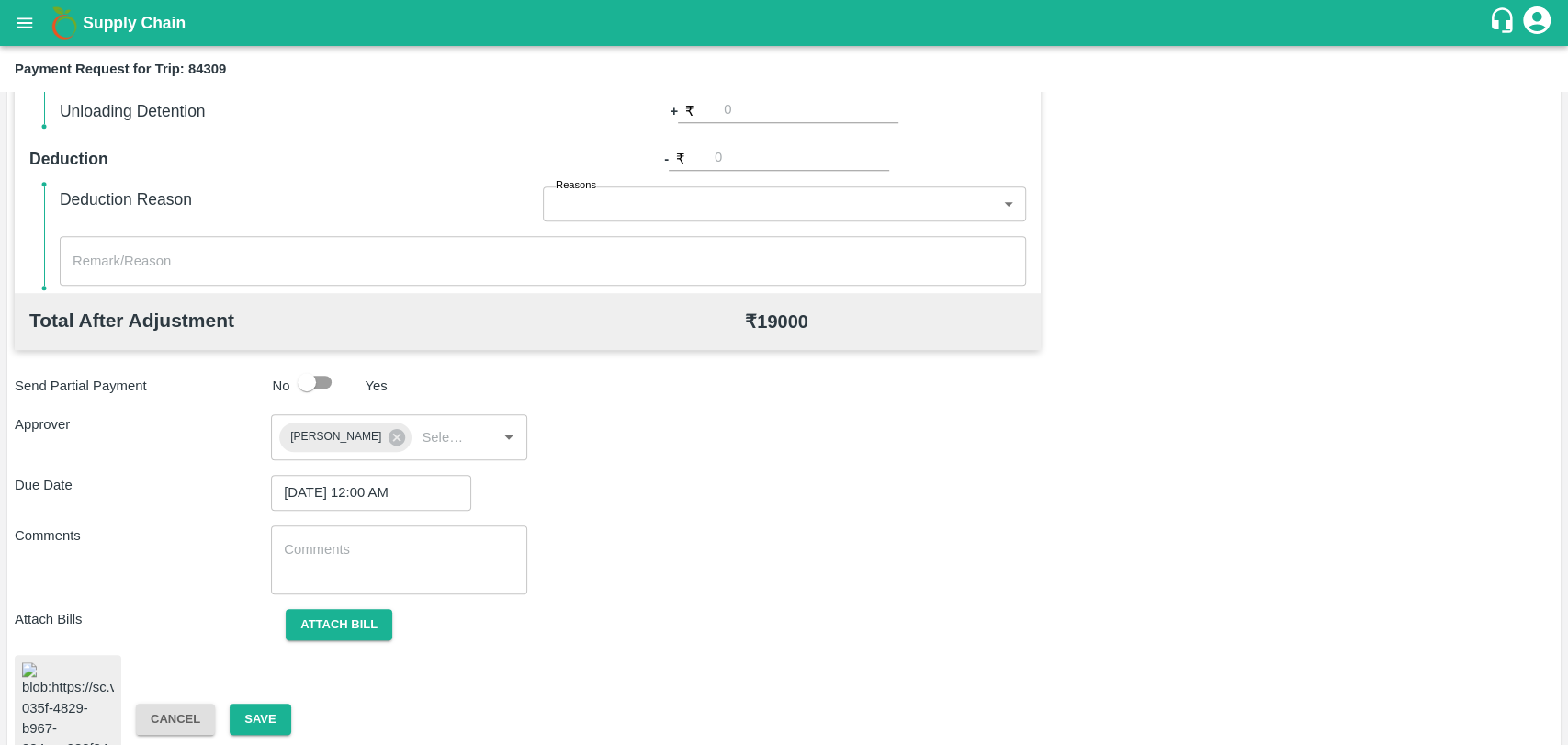
scroll to position [755, 0]
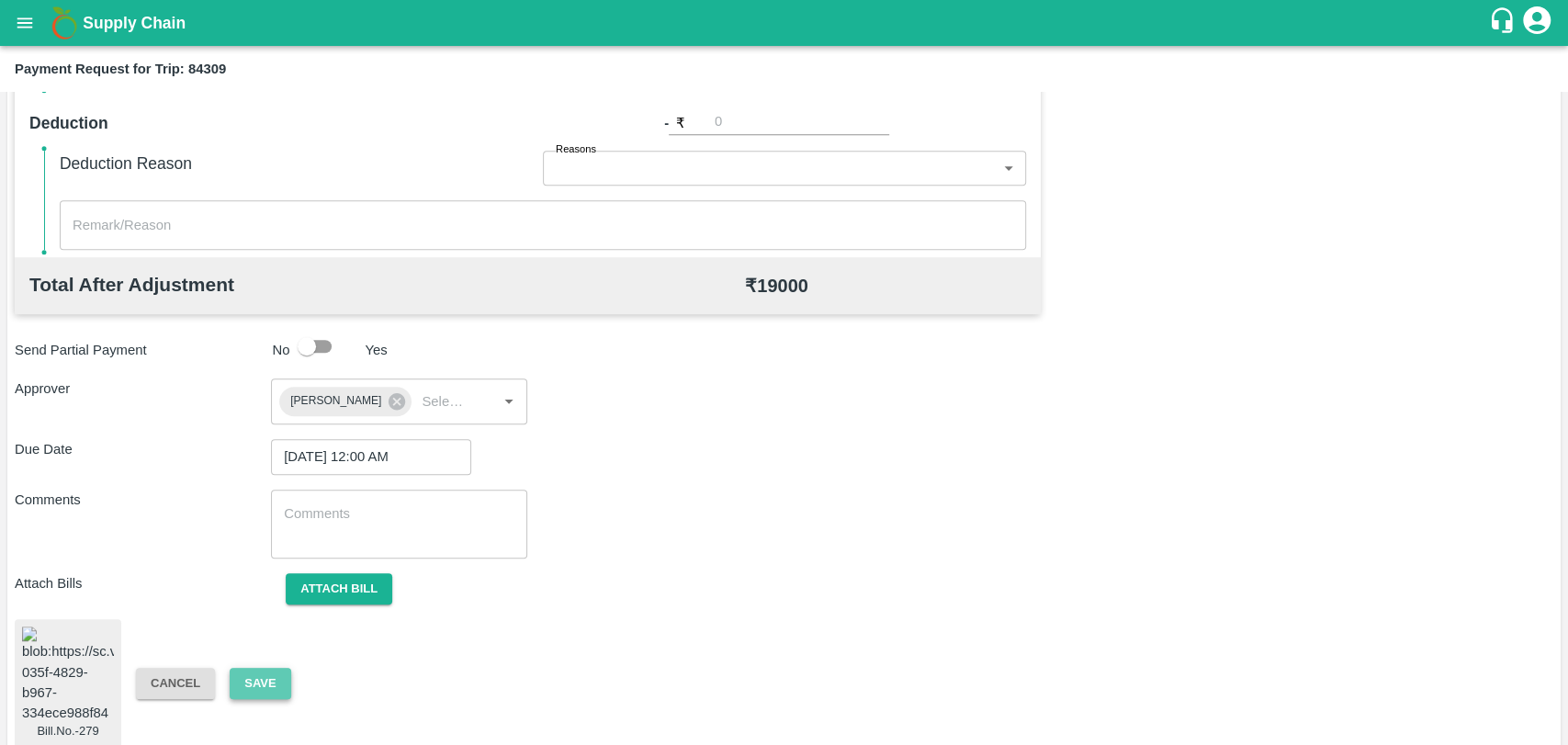
click at [279, 668] on button "Save" at bounding box center [260, 684] width 61 height 32
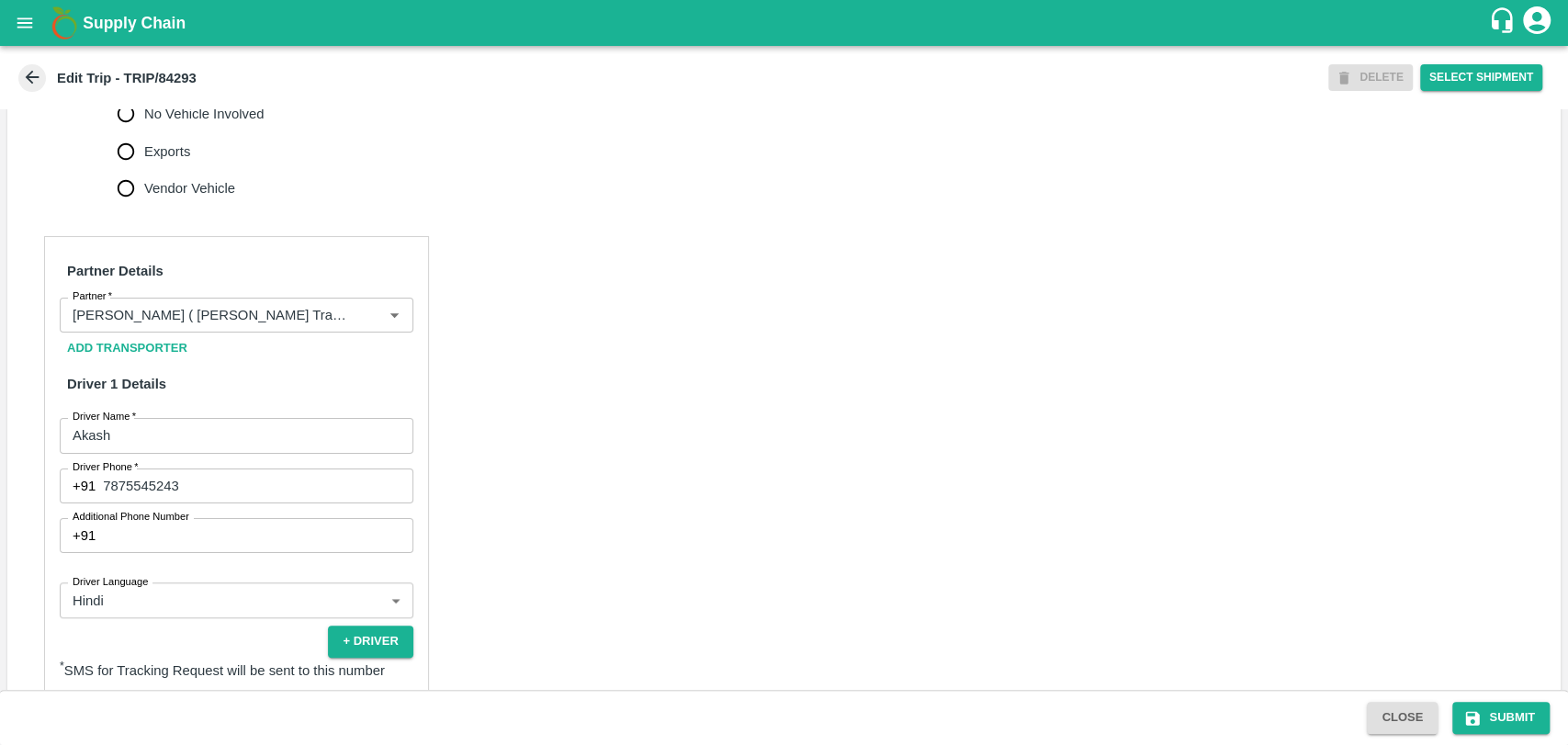
scroll to position [919, 0]
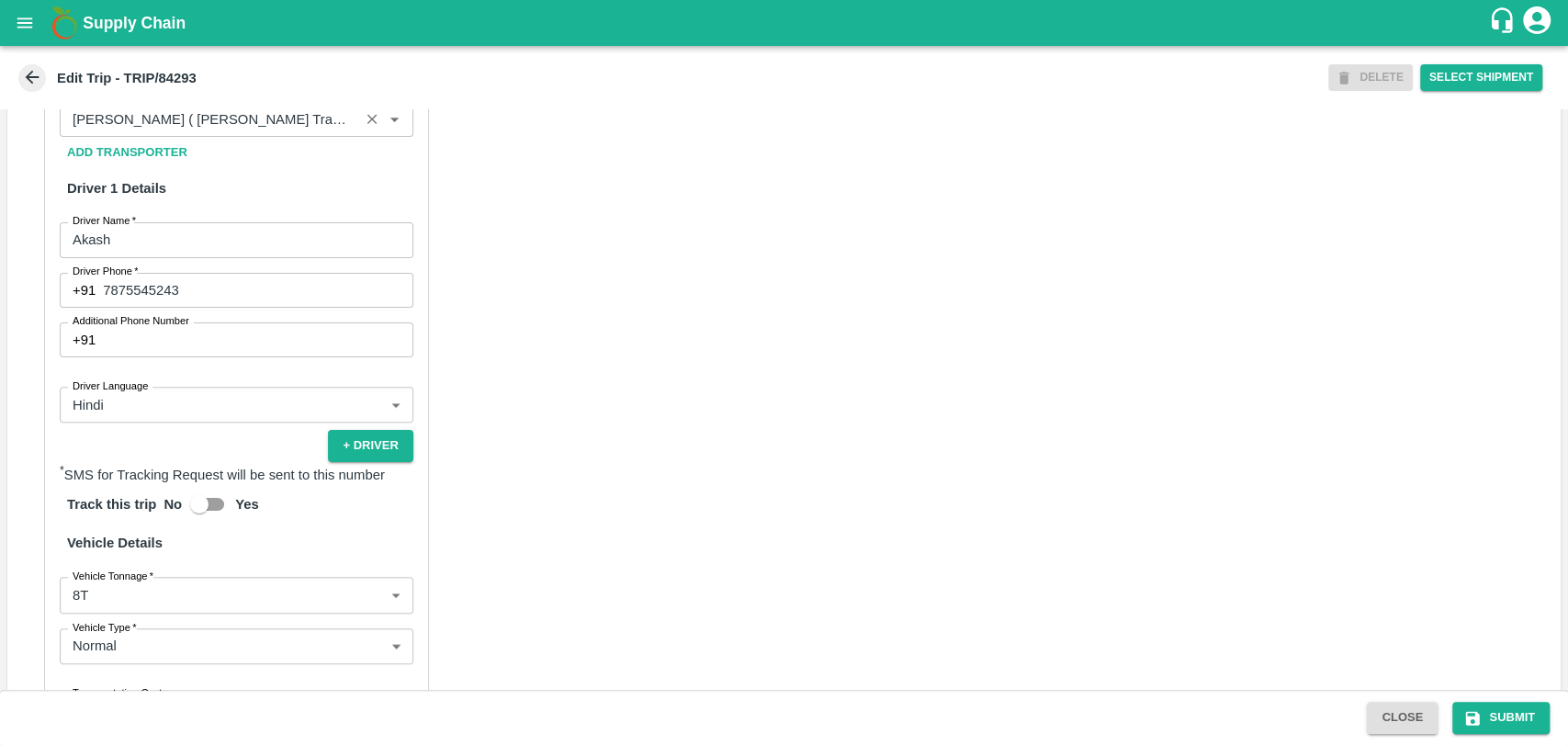
click at [251, 131] on input "Partner   *" at bounding box center [210, 120] width 289 height 24
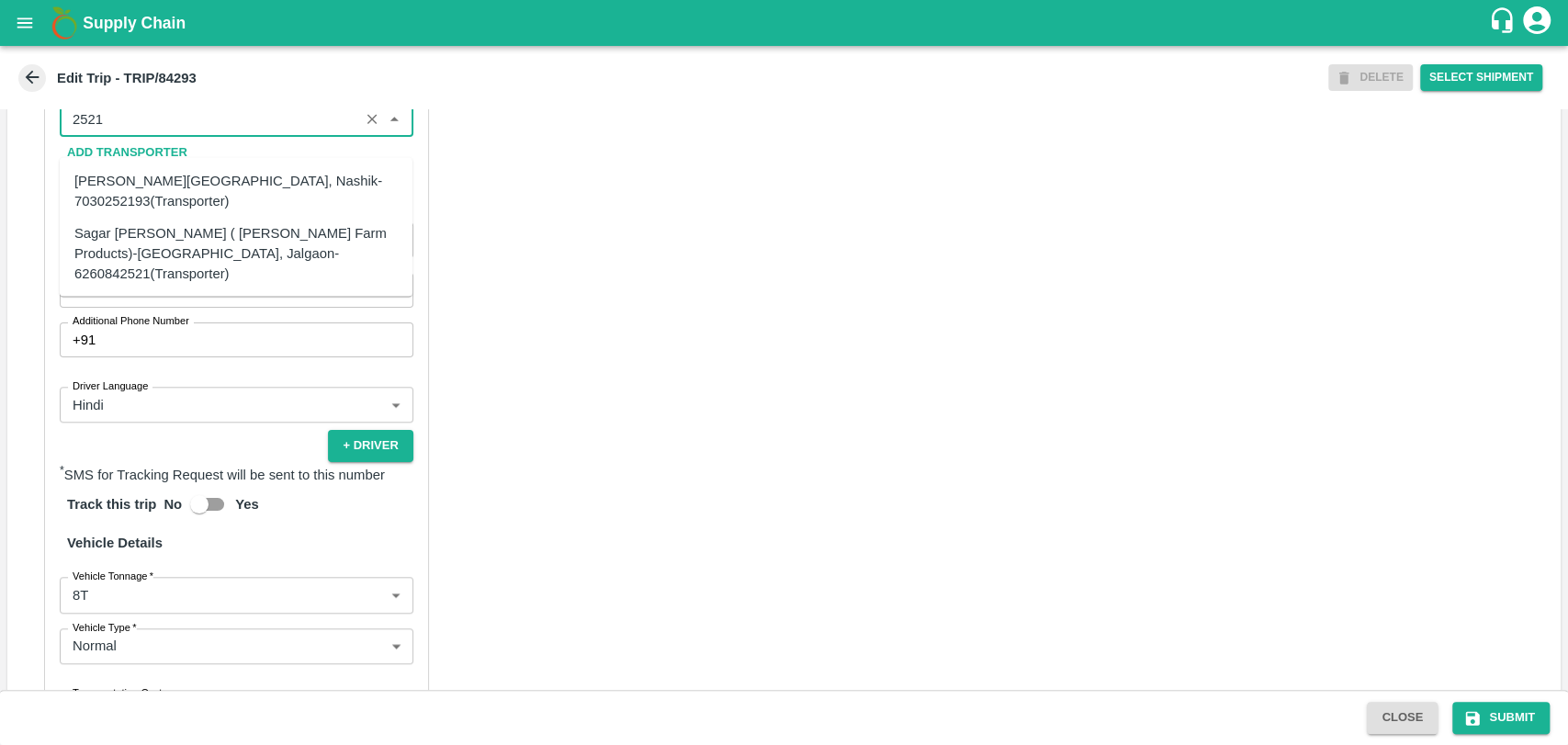
click at [142, 233] on div "Sagar [PERSON_NAME] ( [PERSON_NAME] Farm Products)-[GEOGRAPHIC_DATA], Jalgaon-6…" at bounding box center [236, 253] width 324 height 62
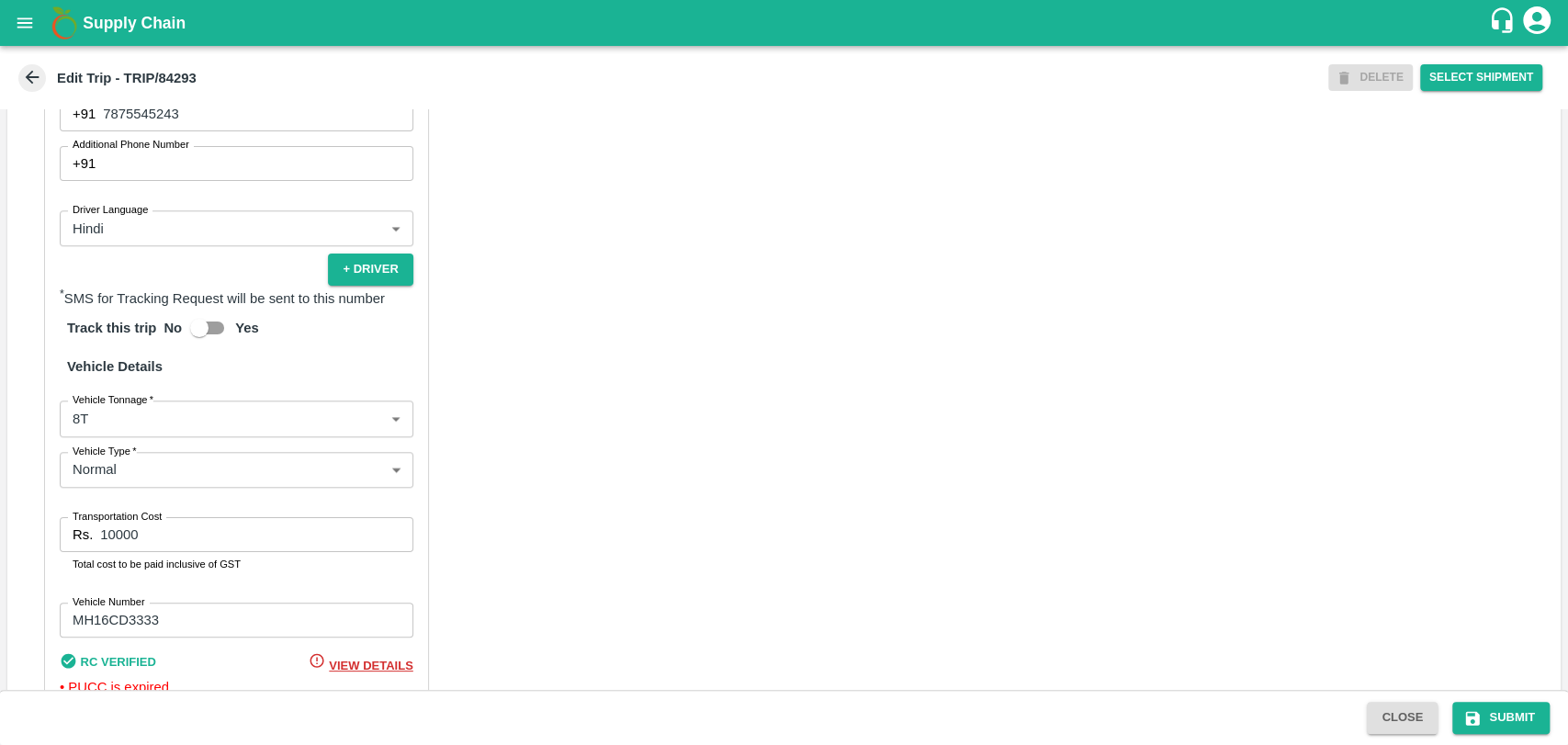
scroll to position [1217, 0]
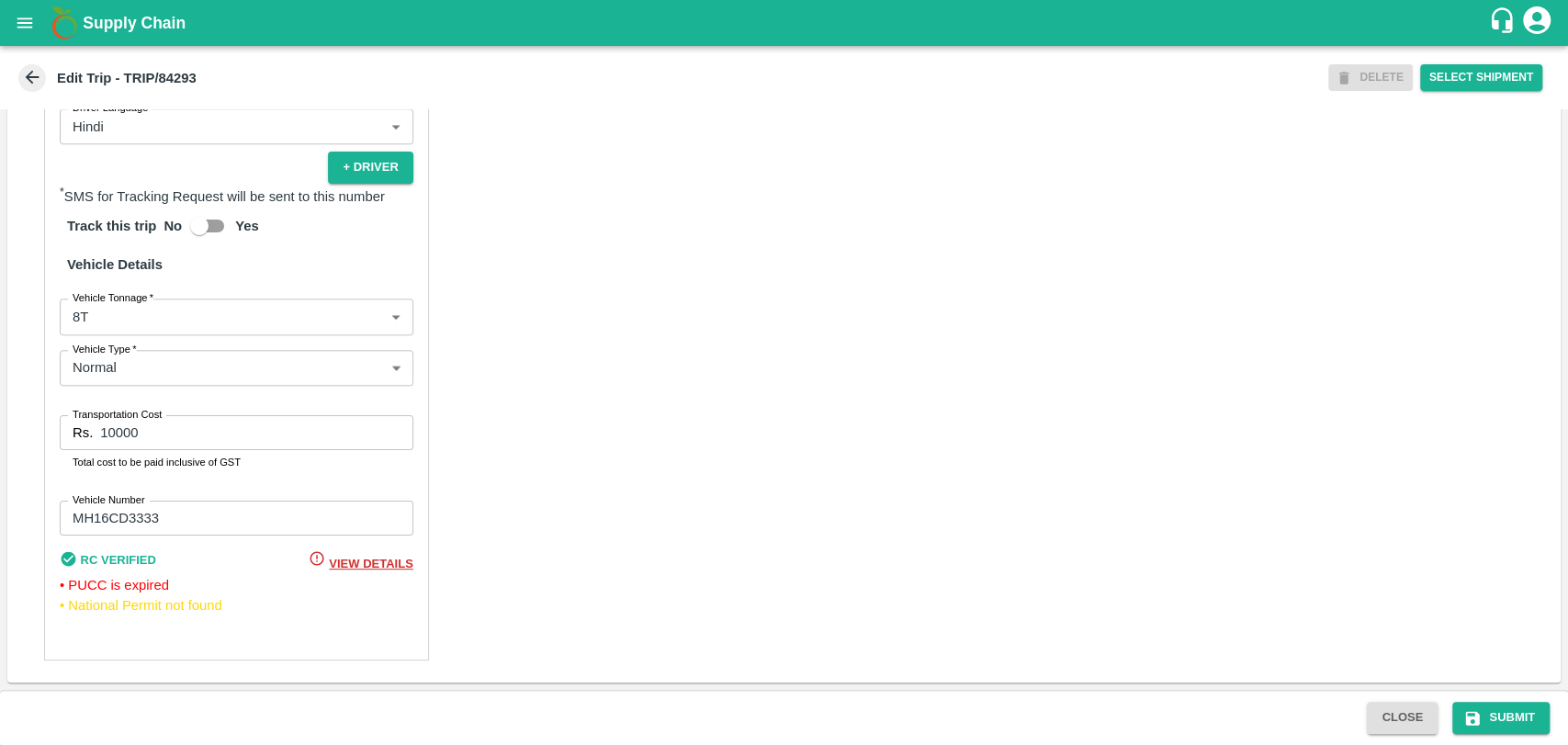
type input "Sagar [PERSON_NAME] ( [PERSON_NAME] Farm Products)-[GEOGRAPHIC_DATA], Jalgaon-6…"
click at [118, 338] on div "Partner Details Partner   * Partner Add Transporter Driver 1 Details Driver Nam…" at bounding box center [236, 211] width 385 height 898
click at [118, 325] on body "Supply Chain Edit Trip - TRIP/84293 DELETE Select Shipment Trip Details Trip Ty…" at bounding box center [784, 372] width 1568 height 745
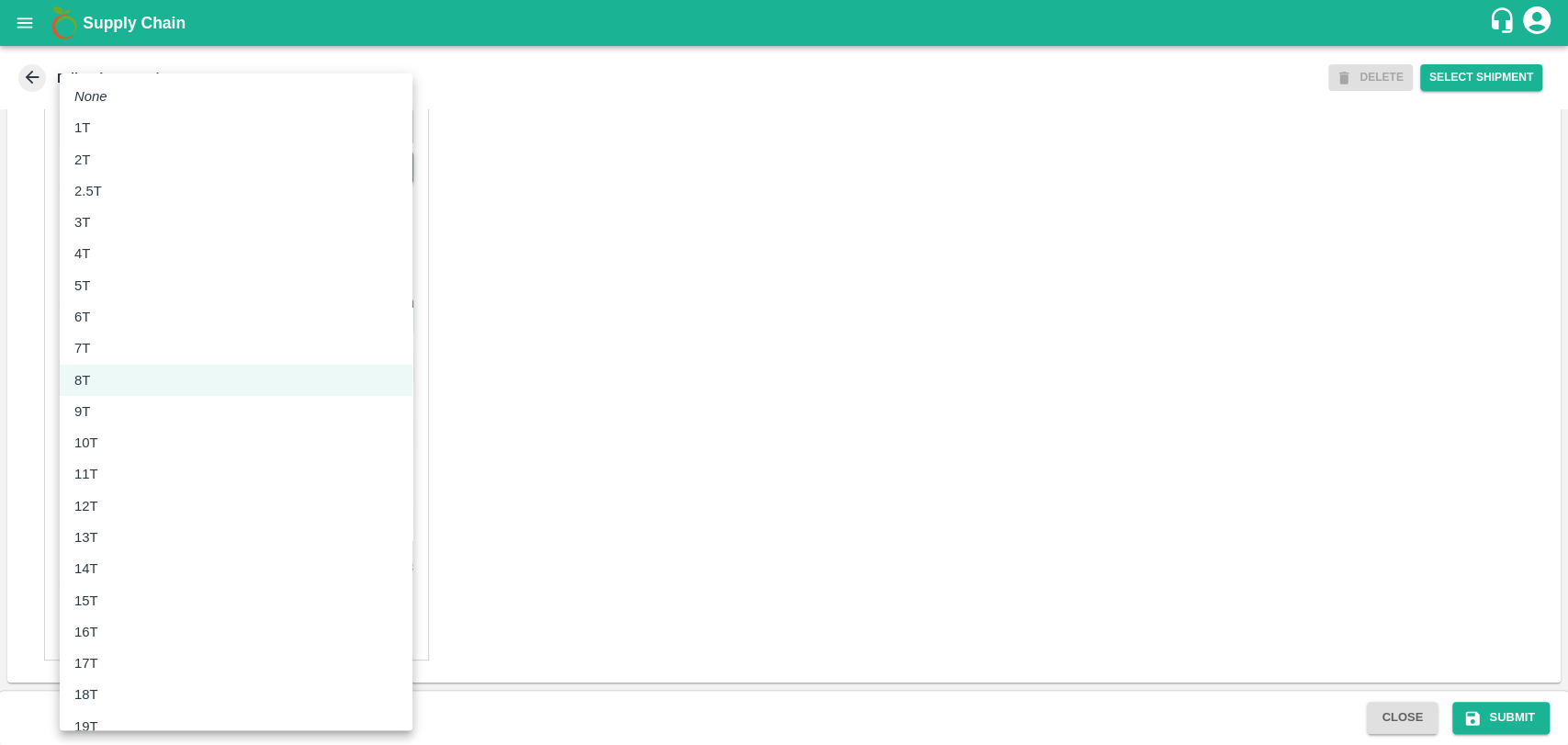
click at [123, 436] on div "10T" at bounding box center [236, 443] width 324 height 20
type input "10000"
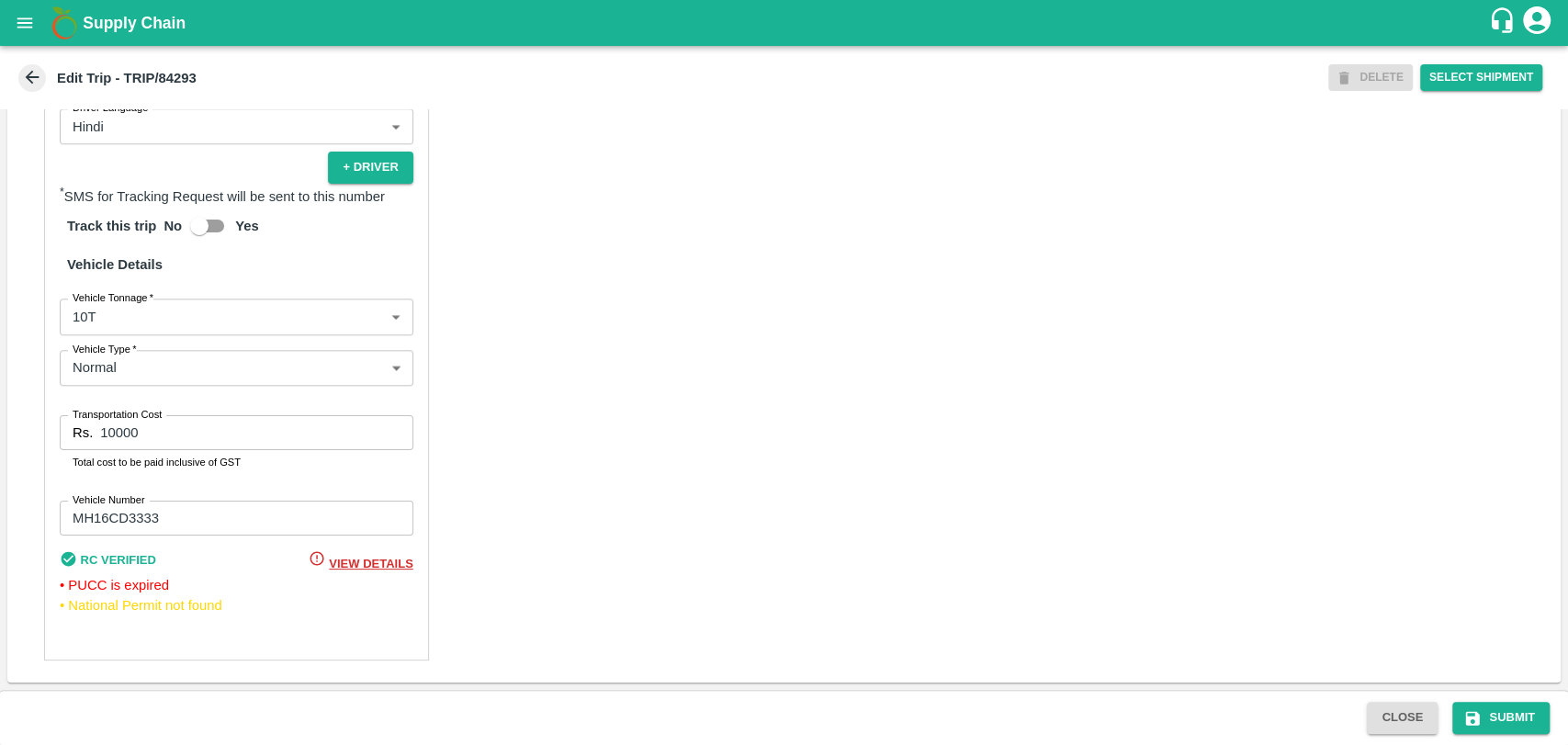
drag, startPoint x: 168, startPoint y: 411, endPoint x: 107, endPoint y: 416, distance: 61.2
click at [111, 416] on div "Partner Details Partner   * Partner Add Transporter Driver 1 Details Driver Nam…" at bounding box center [236, 211] width 385 height 898
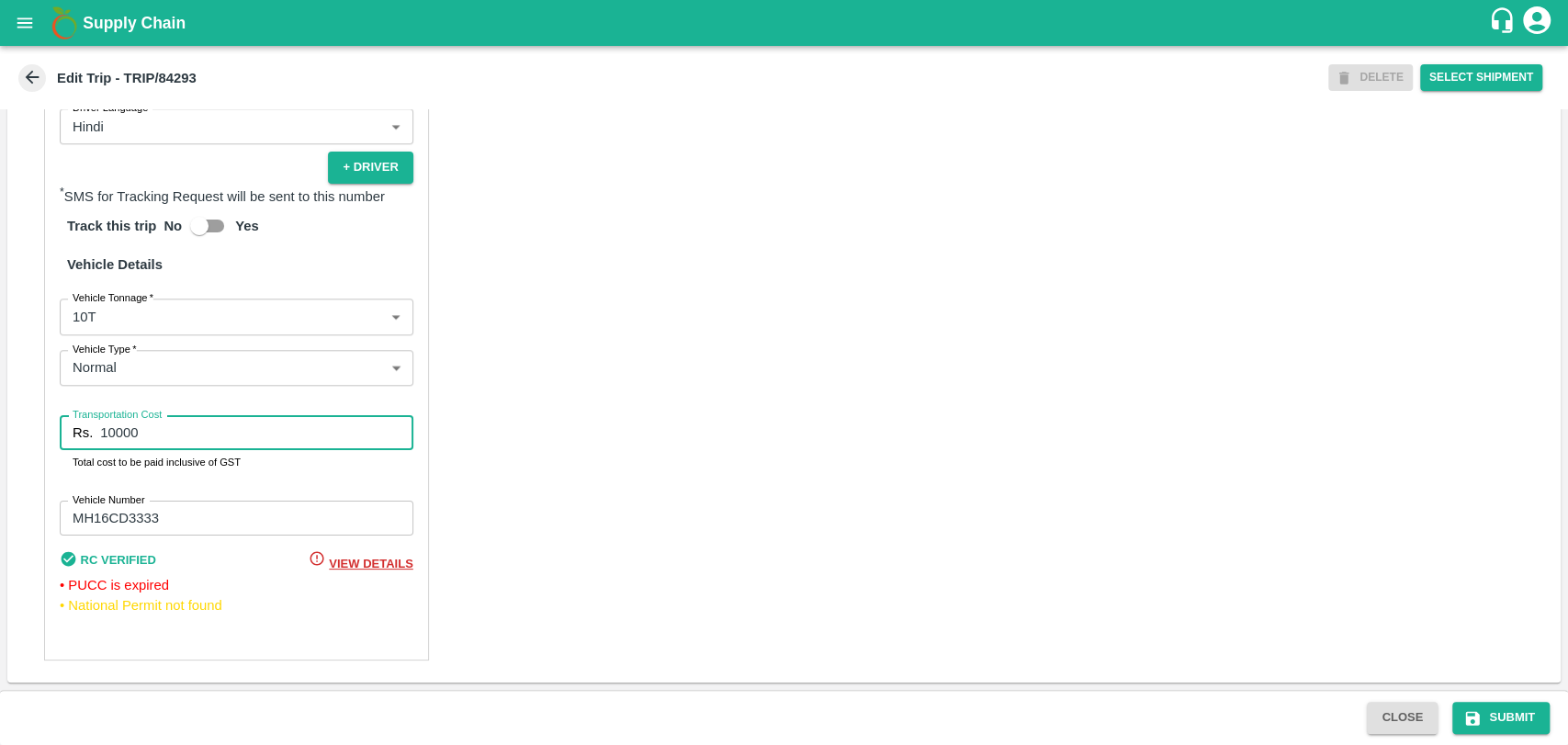
drag, startPoint x: 148, startPoint y: 434, endPoint x: 74, endPoint y: 434, distance: 74.0
click at [76, 434] on div "Rs. 10000 Transportation Cost" at bounding box center [236, 432] width 353 height 35
type input "19000"
click at [1481, 709] on button "Submit" at bounding box center [1501, 718] width 98 height 32
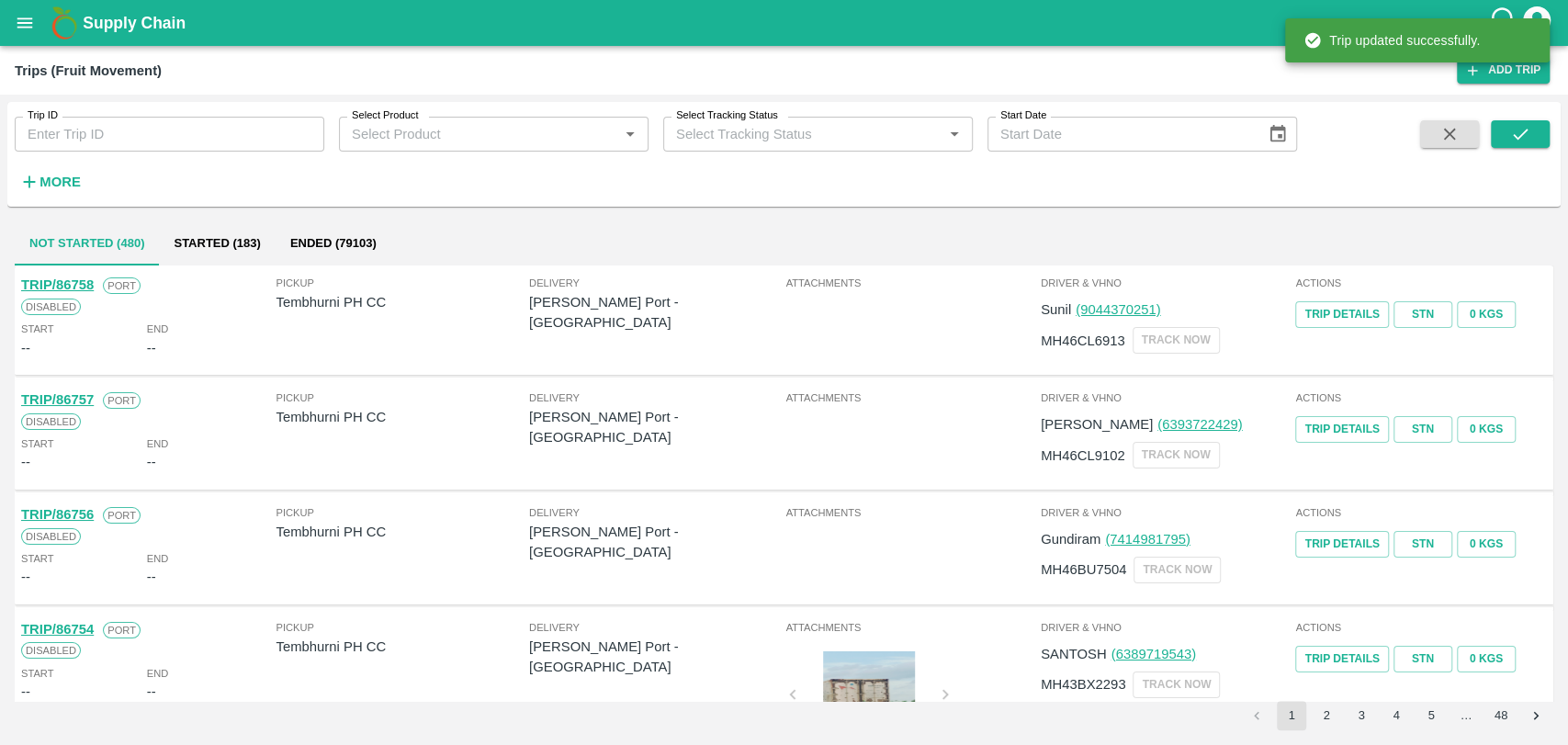
click at [75, 177] on strong "More" at bounding box center [61, 181] width 42 height 15
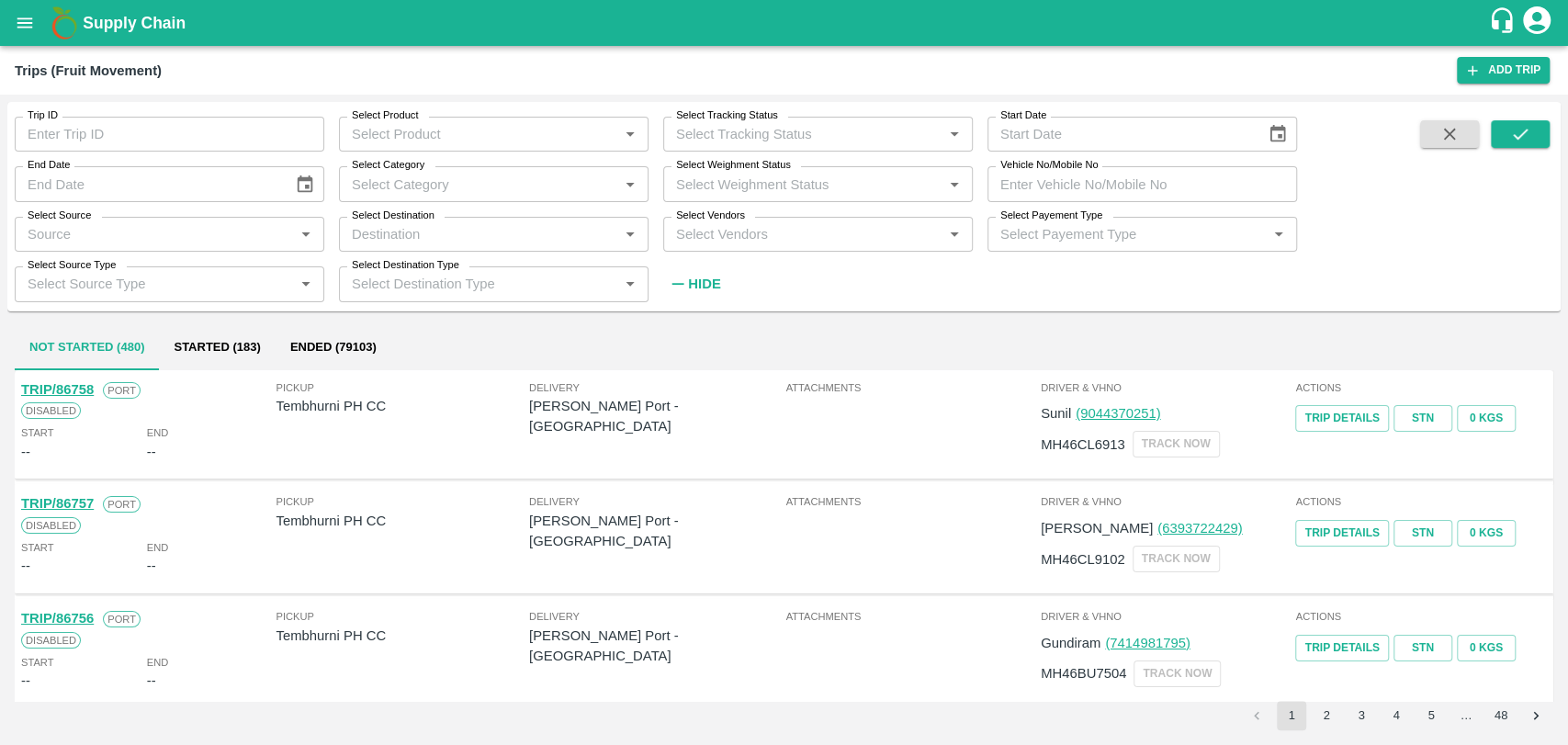
click at [1102, 182] on input "Vehicle No/Mobile No" at bounding box center [1142, 183] width 310 height 35
paste input "MH18BZ7767"
type input "MH18BZ7767"
click at [1497, 133] on button "submit" at bounding box center [1520, 134] width 59 height 28
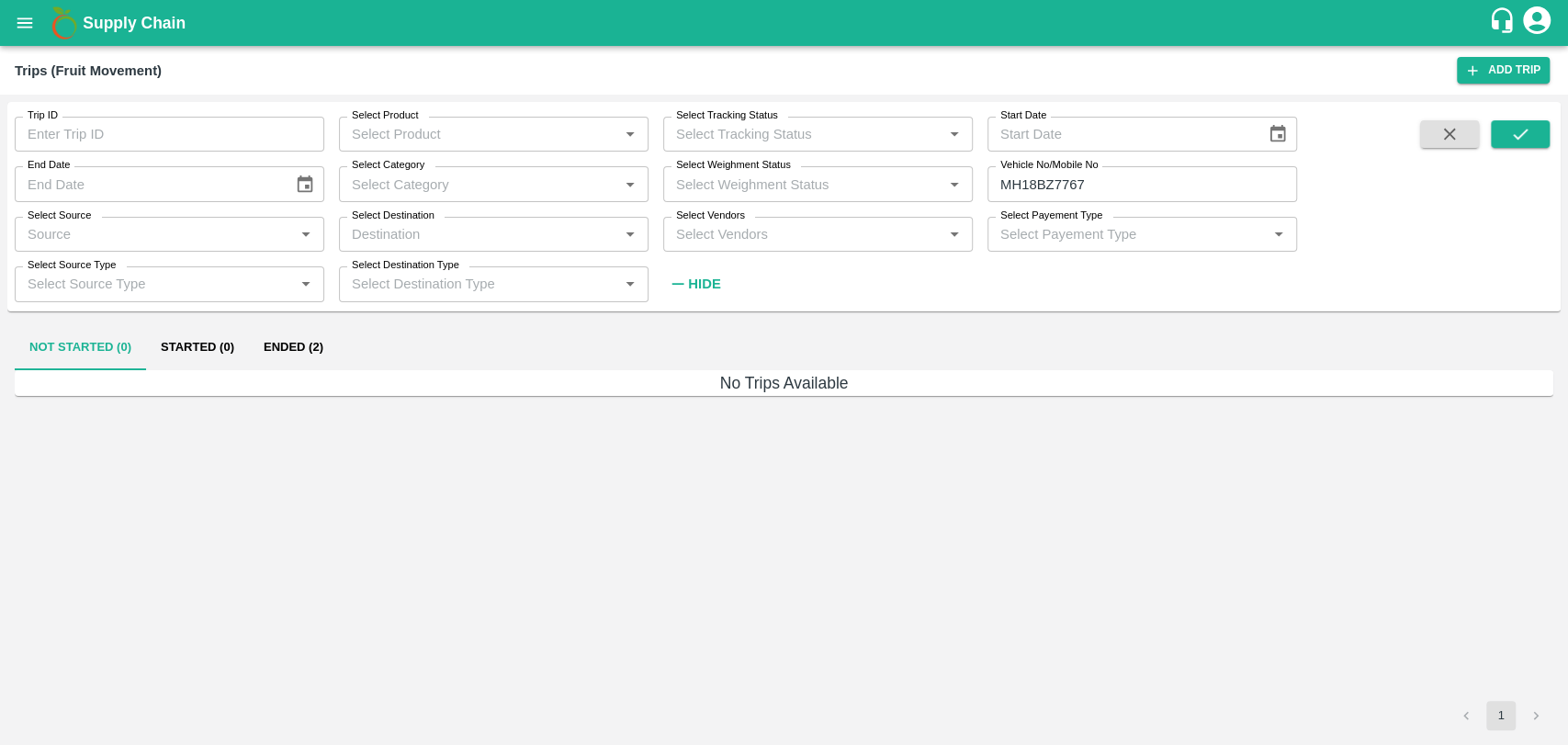
click at [289, 327] on button "Ended (2)" at bounding box center [294, 349] width 90 height 44
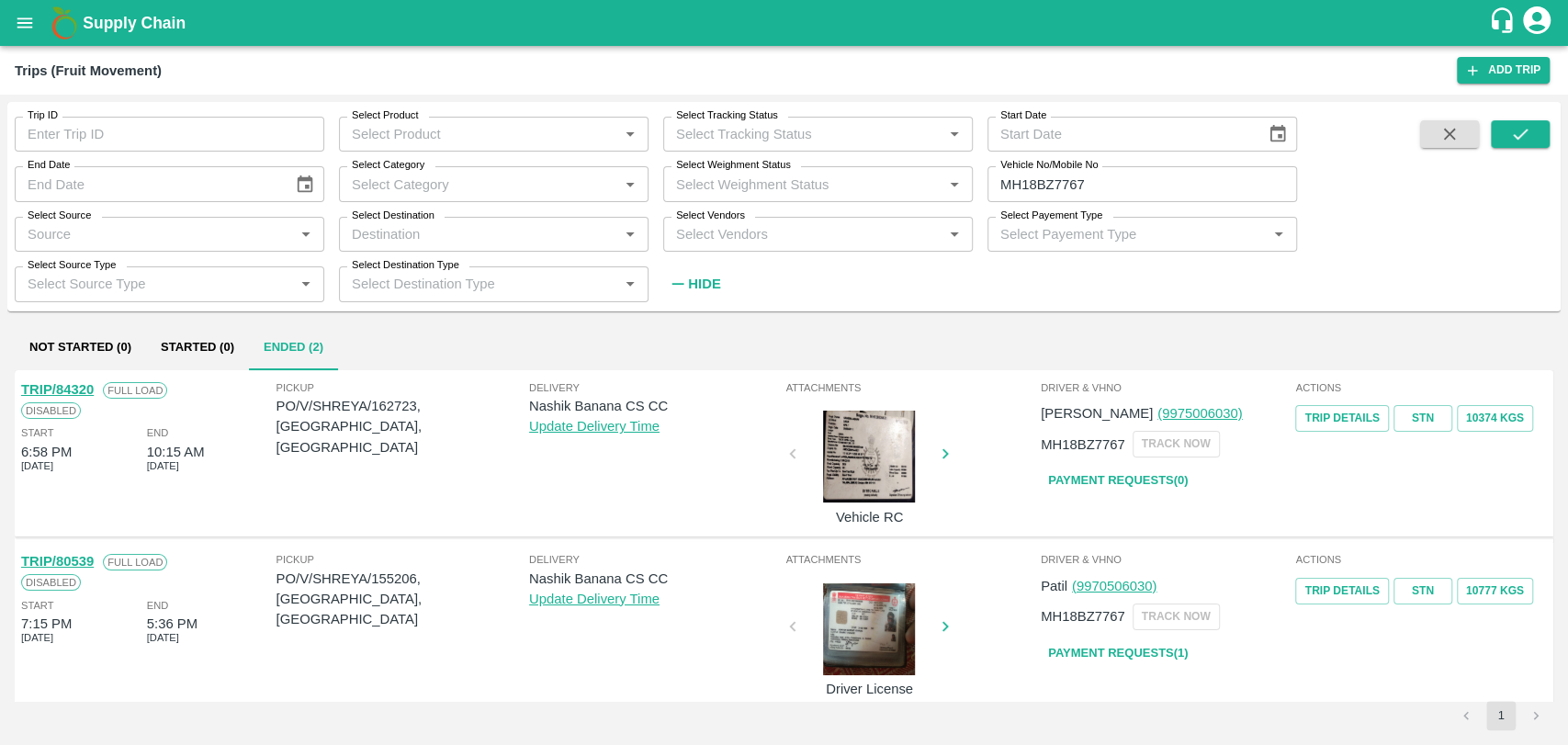
click at [91, 385] on link "TRIP/84320" at bounding box center [57, 389] width 73 height 15
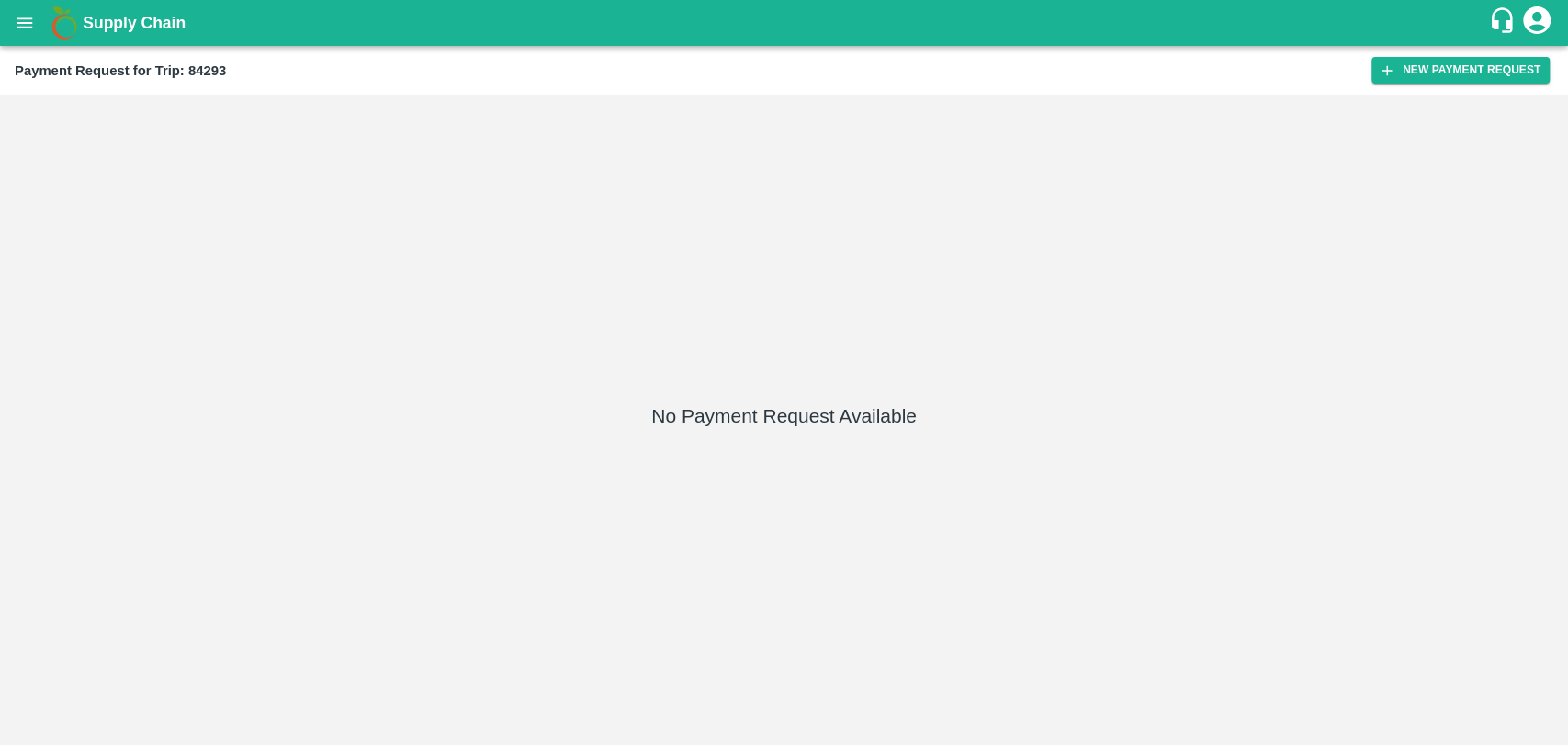
click at [1356, 66] on div "Payment Request for Trip: 84293" at bounding box center [693, 71] width 1357 height 24
click at [1382, 67] on icon "button" at bounding box center [1387, 71] width 17 height 17
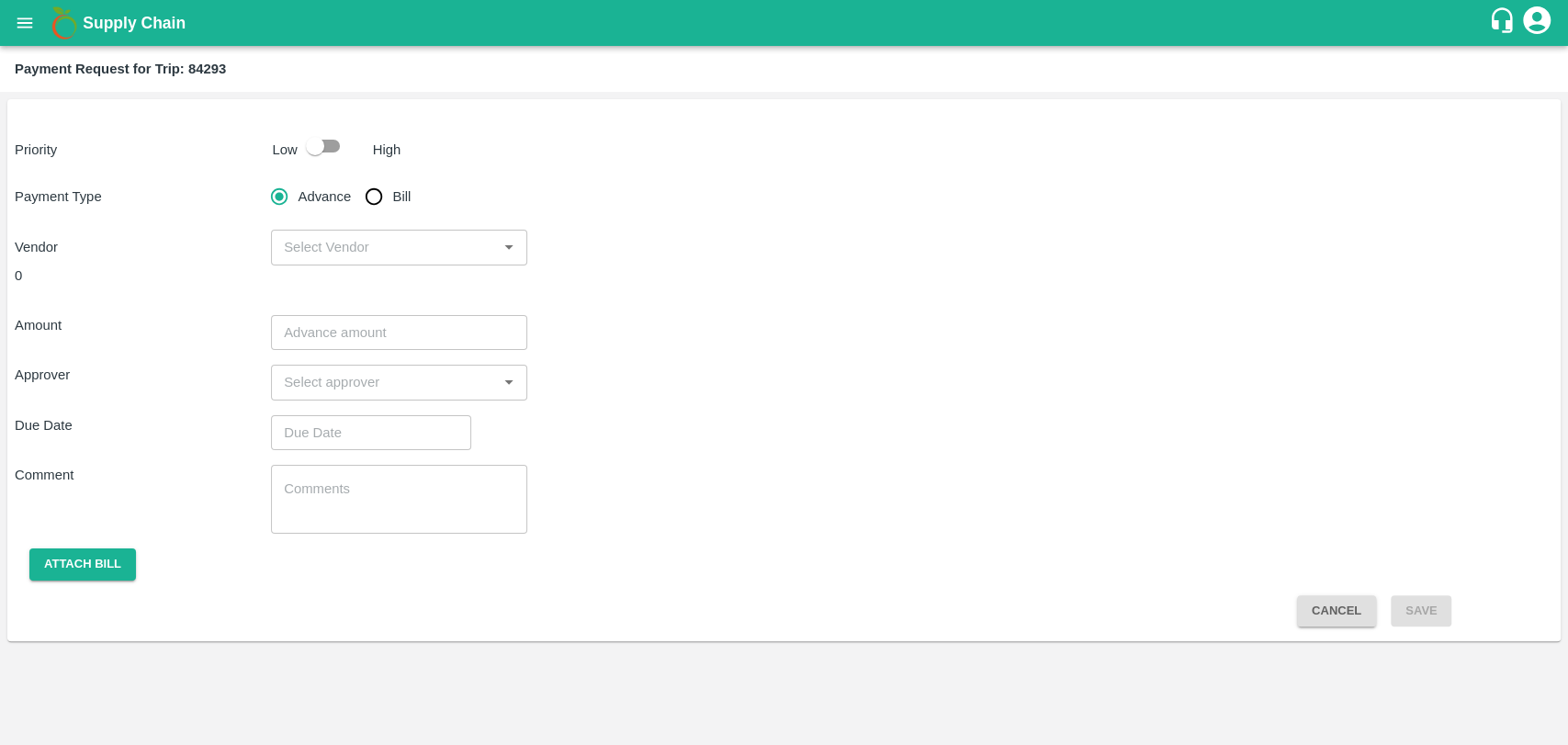
click at [335, 136] on input "checkbox" at bounding box center [315, 145] width 105 height 35
checkbox input "true"
click at [382, 197] on input "Bill" at bounding box center [373, 196] width 37 height 37
radio input "true"
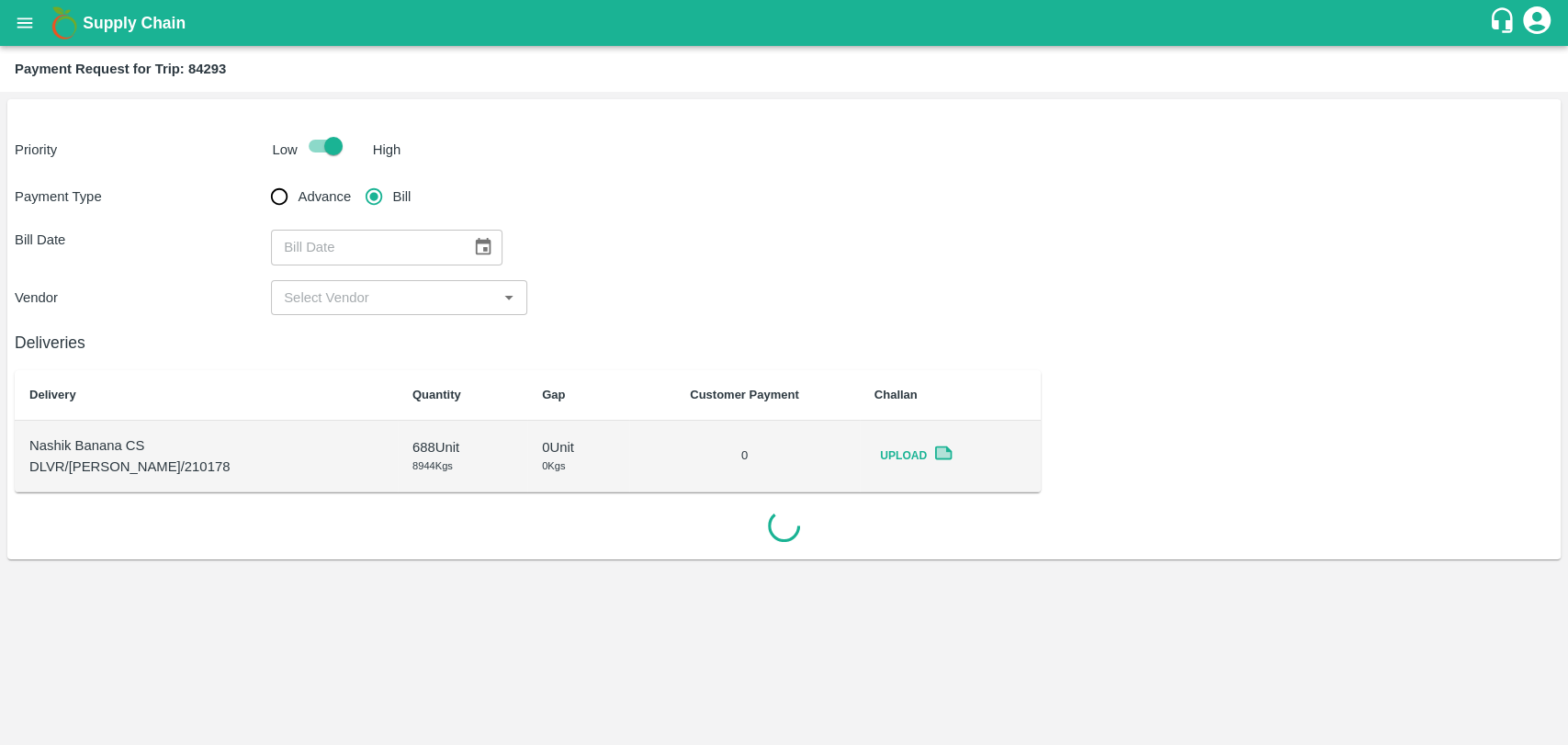
click at [459, 230] on div "​" at bounding box center [386, 247] width 232 height 35
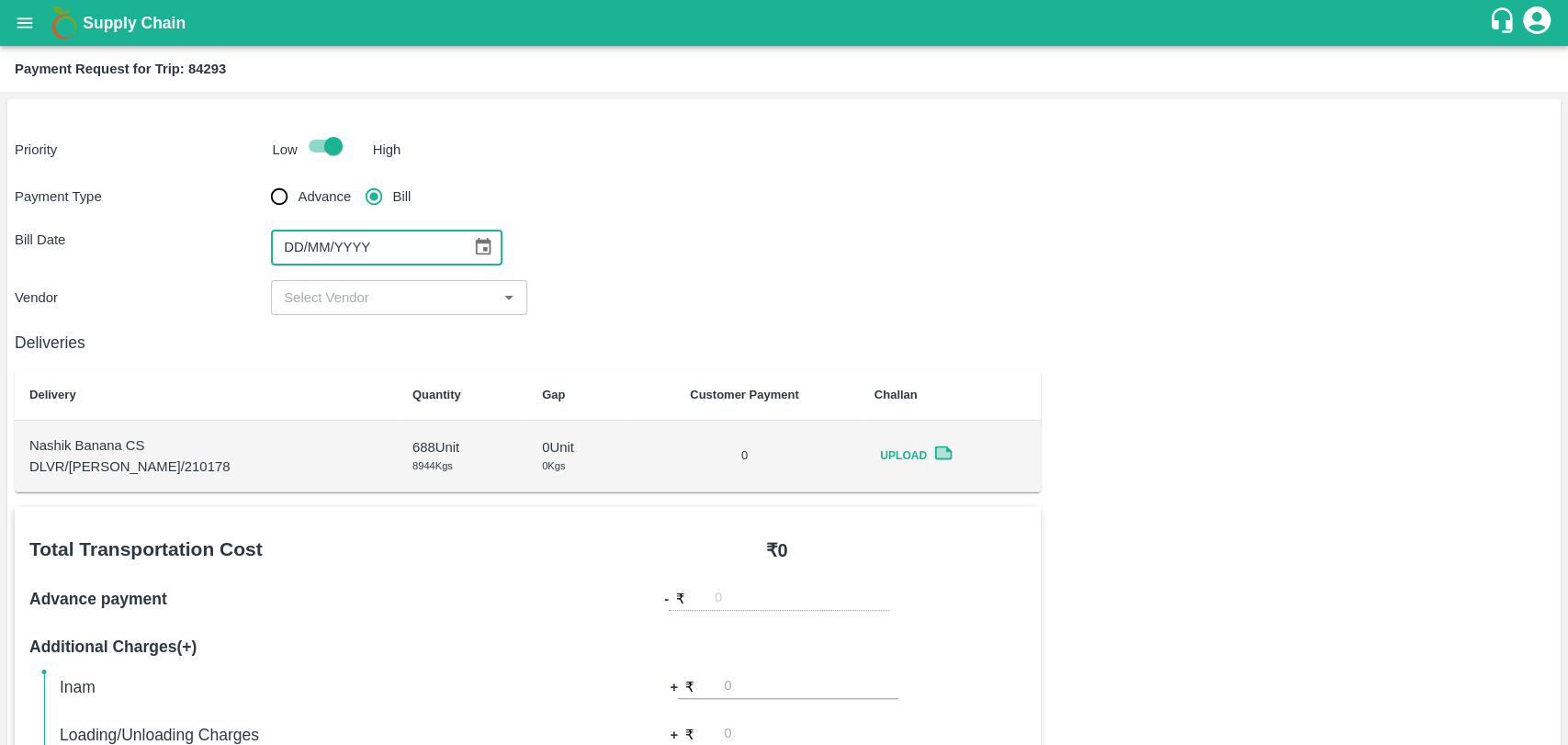
type input "DD/MM/YYYY"
click at [473, 244] on icon "Choose date" at bounding box center [483, 247] width 20 height 20
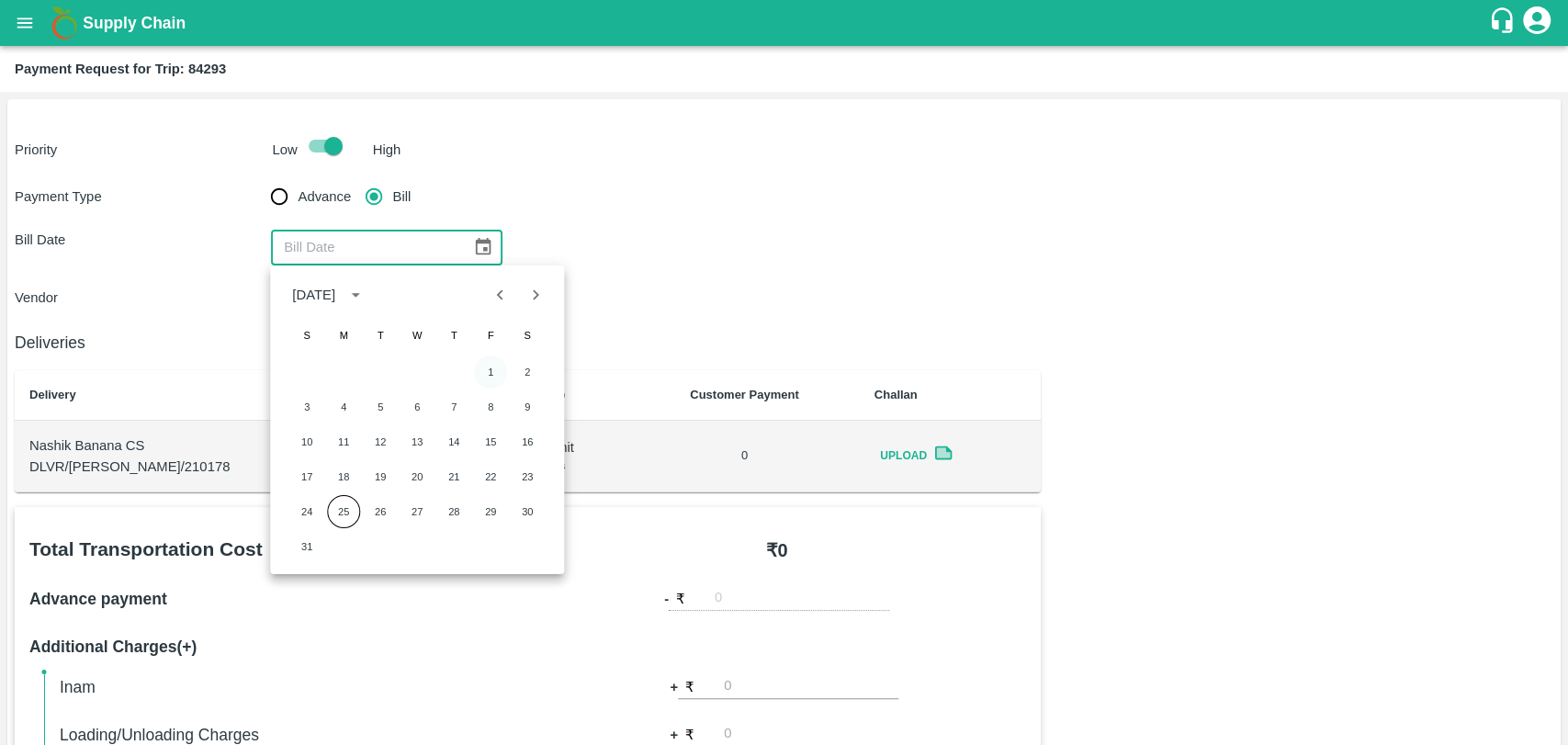
click at [491, 363] on button "1" at bounding box center [490, 372] width 33 height 33
type input "[DATE]"
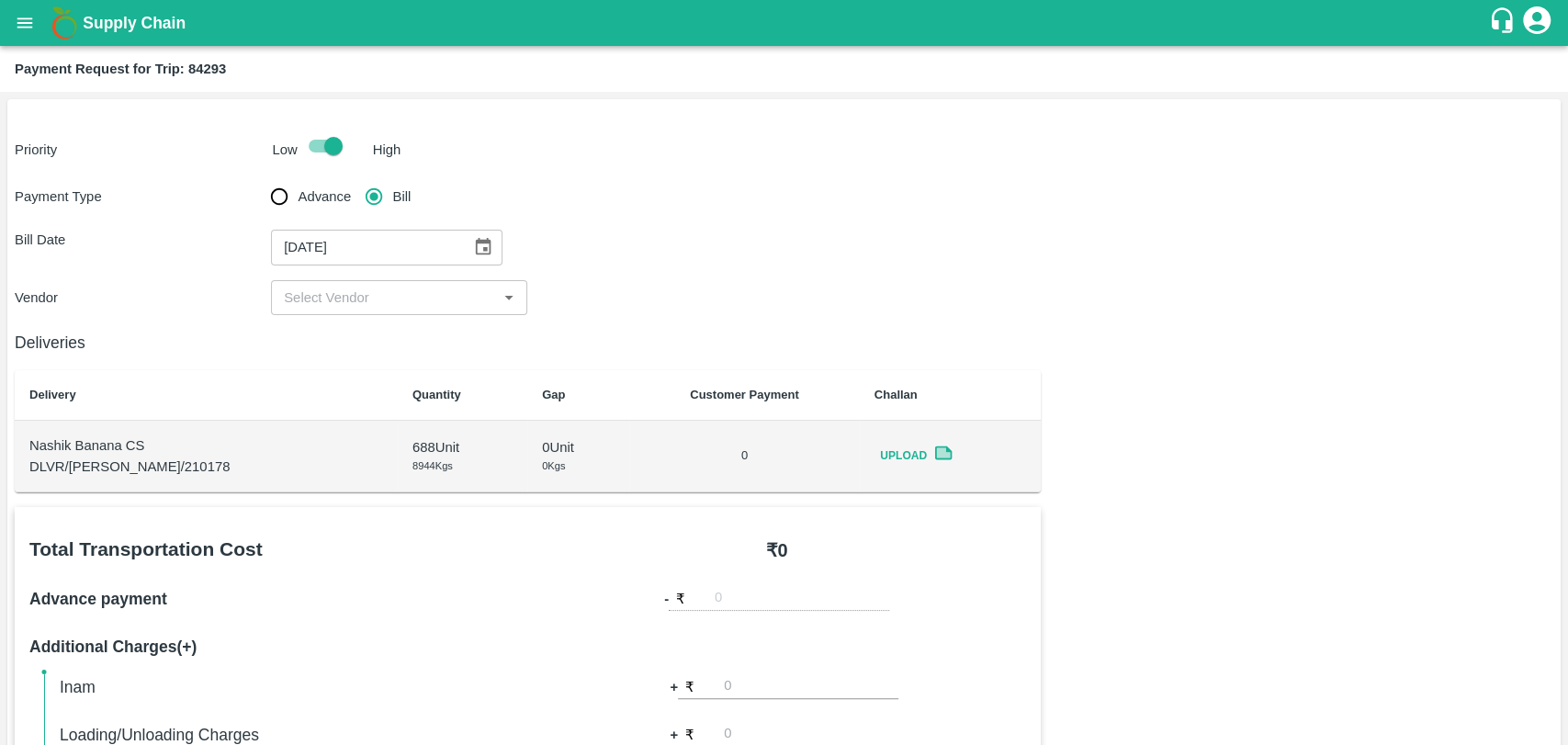
click at [342, 296] on input "input" at bounding box center [384, 298] width 215 height 24
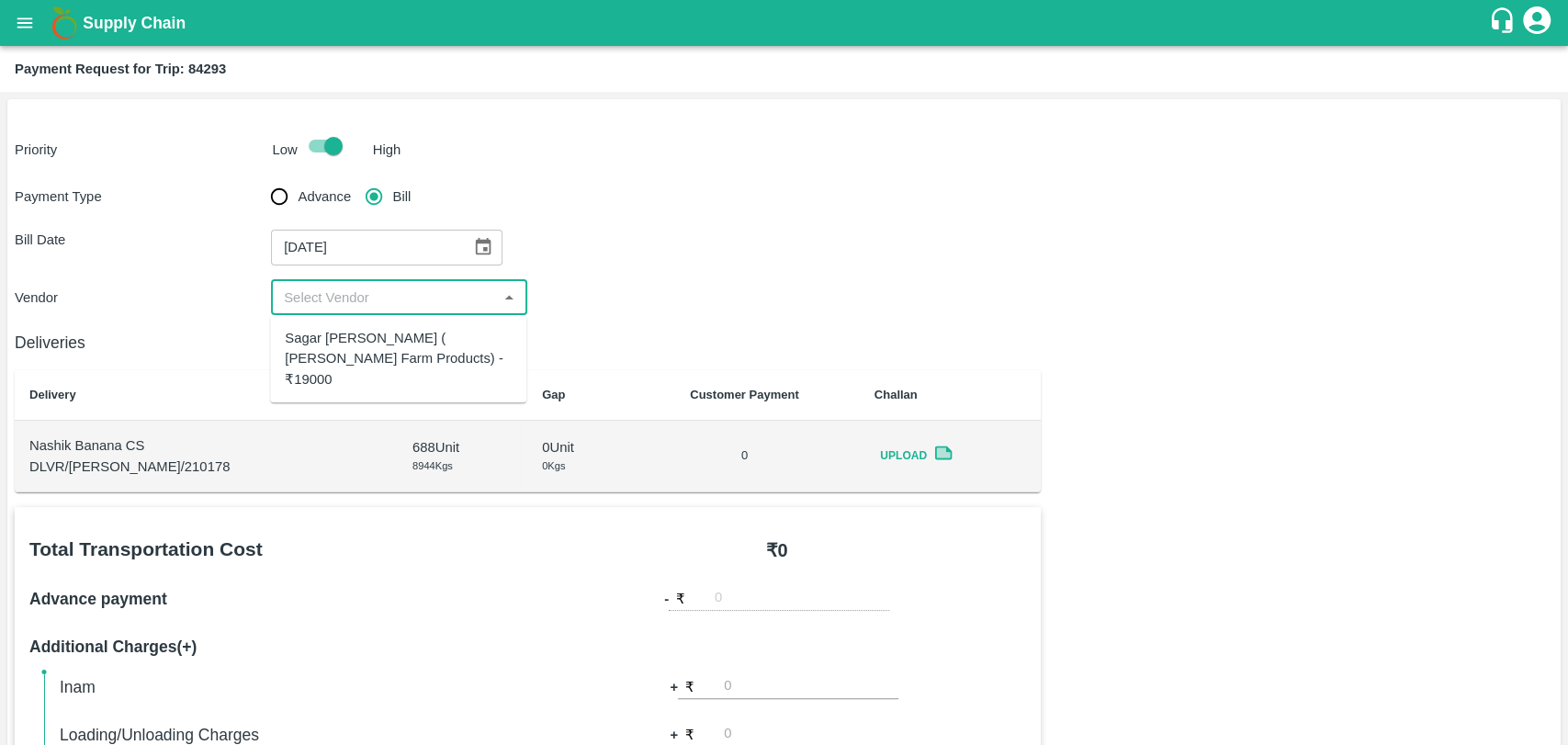
drag, startPoint x: 359, startPoint y: 332, endPoint x: 445, endPoint y: 369, distance: 93.6
click at [360, 333] on div "Sagar Pramod Patil ( Shreyansh Farm Products) - ₹19000" at bounding box center [398, 359] width 227 height 62
type input "Sagar Pramod Patil ( Shreyansh Farm Products) - ₹19000"
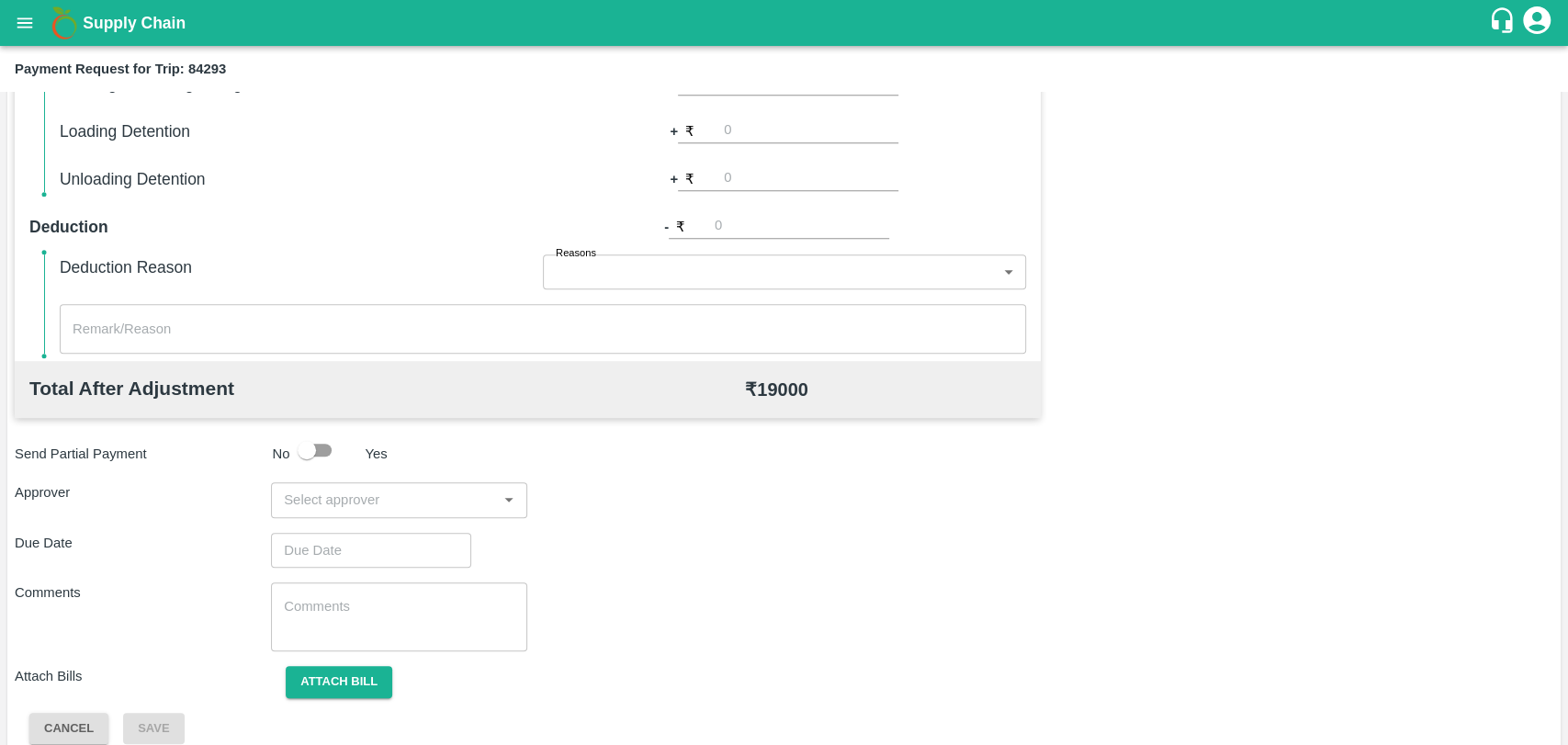
scroll to position [672, 0]
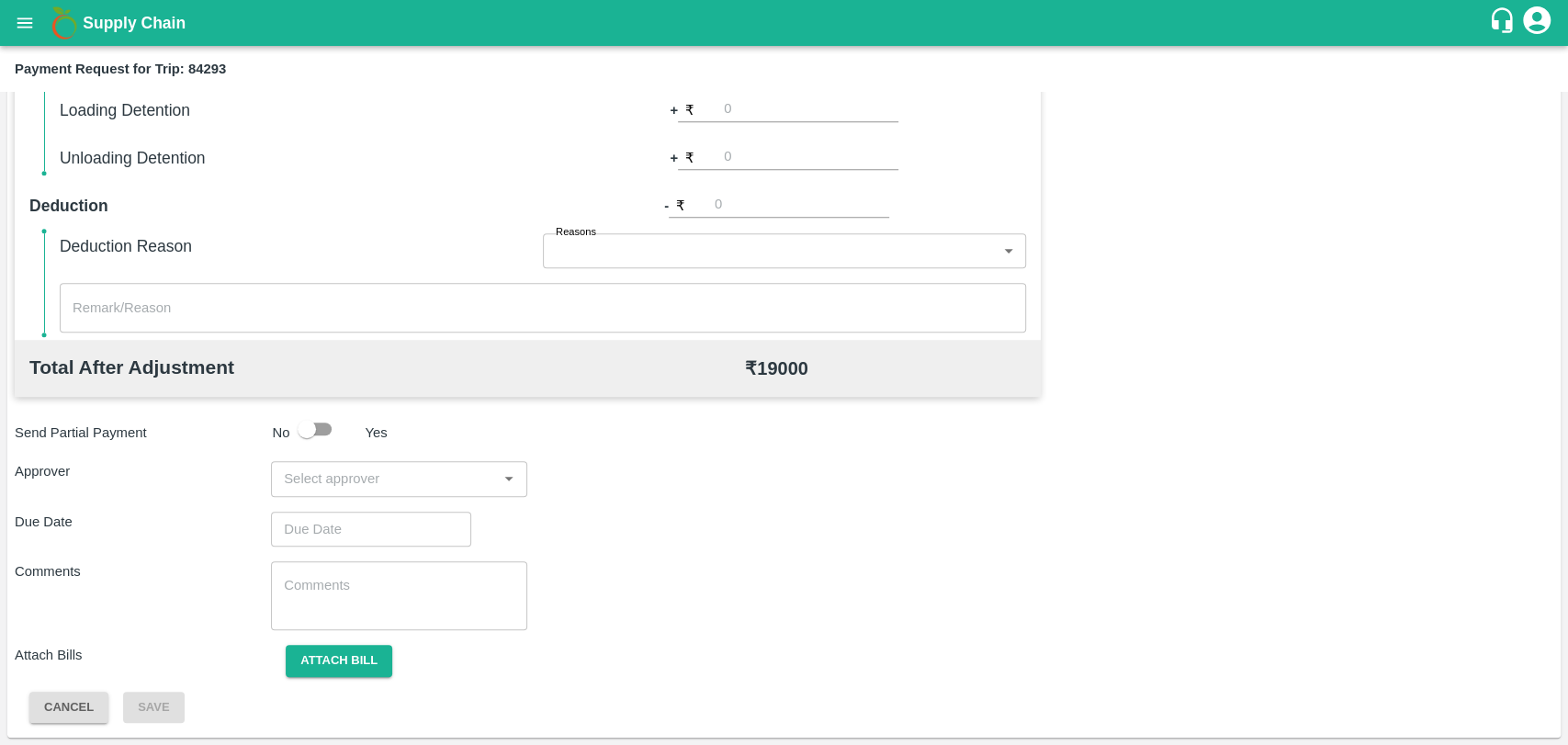
click at [420, 482] on input "input" at bounding box center [384, 479] width 215 height 24
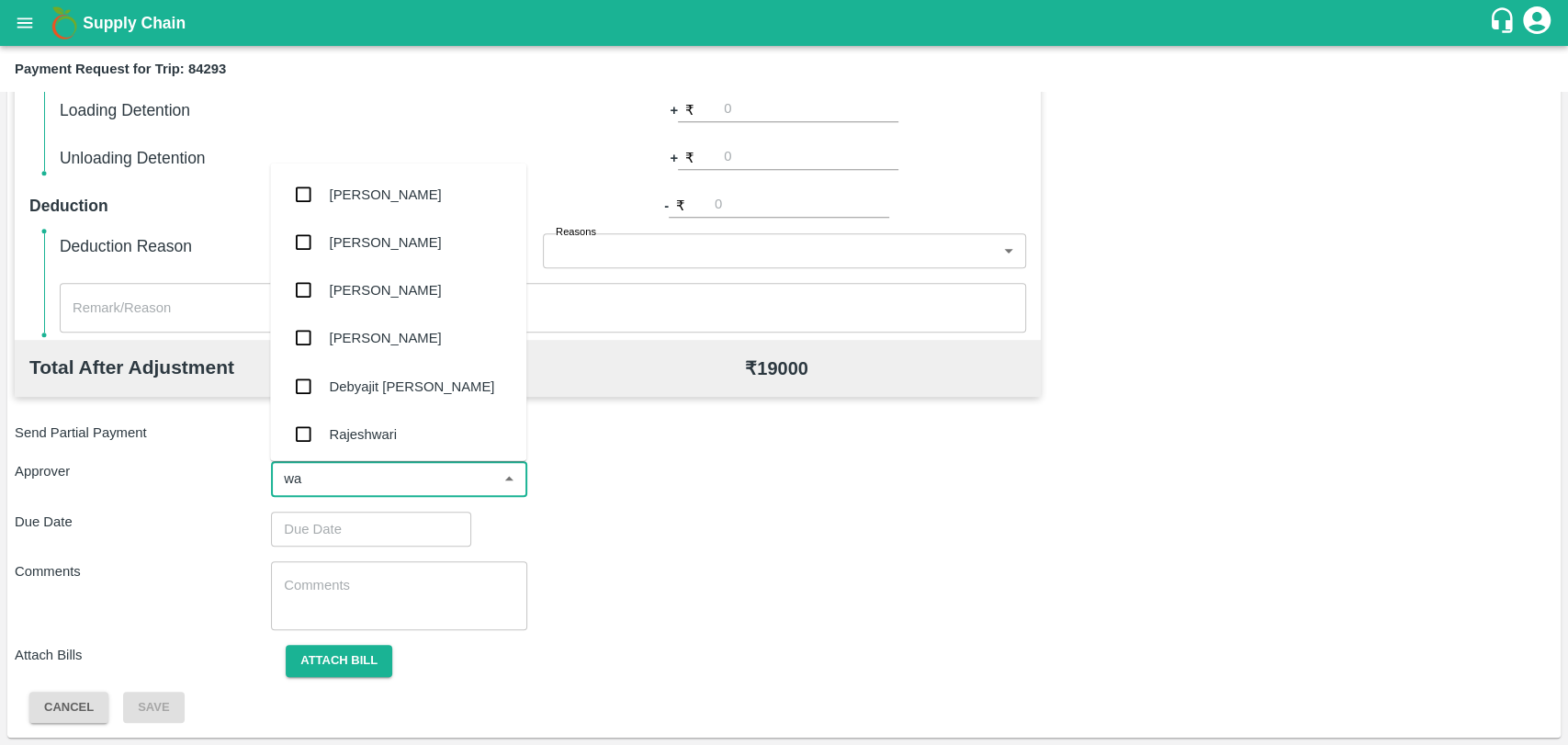
type input "wag"
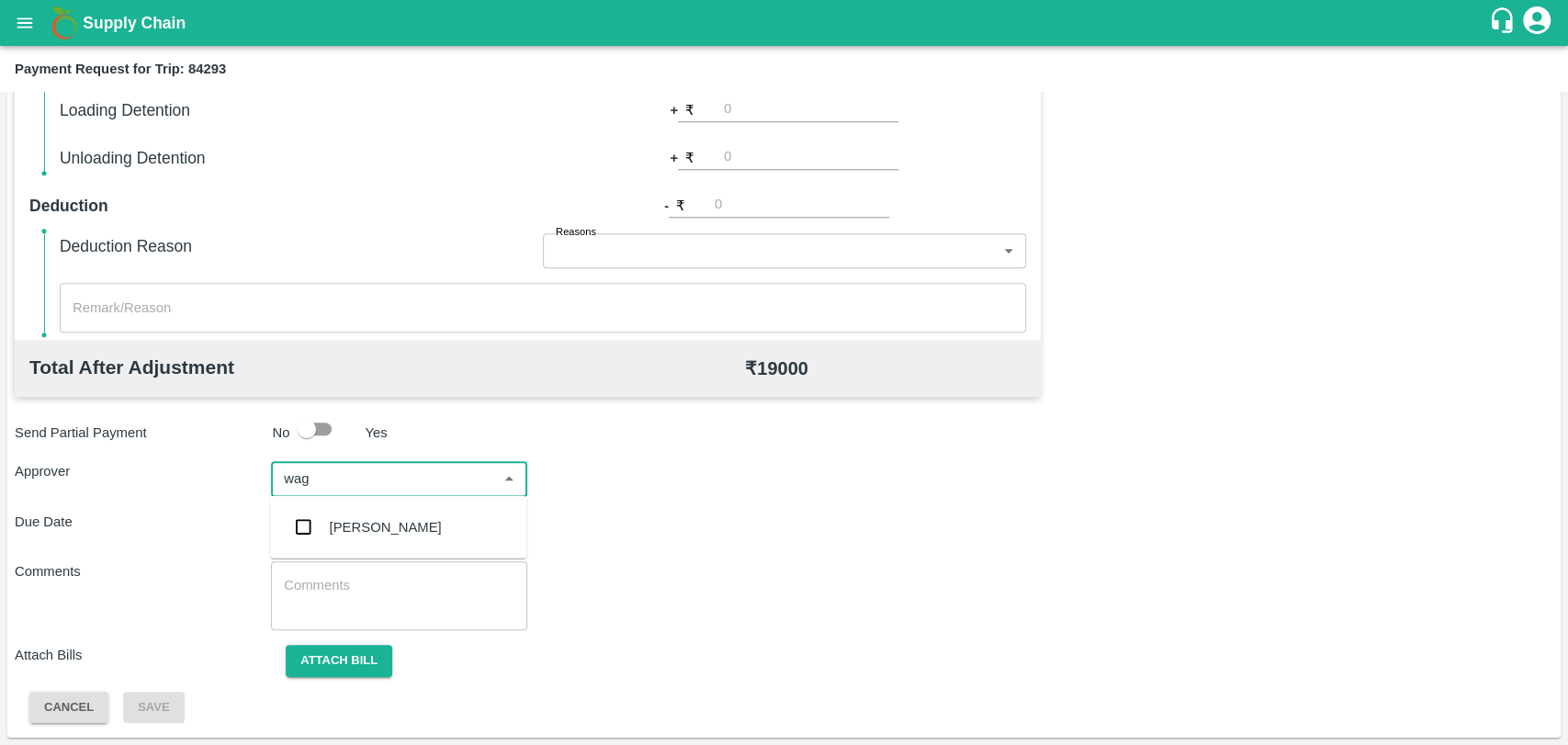
click at [399, 531] on div "[PERSON_NAME]" at bounding box center [385, 528] width 112 height 20
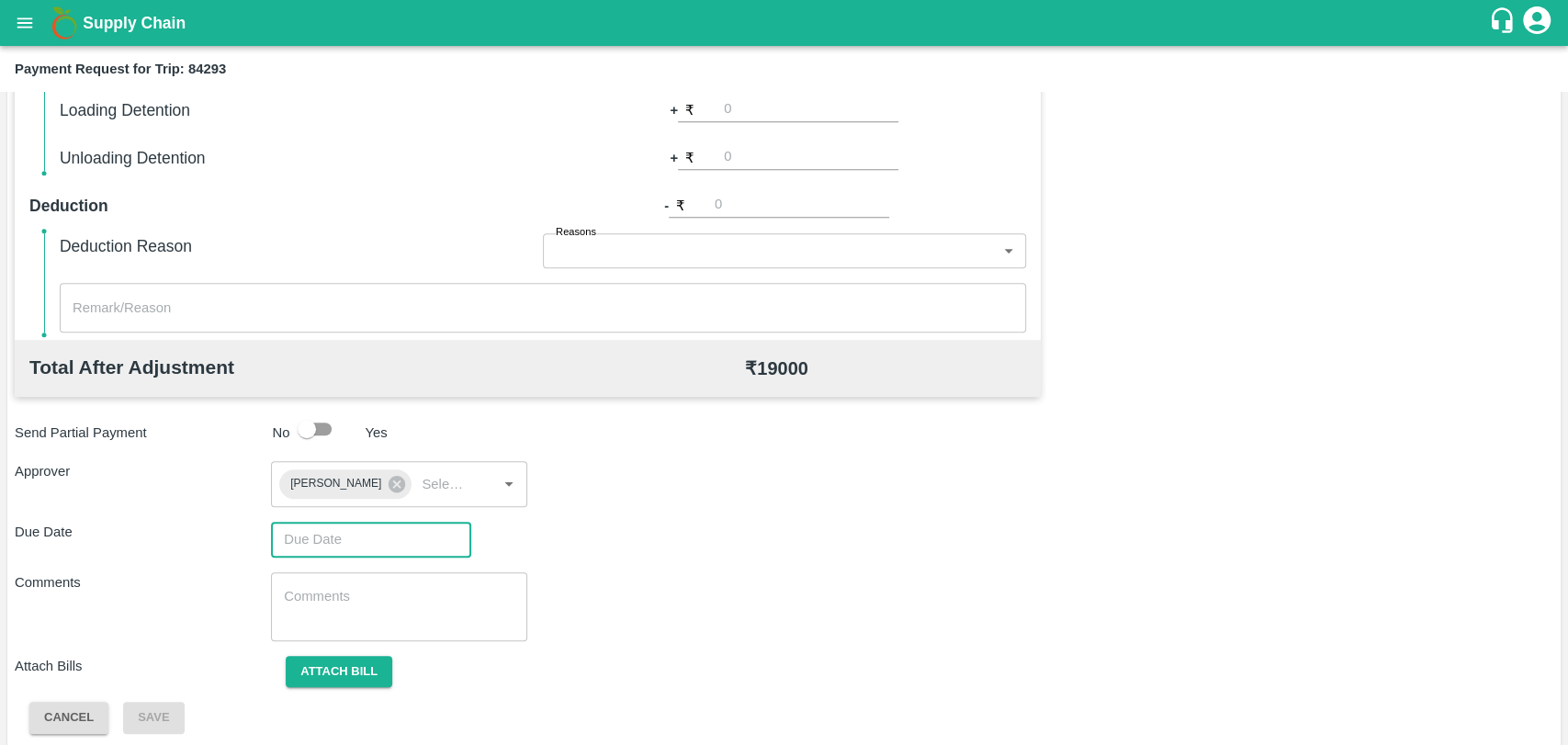
type input "DD/MM/YYYY hh:mm aa"
click at [366, 529] on input "DD/MM/YYYY hh:mm aa" at bounding box center [364, 539] width 187 height 35
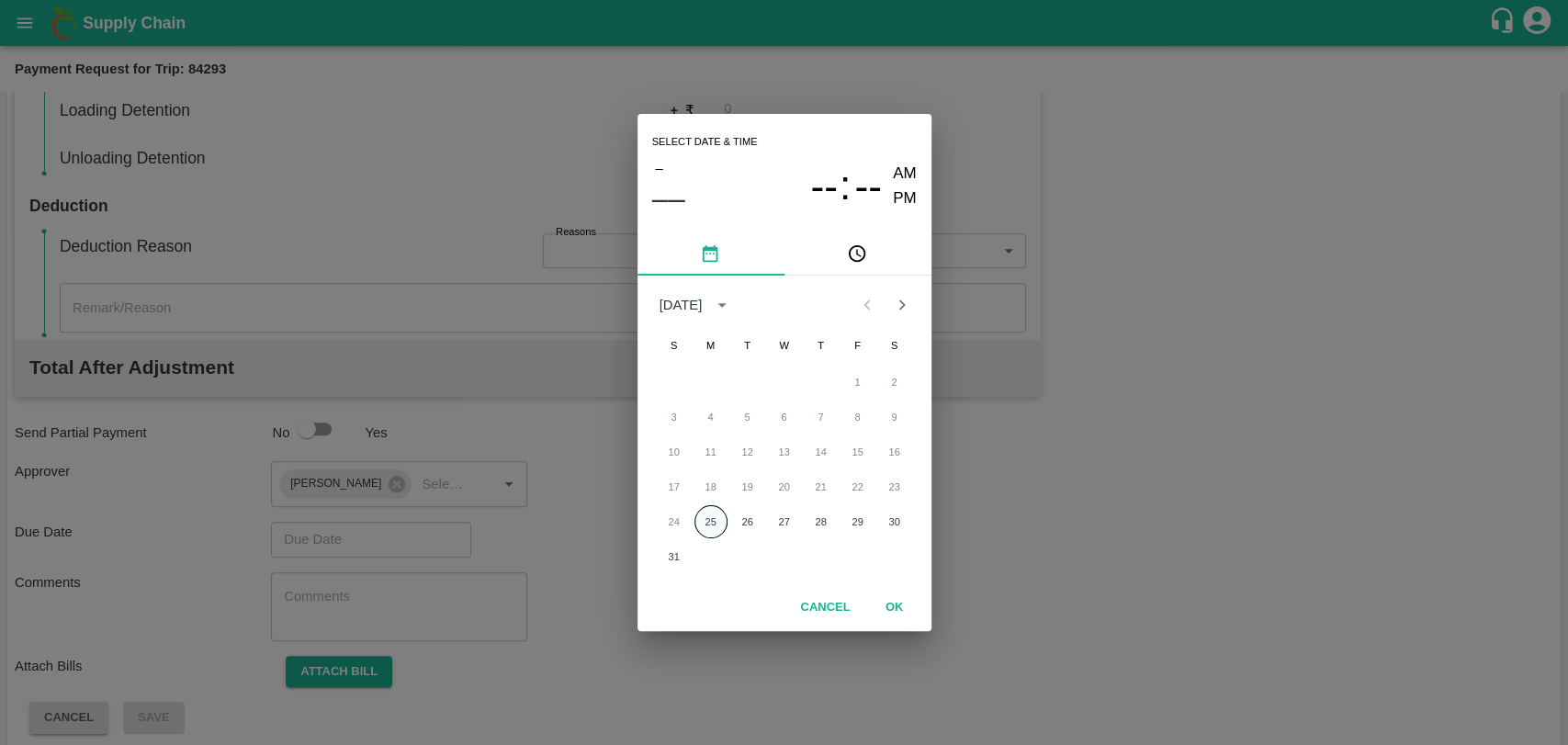
click at [699, 517] on button "25" at bounding box center [711, 522] width 33 height 33
type input "[DATE] 12:00 AM"
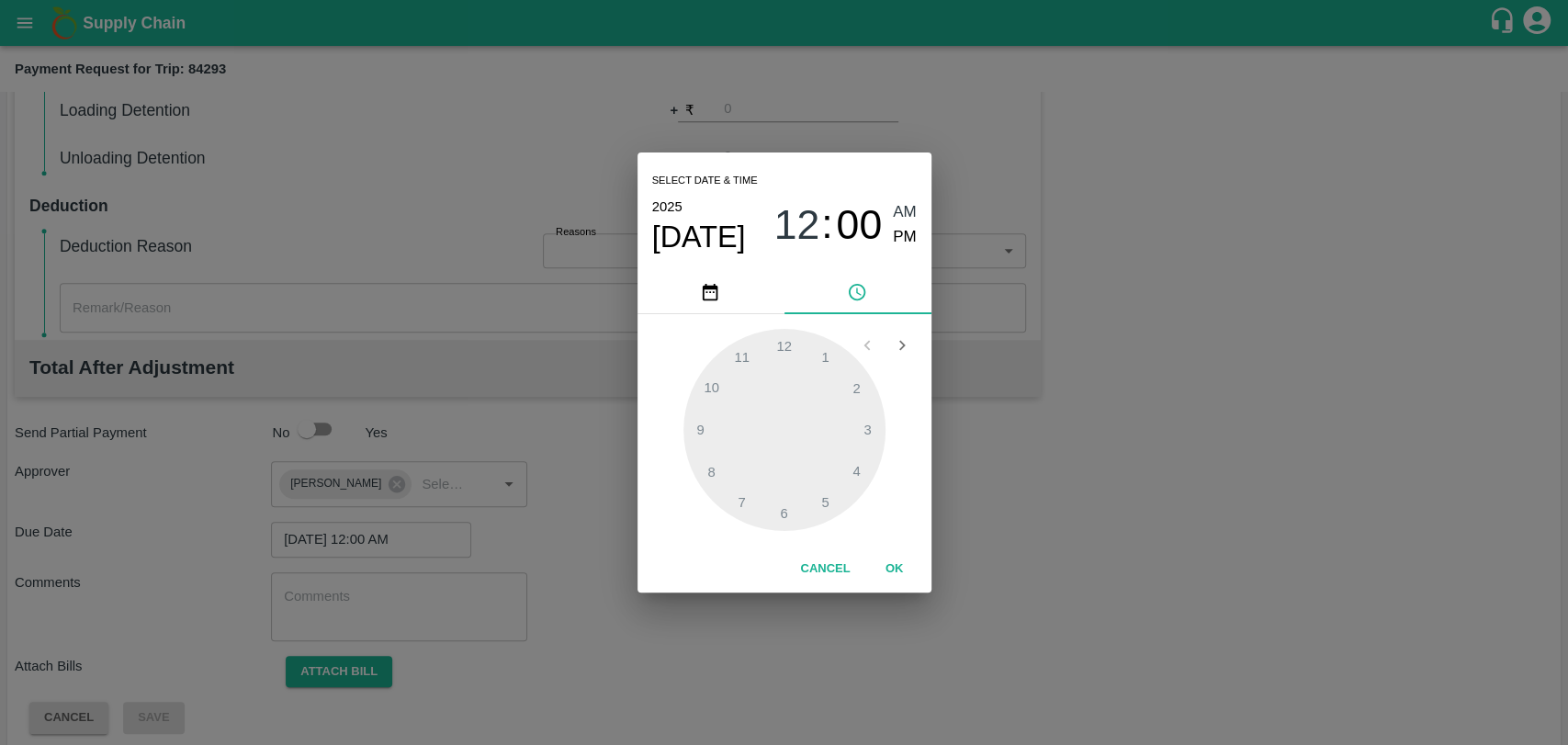
click at [886, 561] on button "OK" at bounding box center [894, 569] width 59 height 32
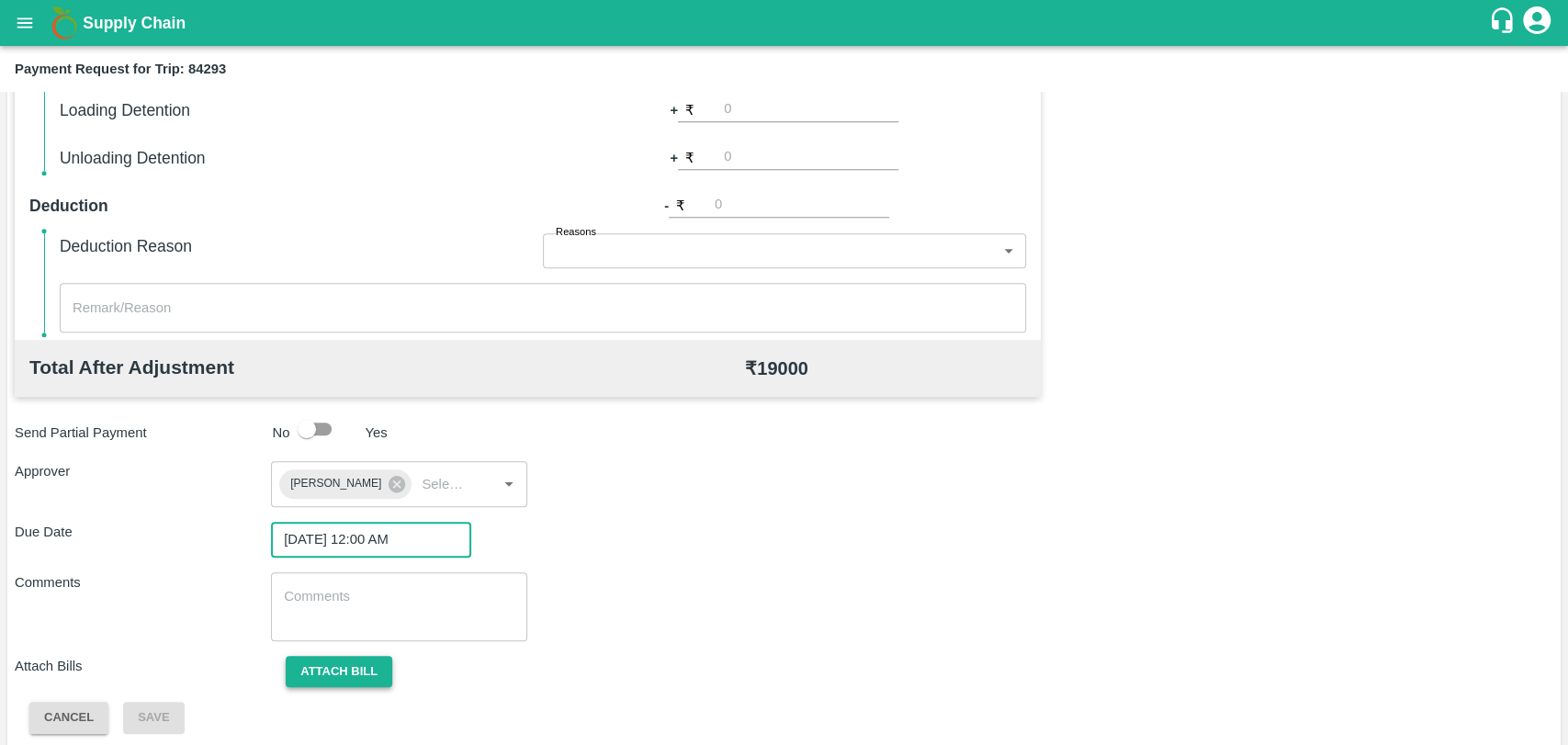
click at [353, 679] on button "Attach bill" at bounding box center [338, 672] width 107 height 32
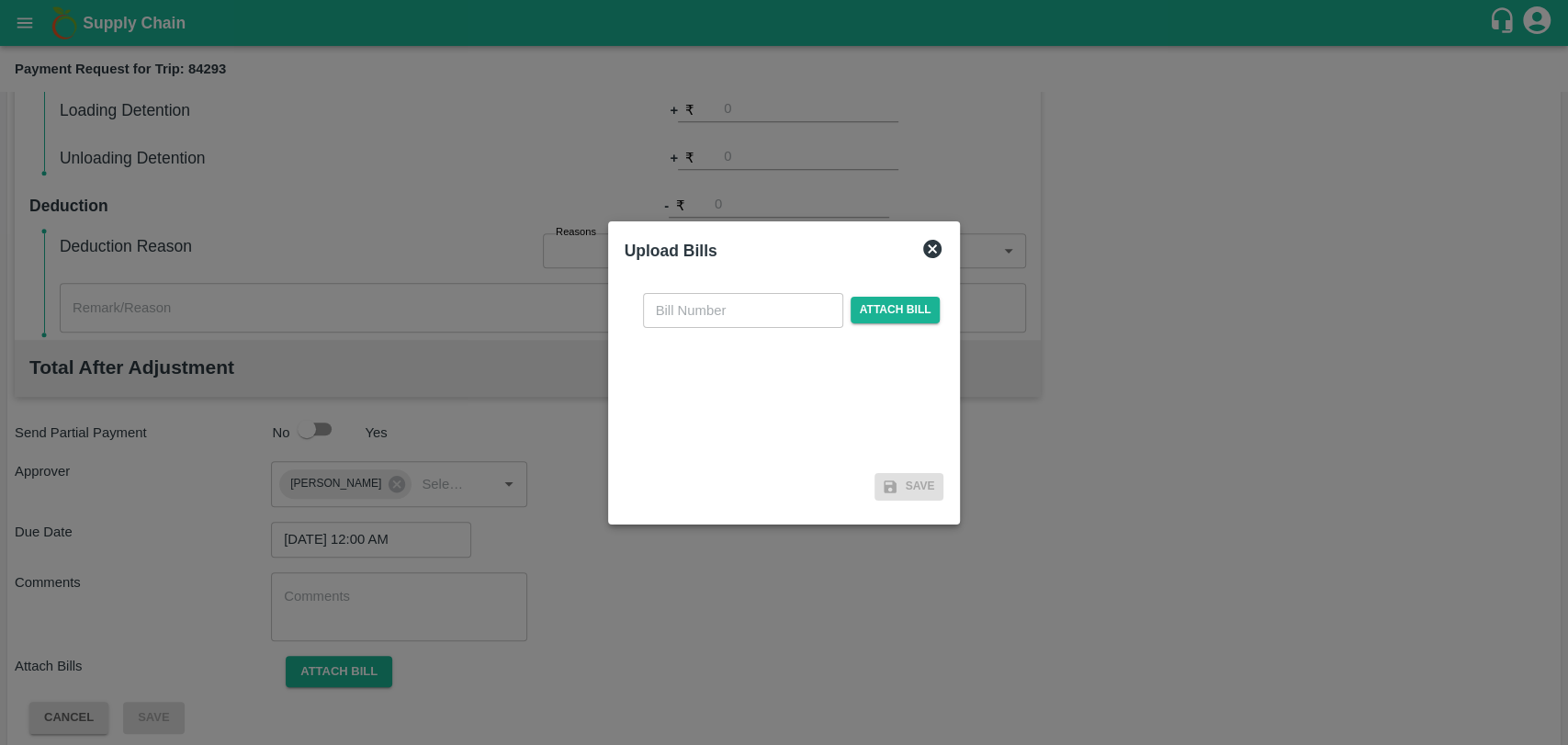
drag, startPoint x: 691, startPoint y: 311, endPoint x: 669, endPoint y: 297, distance: 26.1
click at [691, 311] on input "text" at bounding box center [743, 310] width 200 height 35
type input "280"
click at [861, 289] on div "280 ​ Attach bill" at bounding box center [784, 372] width 320 height 188
click at [861, 302] on span "Attach bill" at bounding box center [895, 310] width 90 height 27
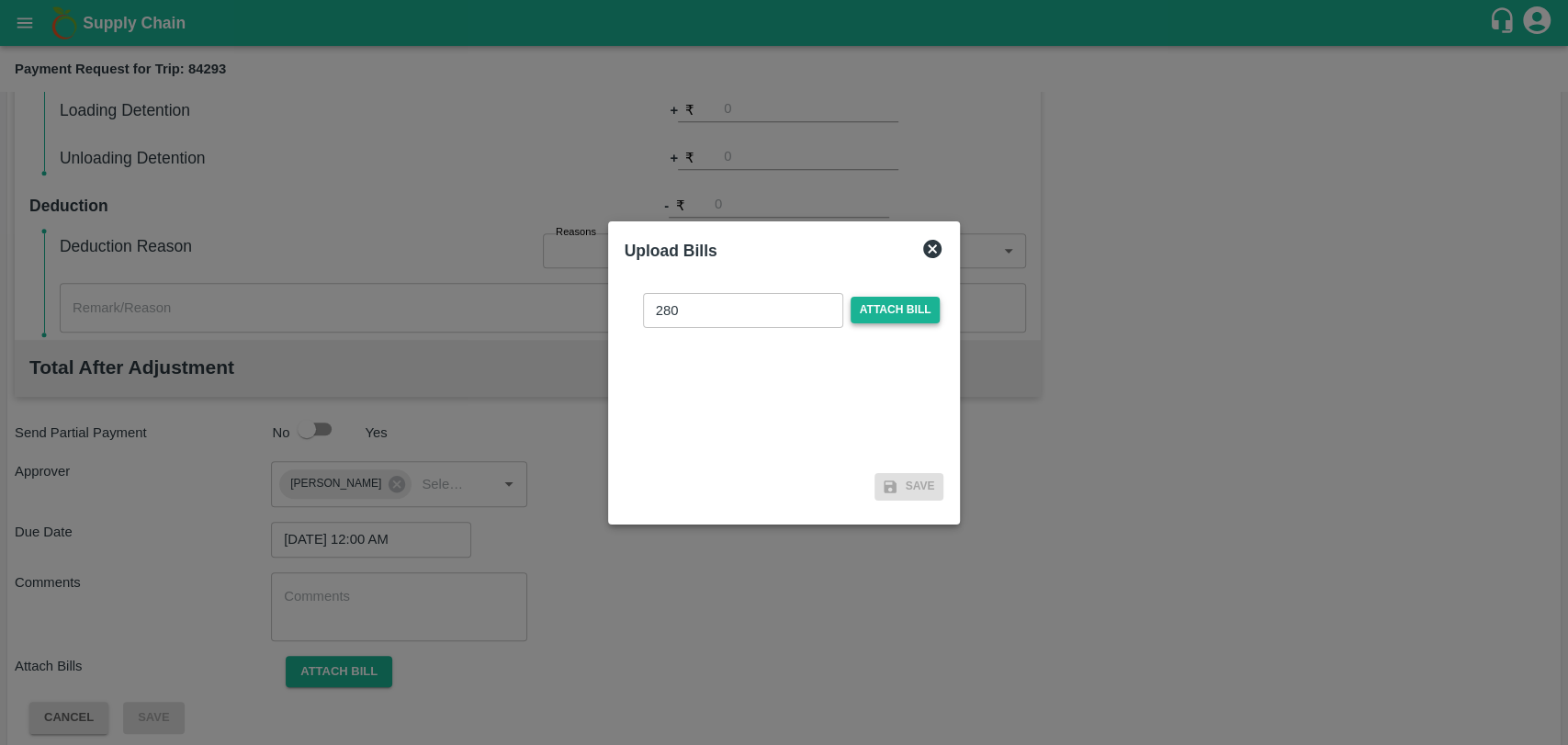
click at [0, 0] on input "Attach bill" at bounding box center [0, 0] width 0 height 0
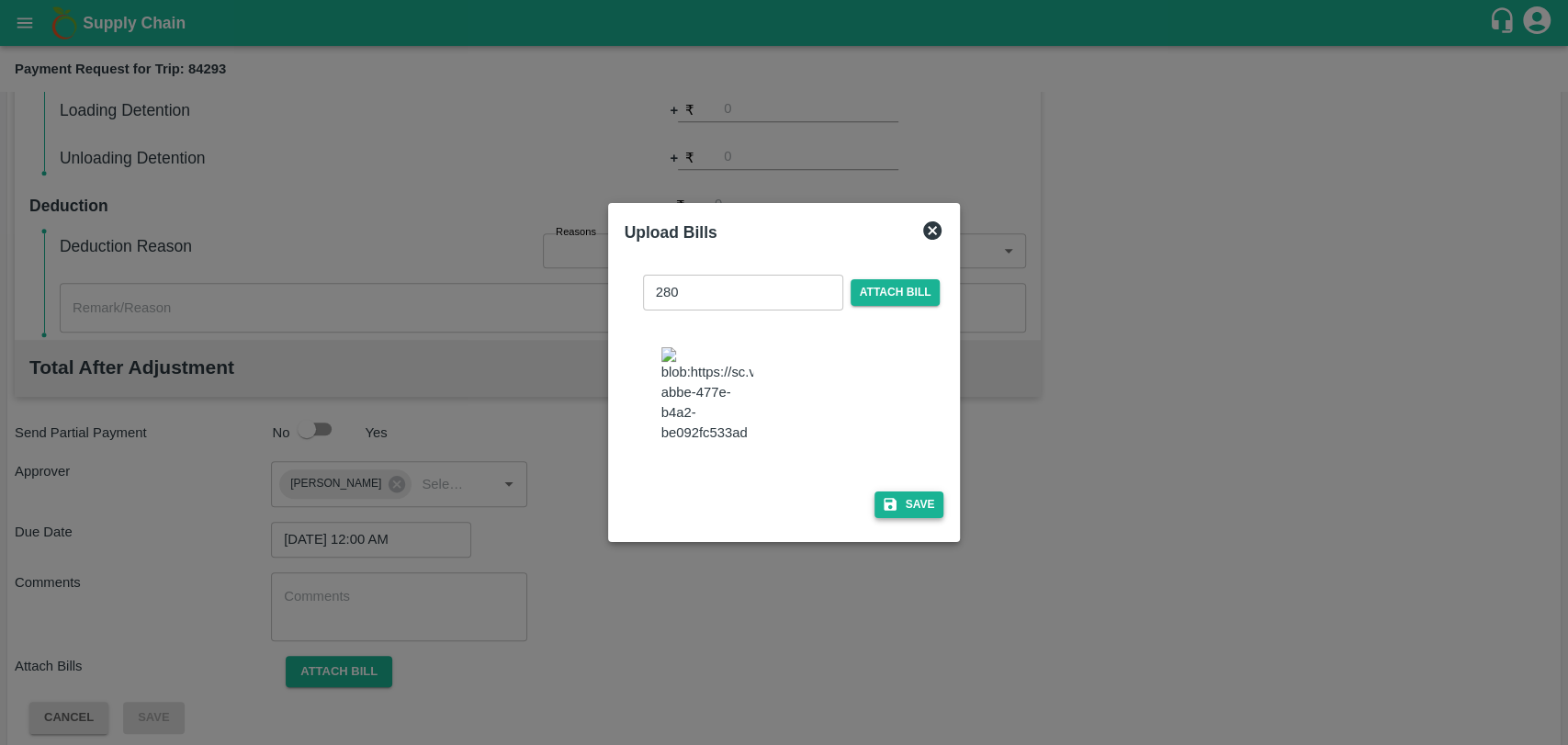
click at [897, 498] on button "Save" at bounding box center [909, 505] width 70 height 27
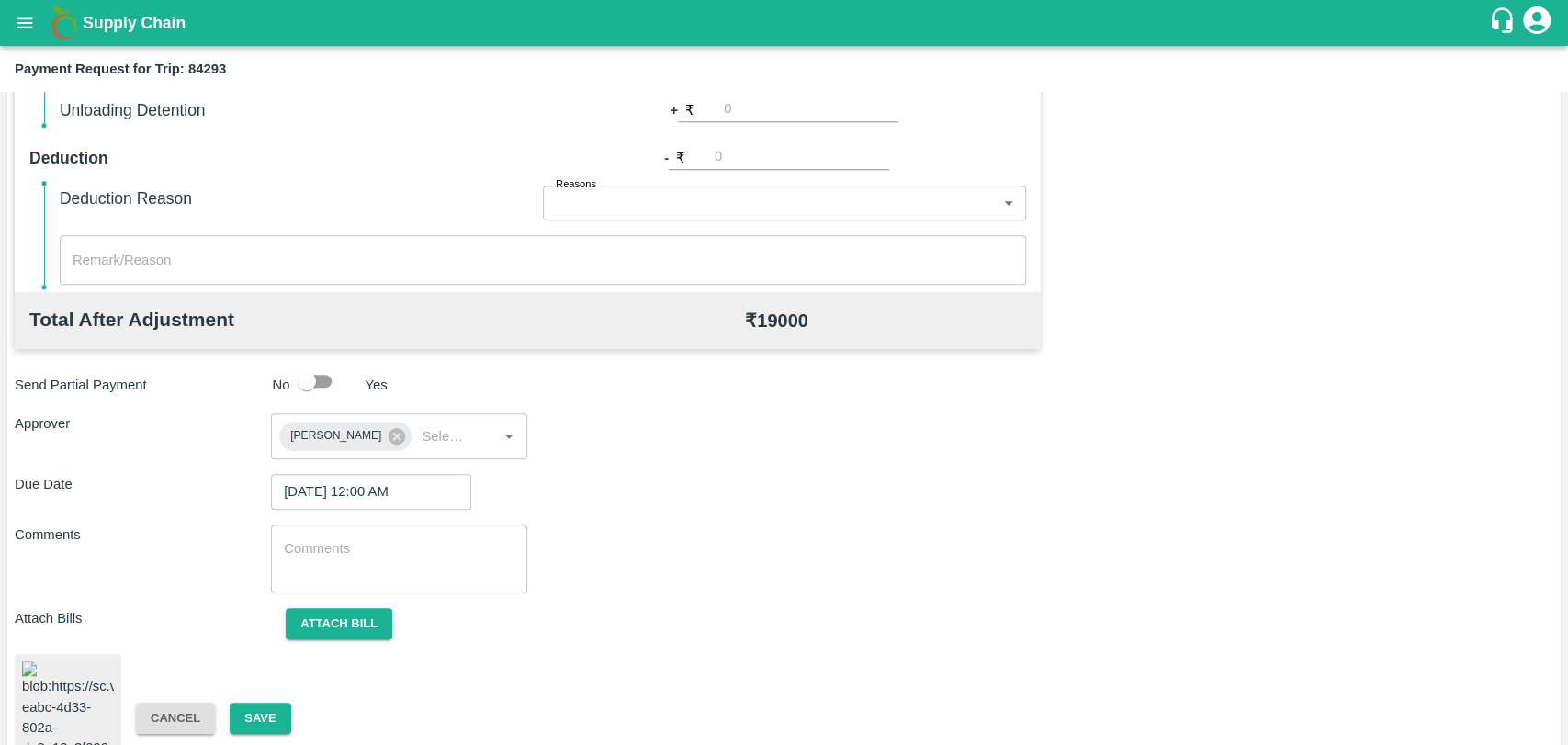
scroll to position [759, 0]
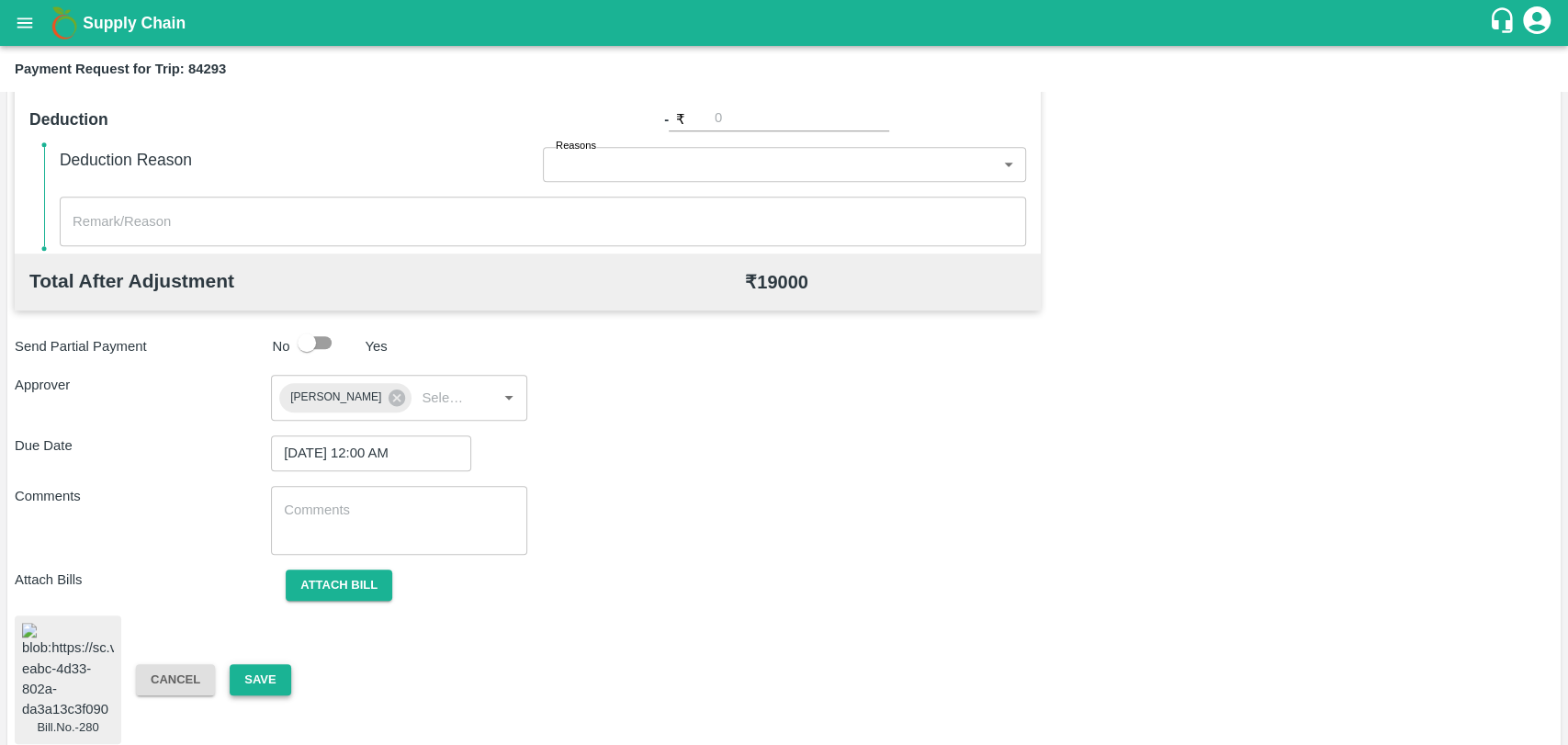
click at [267, 664] on button "Save" at bounding box center [260, 680] width 61 height 32
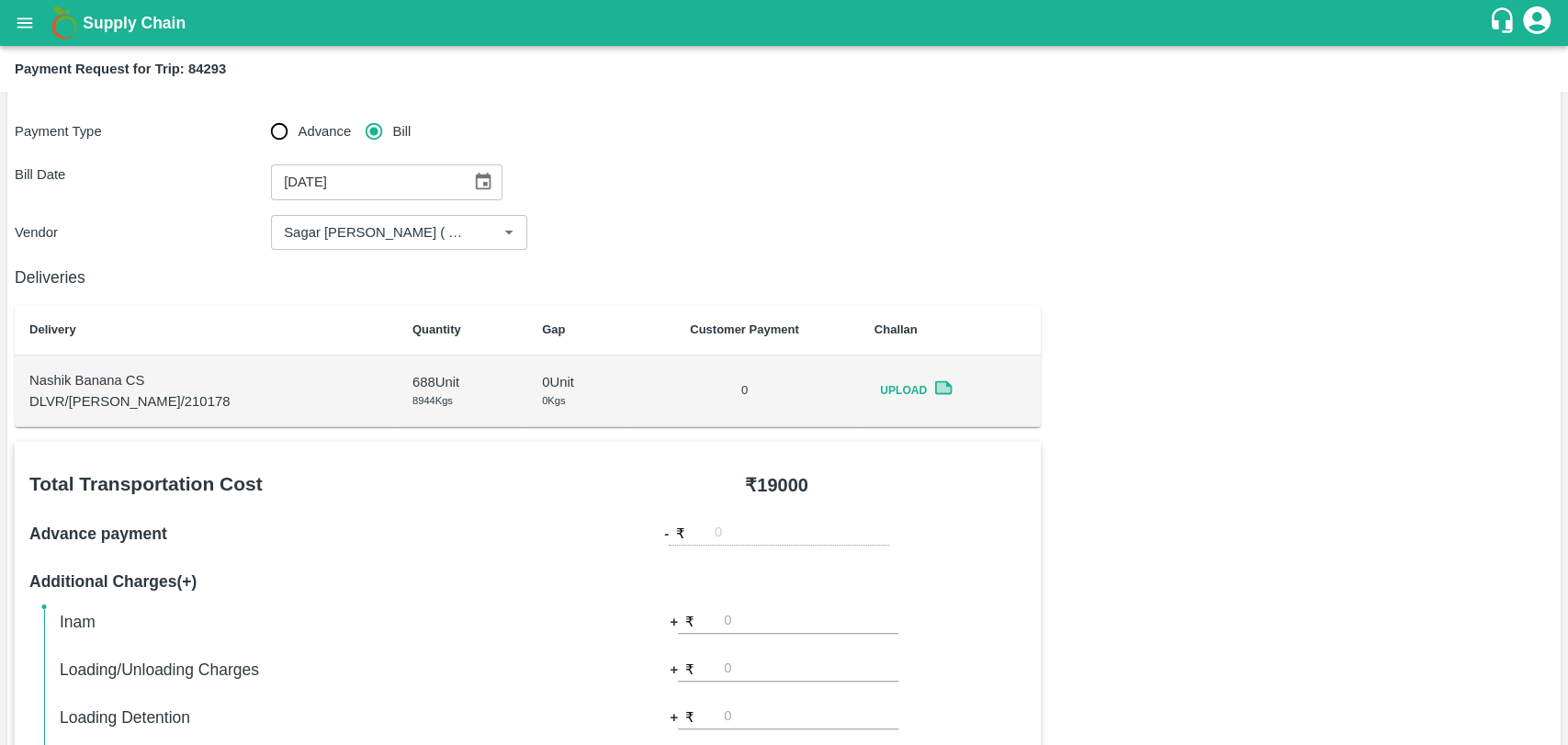
scroll to position [0, 0]
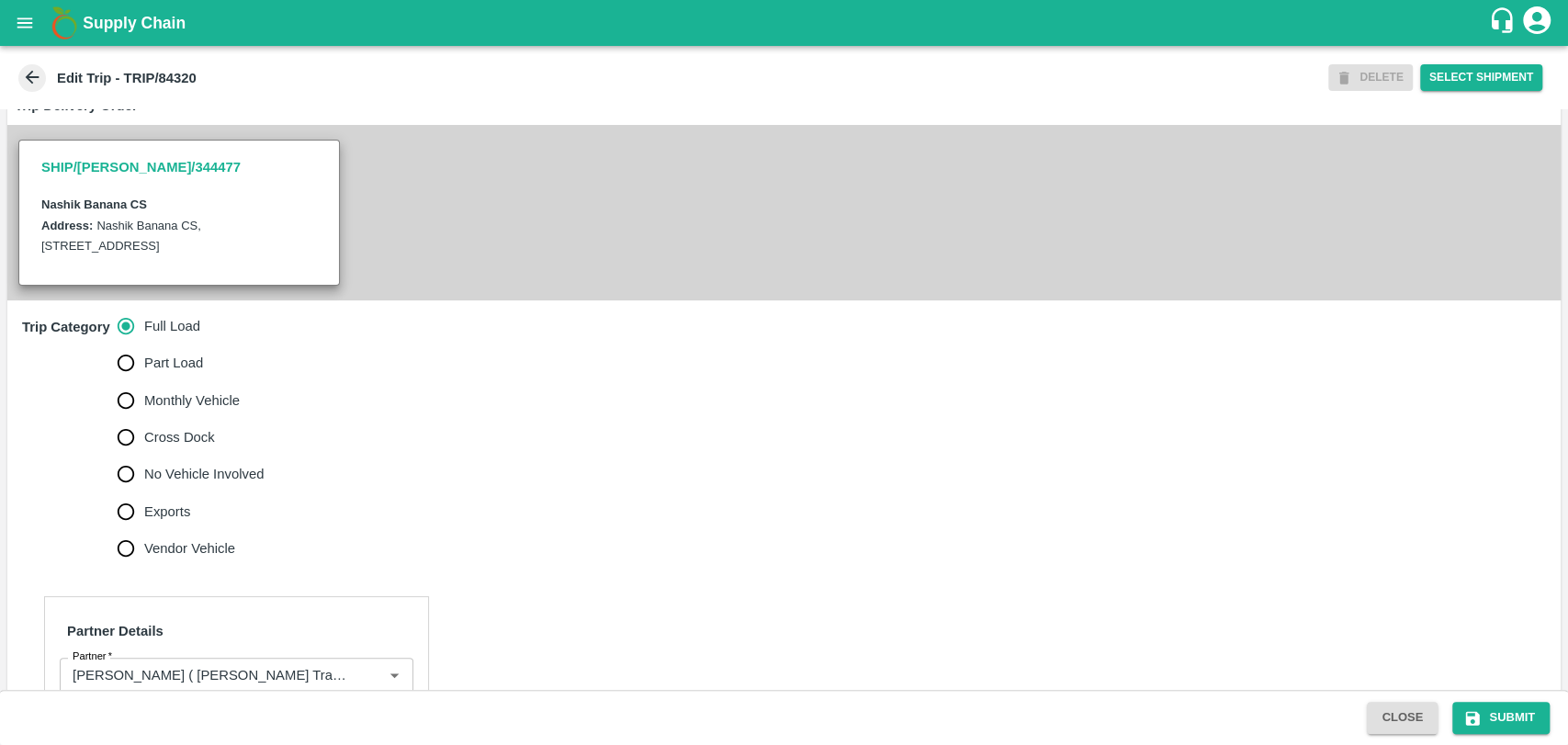
scroll to position [613, 0]
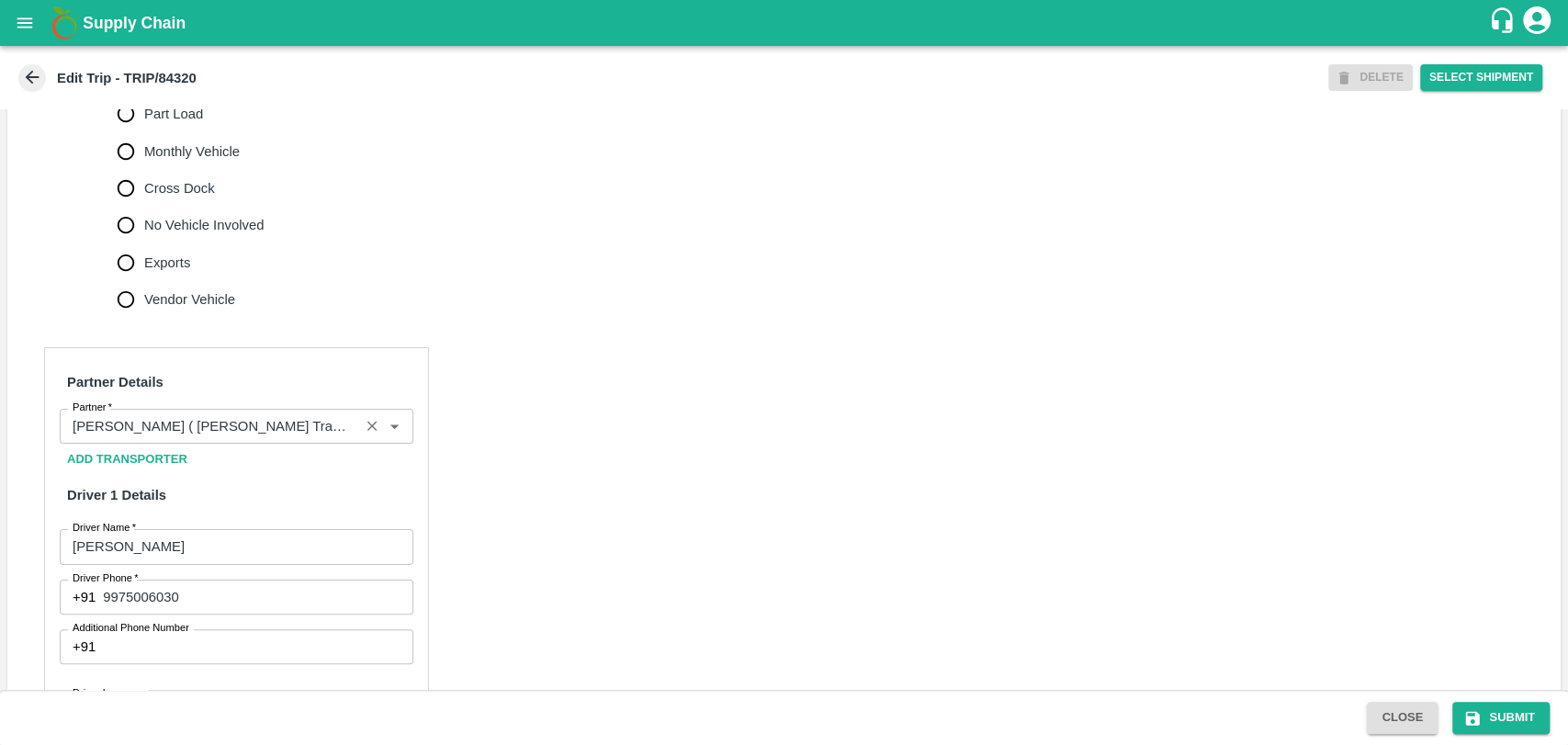
click at [139, 431] on div "Partner" at bounding box center [236, 426] width 353 height 35
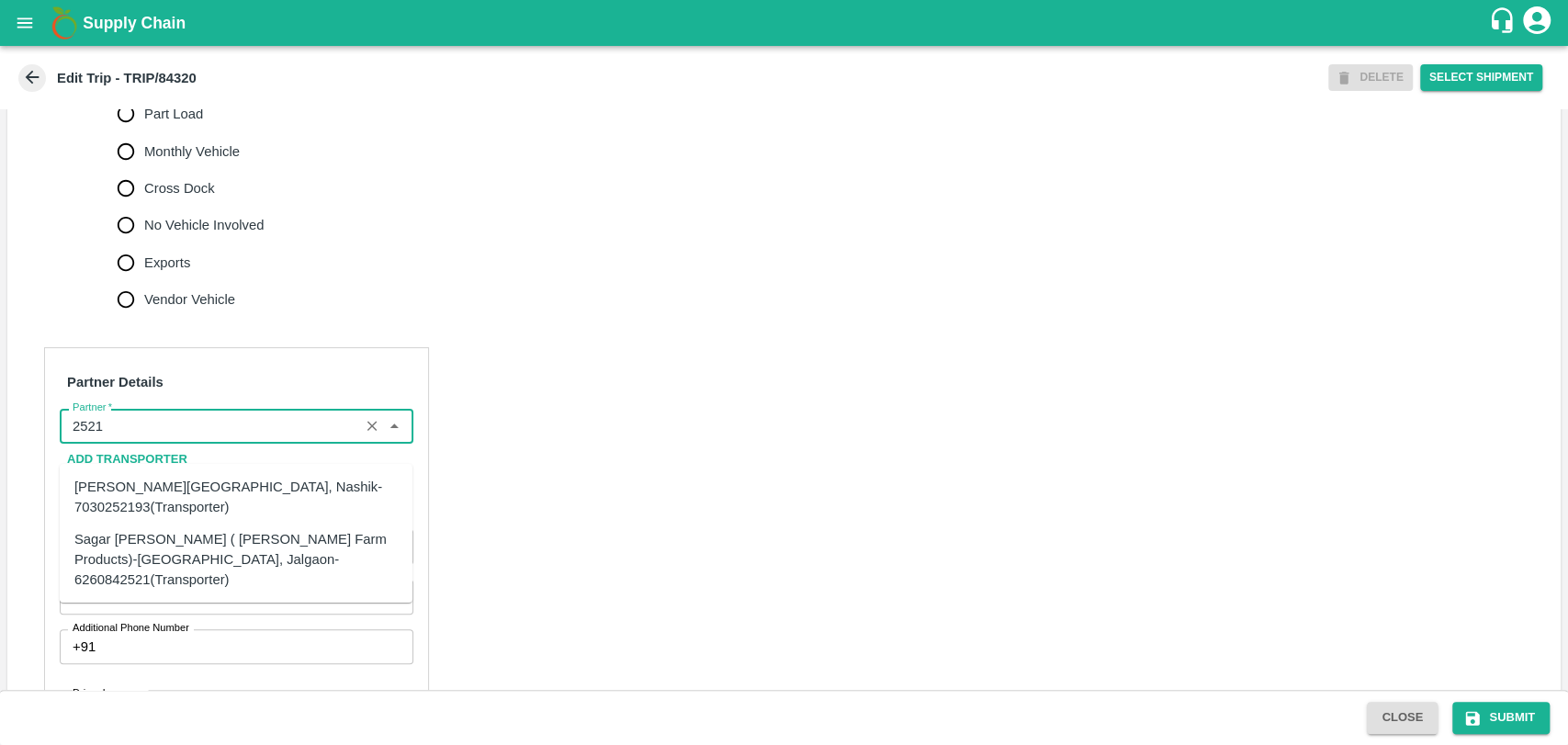
click at [132, 542] on div "Sagar Pramod Patil ( Shreyansh Farm Products)-Jalgaon, Jalgaon-6260842521(Trans…" at bounding box center [236, 560] width 324 height 62
type input "Sagar Pramod Patil ( Shreyansh Farm Products)-Jalgaon, Jalgaon-6260842521(Trans…"
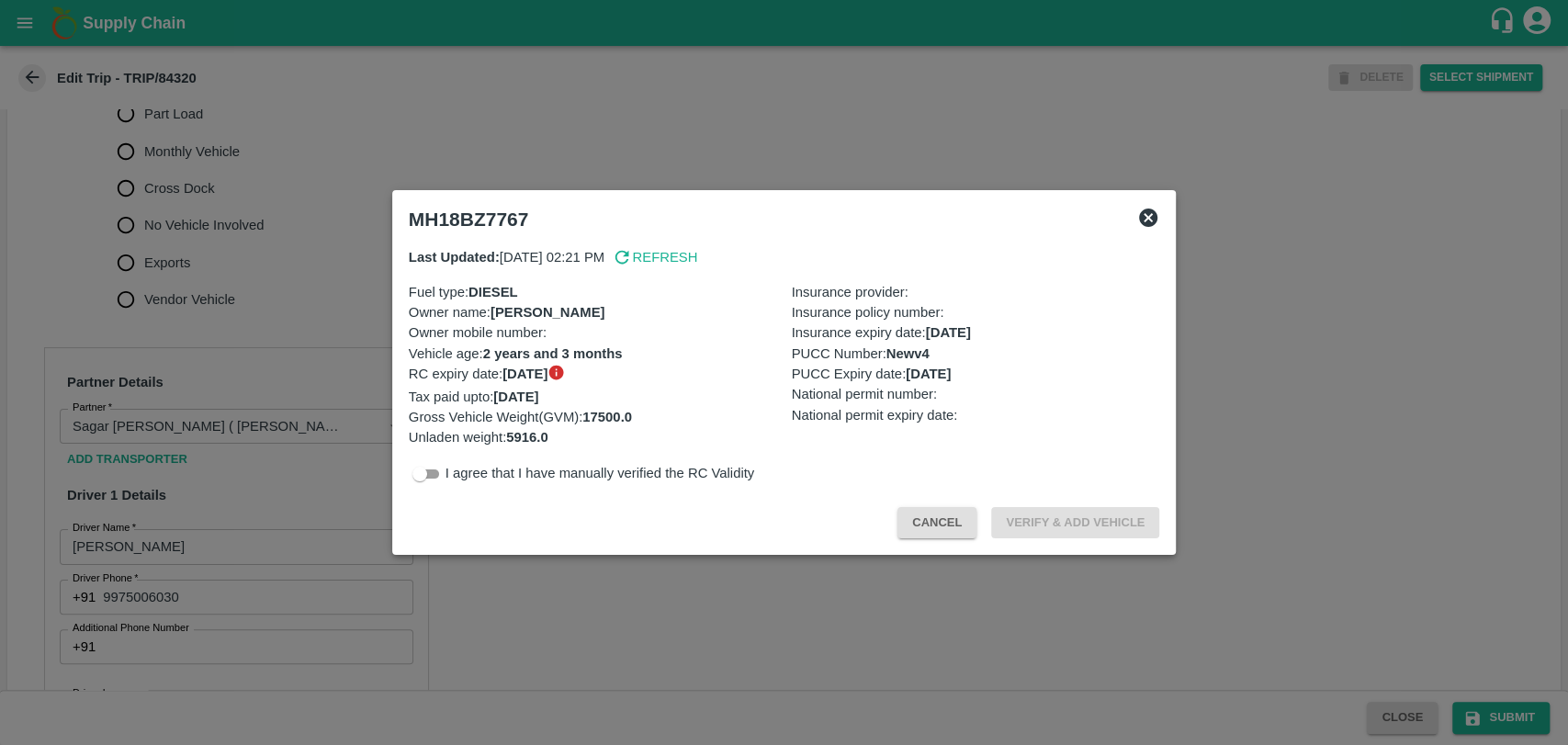
click at [921, 534] on button "Cancel" at bounding box center [937, 523] width 79 height 32
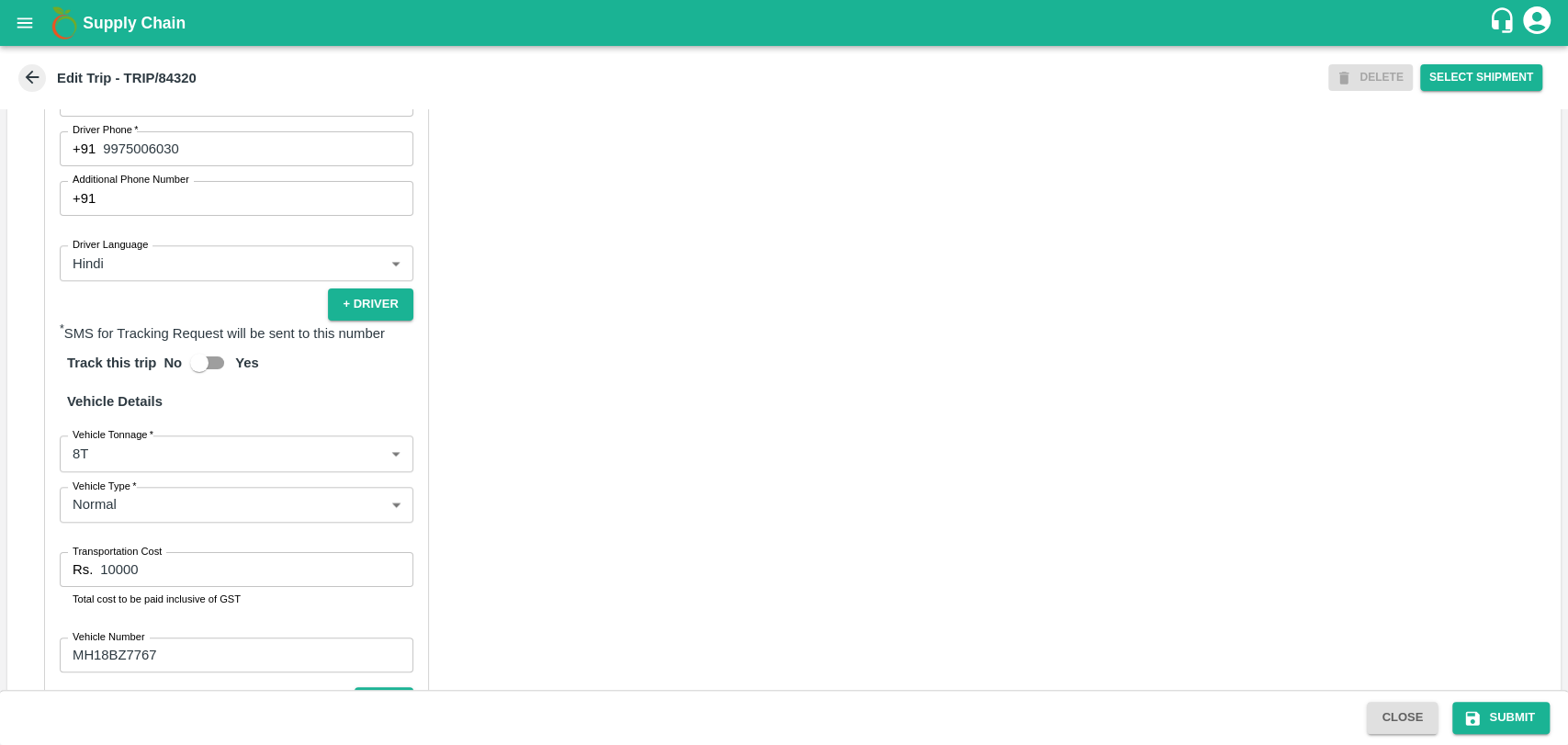
scroll to position [1179, 0]
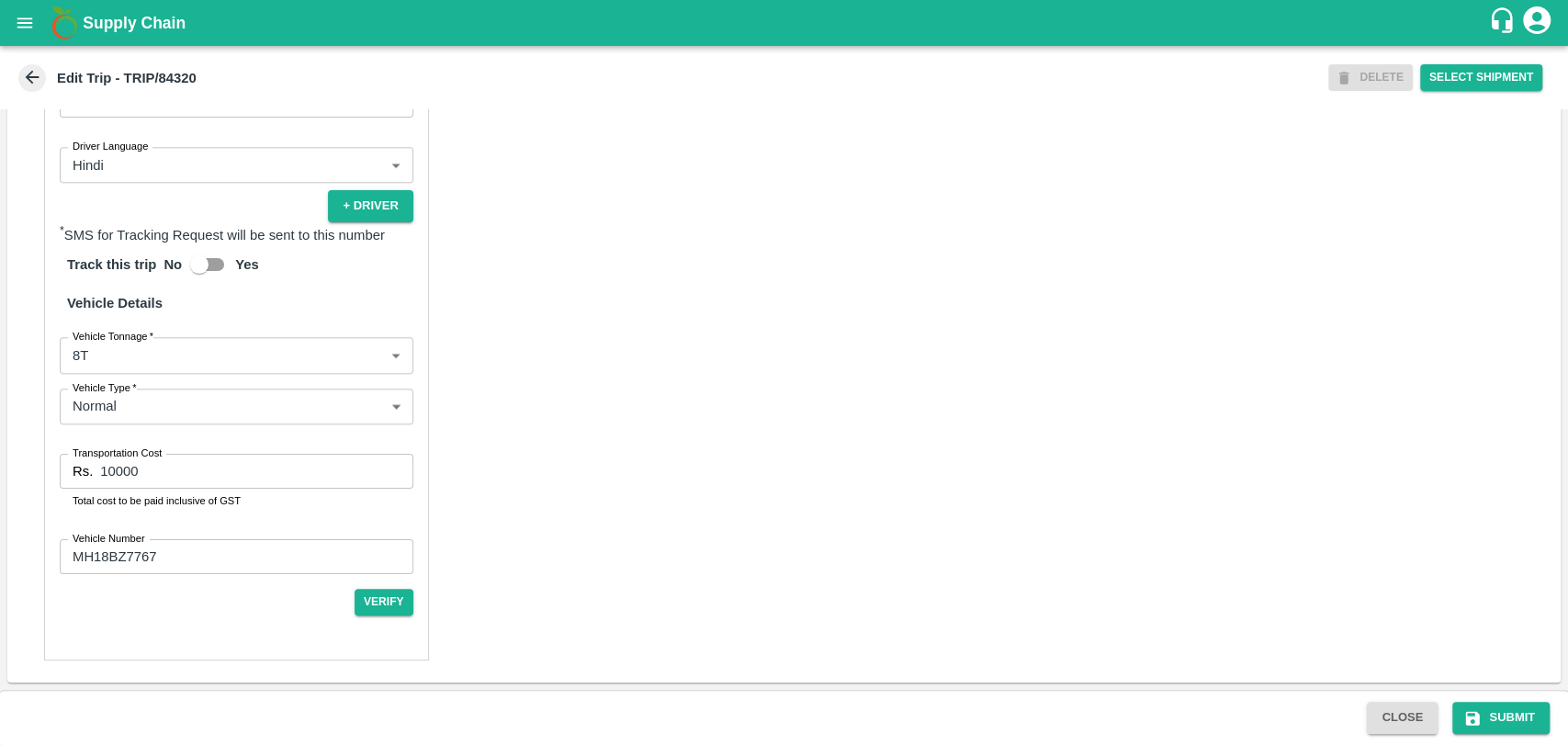
click at [102, 331] on label "Vehicle Tonnage   *" at bounding box center [112, 336] width 81 height 15
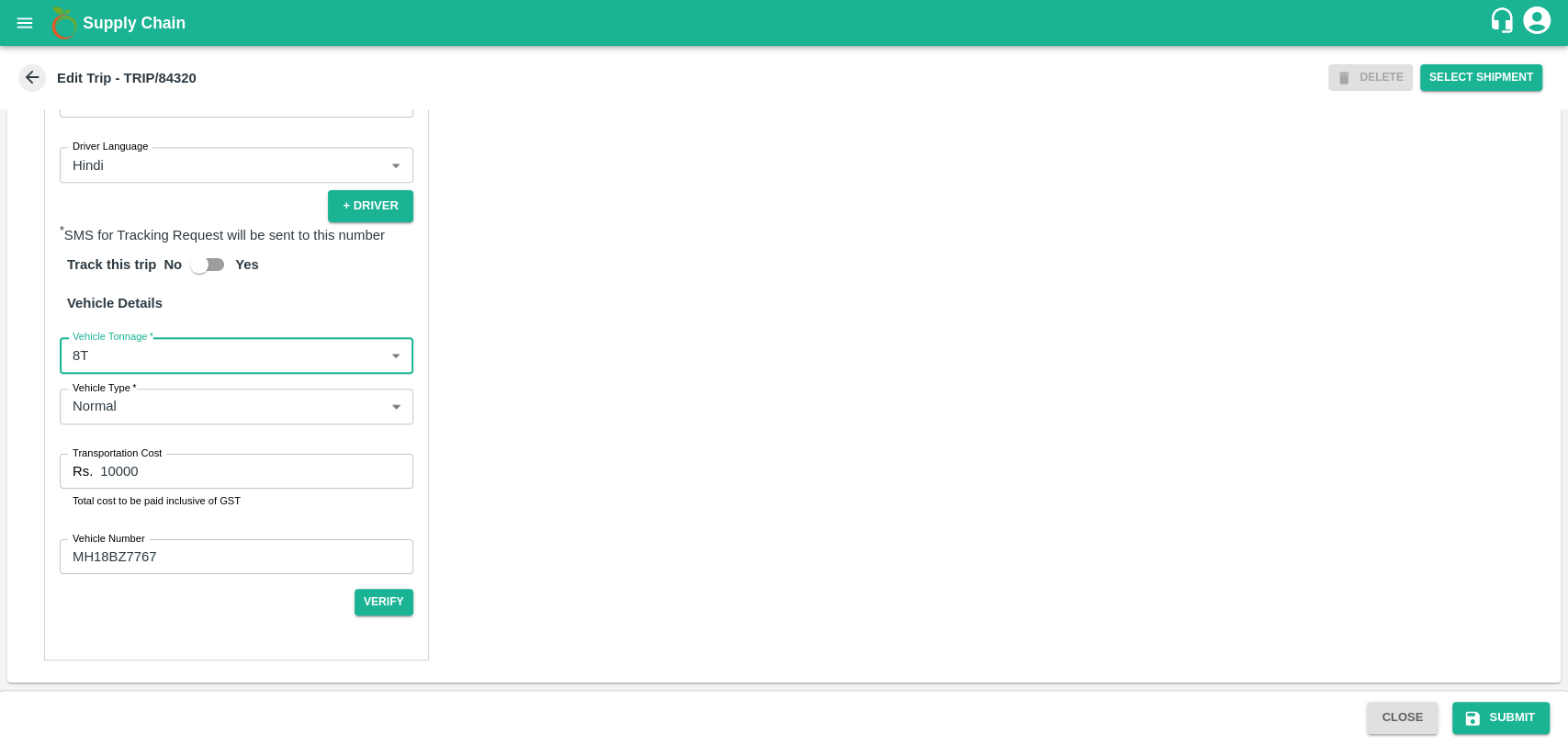
click at [99, 360] on body "Supply Chain Edit Trip - TRIP/84320 DELETE Select Shipment Trip Details Trip Ty…" at bounding box center [784, 372] width 1568 height 745
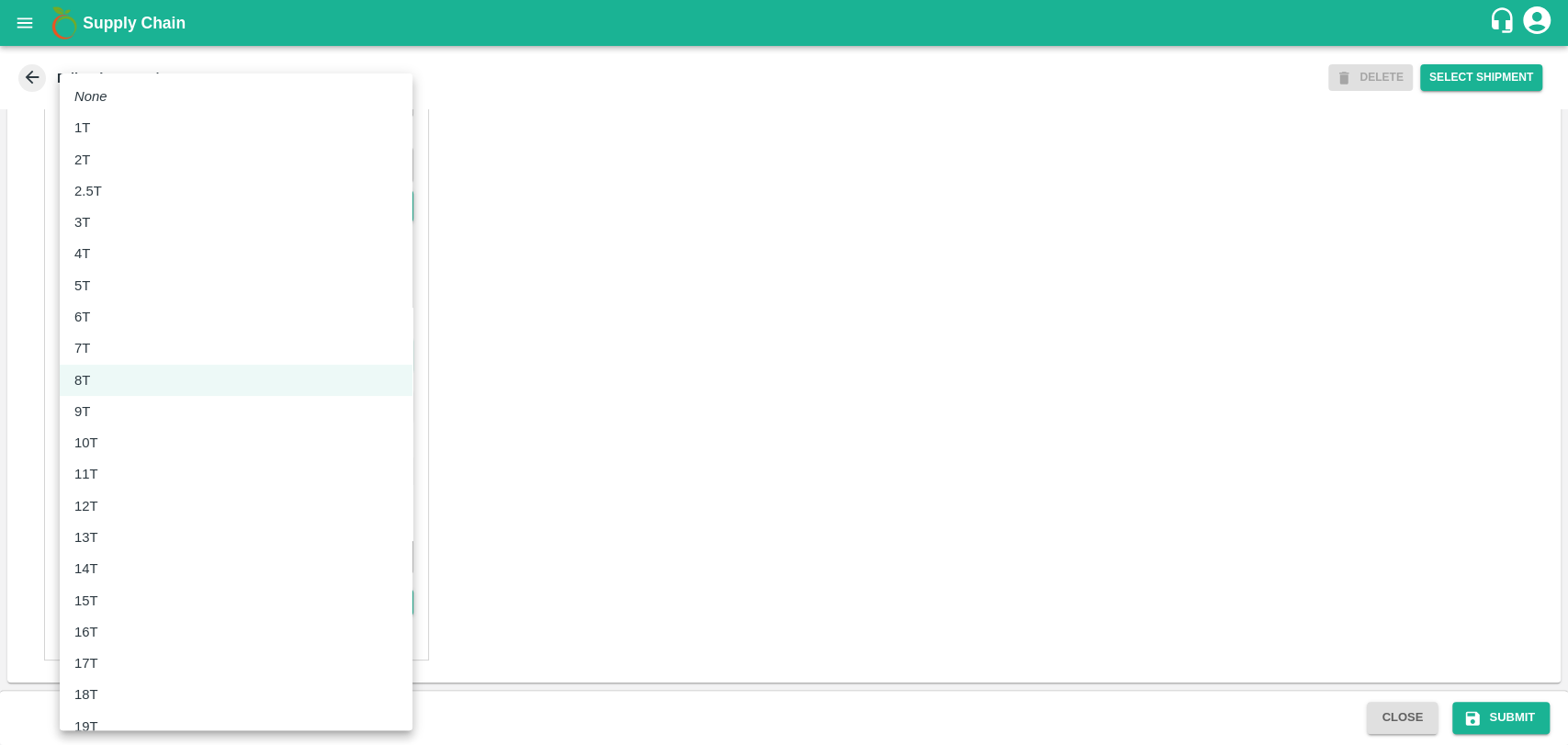
click at [124, 491] on li "12T" at bounding box center [236, 506] width 352 height 31
type input "12000"
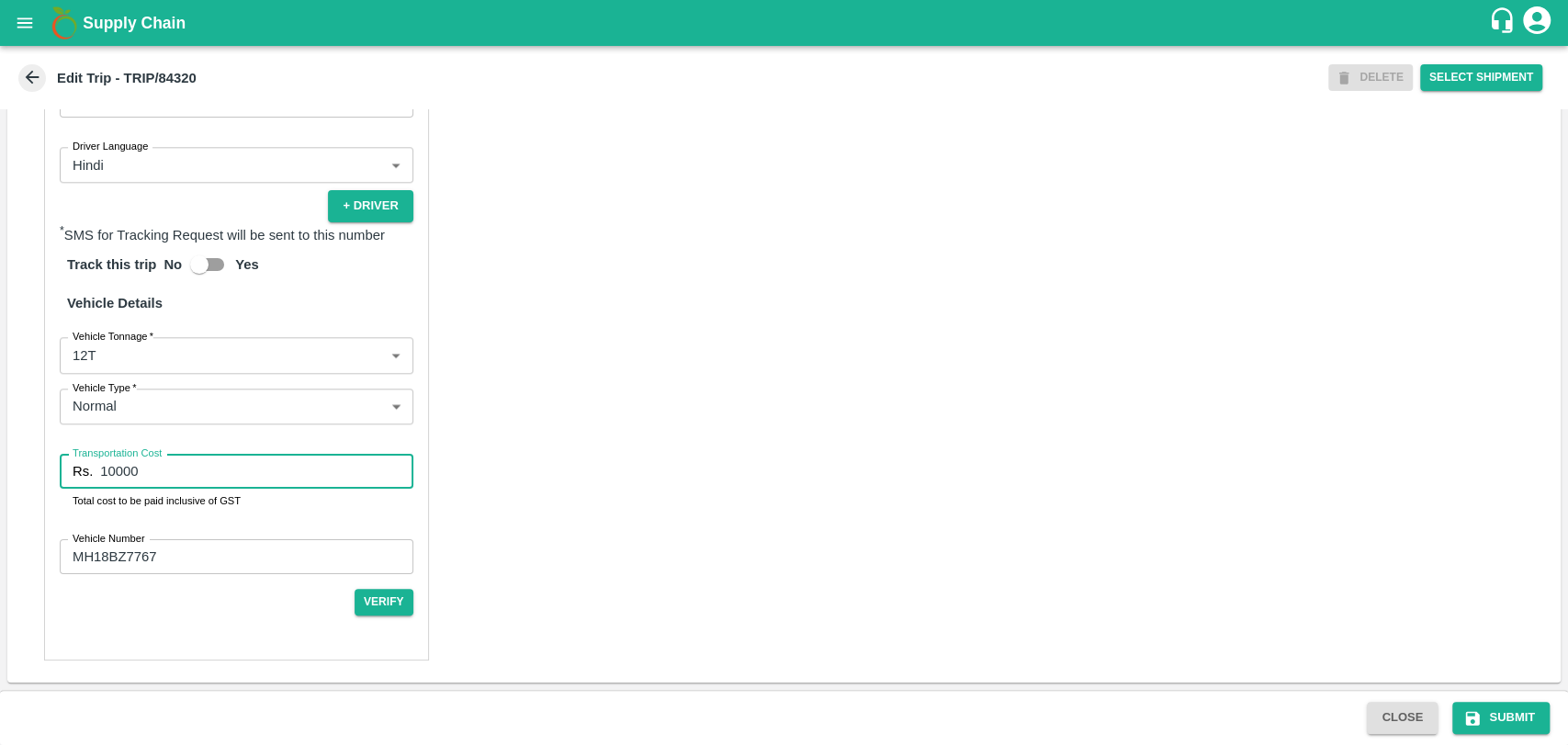
drag, startPoint x: 162, startPoint y: 475, endPoint x: 28, endPoint y: 465, distance: 134.4
click at [28, 465] on div "Partner Details Partner   * Partner Add Transporter Driver 1 Details Driver Nam…" at bounding box center [784, 231] width 1553 height 904
type input "21850"
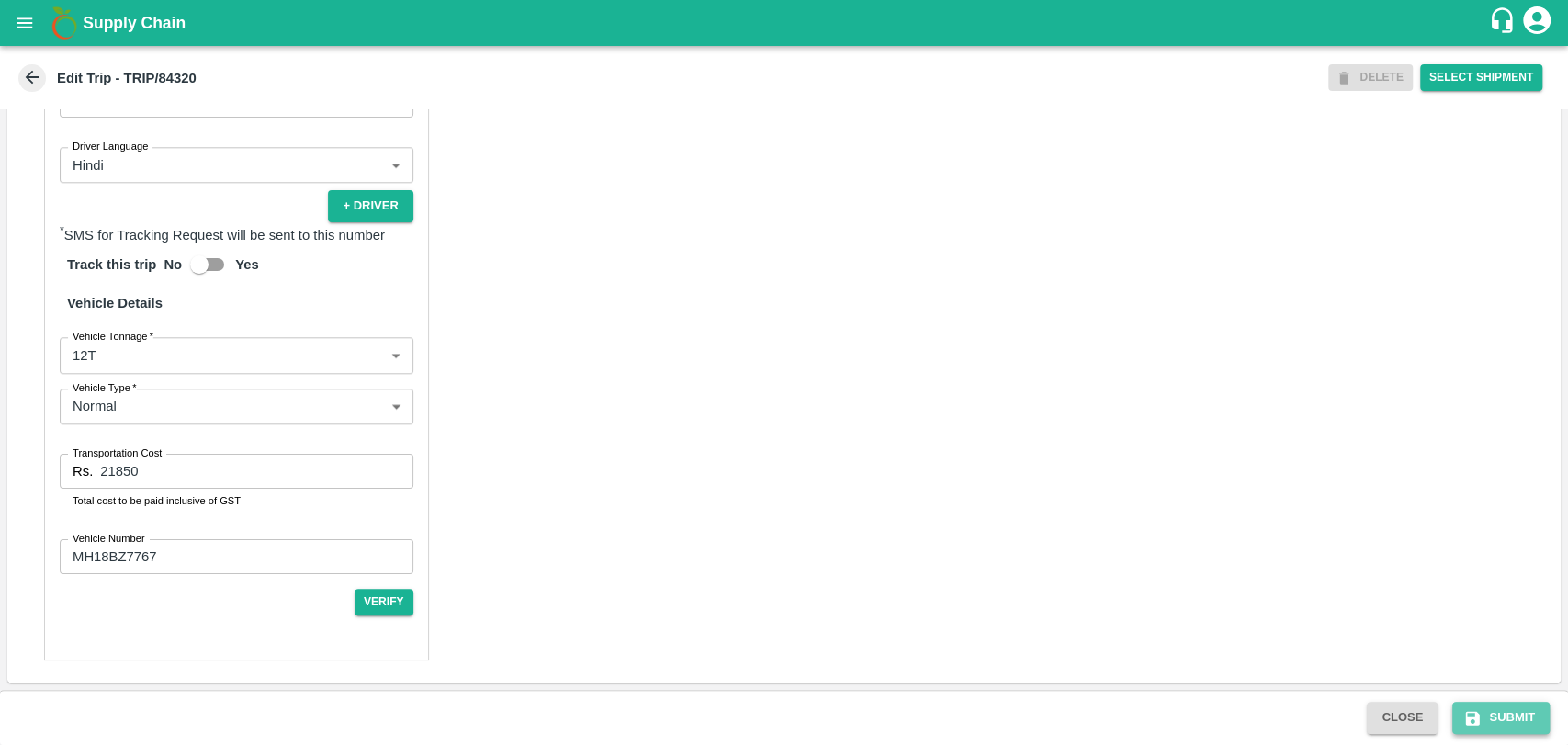
click at [1497, 706] on button "Submit" at bounding box center [1501, 718] width 98 height 32
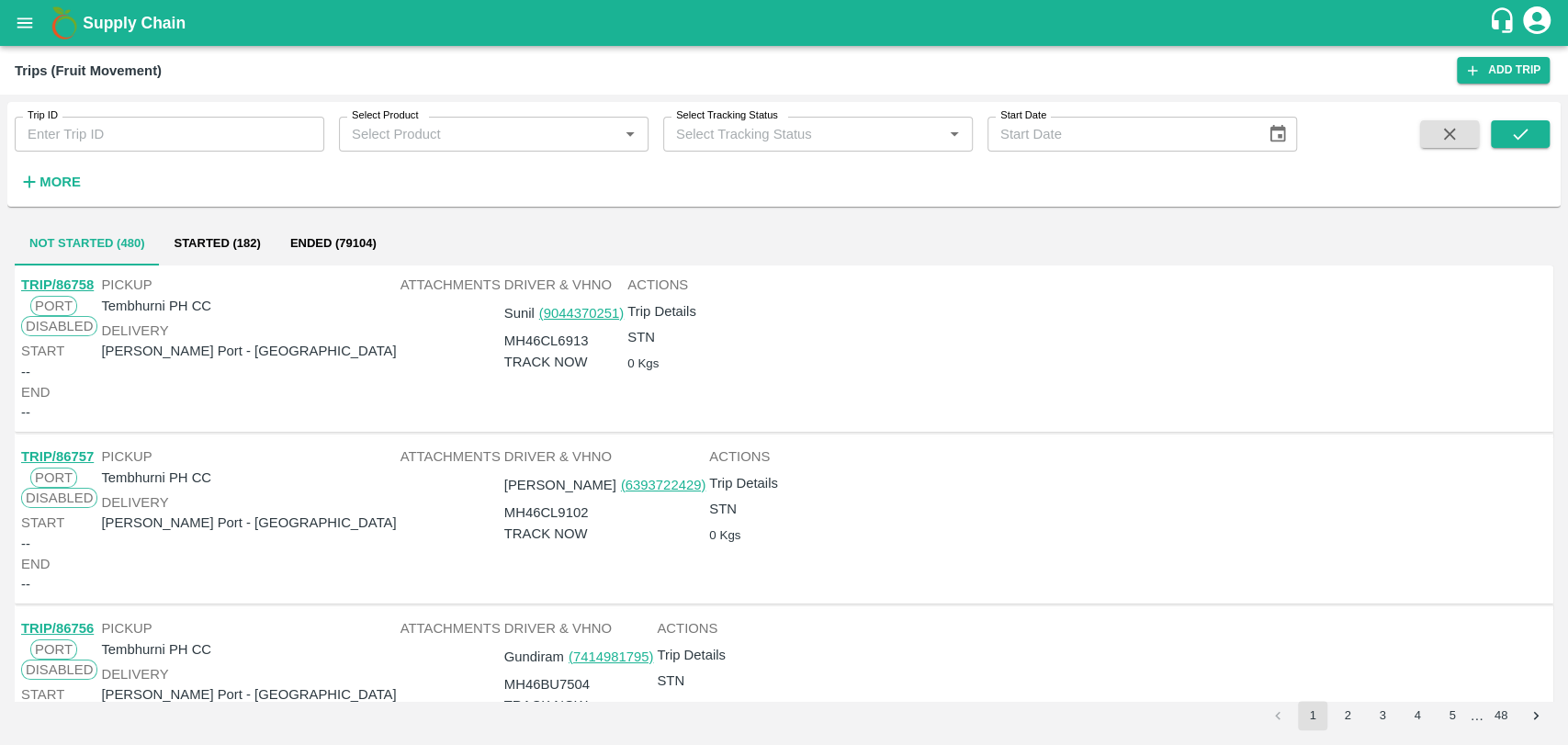
click at [36, 177] on icon "button" at bounding box center [29, 182] width 20 height 20
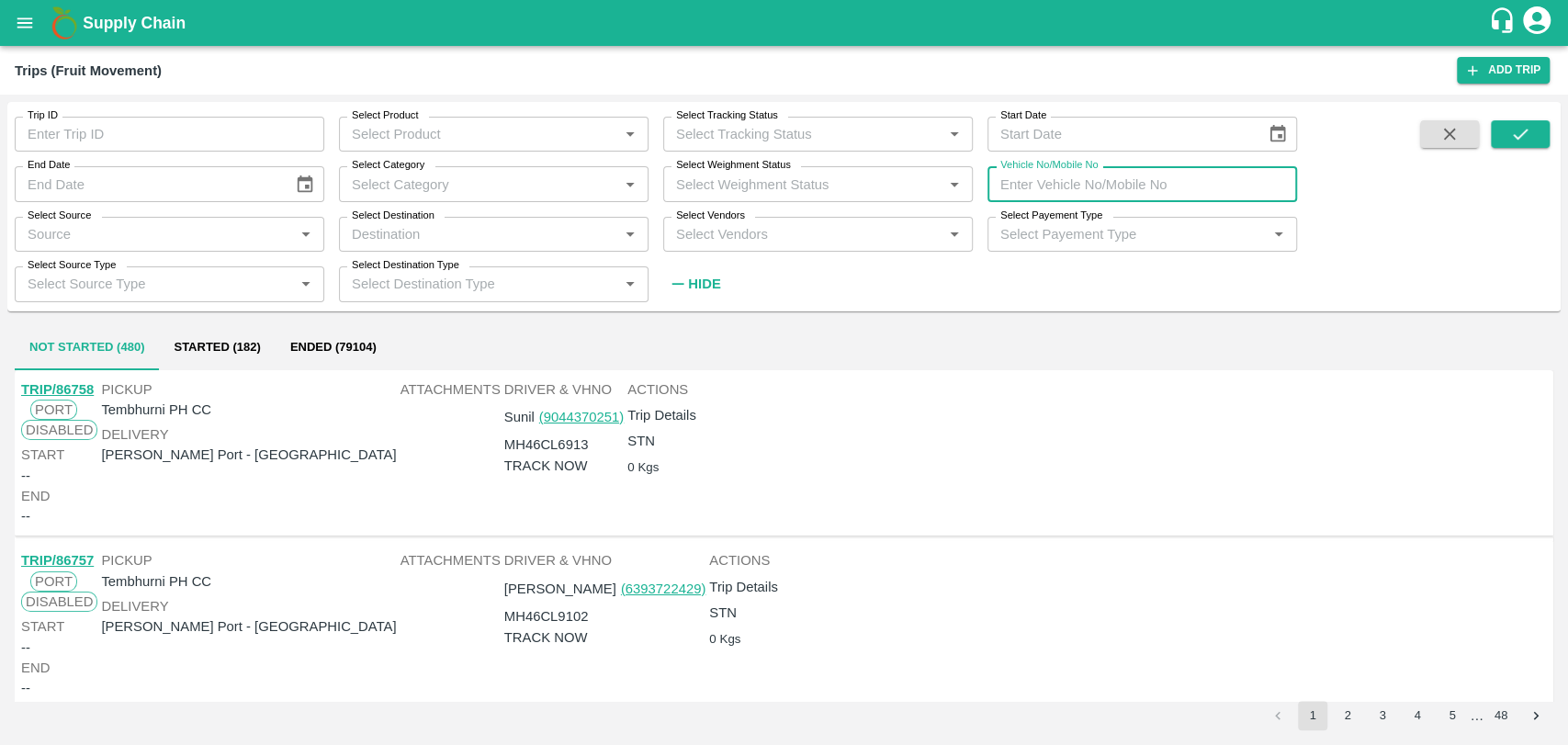
click at [1083, 184] on input "Vehicle No/Mobile No" at bounding box center [1142, 183] width 310 height 35
paste input "MH19CY8754"
type input "MH19CY8754"
click at [1524, 138] on icon "submit" at bounding box center [1520, 134] width 20 height 20
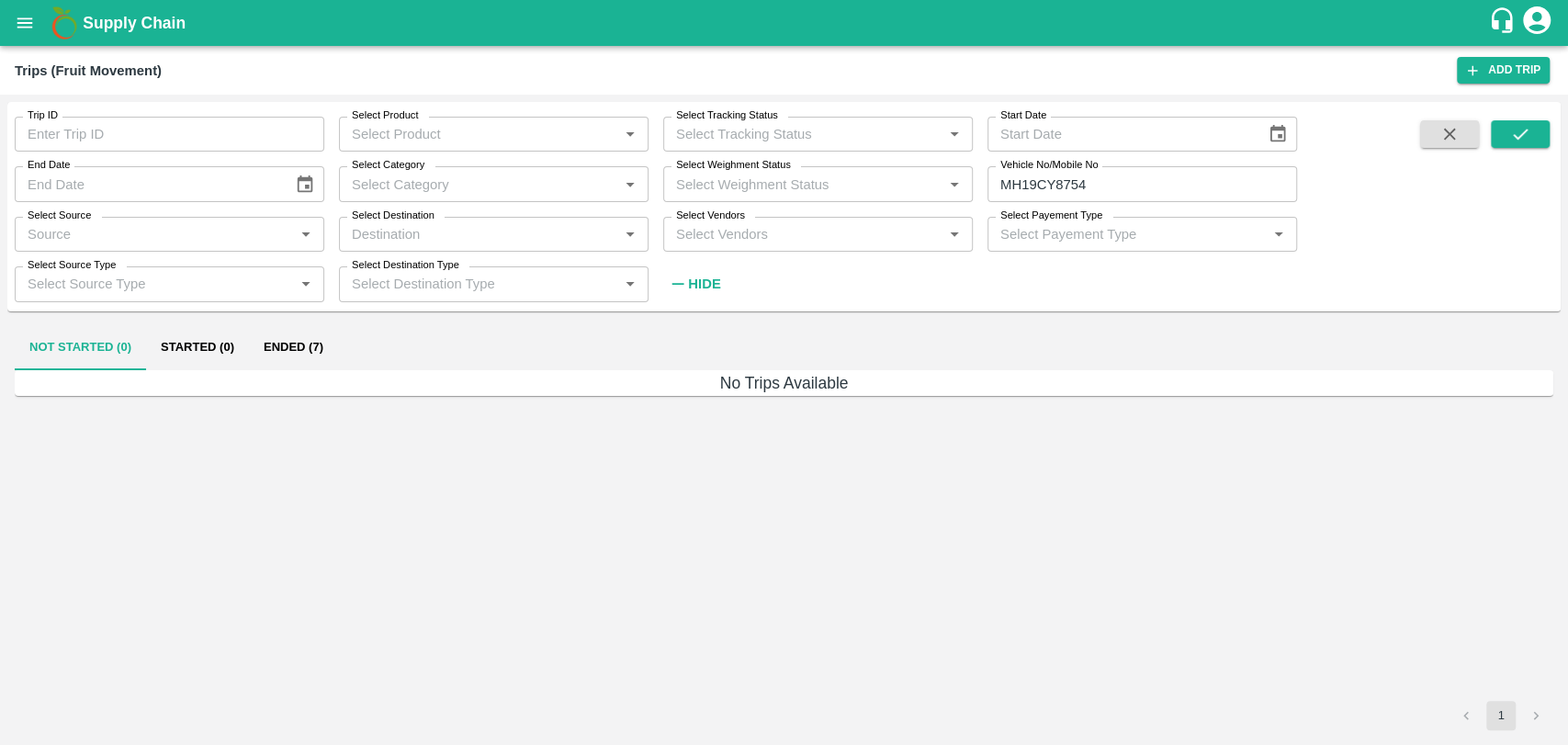
click at [330, 346] on button "Ended (7)" at bounding box center [294, 349] width 90 height 44
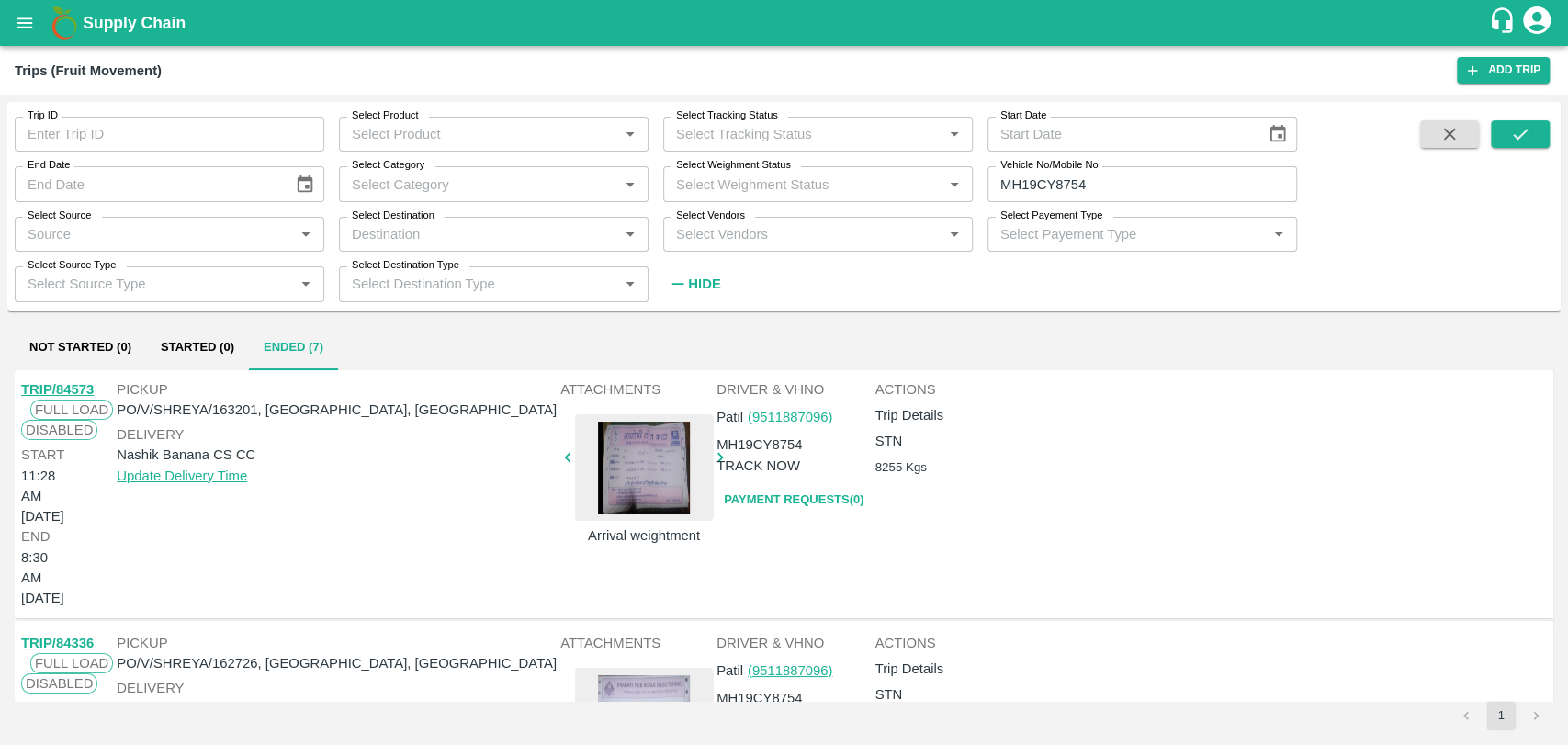
click at [73, 636] on link "TRIP/84336" at bounding box center [57, 643] width 73 height 15
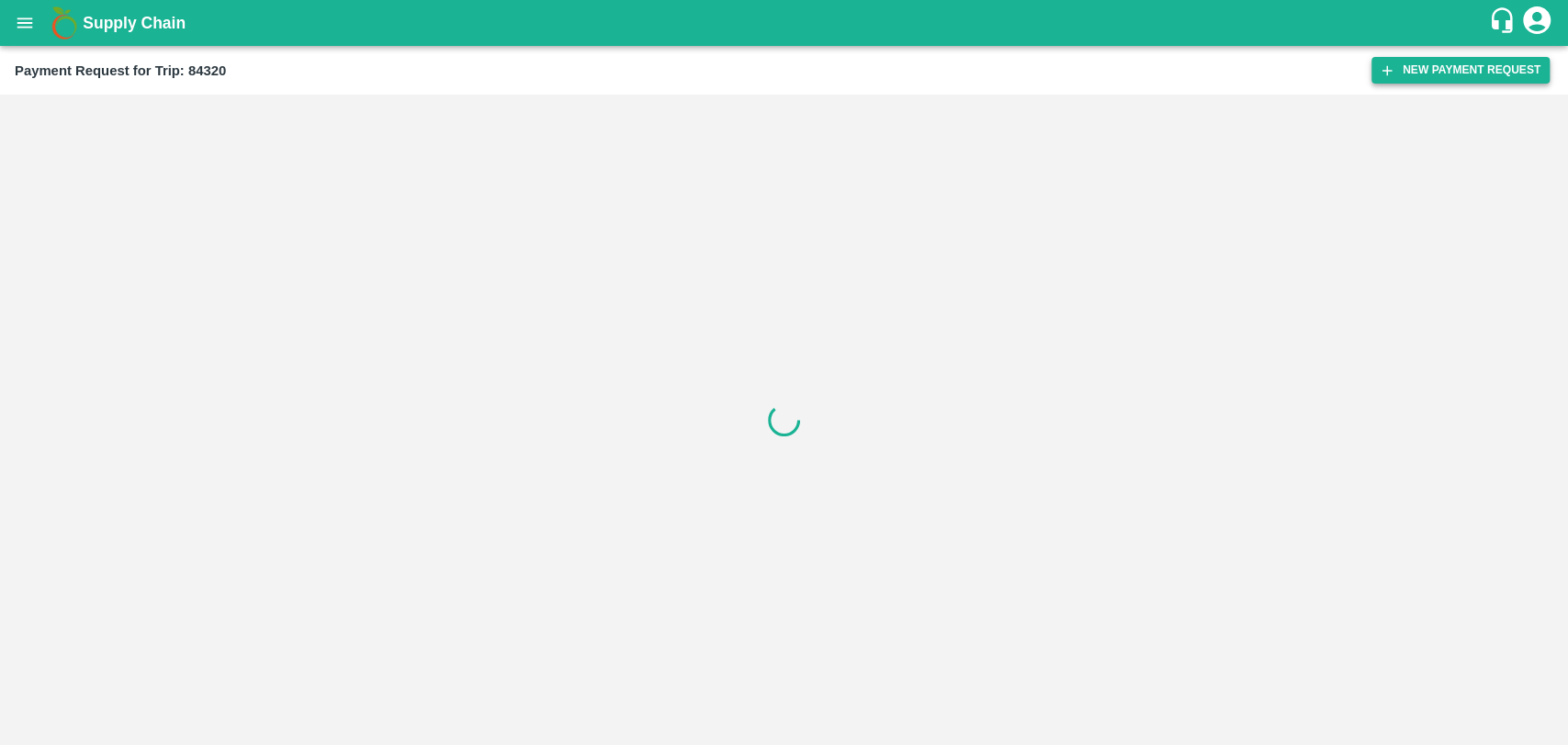
click at [1426, 73] on button "New Payment Request" at bounding box center [1460, 70] width 178 height 27
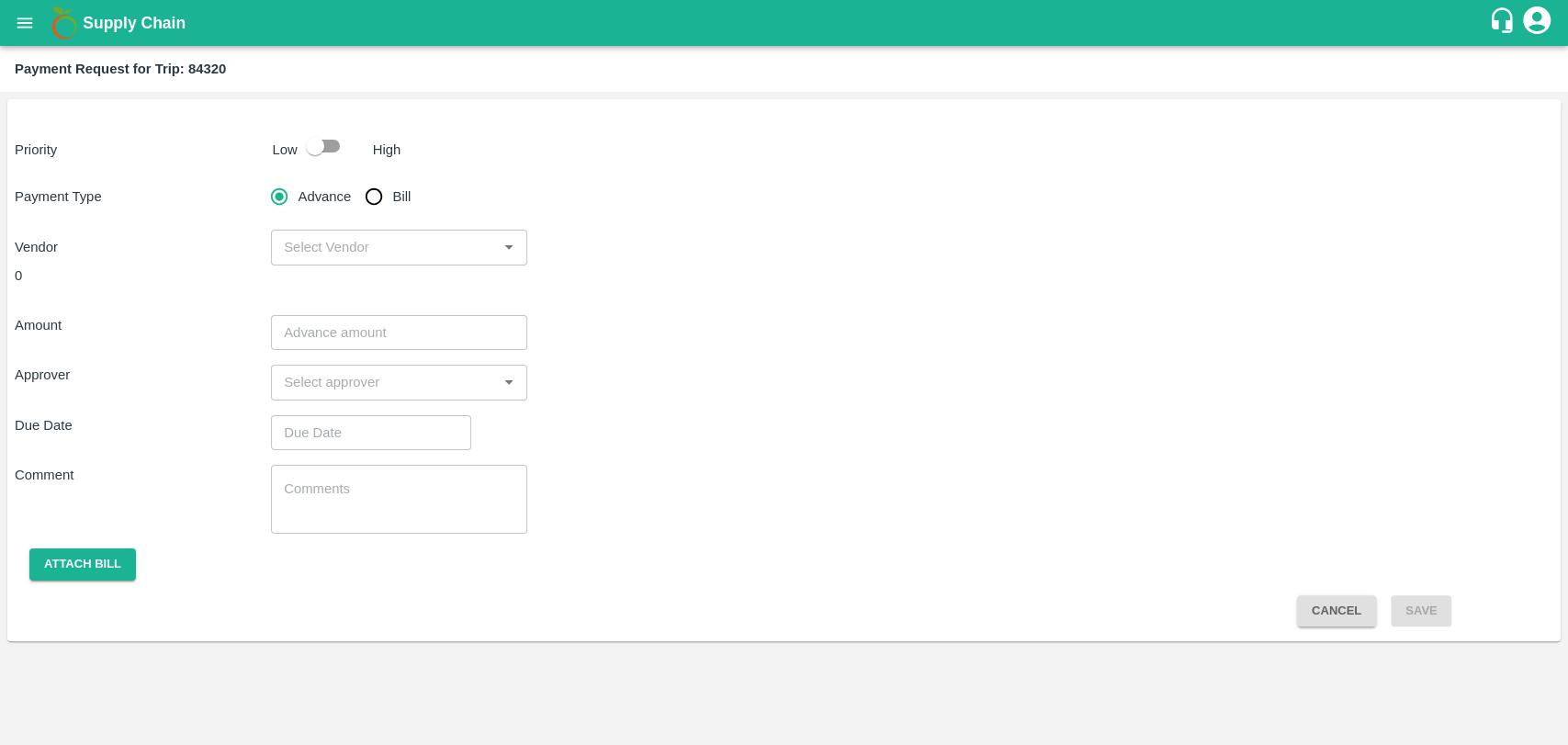
click at [339, 141] on input "checkbox" at bounding box center [315, 145] width 105 height 35
checkbox input "true"
click at [377, 185] on input "Bill" at bounding box center [373, 196] width 37 height 37
radio input "true"
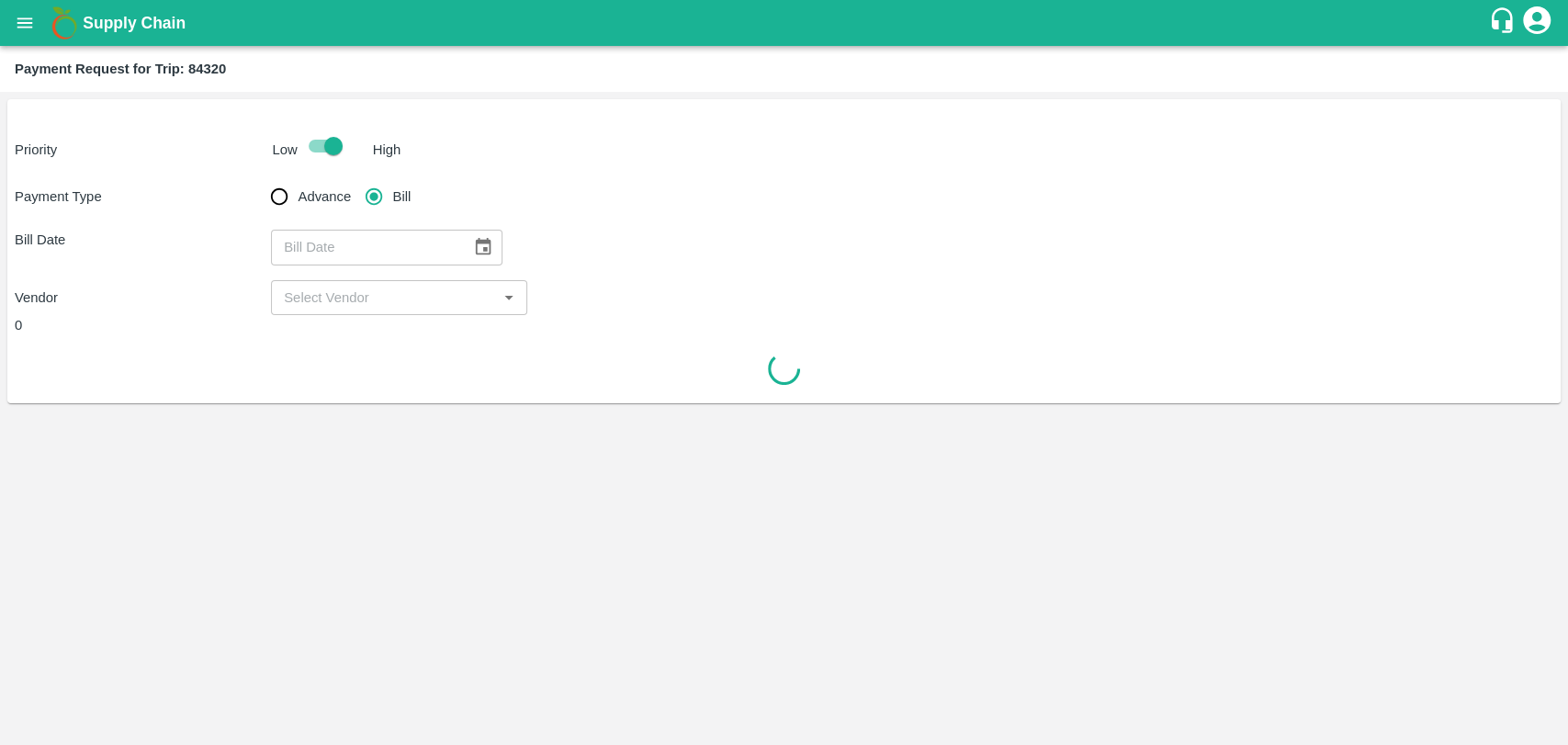
click at [473, 248] on icon "Choose date" at bounding box center [483, 247] width 20 height 20
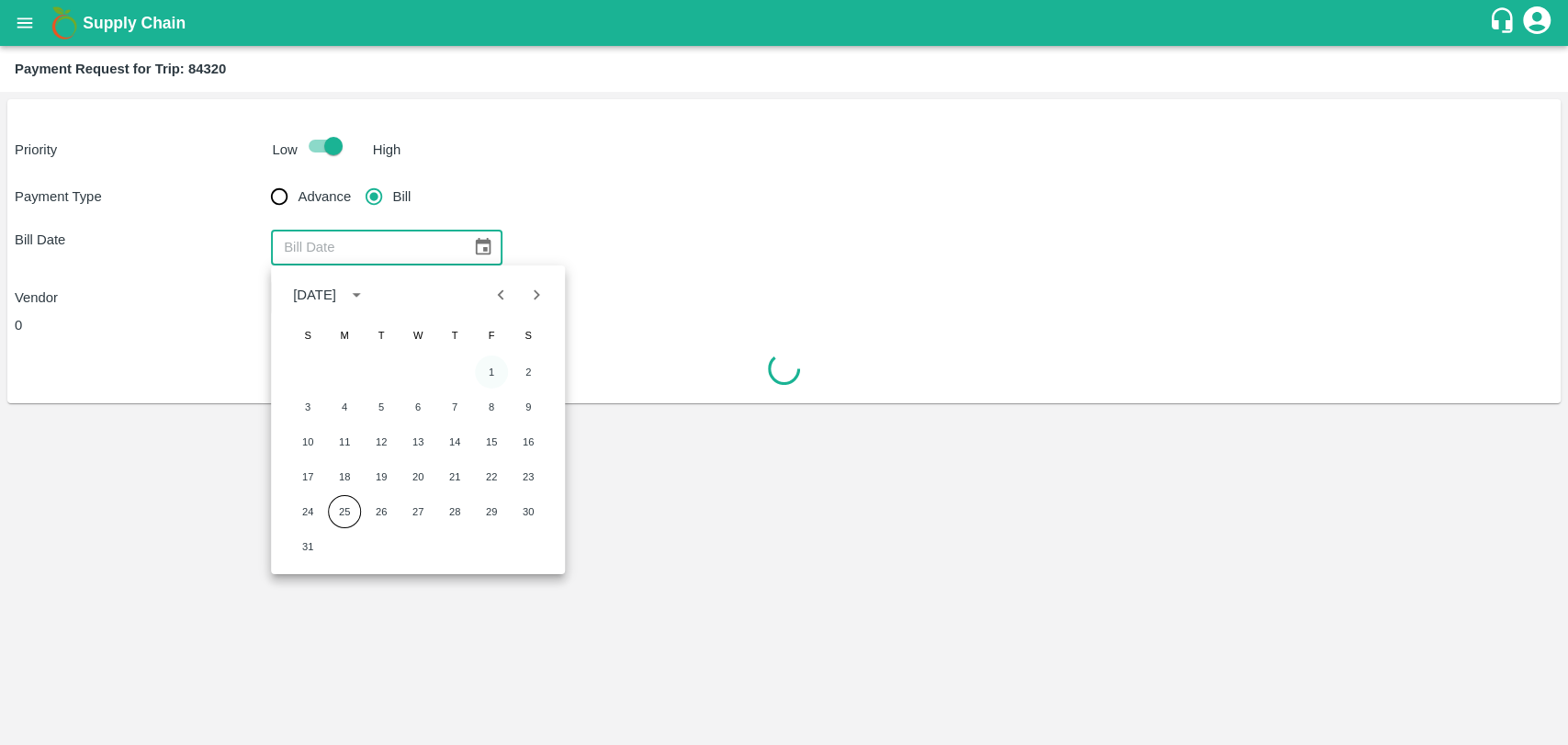
click at [492, 380] on button "1" at bounding box center [491, 372] width 33 height 33
type input "[DATE]"
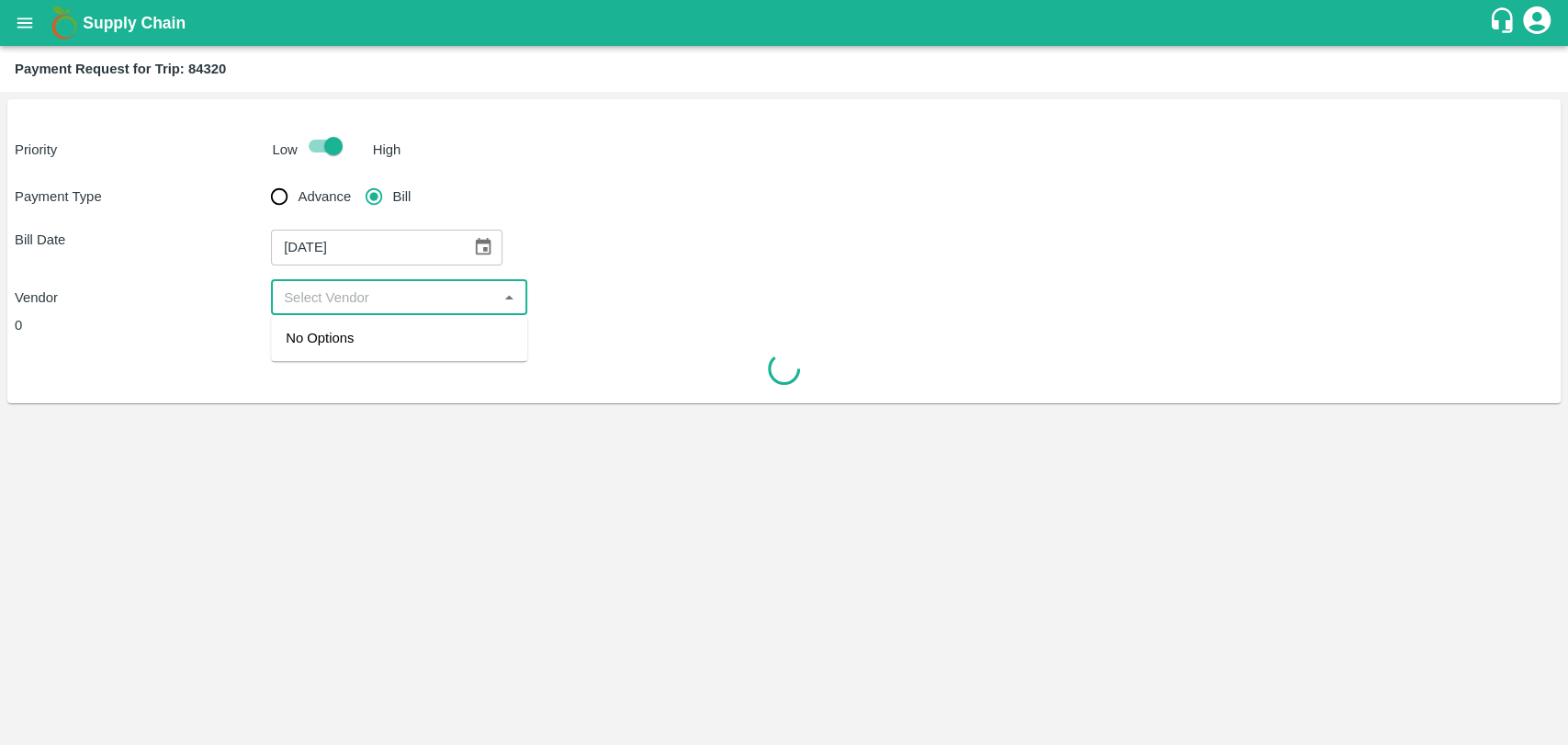
click at [352, 297] on input "input" at bounding box center [384, 298] width 215 height 24
click at [362, 338] on div "No Options" at bounding box center [398, 339] width 256 height 46
click at [823, 353] on div at bounding box center [784, 370] width 1539 height 38
click at [426, 296] on input "input" at bounding box center [384, 298] width 215 height 24
click at [413, 355] on div "No Options" at bounding box center [398, 339] width 256 height 46
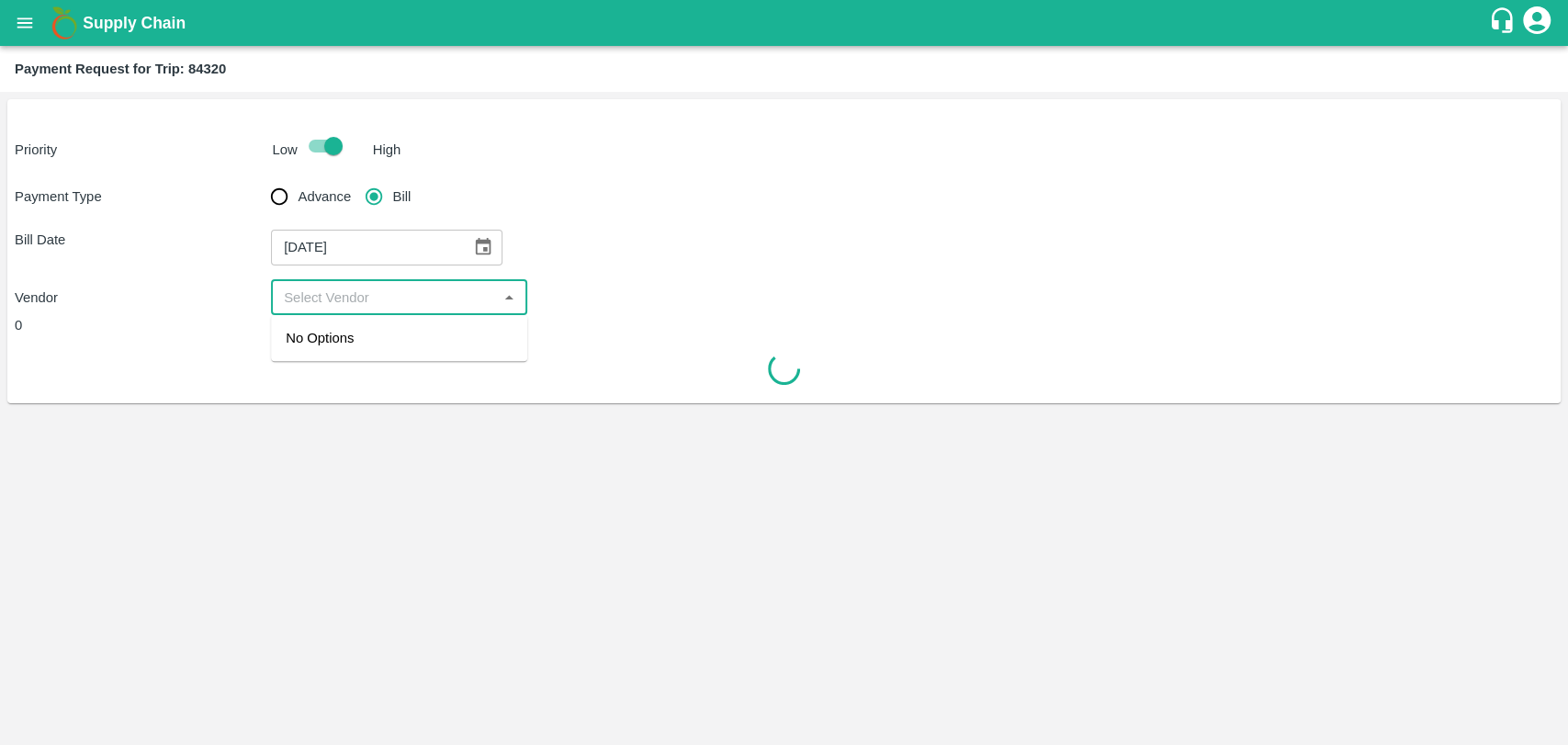
click at [875, 362] on div at bounding box center [784, 370] width 1539 height 38
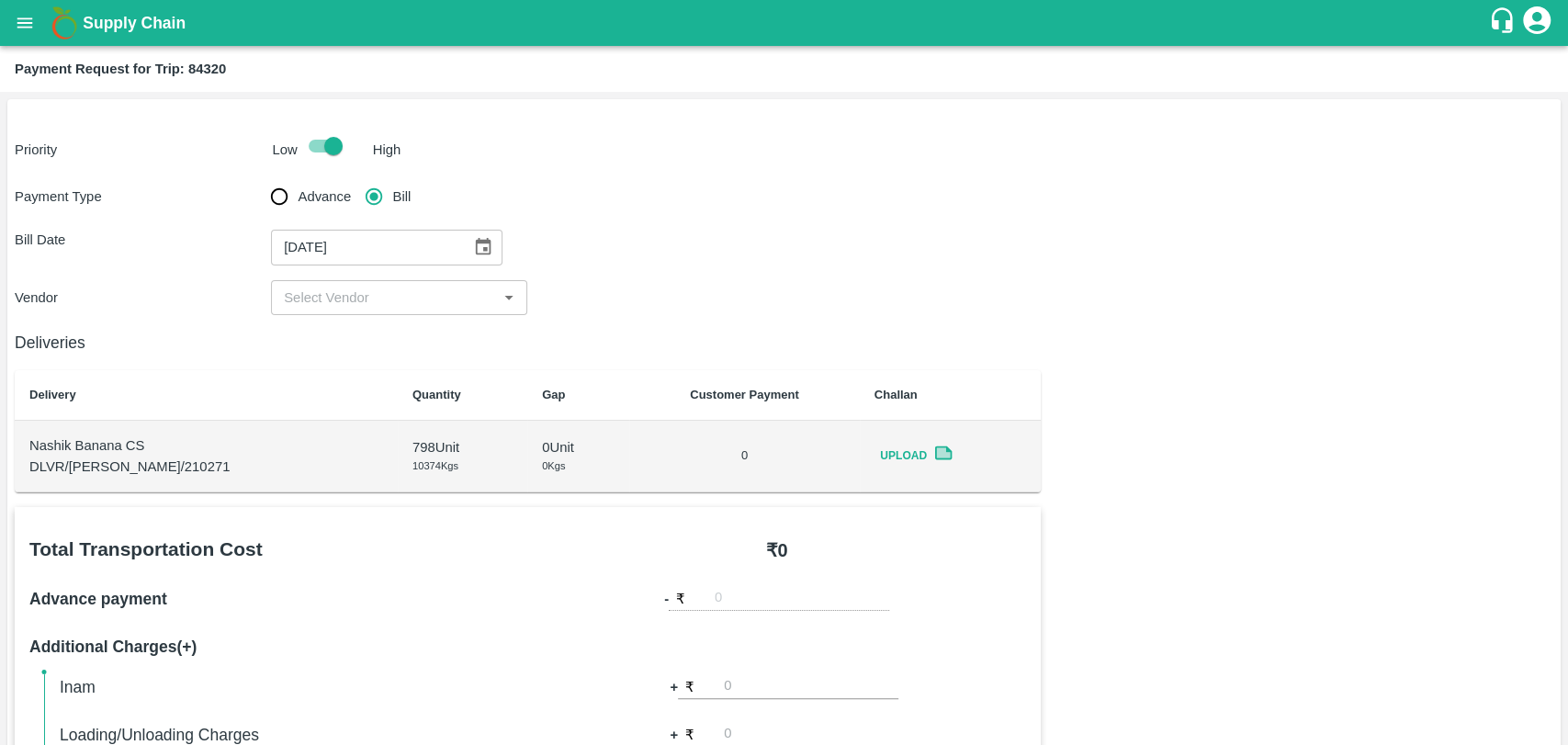
click at [351, 300] on input "input" at bounding box center [384, 298] width 215 height 24
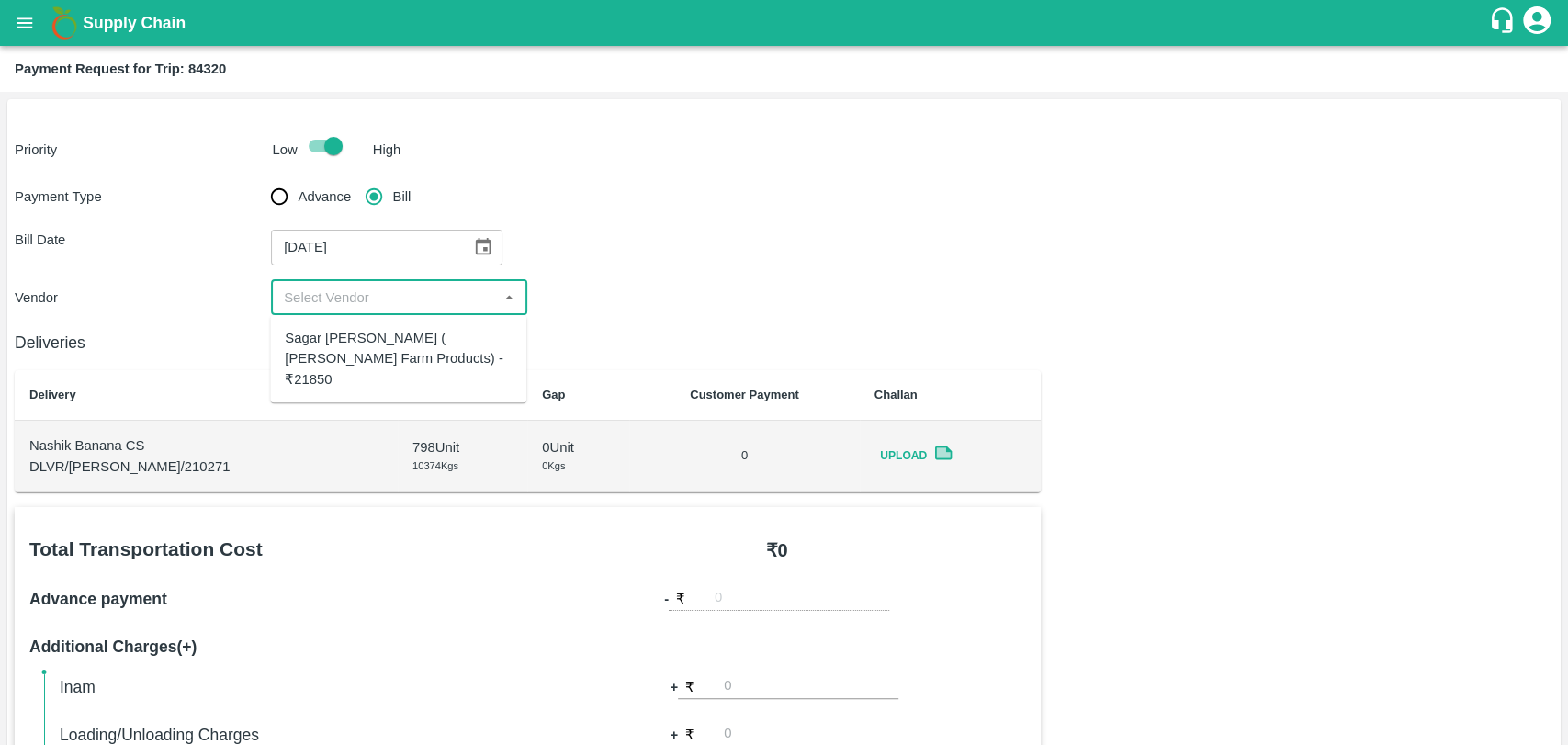
click at [362, 348] on div "Sagar [PERSON_NAME] ( [PERSON_NAME] Farm Products) - ₹21850" at bounding box center [398, 359] width 227 height 62
type input "Sagar [PERSON_NAME] ( [PERSON_NAME] Farm Products) - ₹21850"
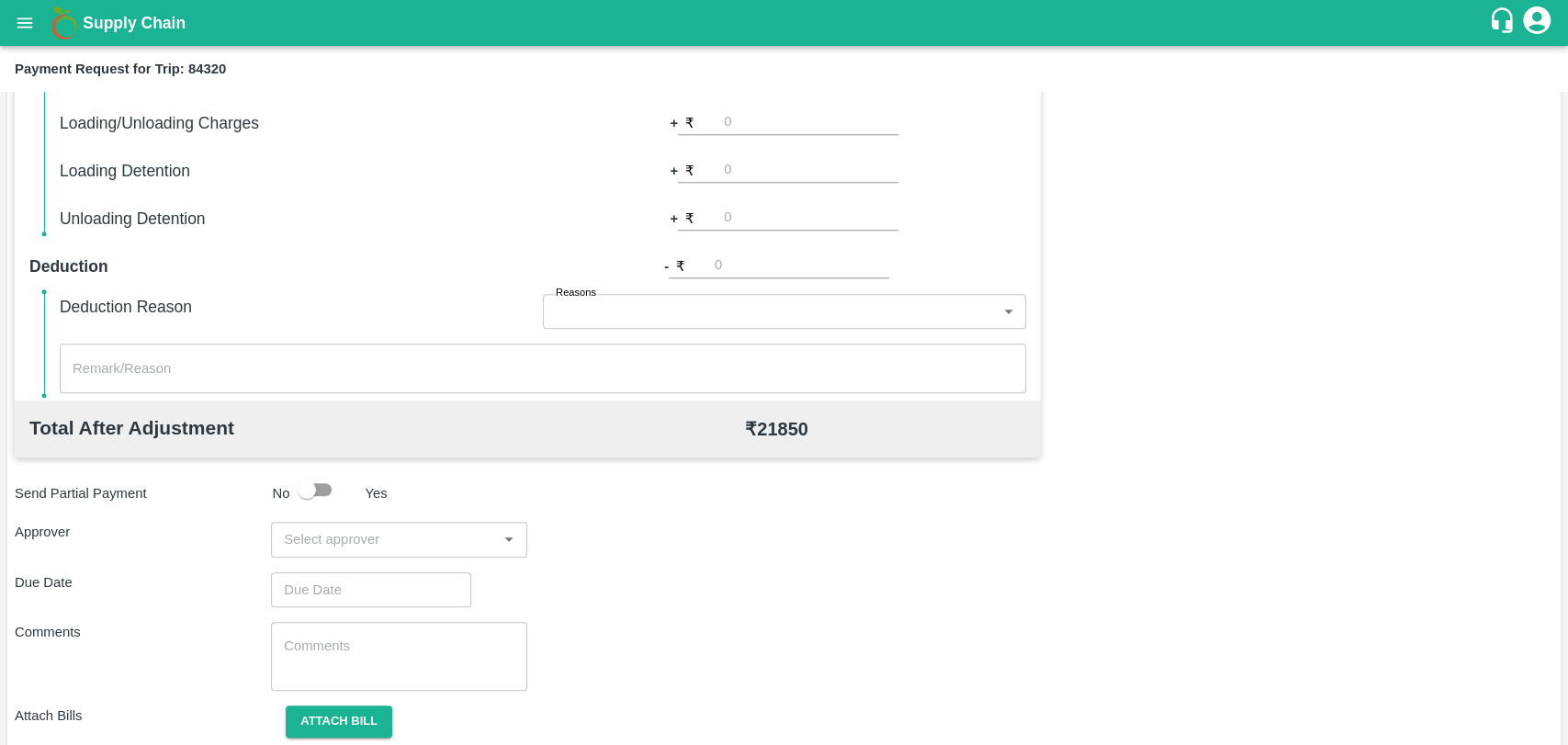
click at [346, 545] on input "input" at bounding box center [384, 540] width 215 height 24
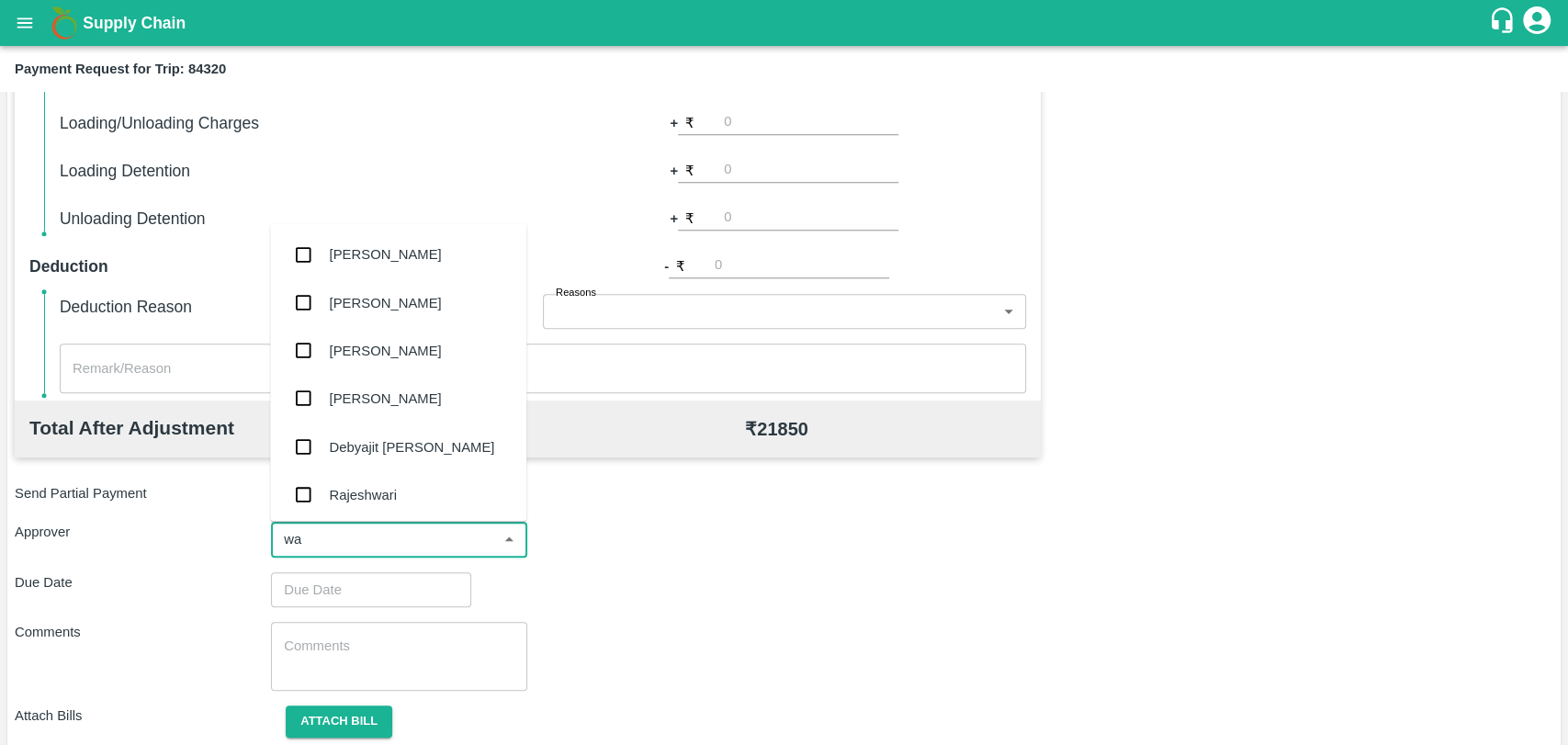
type input "wag"
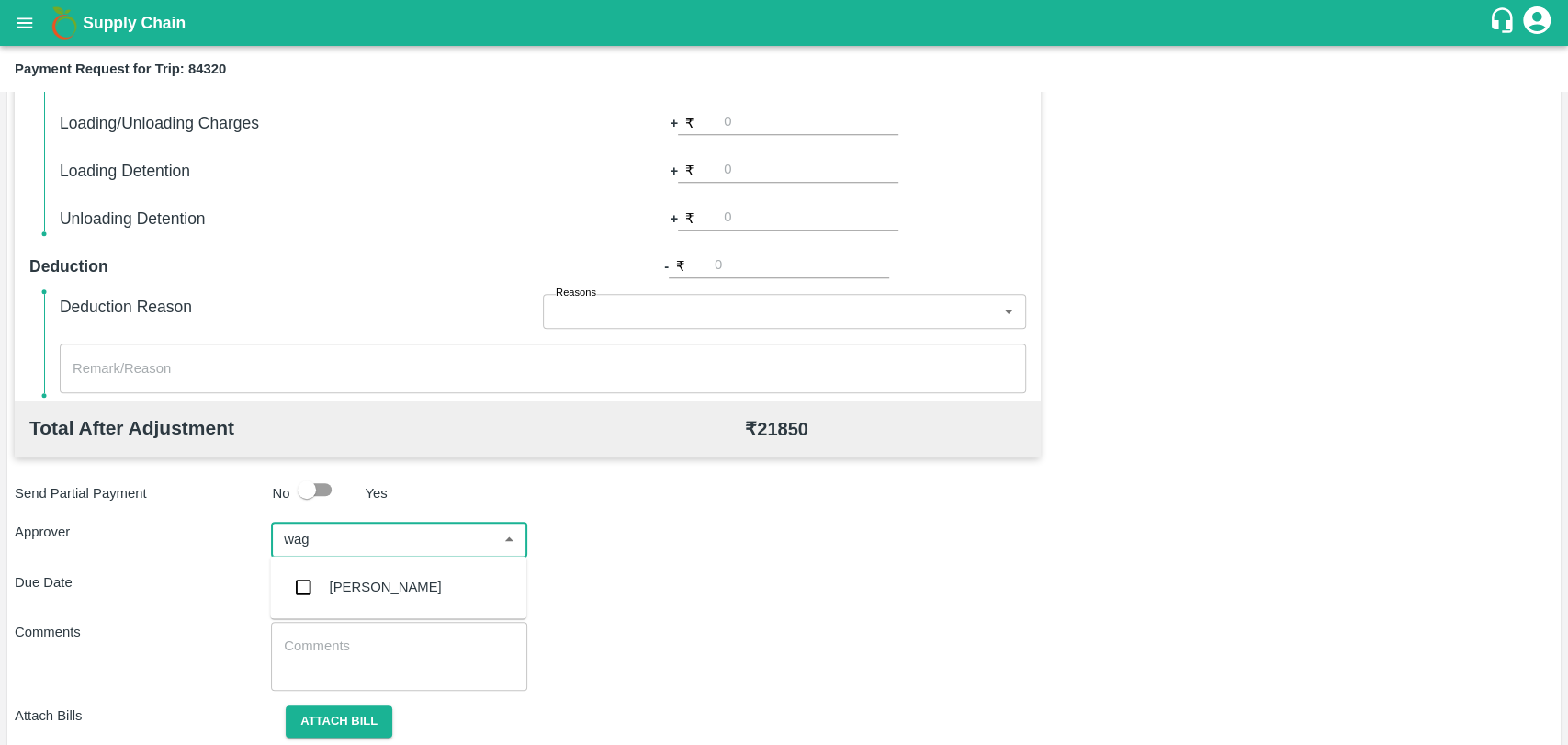
click at [338, 577] on div "Prasad Waghade" at bounding box center [385, 587] width 112 height 20
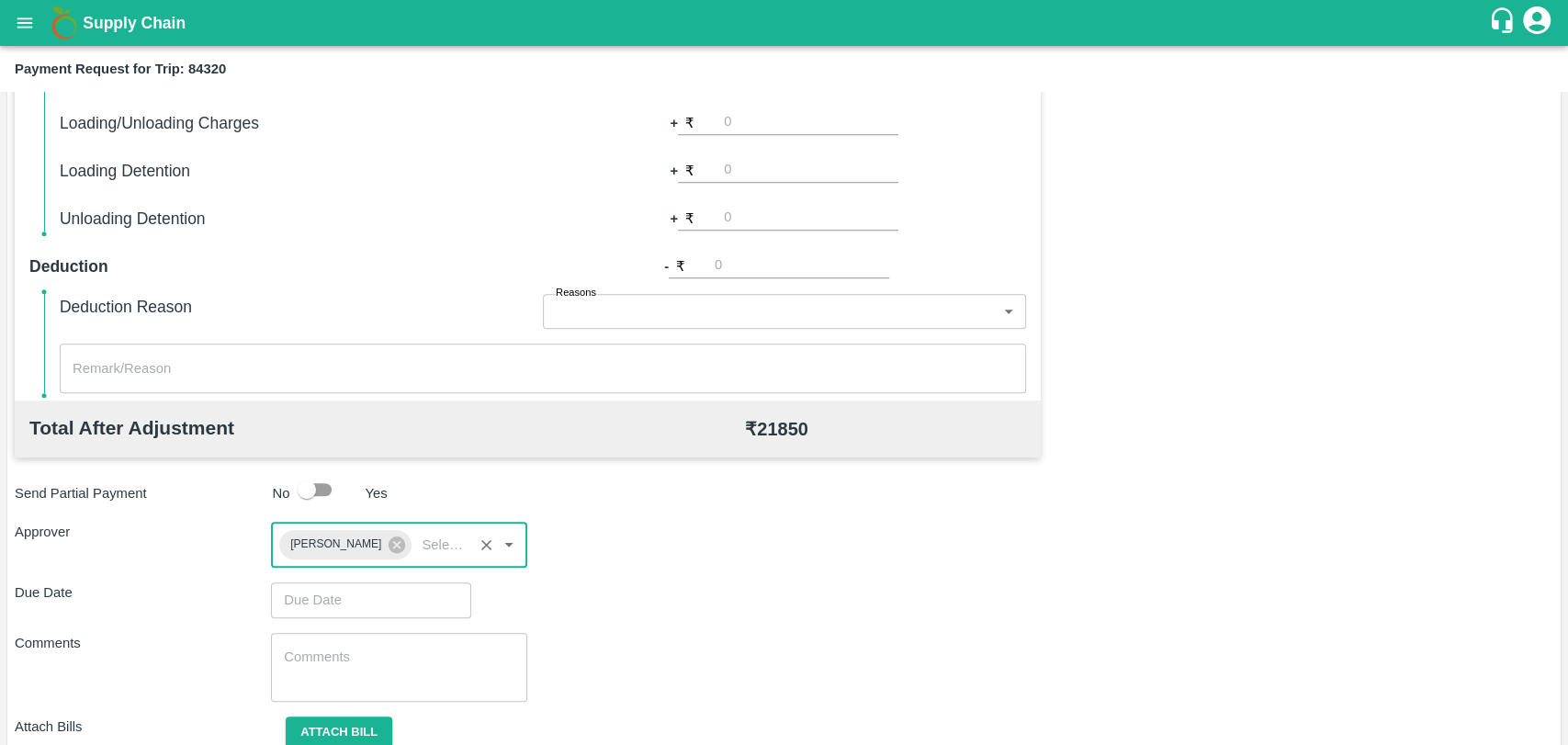
click at [415, 593] on input "Choose date" at bounding box center [364, 600] width 187 height 35
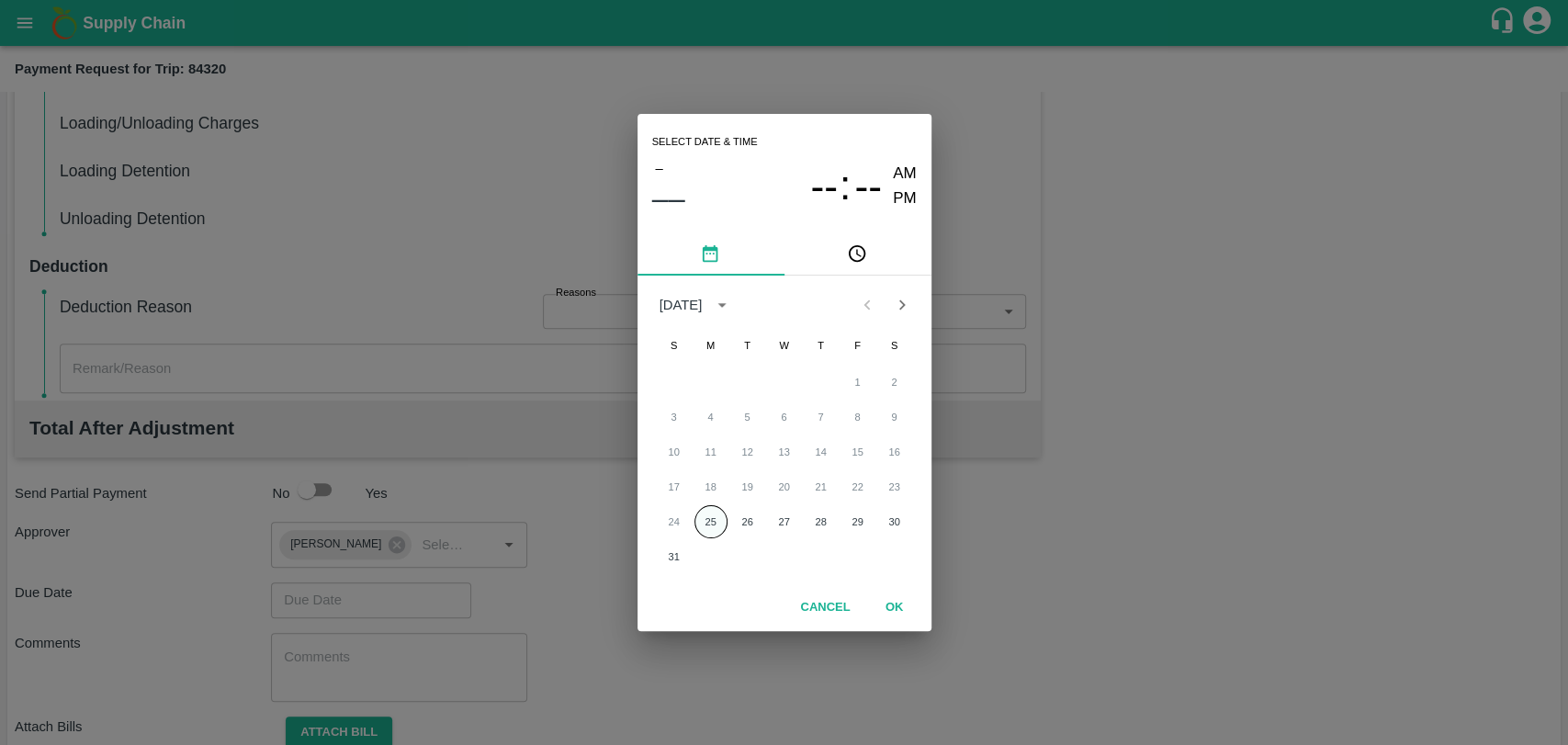
click at [722, 517] on button "25" at bounding box center [711, 522] width 33 height 33
type input "25/08/2025 12:00 AM"
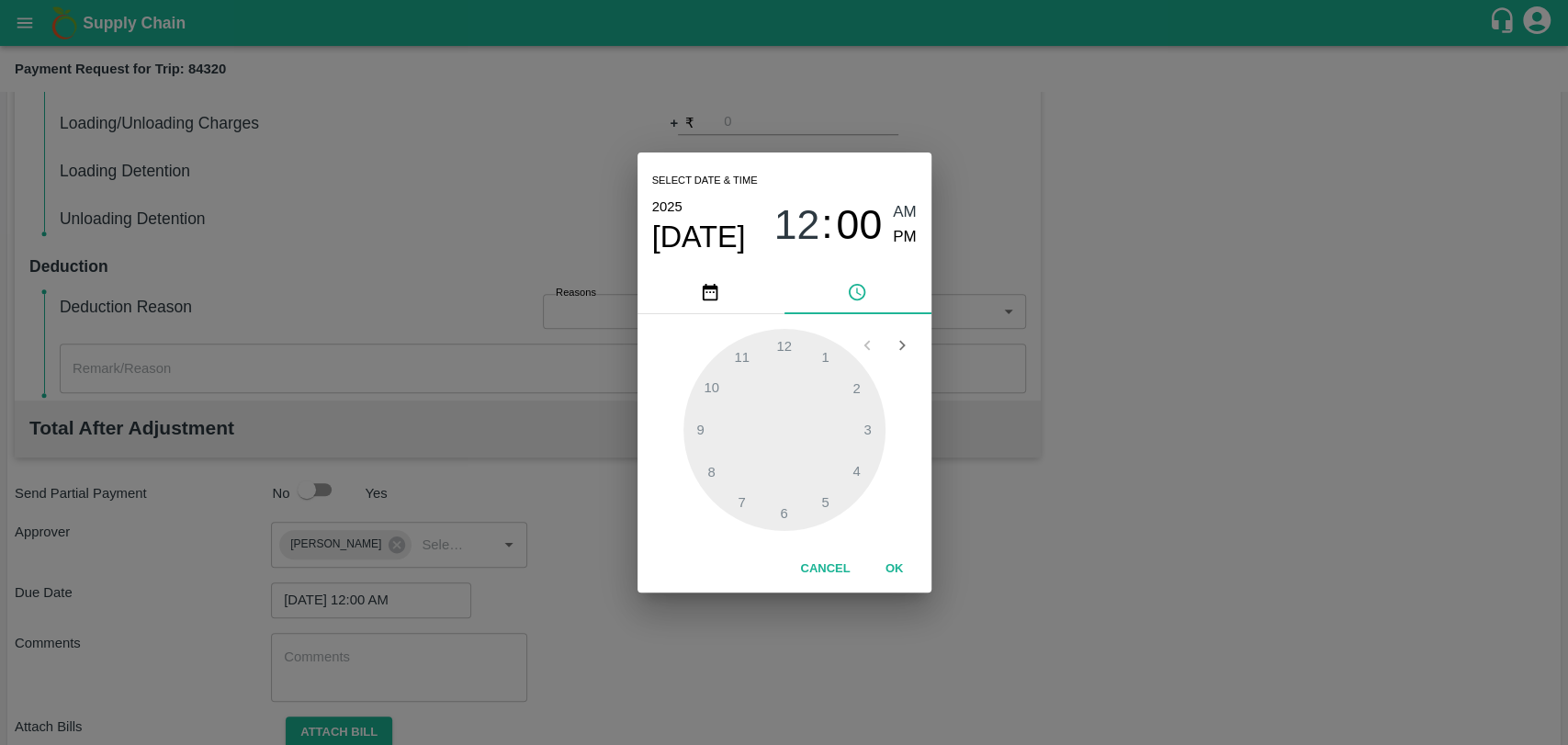
click at [884, 561] on button "OK" at bounding box center [894, 569] width 59 height 32
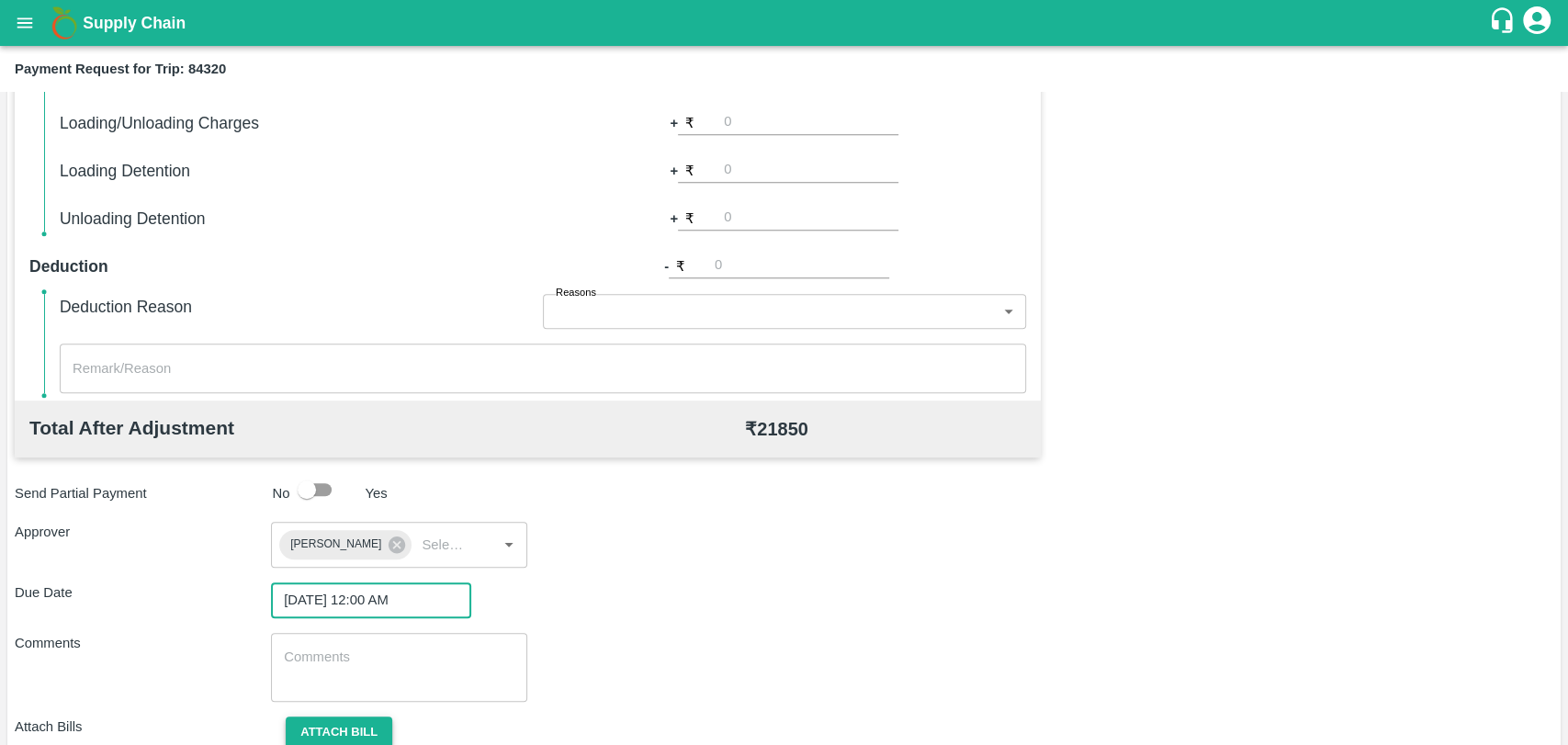
click at [375, 718] on button "Attach bill" at bounding box center [338, 733] width 107 height 32
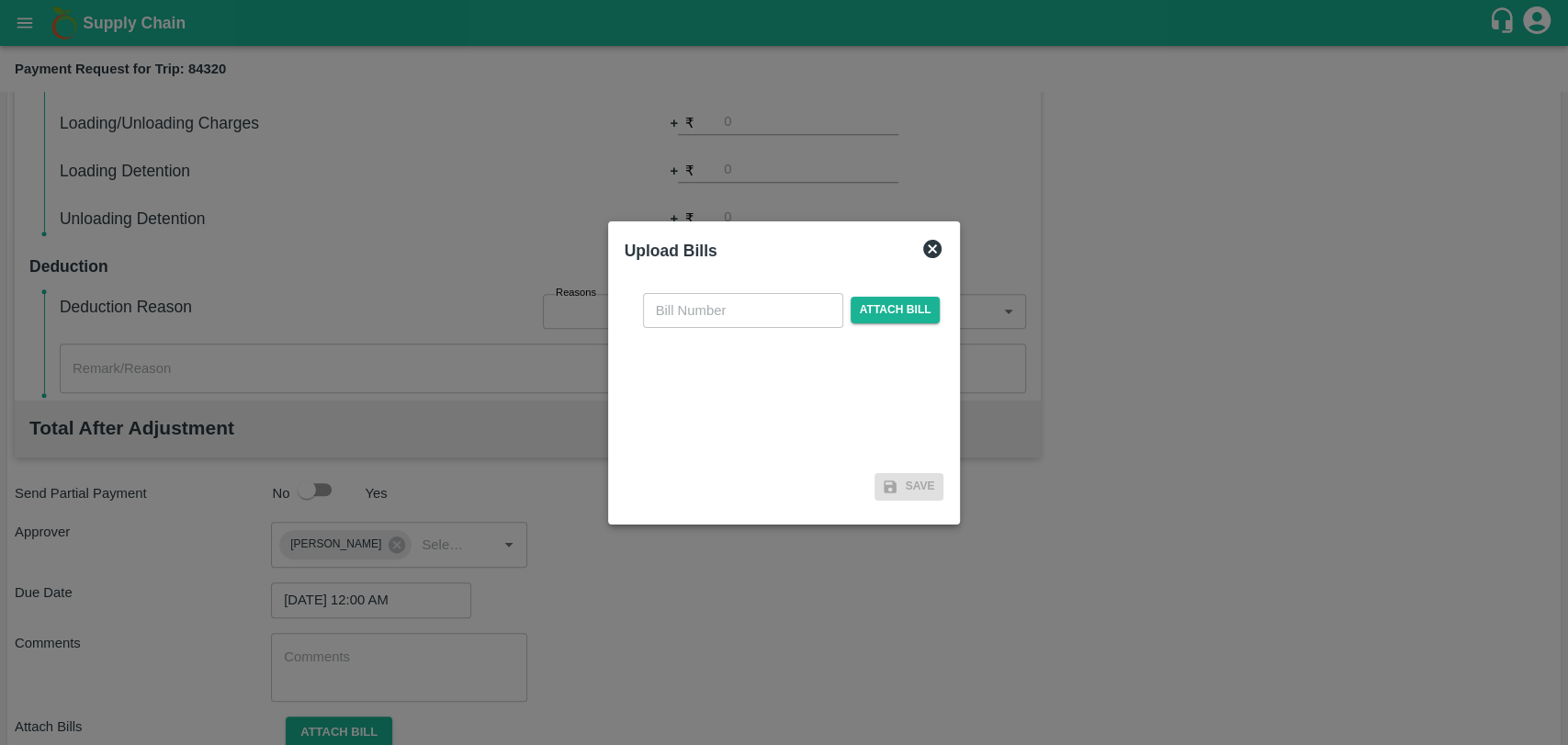
click at [700, 307] on input "text" at bounding box center [743, 310] width 200 height 35
type input "281"
click at [905, 319] on span "Attach bill" at bounding box center [895, 310] width 90 height 27
click at [0, 0] on input "Attach bill" at bounding box center [0, 0] width 0 height 0
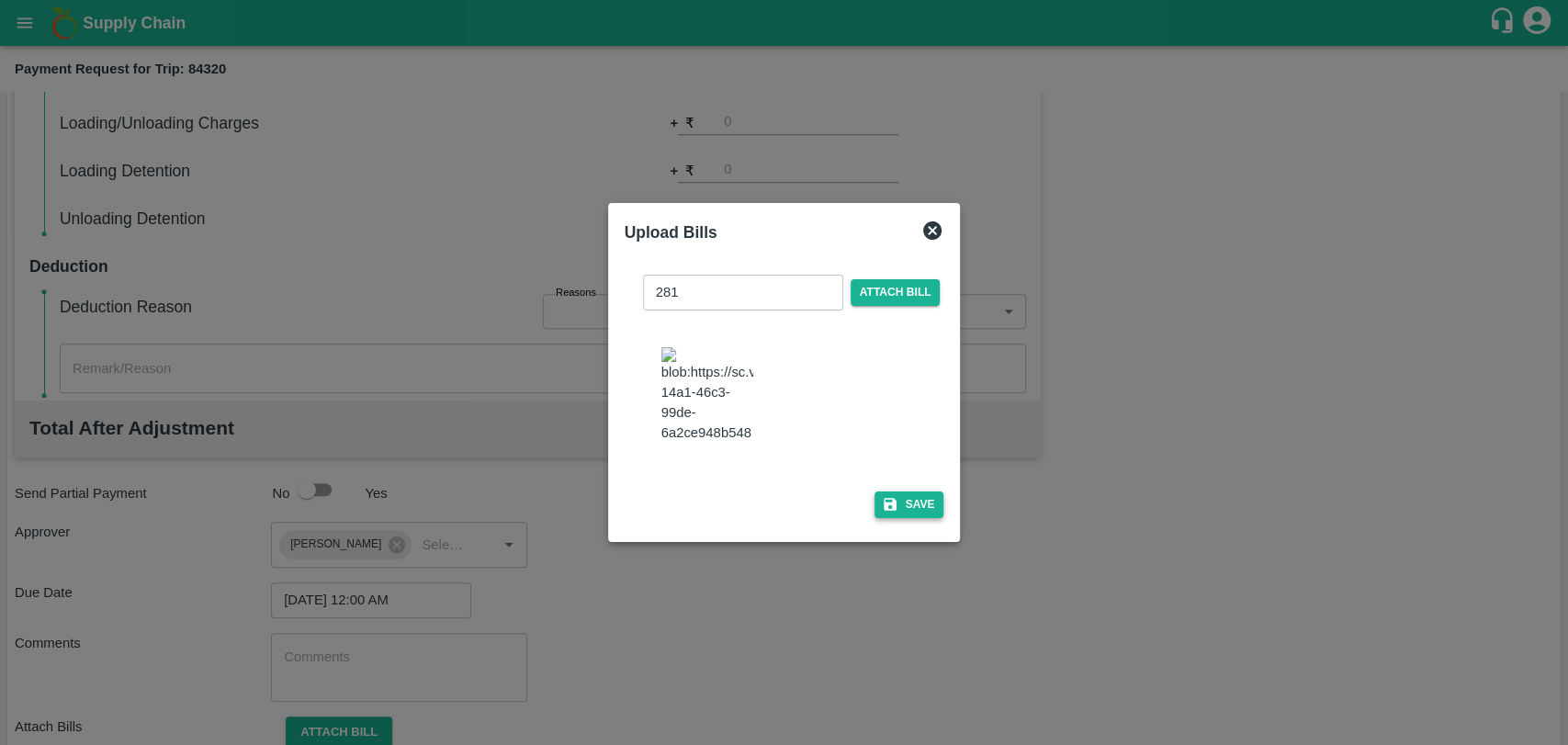
click at [875, 502] on button "Save" at bounding box center [909, 505] width 70 height 27
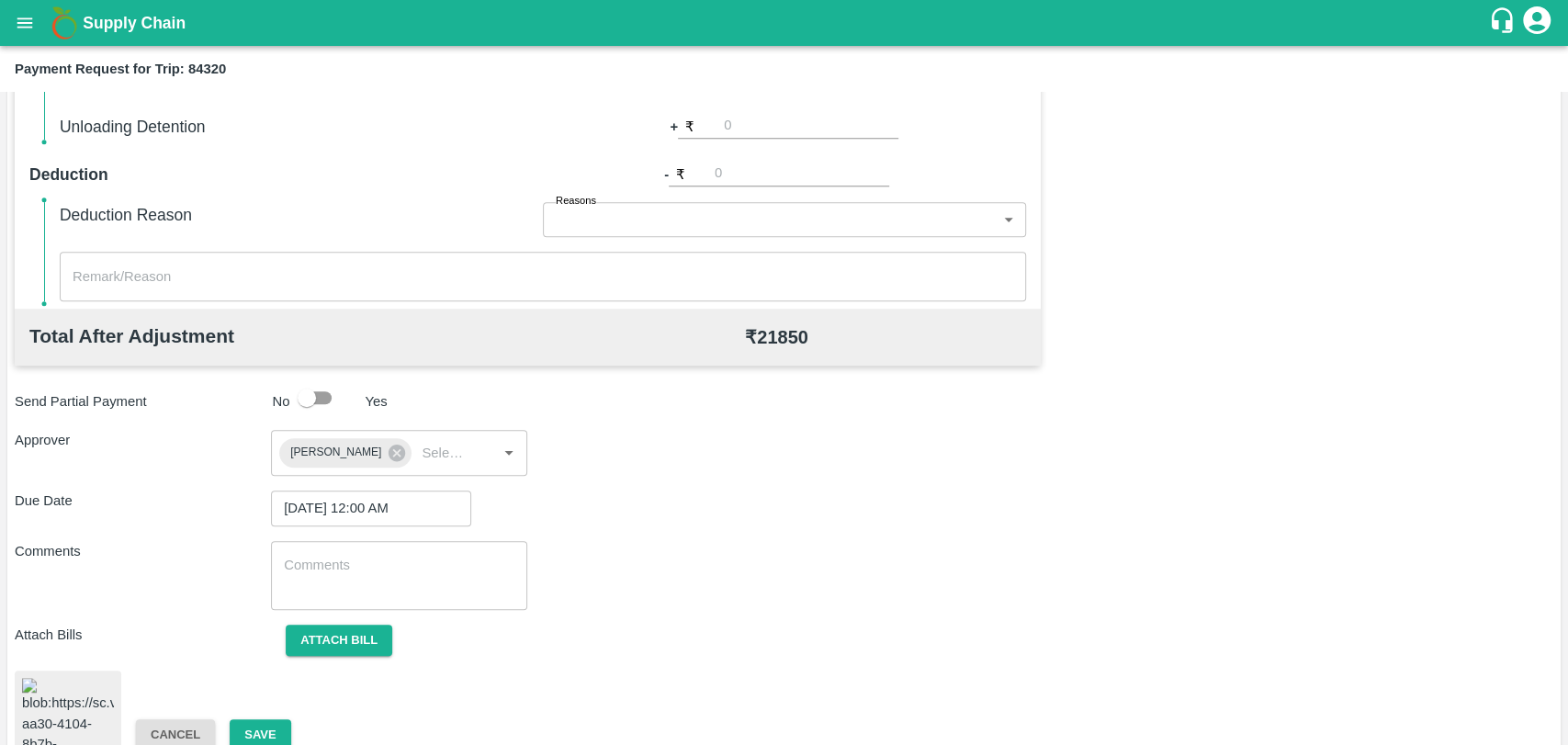
scroll to position [758, 0]
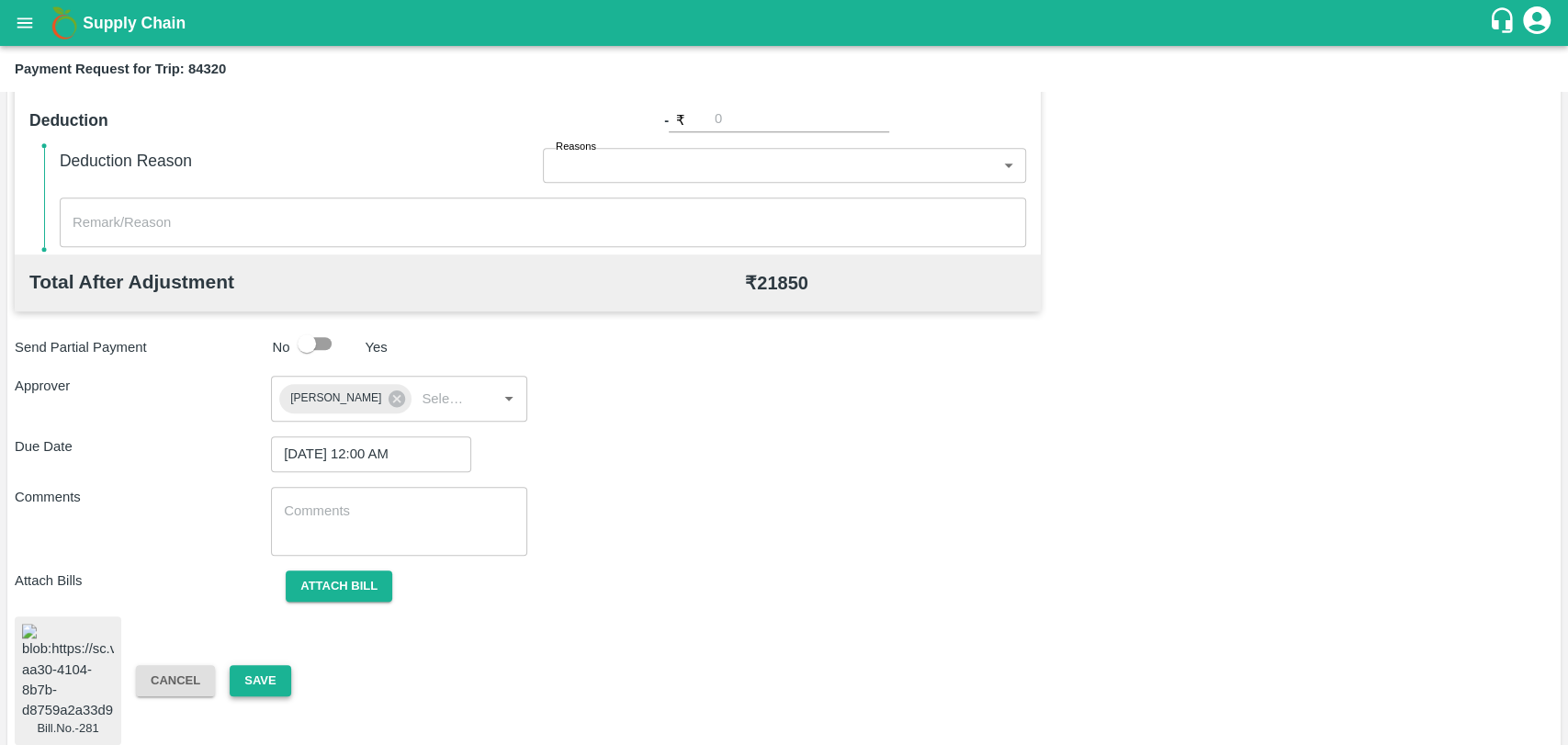
click at [274, 665] on button "Save" at bounding box center [260, 681] width 61 height 32
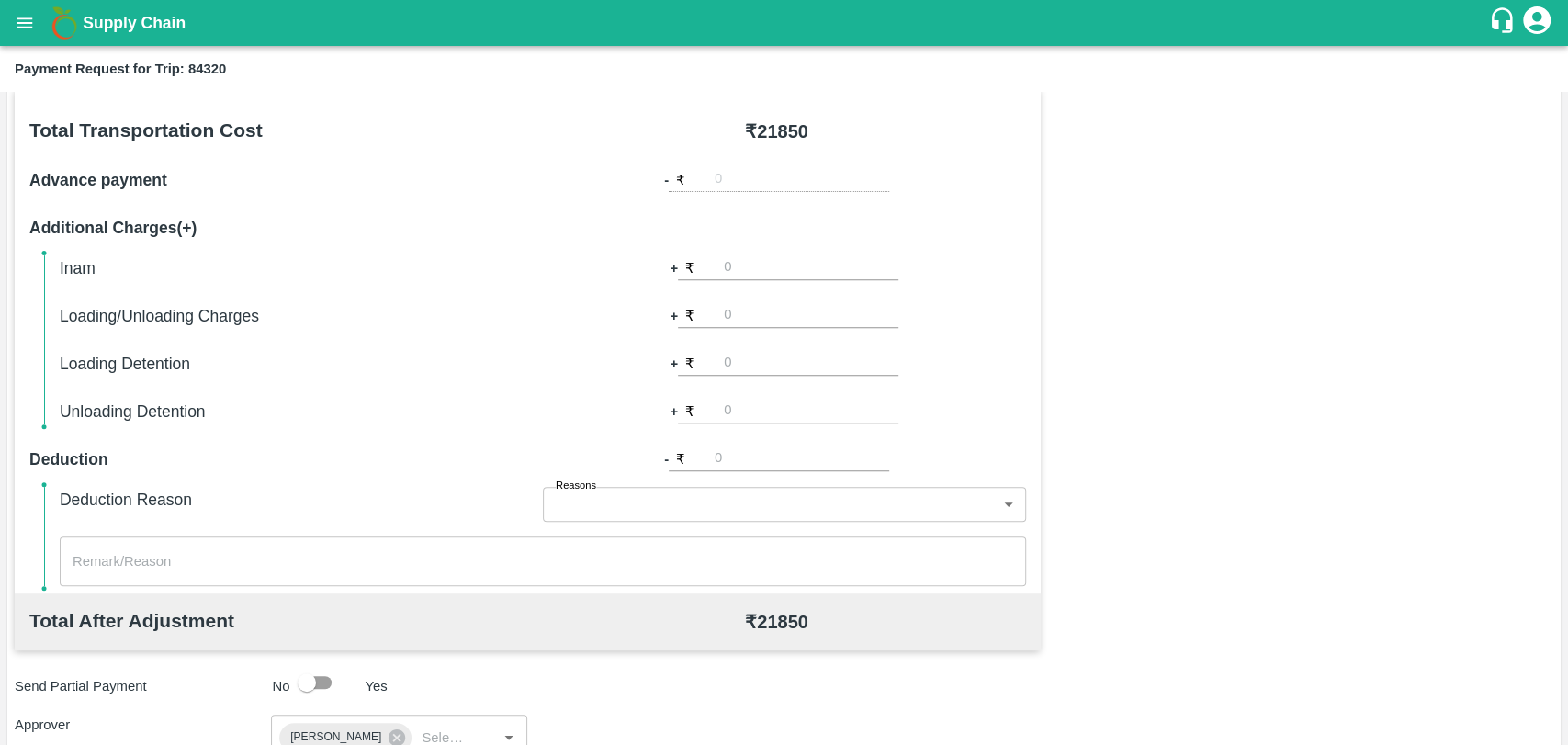
scroll to position [44, 0]
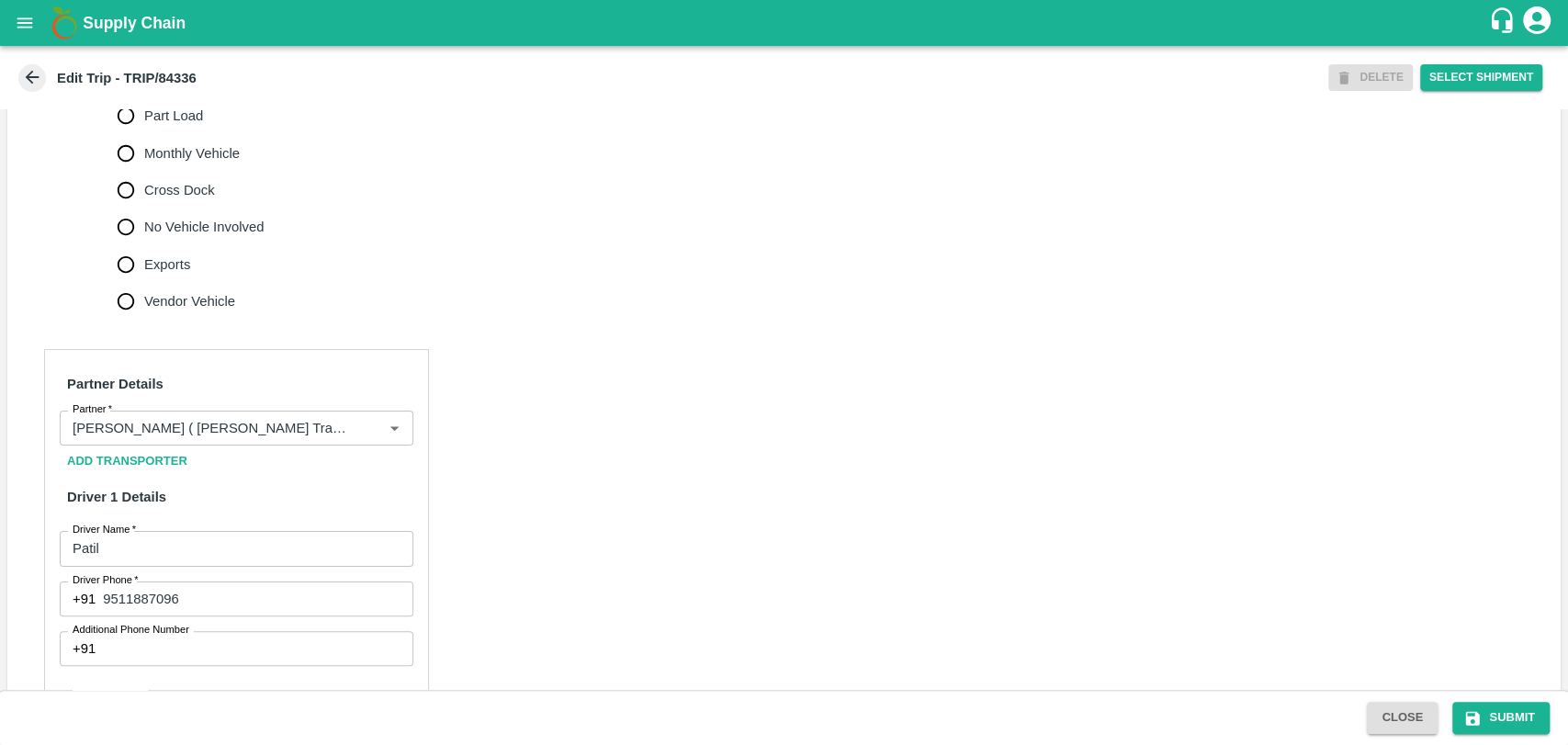
scroll to position [613, 0]
click at [195, 438] on input "Partner   *" at bounding box center [210, 426] width 289 height 24
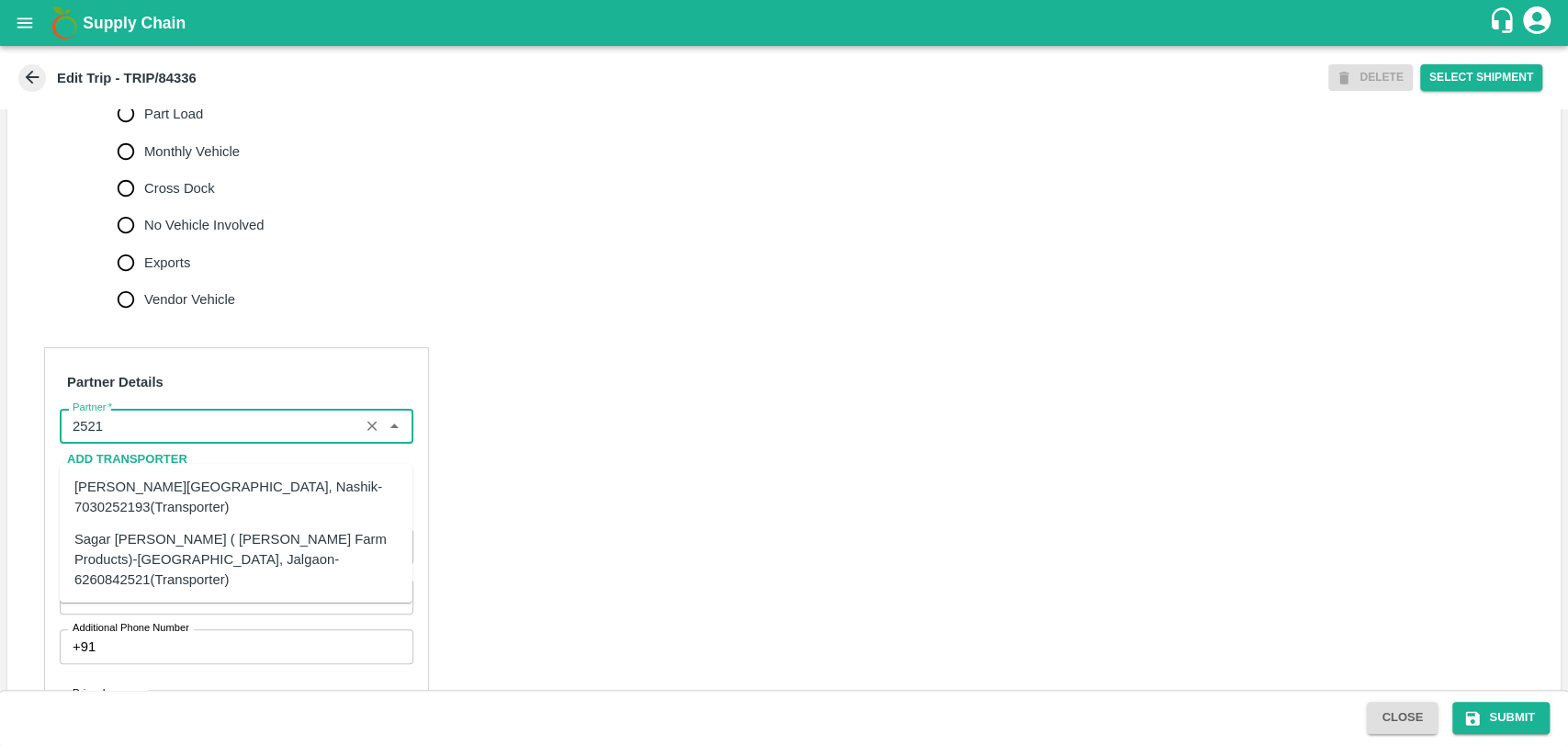
click at [90, 561] on div "Sagar [PERSON_NAME] ( [PERSON_NAME] Farm Products)-[GEOGRAPHIC_DATA], Jalgaon-6…" at bounding box center [236, 560] width 324 height 62
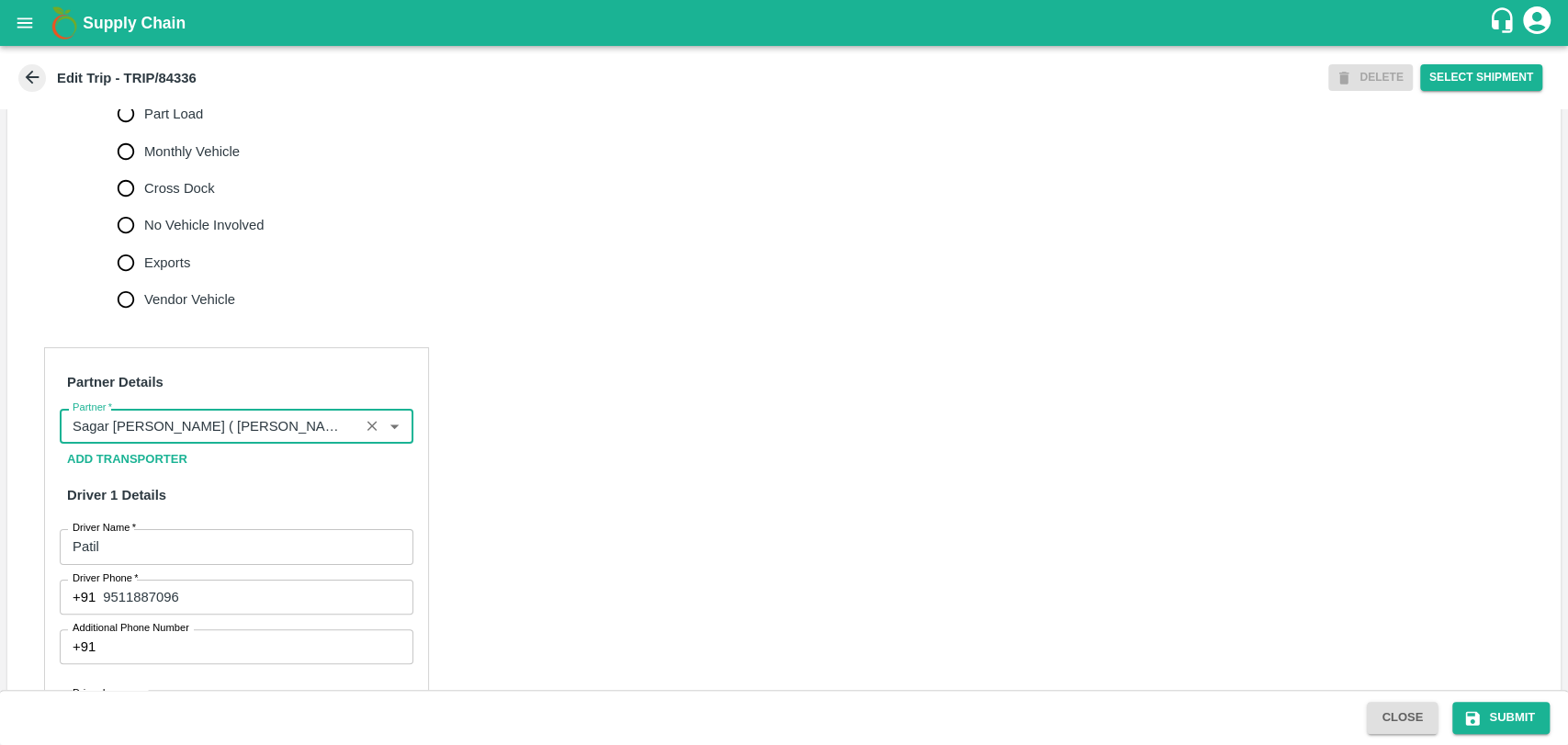
scroll to position [1123, 0]
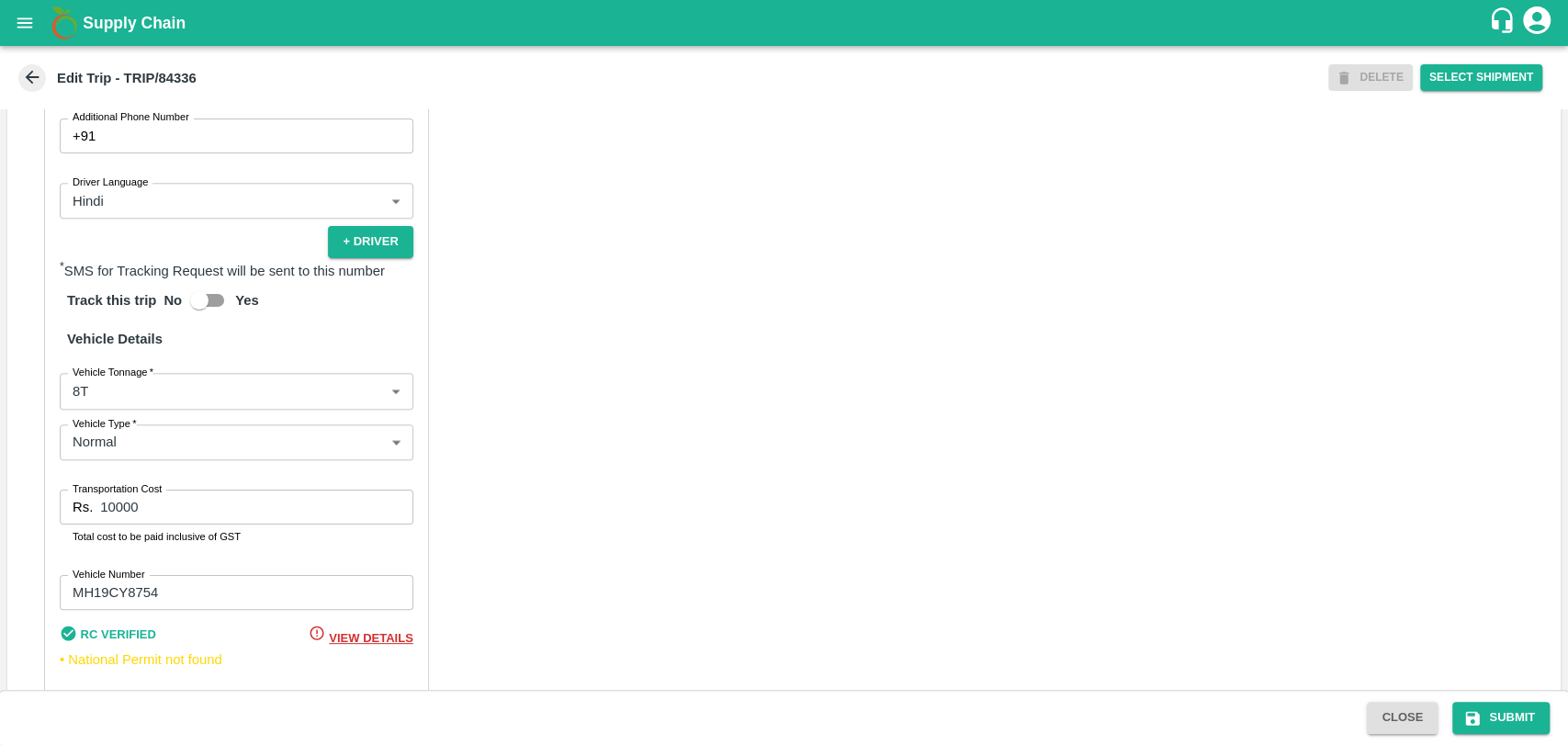
type input "Sagar [PERSON_NAME] ( [PERSON_NAME] Farm Products)-[GEOGRAPHIC_DATA], Jalgaon-6…"
click at [126, 433] on div "Partner Details Partner   * Partner Add Transporter Driver 1 Details Driver Nam…" at bounding box center [236, 276] width 385 height 878
click at [126, 417] on body "Supply Chain Edit Trip - TRIP/84336 DELETE Select Shipment Trip Details Trip Ty…" at bounding box center [784, 372] width 1568 height 745
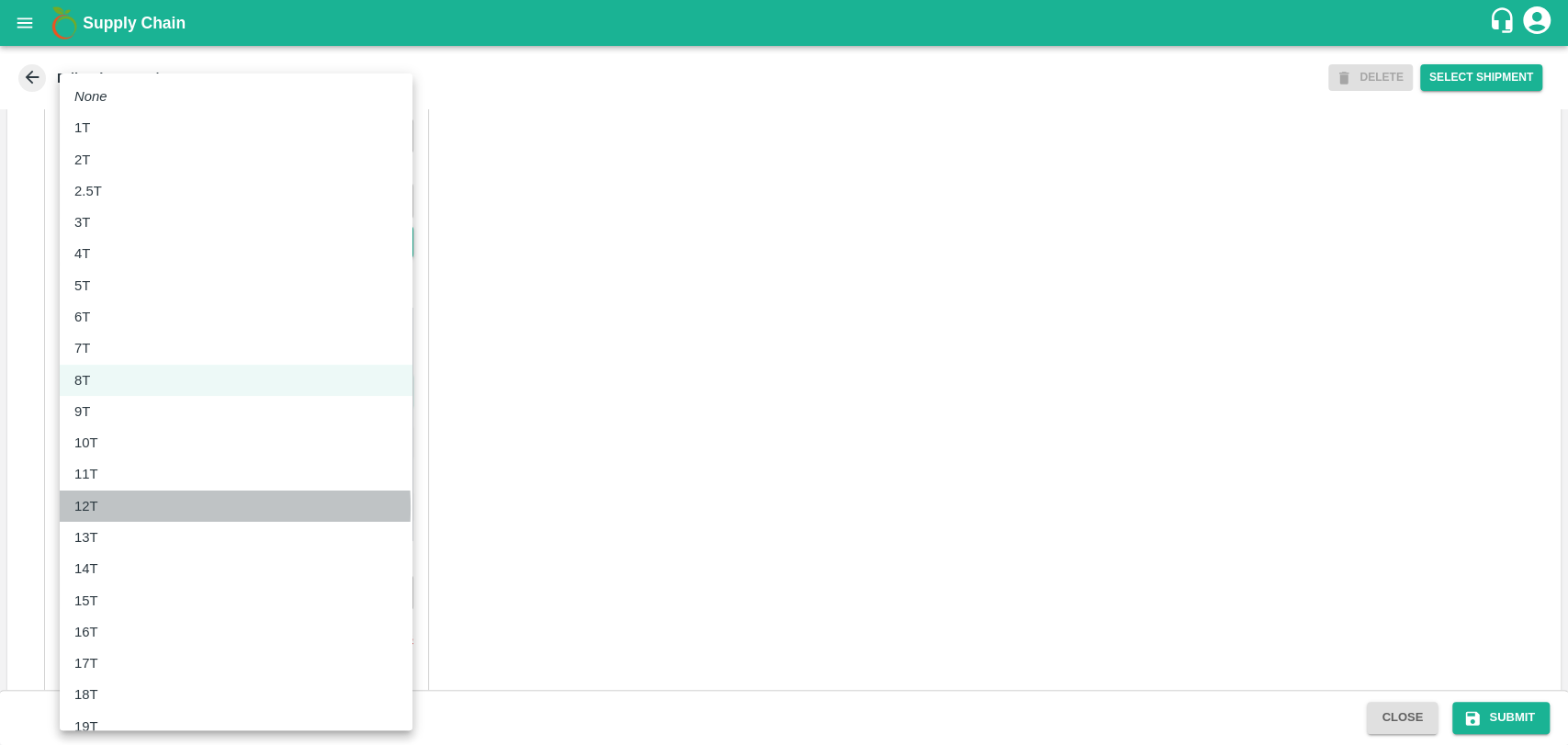
click at [108, 508] on div "12T" at bounding box center [236, 506] width 324 height 20
type input "12000"
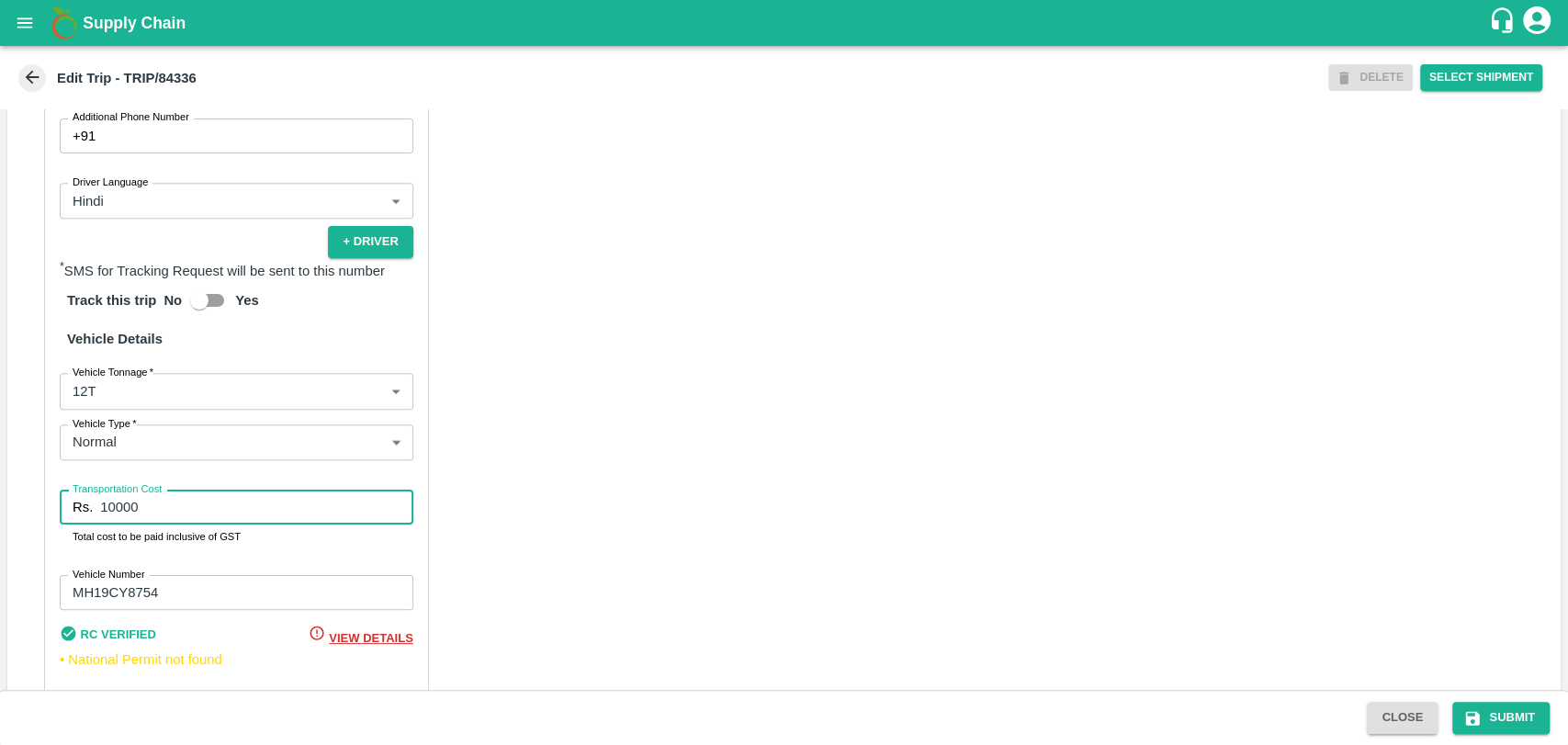
drag, startPoint x: 102, startPoint y: 526, endPoint x: 46, endPoint y: 517, distance: 56.7
click at [49, 520] on div "Partner Details Partner   * Partner Add Transporter Driver 1 Details Driver Nam…" at bounding box center [236, 276] width 385 height 878
type input "21850"
click at [1507, 722] on button "Submit" at bounding box center [1501, 718] width 98 height 32
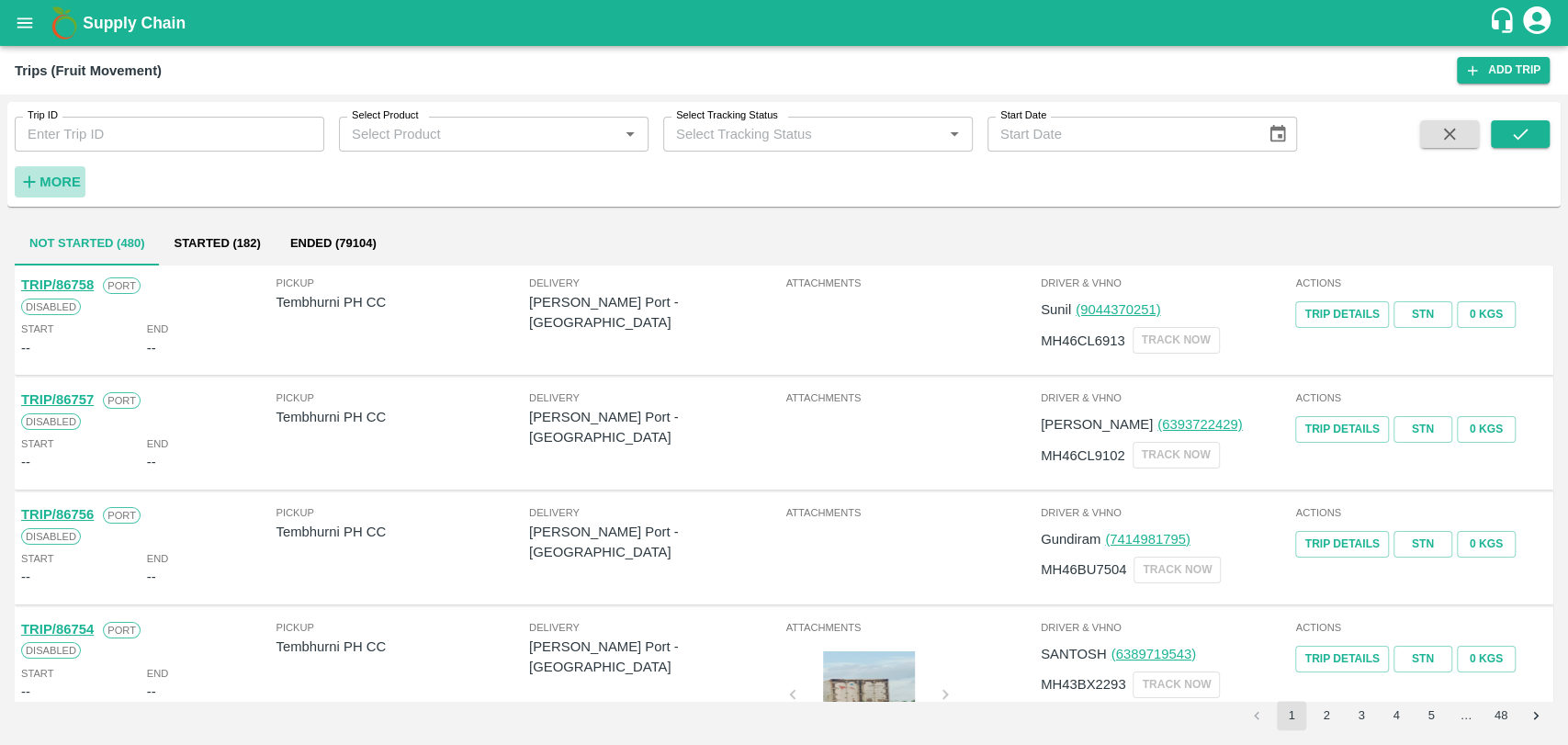
click at [44, 171] on h6 "More" at bounding box center [61, 182] width 42 height 24
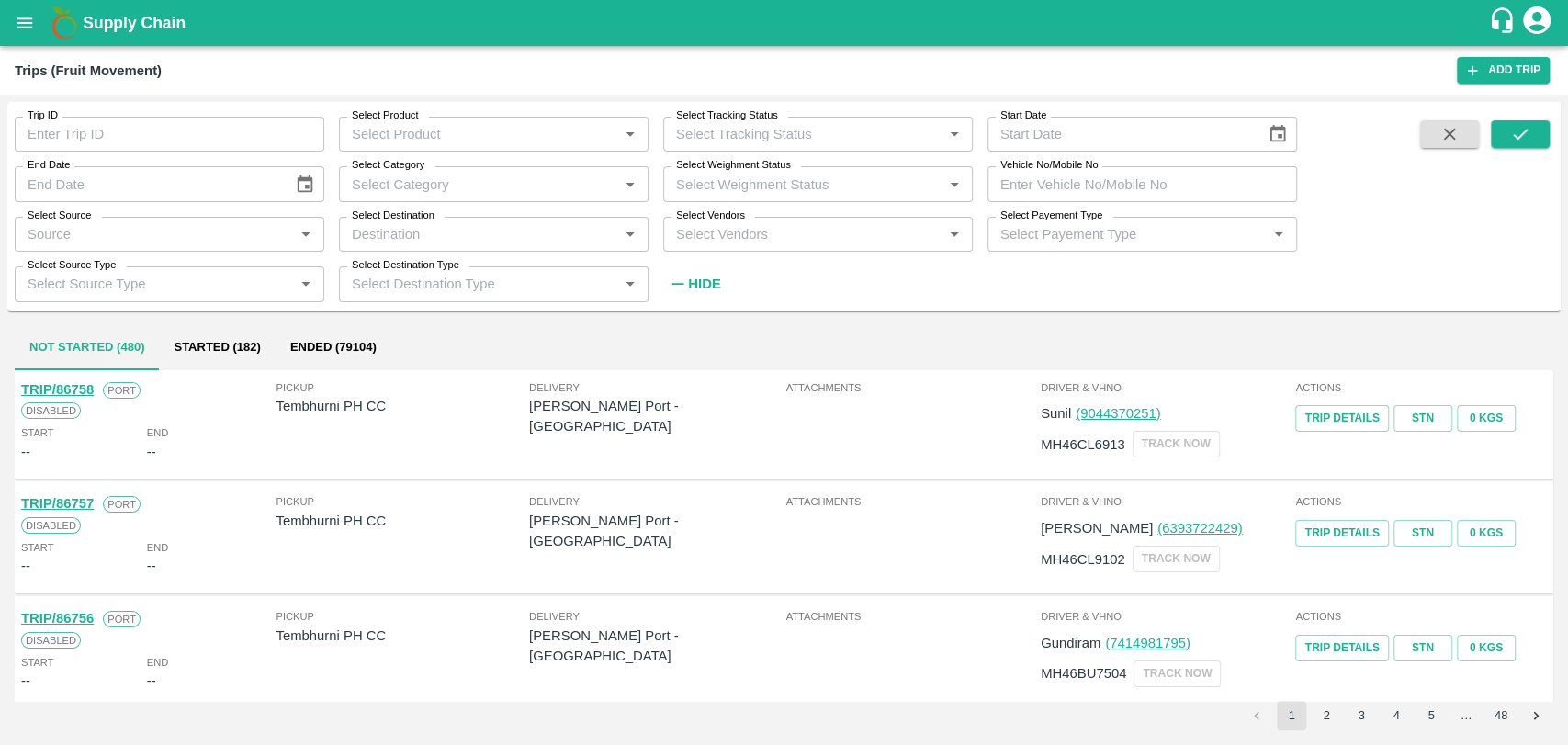
click at [1043, 184] on input "Vehicle No/Mobile No" at bounding box center [1142, 183] width 310 height 35
paste input "MH41AU8405"
type input "MH41AU8405"
click at [1561, 131] on div "Trip ID Trip ID Select Product Select Product   * Select Tracking Status Select…" at bounding box center [784, 419] width 1568 height 650
click at [1537, 134] on button "submit" at bounding box center [1520, 134] width 59 height 28
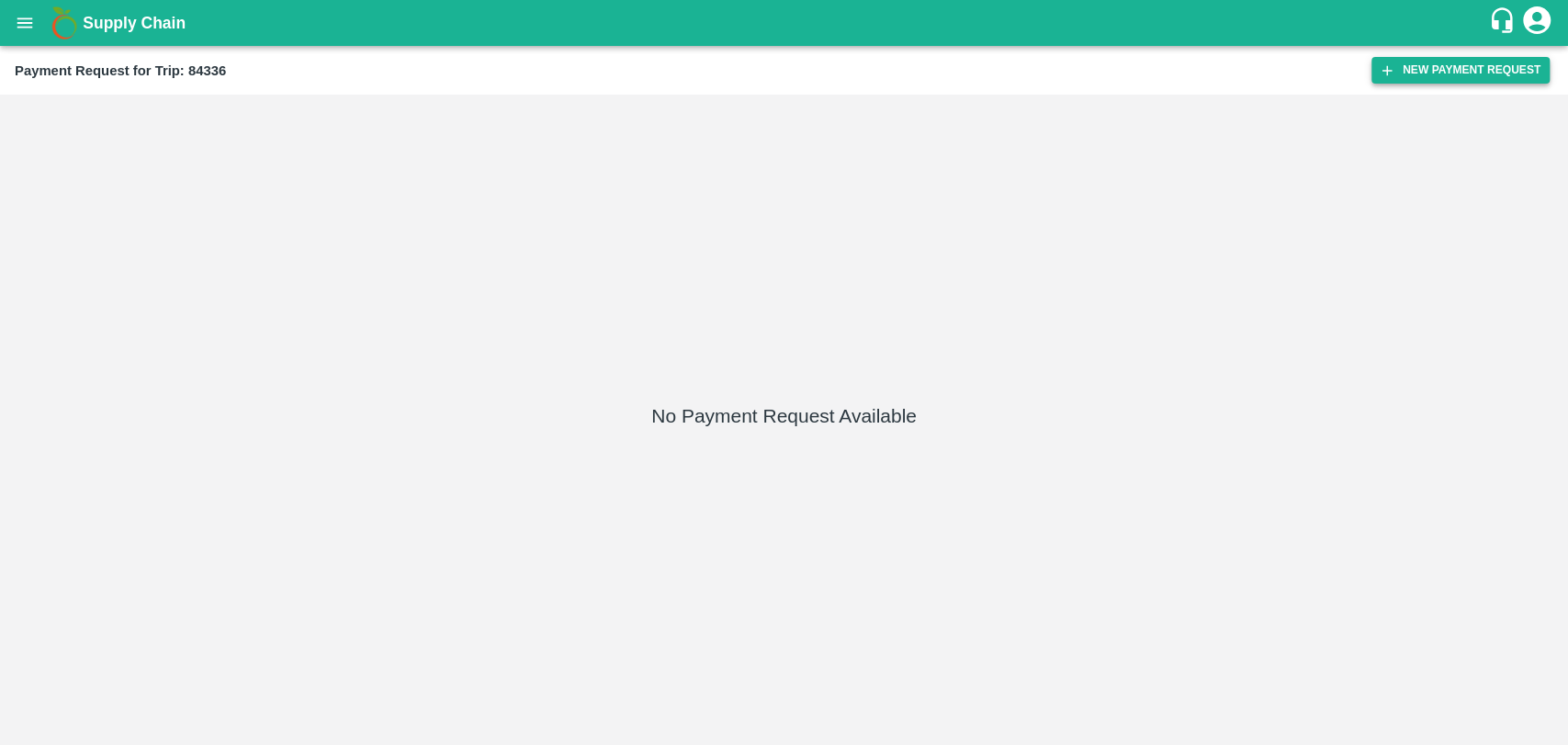
click at [1417, 72] on button "New Payment Request" at bounding box center [1460, 70] width 178 height 27
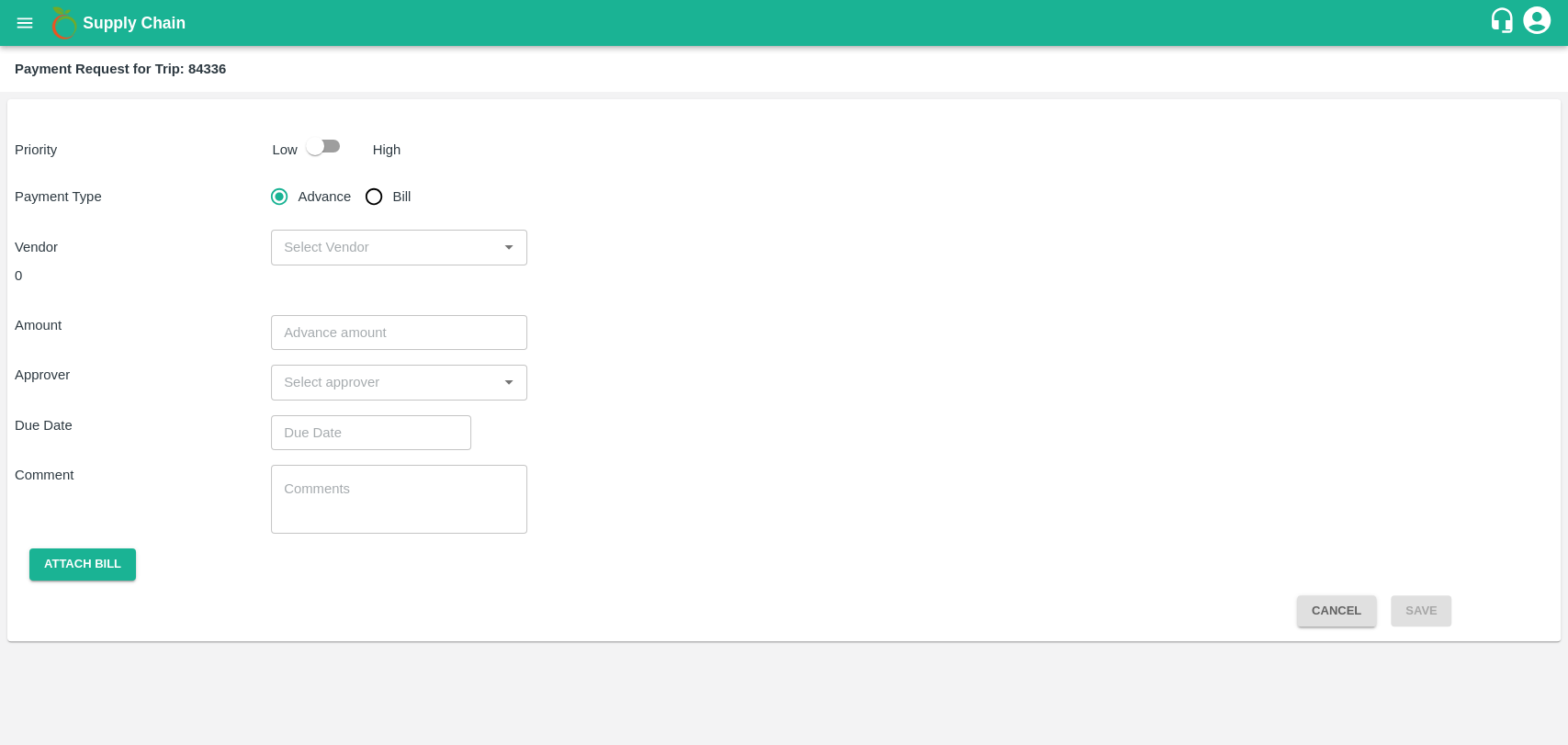
click at [340, 137] on input "checkbox" at bounding box center [315, 145] width 105 height 35
checkbox input "true"
click at [385, 209] on input "Bill" at bounding box center [373, 196] width 37 height 37
radio input "true"
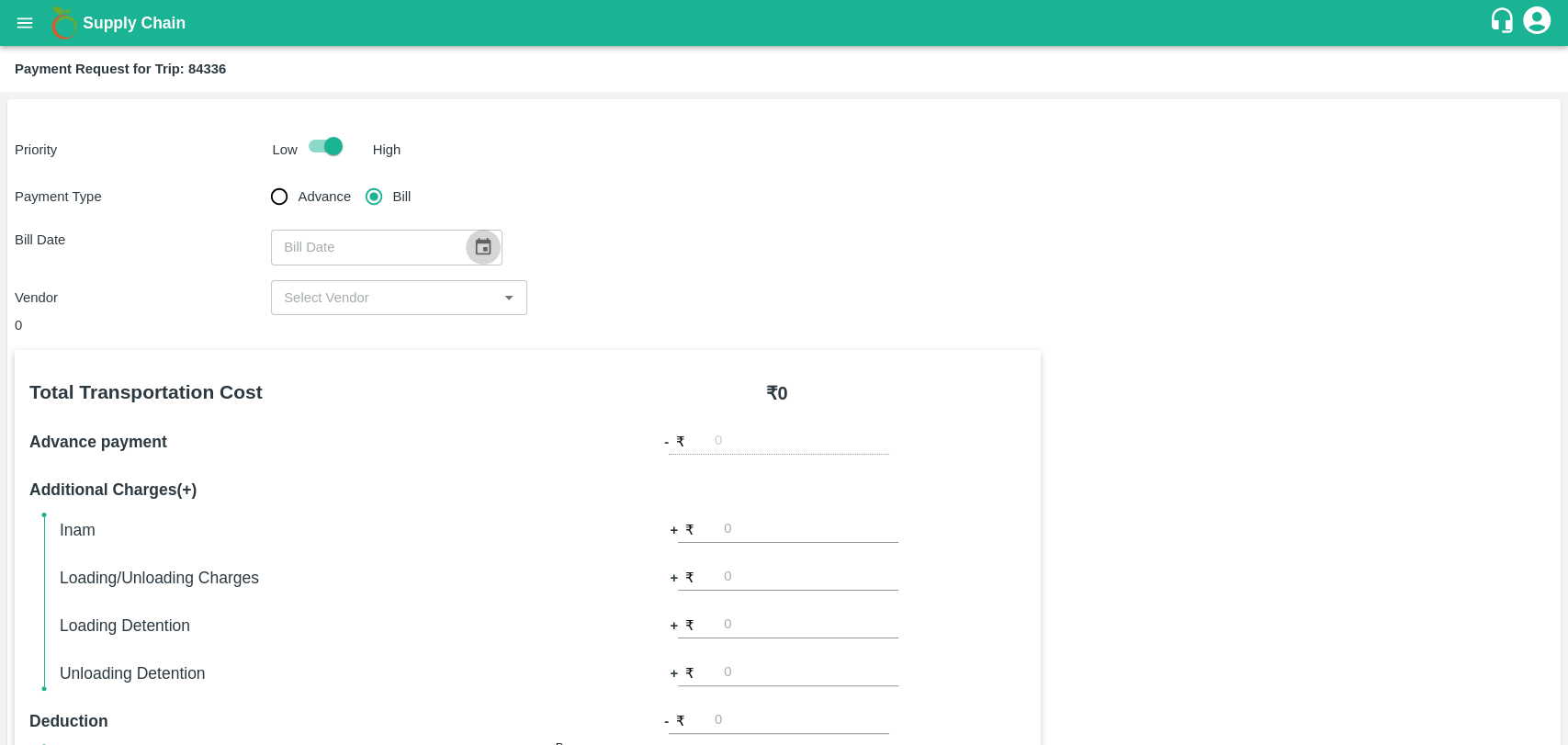
click at [466, 237] on button "Choose date" at bounding box center [483, 247] width 35 height 35
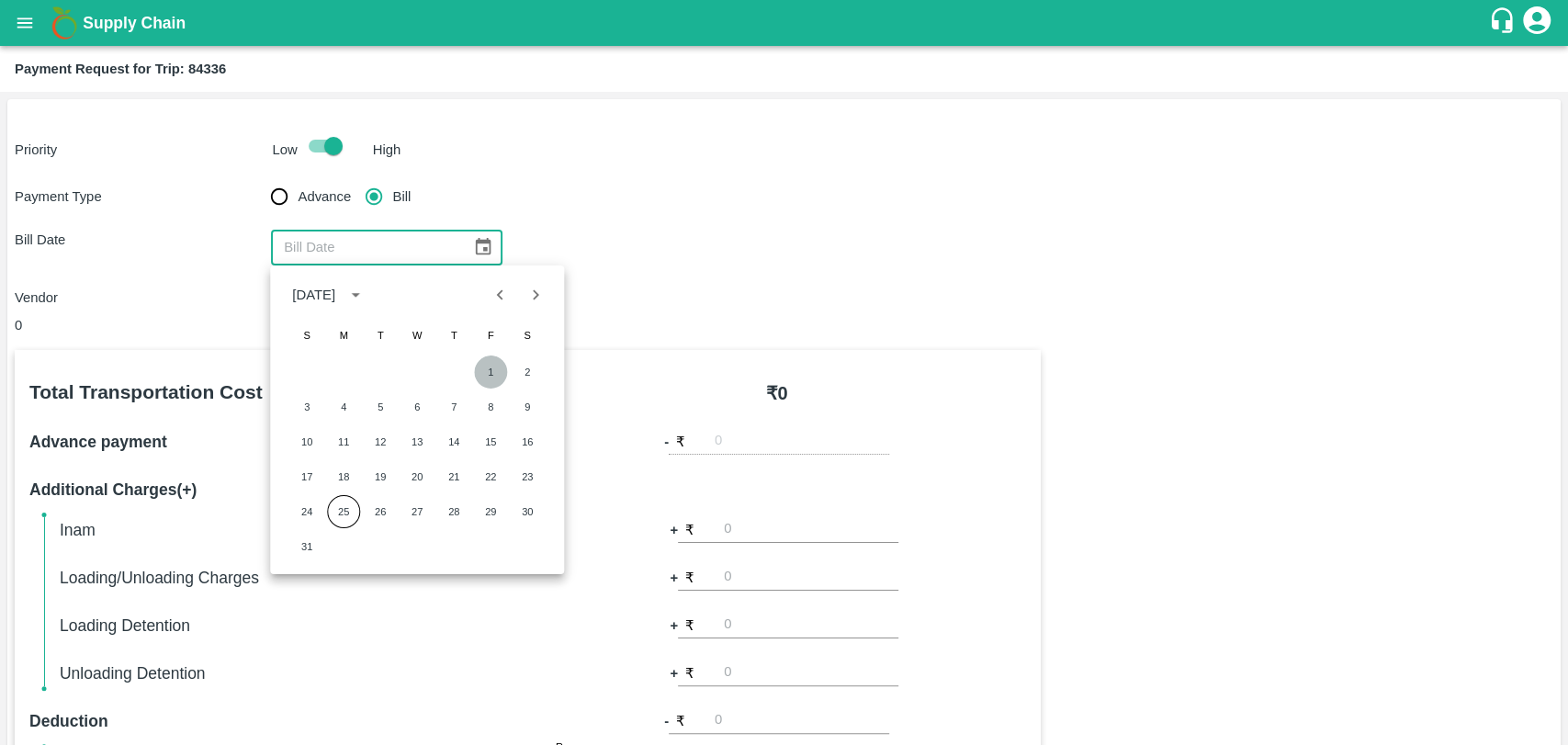
click at [486, 374] on button "1" at bounding box center [490, 372] width 33 height 33
type input "[DATE]"
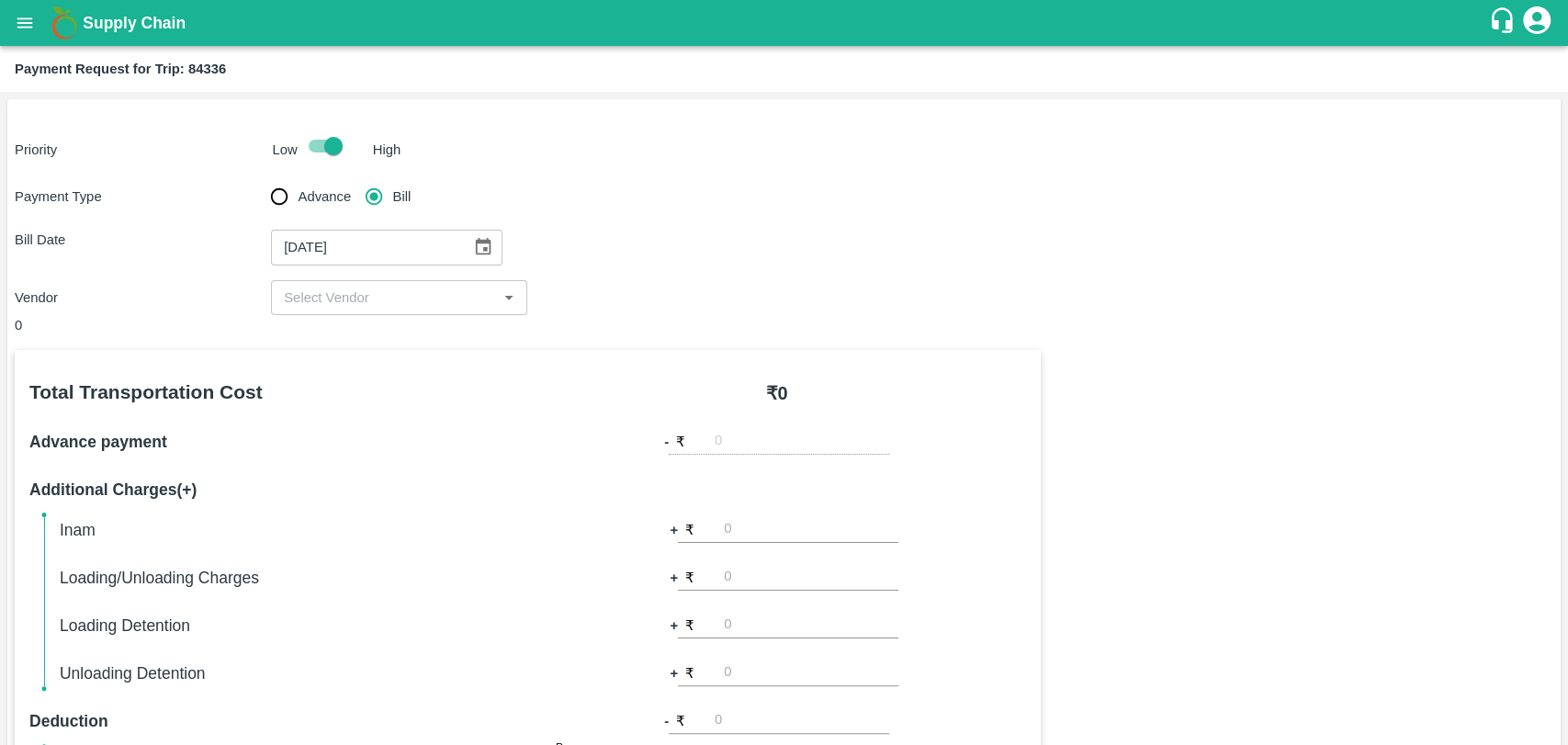
click at [326, 297] on input "input" at bounding box center [384, 298] width 215 height 24
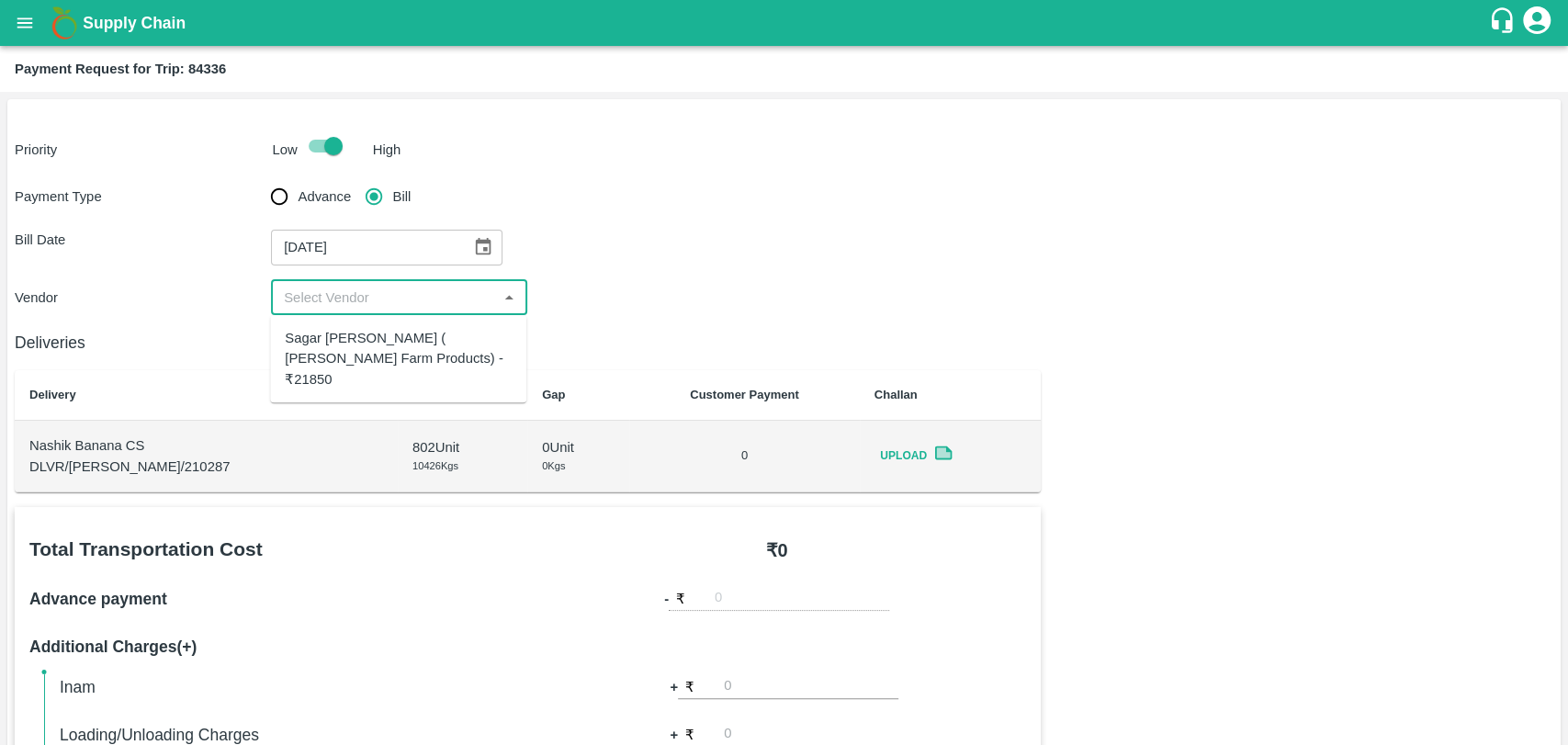
click at [335, 324] on div "Sagar [PERSON_NAME] ( [PERSON_NAME] Farm Products) - ₹21850" at bounding box center [397, 359] width 256 height 73
type input "Sagar [PERSON_NAME] ( [PERSON_NAME] Farm Products) - ₹21850"
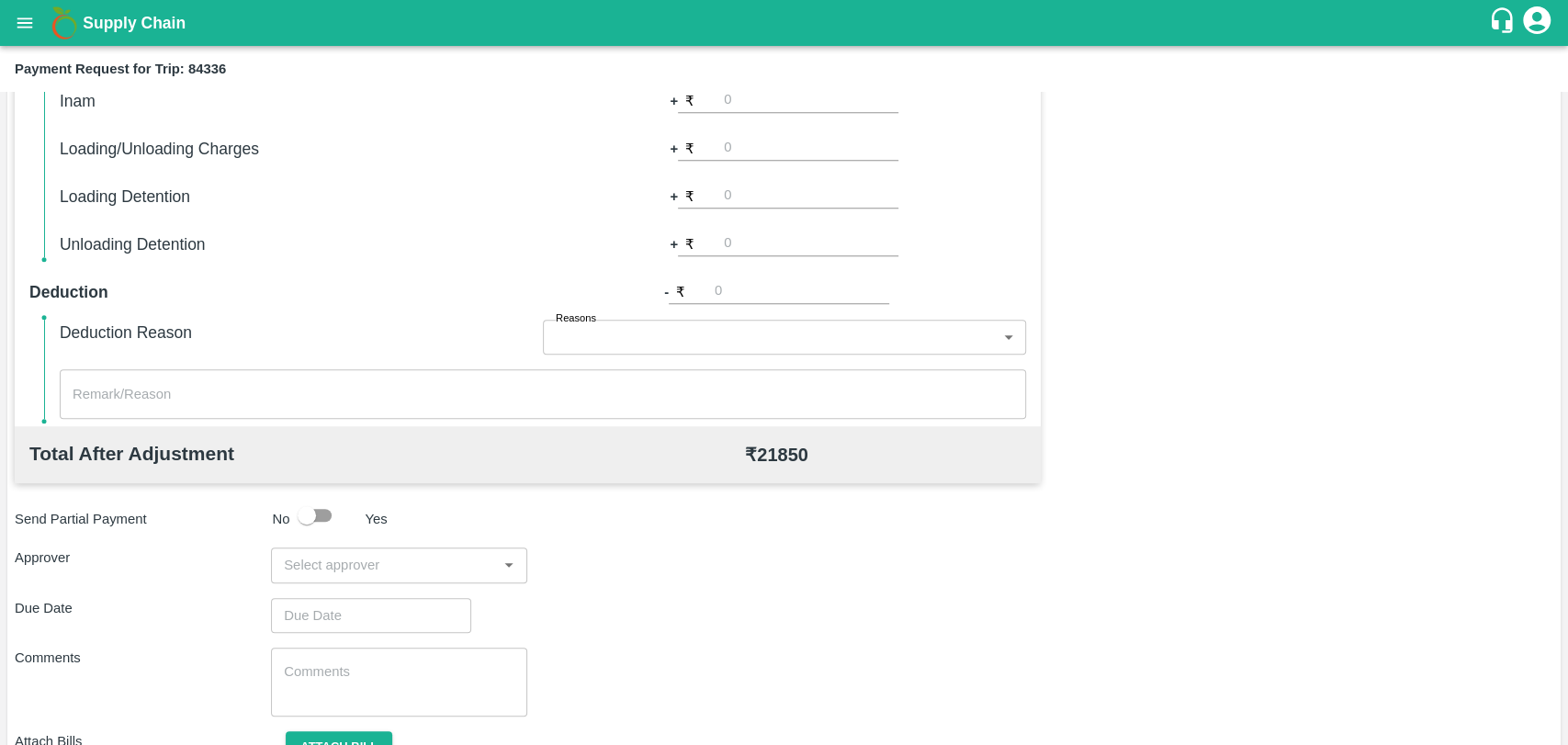
scroll to position [672, 0]
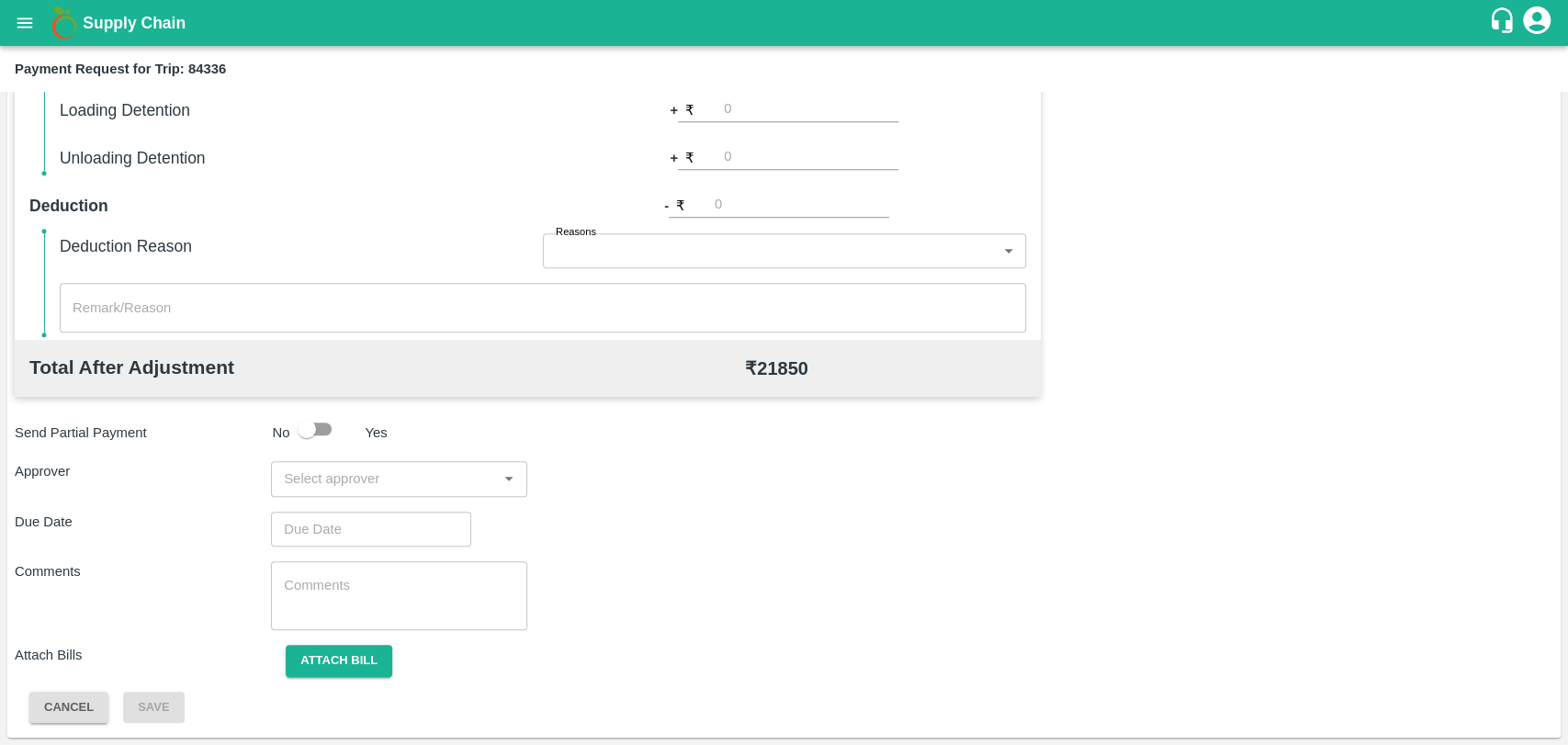
click at [356, 483] on input "input" at bounding box center [384, 479] width 215 height 24
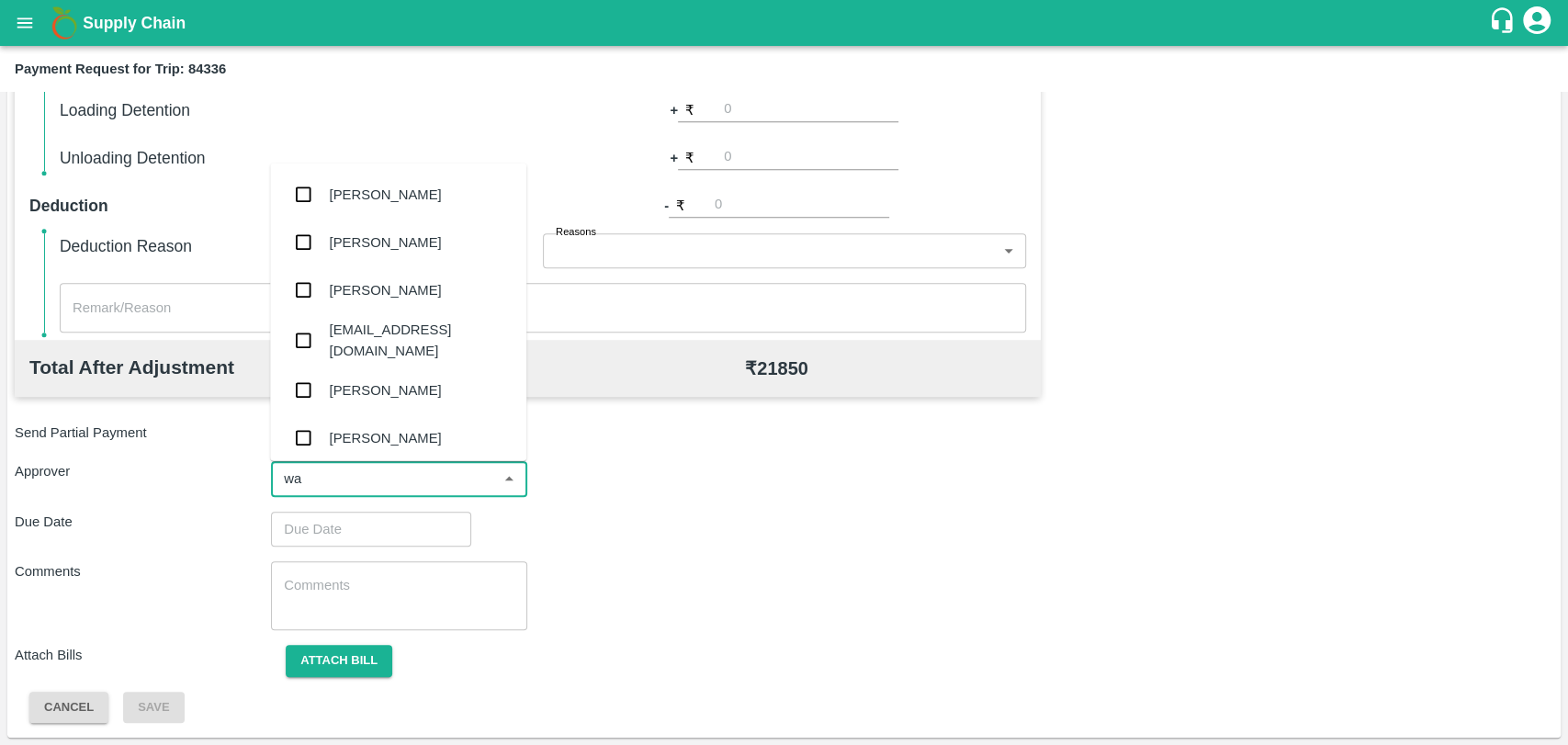
type input "wag"
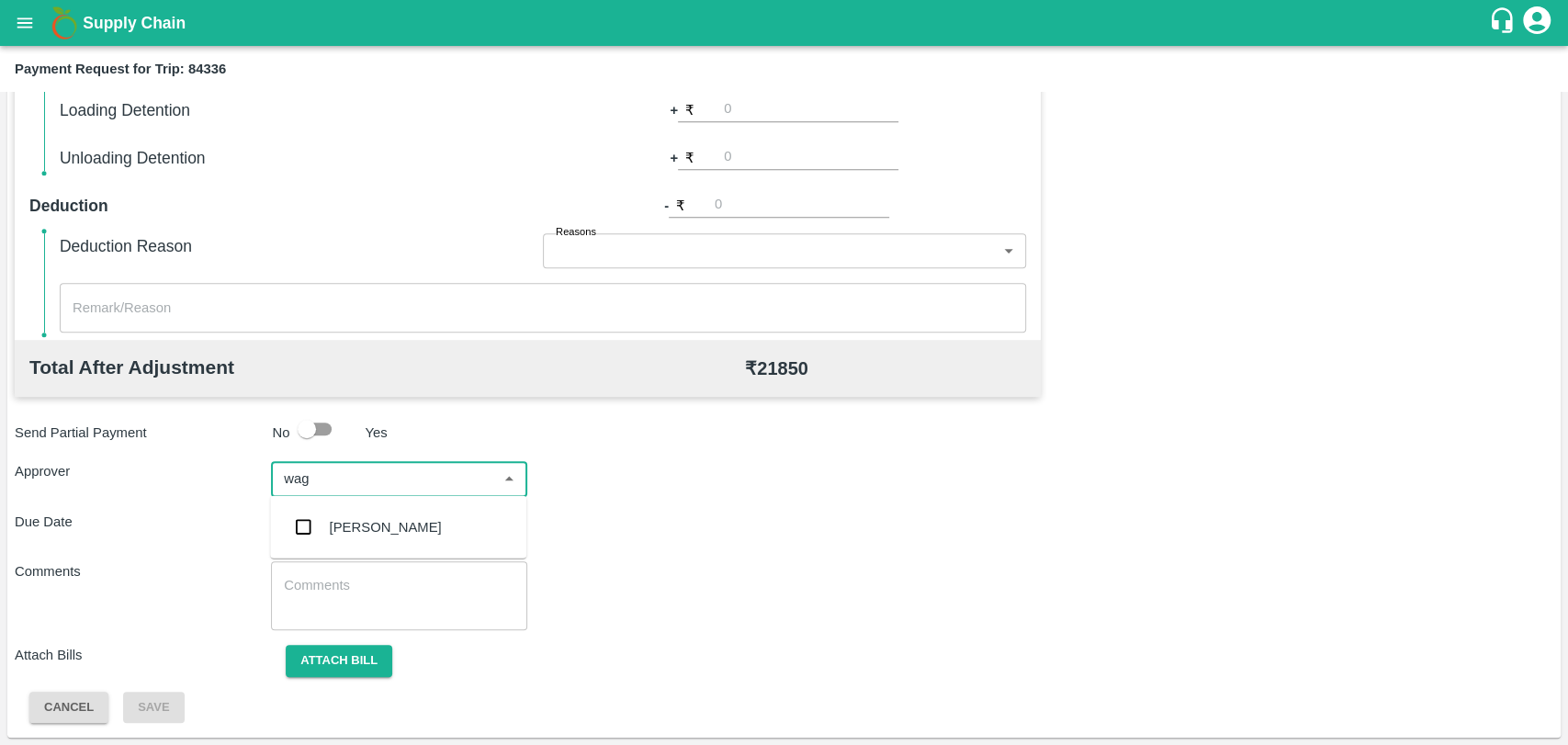
click at [333, 502] on ul "[PERSON_NAME]" at bounding box center [397, 527] width 256 height 63
click at [333, 520] on div "[PERSON_NAME]" at bounding box center [385, 528] width 112 height 20
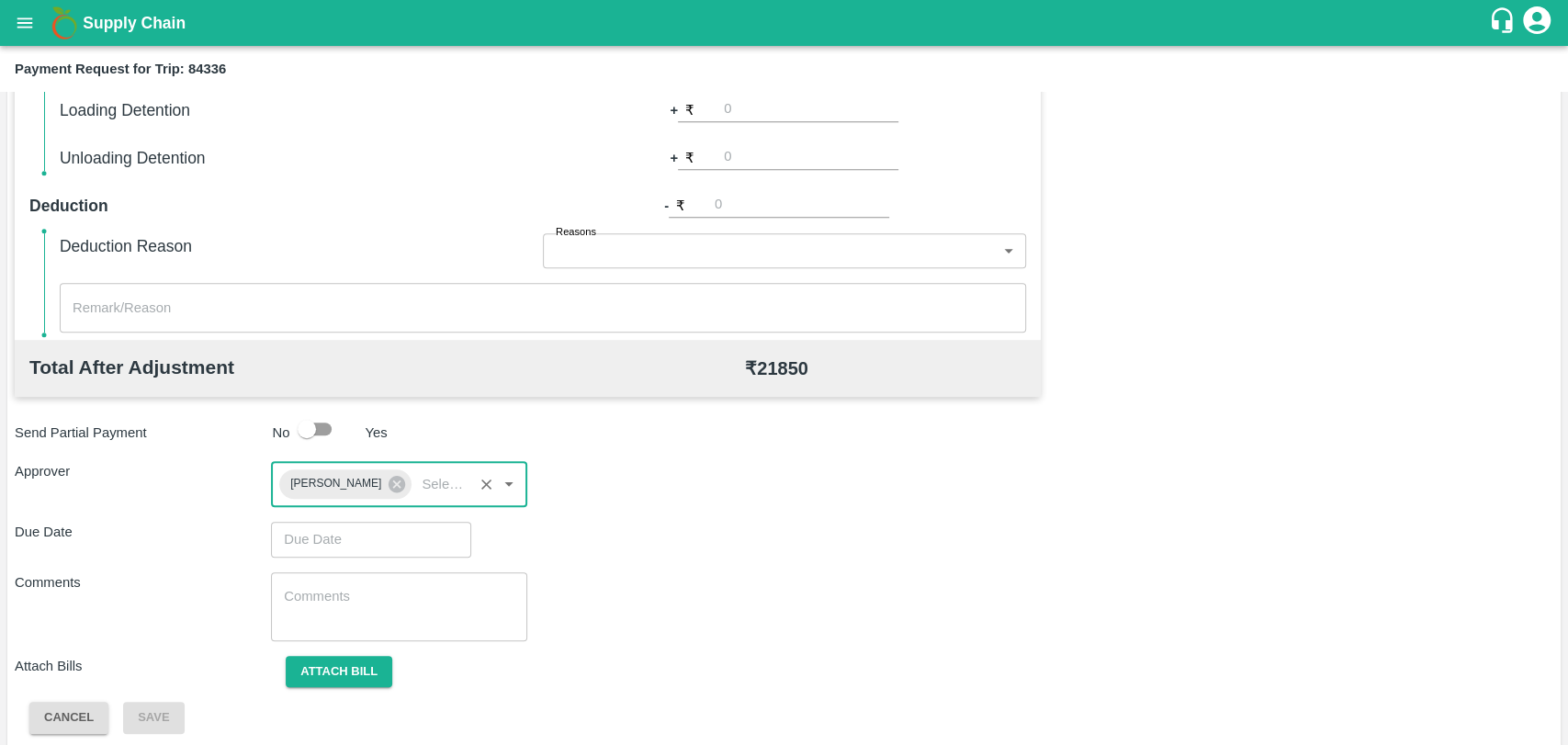
type input "DD/MM/YYYY hh:mm aa"
click at [329, 536] on input "DD/MM/YYYY hh:mm aa" at bounding box center [364, 539] width 187 height 35
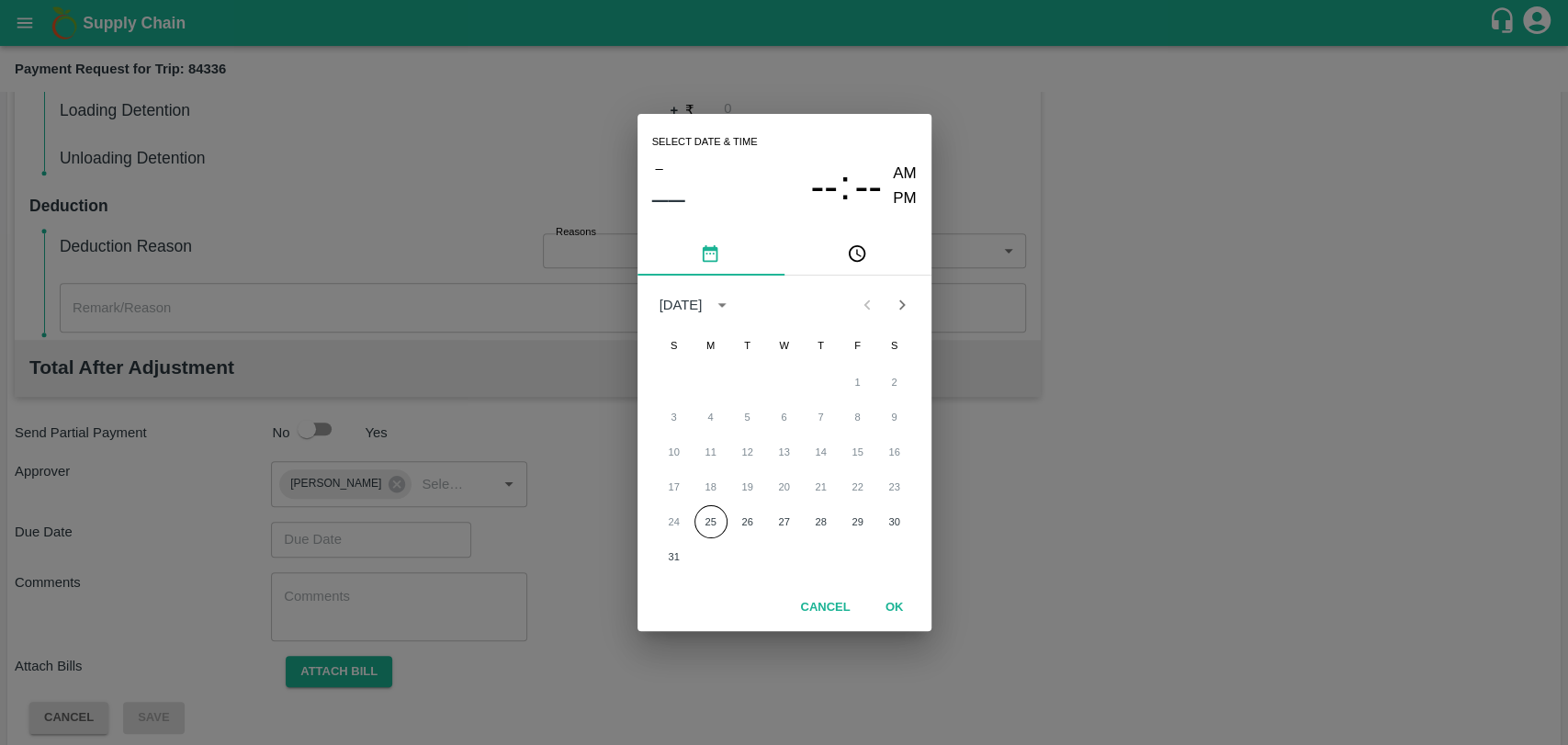
click at [691, 508] on div "24 25 26 27 28 29 30" at bounding box center [784, 522] width 294 height 33
click at [703, 517] on button "25" at bounding box center [711, 522] width 33 height 33
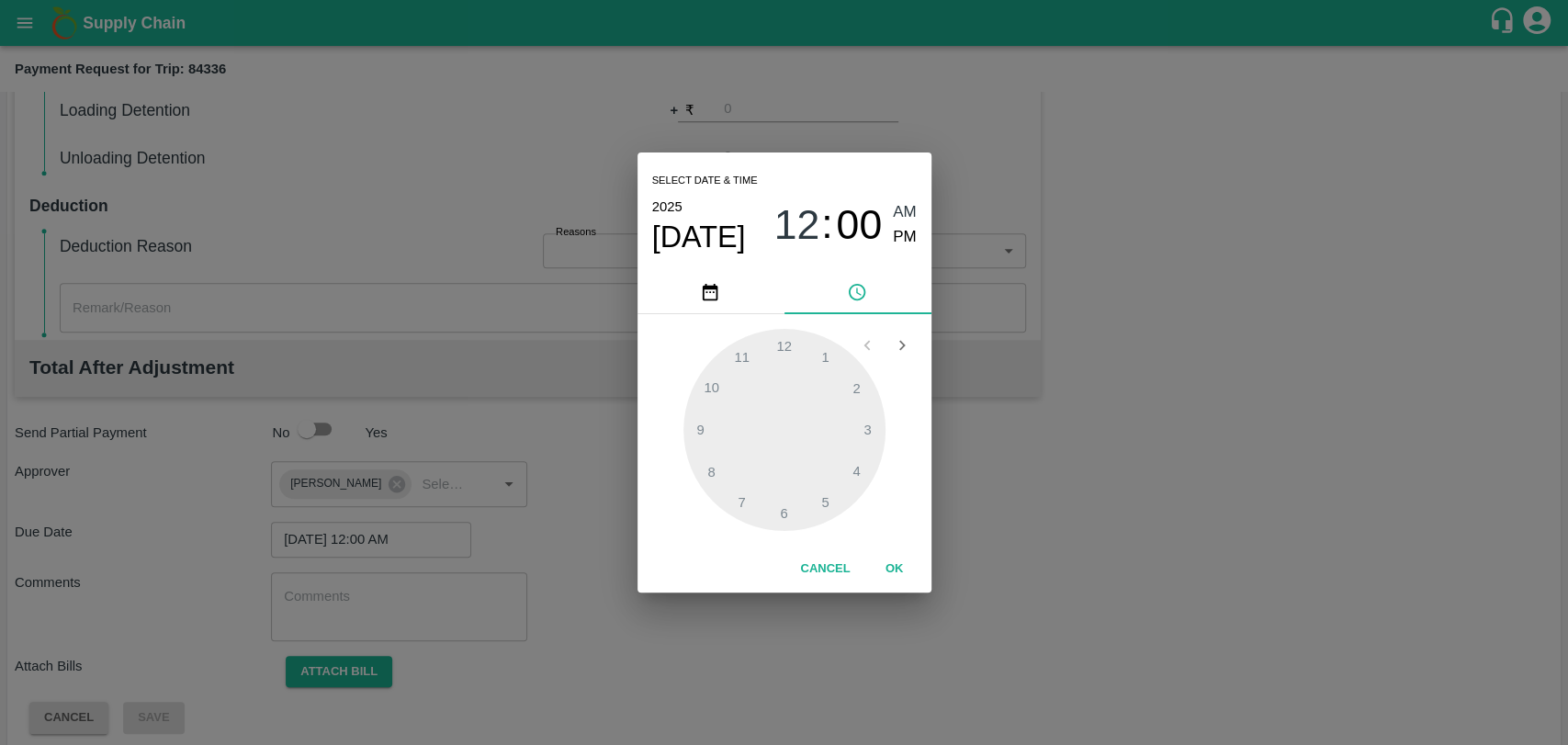
click at [914, 574] on button "OK" at bounding box center [894, 569] width 59 height 32
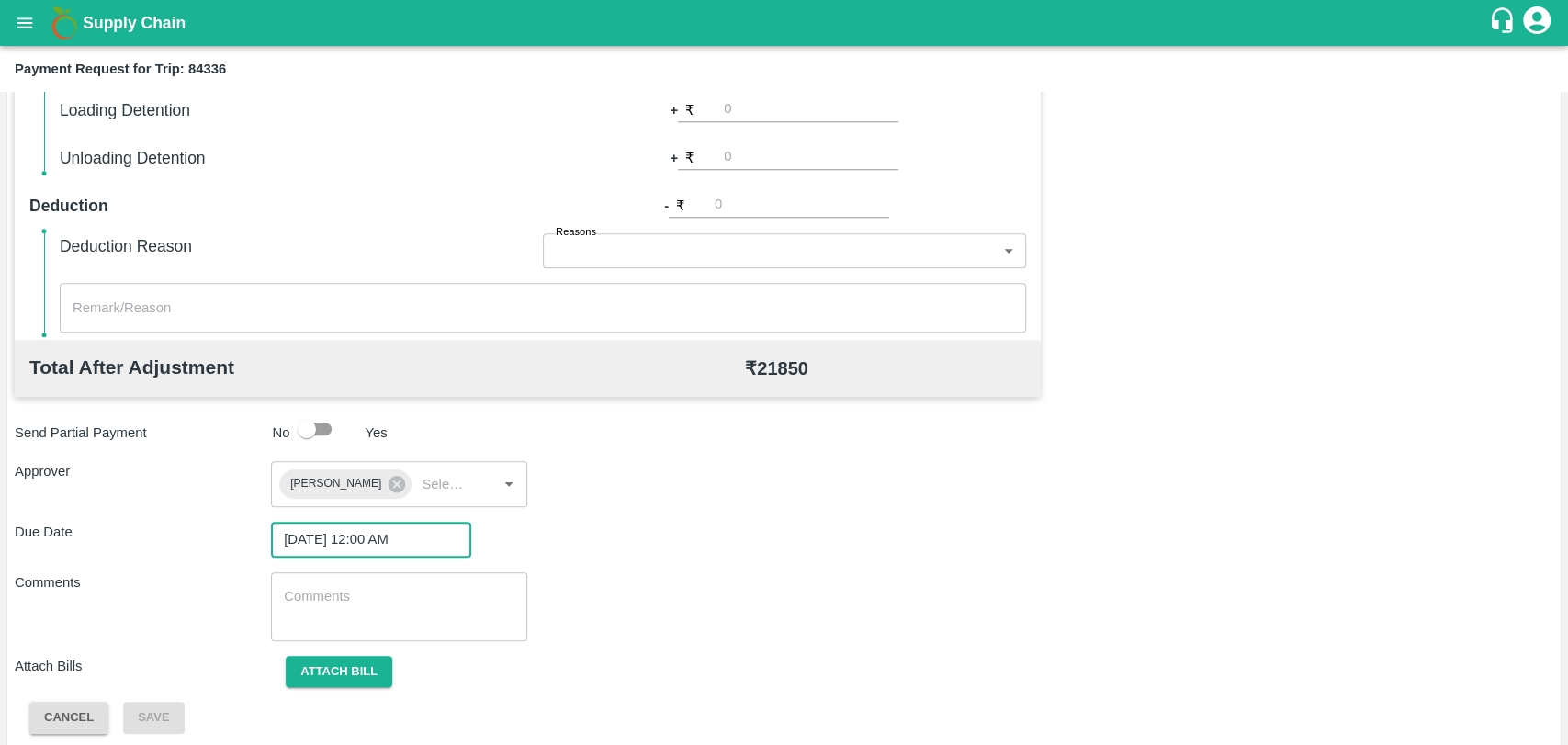
type input "DD/MM/YYYY hh:mm aa"
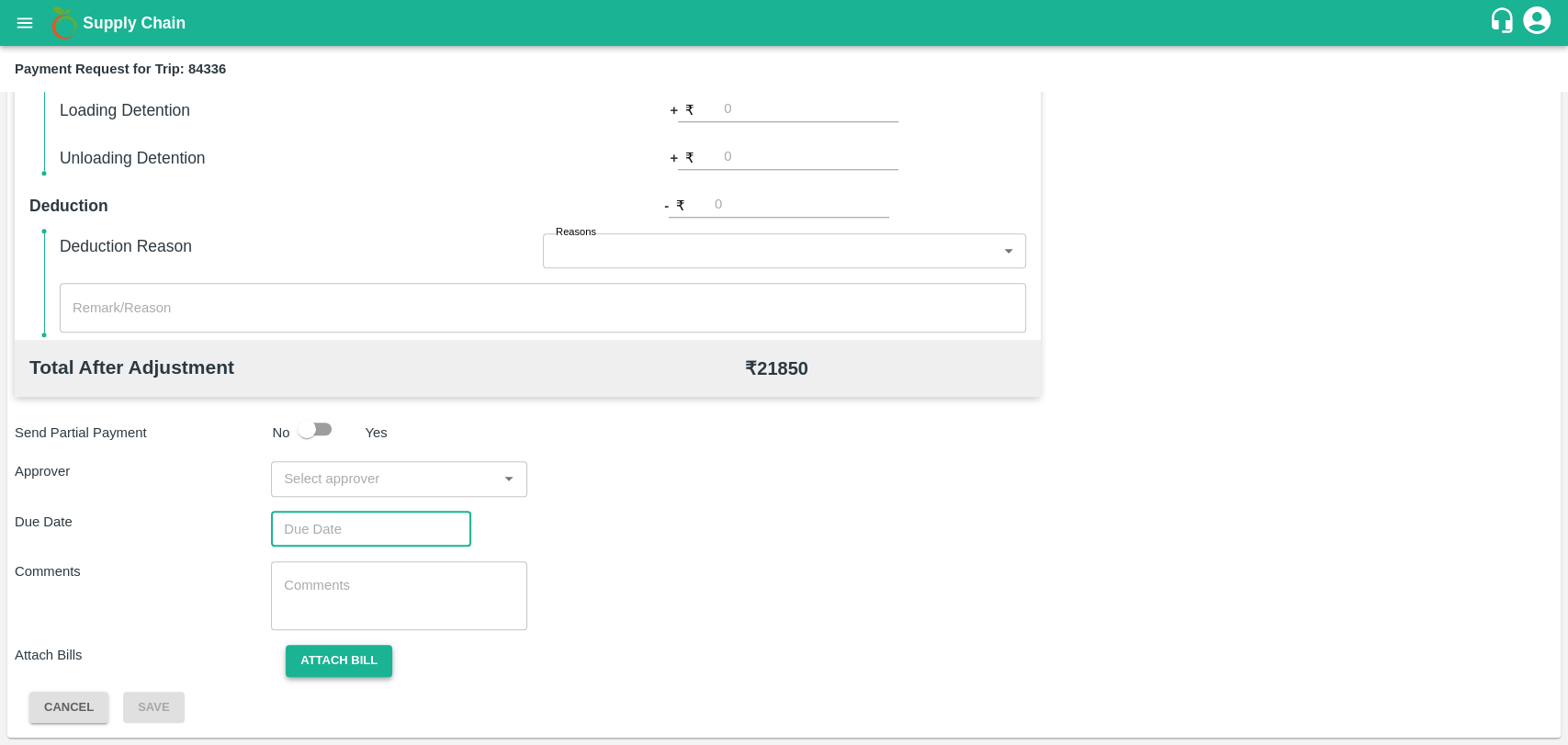
click at [348, 670] on button "Attach bill" at bounding box center [338, 661] width 107 height 32
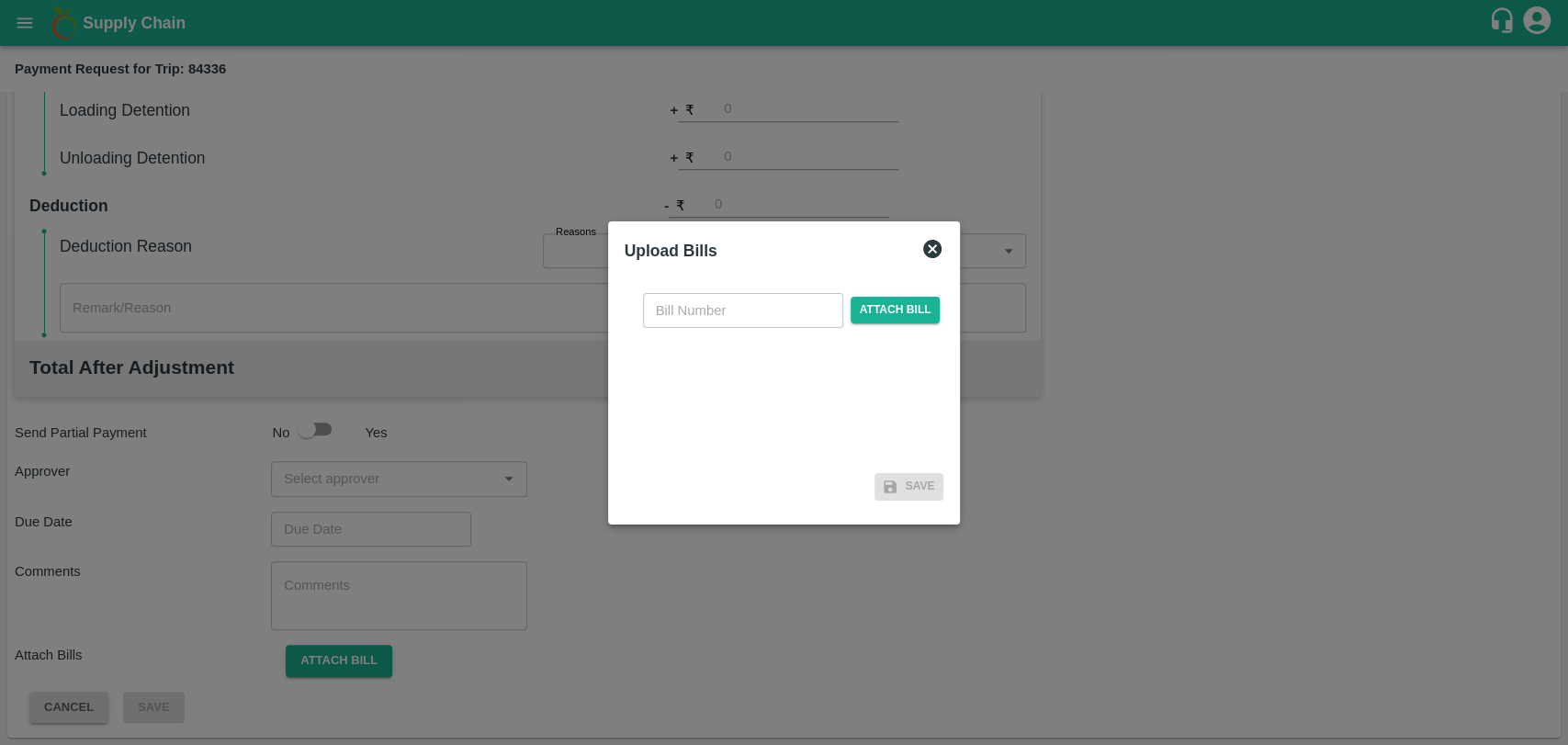
click at [446, 446] on div at bounding box center [784, 372] width 1568 height 745
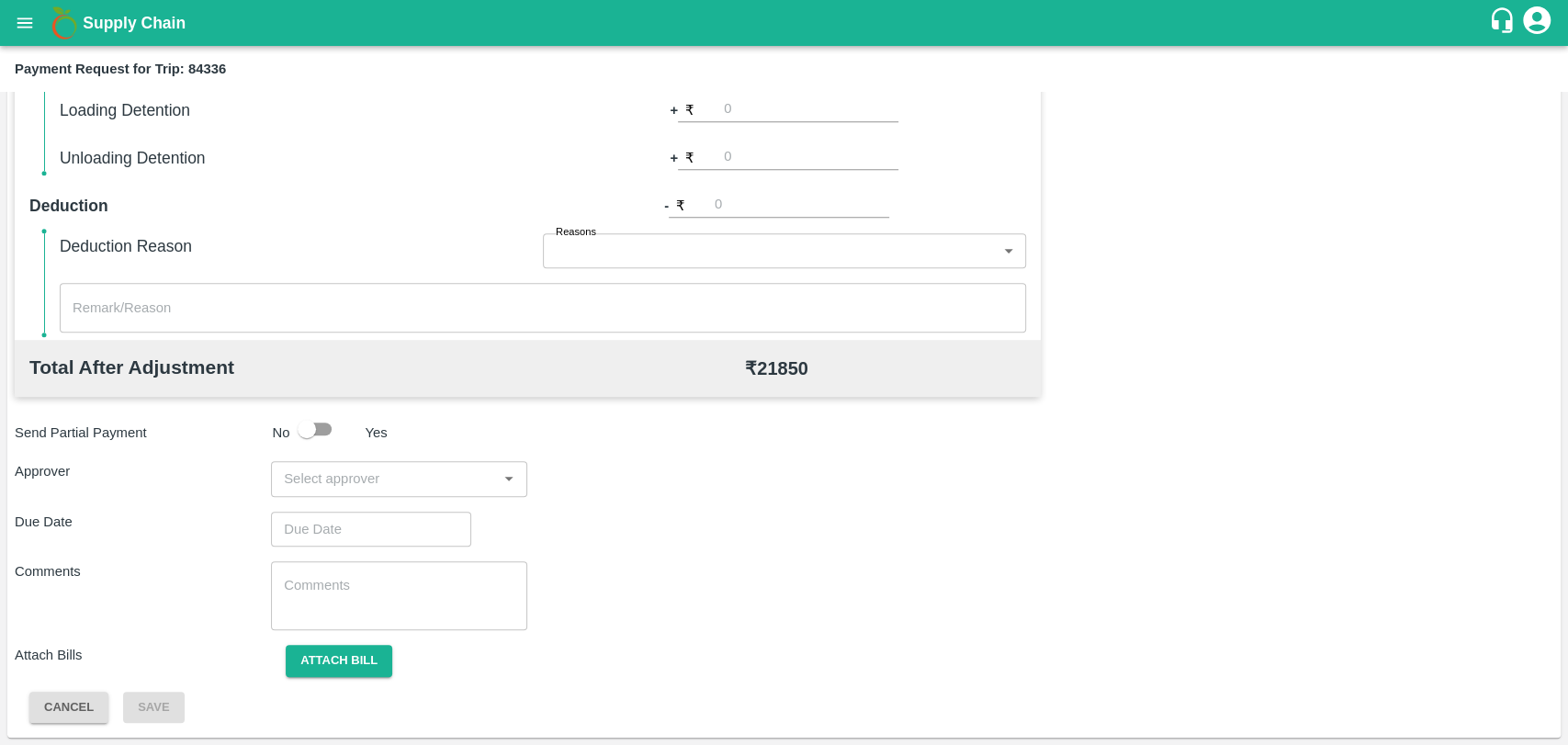
click at [367, 467] on input "input" at bounding box center [384, 479] width 215 height 24
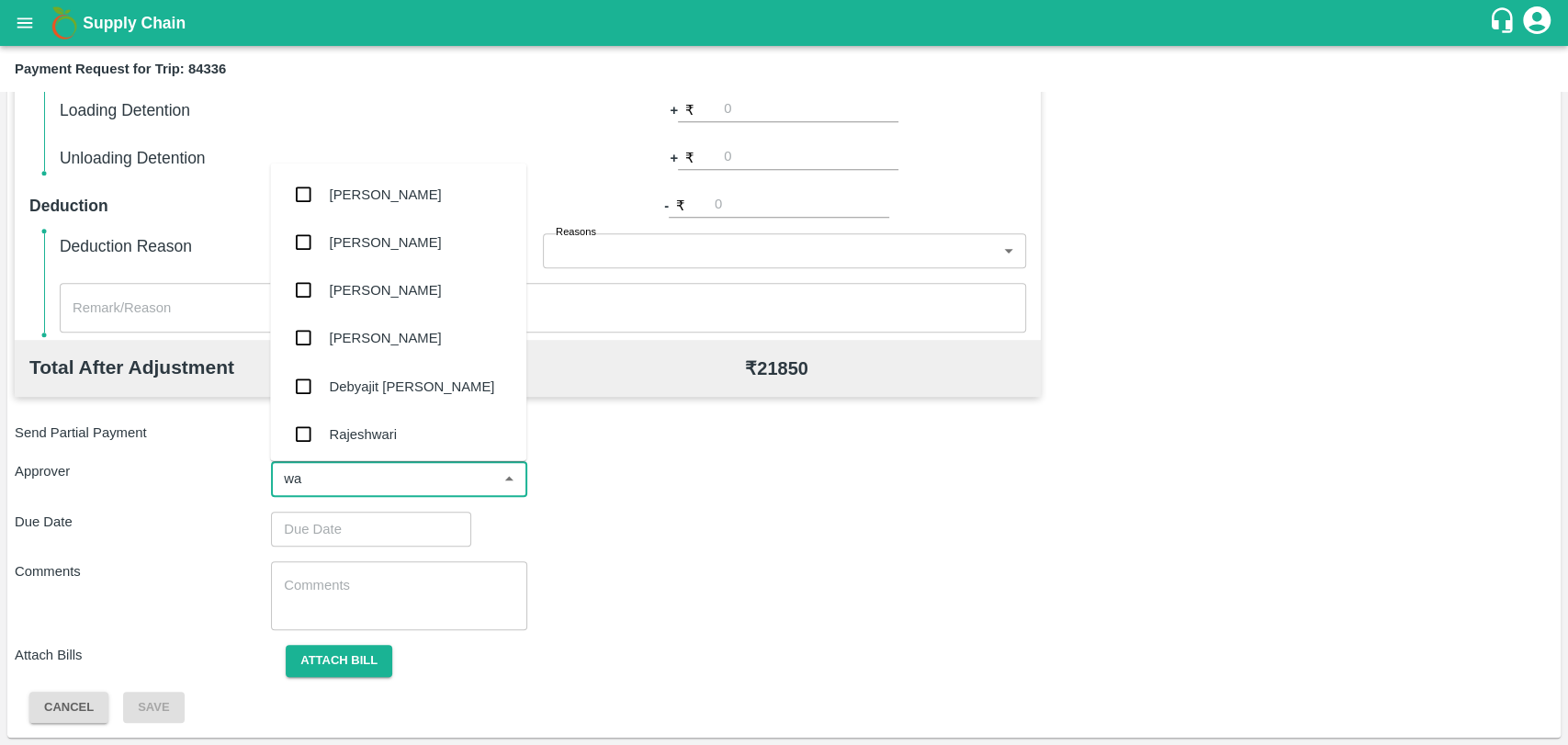
type input "wag"
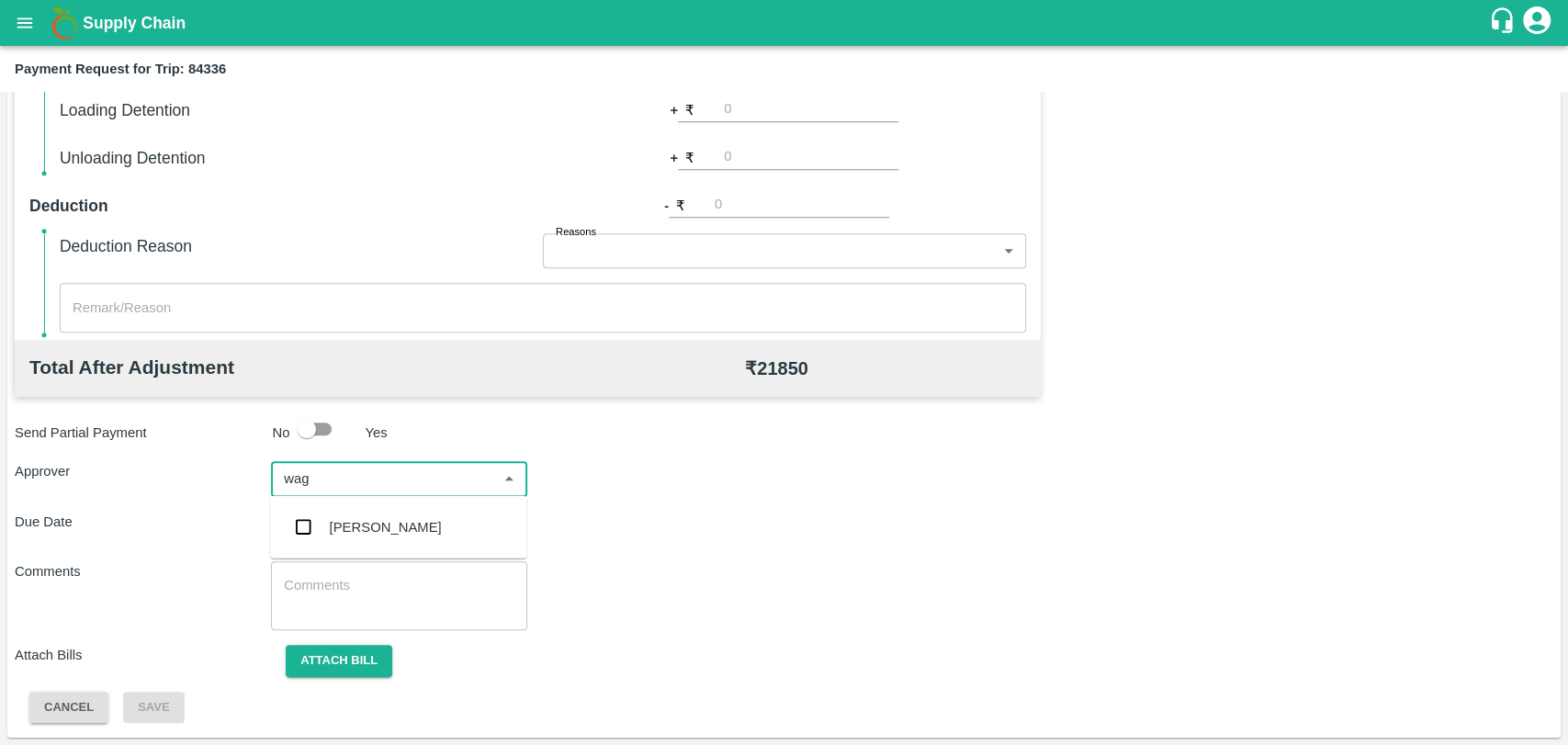
drag, startPoint x: 357, startPoint y: 505, endPoint x: 358, endPoint y: 517, distance: 12.0
click at [356, 505] on div "[PERSON_NAME]" at bounding box center [397, 528] width 256 height 48
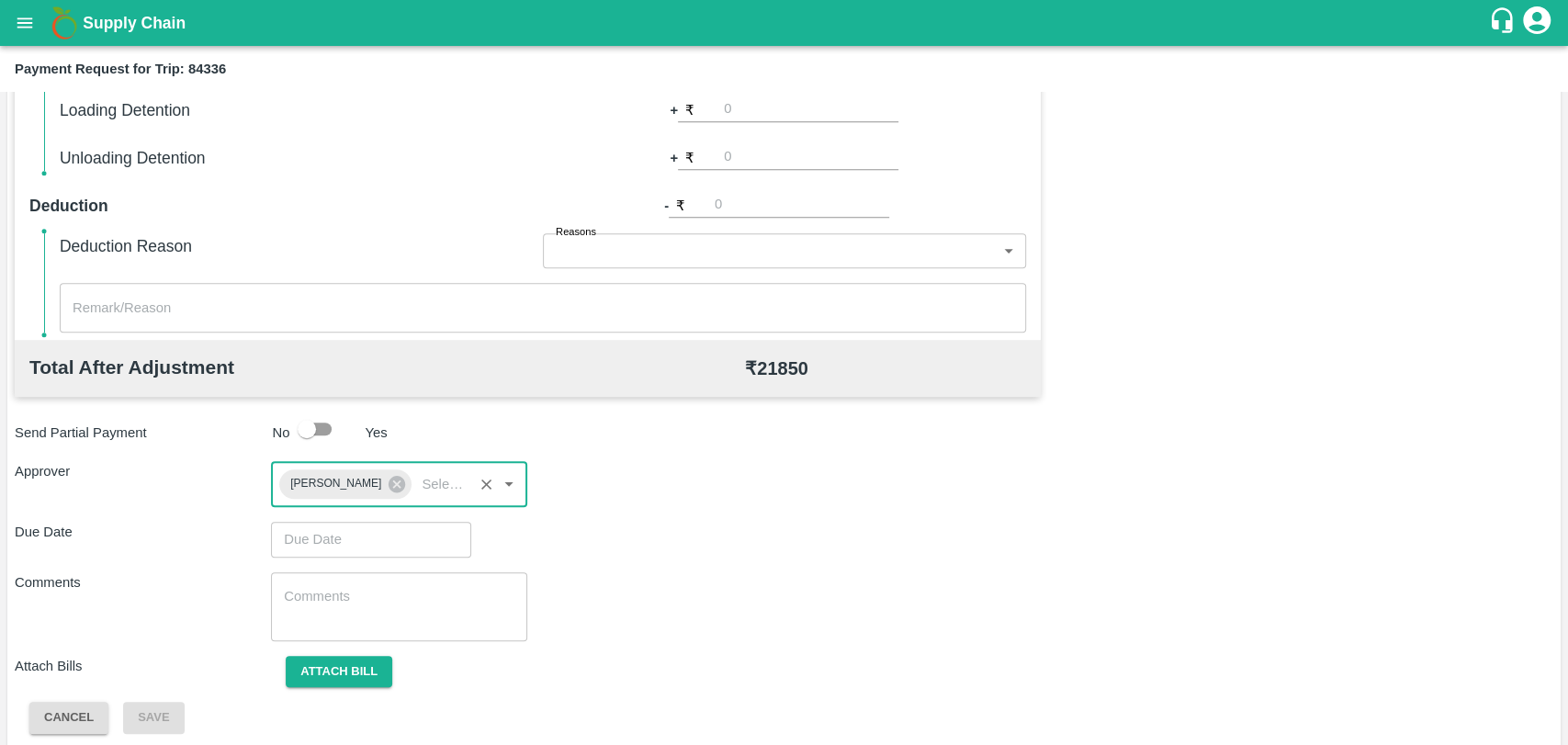
click at [357, 538] on input "Choose date" at bounding box center [364, 539] width 187 height 35
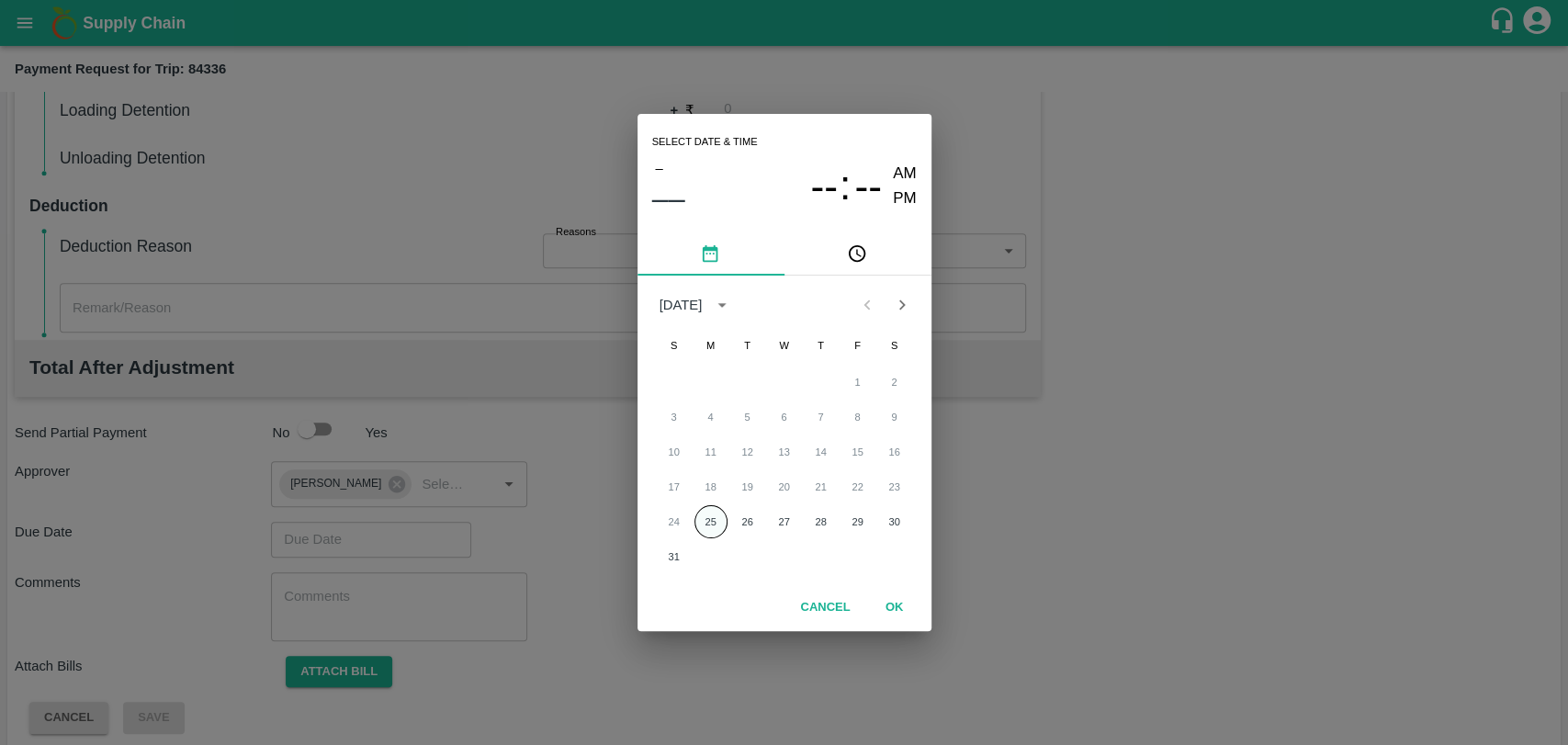
click at [699, 512] on button "25" at bounding box center [711, 522] width 33 height 33
type input "[DATE] 12:00 AM"
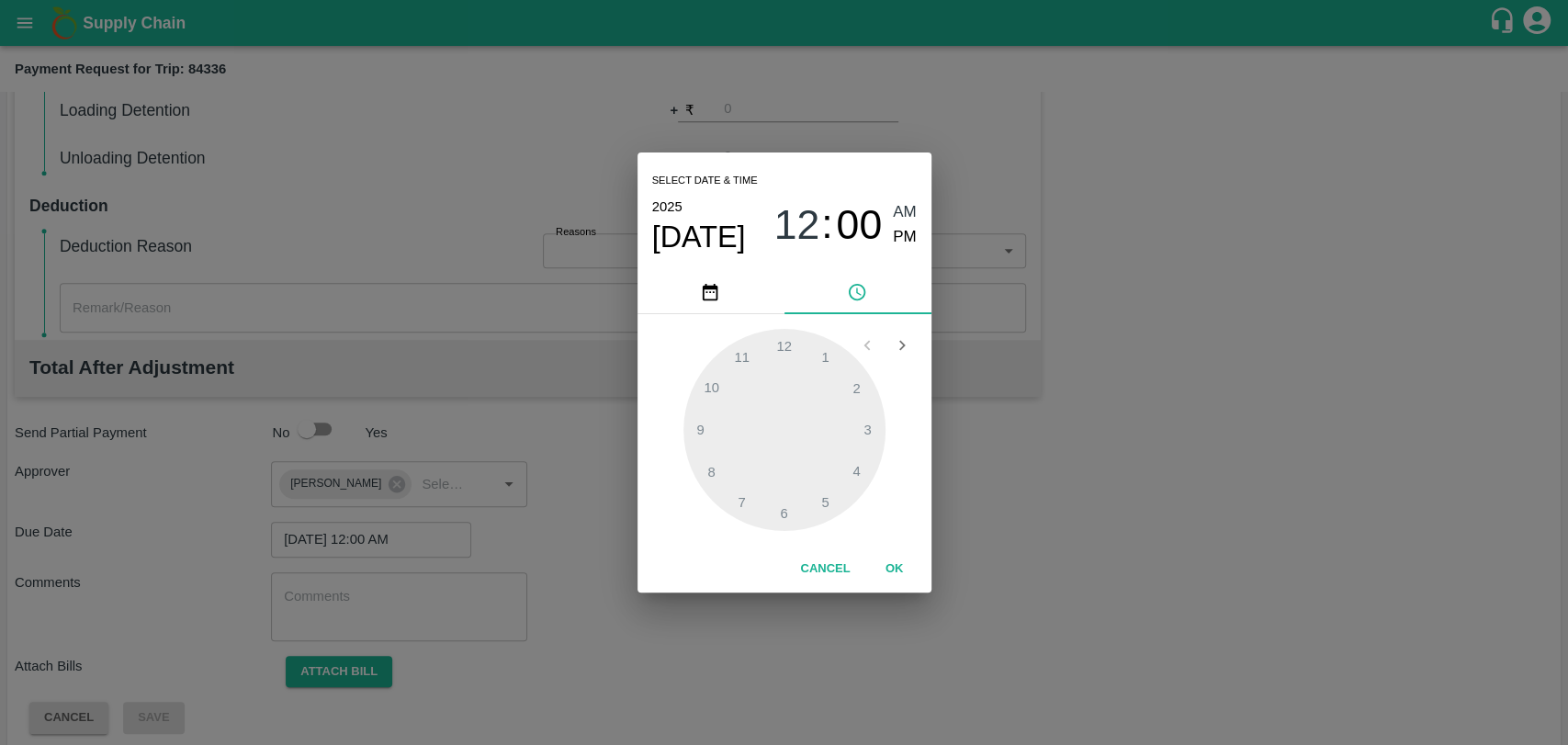
click at [874, 561] on button "OK" at bounding box center [894, 569] width 59 height 32
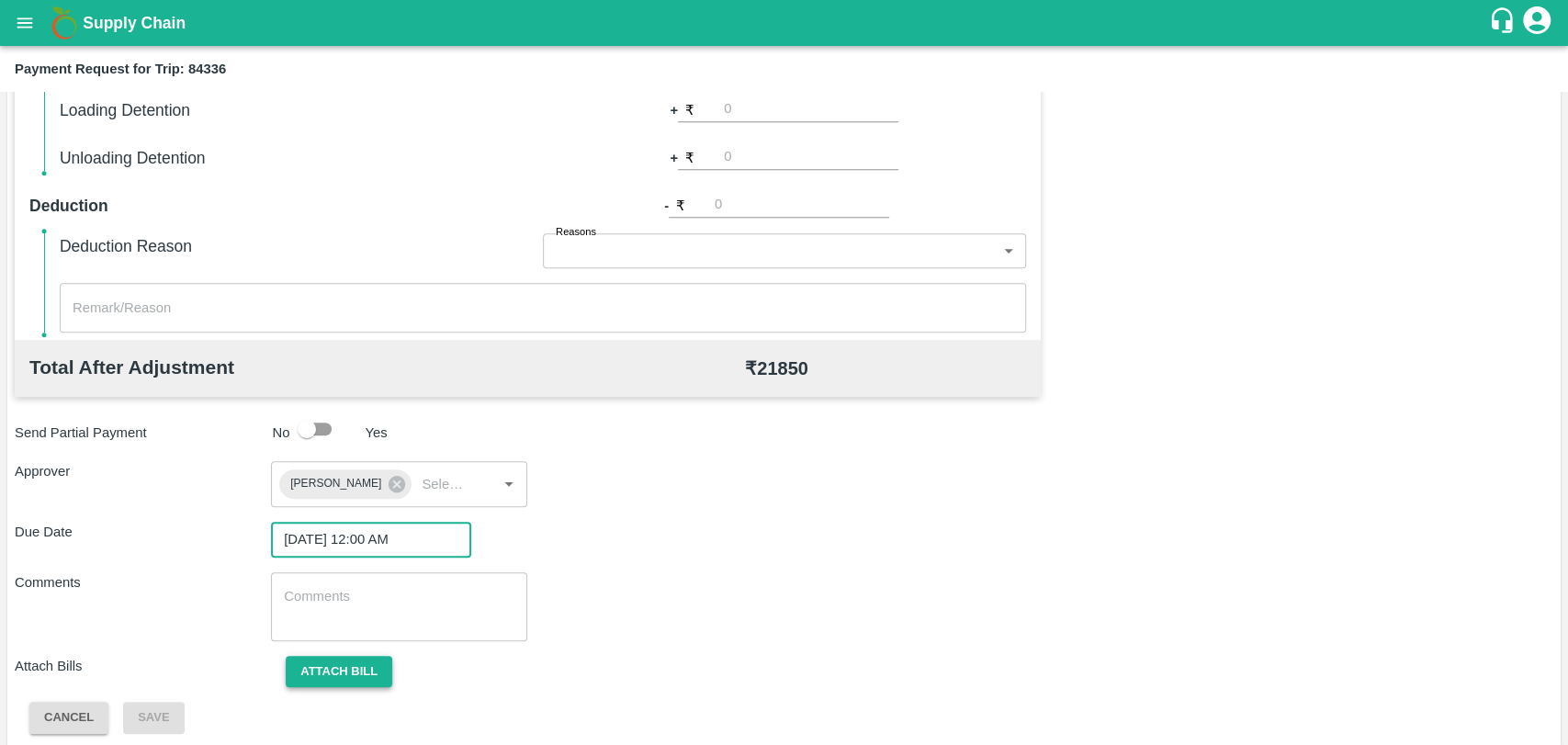
click at [370, 656] on button "Attach bill" at bounding box center [338, 672] width 107 height 32
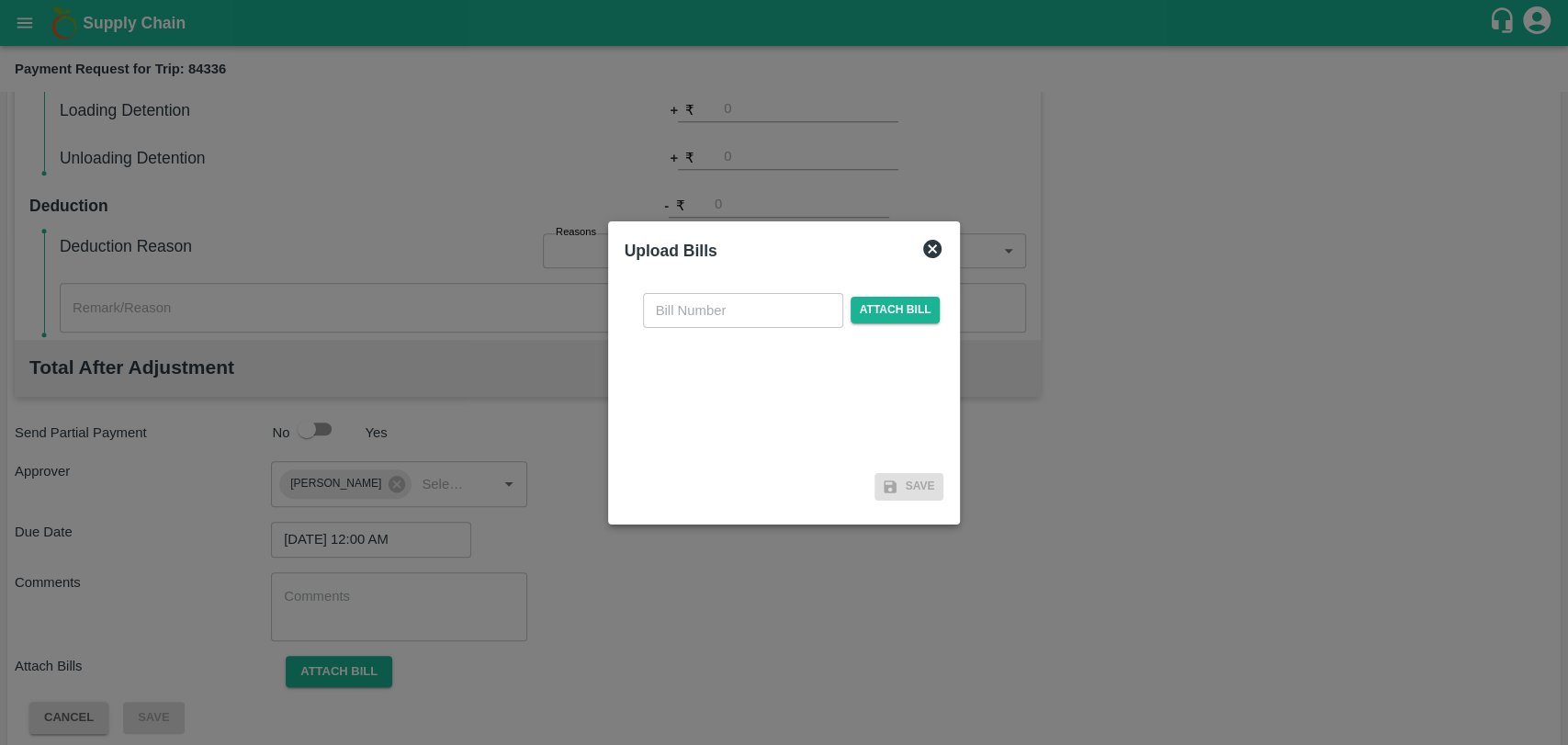
click at [673, 318] on input "text" at bounding box center [743, 310] width 200 height 35
type input "282"
click at [857, 304] on span "Attach bill" at bounding box center [895, 310] width 90 height 27
click at [0, 0] on input "Attach bill" at bounding box center [0, 0] width 0 height 0
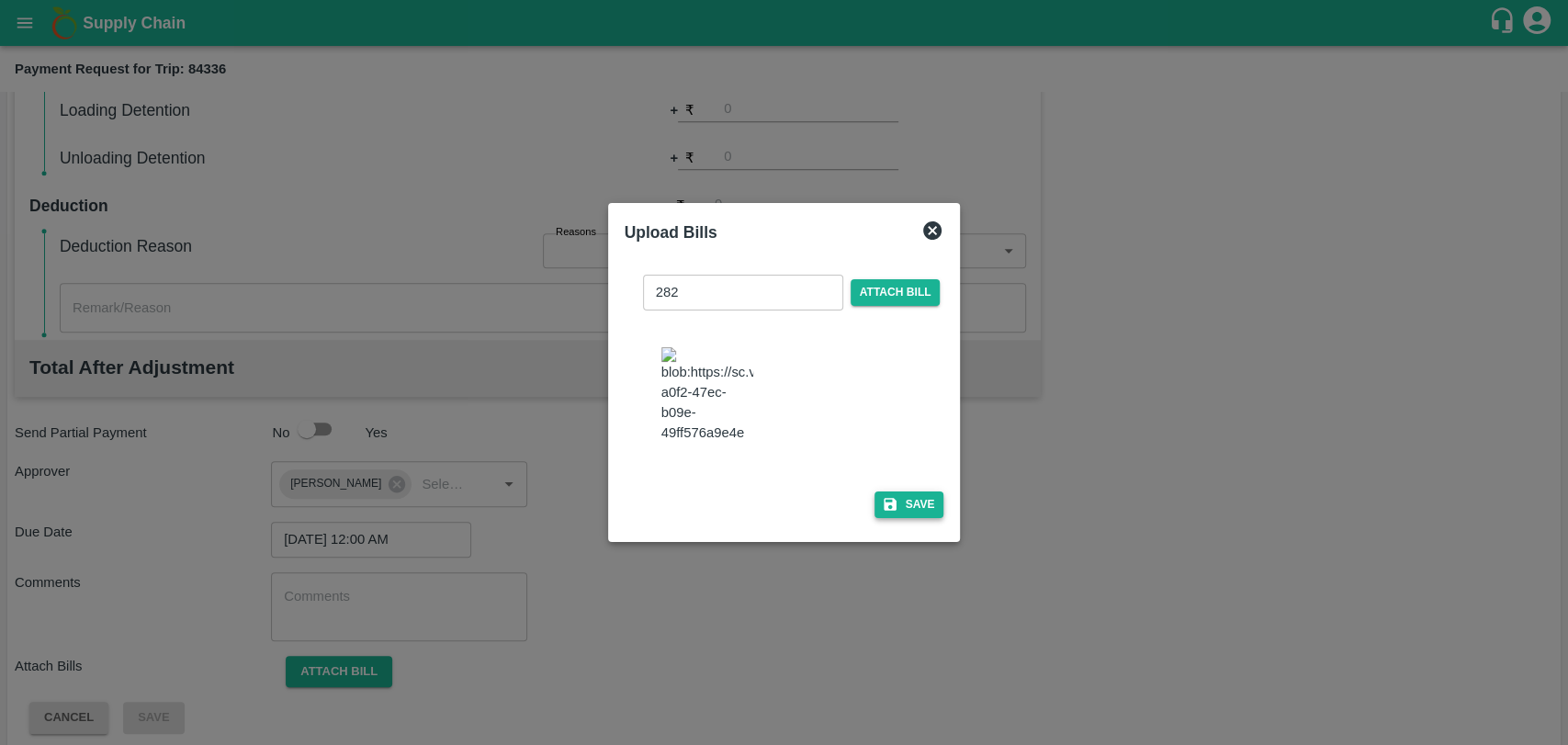
click at [893, 496] on icon "button" at bounding box center [890, 504] width 17 height 17
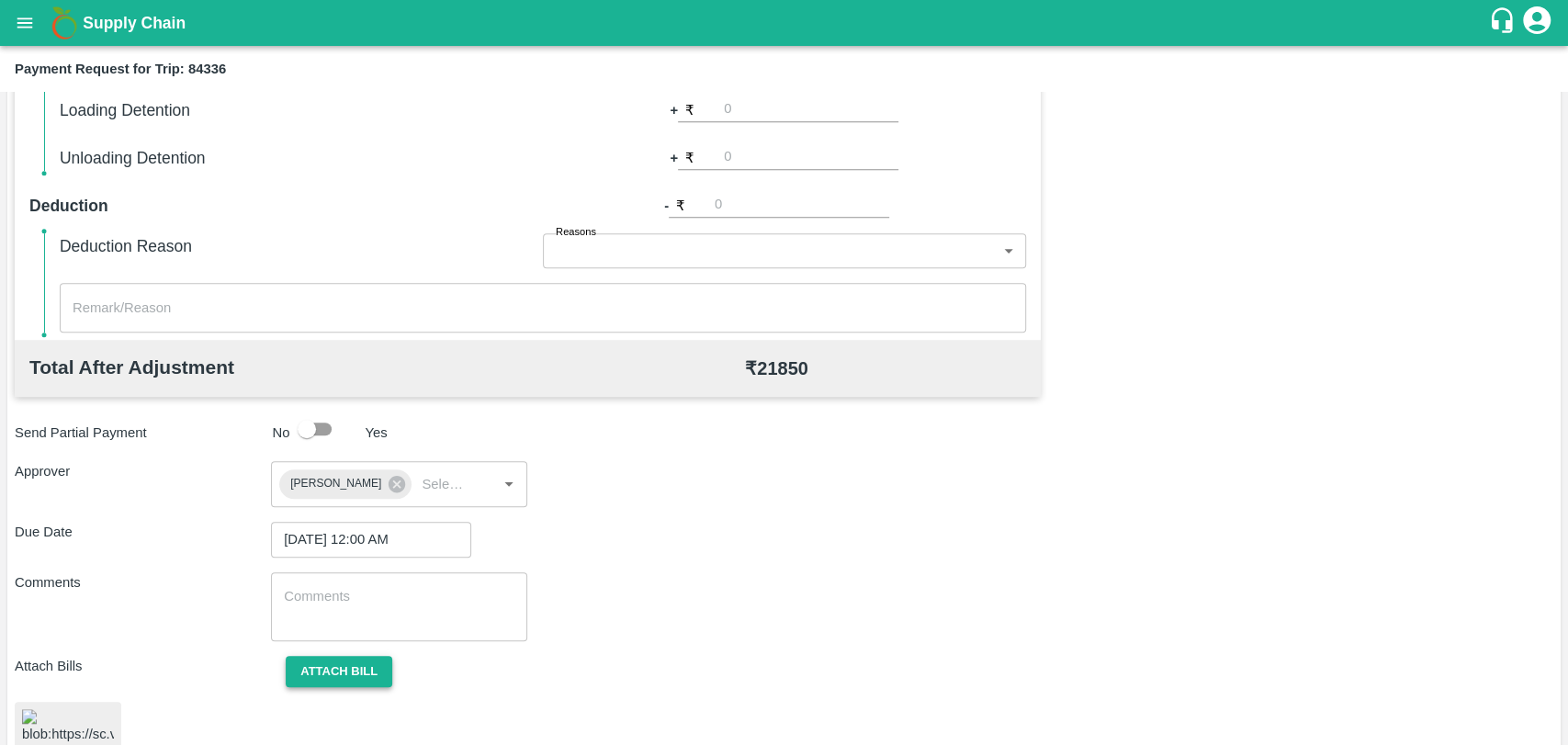
scroll to position [754, 0]
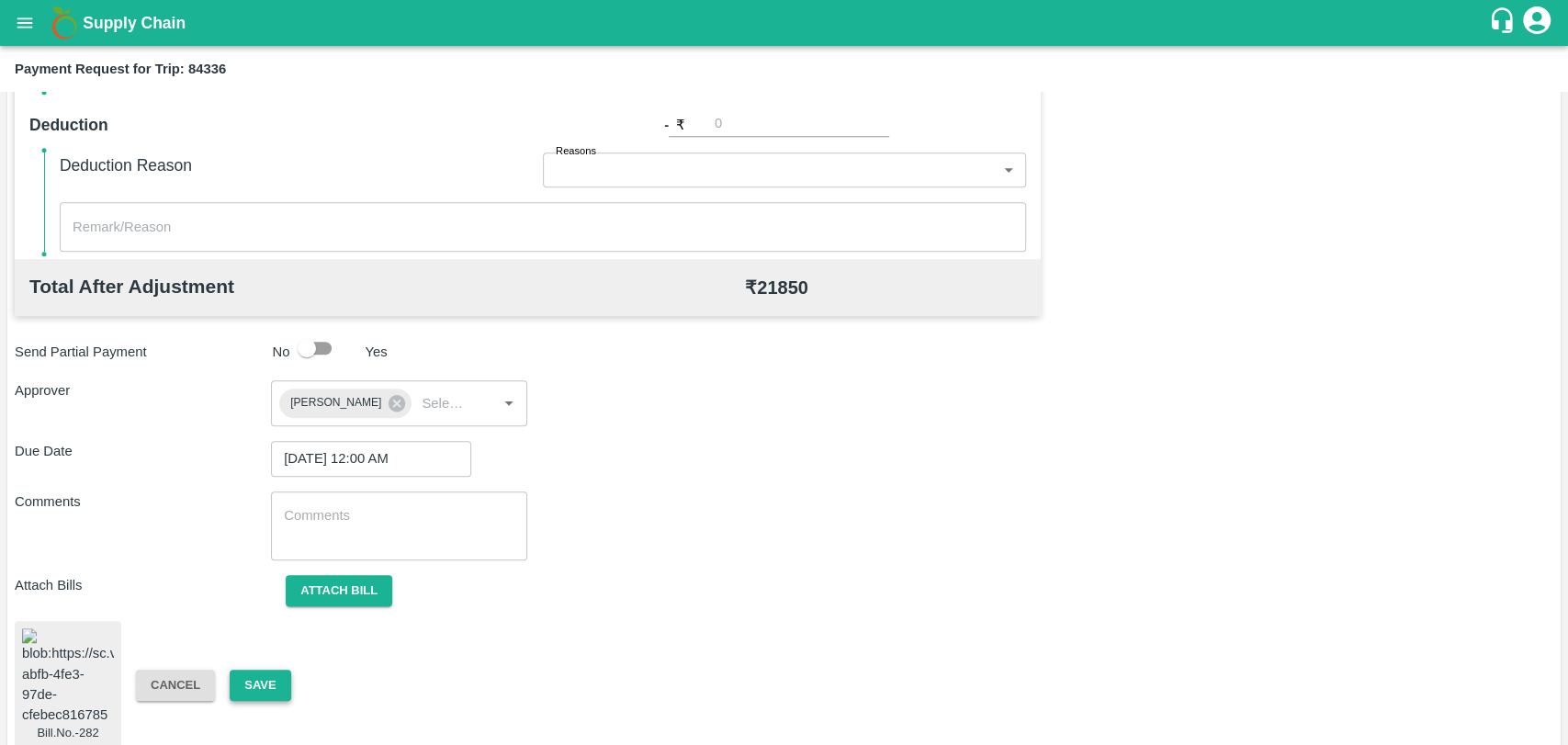
click at [255, 672] on button "Save" at bounding box center [260, 686] width 61 height 32
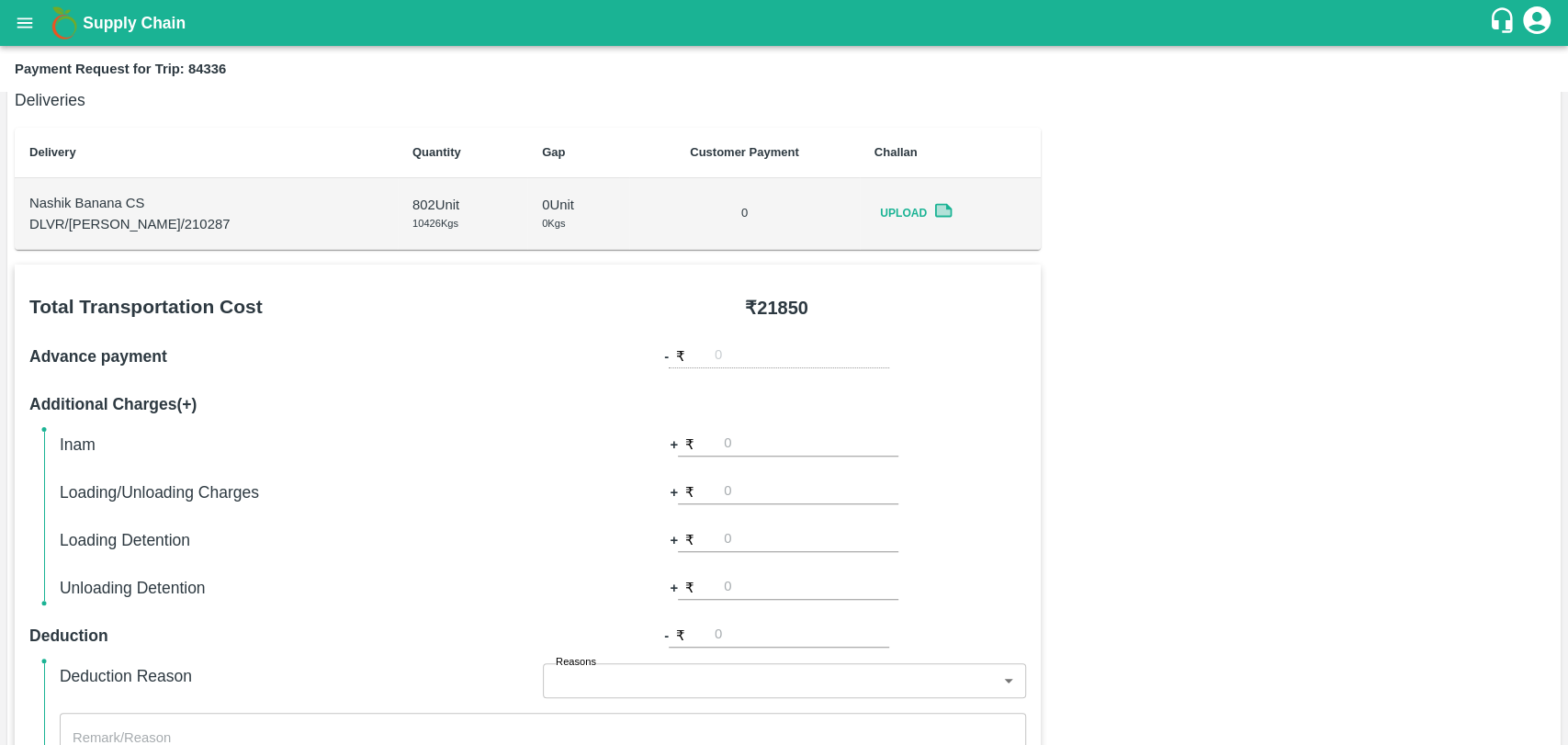
scroll to position [0, 0]
